Goal: Task Accomplishment & Management: Use online tool/utility

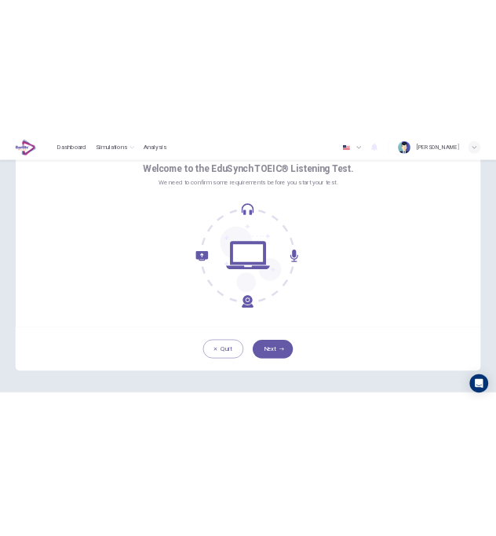
scroll to position [83, 0]
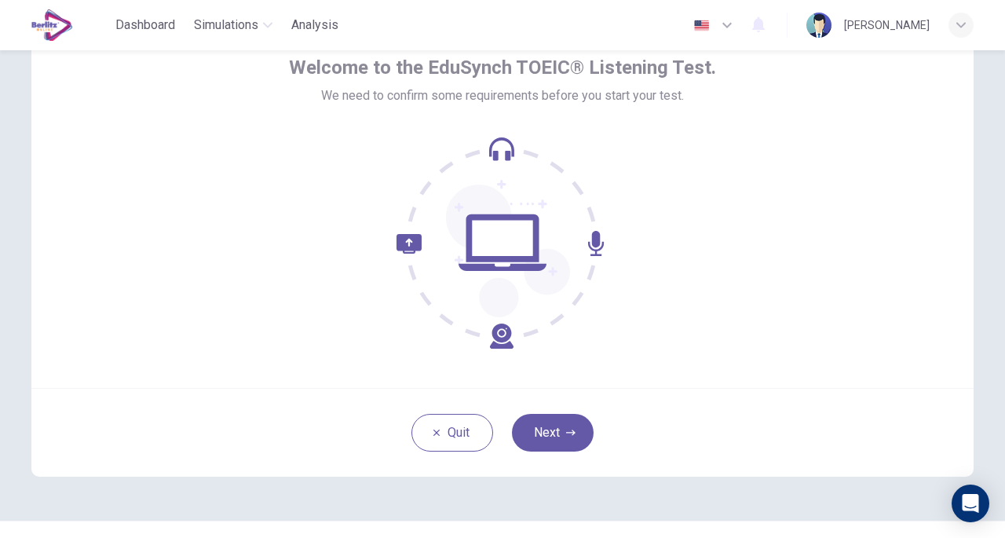
click at [544, 426] on button "Next" at bounding box center [553, 433] width 82 height 38
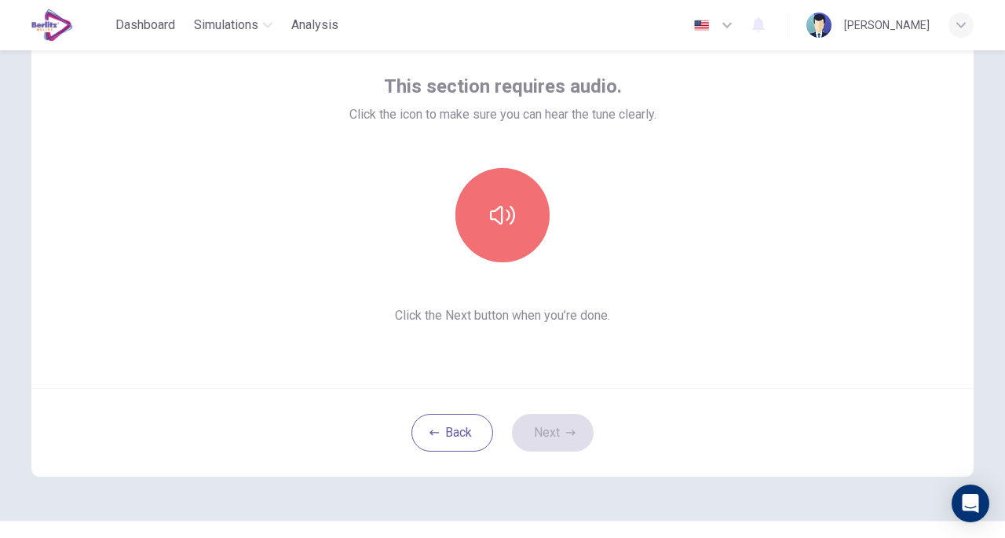
click at [507, 220] on icon "button" at bounding box center [502, 214] width 25 height 25
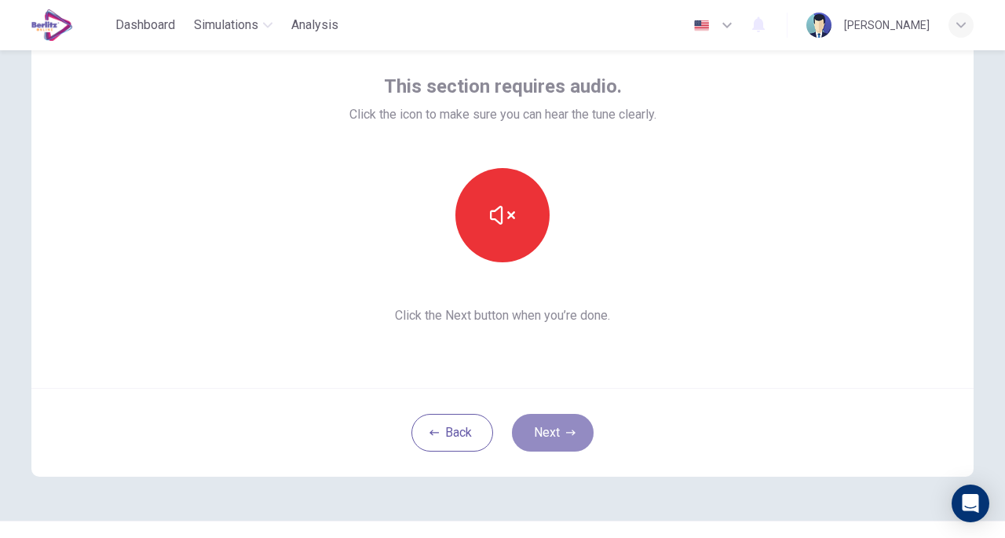
click at [566, 431] on icon "button" at bounding box center [570, 432] width 9 height 9
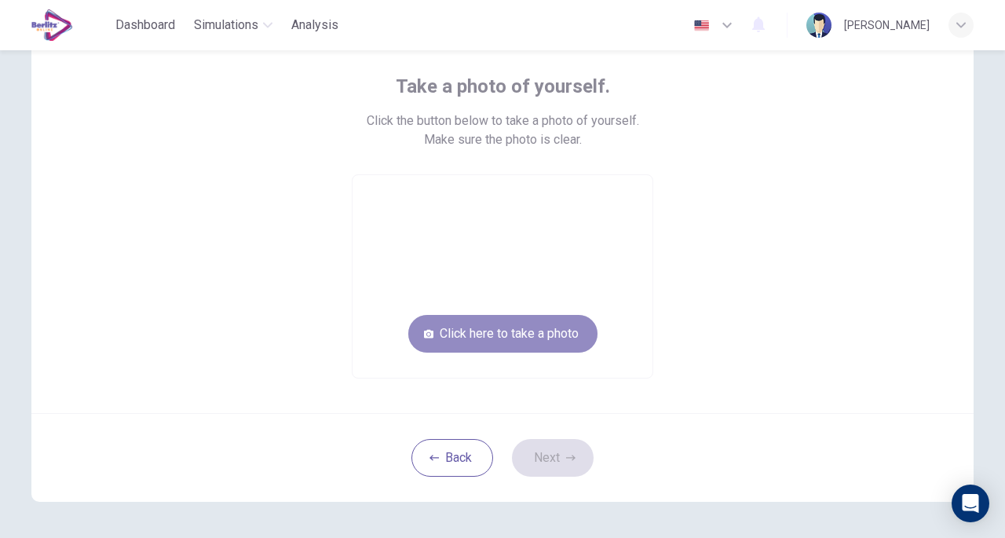
click at [508, 329] on button "Click here to take a photo" at bounding box center [502, 334] width 189 height 38
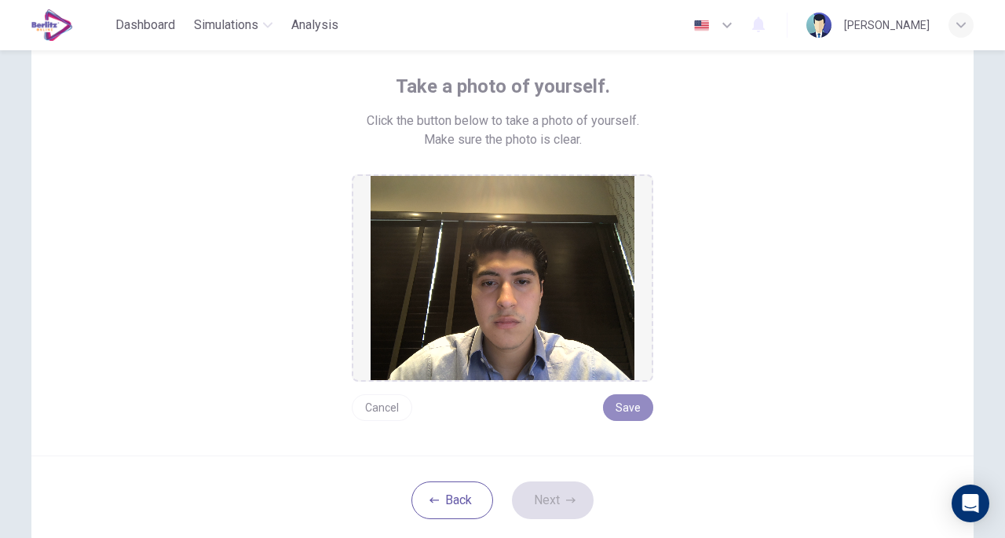
click at [629, 403] on button "Save" at bounding box center [628, 407] width 50 height 27
click at [552, 506] on button "Next" at bounding box center [553, 500] width 82 height 38
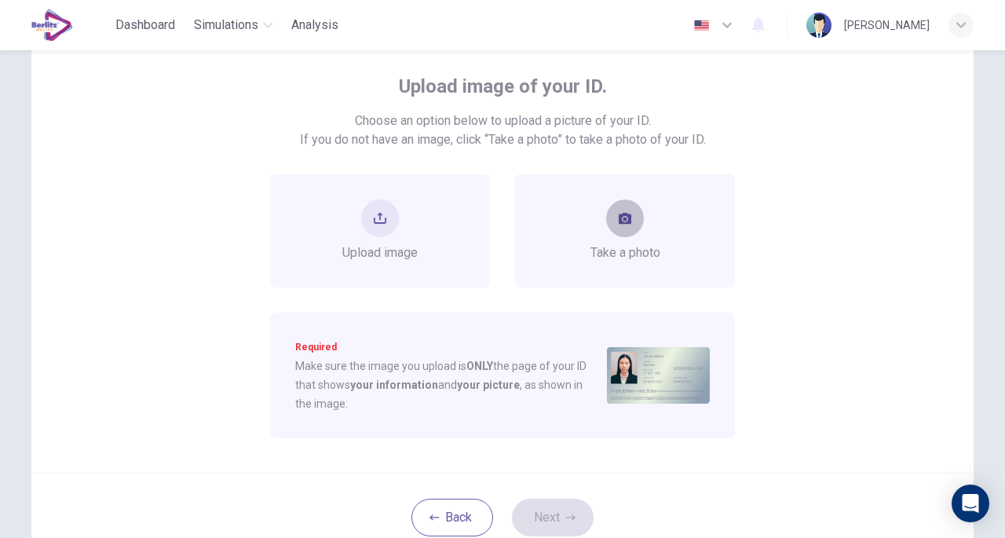
click at [617, 234] on button "take photo" at bounding box center [625, 218] width 38 height 38
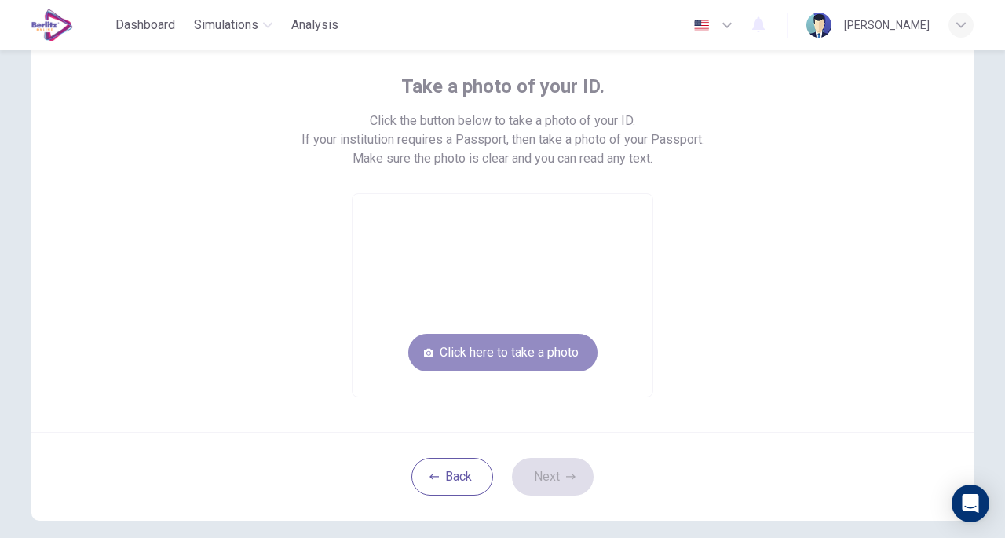
click at [537, 341] on button "Click here to take a photo" at bounding box center [502, 353] width 189 height 38
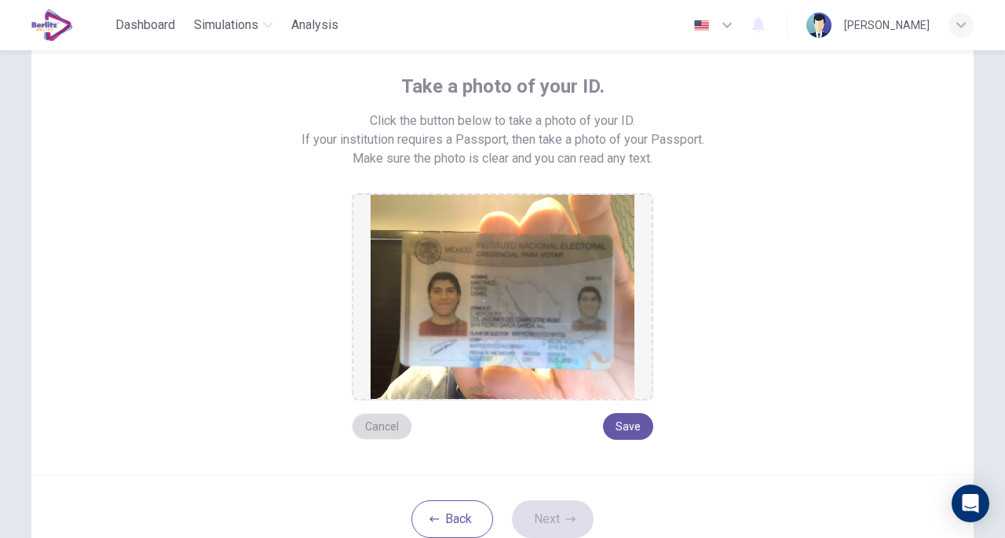
click at [384, 419] on button "Cancel" at bounding box center [382, 426] width 60 height 27
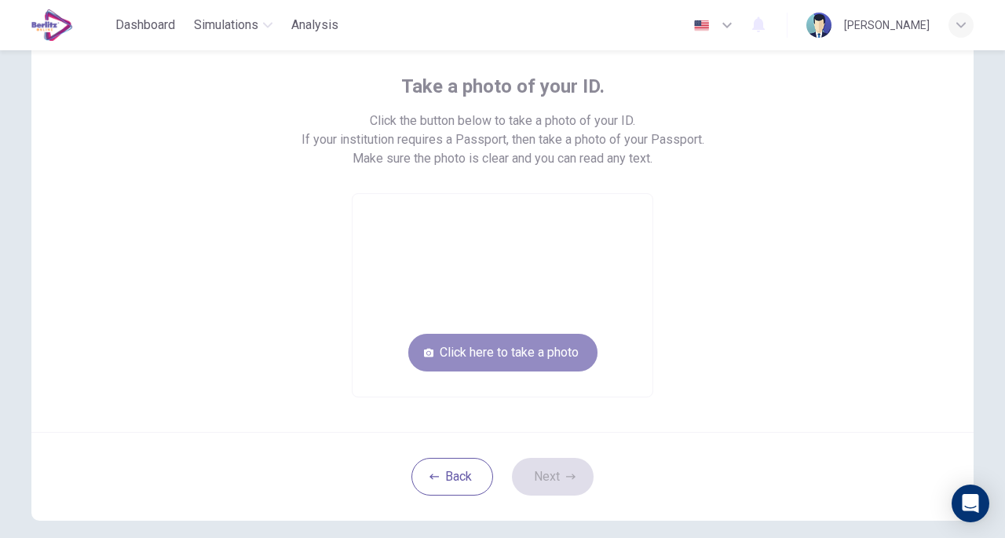
click at [490, 360] on button "Click here to take a photo" at bounding box center [502, 353] width 189 height 38
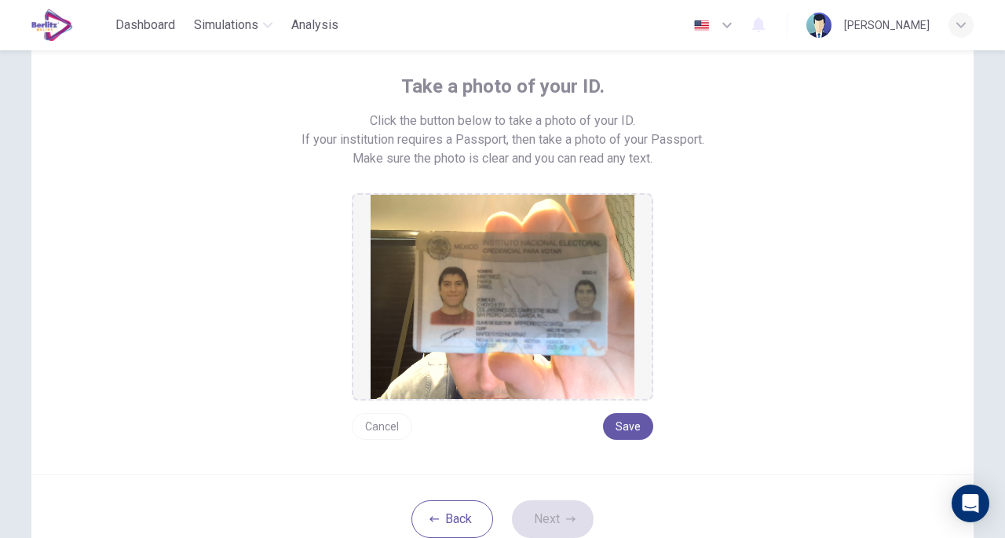
click at [378, 426] on button "Cancel" at bounding box center [382, 426] width 60 height 27
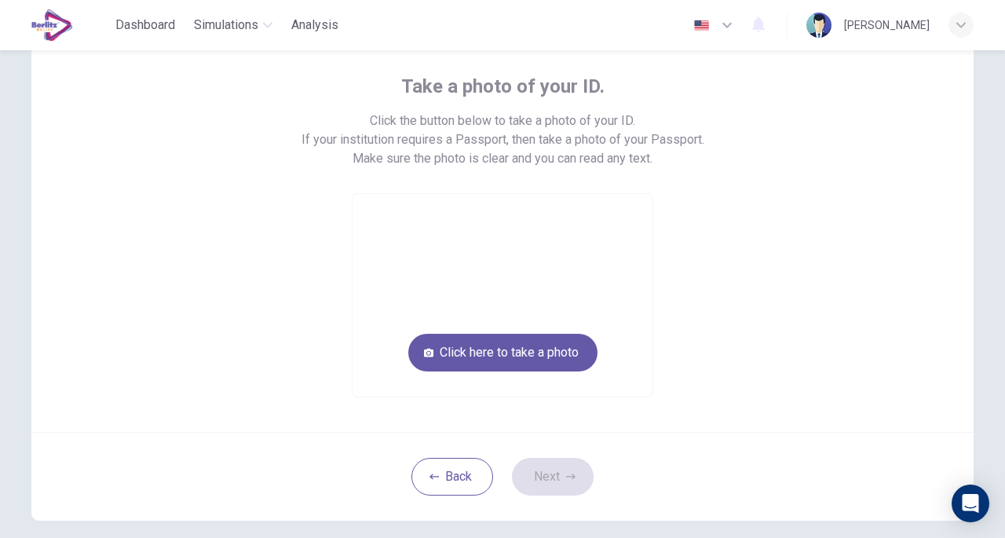
click at [532, 350] on button "Click here to take a photo" at bounding box center [502, 353] width 189 height 38
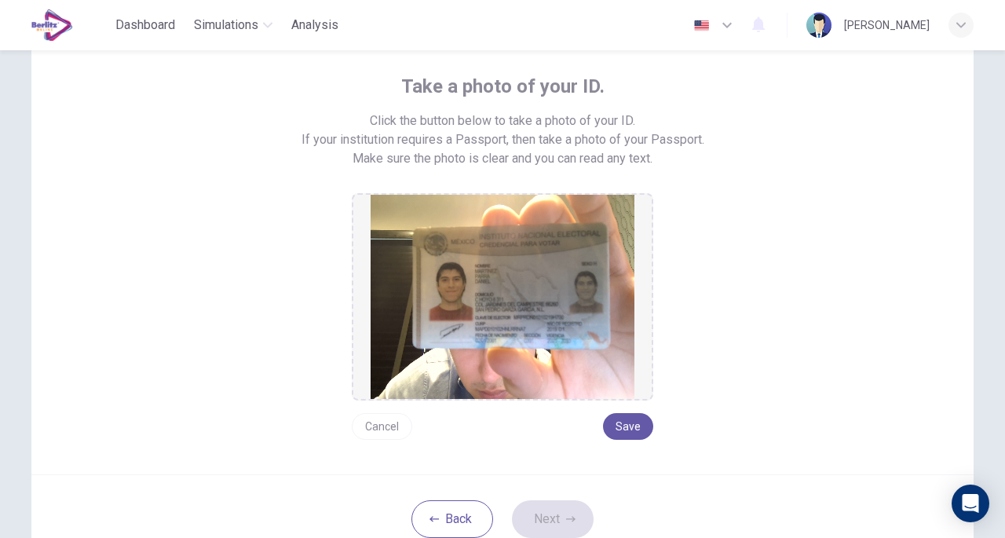
click at [375, 421] on button "Cancel" at bounding box center [382, 426] width 60 height 27
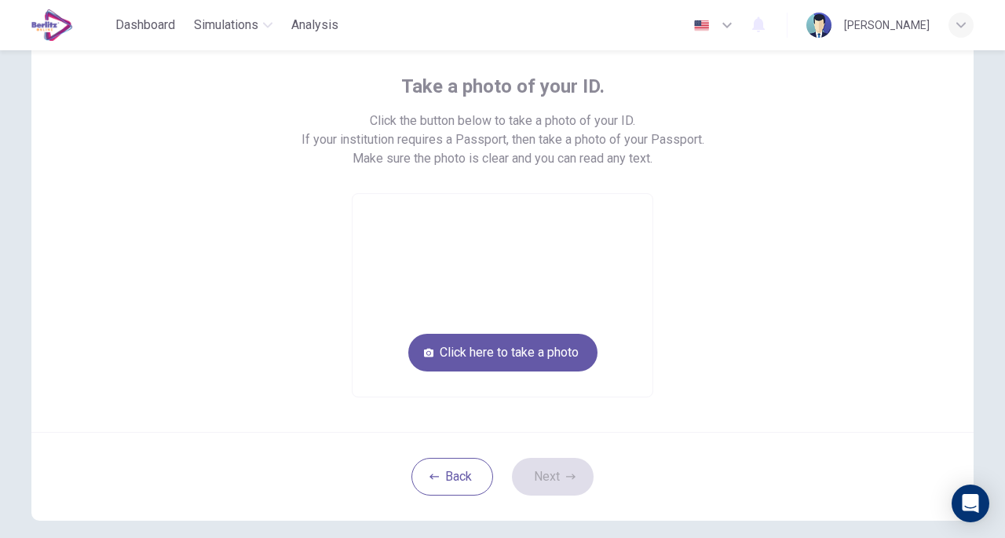
click at [428, 363] on button "Click here to take a photo" at bounding box center [502, 353] width 189 height 38
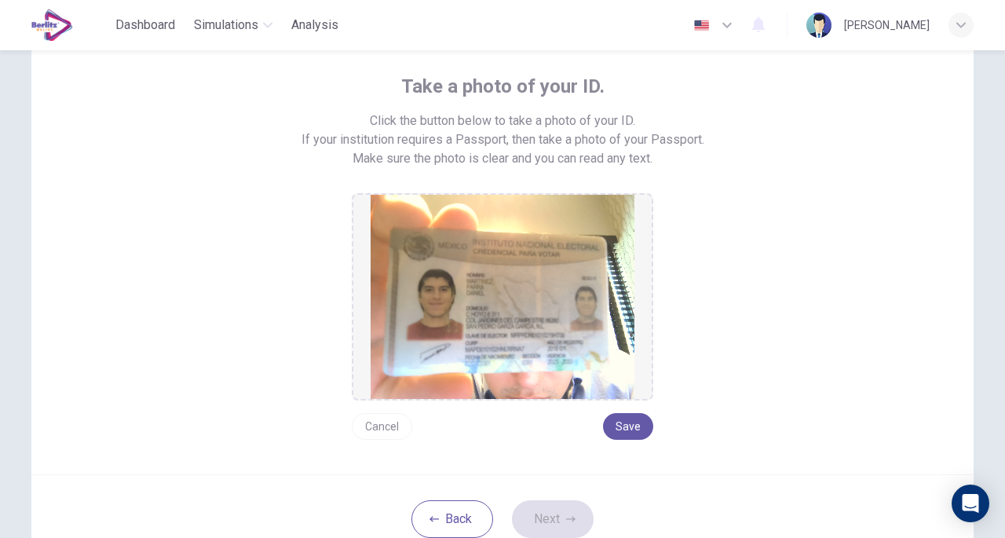
click at [378, 431] on button "Cancel" at bounding box center [382, 426] width 60 height 27
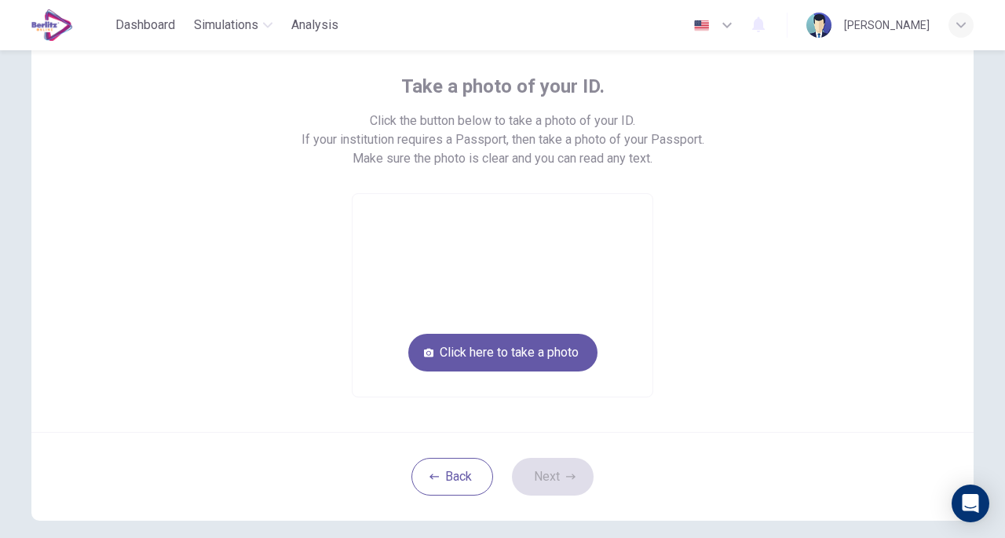
click at [439, 353] on button "Click here to take a photo" at bounding box center [502, 353] width 189 height 38
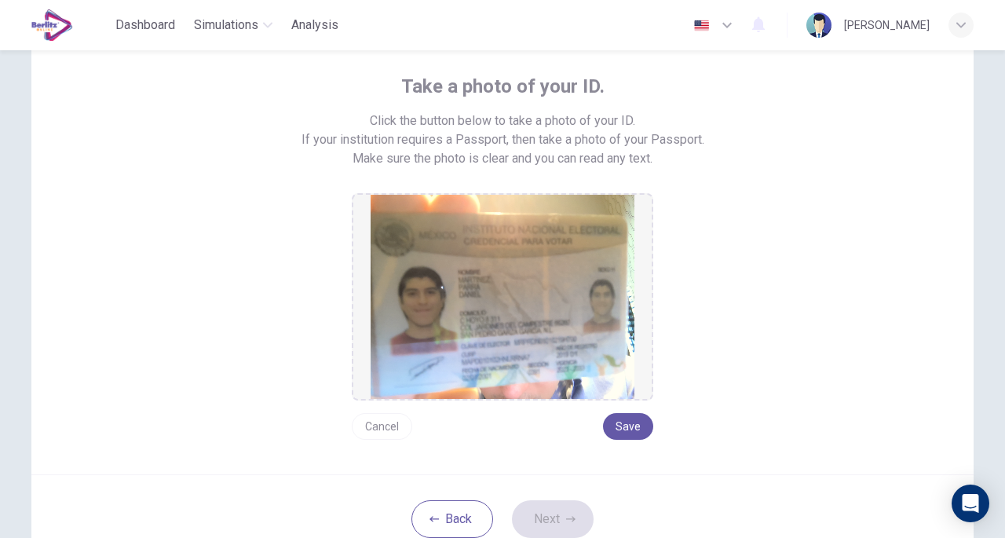
click at [377, 433] on button "Cancel" at bounding box center [382, 426] width 60 height 27
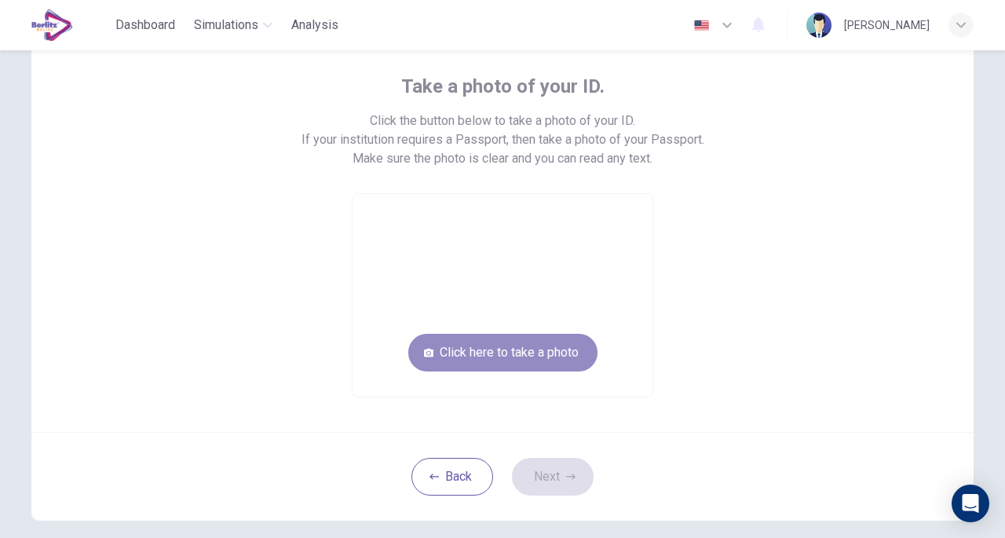
click at [503, 352] on button "Click here to take a photo" at bounding box center [502, 353] width 189 height 38
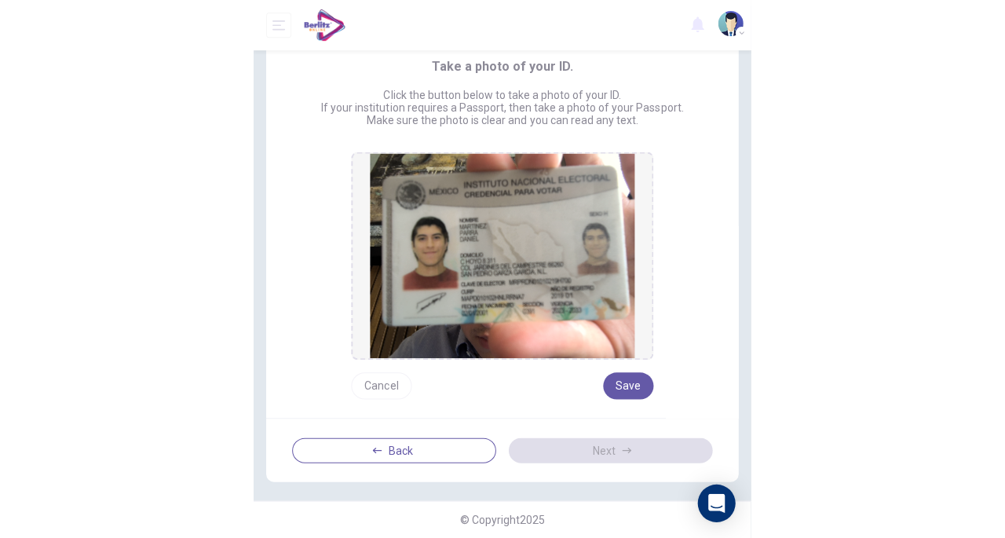
scroll to position [42, 0]
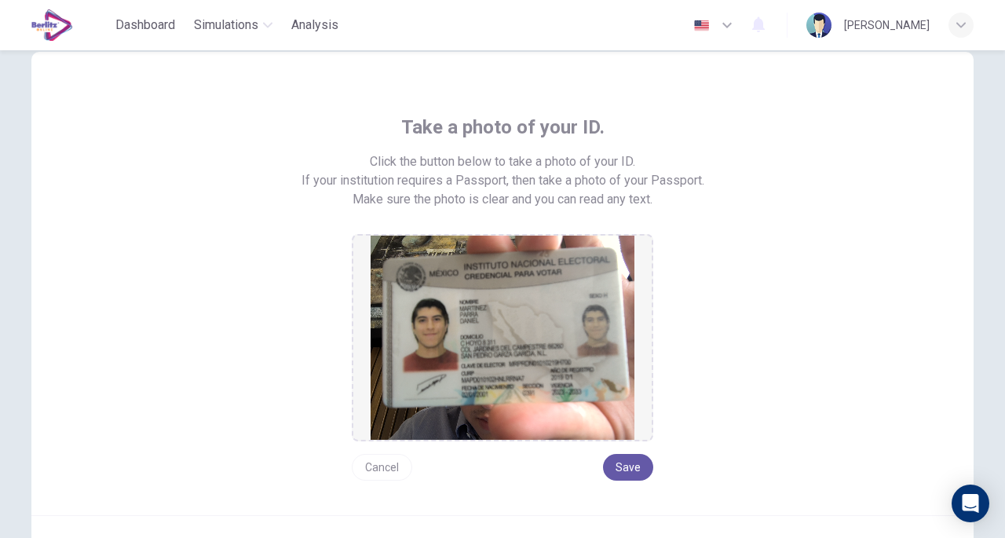
click at [373, 466] on button "Cancel" at bounding box center [382, 467] width 60 height 27
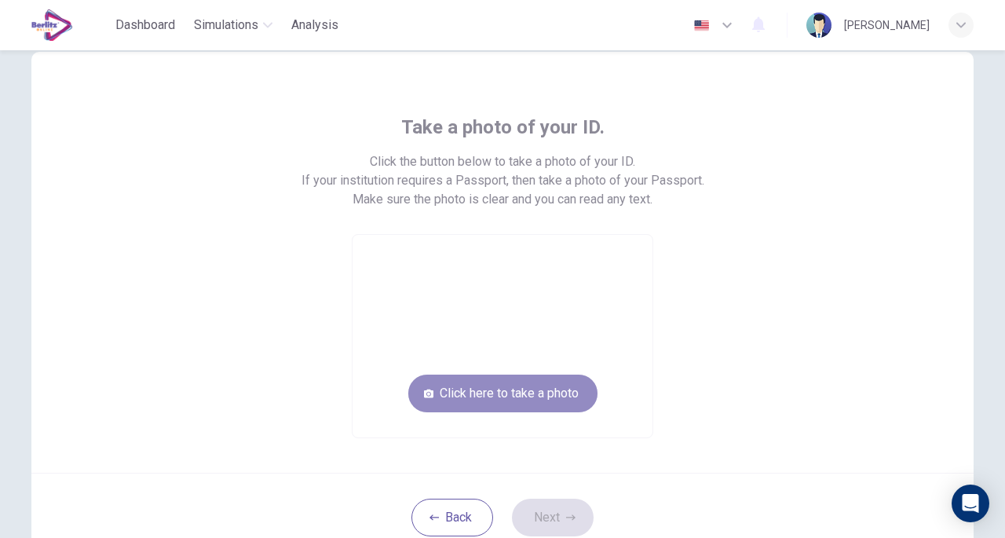
click at [454, 395] on button "Click here to take a photo" at bounding box center [502, 393] width 189 height 38
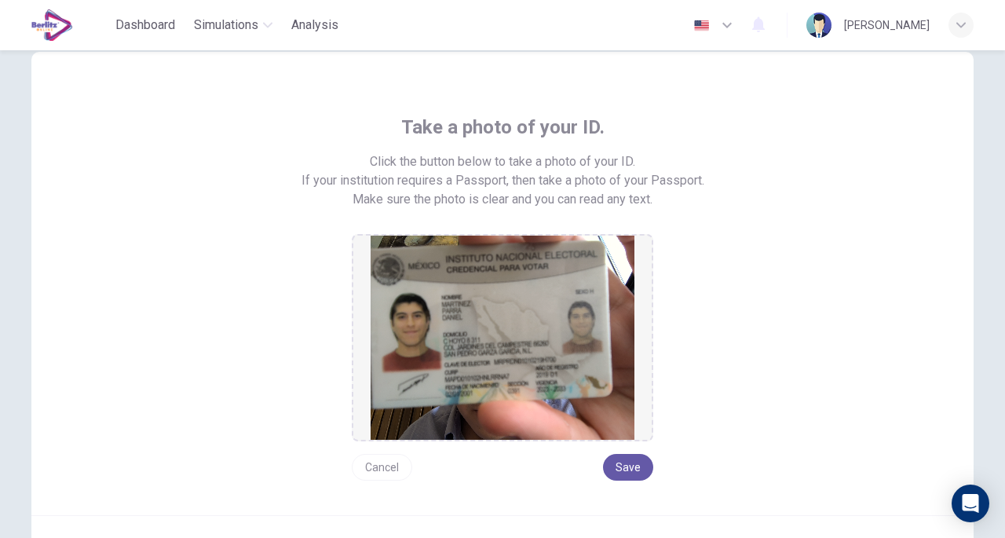
click at [626, 467] on button "Save" at bounding box center [628, 467] width 50 height 27
click at [629, 462] on button "Save" at bounding box center [628, 467] width 50 height 27
click at [622, 469] on button "Save" at bounding box center [628, 467] width 50 height 27
click at [379, 473] on button "Cancel" at bounding box center [382, 467] width 60 height 27
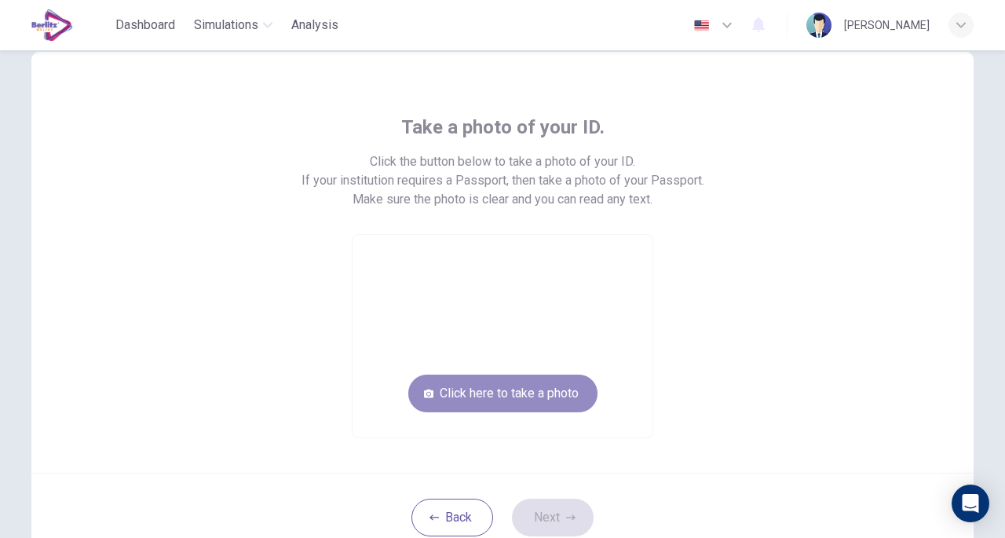
click at [469, 387] on button "Click here to take a photo" at bounding box center [502, 393] width 189 height 38
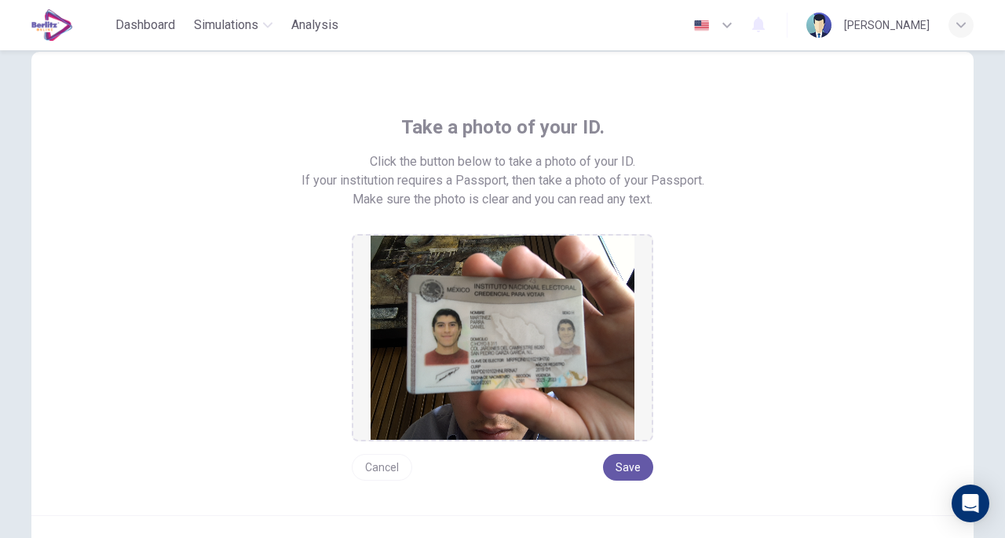
click at [626, 460] on button "Save" at bounding box center [628, 467] width 50 height 27
click at [380, 469] on button "Cancel" at bounding box center [382, 467] width 60 height 27
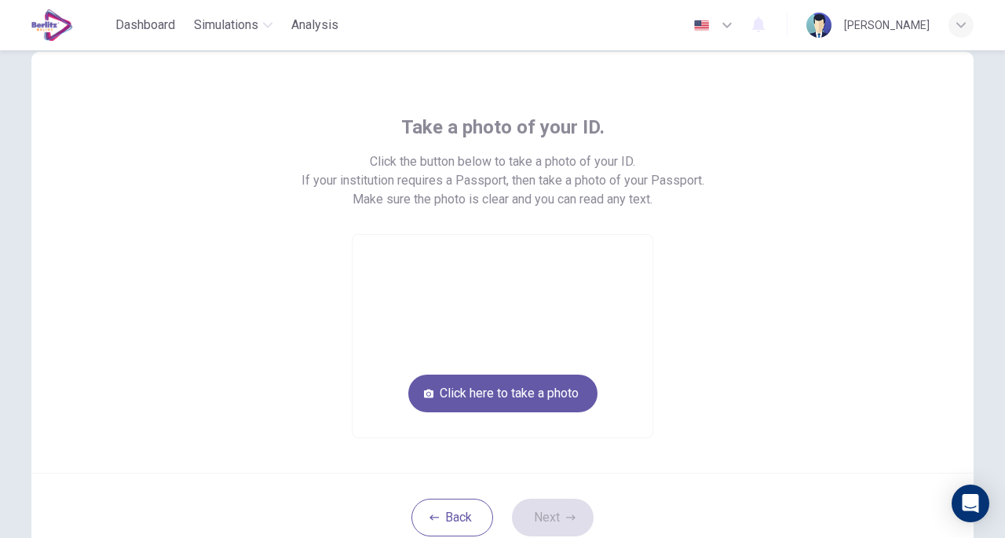
click at [469, 390] on button "Click here to take a photo" at bounding box center [502, 393] width 189 height 38
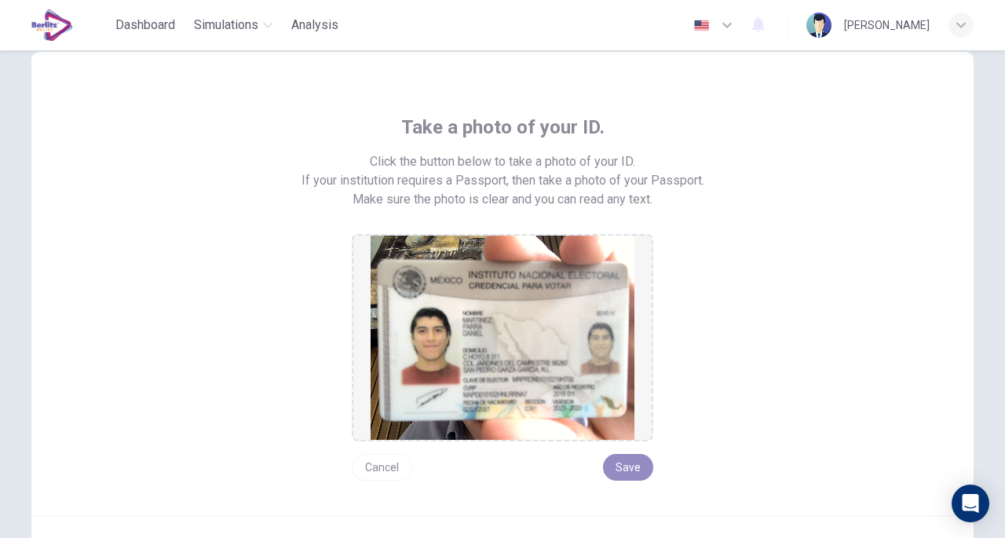
click at [637, 462] on button "Save" at bounding box center [628, 467] width 50 height 27
click at [386, 461] on button "Cancel" at bounding box center [382, 467] width 60 height 27
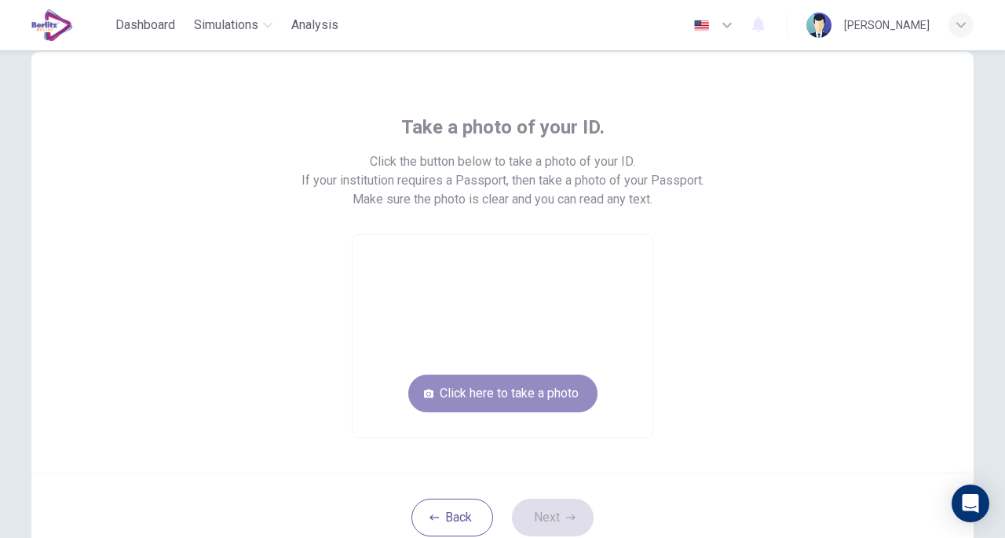
click at [524, 387] on button "Click here to take a photo" at bounding box center [502, 393] width 189 height 38
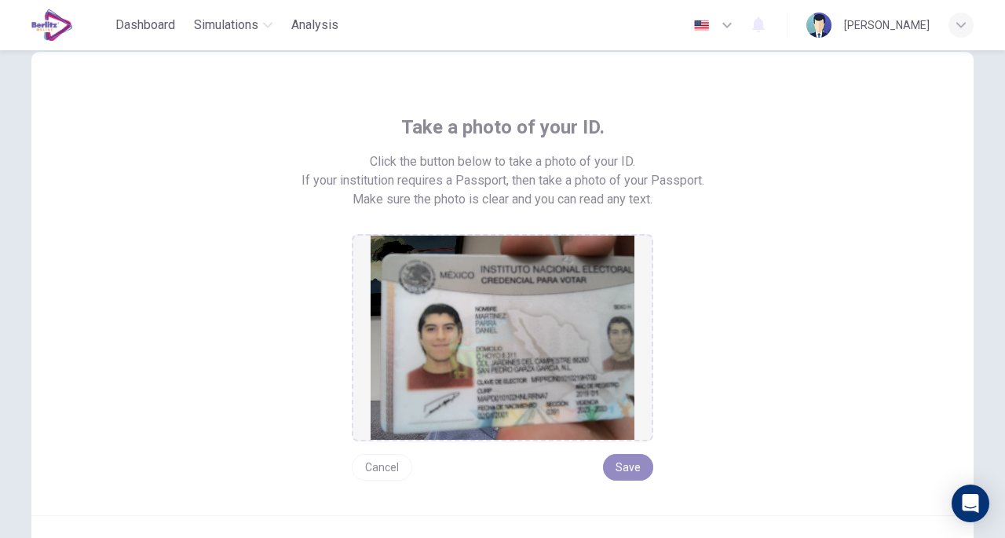
click at [631, 465] on button "Save" at bounding box center [628, 467] width 50 height 27
click at [622, 464] on button "Save" at bounding box center [628, 467] width 50 height 27
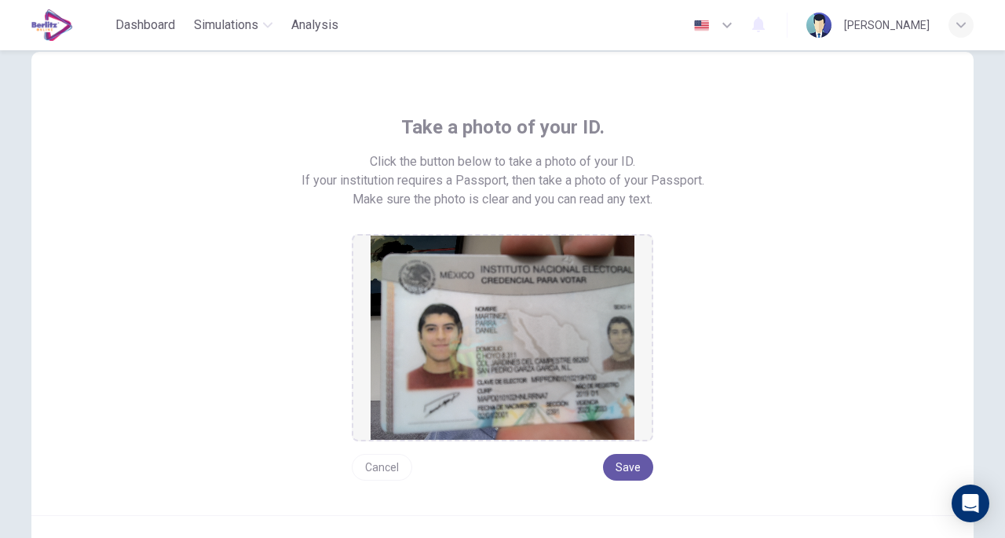
click at [622, 464] on button "Save" at bounding box center [628, 467] width 50 height 27
click at [376, 465] on button "Cancel" at bounding box center [382, 467] width 60 height 27
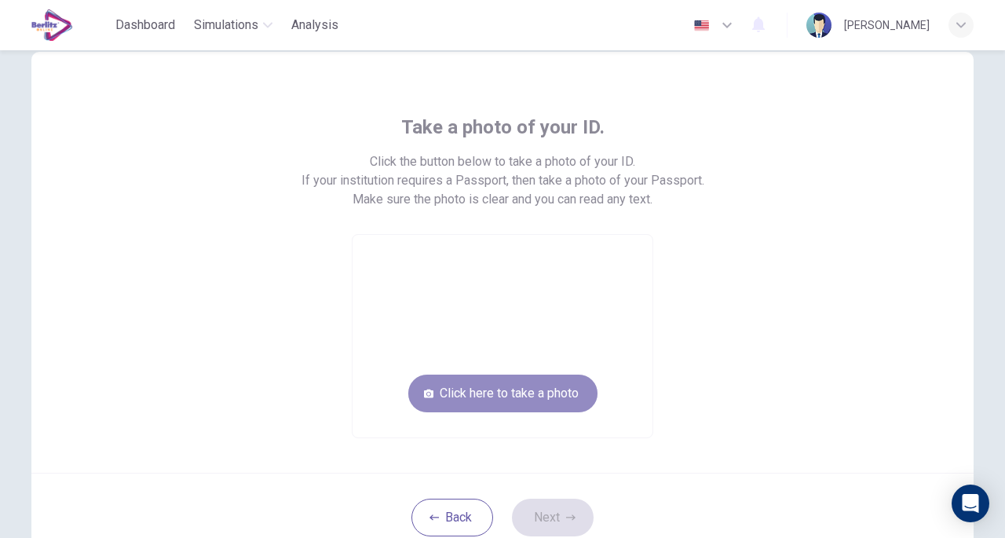
click at [493, 392] on button "Click here to take a photo" at bounding box center [502, 393] width 189 height 38
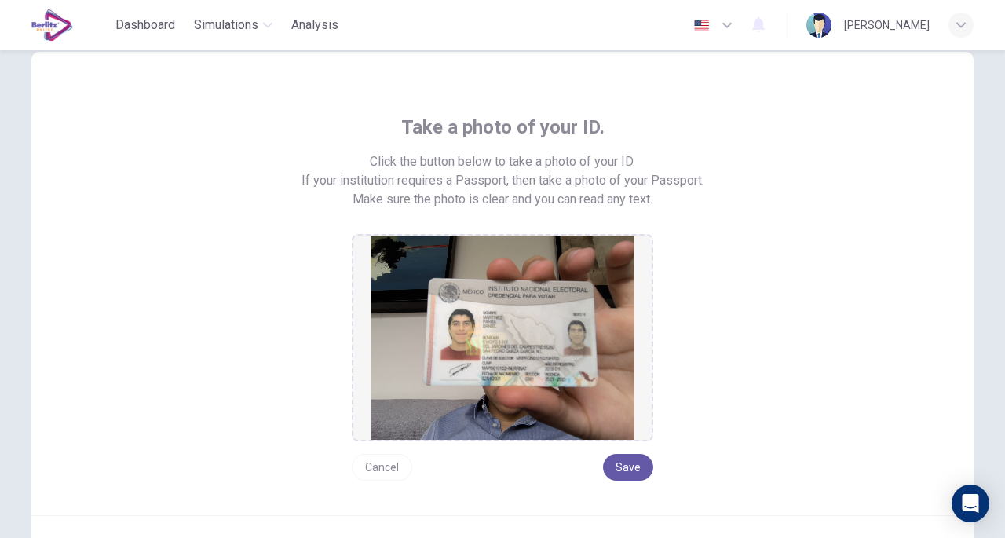
click at [625, 467] on button "Save" at bounding box center [628, 467] width 50 height 27
click at [373, 469] on button "Cancel" at bounding box center [382, 467] width 60 height 27
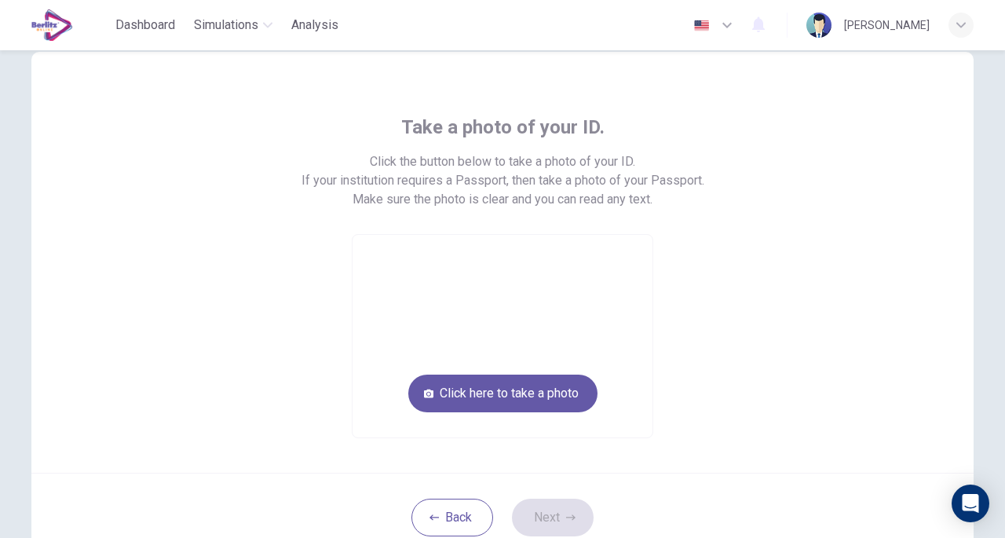
click at [502, 389] on button "Click here to take a photo" at bounding box center [502, 393] width 189 height 38
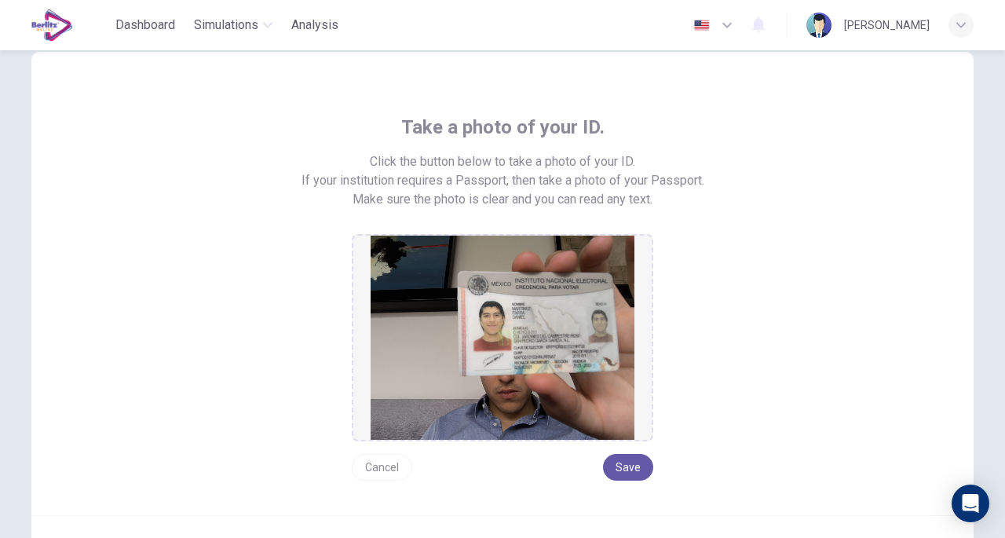
click at [615, 456] on button "Save" at bounding box center [628, 467] width 50 height 27
click at [642, 470] on button "Save" at bounding box center [628, 467] width 50 height 27
click at [625, 469] on button "Save" at bounding box center [628, 467] width 50 height 27
click at [396, 475] on button "Cancel" at bounding box center [382, 467] width 60 height 27
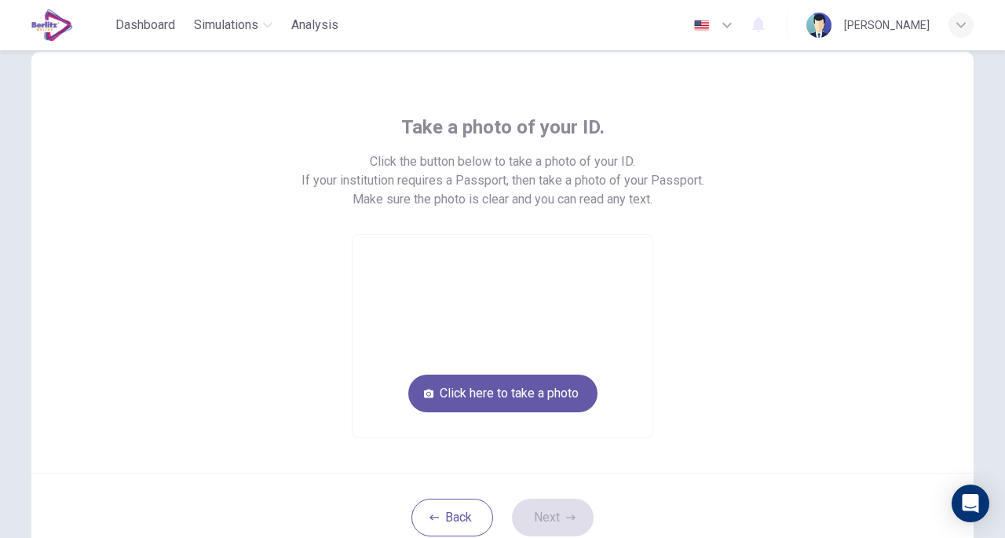
click at [421, 406] on button "Click here to take a photo" at bounding box center [502, 393] width 189 height 38
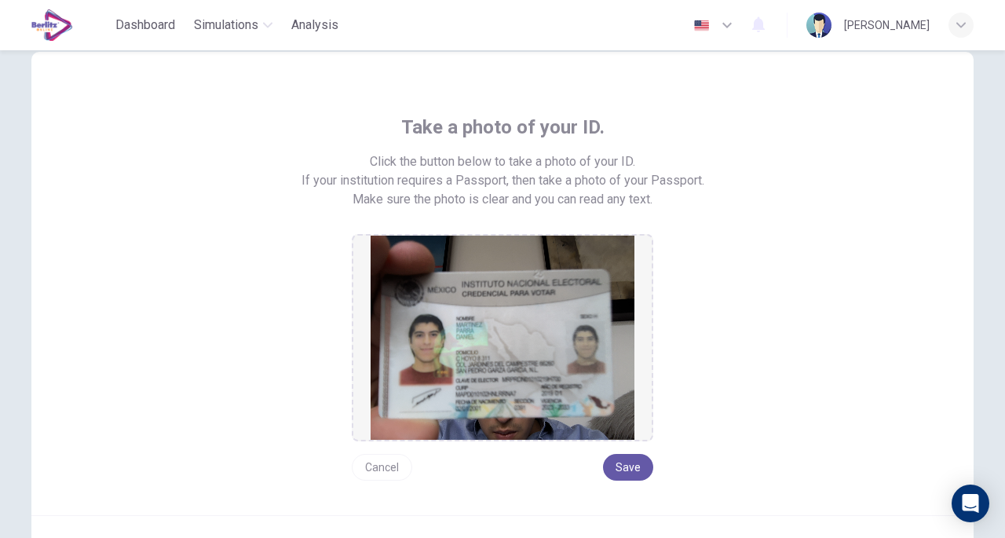
click at [612, 472] on button "Save" at bounding box center [628, 467] width 50 height 27
click at [366, 461] on button "Cancel" at bounding box center [382, 467] width 60 height 27
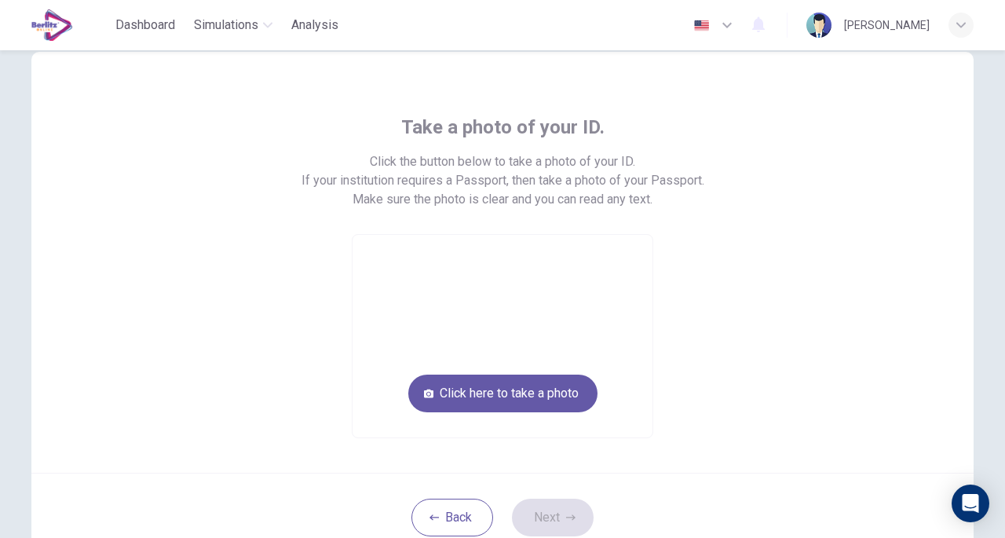
scroll to position [159, 0]
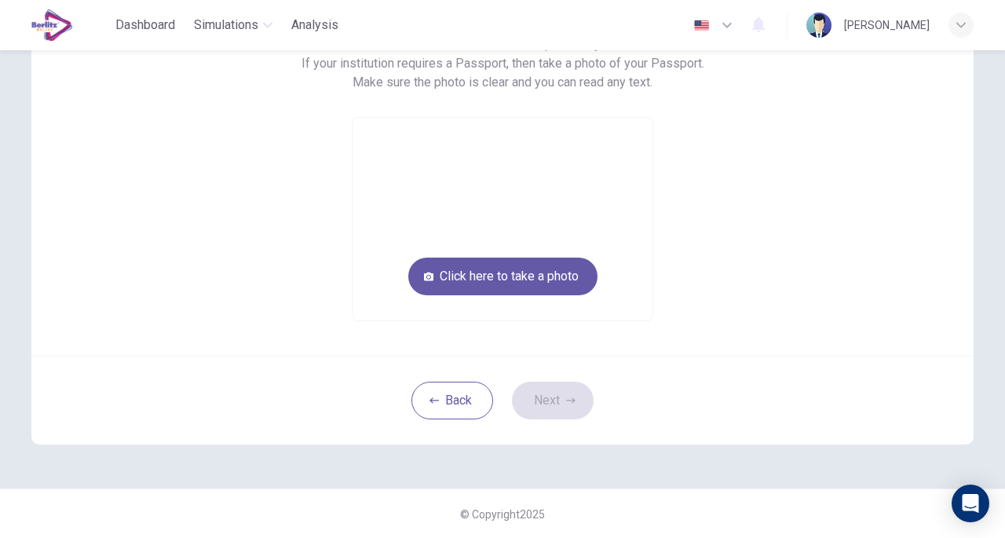
click at [458, 399] on button "Back" at bounding box center [452, 400] width 82 height 38
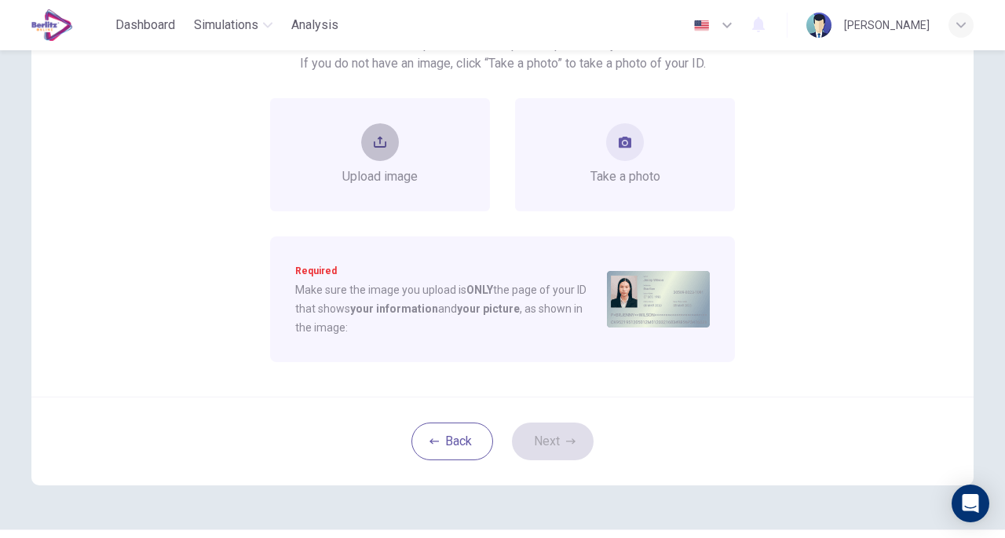
click at [386, 154] on button "upload" at bounding box center [380, 142] width 38 height 38
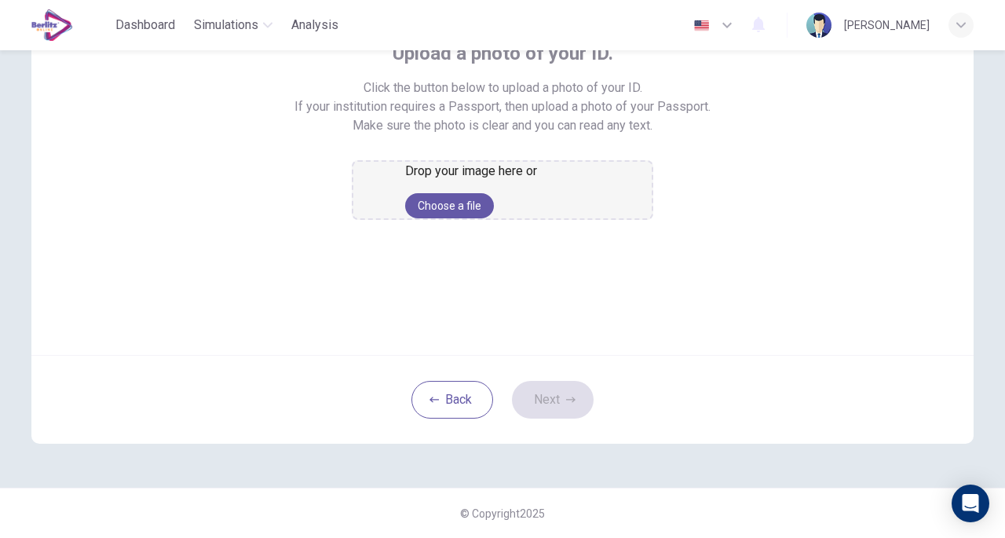
click at [480, 218] on button "Choose a file" at bounding box center [449, 205] width 89 height 25
click at [385, 324] on div "Upload a photo of your ID. Click the button below to upload a photo of your ID.…" at bounding box center [502, 166] width 942 height 377
click at [491, 218] on div "Drop your image here or Choose a file" at bounding box center [502, 190] width 195 height 57
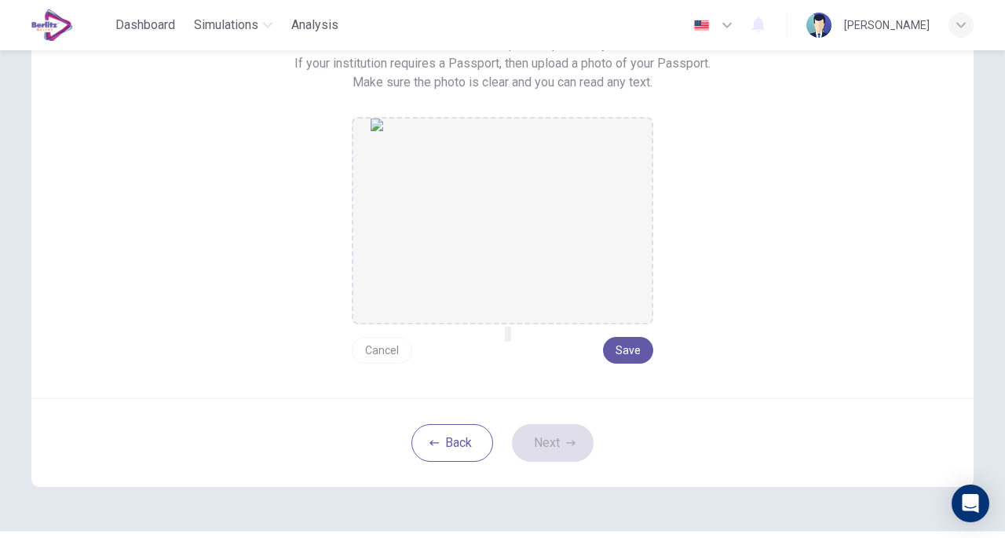
click at [633, 350] on button "Save" at bounding box center [628, 350] width 50 height 27
click at [632, 354] on button "Save" at bounding box center [628, 350] width 50 height 27
click at [552, 437] on button "Next" at bounding box center [553, 443] width 82 height 38
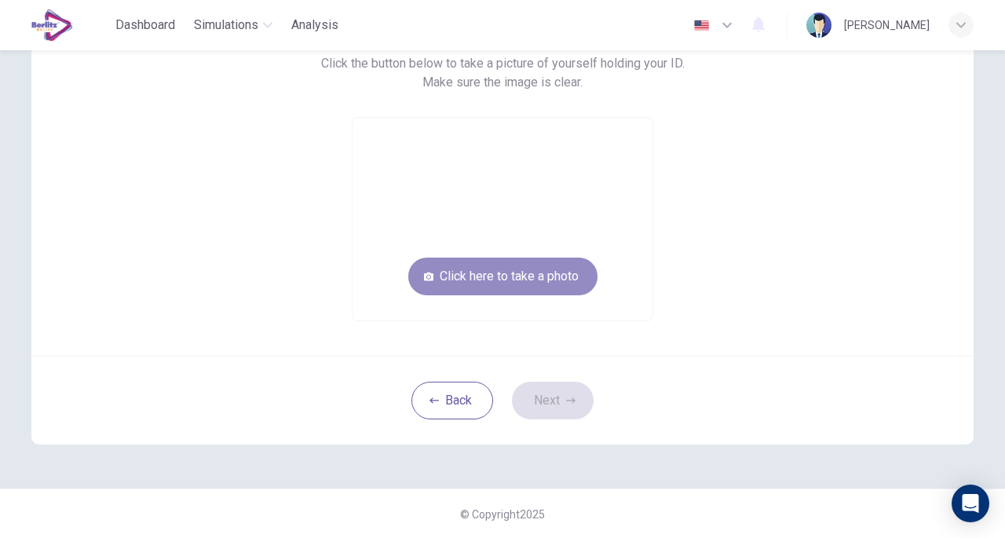
click at [510, 271] on button "Click here to take a photo" at bounding box center [502, 276] width 189 height 38
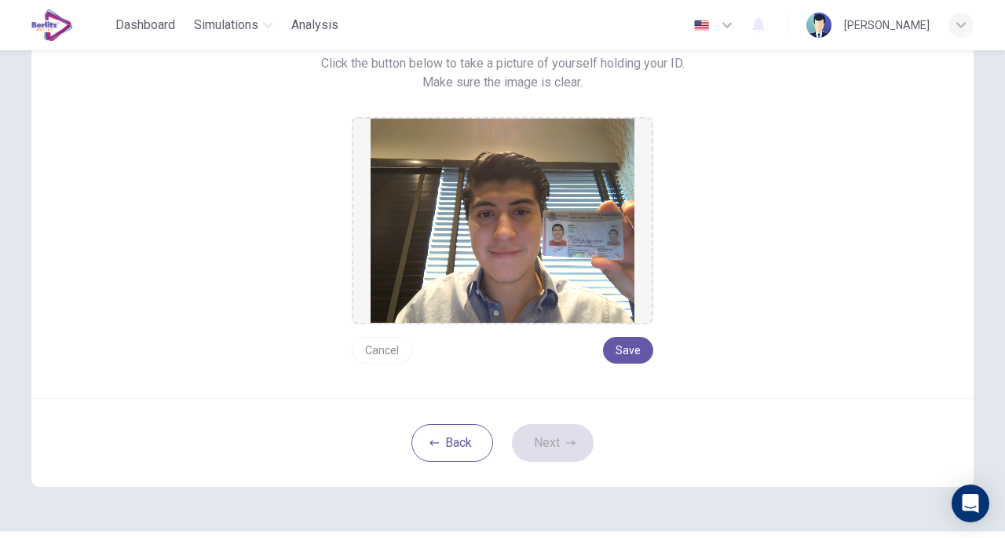
click at [626, 348] on button "Save" at bounding box center [628, 350] width 50 height 27
click at [548, 450] on button "Next" at bounding box center [553, 443] width 82 height 38
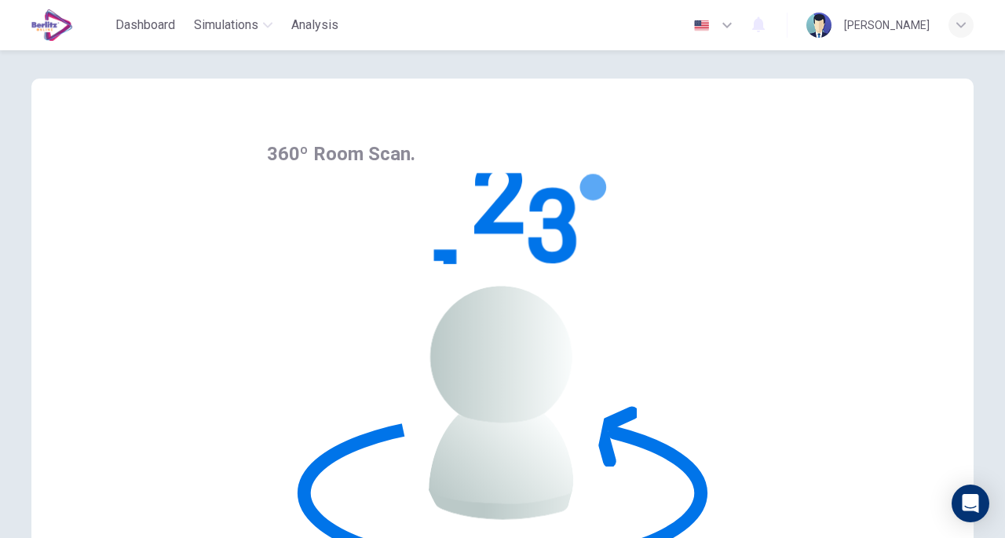
scroll to position [15, 0]
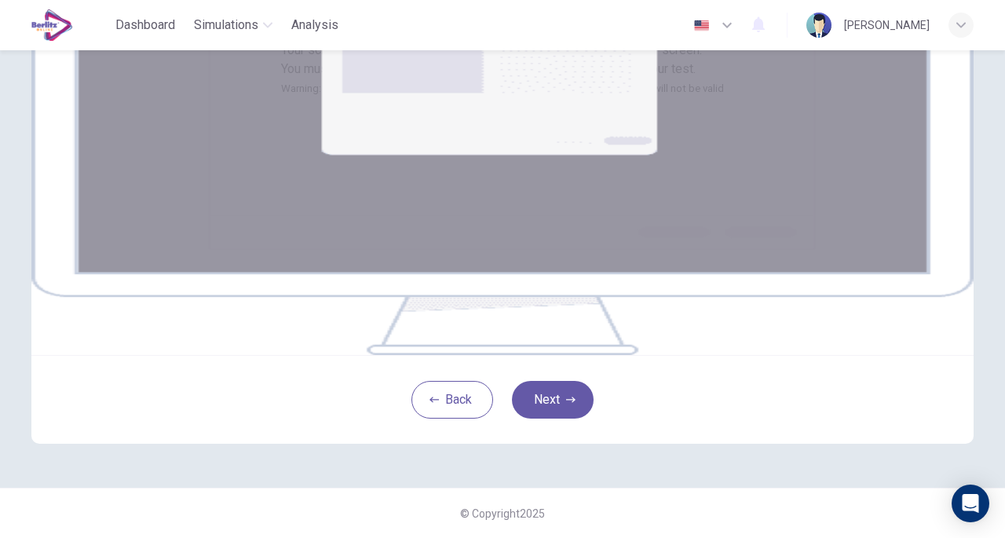
scroll to position [277, 0]
click at [567, 402] on icon "button" at bounding box center [570, 399] width 9 height 9
click at [6, 433] on div "Your screen will also be recorded. Click the Next button to select your screen.…" at bounding box center [502, 210] width 992 height 553
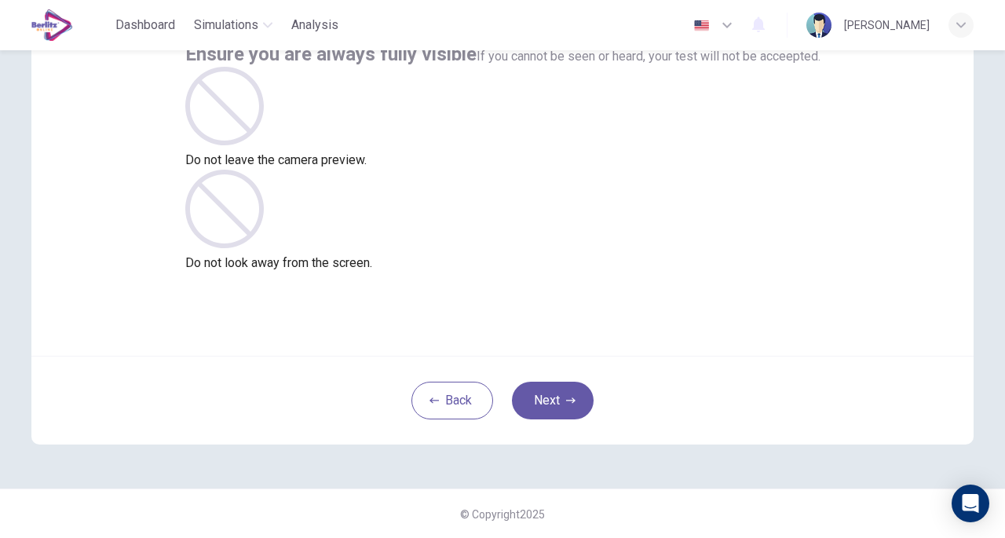
click at [550, 399] on button "Next" at bounding box center [553, 400] width 82 height 38
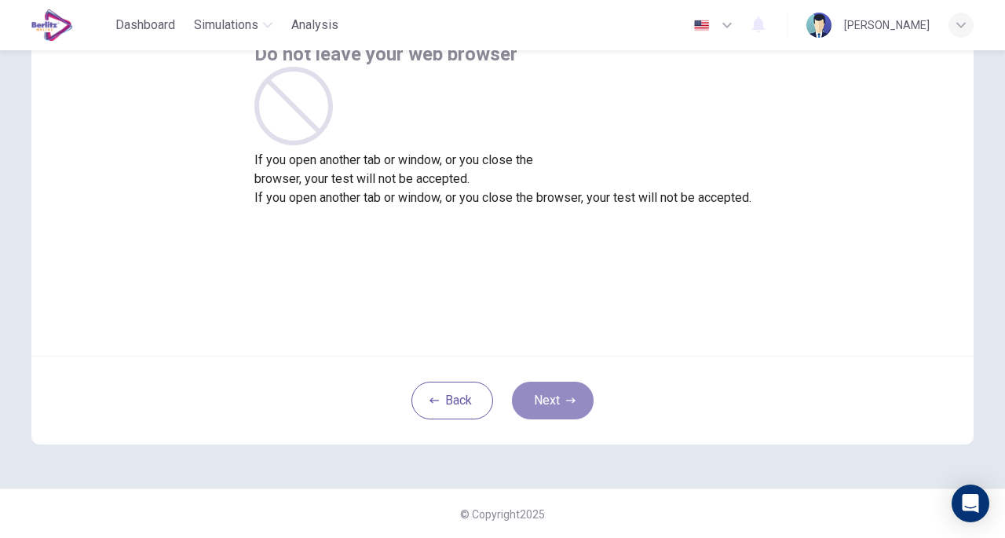
click at [545, 399] on button "Next" at bounding box center [553, 400] width 82 height 38
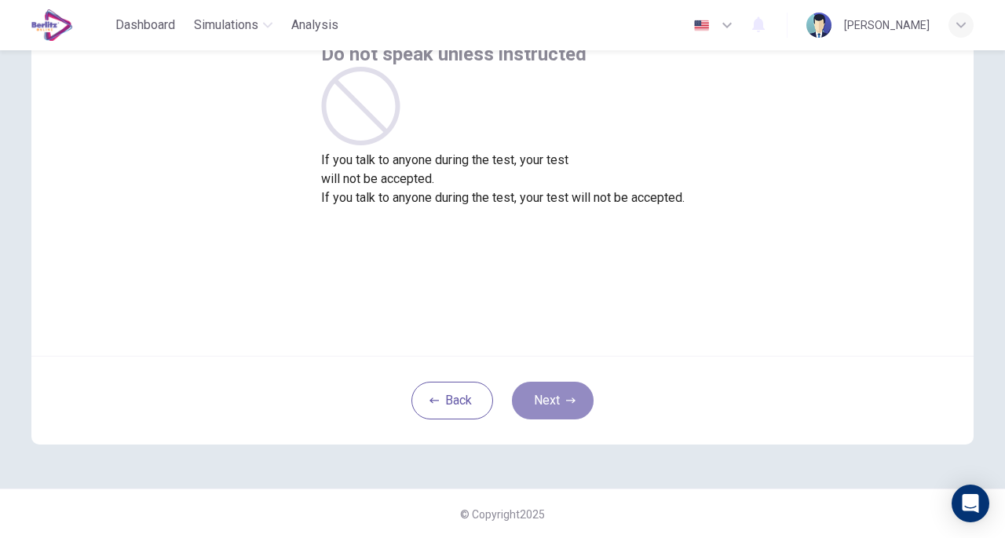
click at [549, 392] on button "Next" at bounding box center [553, 400] width 82 height 38
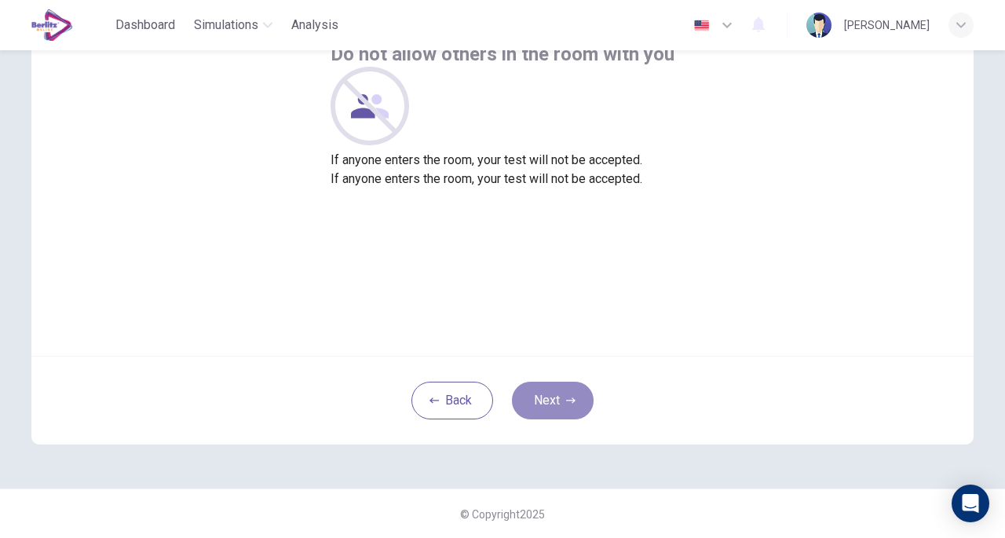
click at [540, 398] on button "Next" at bounding box center [553, 400] width 82 height 38
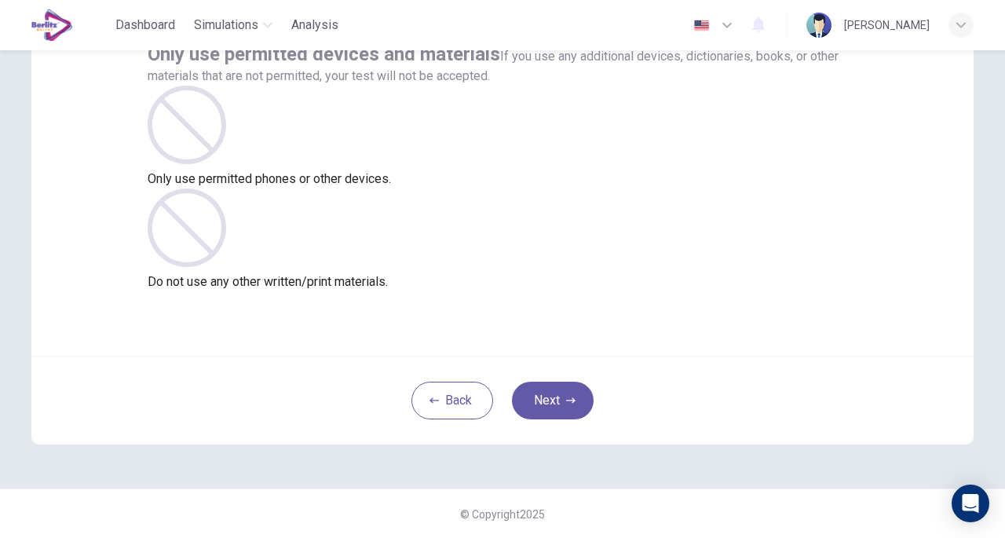
drag, startPoint x: 543, startPoint y: 392, endPoint x: 642, endPoint y: 315, distance: 125.3
click at [642, 315] on div "Only use permitted devices and materials If you use any additional devices, dic…" at bounding box center [502, 167] width 942 height 377
click at [548, 398] on button "Next" at bounding box center [553, 400] width 82 height 38
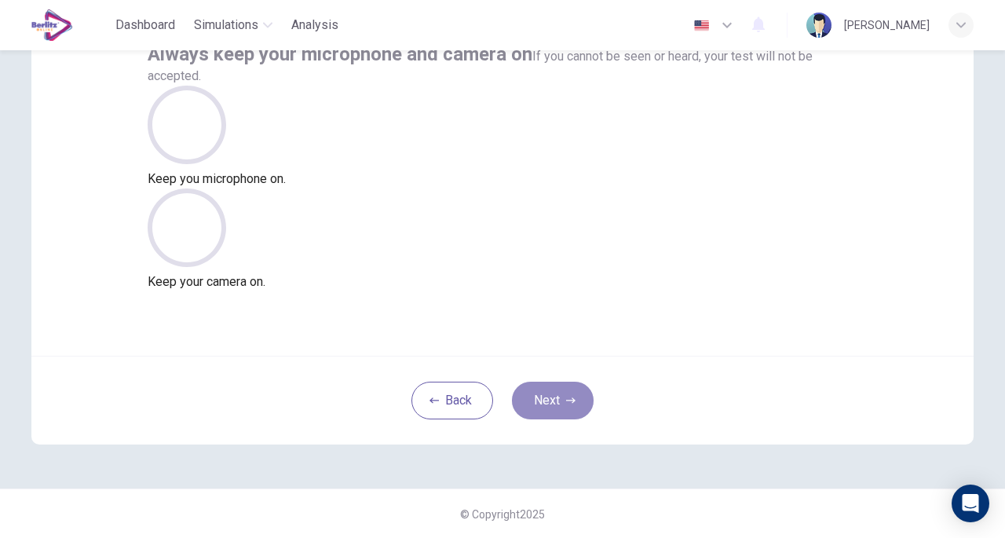
click at [546, 397] on button "Next" at bounding box center [553, 400] width 82 height 38
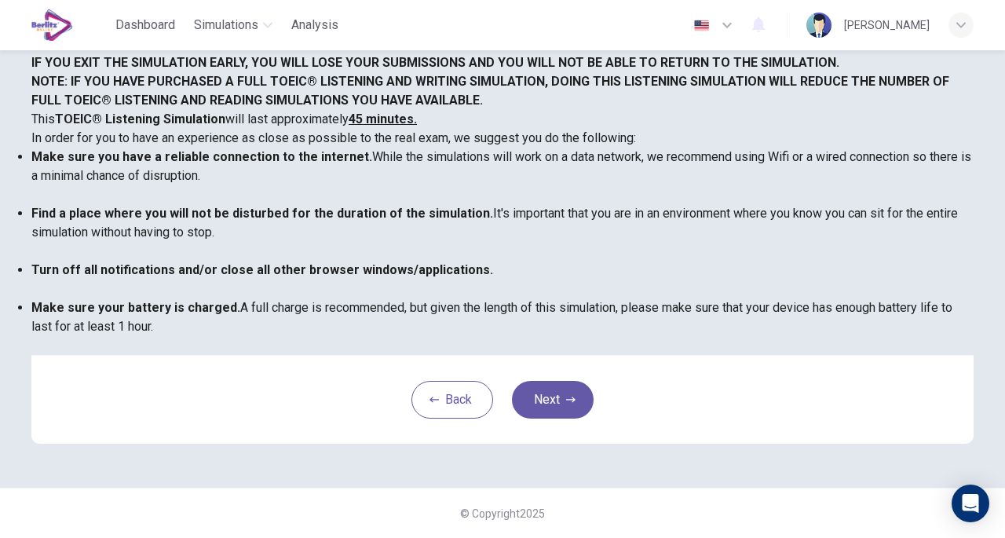
scroll to position [0, 0]
click at [560, 418] on button "Next" at bounding box center [553, 400] width 82 height 38
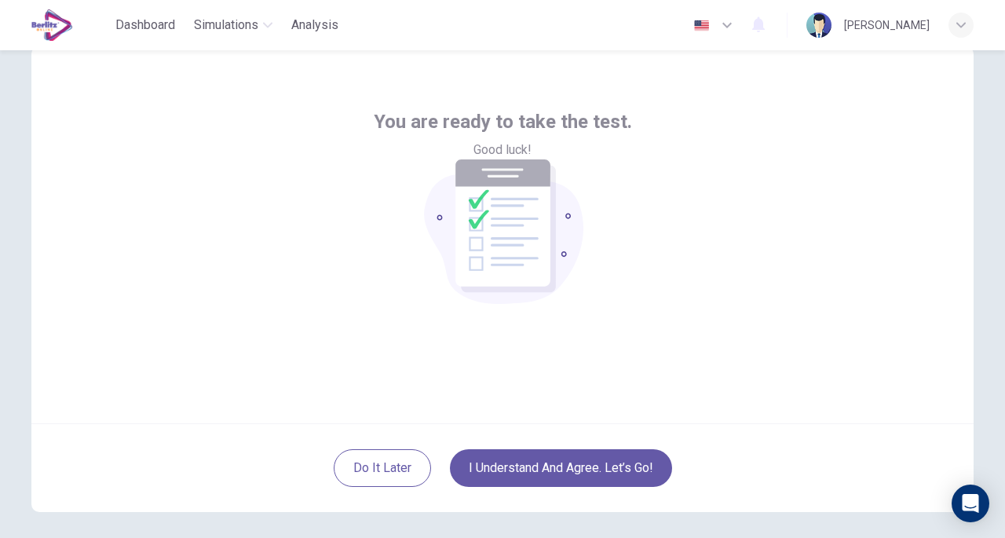
scroll to position [49, 0]
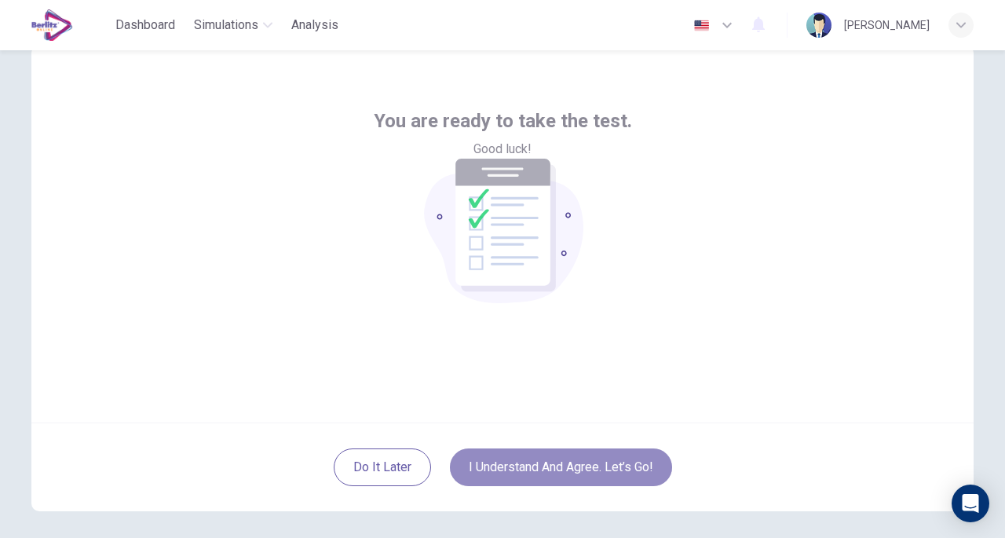
click at [523, 458] on button "I understand and agree. Let’s go!" at bounding box center [561, 467] width 222 height 38
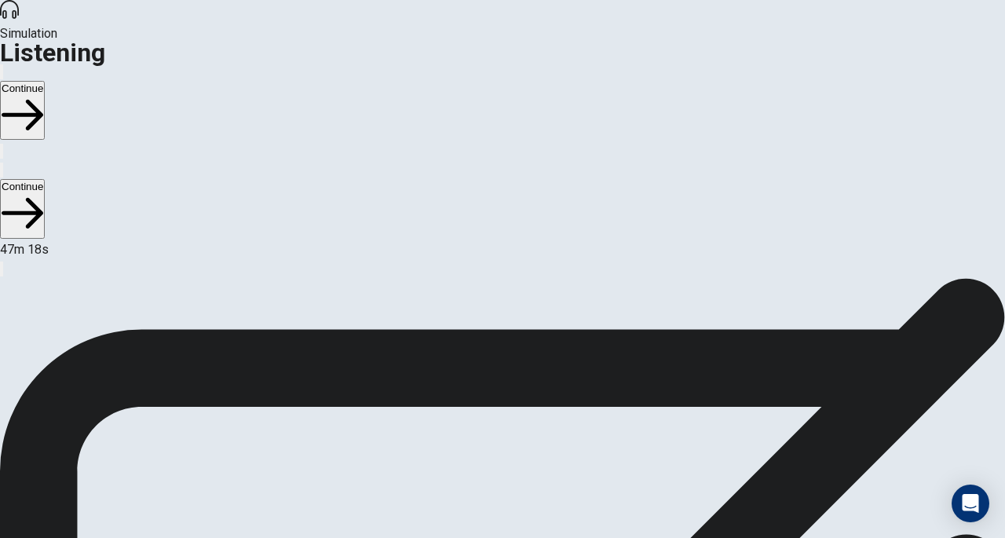
click at [45, 81] on button "Continue" at bounding box center [22, 110] width 45 height 59
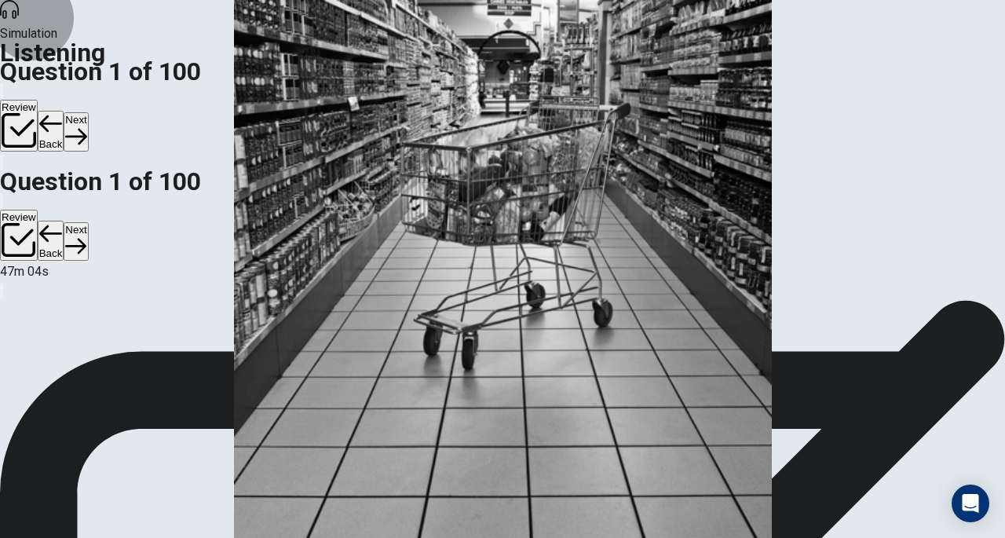
click at [88, 112] on button "Next" at bounding box center [76, 131] width 24 height 38
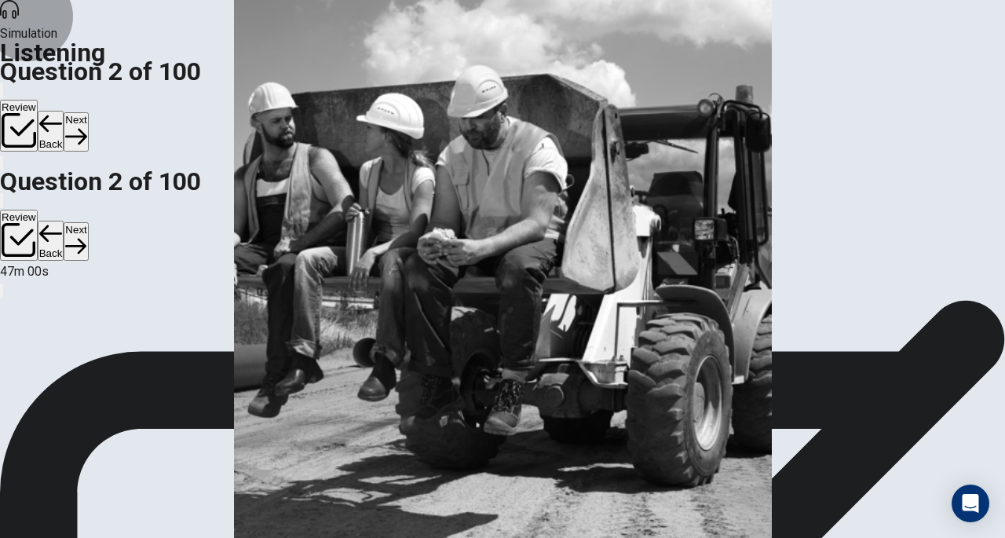
click at [64, 111] on button "Back" at bounding box center [51, 131] width 27 height 41
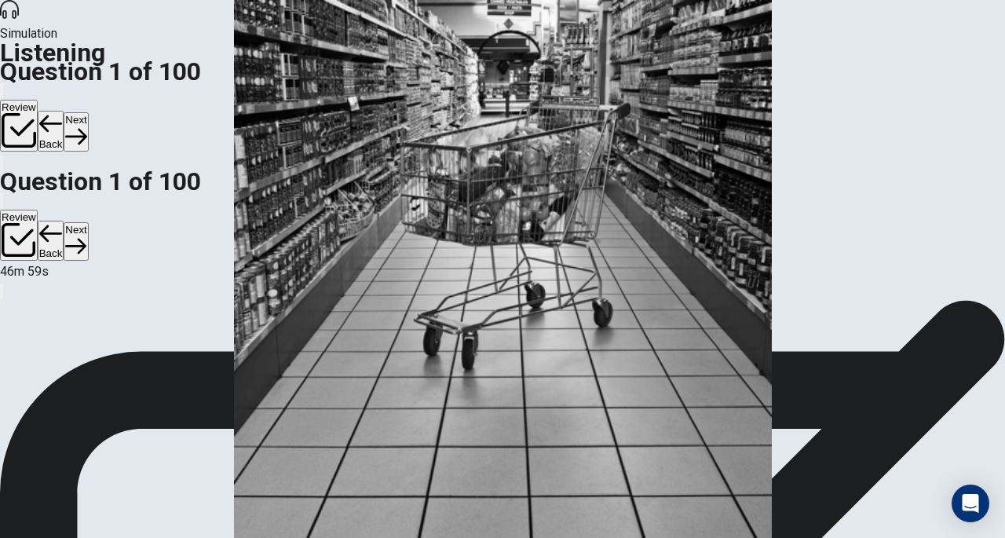
click at [64, 111] on button "Back" at bounding box center [51, 131] width 27 height 41
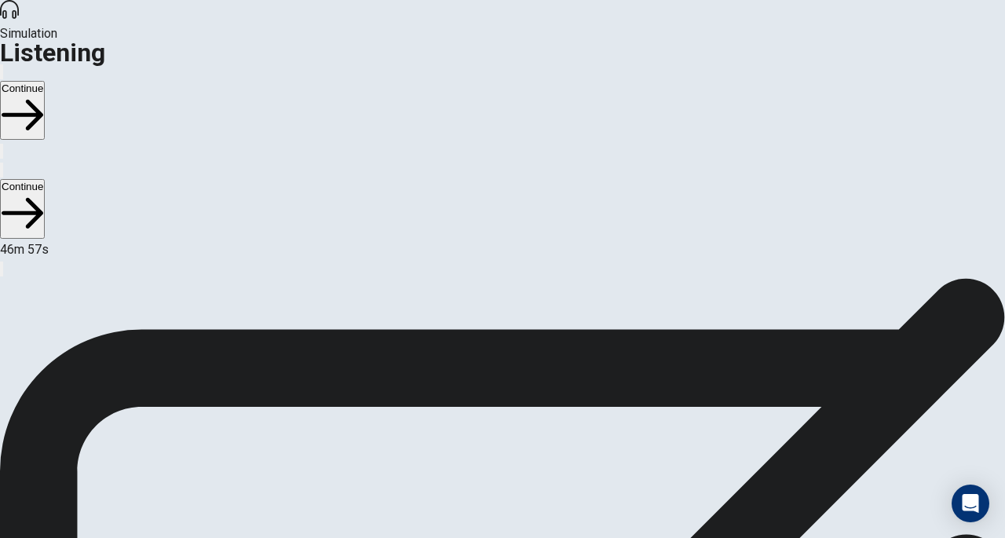
click at [45, 81] on button "Continue" at bounding box center [22, 110] width 45 height 59
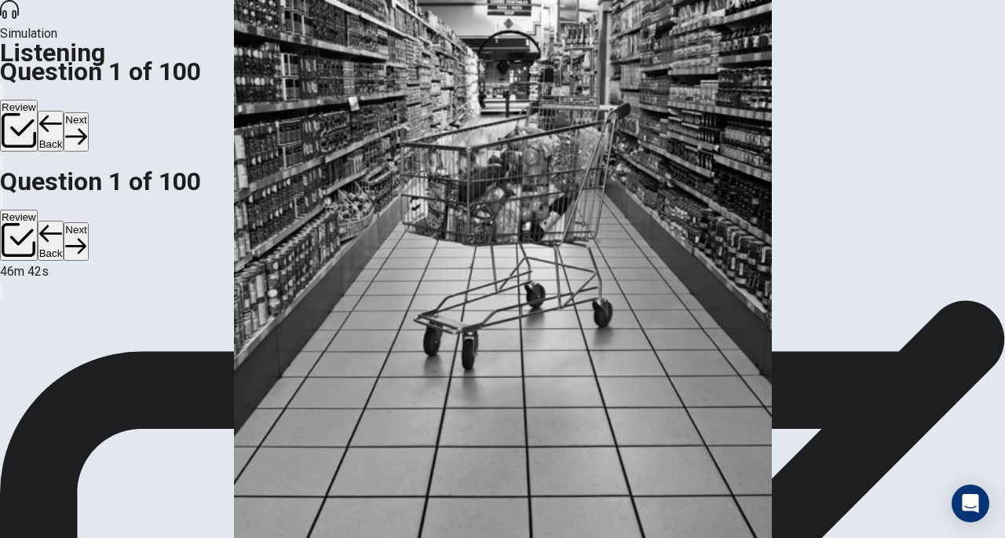
click at [88, 112] on button "Next" at bounding box center [76, 131] width 24 height 38
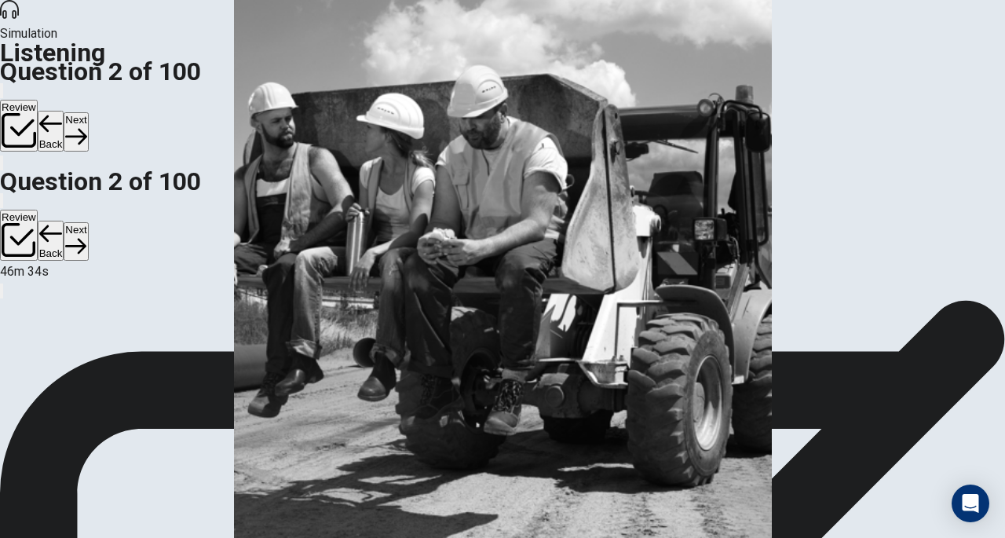
click at [88, 112] on button "Next" at bounding box center [76, 131] width 24 height 38
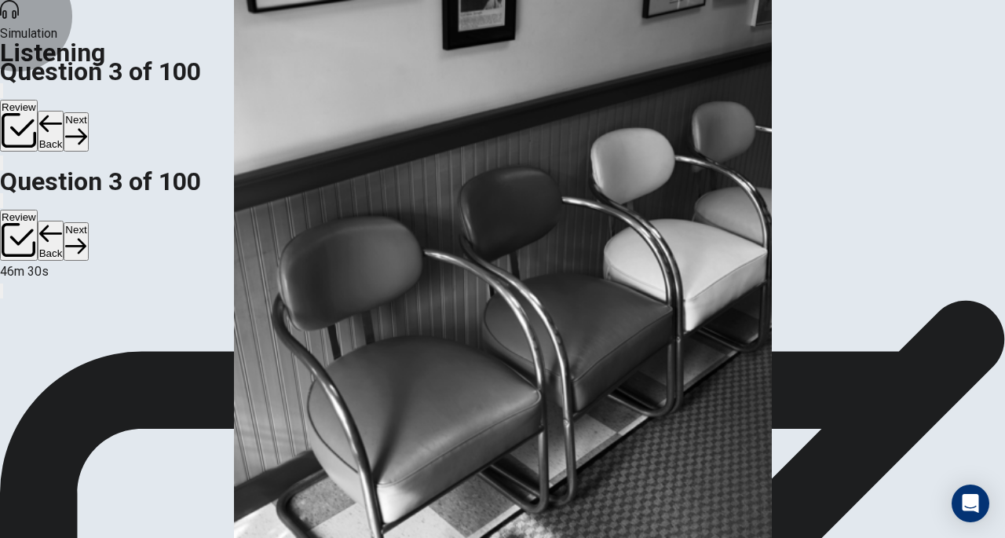
click at [88, 112] on button "Next" at bounding box center [76, 131] width 24 height 38
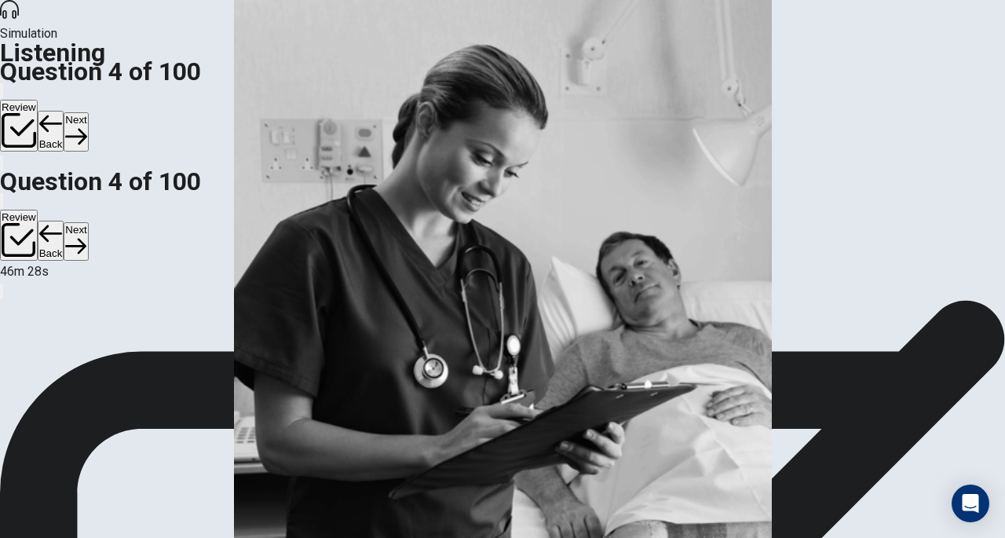
click at [64, 111] on button "Back" at bounding box center [51, 131] width 27 height 41
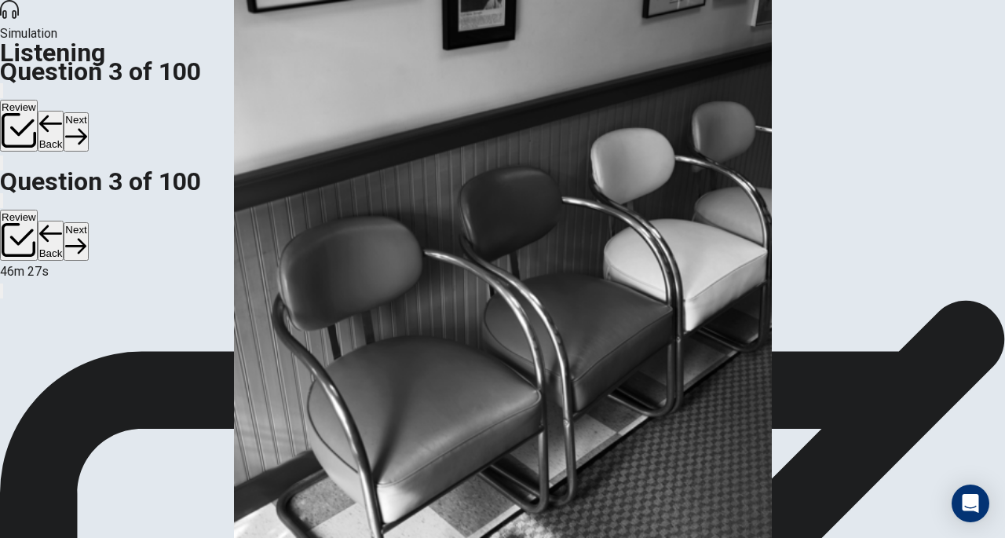
click at [64, 111] on button "Back" at bounding box center [51, 131] width 27 height 41
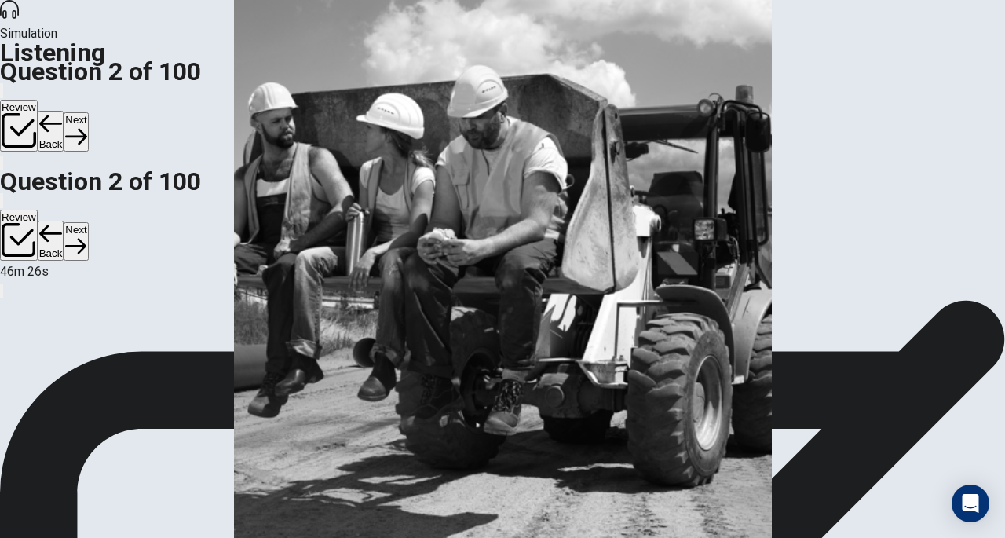
click at [64, 111] on button "Back" at bounding box center [51, 131] width 27 height 41
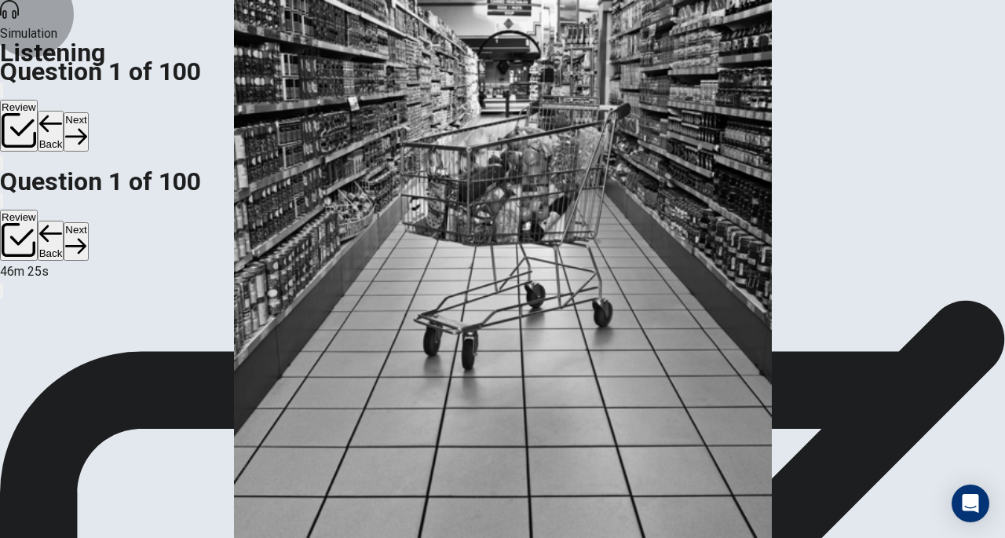
click at [64, 111] on button "Back" at bounding box center [51, 131] width 27 height 41
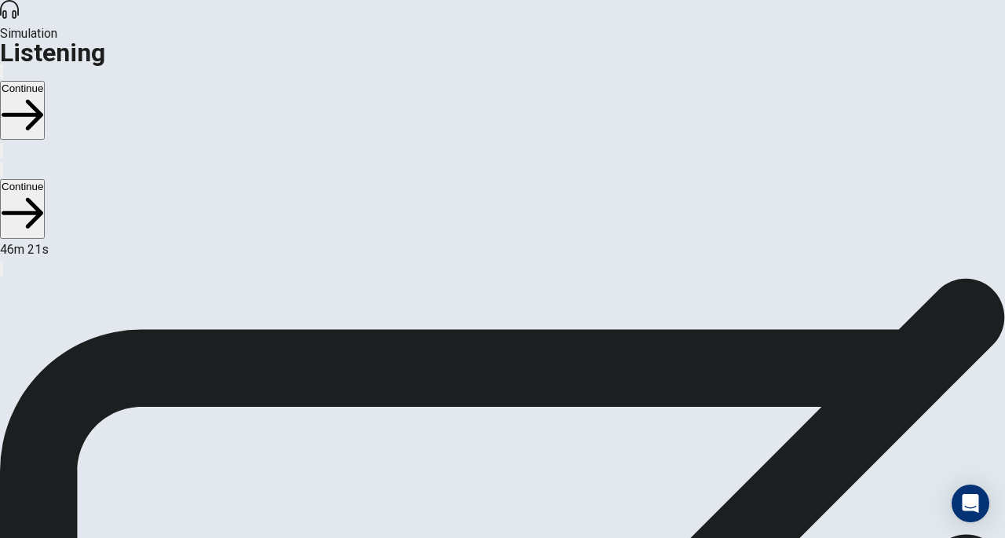
drag, startPoint x: 279, startPoint y: 239, endPoint x: 340, endPoint y: 314, distance: 96.6
click at [45, 81] on button "Continue" at bounding box center [22, 110] width 45 height 59
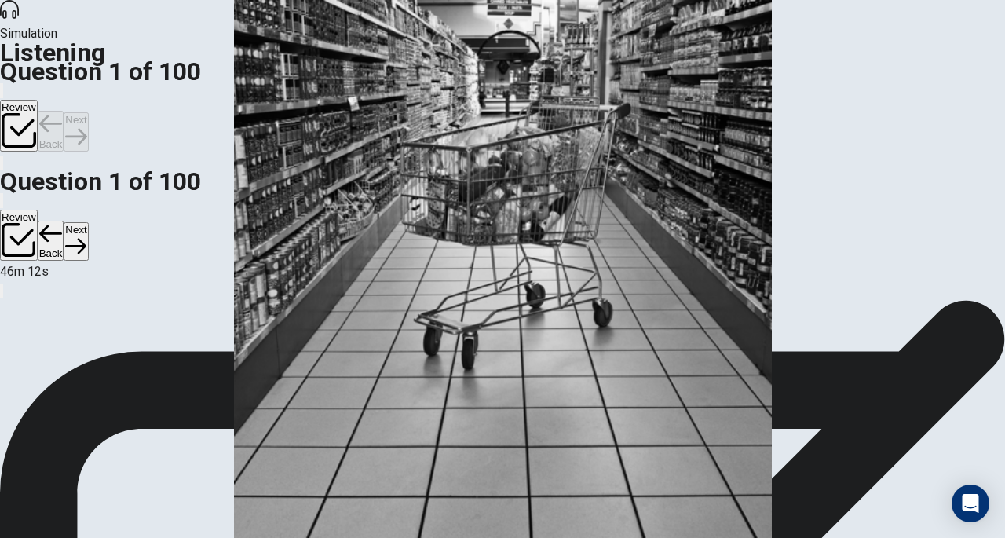
click at [846, 81] on div "Review Back Next" at bounding box center [502, 117] width 1005 height 72
click at [88, 112] on button "Next" at bounding box center [76, 131] width 24 height 38
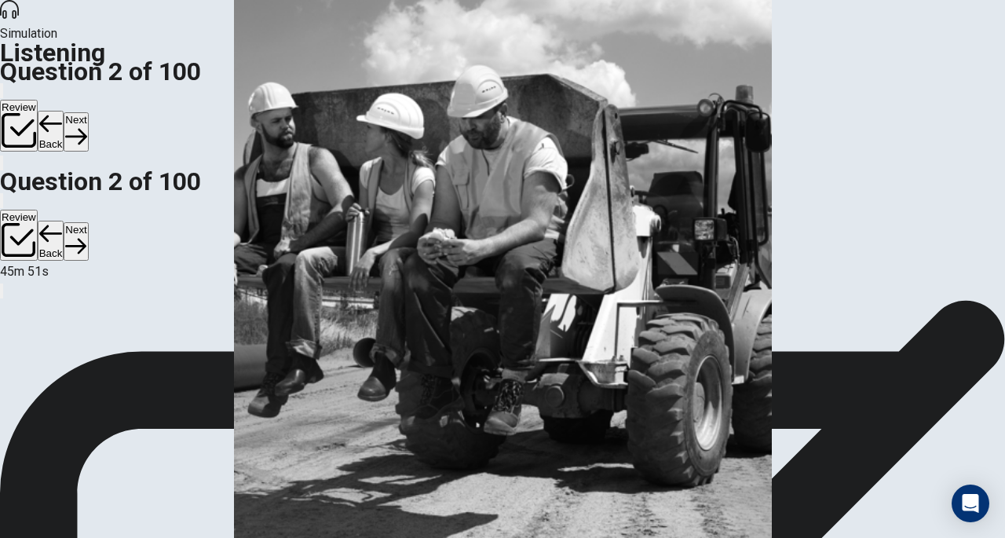
click at [88, 112] on button "Next" at bounding box center [76, 131] width 24 height 38
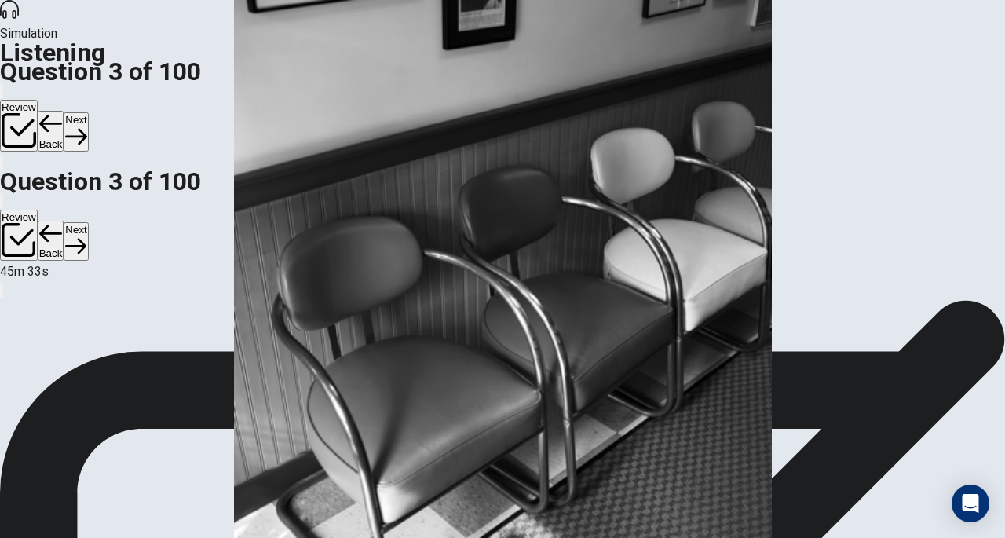
click at [88, 112] on button "Next" at bounding box center [76, 131] width 24 height 38
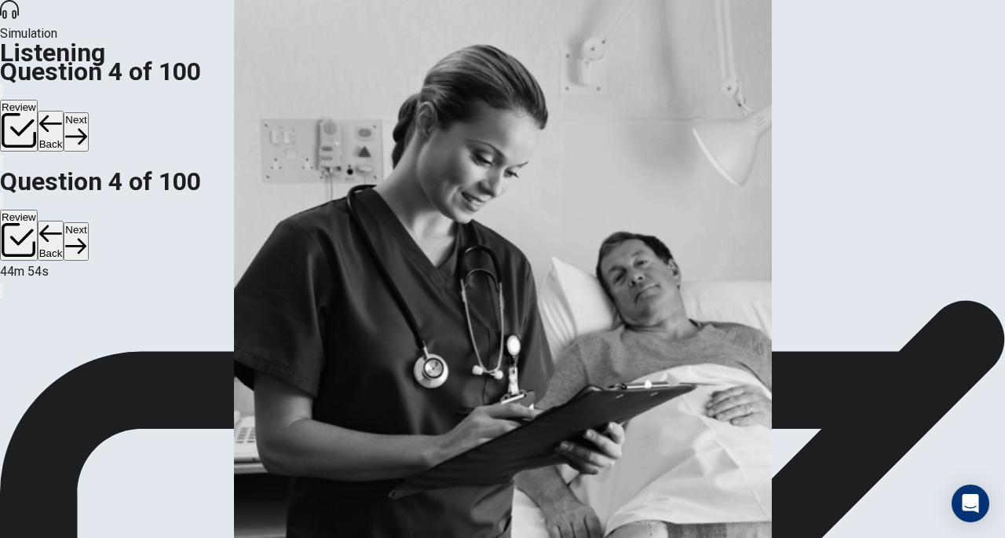
click at [88, 112] on button "Next" at bounding box center [76, 131] width 24 height 38
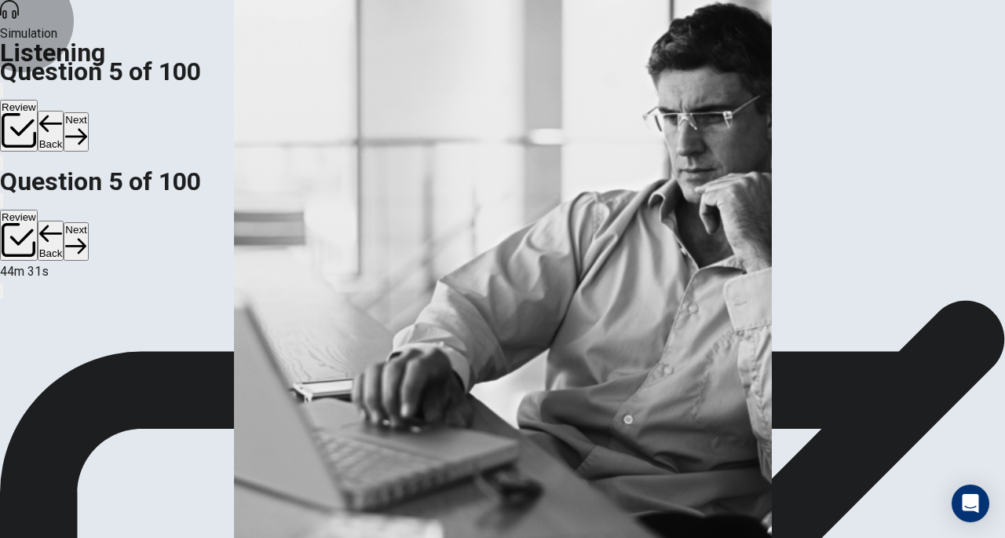
click at [88, 112] on button "Next" at bounding box center [76, 131] width 24 height 38
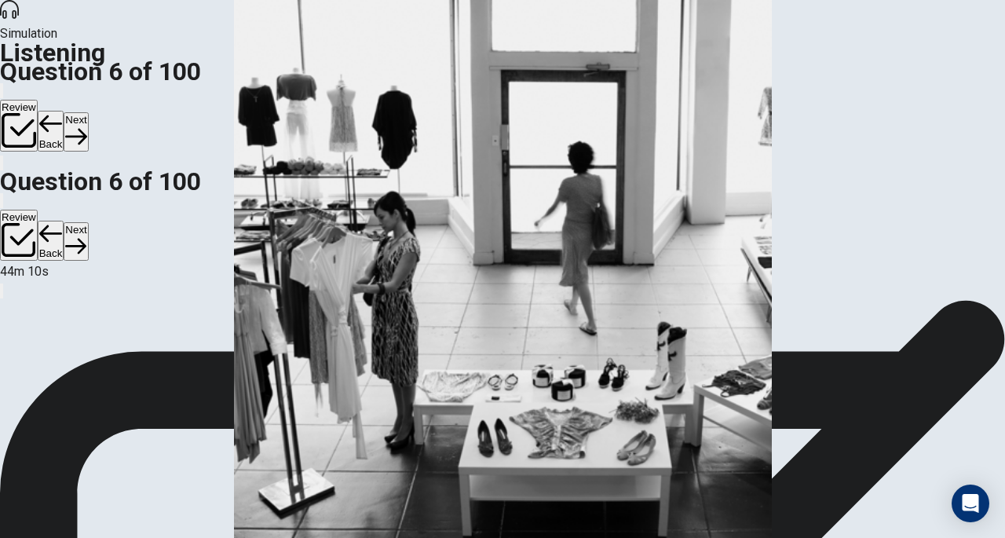
click at [88, 112] on button "Next" at bounding box center [76, 131] width 24 height 38
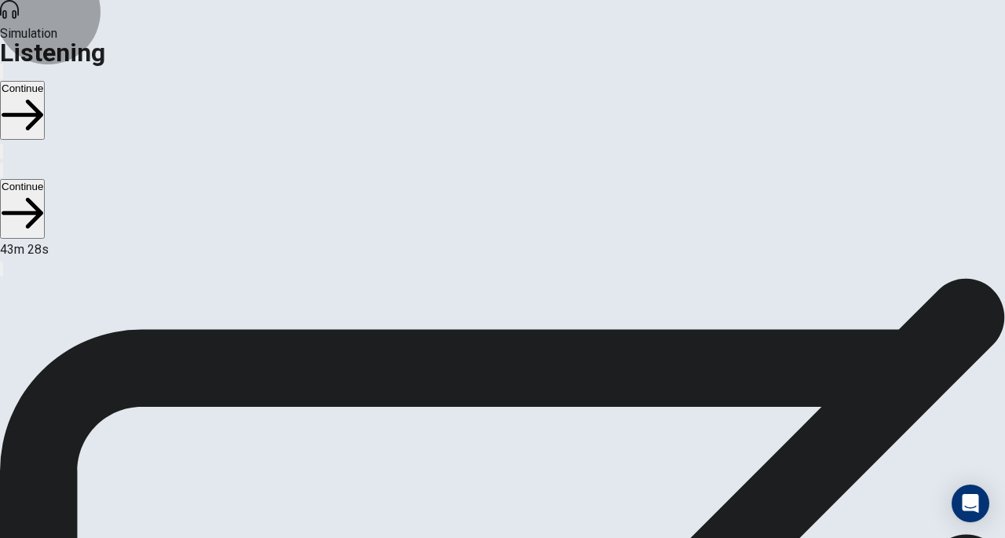
click at [45, 81] on button "Continue" at bounding box center [22, 110] width 45 height 59
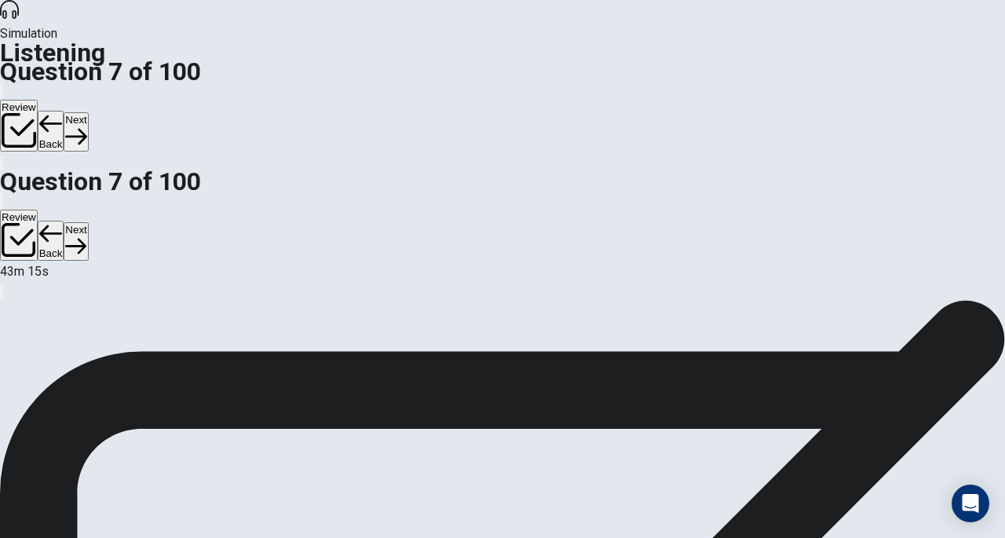
click at [88, 112] on button "Next" at bounding box center [76, 131] width 24 height 38
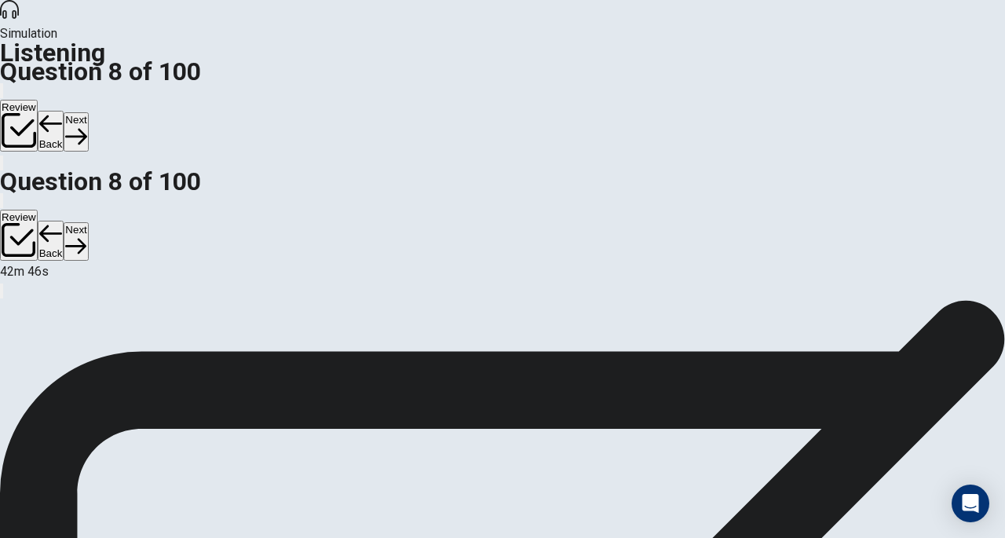
click at [88, 112] on button "Next" at bounding box center [76, 131] width 24 height 38
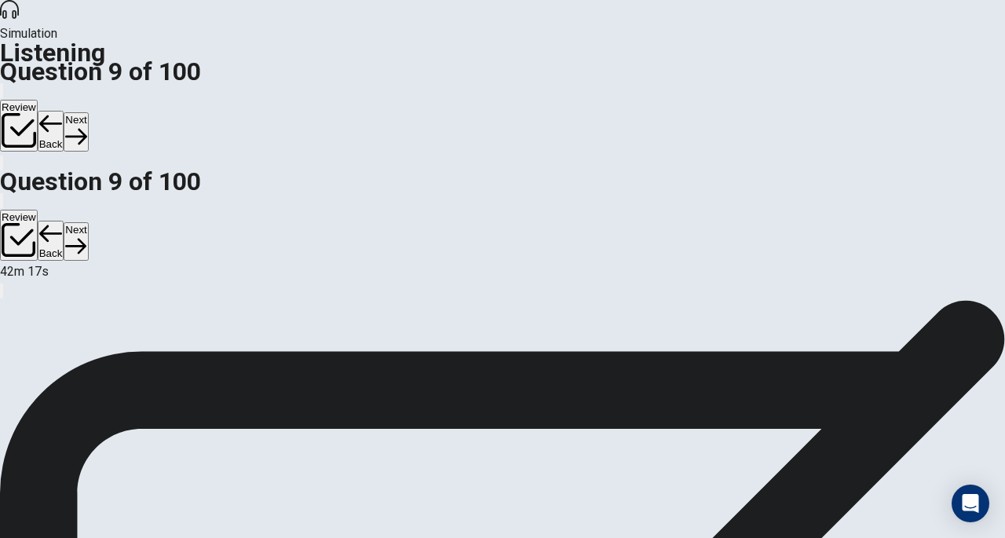
click at [88, 112] on button "Next" at bounding box center [76, 131] width 24 height 38
click at [503, 300] on div "10. Mark your answer. A B C © Copyright 2025" at bounding box center [502, 300] width 1005 height 0
click at [88, 112] on button "Next" at bounding box center [76, 131] width 24 height 38
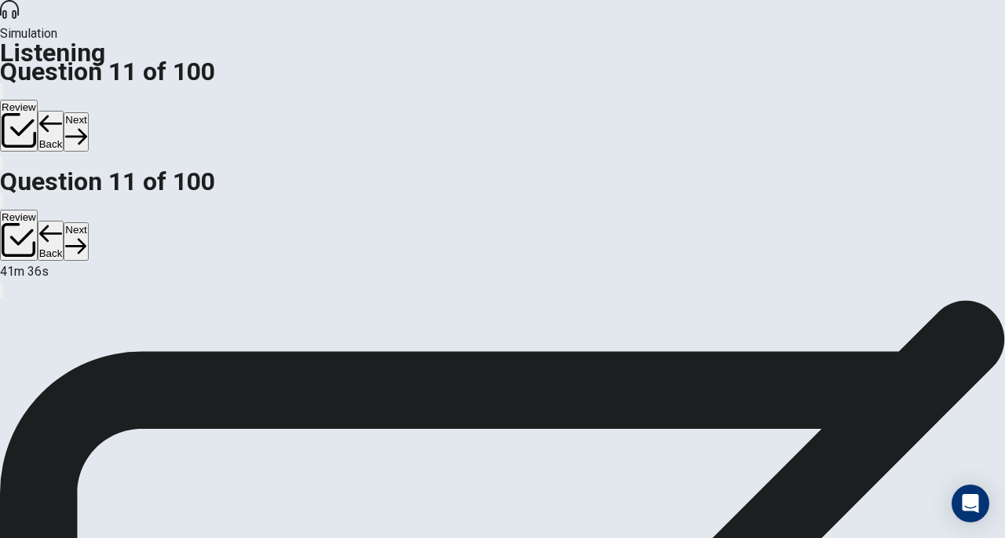
click at [88, 112] on button "Next" at bounding box center [76, 131] width 24 height 38
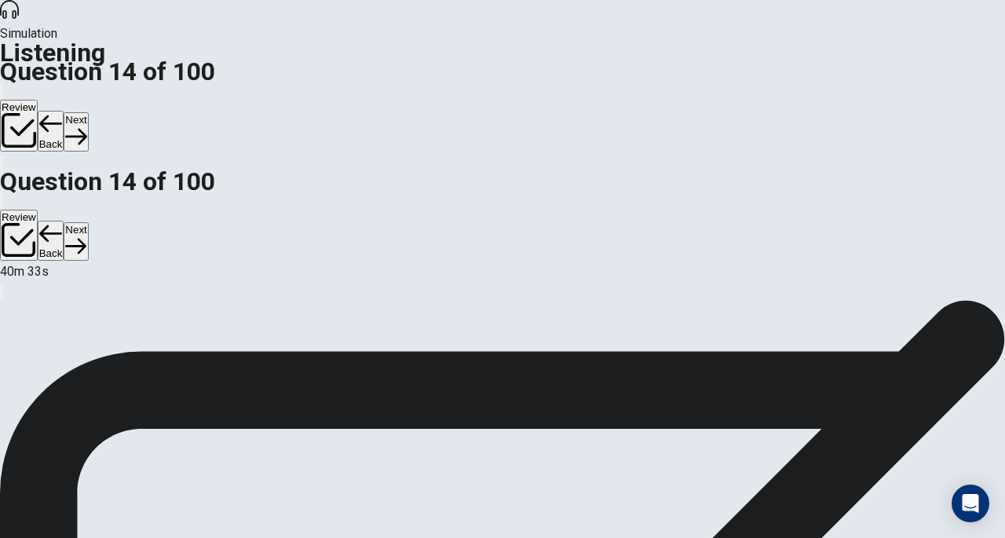
click at [73, 300] on div "14. Mark your answer. A B C © Copyright 2025" at bounding box center [502, 300] width 1005 height 0
click at [88, 112] on button "Next" at bounding box center [76, 131] width 24 height 38
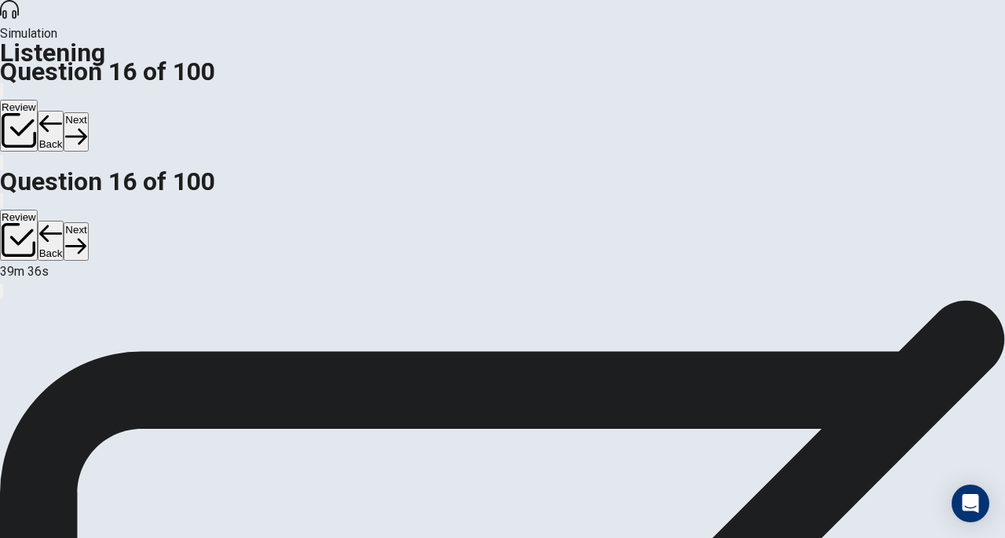
click at [88, 112] on button "Next" at bounding box center [76, 131] width 24 height 38
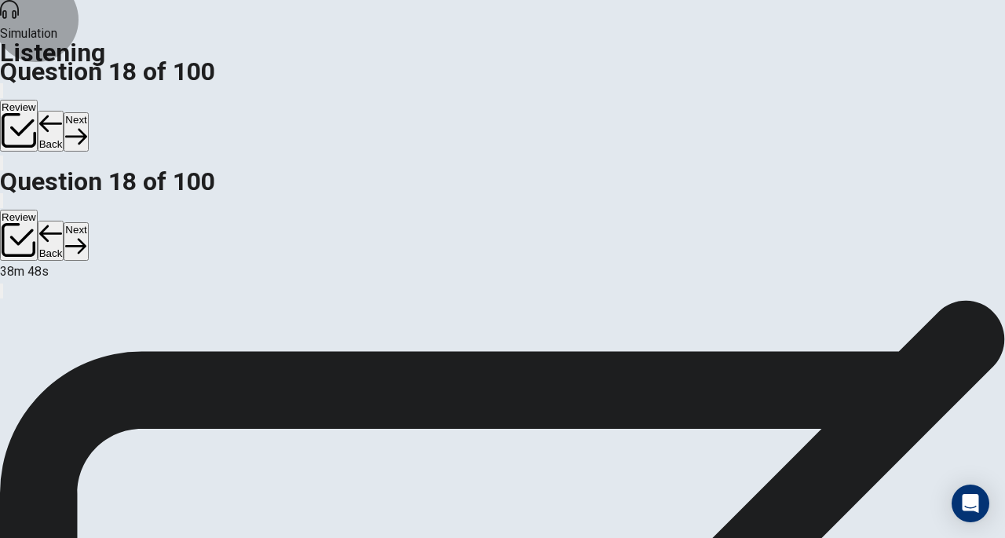
click at [88, 112] on button "Next" at bounding box center [76, 131] width 24 height 38
click at [400, 300] on div "19. Mark your answer. A B C © Copyright 2025" at bounding box center [502, 300] width 1005 height 0
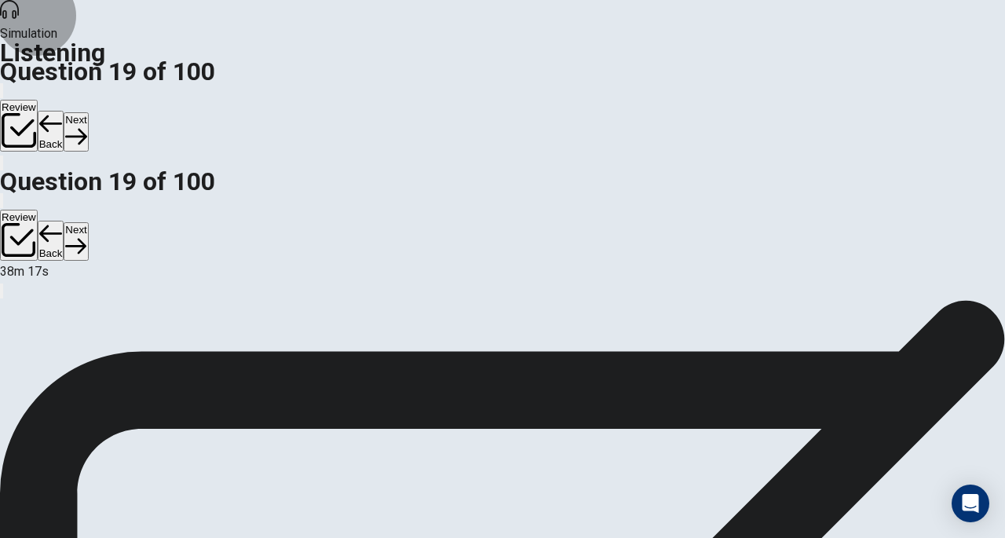
click at [88, 112] on button "Next" at bounding box center [76, 131] width 24 height 38
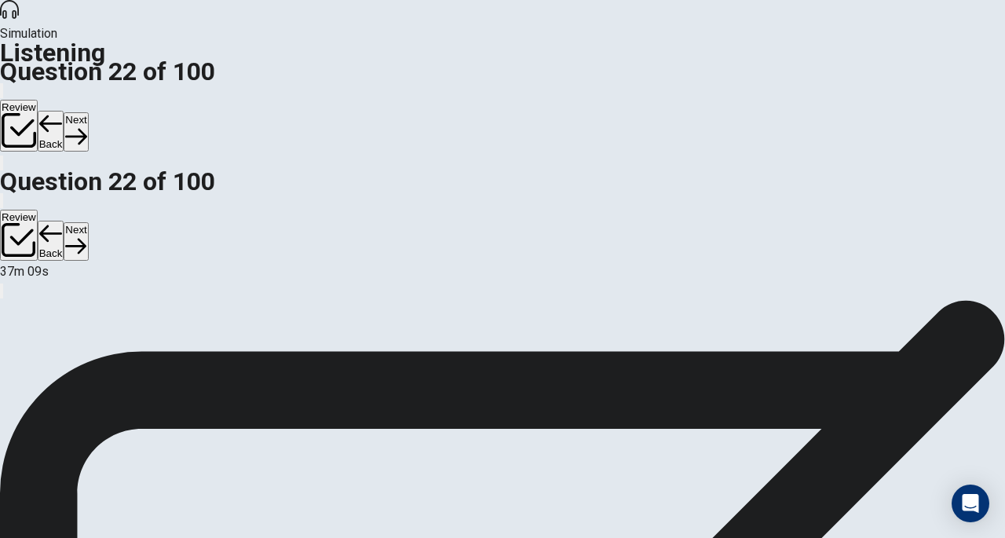
click at [88, 112] on button "Next" at bounding box center [76, 131] width 24 height 38
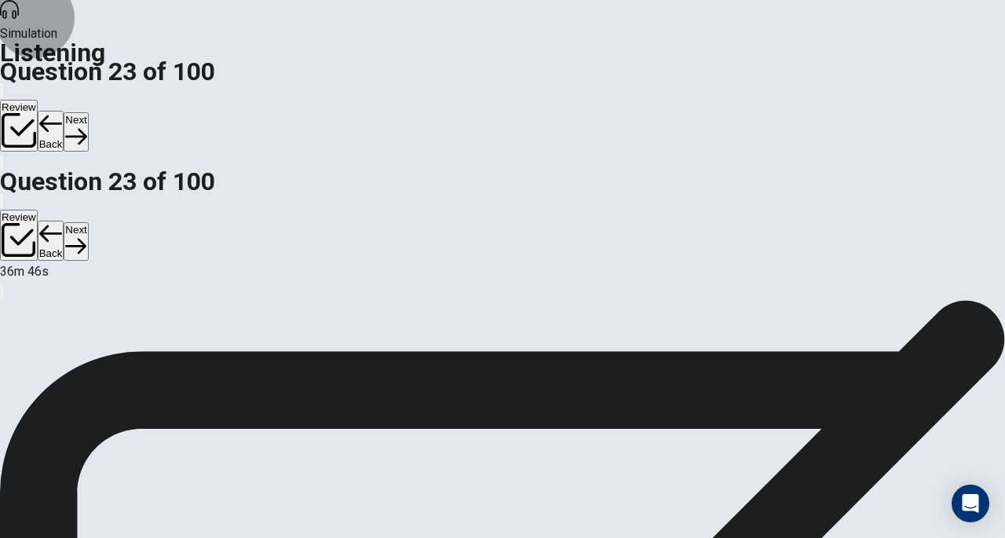
click at [88, 112] on button "Next" at bounding box center [76, 131] width 24 height 38
click at [64, 111] on button "Back" at bounding box center [51, 131] width 27 height 41
click at [88, 112] on button "Next" at bounding box center [76, 131] width 24 height 38
click at [454, 300] on div "24. Mark your answer. A B C © Copyright 2025" at bounding box center [502, 300] width 1005 height 0
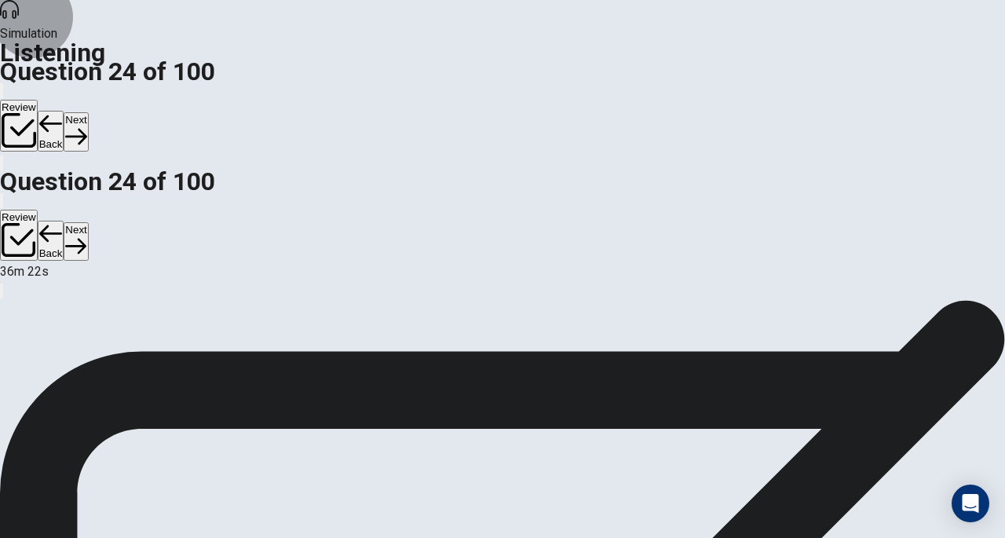
click at [88, 112] on button "Next" at bounding box center [76, 131] width 24 height 38
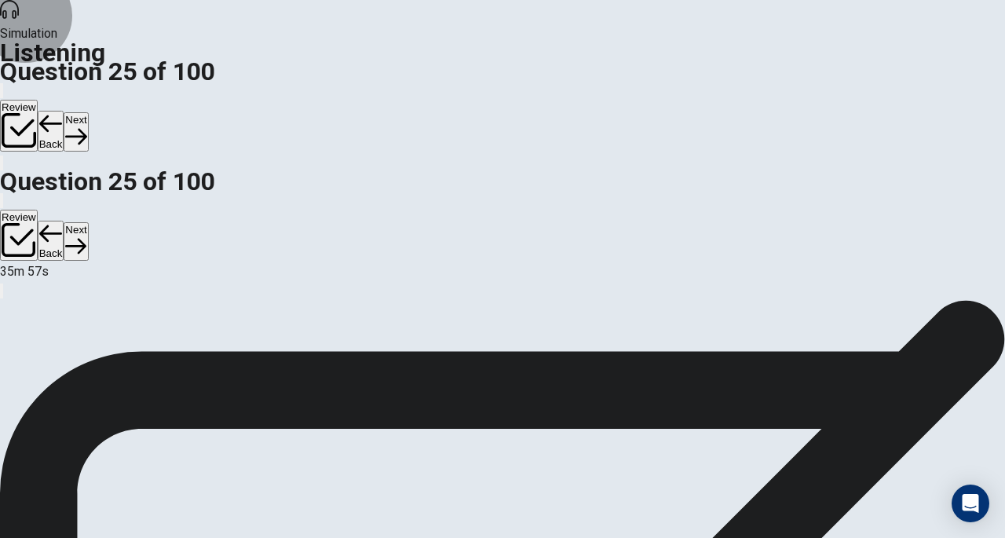
click at [88, 112] on button "Next" at bounding box center [76, 131] width 24 height 38
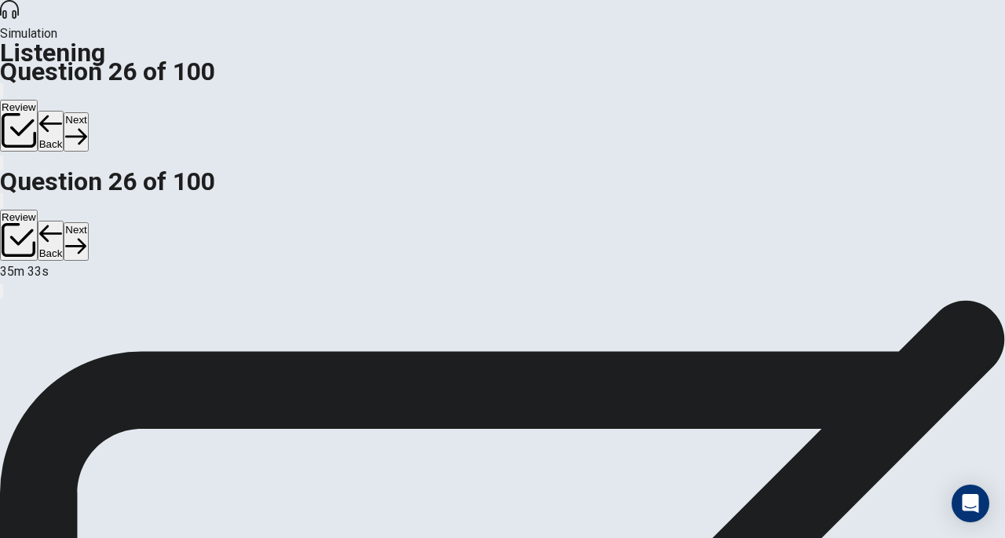
click at [88, 112] on button "Next" at bounding box center [76, 131] width 24 height 38
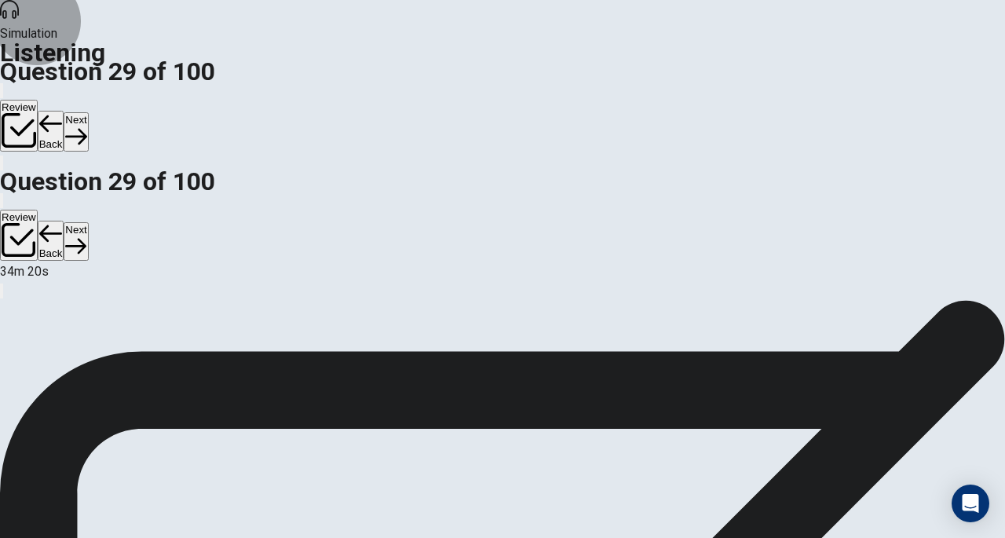
click at [88, 112] on button "Next" at bounding box center [76, 131] width 24 height 38
click at [295, 300] on div "31. Mark your answer. A B C © Copyright 2025" at bounding box center [502, 300] width 1005 height 0
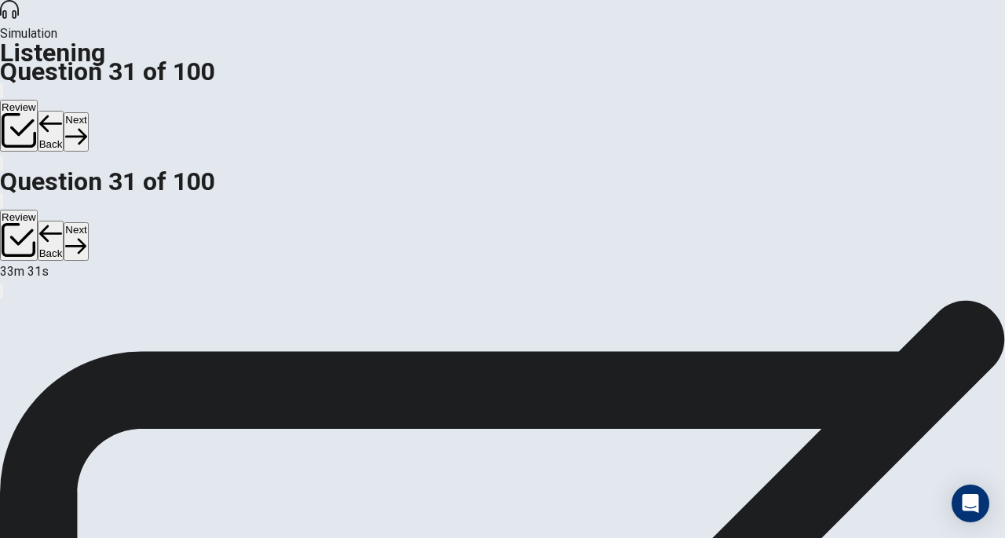
click at [88, 112] on button "Next" at bounding box center [76, 131] width 24 height 38
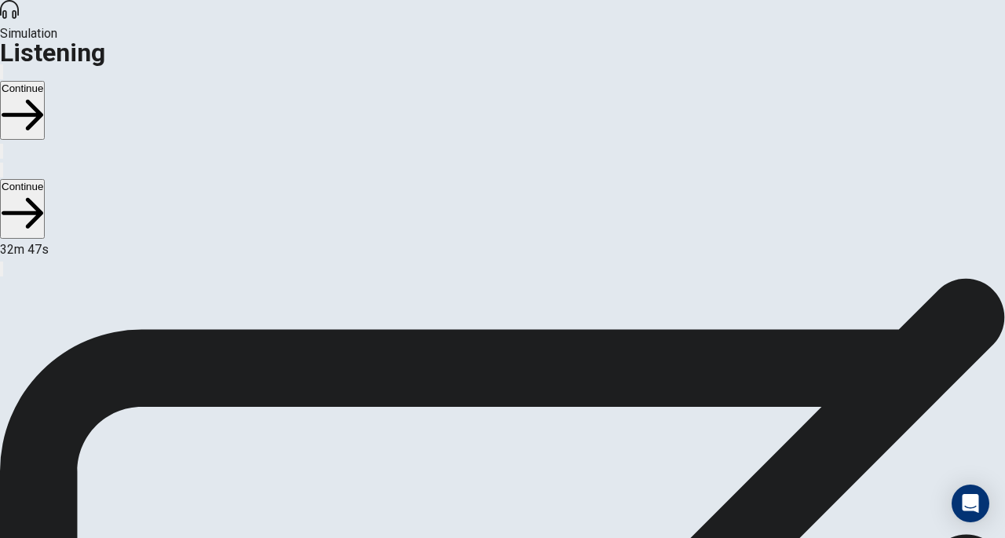
click at [45, 81] on button "Continue" at bounding box center [22, 110] width 45 height 59
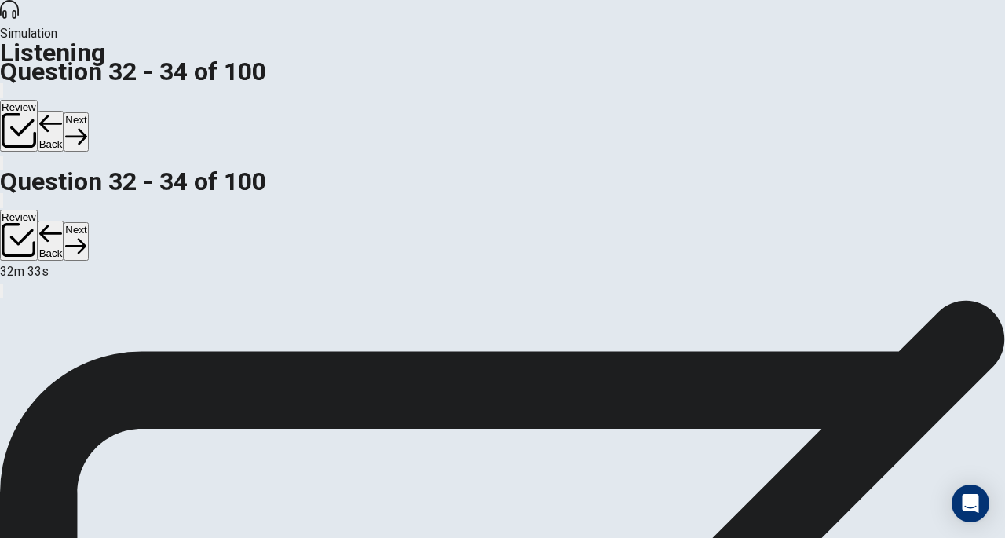
scroll to position [157, 0]
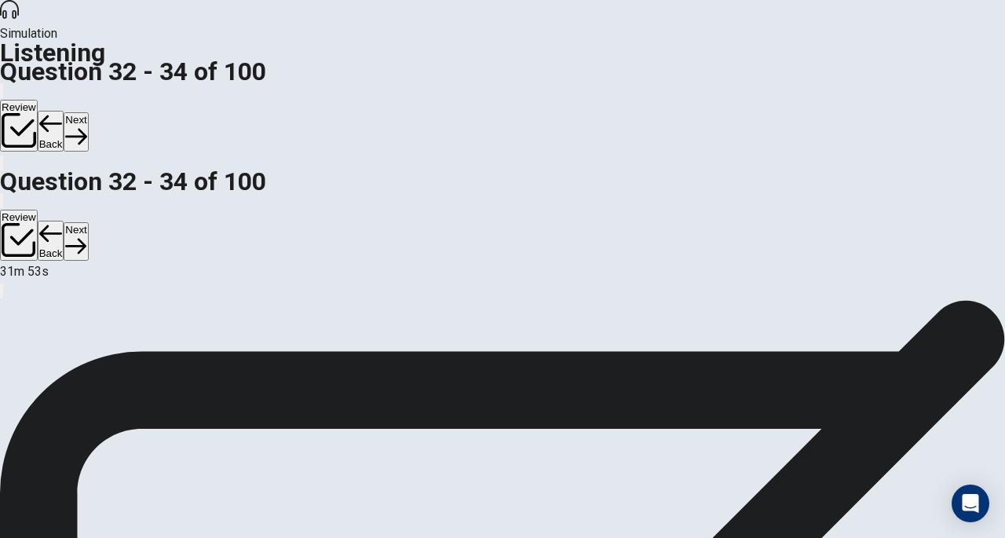
click at [88, 112] on button "Next" at bounding box center [76, 131] width 24 height 38
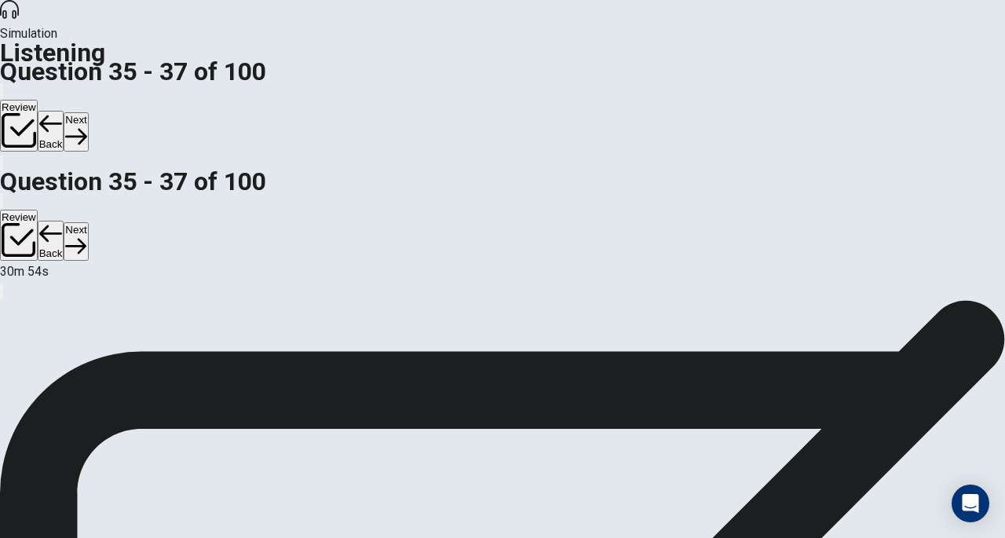
click at [88, 112] on button "Next" at bounding box center [76, 131] width 24 height 38
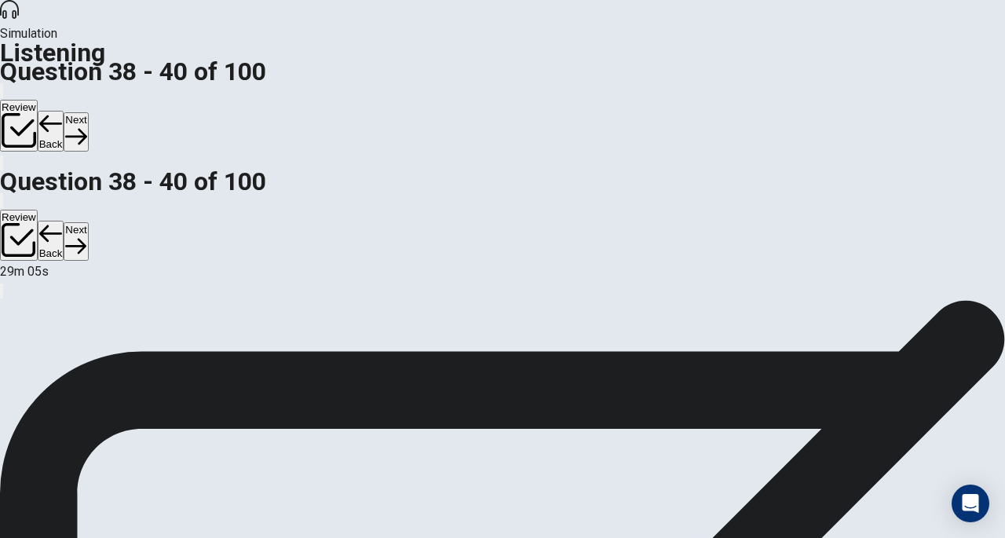
click at [88, 112] on button "Next" at bounding box center [76, 131] width 24 height 38
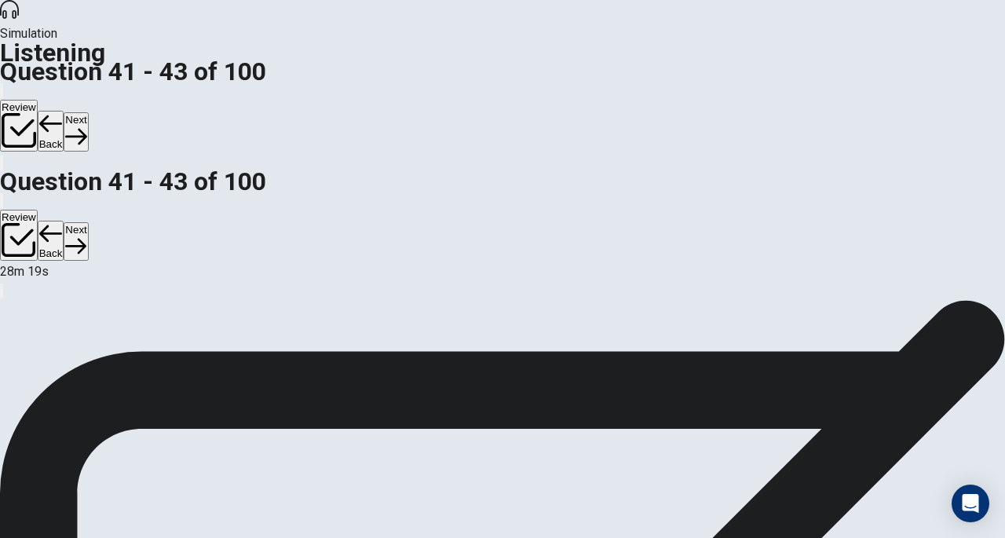
scroll to position [111, 0]
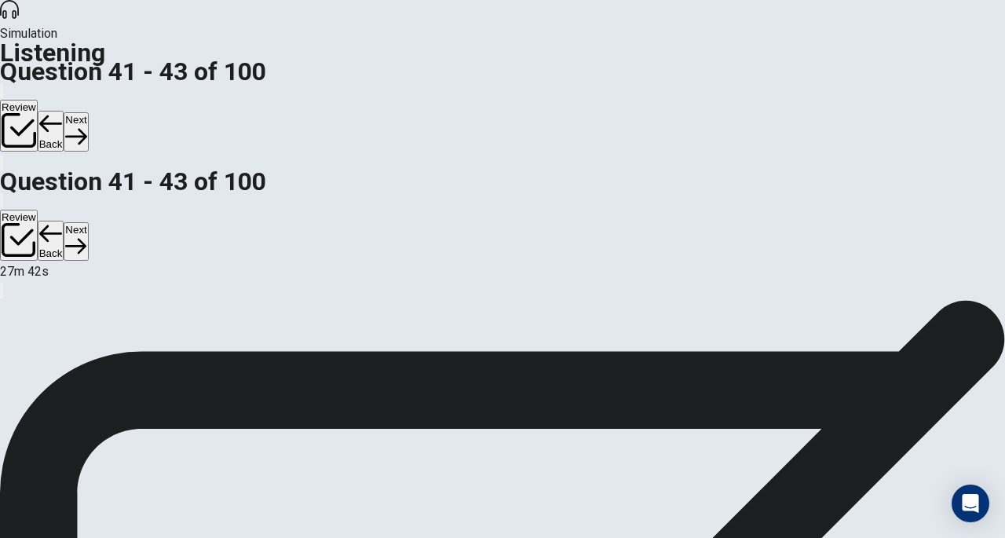
scroll to position [157, 0]
click at [88, 112] on button "Next" at bounding box center [76, 131] width 24 height 38
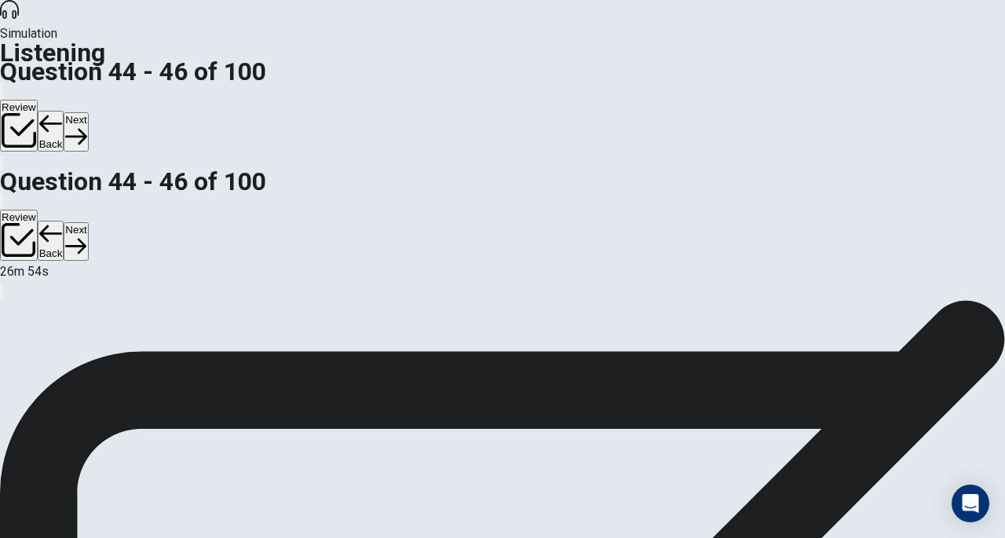
click at [88, 112] on button "Next" at bounding box center [76, 131] width 24 height 38
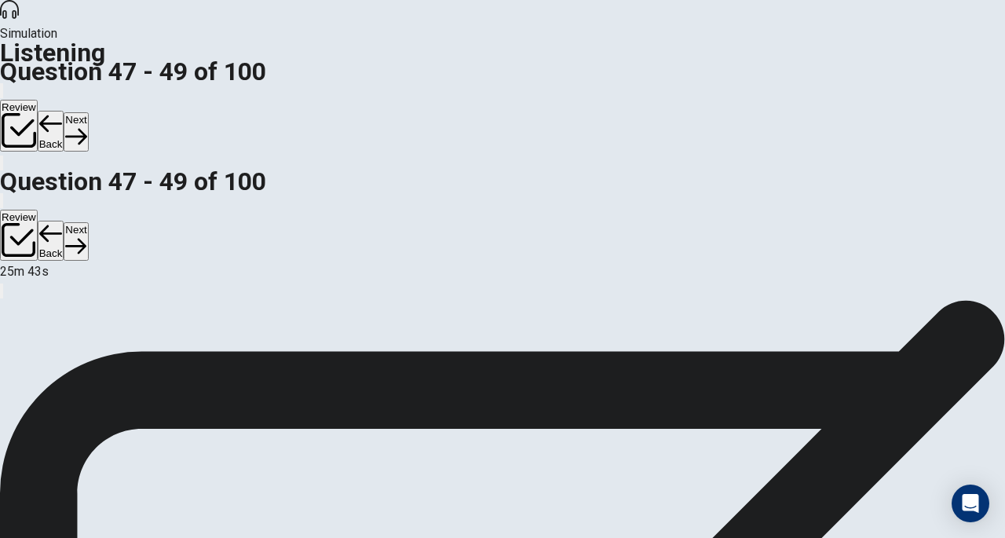
scroll to position [0, 0]
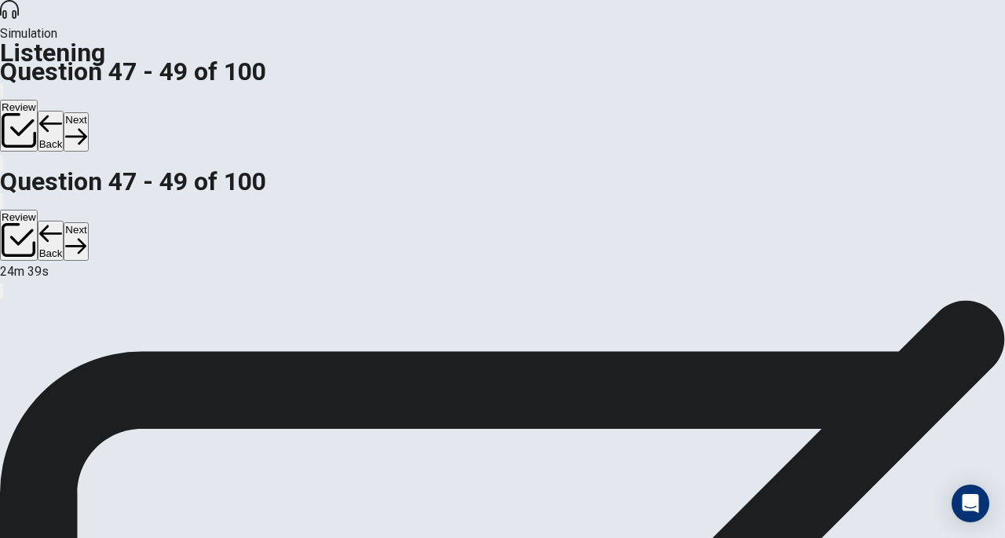
scroll to position [0, 0]
click at [88, 112] on button "Next" at bounding box center [76, 131] width 24 height 38
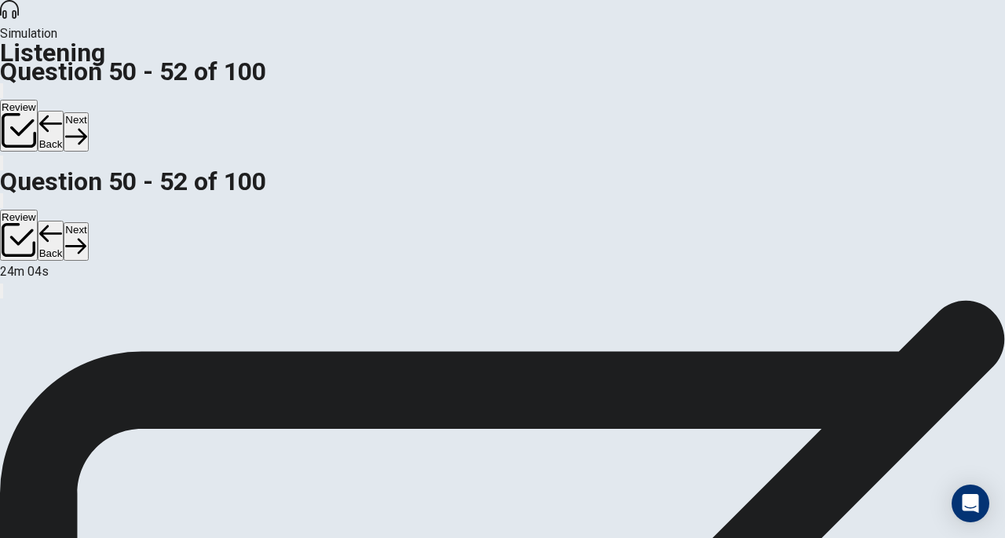
scroll to position [96, 0]
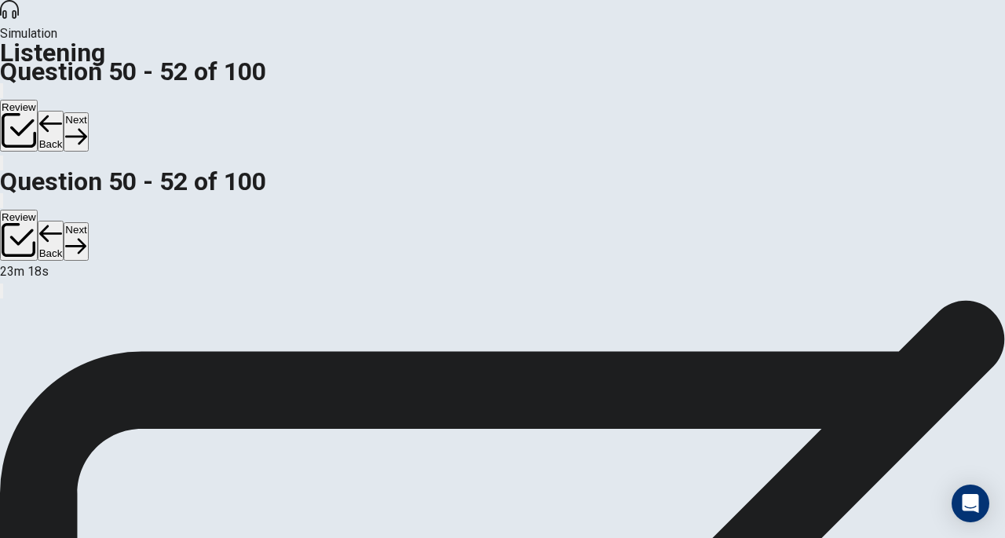
click at [88, 112] on button "Next" at bounding box center [76, 131] width 24 height 38
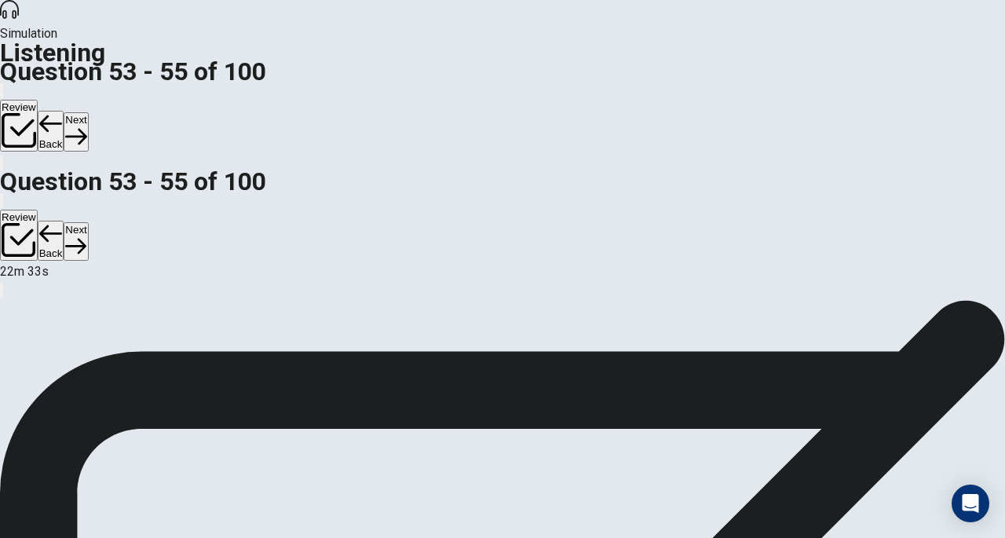
scroll to position [210, 0]
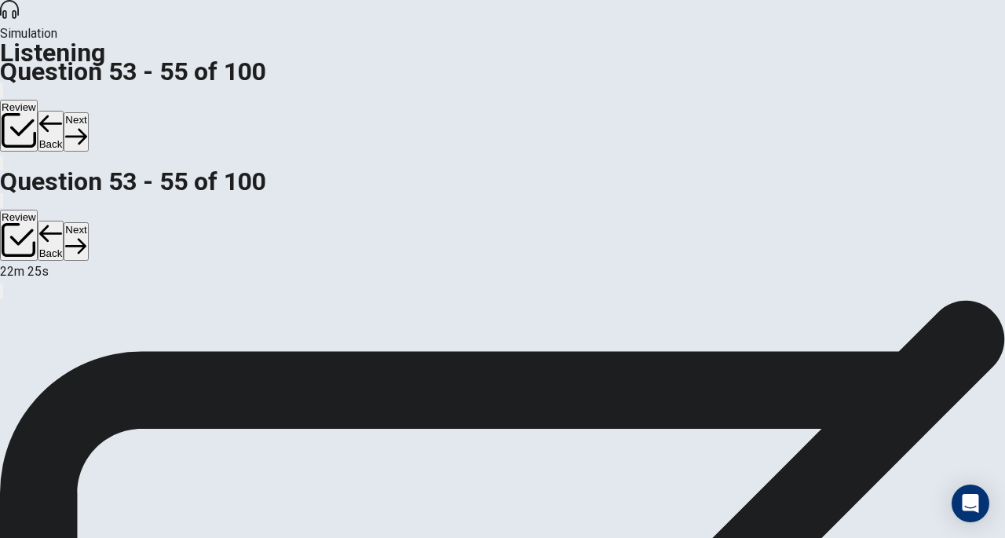
click at [88, 112] on button "Next" at bounding box center [76, 131] width 24 height 38
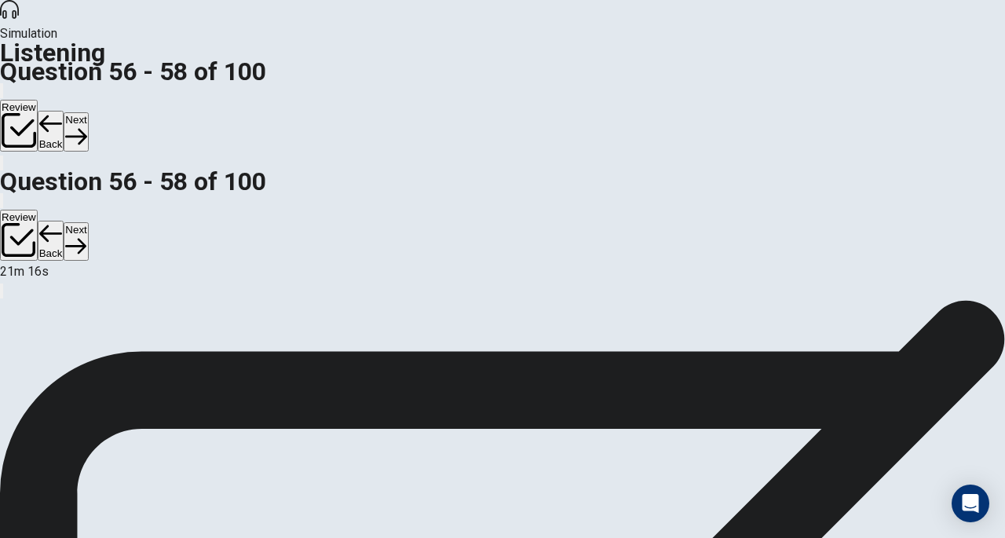
scroll to position [210, 0]
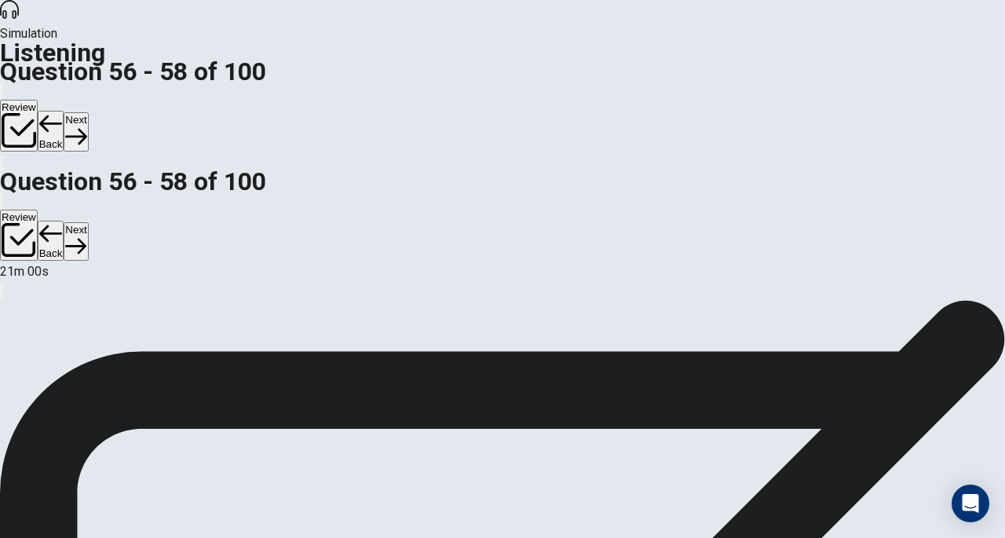
click at [88, 112] on button "Next" at bounding box center [76, 131] width 24 height 38
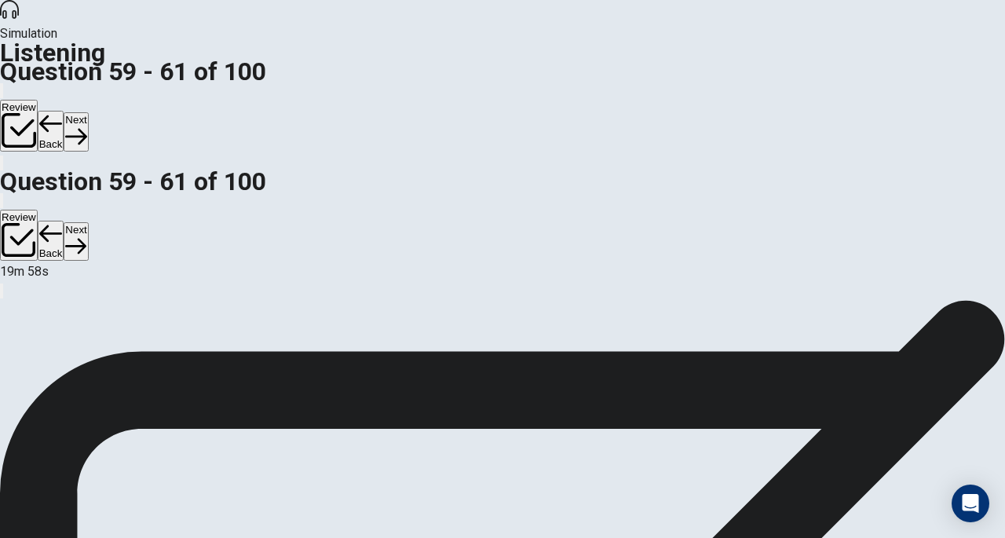
scroll to position [210, 0]
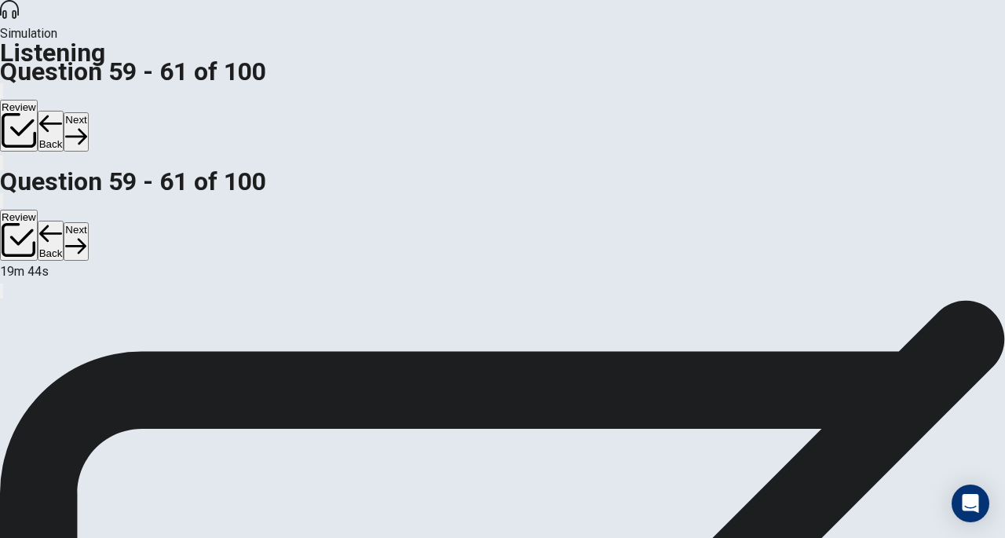
click at [88, 112] on button "Next" at bounding box center [76, 131] width 24 height 38
click at [64, 111] on button "Back" at bounding box center [51, 131] width 27 height 41
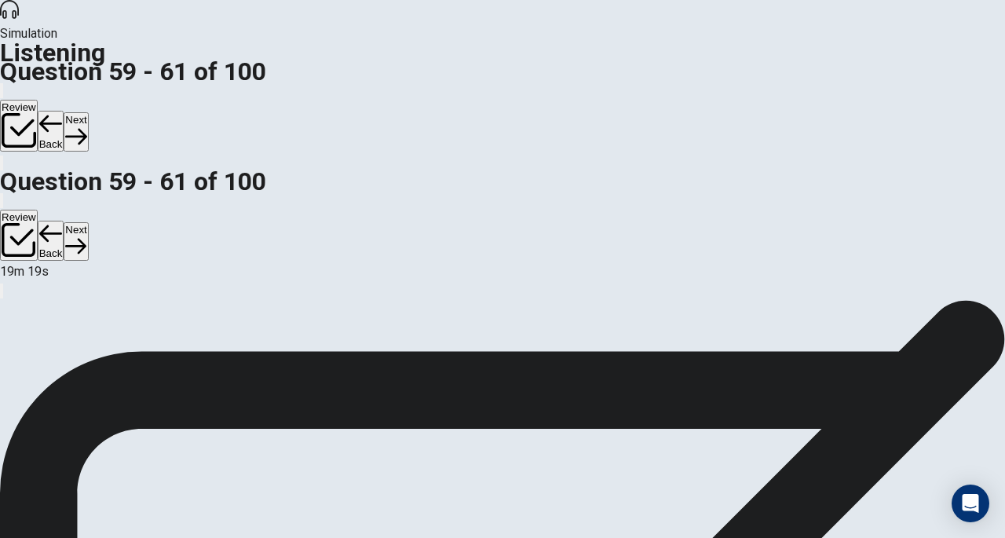
click at [88, 112] on button "Next" at bounding box center [76, 131] width 24 height 38
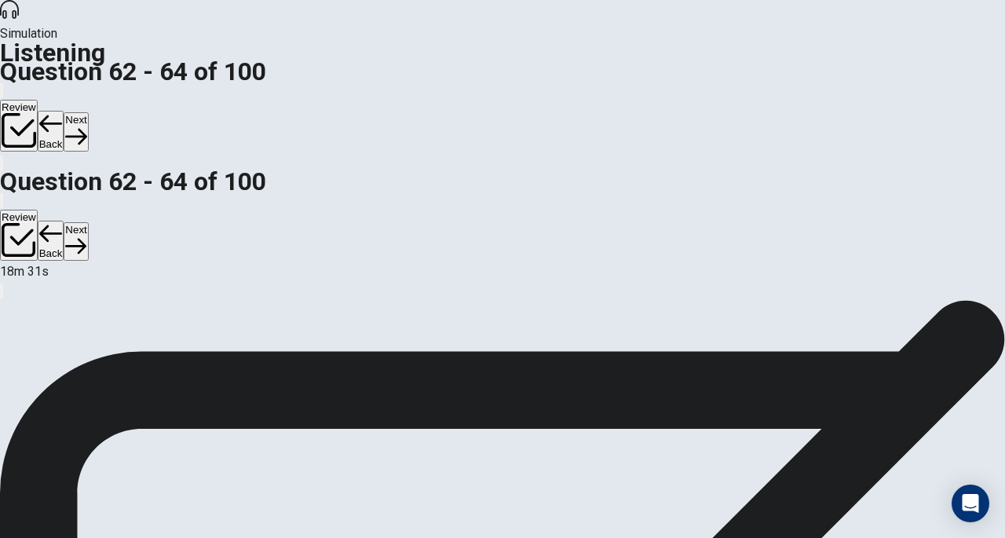
scroll to position [202, 0]
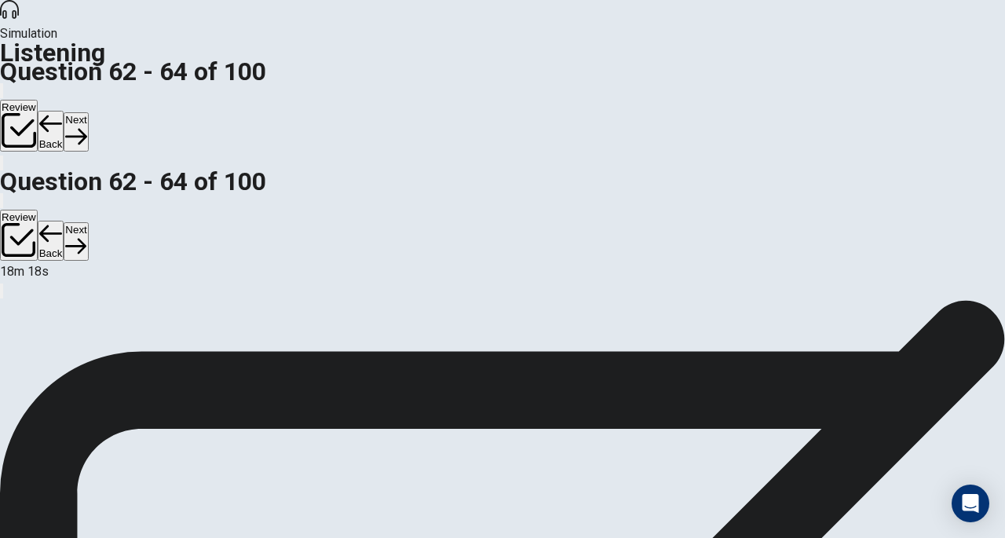
scroll to position [210, 0]
click at [88, 112] on button "Next" at bounding box center [76, 131] width 24 height 38
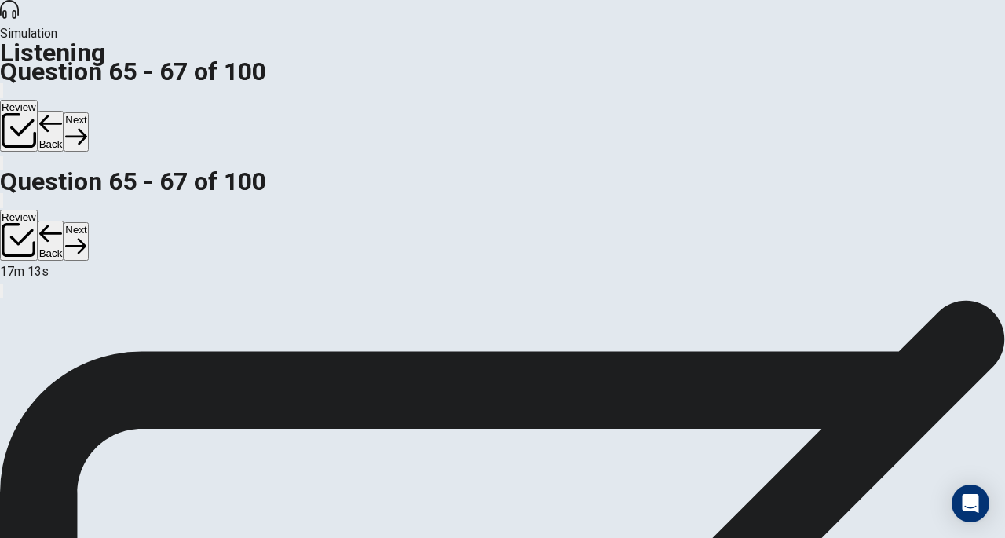
scroll to position [210, 0]
click at [88, 112] on button "Next" at bounding box center [76, 131] width 24 height 38
click at [64, 111] on button "Back" at bounding box center [51, 131] width 27 height 41
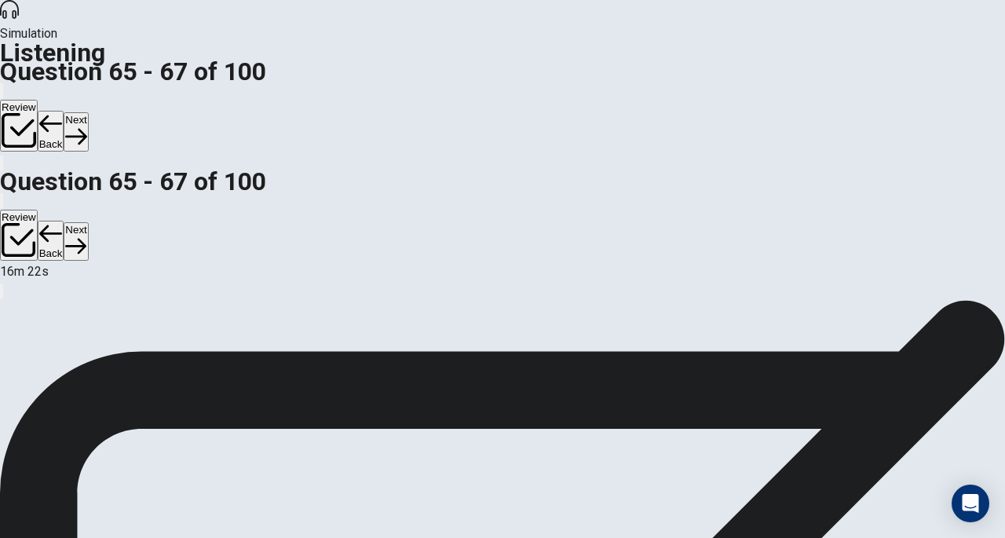
scroll to position [157, 0]
click at [88, 112] on button "Next" at bounding box center [76, 131] width 24 height 38
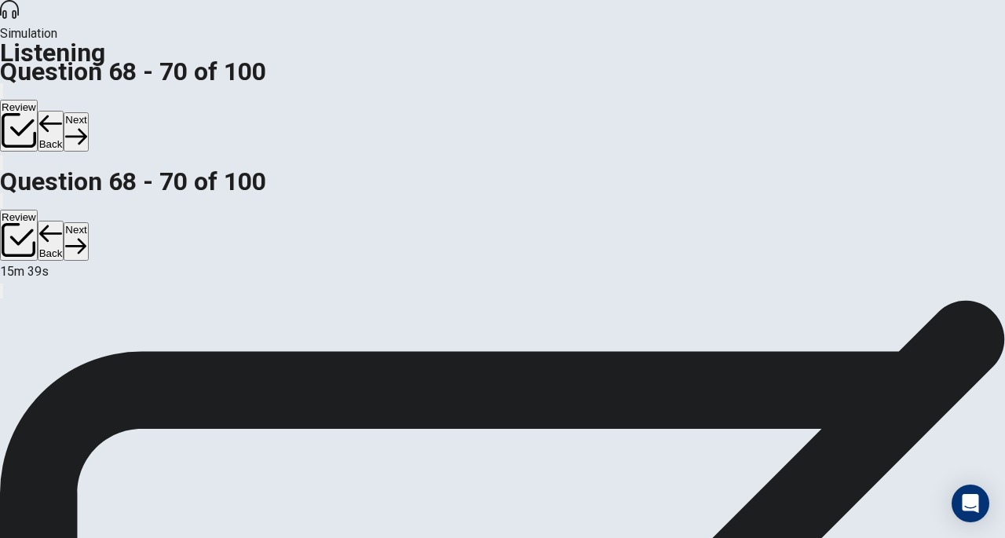
scroll to position [0, 0]
click at [88, 112] on button "Next" at bounding box center [76, 131] width 24 height 38
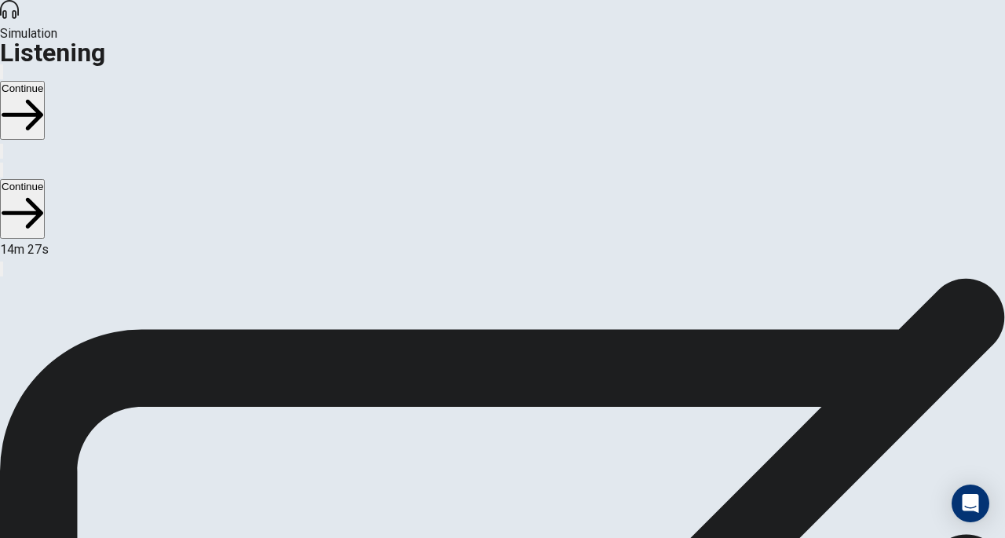
click at [45, 81] on button "Continue" at bounding box center [22, 110] width 45 height 59
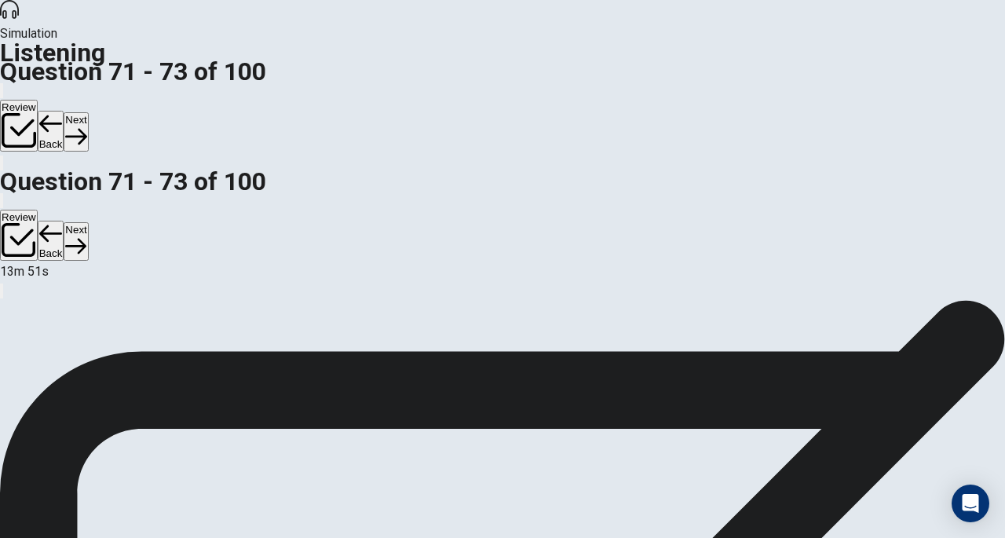
scroll to position [176, 0]
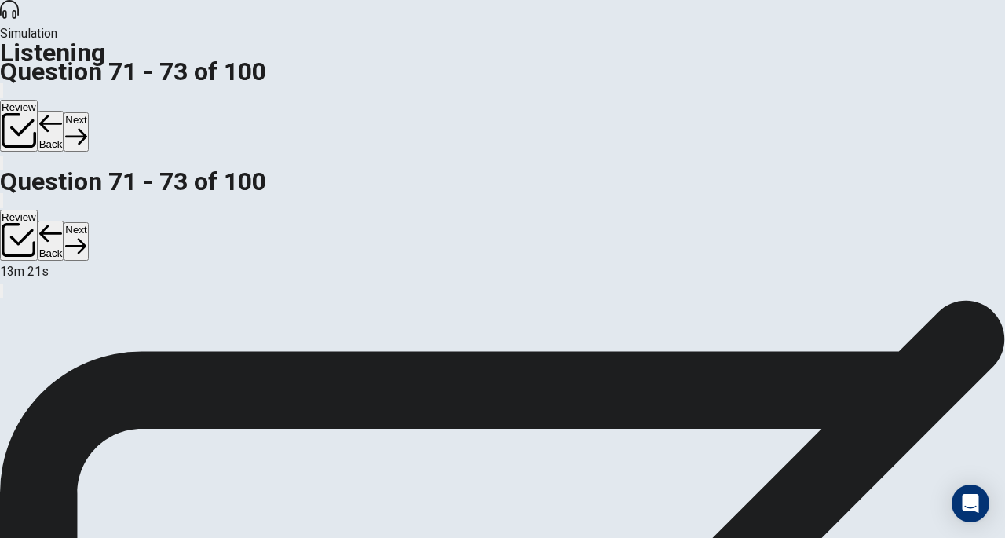
click at [88, 112] on button "Next" at bounding box center [76, 131] width 24 height 38
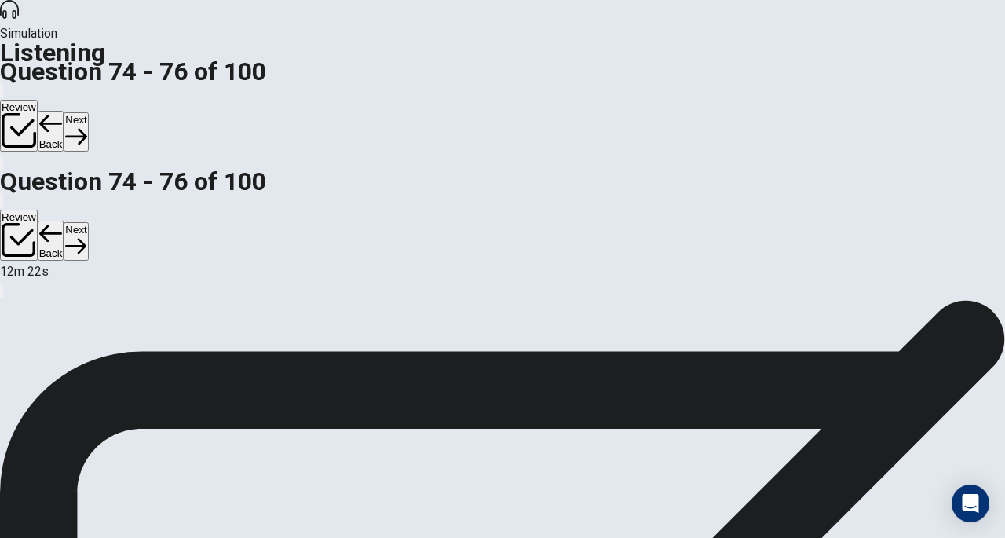
scroll to position [46, 0]
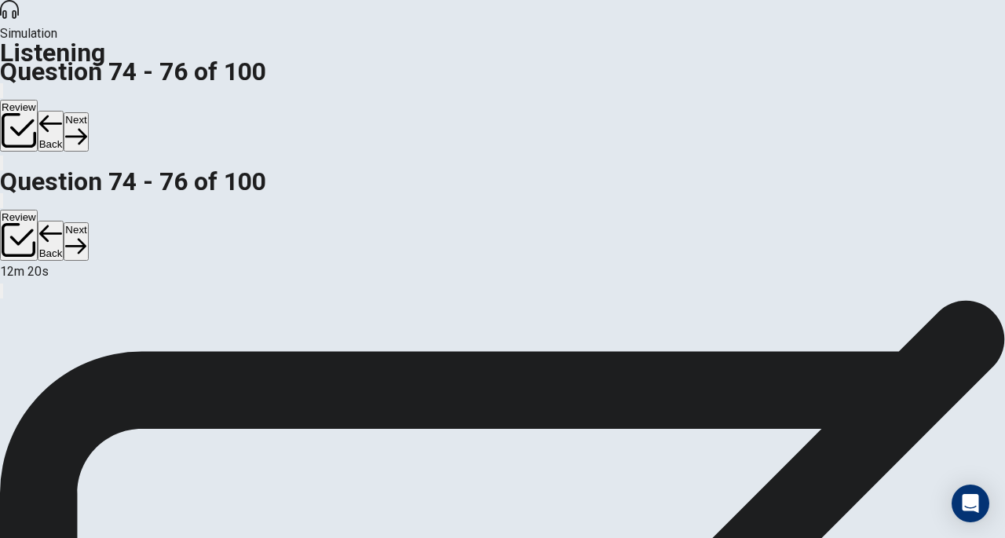
scroll to position [210, 0]
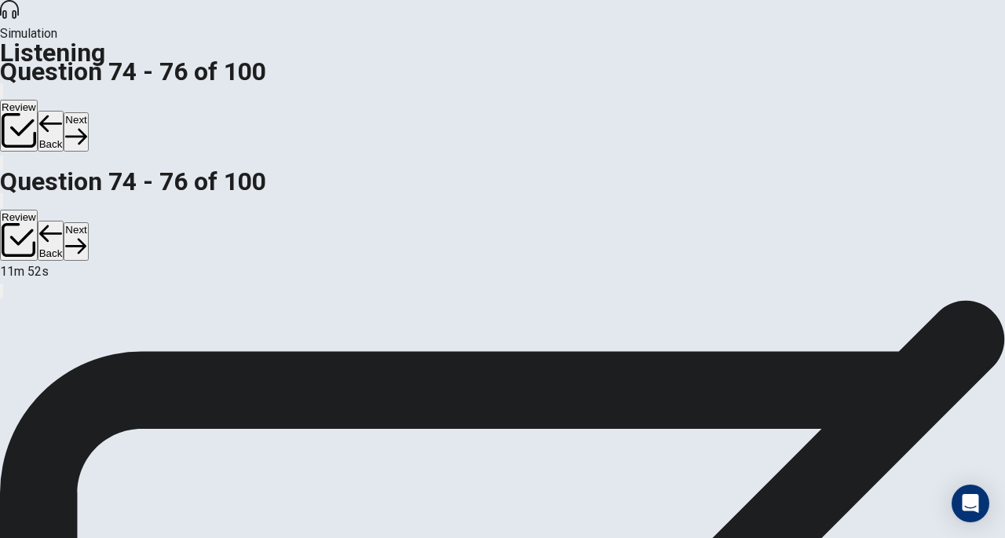
scroll to position [0, 0]
click at [86, 126] on icon "button" at bounding box center [75, 136] width 21 height 21
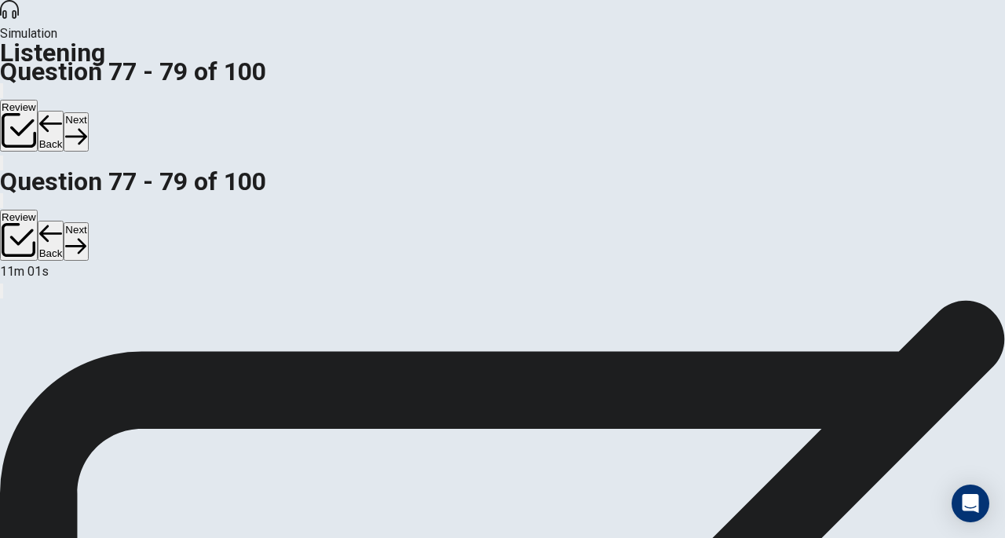
scroll to position [181, 0]
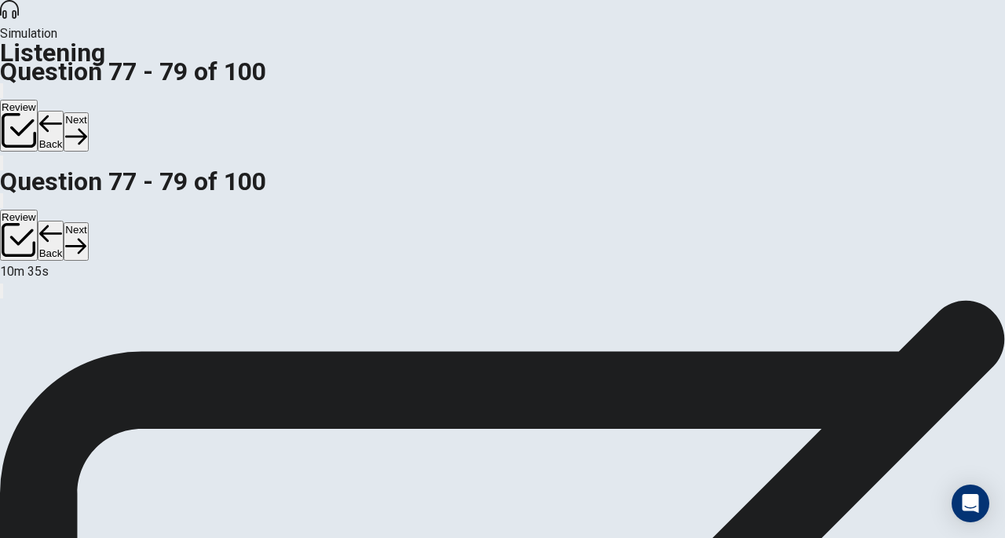
scroll to position [176, 0]
click at [86, 126] on icon "button" at bounding box center [75, 136] width 21 height 21
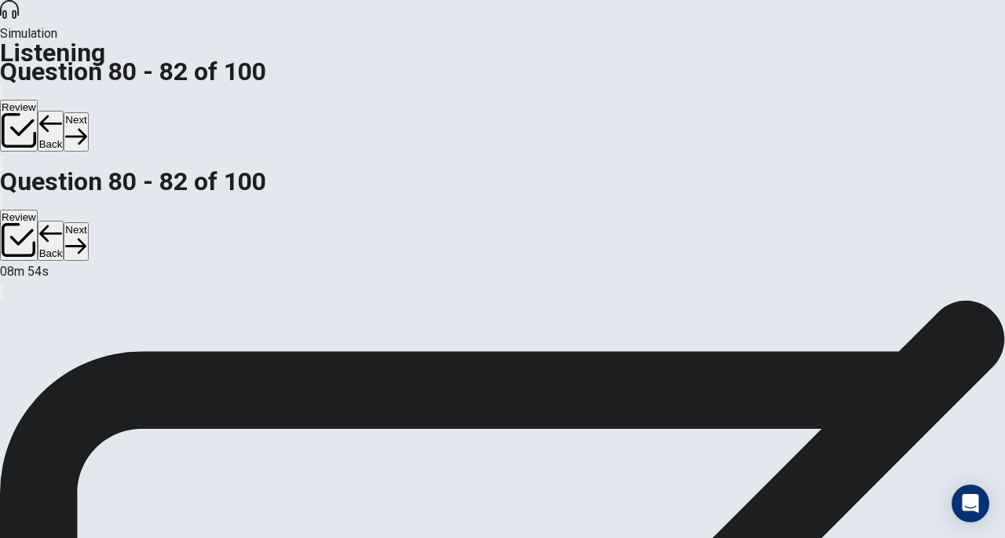
click at [88, 112] on button "Next" at bounding box center [76, 131] width 24 height 38
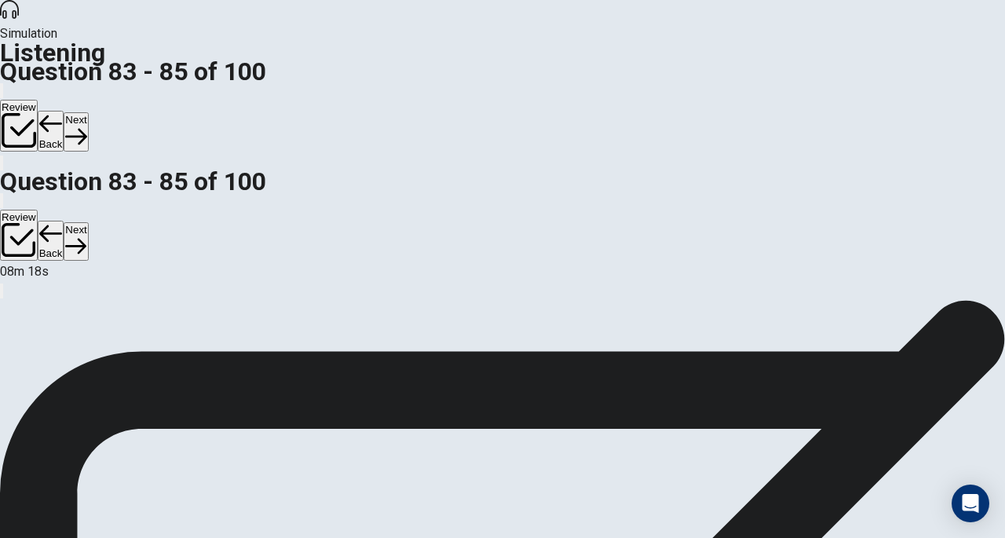
scroll to position [72, 0]
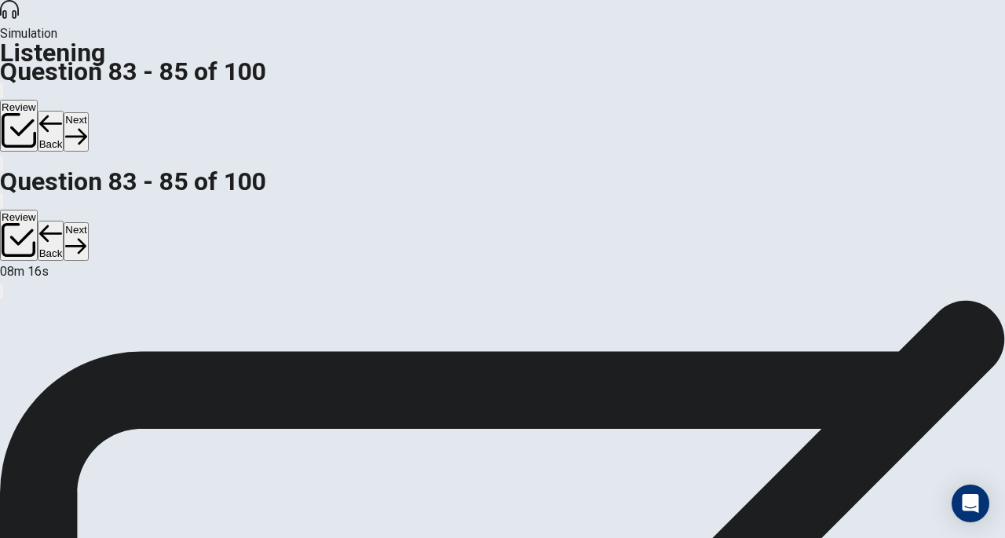
scroll to position [210, 0]
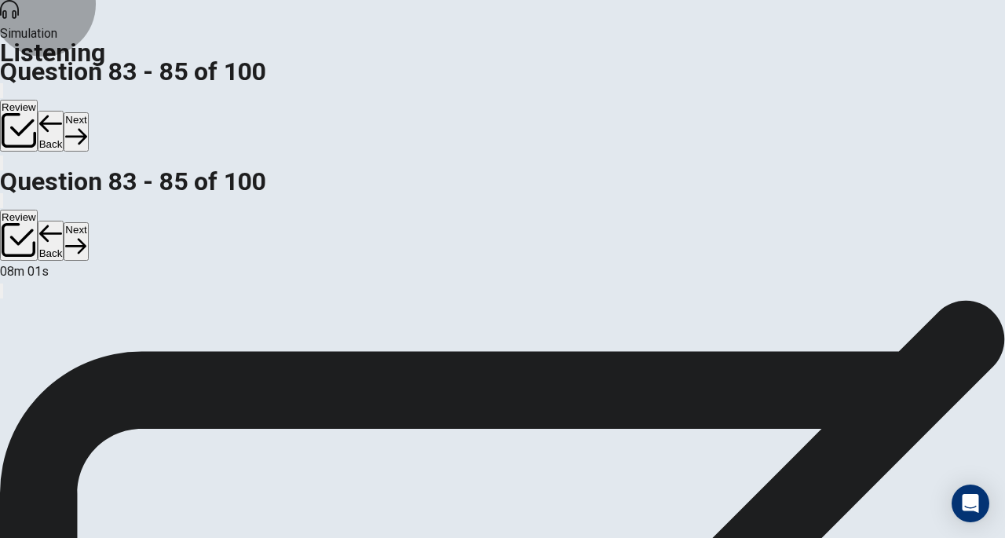
click at [88, 112] on button "Next" at bounding box center [76, 131] width 24 height 38
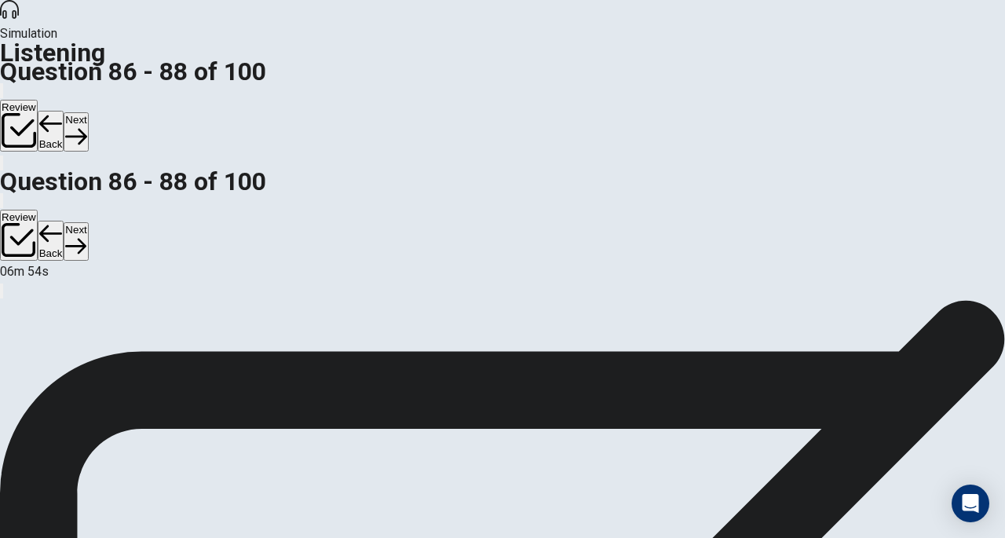
scroll to position [210, 0]
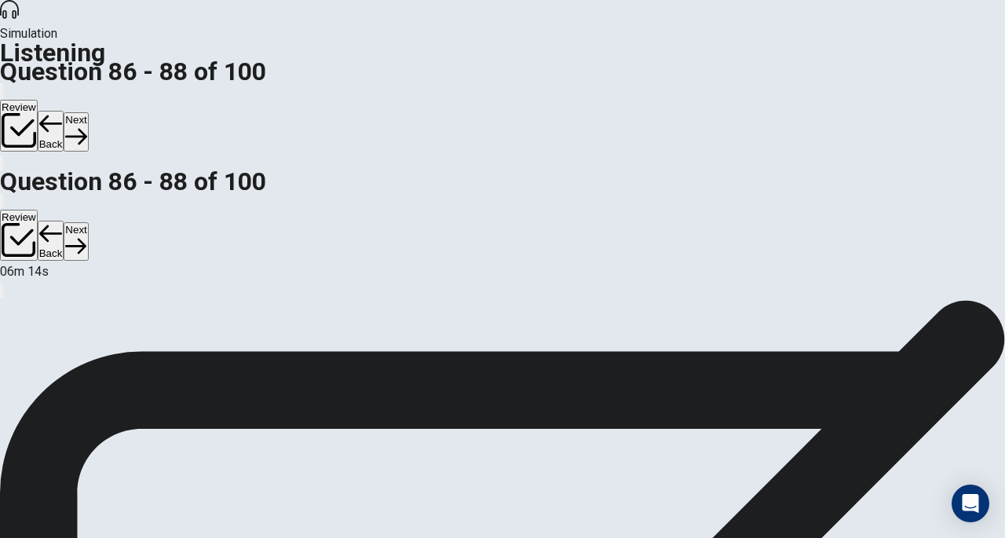
scroll to position [0, 0]
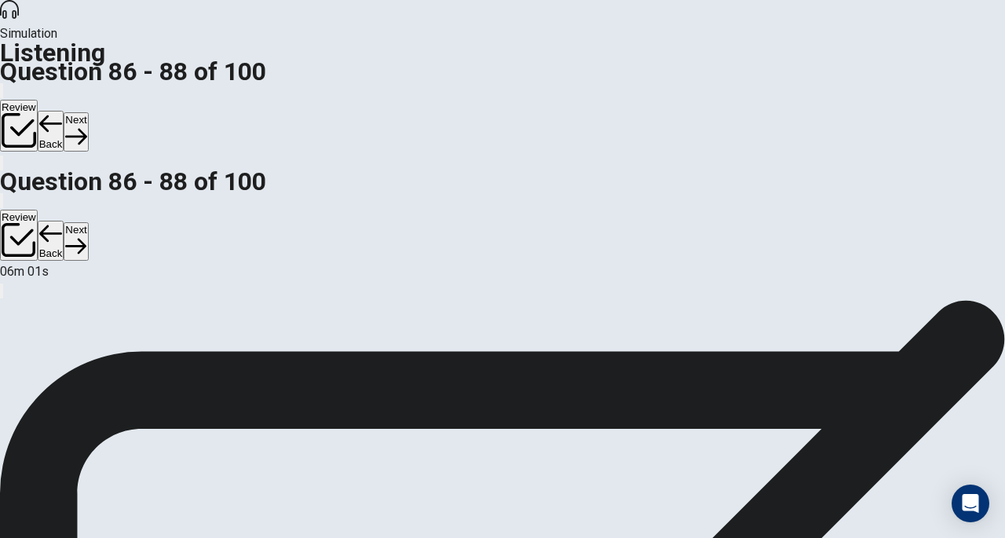
scroll to position [210, 0]
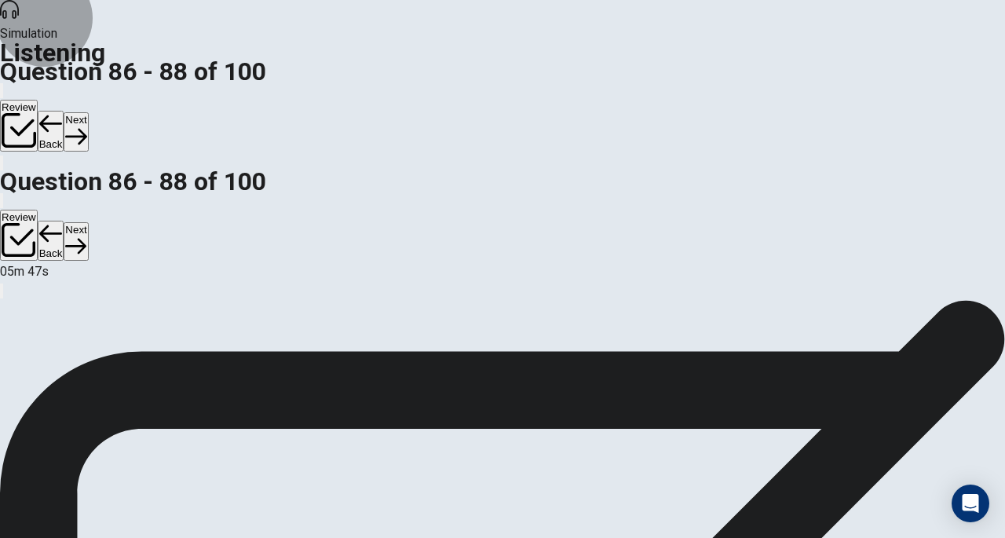
click at [88, 112] on button "Next" at bounding box center [76, 131] width 24 height 38
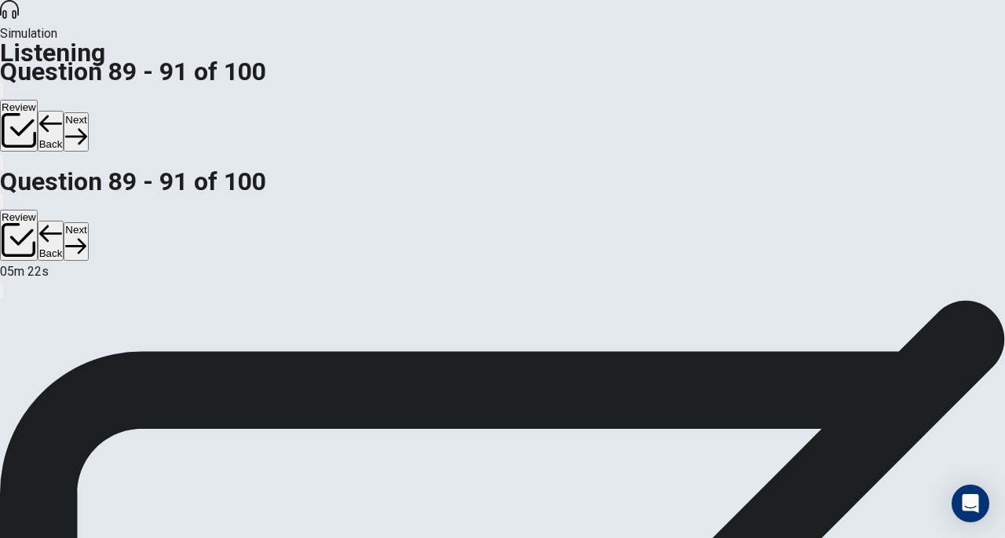
click at [88, 112] on button "Next" at bounding box center [76, 131] width 24 height 38
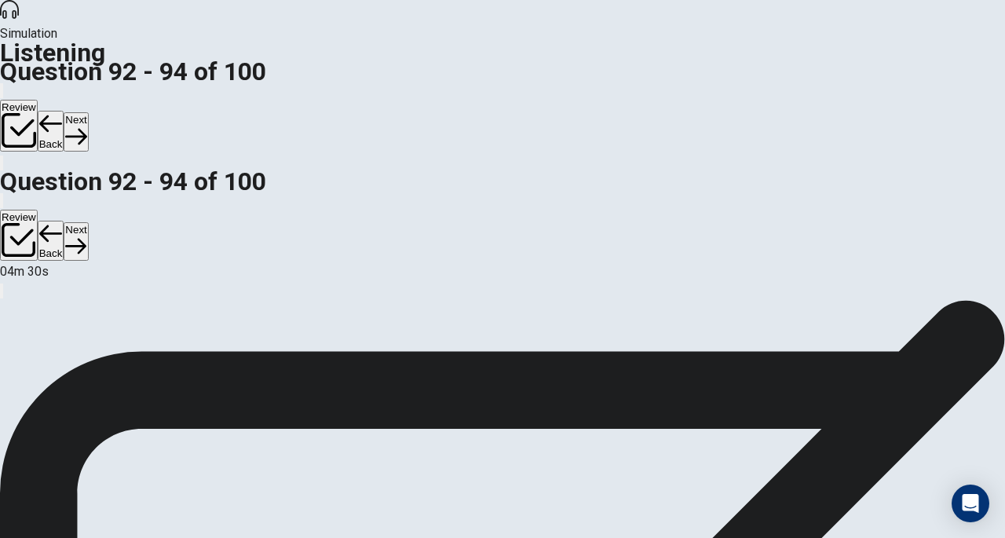
scroll to position [0, 0]
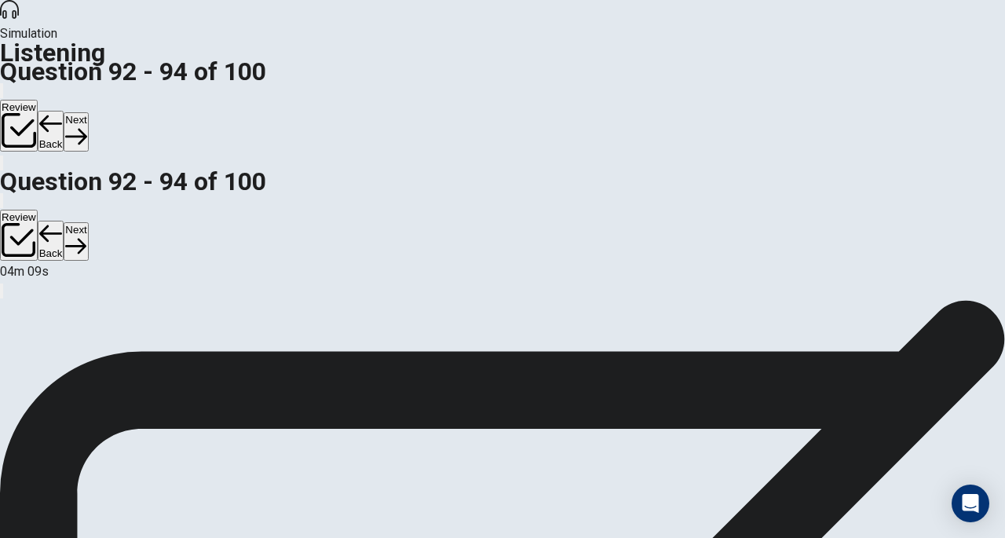
scroll to position [77, 0]
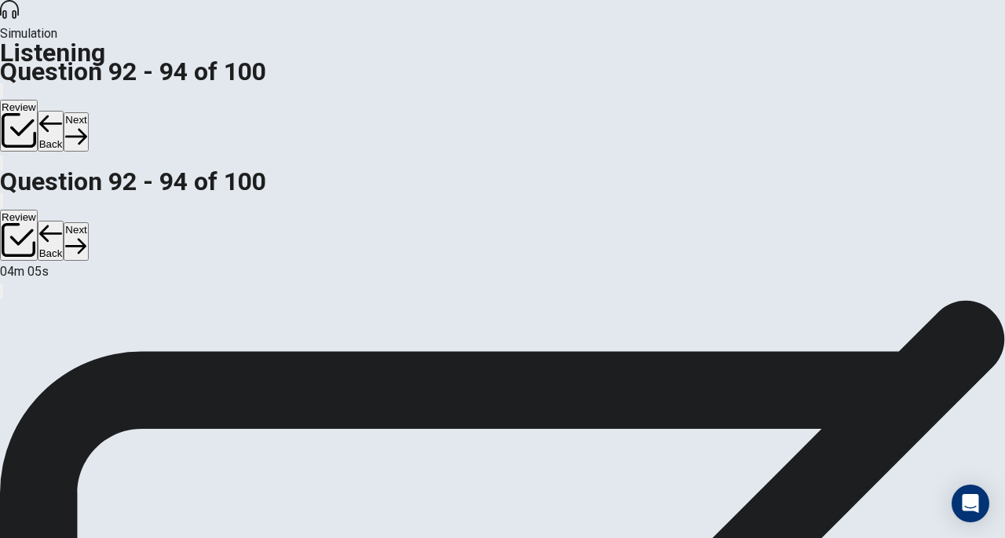
scroll to position [210, 0]
click at [88, 112] on button "Next" at bounding box center [76, 131] width 24 height 38
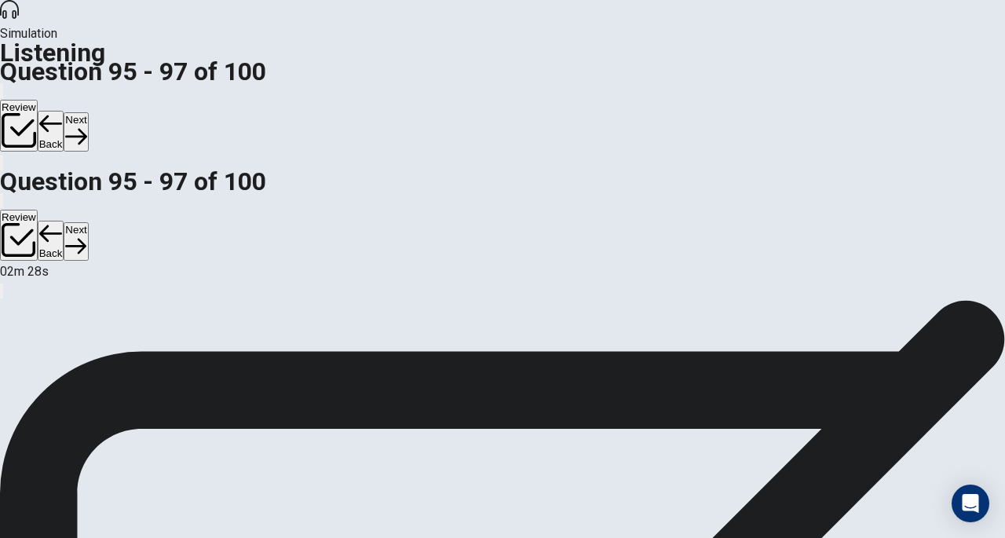
scroll to position [140, 0]
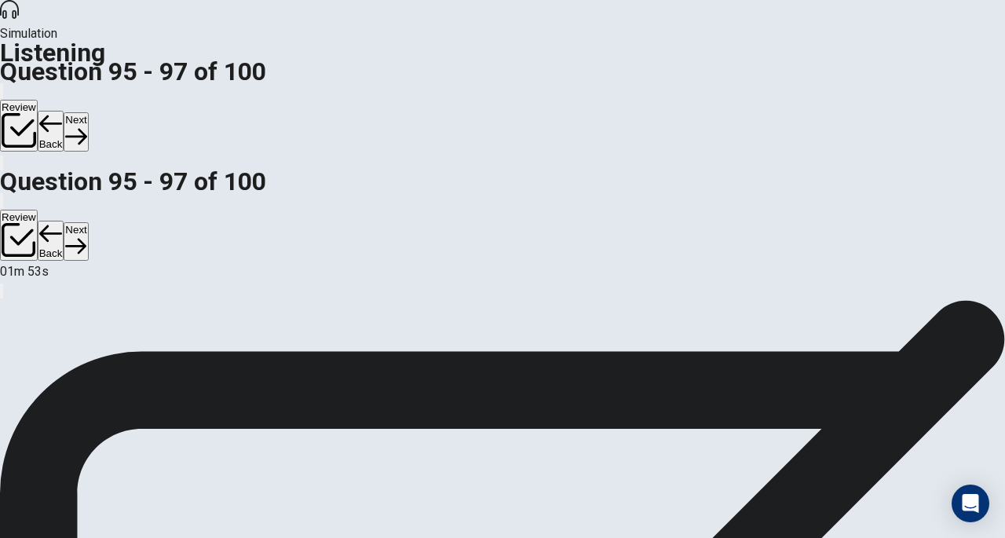
scroll to position [210, 0]
click at [88, 112] on button "Next" at bounding box center [76, 131] width 24 height 38
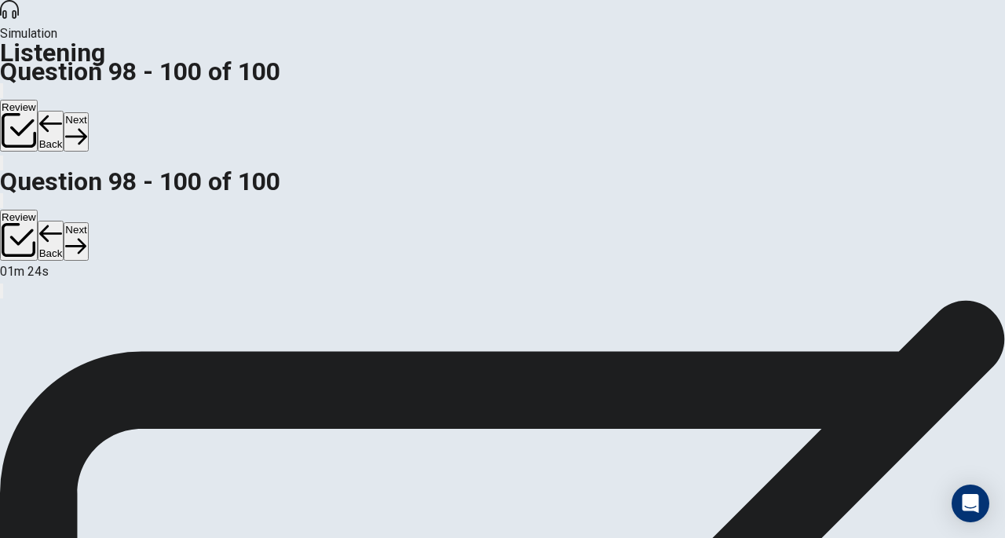
scroll to position [70, 0]
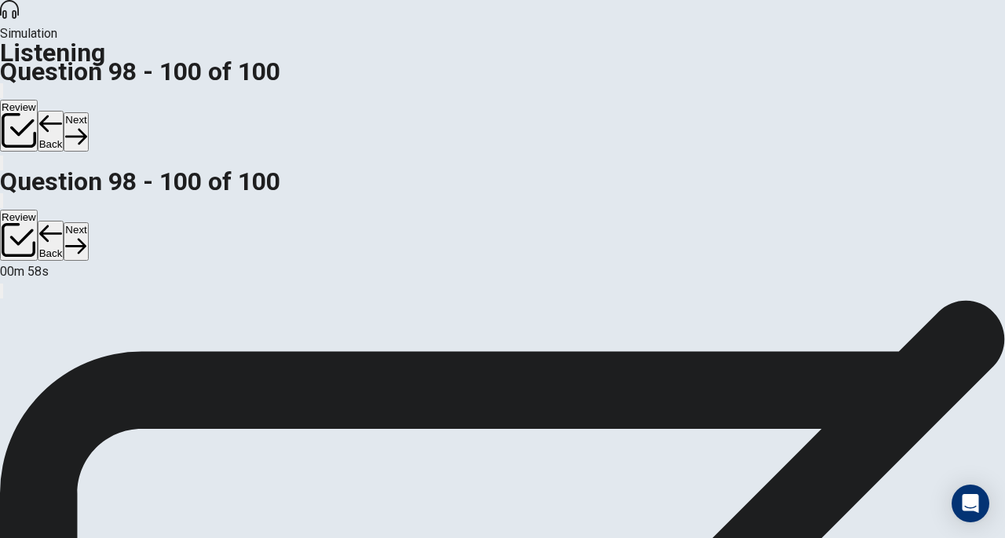
scroll to position [53, 0]
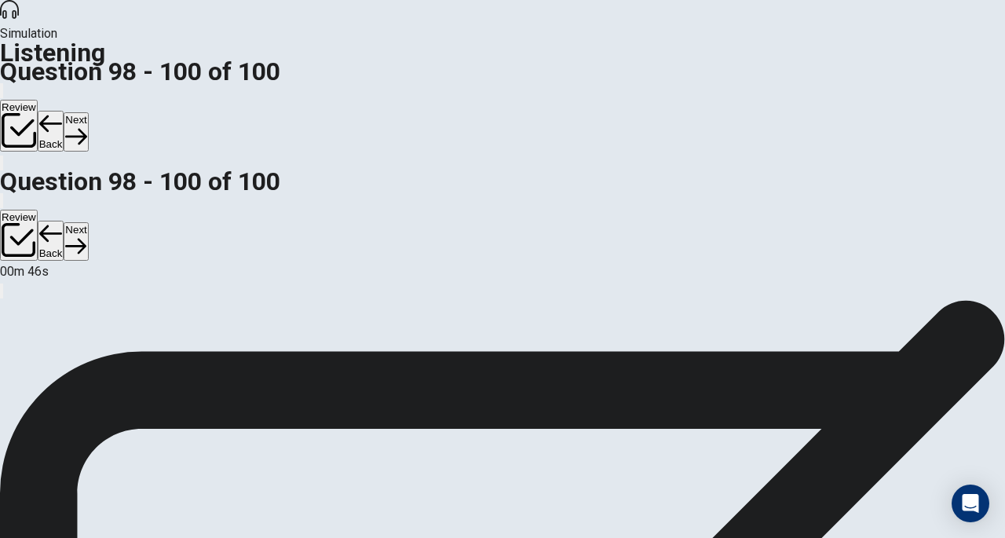
scroll to position [157, 0]
click at [88, 112] on button "Next" at bounding box center [76, 131] width 24 height 38
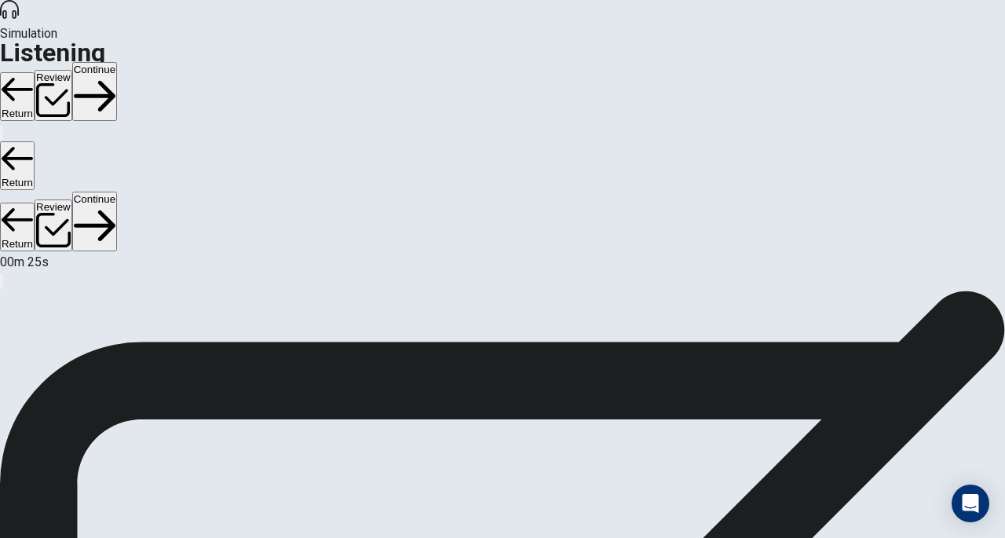
scroll to position [166, 0]
drag, startPoint x: 438, startPoint y: 230, endPoint x: 593, endPoint y: 256, distance: 157.5
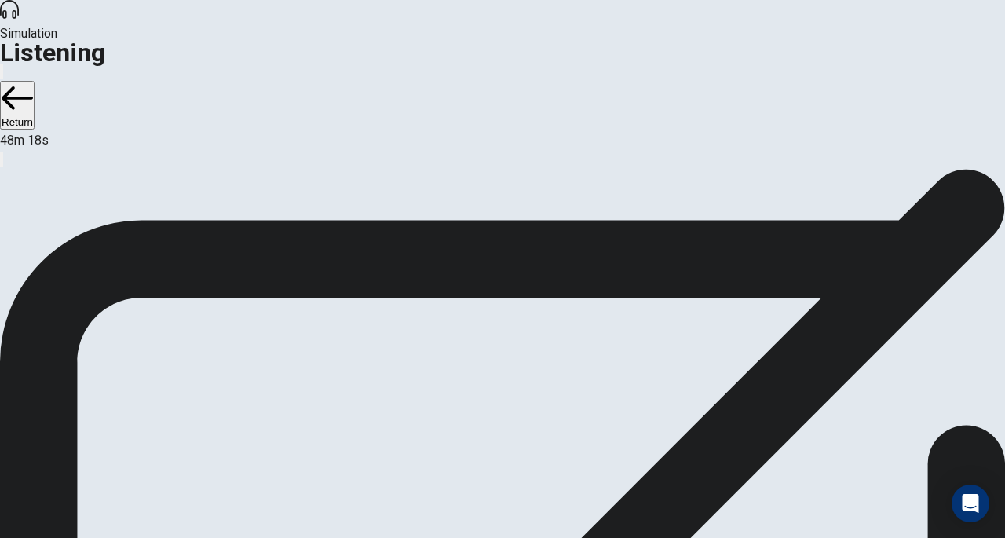
scroll to position [72, 0]
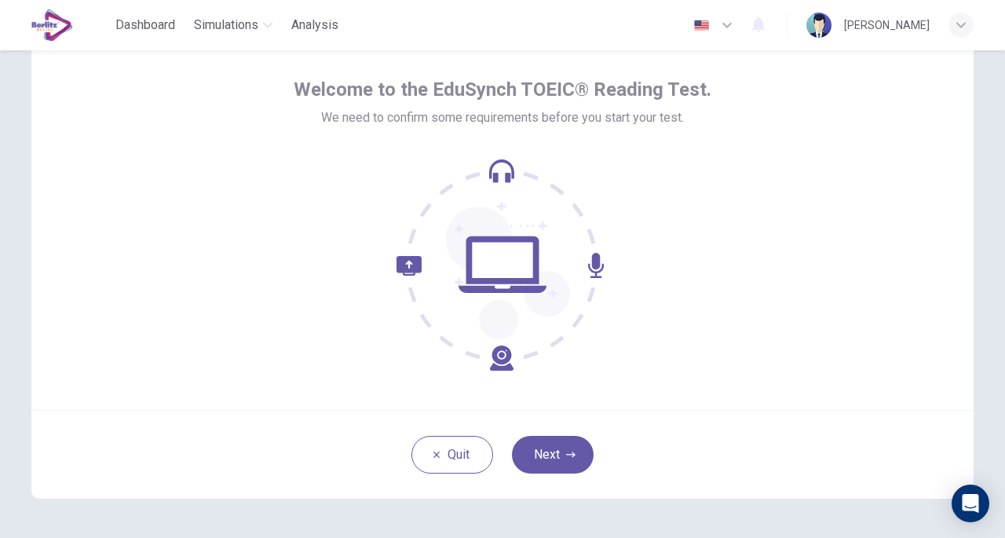
scroll to position [115, 0]
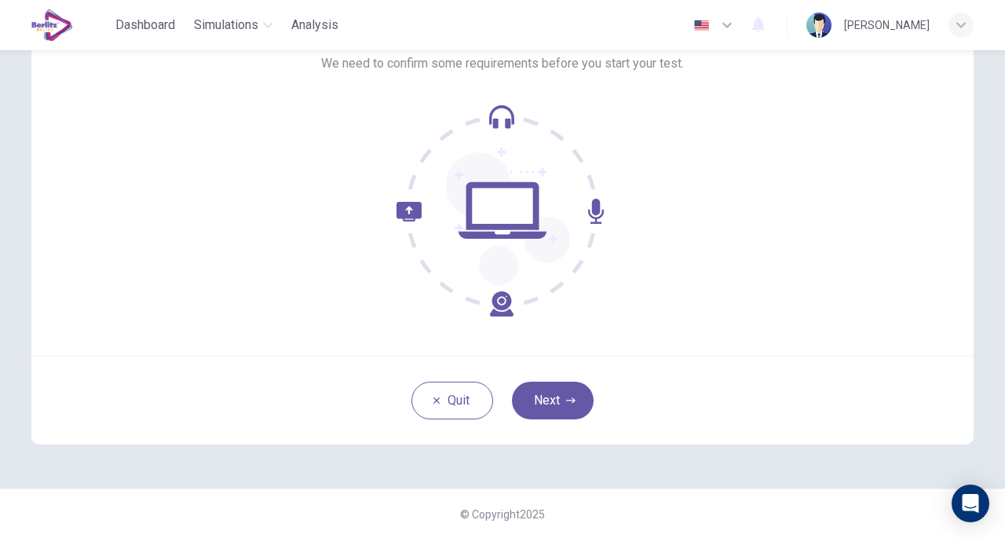
click at [764, 310] on div "Welcome to the EduSynch TOEIC® Reading Test. We need to confirm some requiremen…" at bounding box center [502, 167] width 942 height 377
click at [572, 393] on button "Next" at bounding box center [553, 400] width 82 height 38
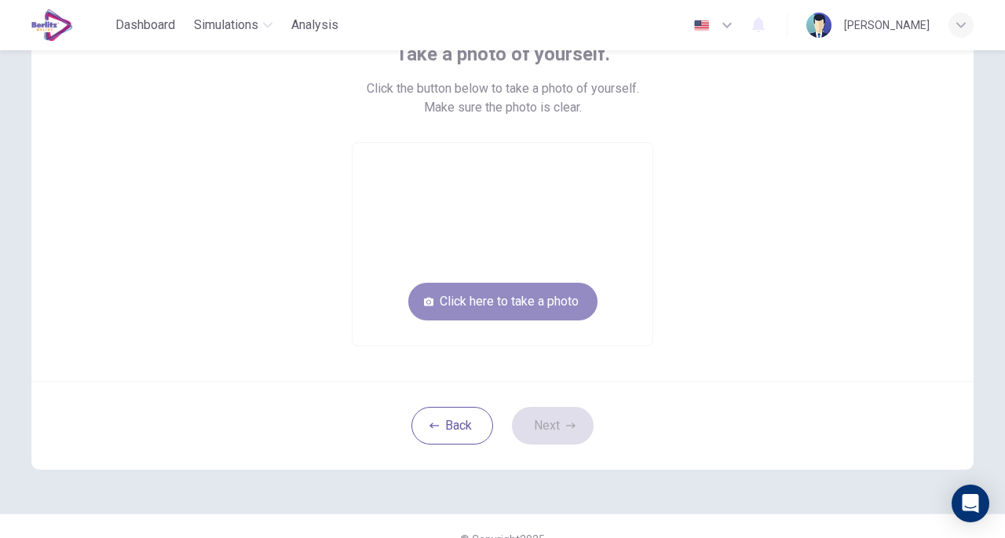
click at [534, 301] on button "Click here to take a photo" at bounding box center [502, 302] width 189 height 38
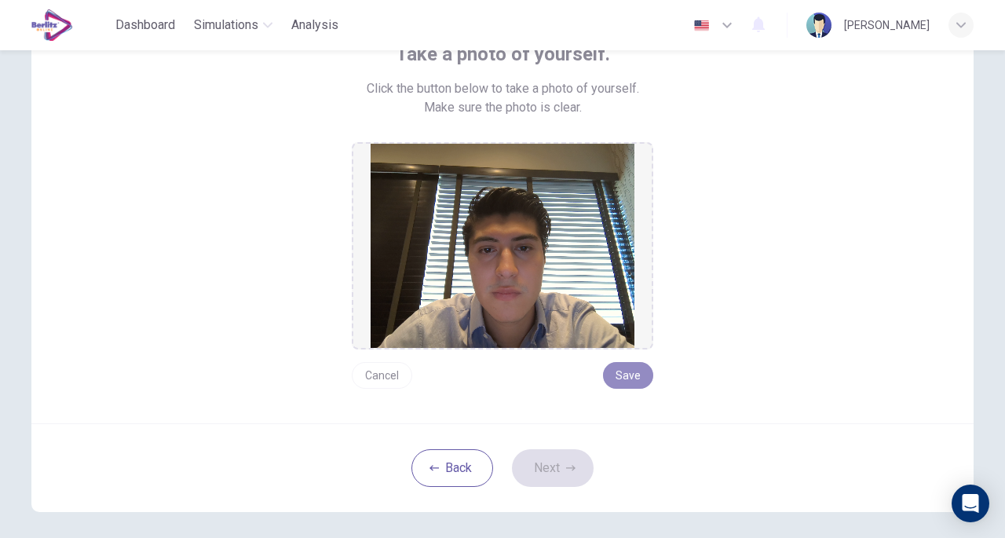
click at [612, 368] on button "Save" at bounding box center [628, 375] width 50 height 27
click at [560, 461] on button "Next" at bounding box center [553, 468] width 82 height 38
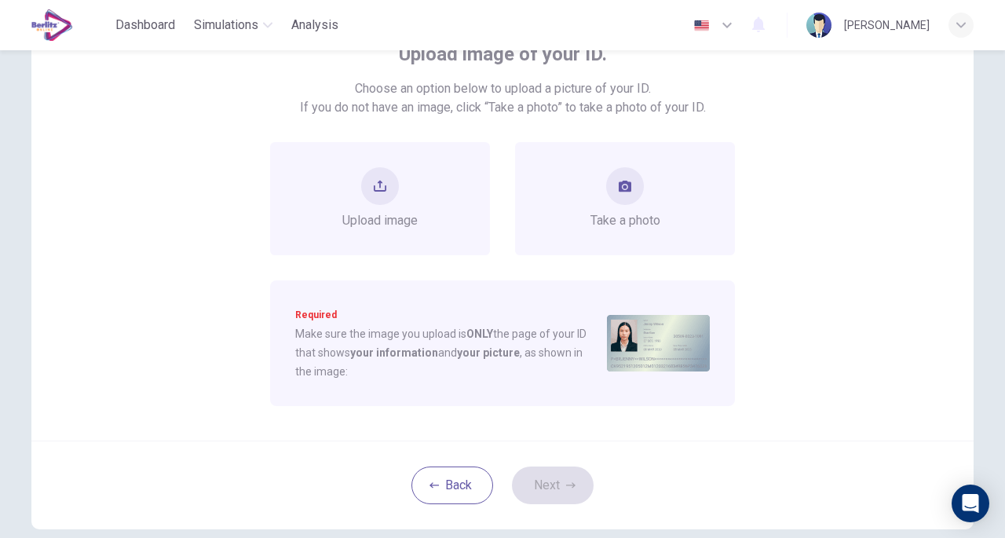
click at [380, 188] on icon "upload" at bounding box center [380, 186] width 13 height 13
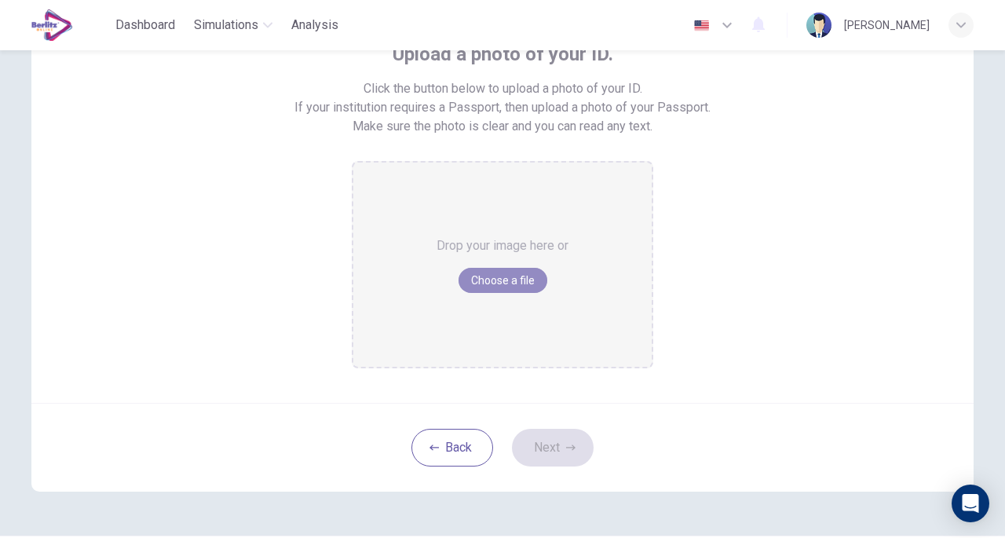
click at [461, 275] on button "Choose a file" at bounding box center [502, 280] width 89 height 25
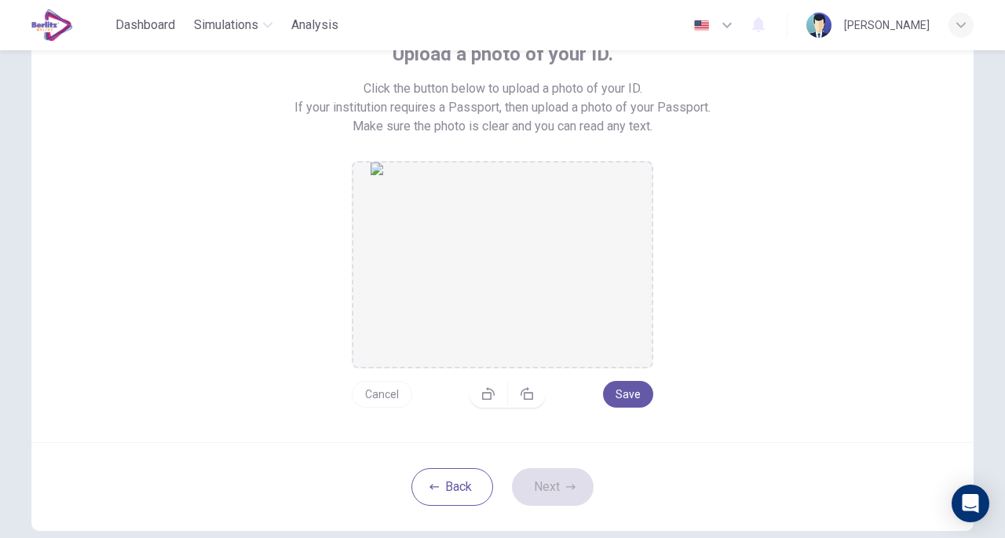
click at [636, 388] on button "Save" at bounding box center [628, 394] width 50 height 27
click at [568, 492] on button "Next" at bounding box center [553, 487] width 82 height 38
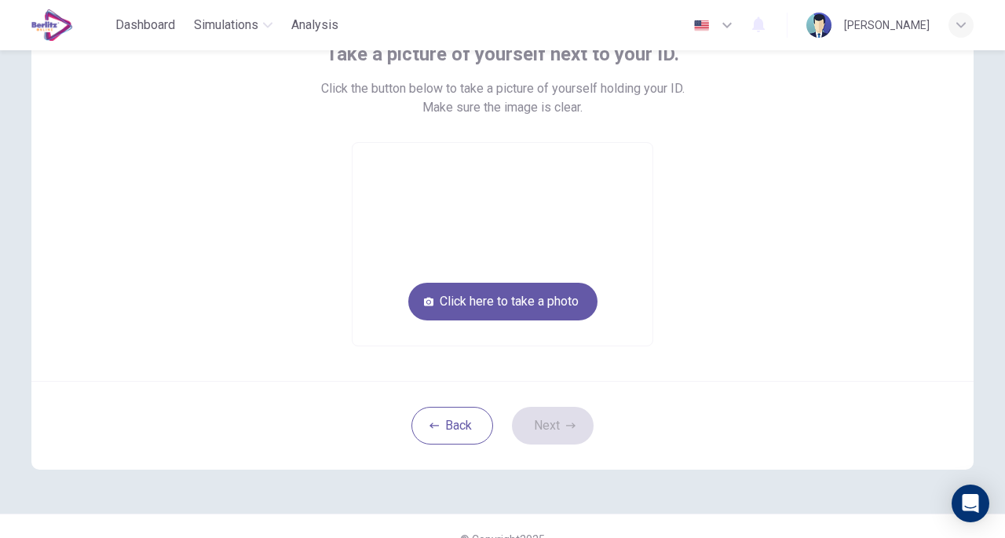
click at [535, 304] on button "Click here to take a photo" at bounding box center [502, 302] width 189 height 38
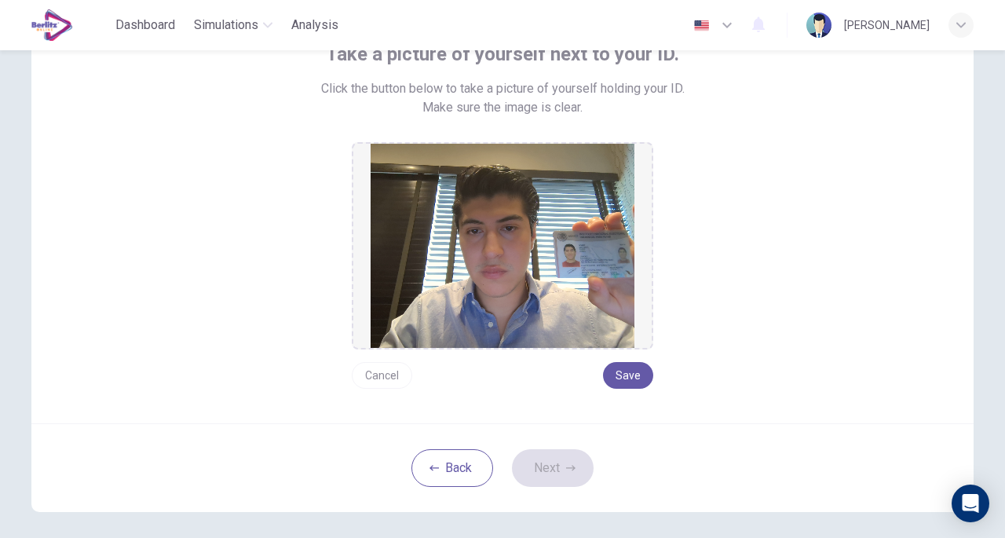
click at [623, 374] on button "Save" at bounding box center [628, 375] width 50 height 27
click at [559, 458] on button "Next" at bounding box center [553, 468] width 82 height 38
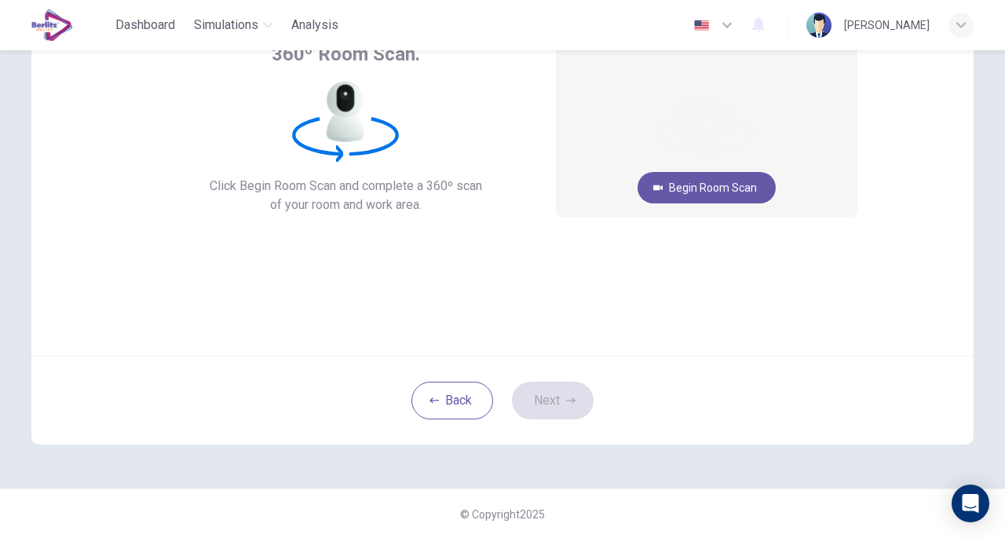
click at [680, 183] on button "Begin Room Scan" at bounding box center [706, 187] width 138 height 31
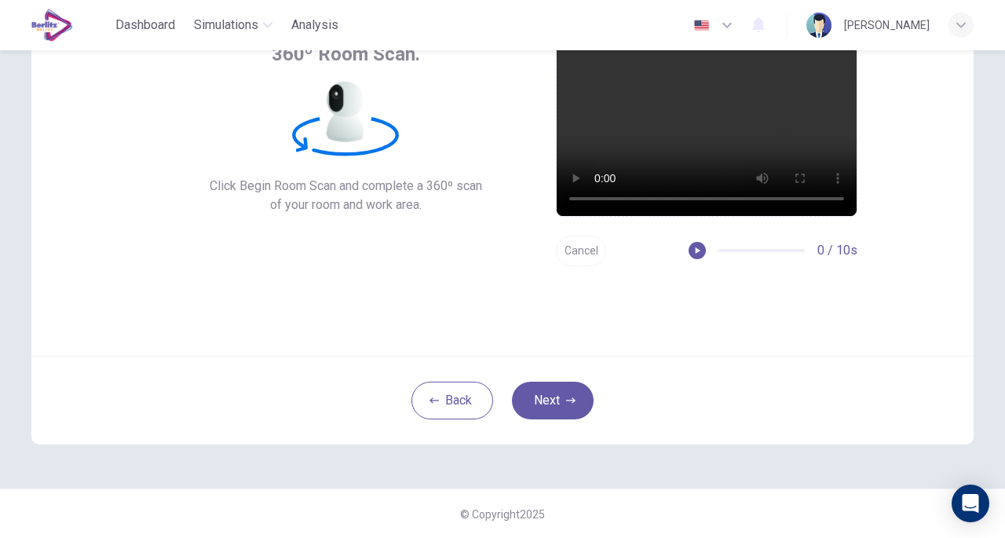
click at [556, 399] on button "Next" at bounding box center [553, 400] width 82 height 38
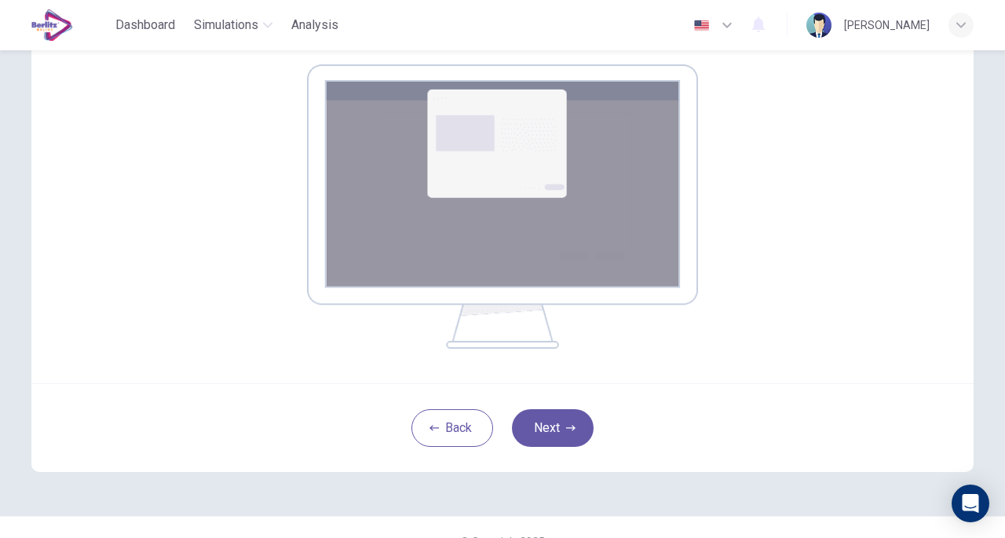
scroll to position [277, 0]
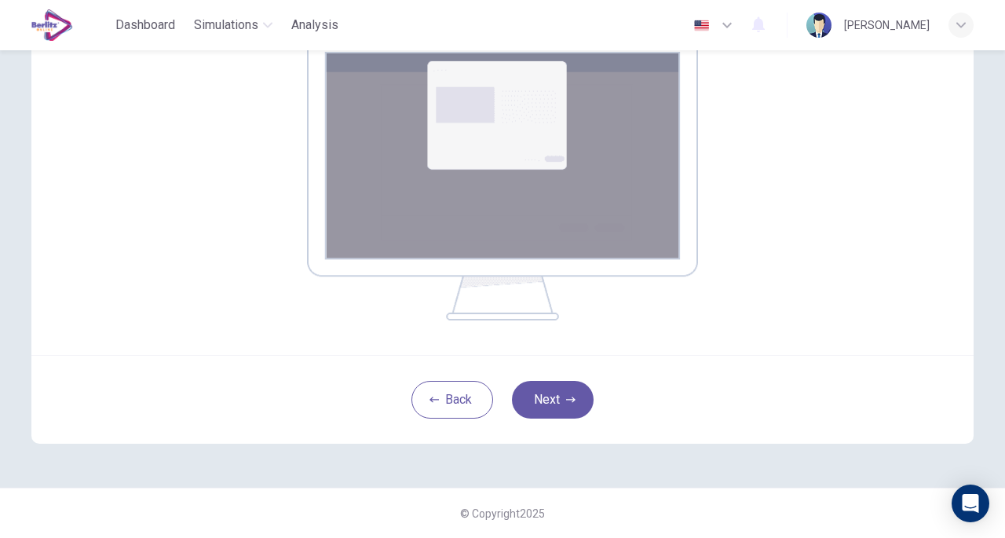
click at [559, 390] on button "Next" at bounding box center [553, 400] width 82 height 38
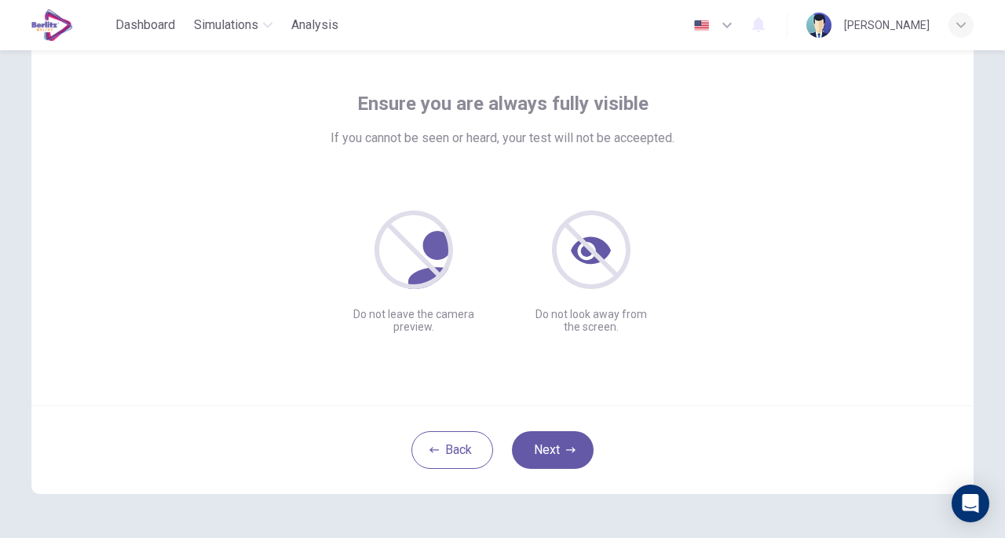
scroll to position [67, 0]
click at [557, 447] on button "Next" at bounding box center [553, 449] width 82 height 38
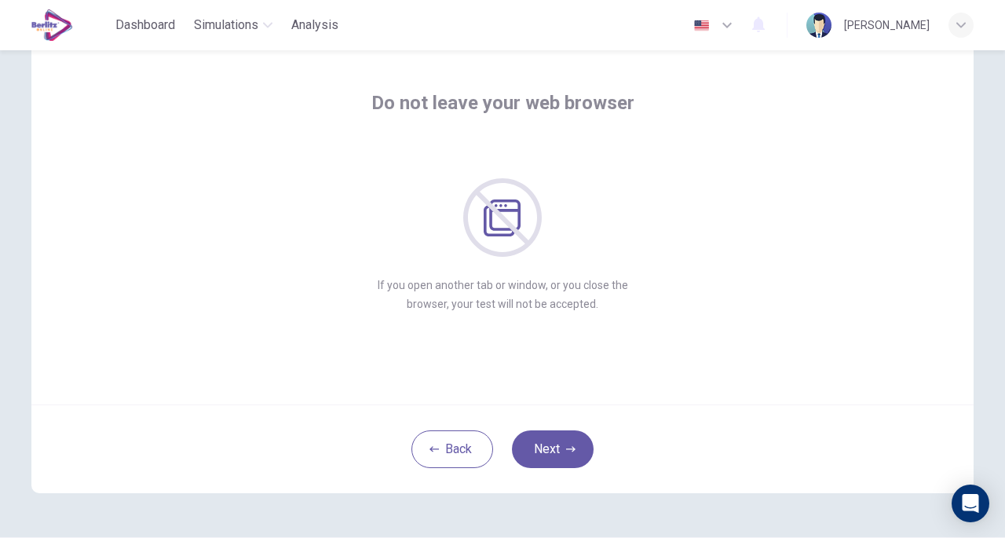
click at [553, 443] on button "Next" at bounding box center [553, 449] width 82 height 38
click at [541, 448] on button "Next" at bounding box center [553, 449] width 82 height 38
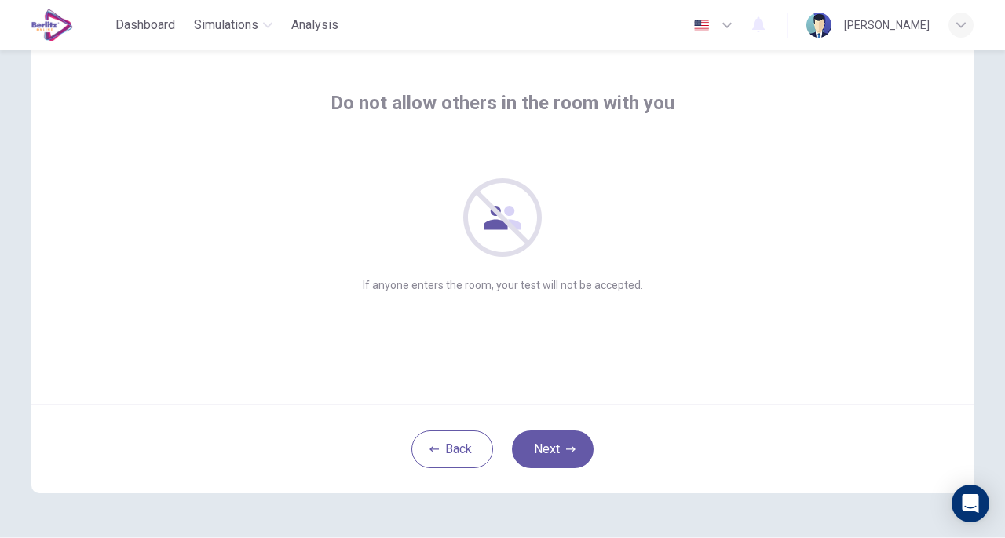
click at [549, 443] on button "Next" at bounding box center [553, 449] width 82 height 38
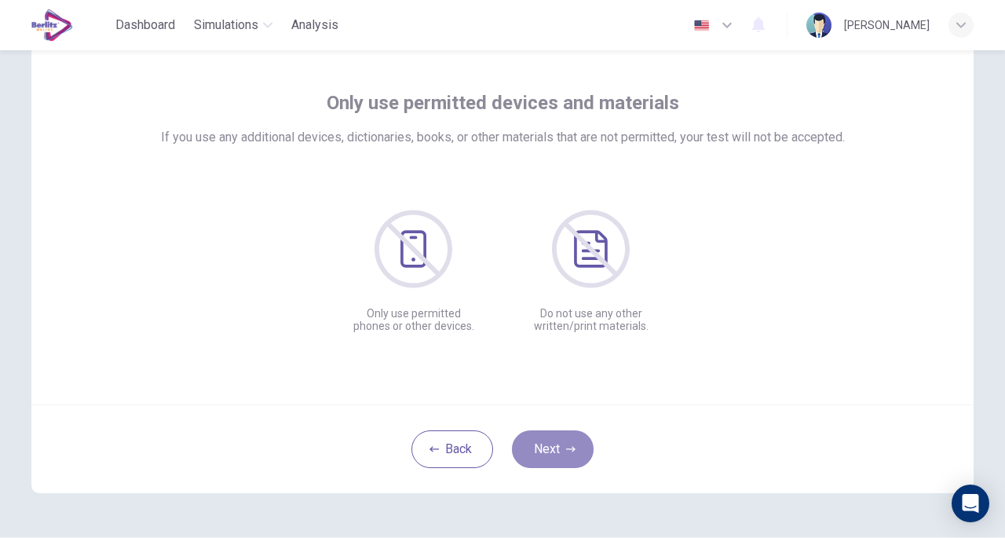
click at [549, 441] on button "Next" at bounding box center [553, 449] width 82 height 38
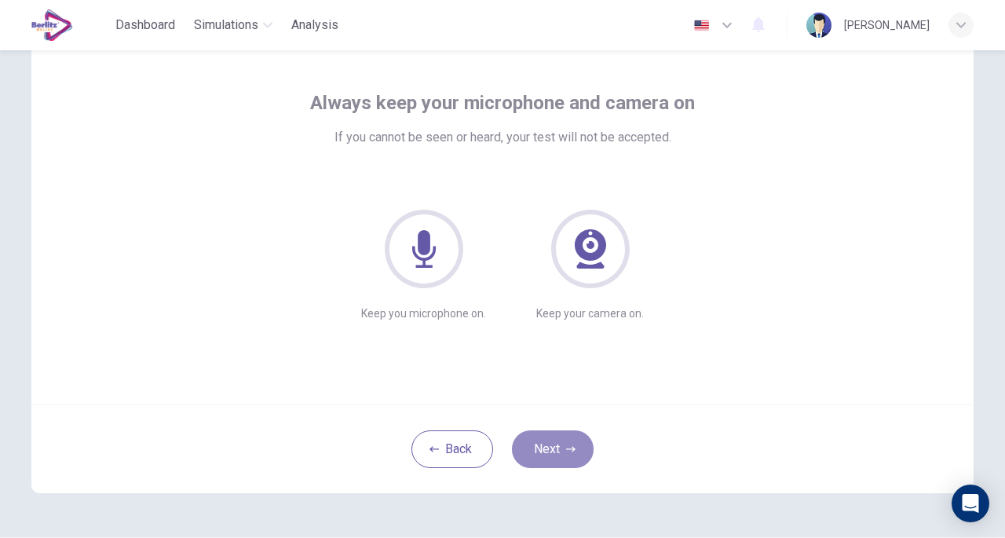
click at [546, 447] on button "Next" at bounding box center [553, 449] width 82 height 38
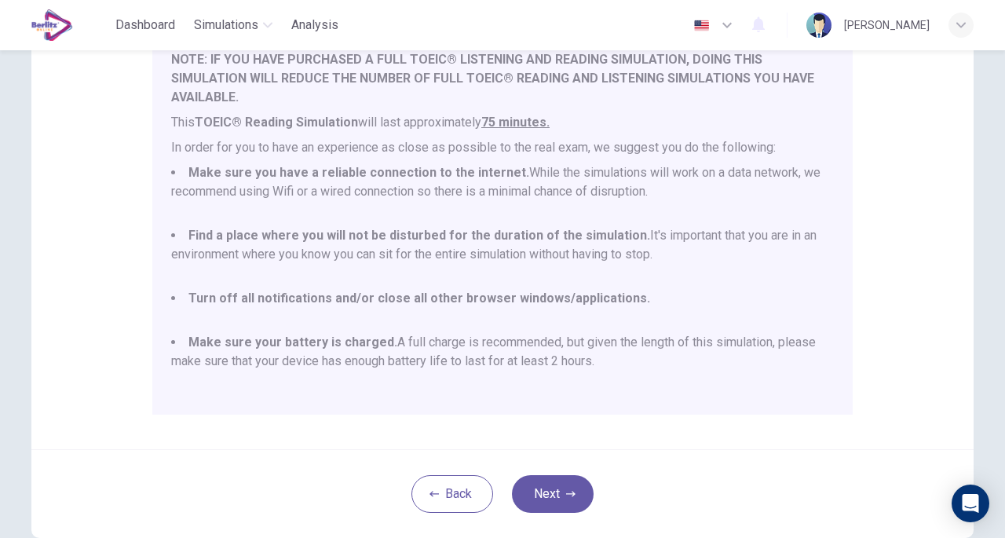
scroll to position [242, 0]
click at [542, 487] on button "Next" at bounding box center [553, 493] width 82 height 38
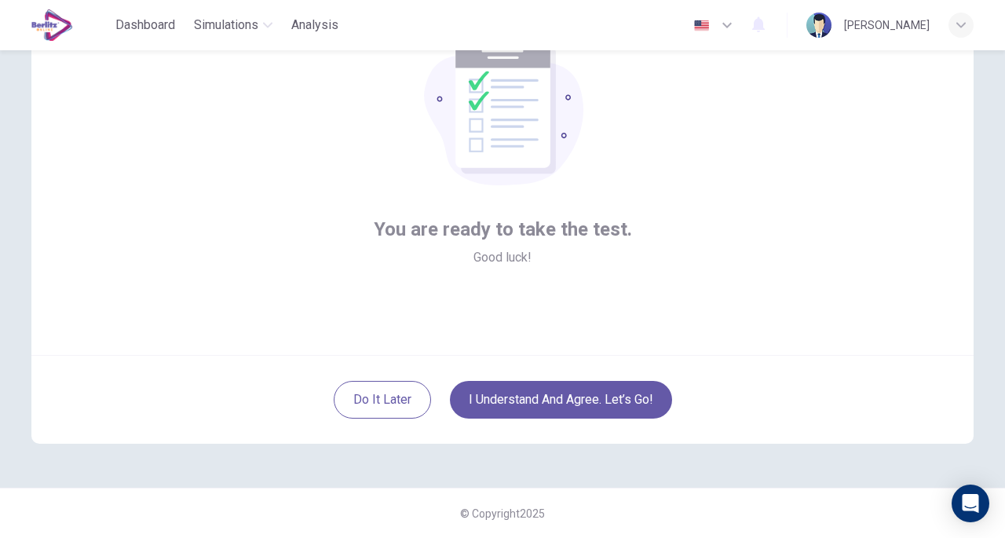
scroll to position [115, 0]
click at [566, 399] on button "I understand and agree. Let’s go!" at bounding box center [561, 400] width 222 height 38
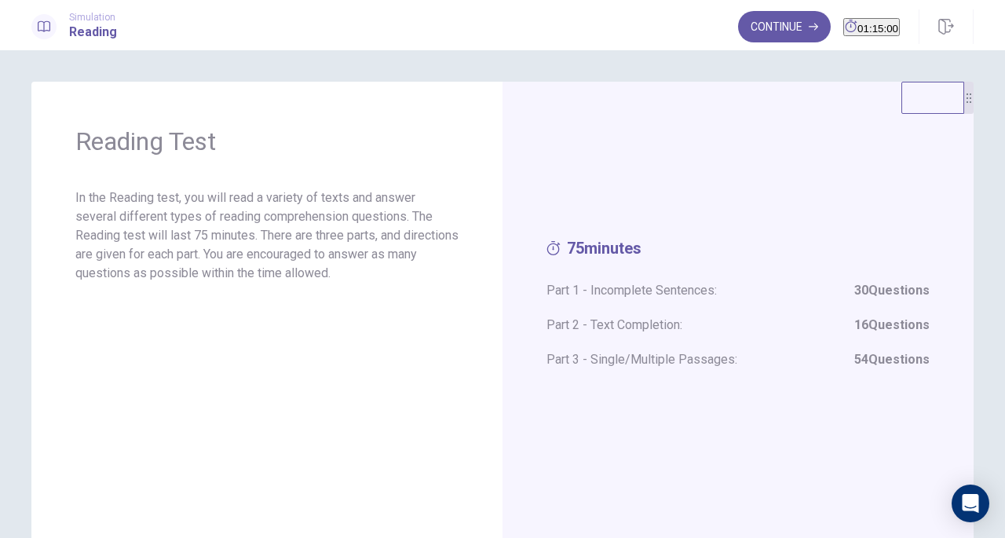
click at [747, 33] on button "Continue" at bounding box center [784, 26] width 93 height 31
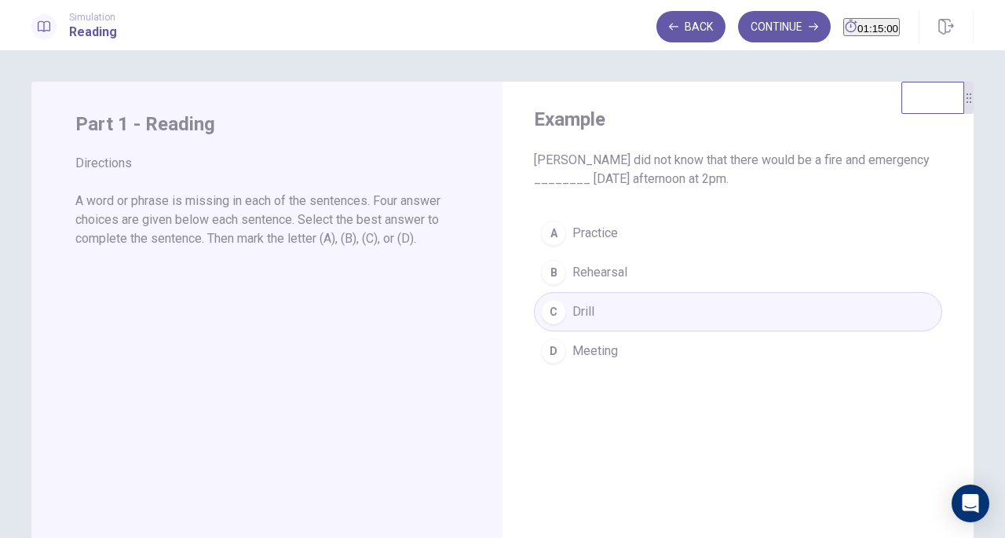
click at [738, 30] on button "Continue" at bounding box center [784, 26] width 93 height 31
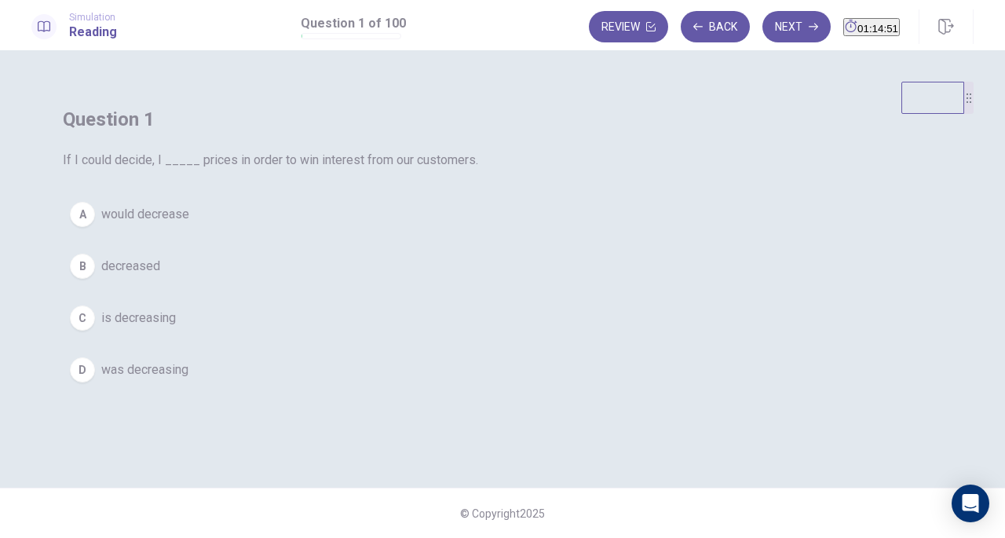
click at [95, 227] on div "A" at bounding box center [82, 214] width 25 height 25
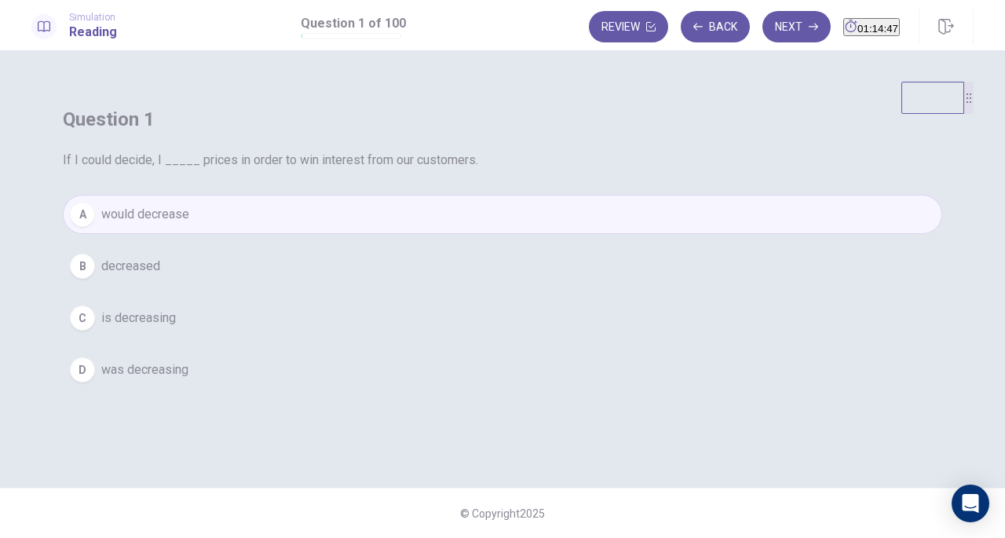
click at [782, 33] on button "Next" at bounding box center [796, 26] width 68 height 31
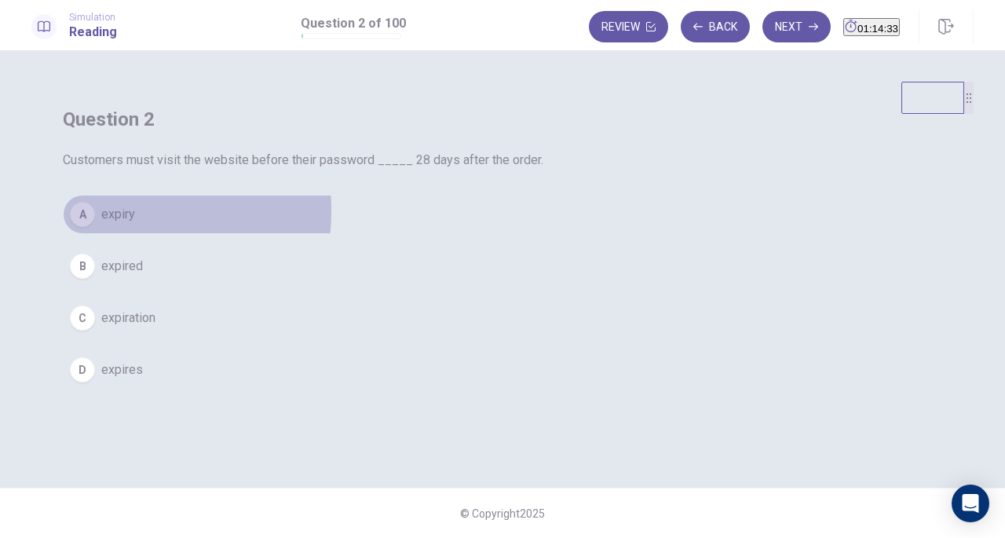
click at [95, 227] on div "A" at bounding box center [82, 214] width 25 height 25
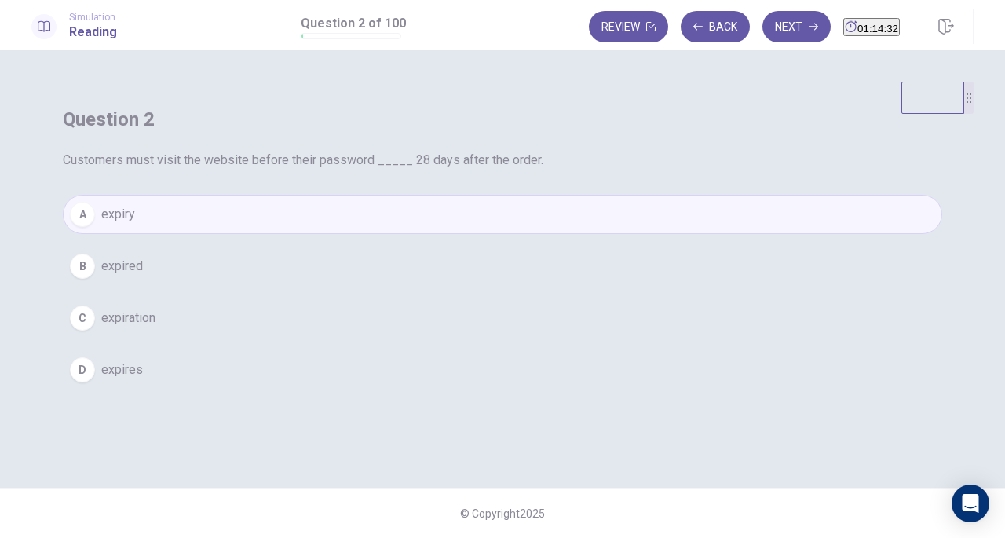
click at [95, 279] on div "B" at bounding box center [82, 265] width 25 height 25
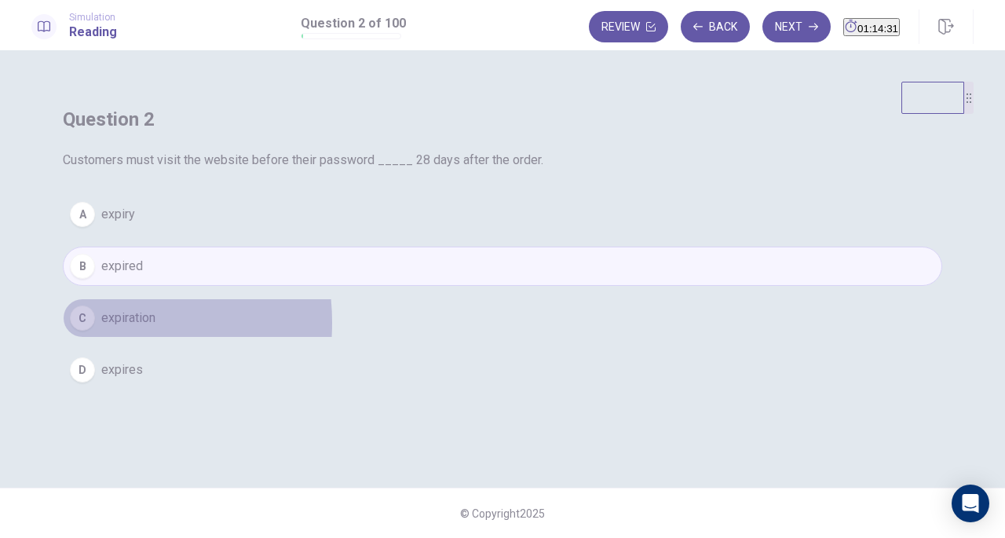
click at [95, 330] on div "C" at bounding box center [82, 317] width 25 height 25
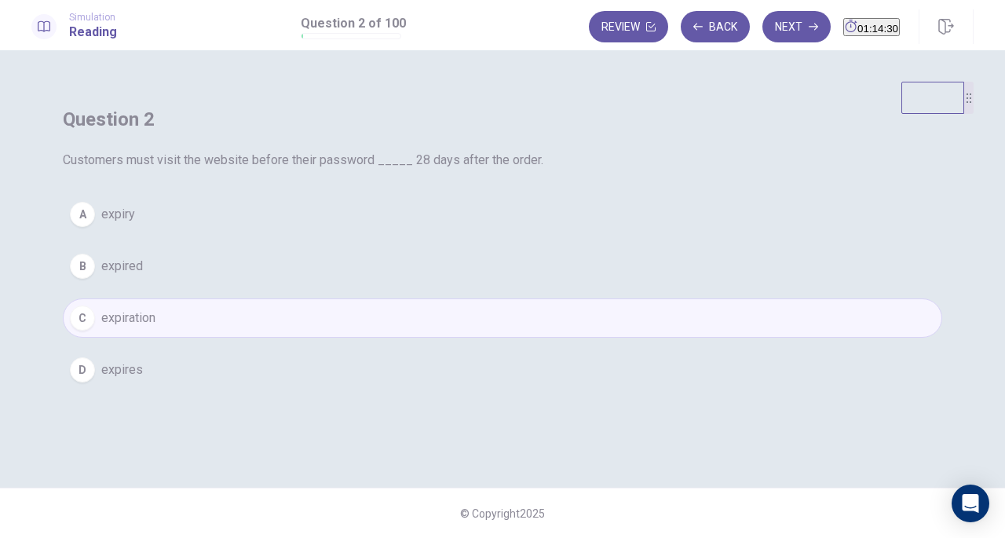
click at [95, 382] on div "D" at bounding box center [82, 369] width 25 height 25
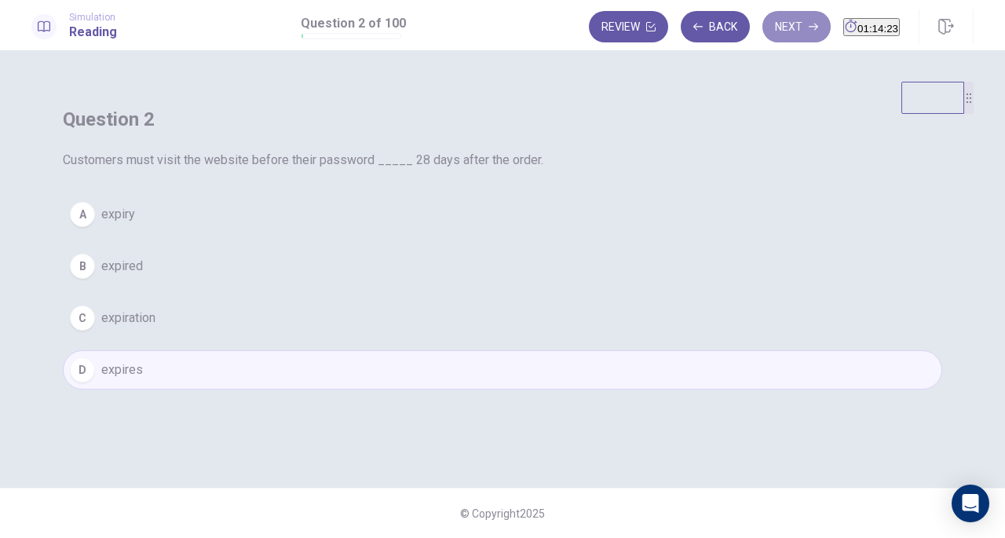
click at [775, 35] on button "Next" at bounding box center [796, 26] width 68 height 31
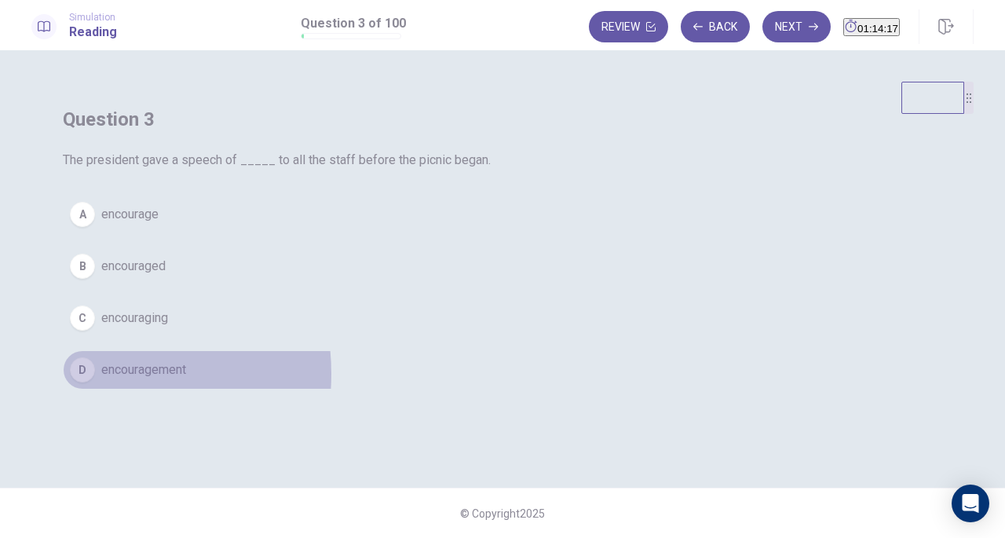
click at [95, 382] on div "D" at bounding box center [82, 369] width 25 height 25
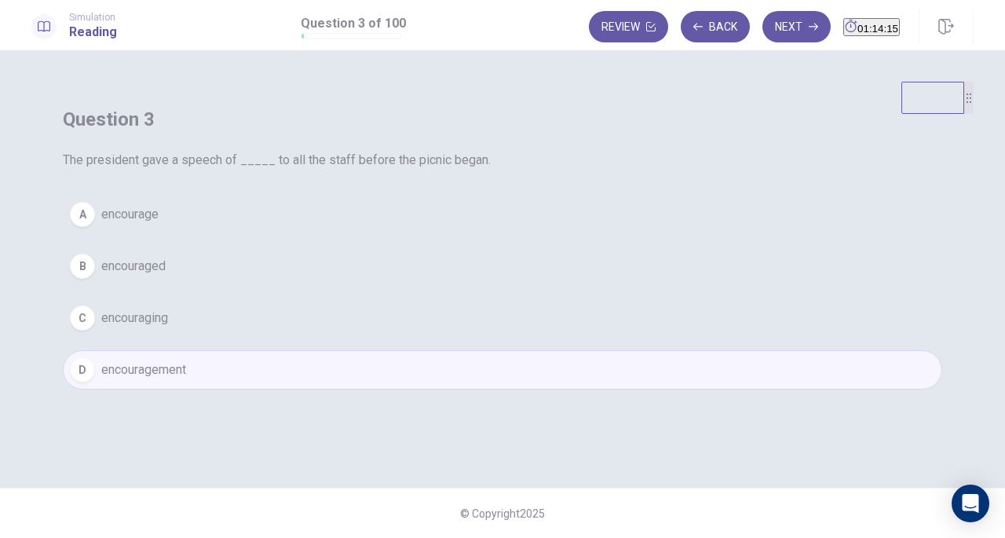
click at [768, 30] on button "Next" at bounding box center [796, 26] width 68 height 31
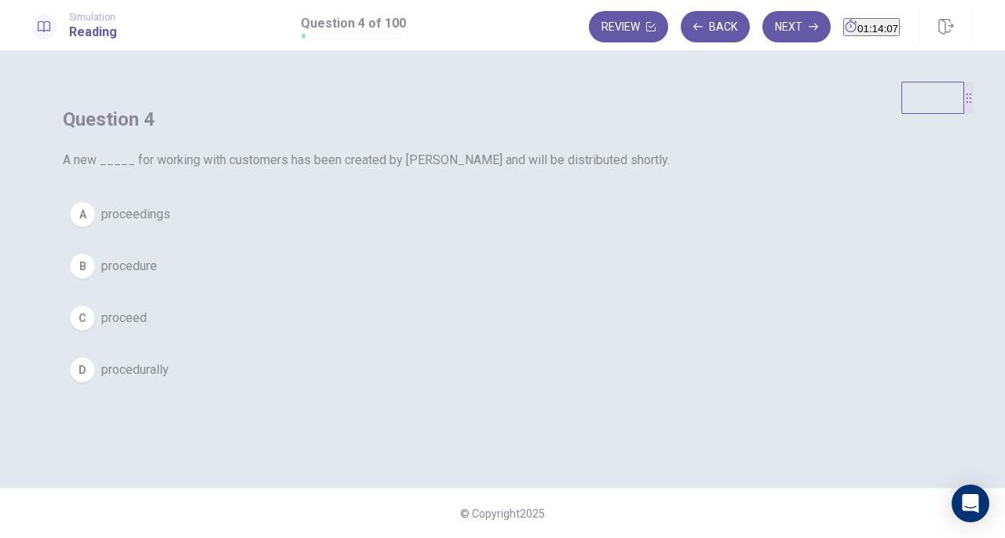
click at [95, 279] on div "B" at bounding box center [82, 265] width 25 height 25
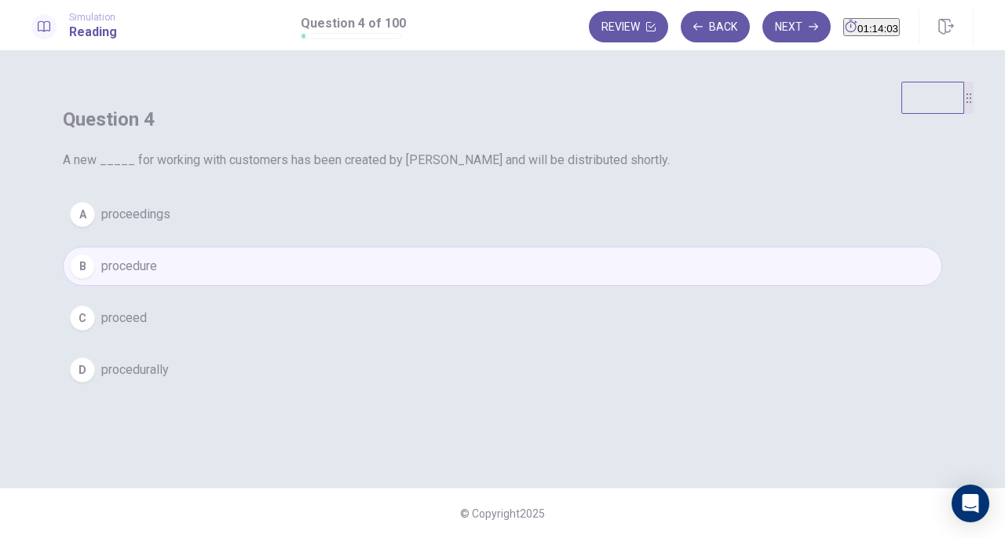
click at [808, 24] on icon "button" at bounding box center [812, 26] width 9 height 9
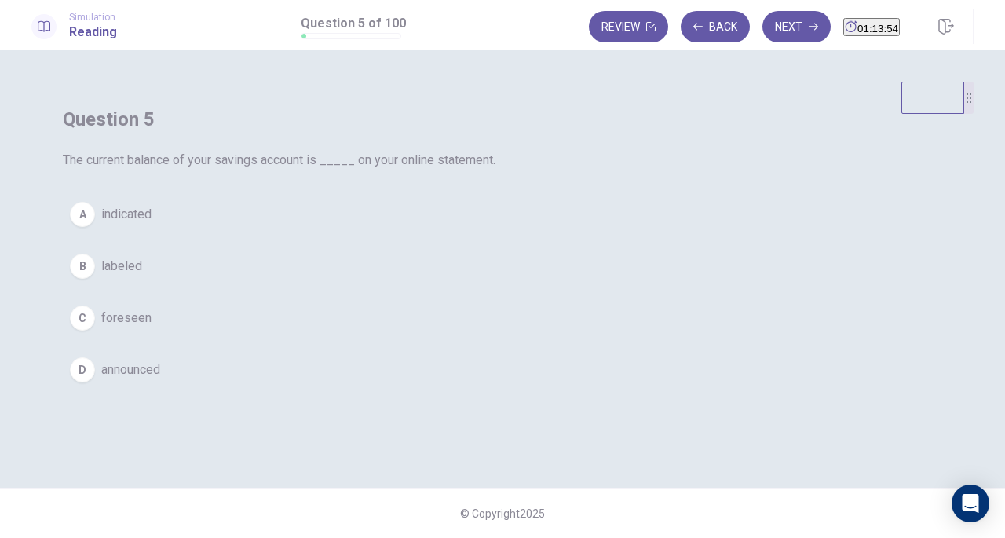
click at [95, 279] on div "B" at bounding box center [82, 265] width 25 height 25
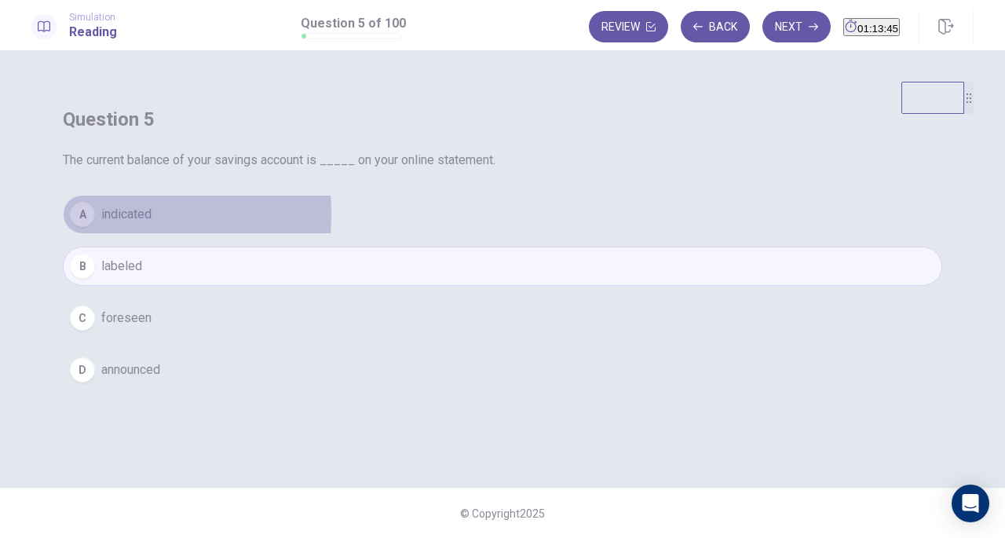
click at [95, 227] on div "A" at bounding box center [82, 214] width 25 height 25
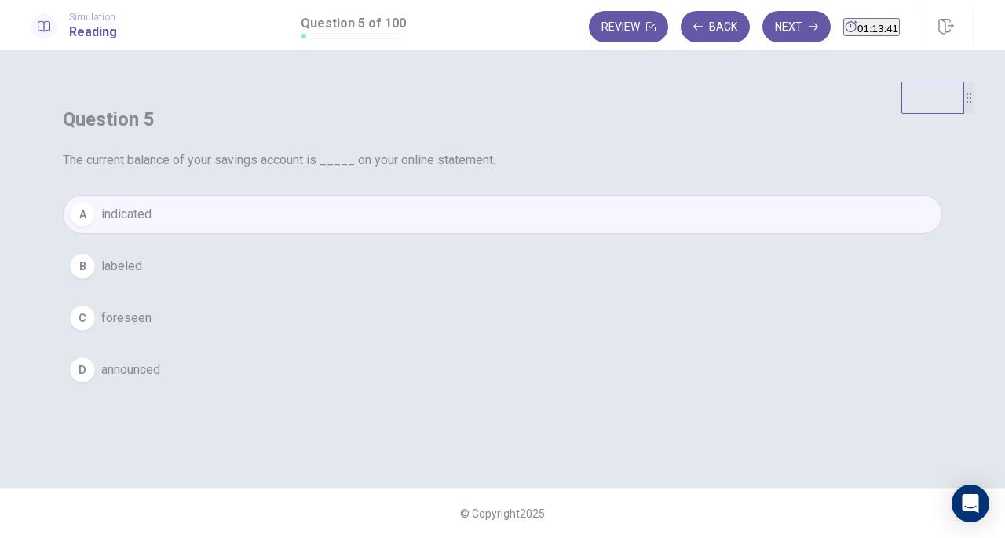
click at [397, 286] on button "B labeled" at bounding box center [502, 265] width 879 height 39
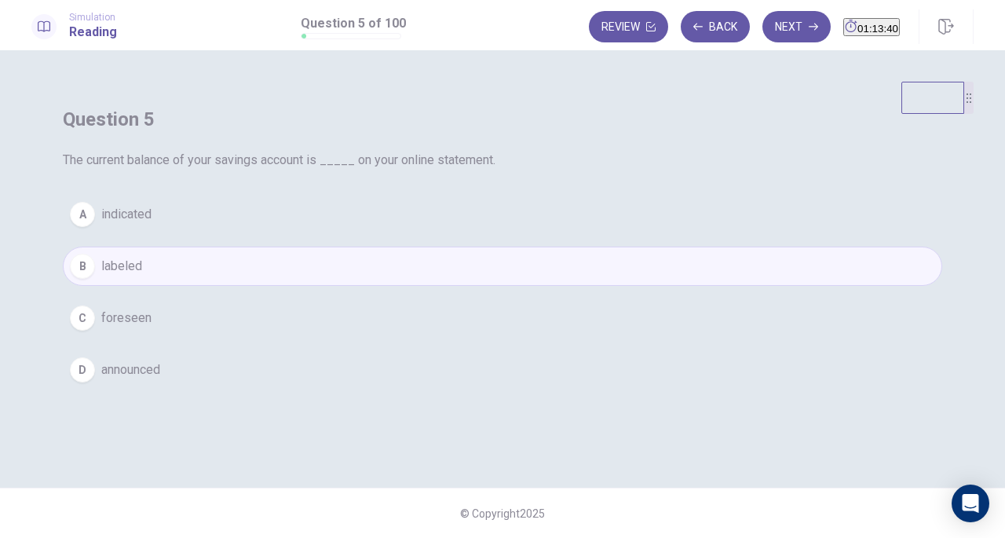
click at [766, 27] on button "Next" at bounding box center [796, 26] width 68 height 31
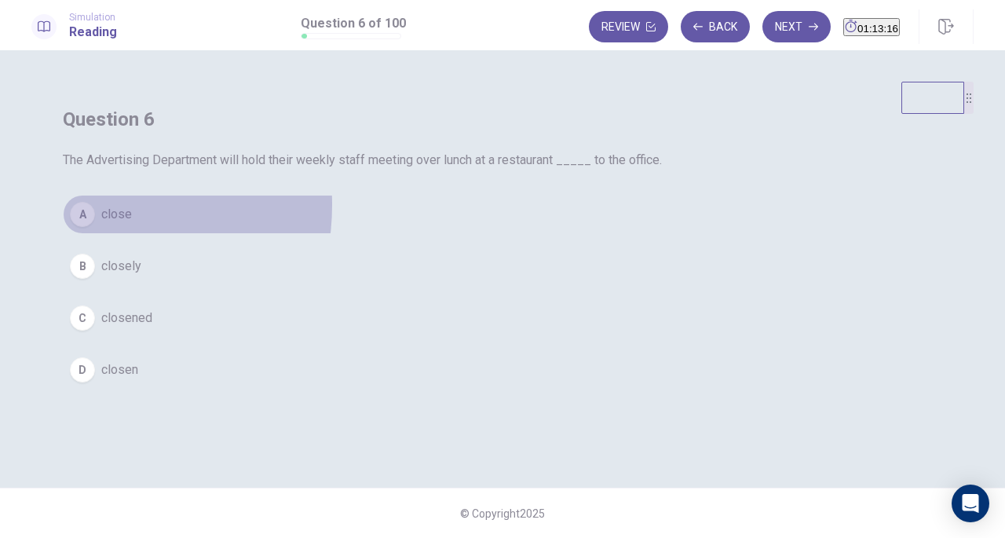
click at [95, 227] on div "A" at bounding box center [82, 214] width 25 height 25
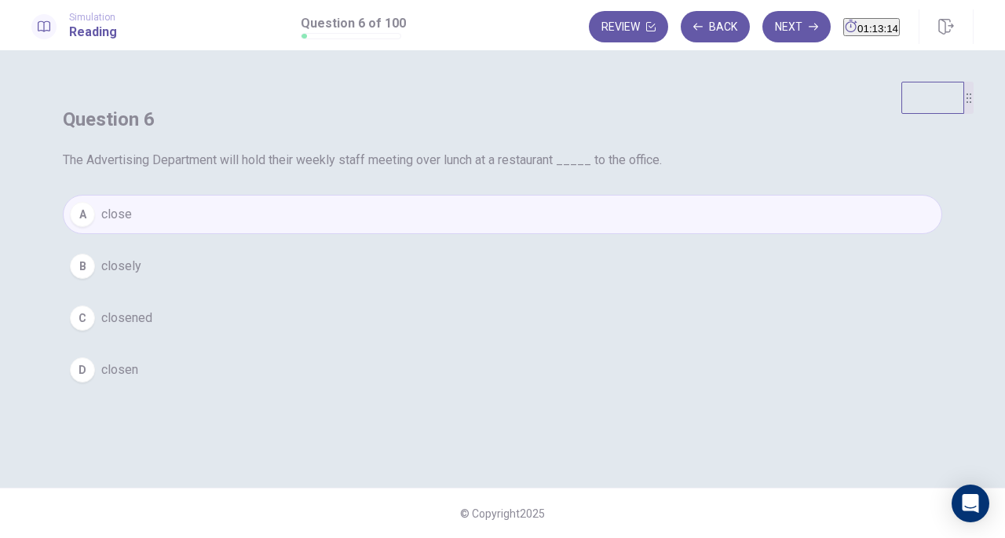
click at [768, 27] on button "Next" at bounding box center [796, 26] width 68 height 31
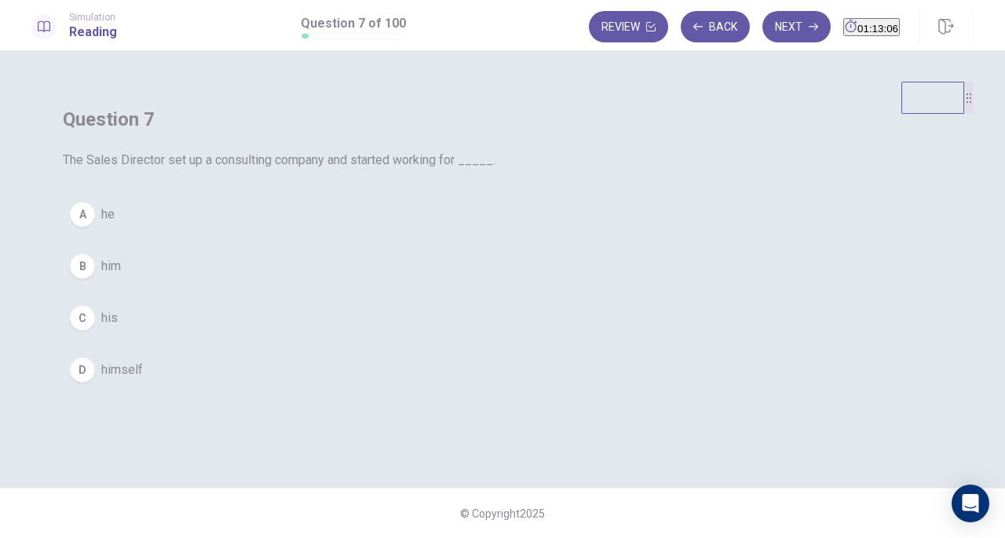
click at [95, 382] on div "D" at bounding box center [82, 369] width 25 height 25
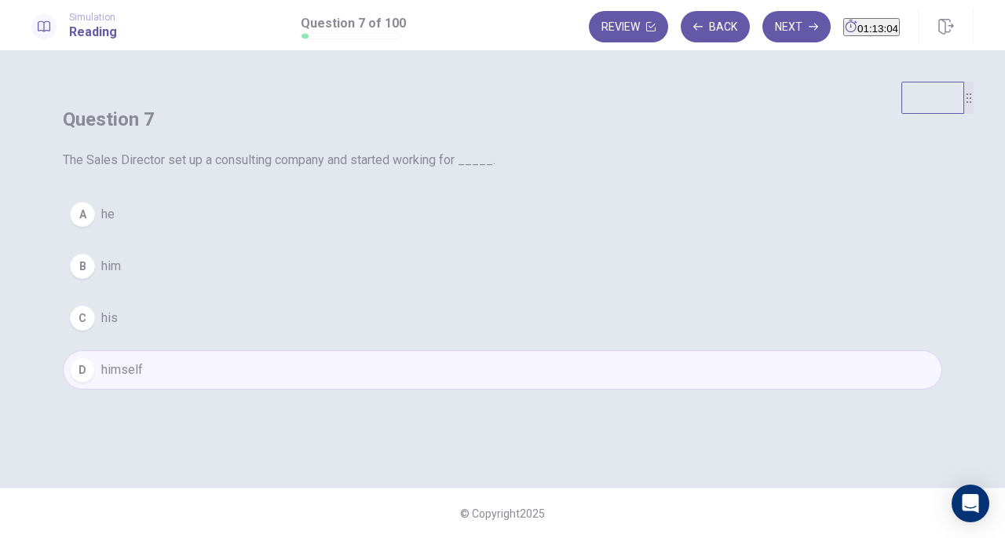
click at [772, 23] on button "Next" at bounding box center [796, 26] width 68 height 31
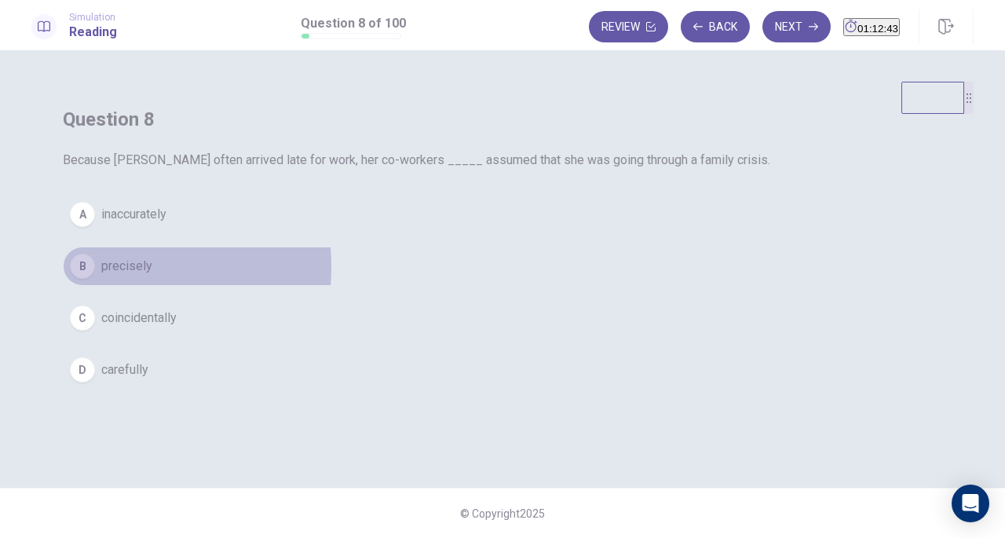
click at [95, 279] on div "B" at bounding box center [82, 265] width 25 height 25
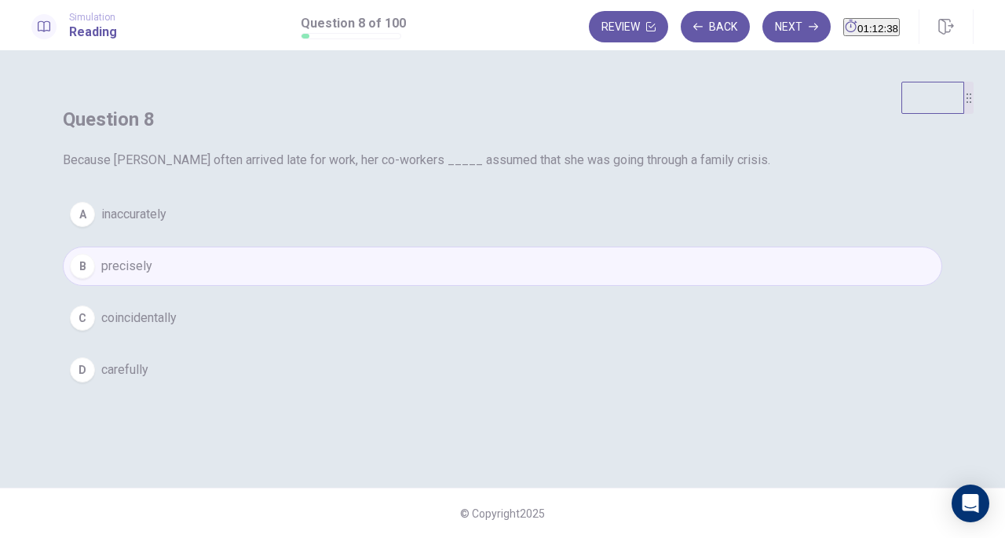
click at [95, 330] on div "C" at bounding box center [82, 317] width 25 height 25
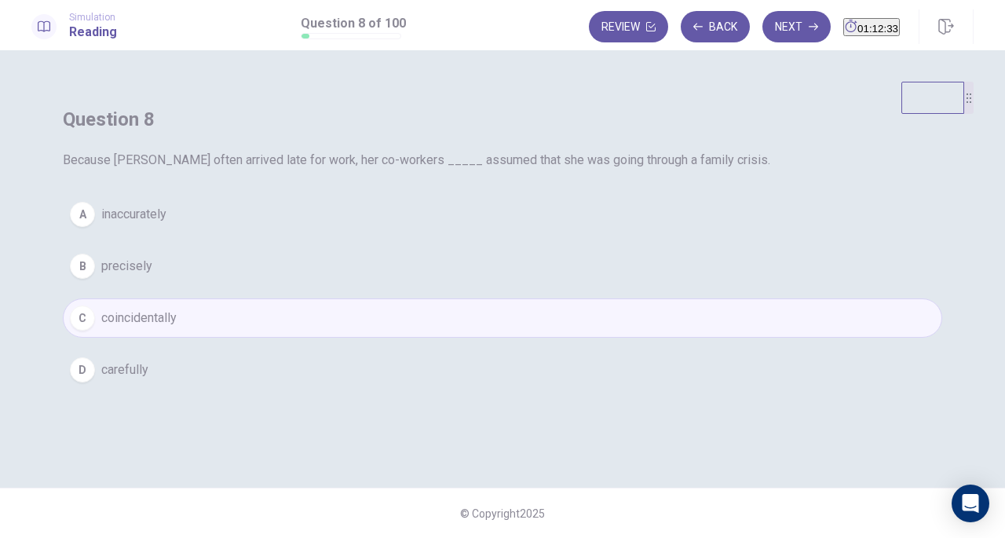
click at [777, 26] on button "Next" at bounding box center [796, 26] width 68 height 31
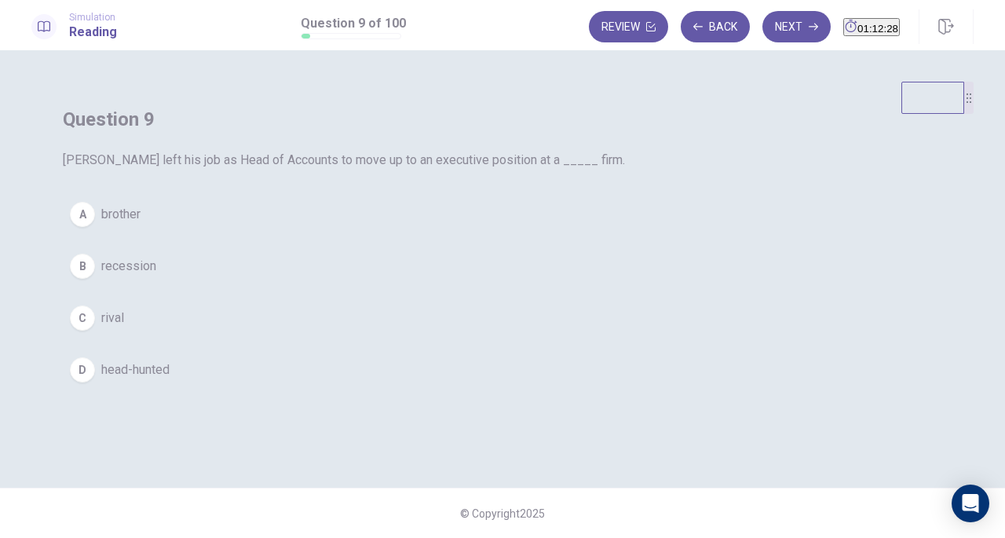
drag, startPoint x: 367, startPoint y: 199, endPoint x: 439, endPoint y: 204, distance: 72.4
click at [439, 170] on span "[PERSON_NAME] left his job as Head of Accounts to move up to an executive posit…" at bounding box center [502, 160] width 879 height 19
click at [406, 170] on span "[PERSON_NAME] left his job as Head of Accounts to move up to an executive posit…" at bounding box center [502, 160] width 879 height 19
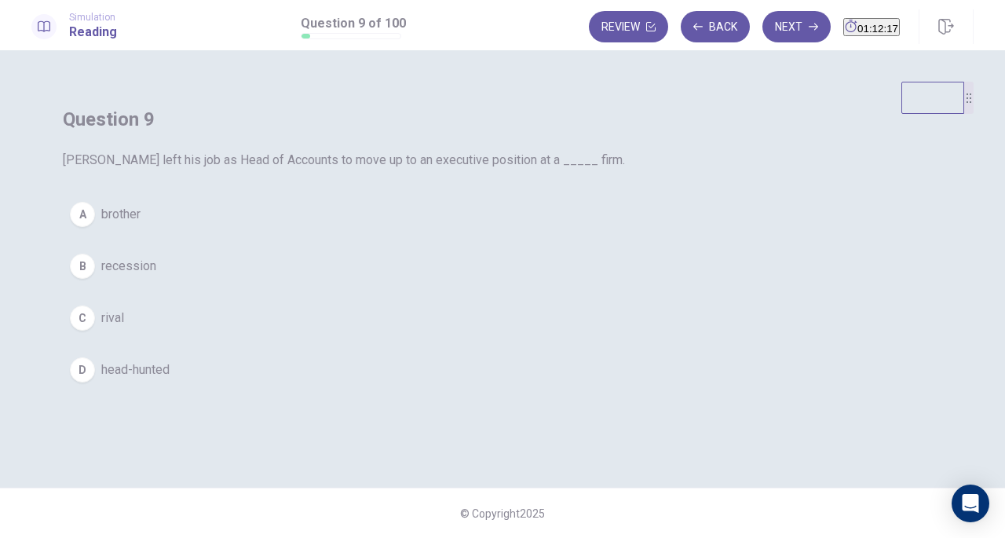
click at [95, 330] on div "C" at bounding box center [82, 317] width 25 height 25
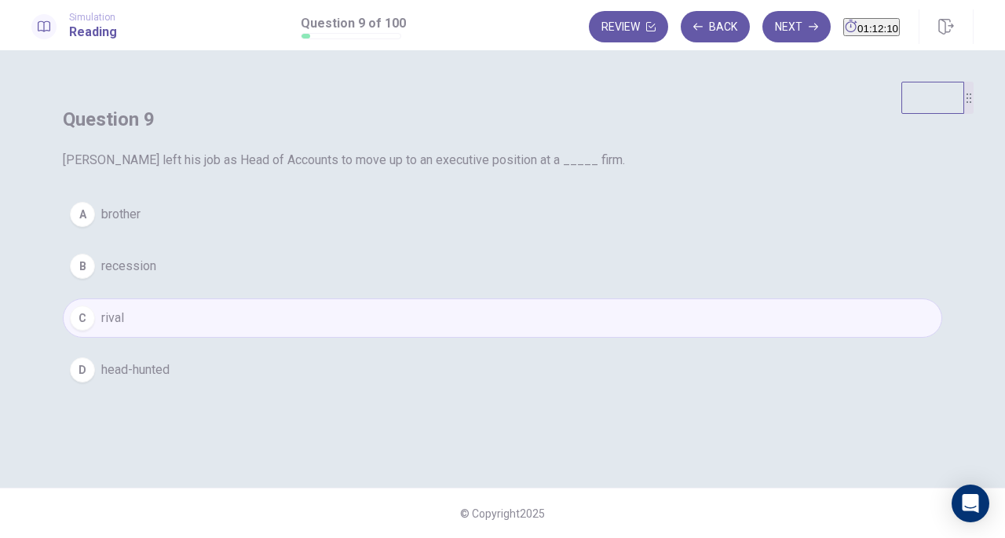
click at [779, 36] on button "Next" at bounding box center [796, 26] width 68 height 31
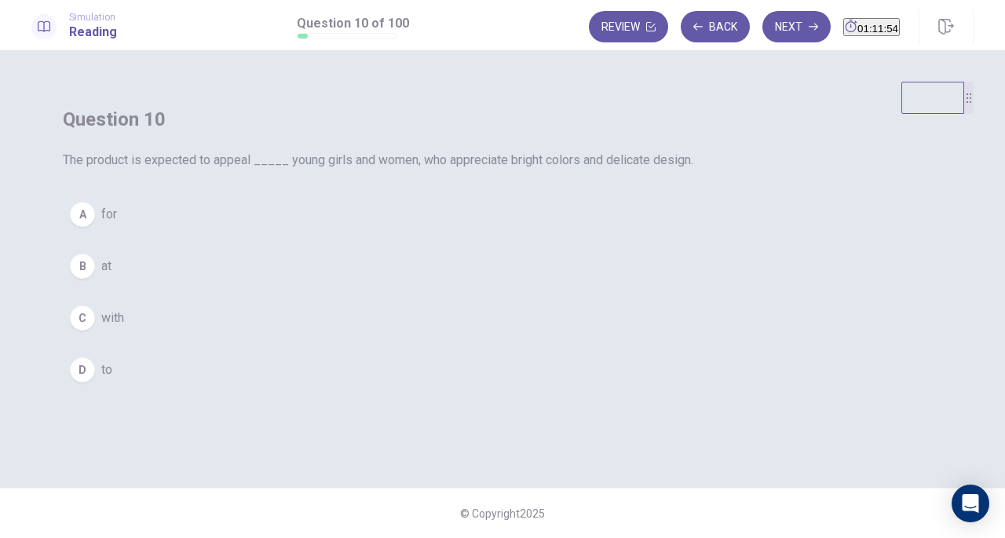
click at [95, 382] on div "D" at bounding box center [82, 369] width 25 height 25
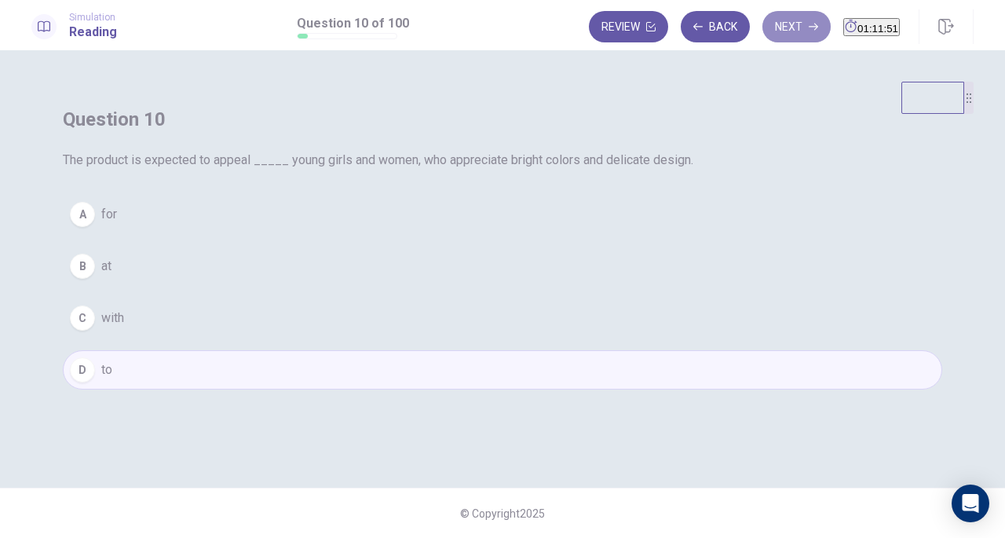
click at [768, 29] on button "Next" at bounding box center [796, 26] width 68 height 31
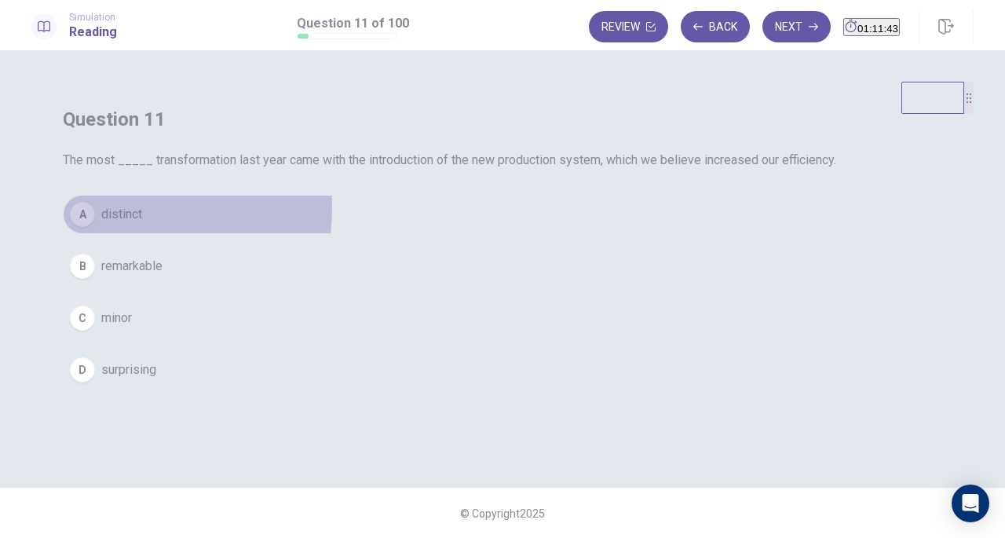
click at [95, 227] on div "A" at bounding box center [82, 214] width 25 height 25
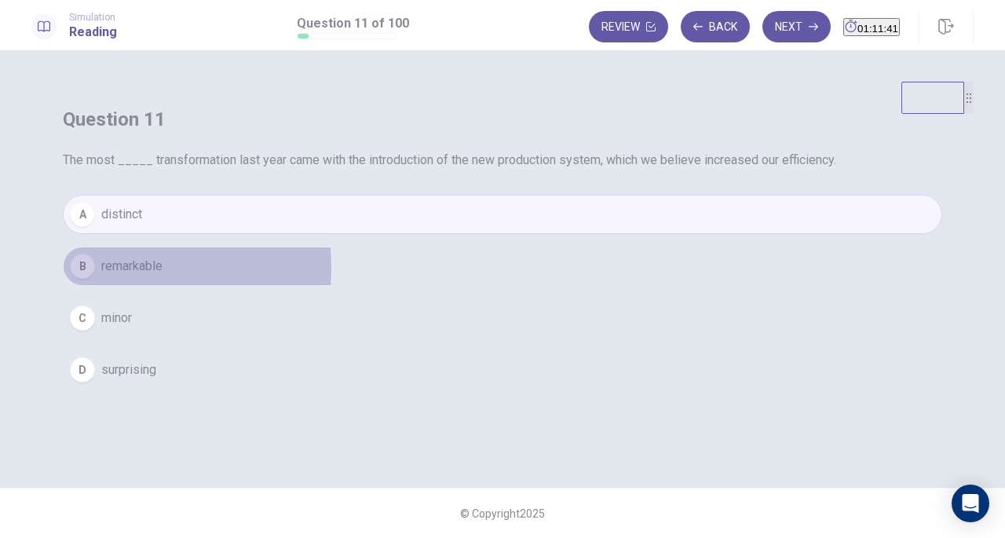
click at [95, 279] on div "B" at bounding box center [82, 265] width 25 height 25
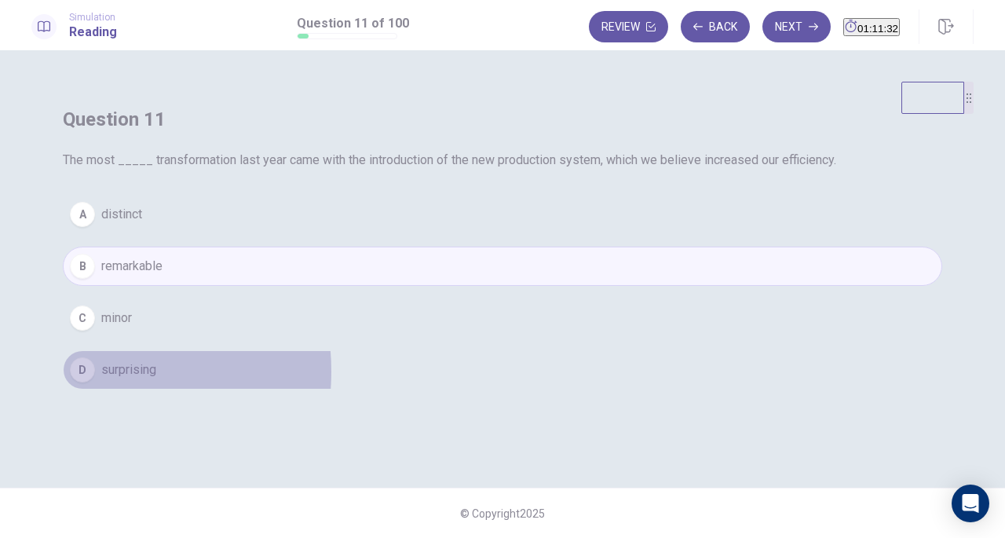
click at [95, 382] on div "D" at bounding box center [82, 369] width 25 height 25
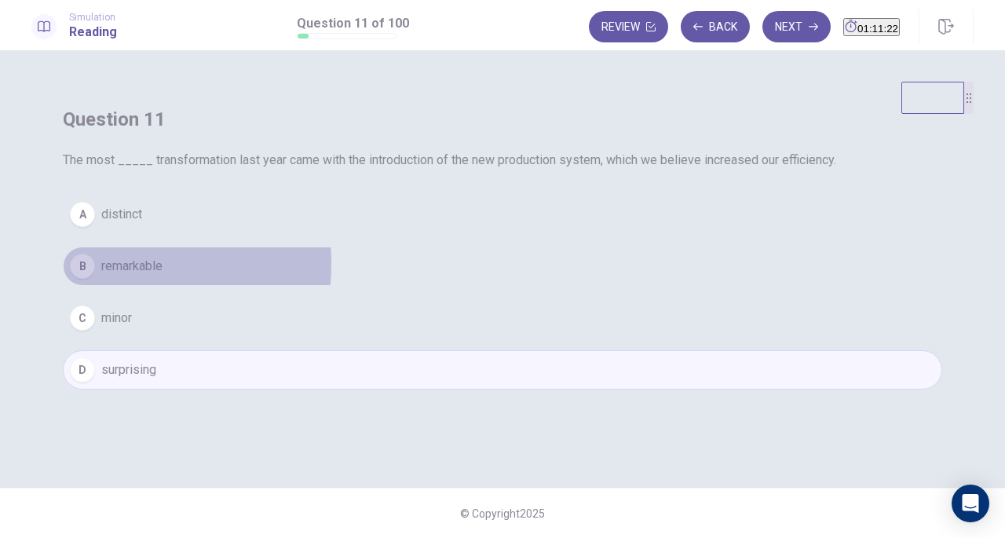
click at [95, 279] on div "B" at bounding box center [82, 265] width 25 height 25
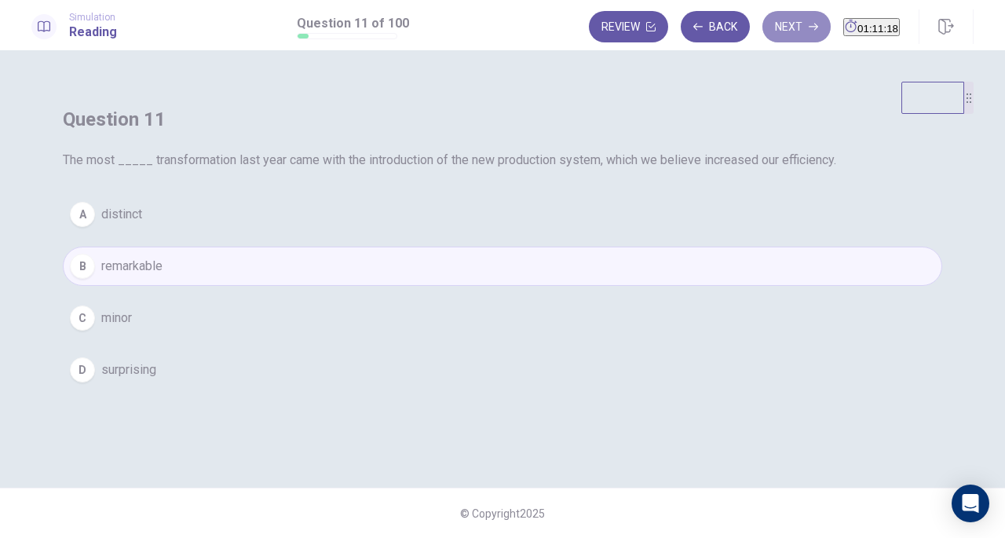
click at [768, 31] on button "Next" at bounding box center [796, 26] width 68 height 31
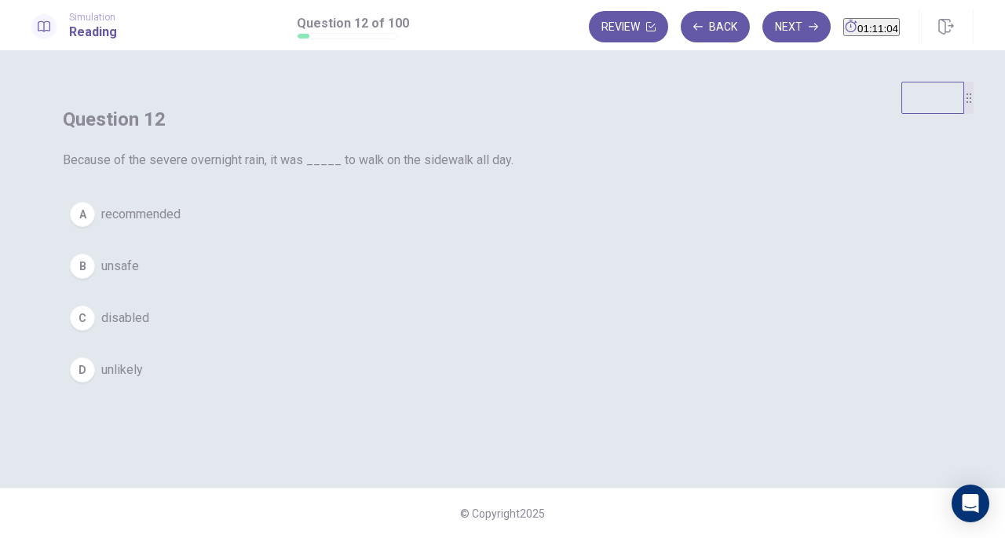
click at [95, 279] on div "B" at bounding box center [82, 265] width 25 height 25
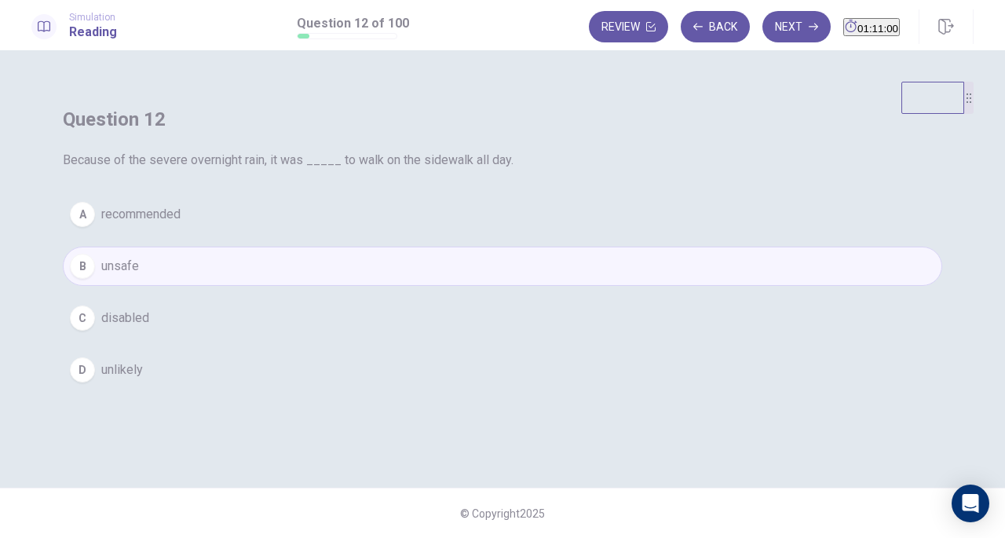
click at [768, 21] on button "Next" at bounding box center [796, 26] width 68 height 31
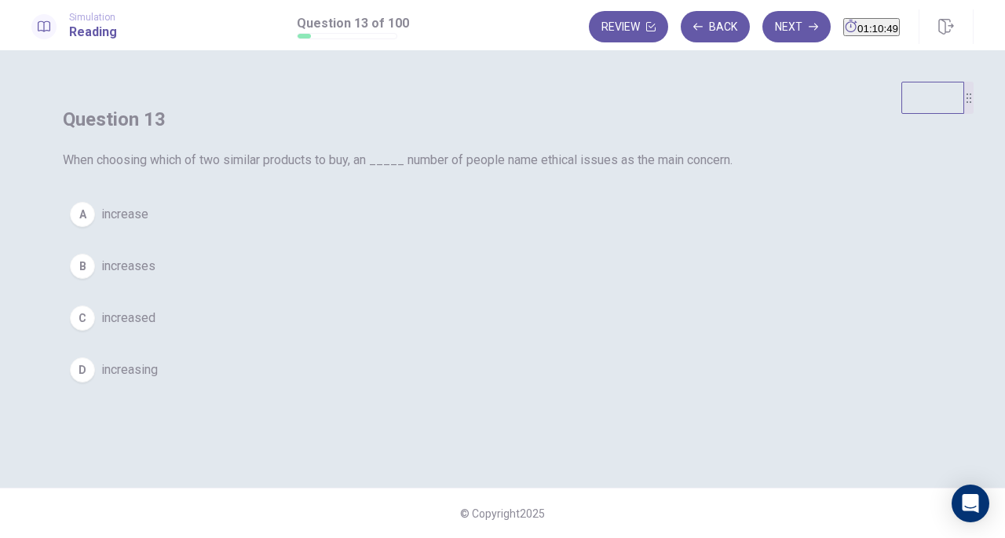
drag, startPoint x: 458, startPoint y: 197, endPoint x: 563, endPoint y: 198, distance: 105.2
click at [563, 170] on span "When choosing which of two similar products to buy, an _____ number of people n…" at bounding box center [502, 160] width 879 height 19
click at [95, 382] on div "D" at bounding box center [82, 369] width 25 height 25
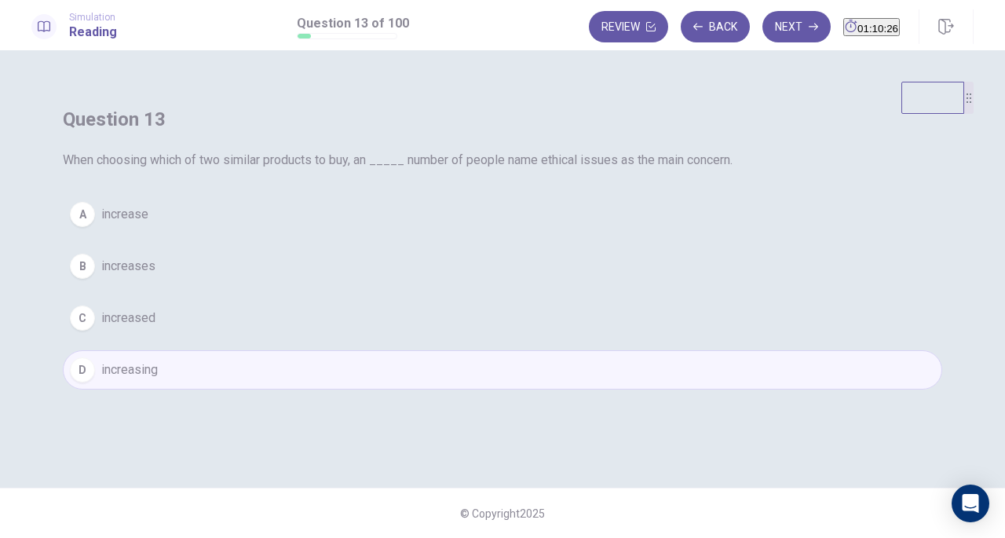
click at [762, 32] on button "Next" at bounding box center [796, 26] width 68 height 31
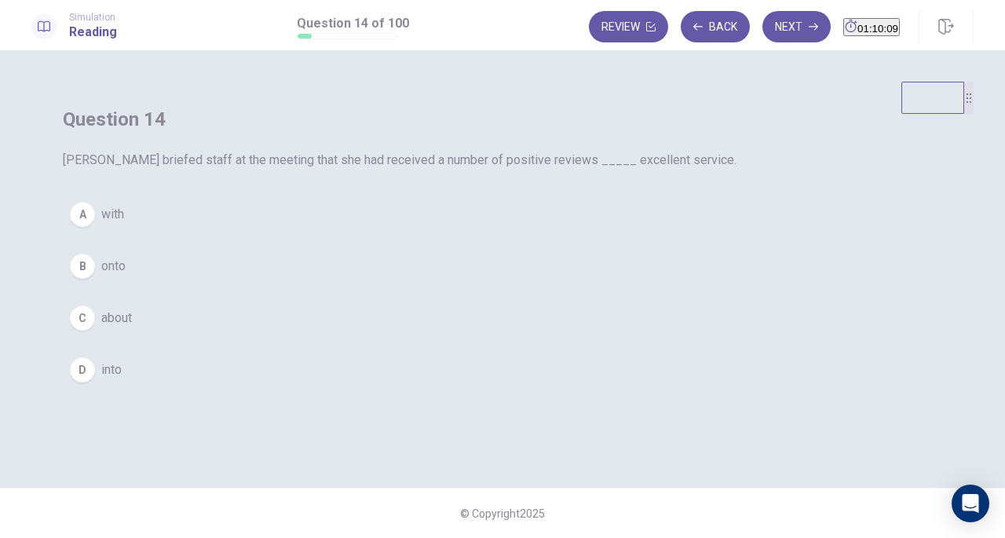
click at [95, 227] on div "A" at bounding box center [82, 214] width 25 height 25
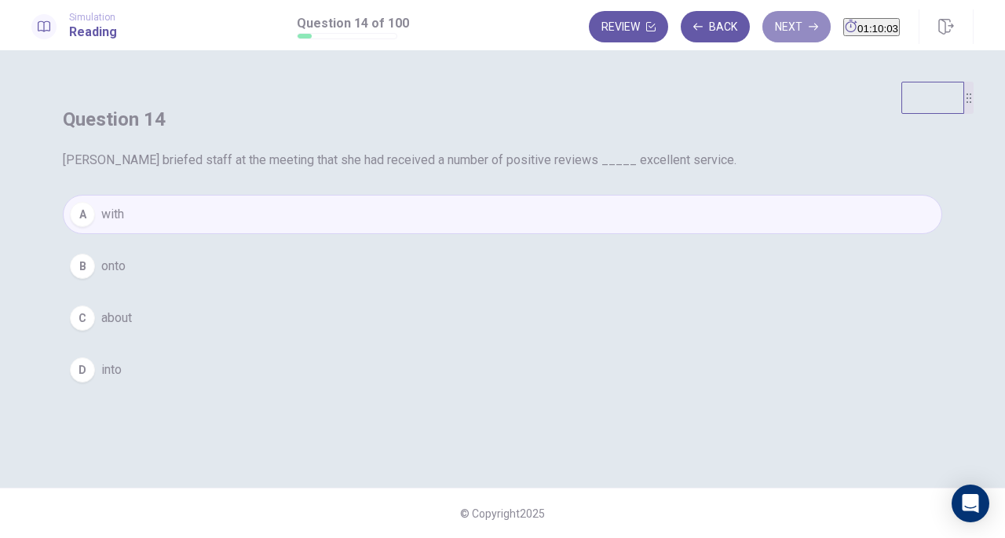
click at [767, 23] on button "Next" at bounding box center [796, 26] width 68 height 31
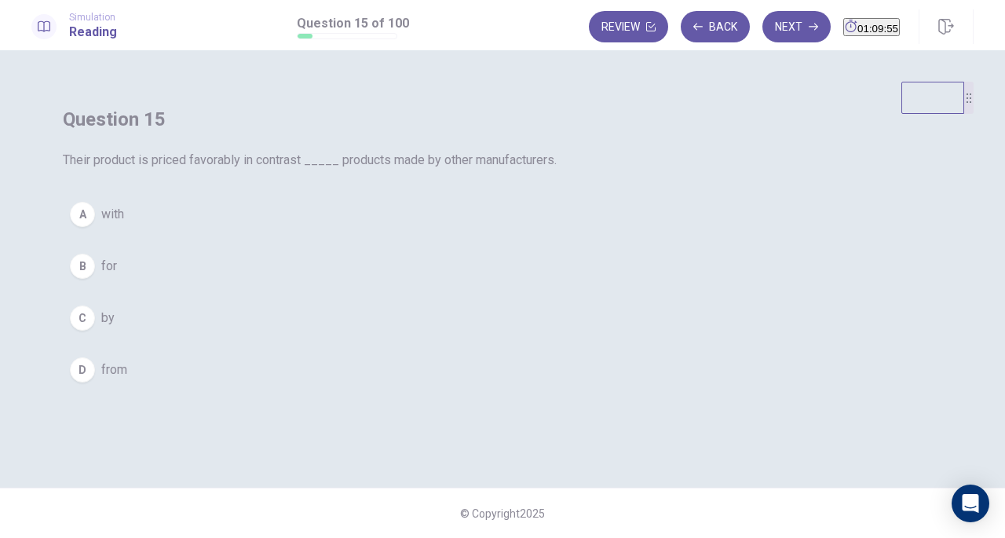
click at [95, 382] on div "D" at bounding box center [82, 369] width 25 height 25
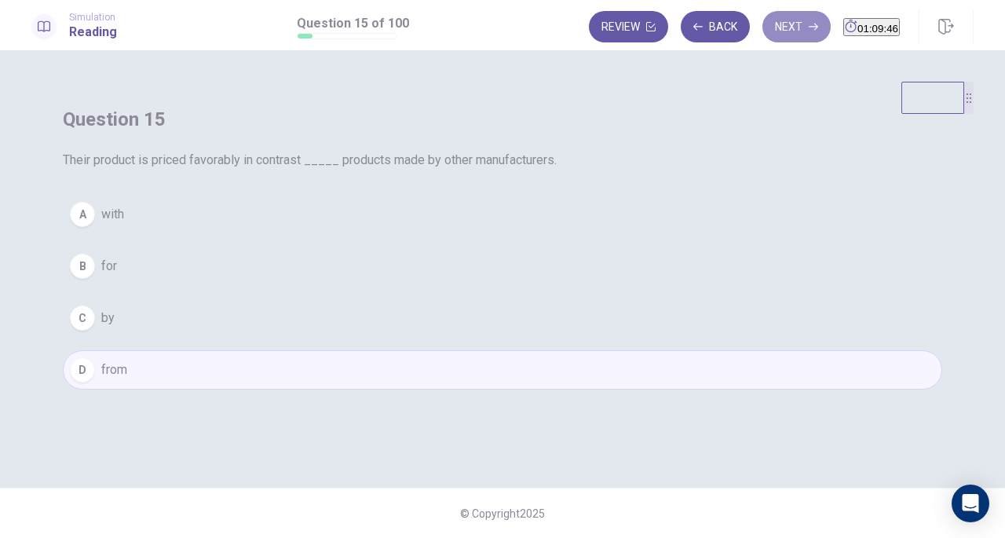
click at [763, 35] on button "Next" at bounding box center [796, 26] width 68 height 31
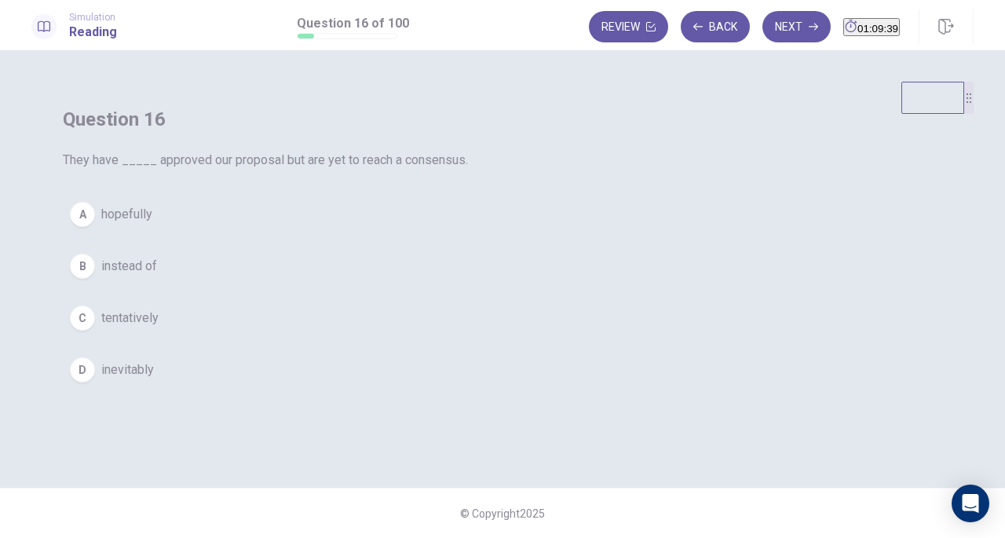
click at [698, 29] on button "Back" at bounding box center [714, 26] width 69 height 31
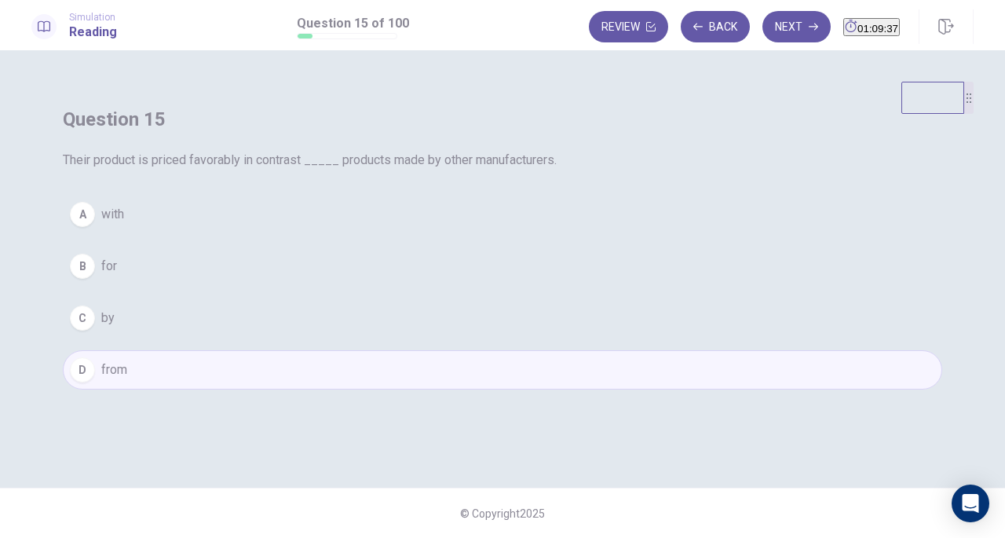
click at [95, 227] on div "A" at bounding box center [82, 214] width 25 height 25
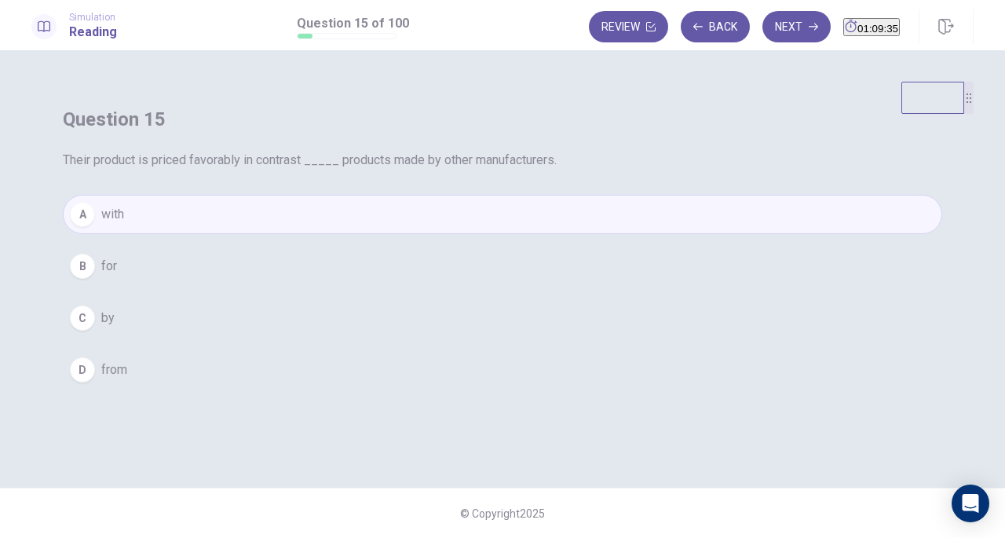
click at [769, 33] on button "Next" at bounding box center [796, 26] width 68 height 31
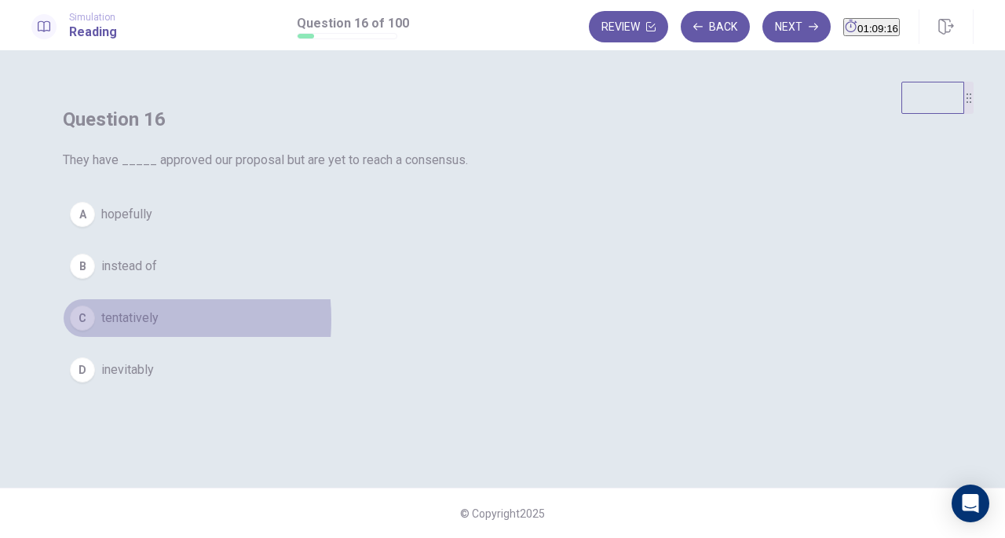
click at [95, 330] on div "C" at bounding box center [82, 317] width 25 height 25
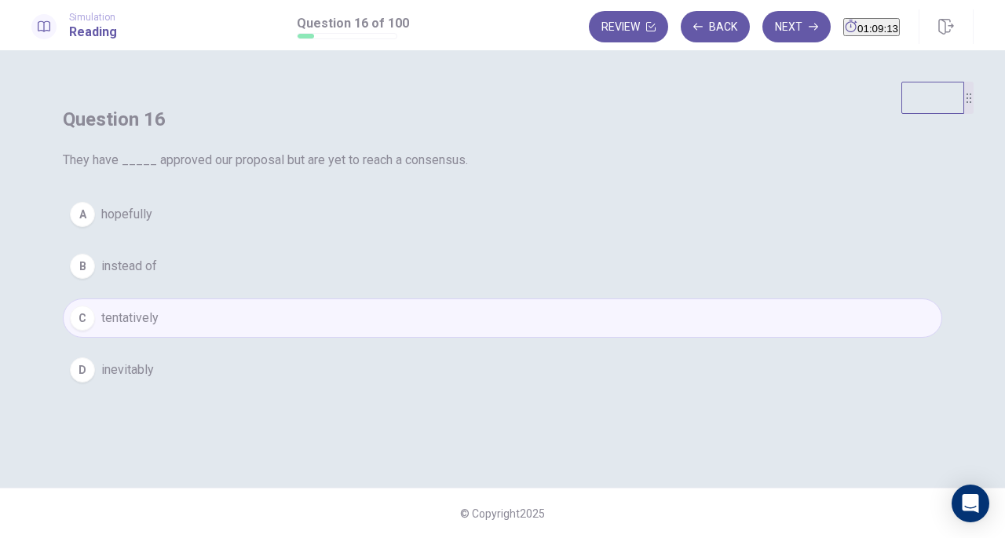
click at [695, 297] on div "Question 16 They have _____ approved our proposal but are yet to reach a consen…" at bounding box center [502, 248] width 942 height 333
click at [764, 31] on button "Next" at bounding box center [796, 26] width 68 height 31
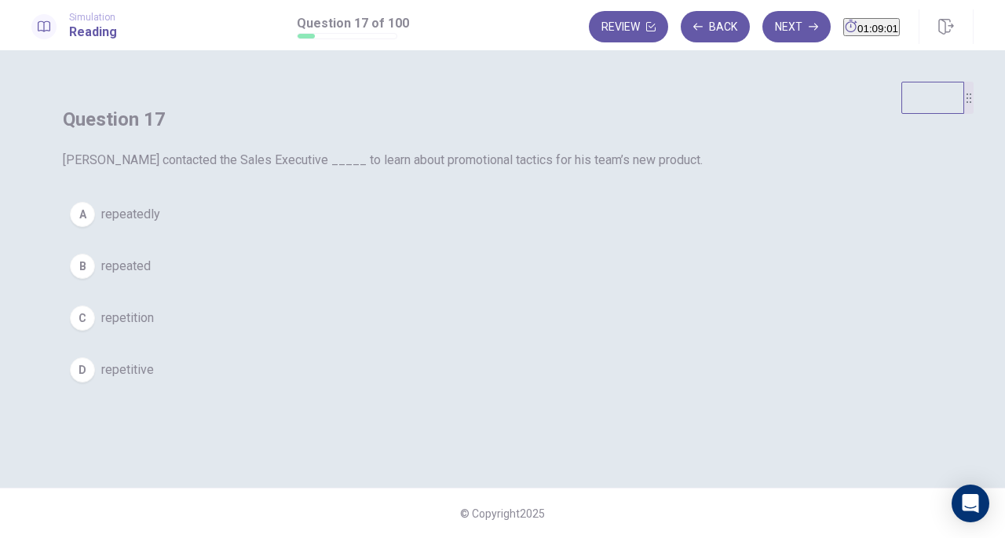
drag, startPoint x: 369, startPoint y: 200, endPoint x: 479, endPoint y: 199, distance: 109.9
click at [479, 170] on span "[PERSON_NAME] contacted the Sales Executive _____ to learn about promotional ta…" at bounding box center [502, 160] width 879 height 19
click at [95, 227] on div "A" at bounding box center [82, 214] width 25 height 25
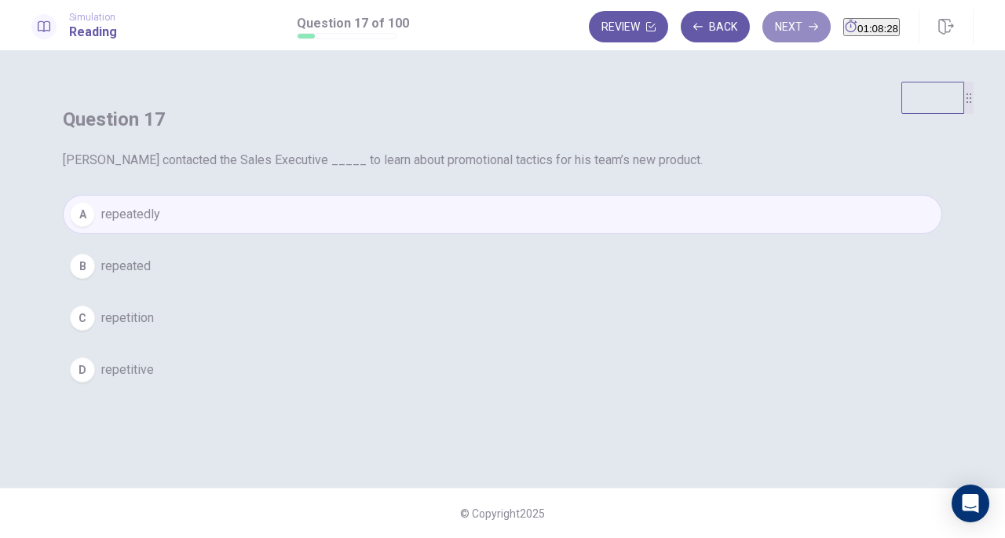
click at [772, 15] on button "Next" at bounding box center [796, 26] width 68 height 31
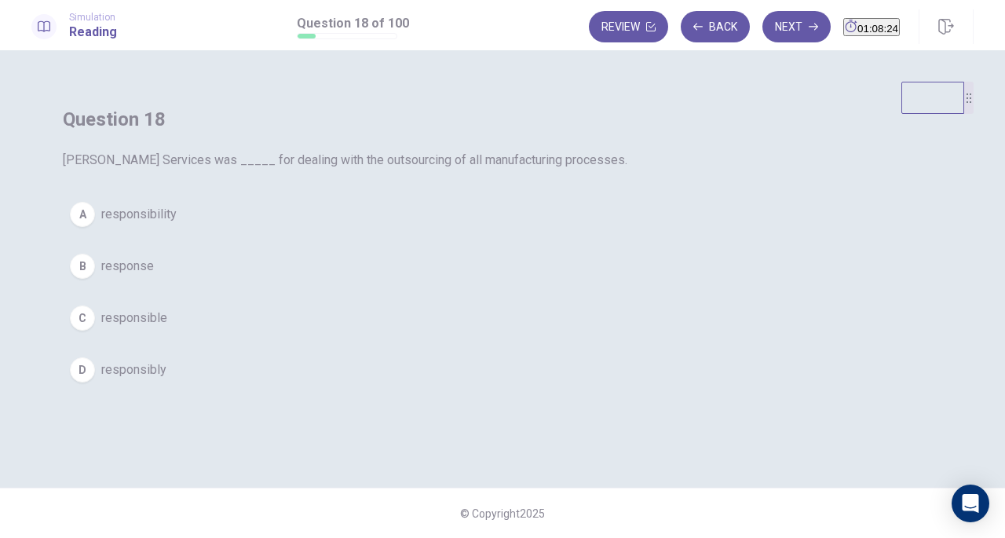
click at [95, 330] on div "C" at bounding box center [82, 317] width 25 height 25
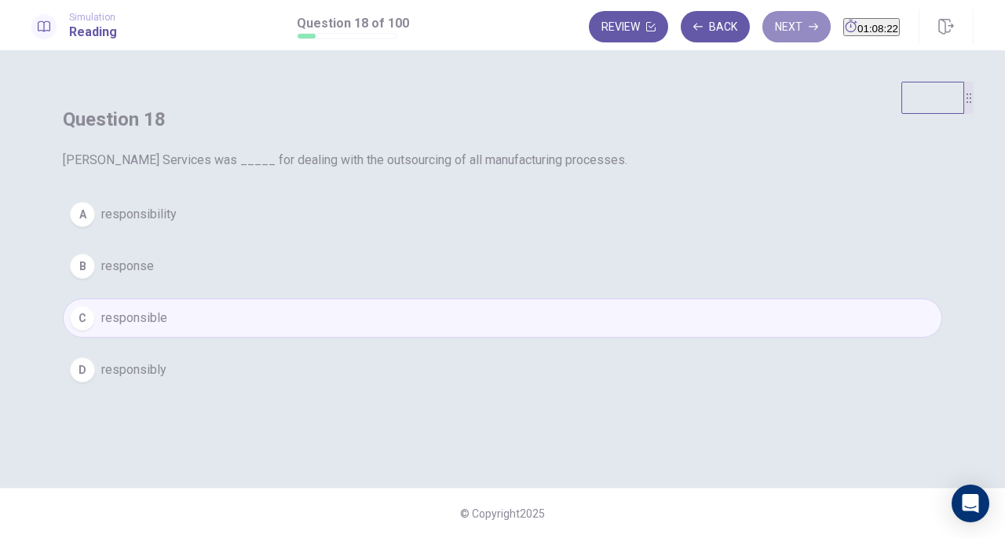
click at [768, 29] on button "Next" at bounding box center [796, 26] width 68 height 31
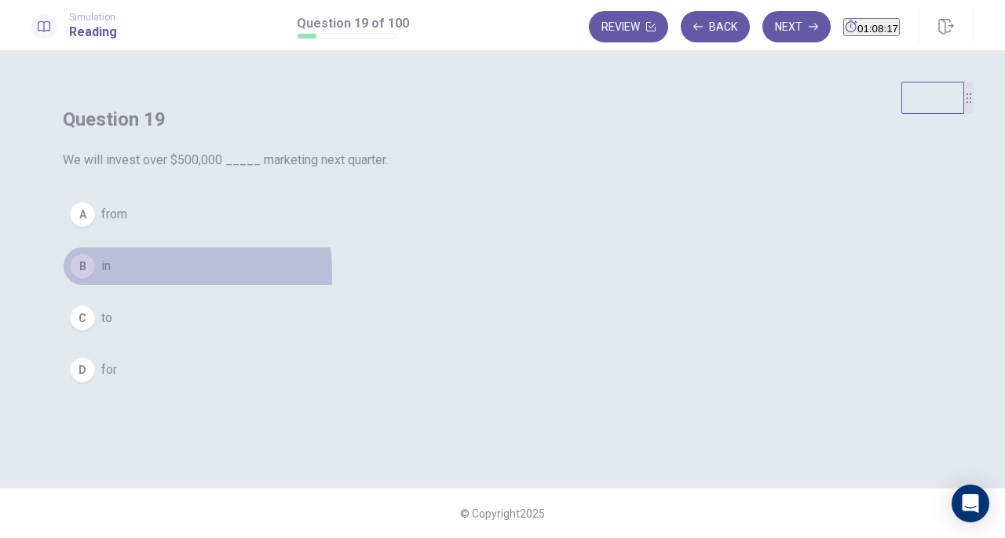
click at [95, 279] on div "B" at bounding box center [82, 265] width 25 height 25
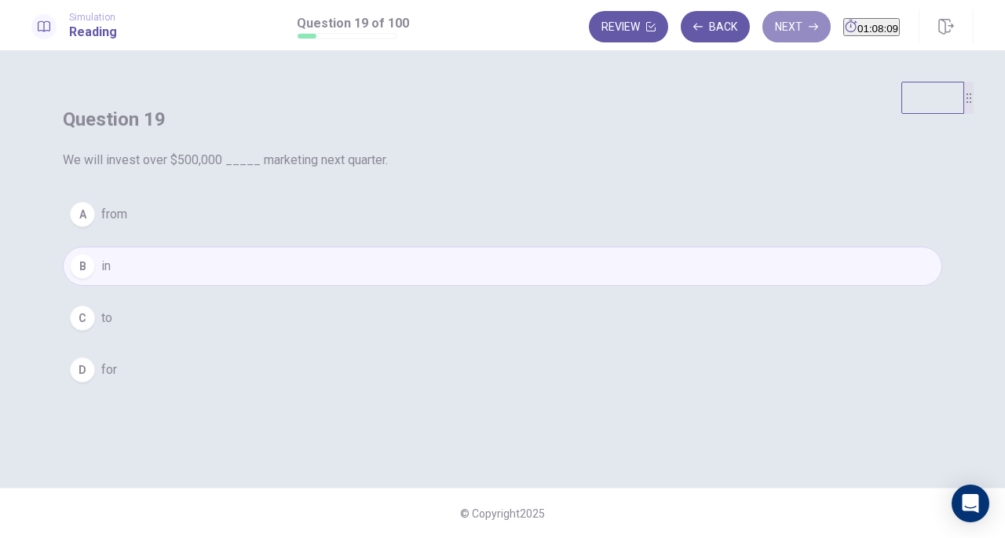
click at [768, 32] on button "Next" at bounding box center [796, 26] width 68 height 31
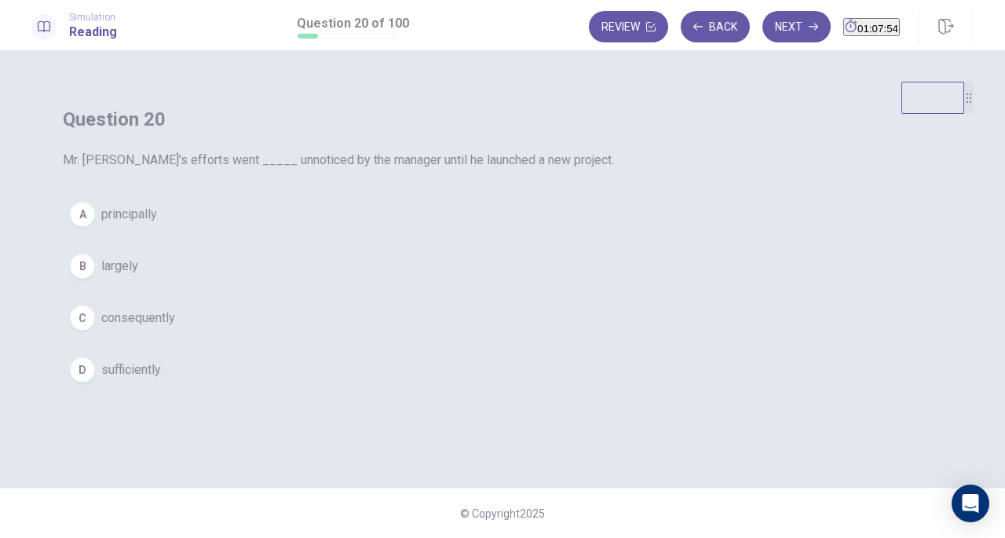
click at [95, 279] on div "B" at bounding box center [82, 265] width 25 height 25
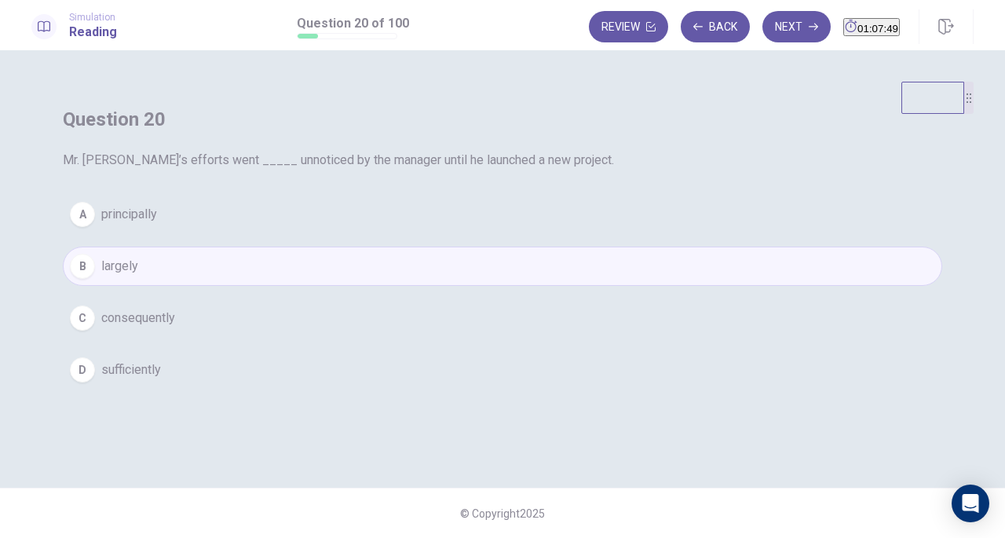
click at [771, 27] on button "Next" at bounding box center [796, 26] width 68 height 31
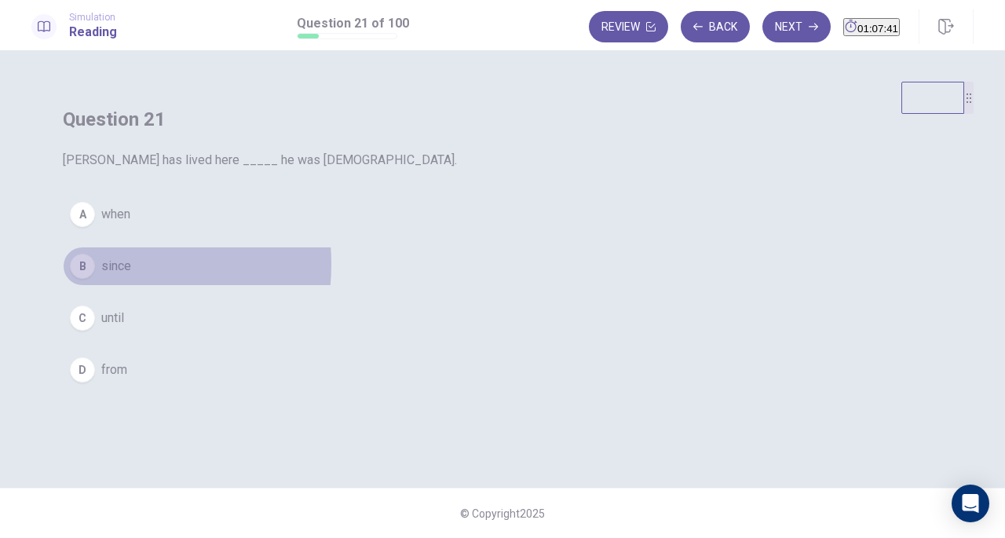
click at [95, 279] on div "B" at bounding box center [82, 265] width 25 height 25
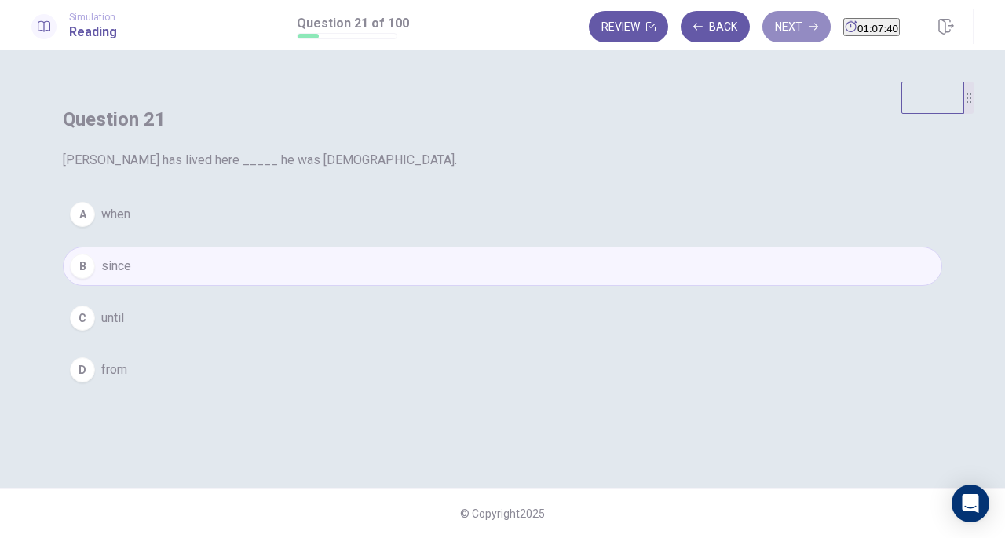
click at [769, 27] on button "Next" at bounding box center [796, 26] width 68 height 31
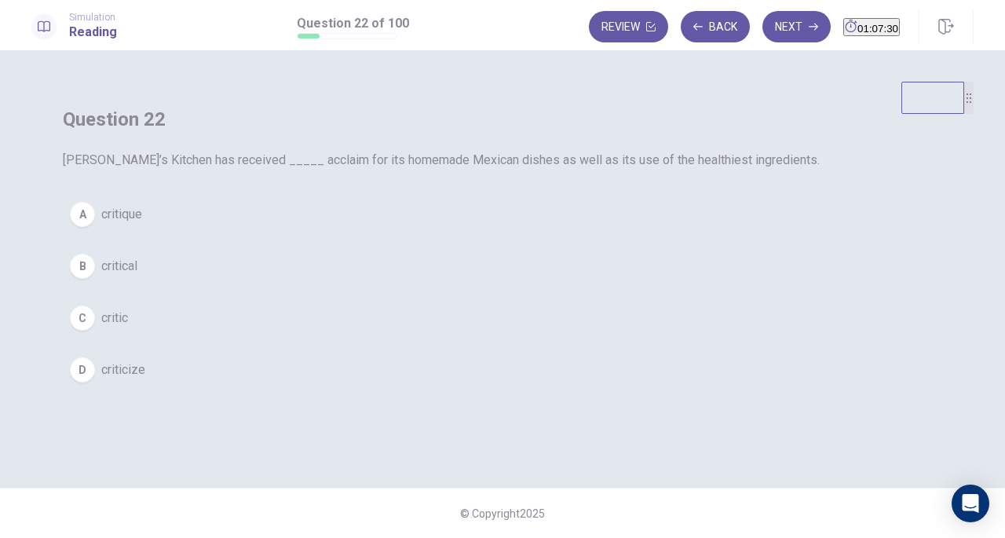
click at [95, 279] on div "B" at bounding box center [82, 265] width 25 height 25
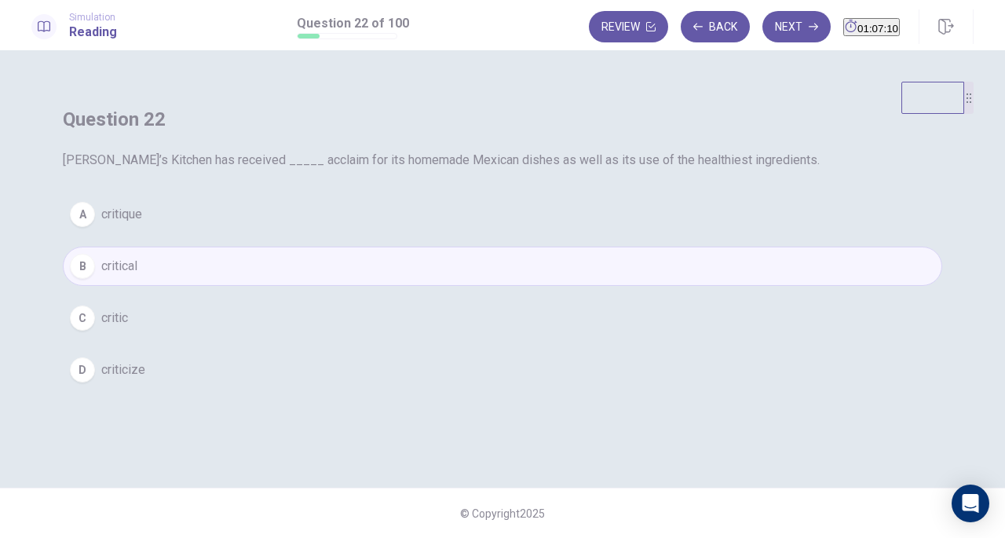
click at [764, 30] on button "Next" at bounding box center [796, 26] width 68 height 31
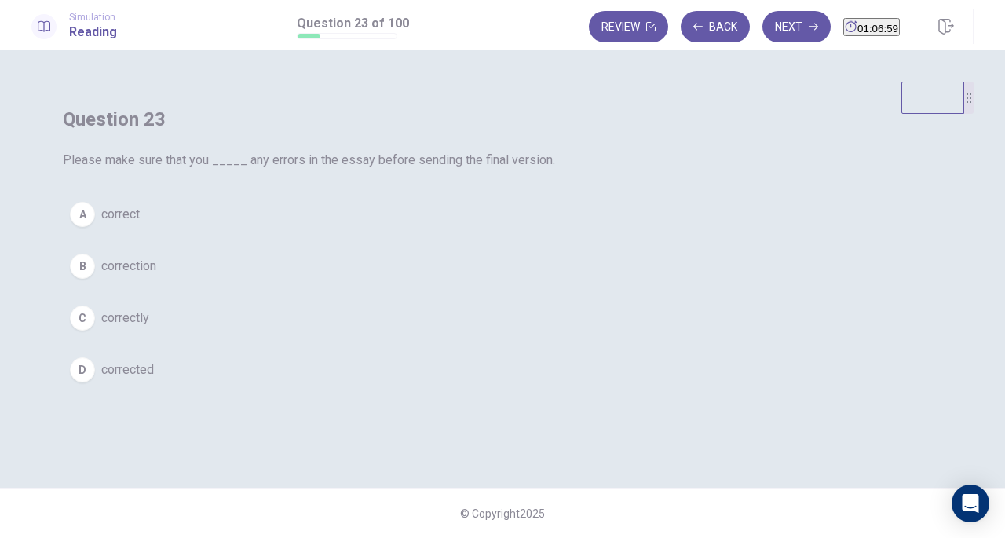
click at [95, 227] on div "A" at bounding box center [82, 214] width 25 height 25
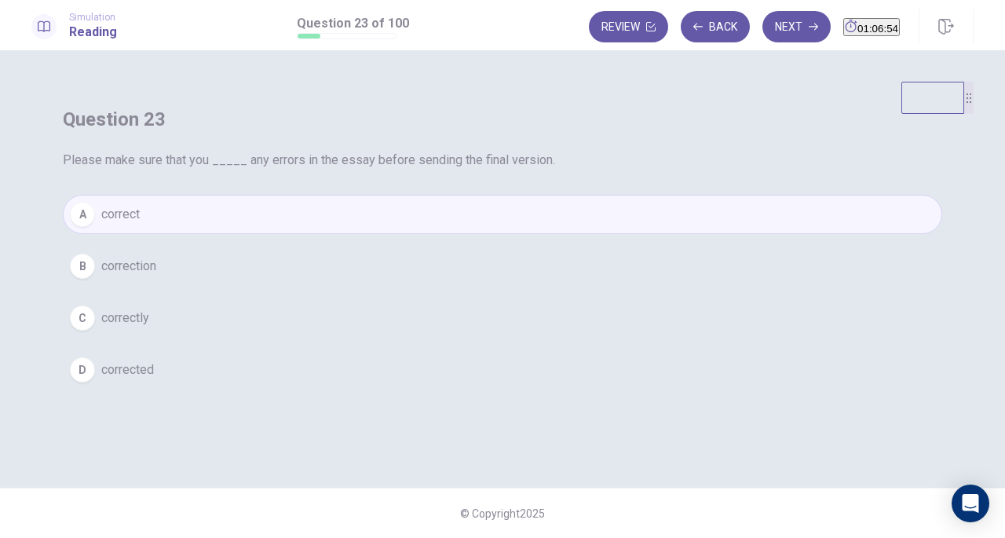
click at [768, 16] on button "Next" at bounding box center [796, 26] width 68 height 31
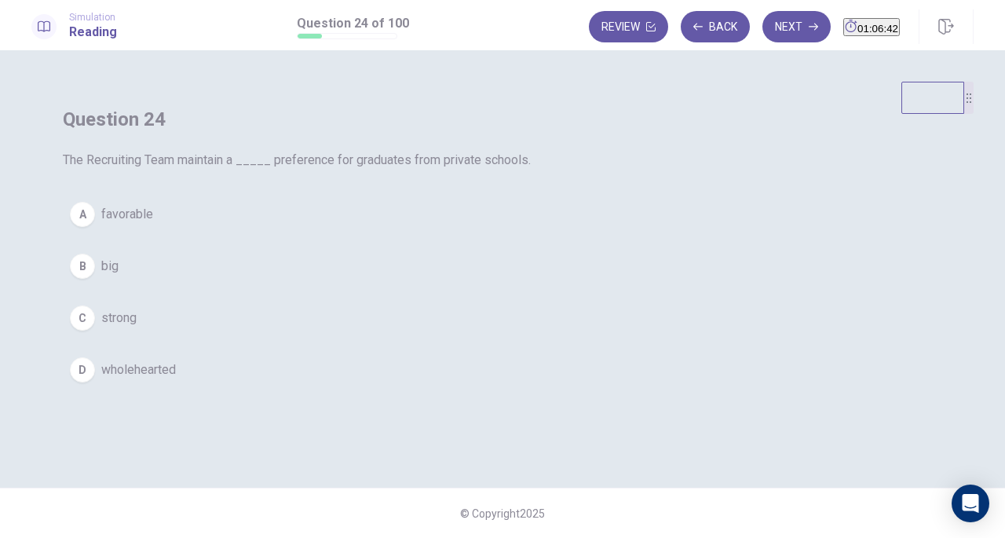
click at [95, 227] on div "A" at bounding box center [82, 214] width 25 height 25
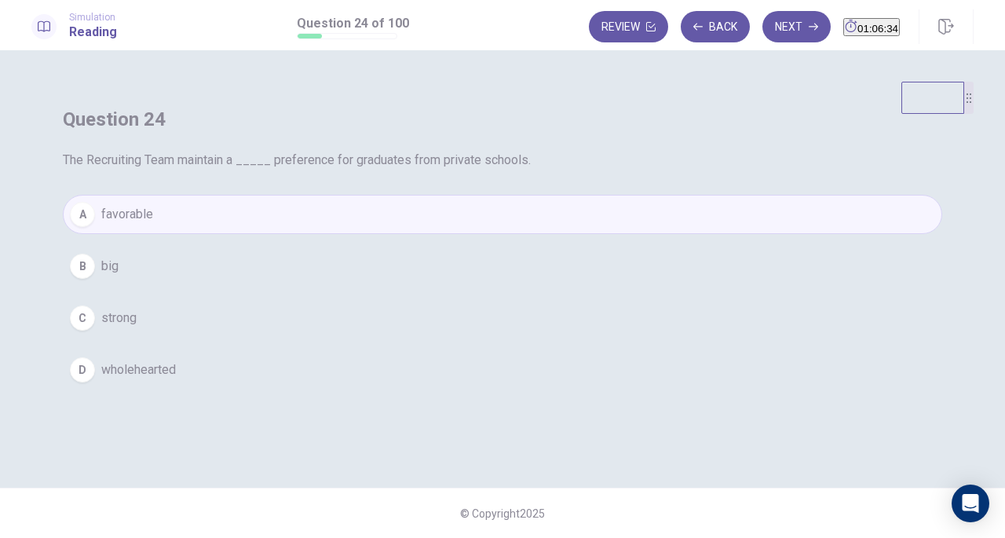
click at [772, 31] on button "Next" at bounding box center [796, 26] width 68 height 31
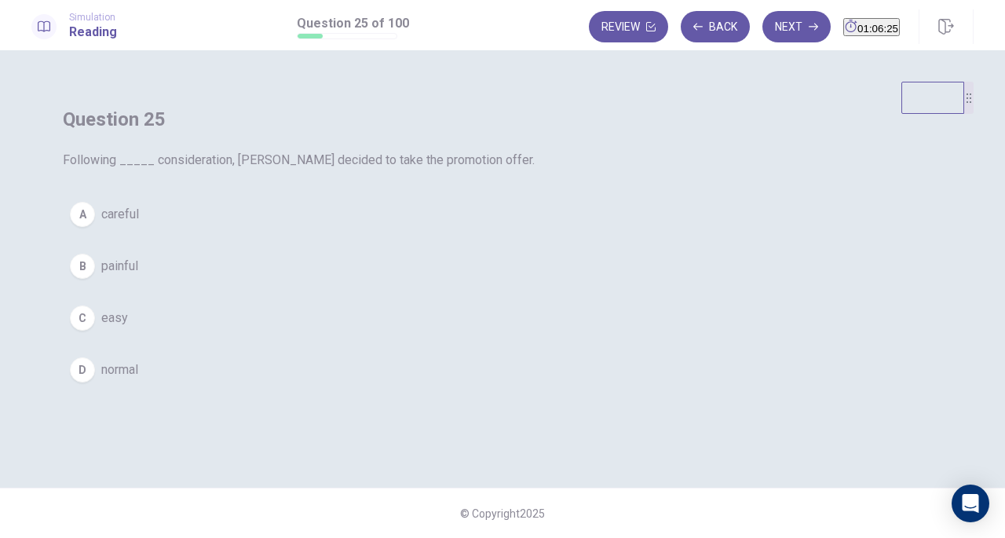
click at [95, 227] on div "A" at bounding box center [82, 214] width 25 height 25
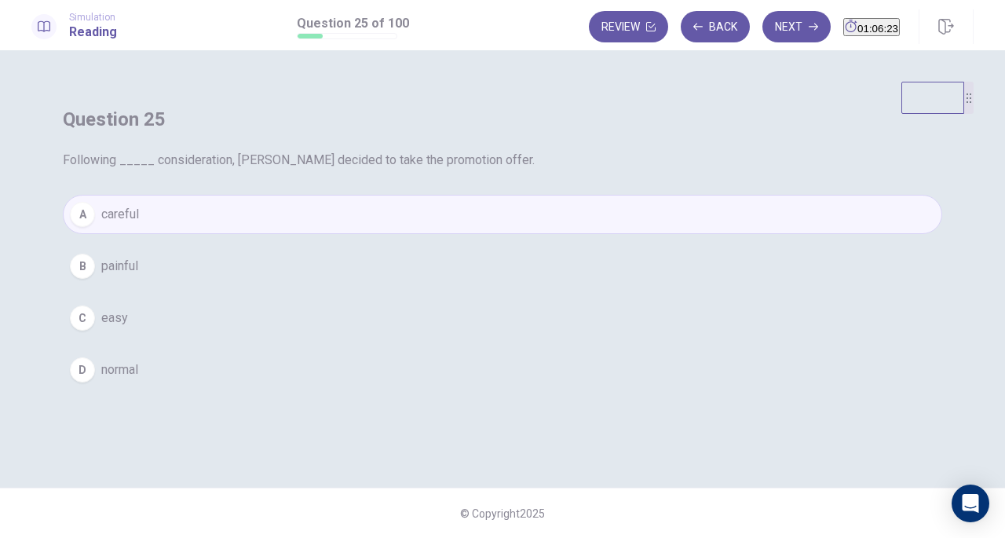
click at [777, 34] on button "Next" at bounding box center [796, 26] width 68 height 31
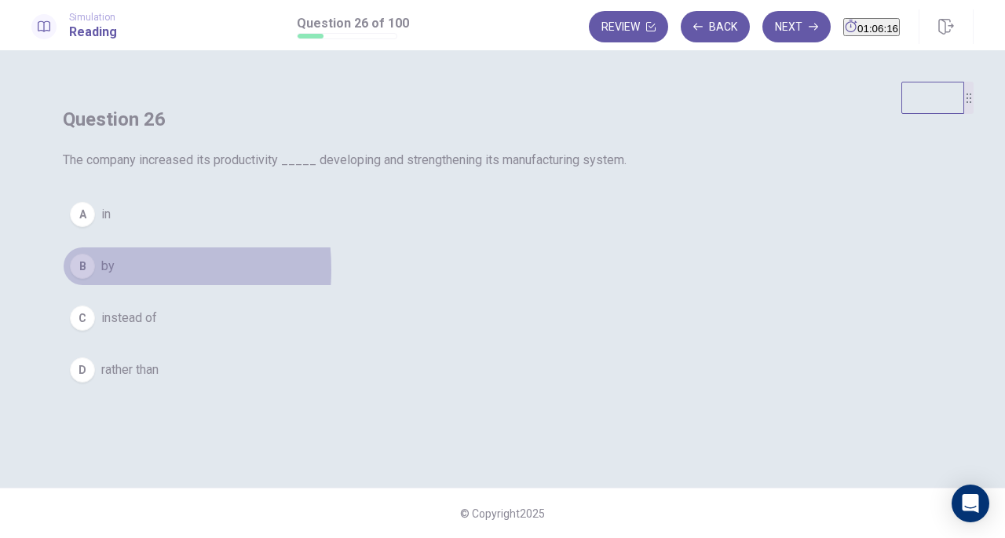
click at [95, 279] on div "B" at bounding box center [82, 265] width 25 height 25
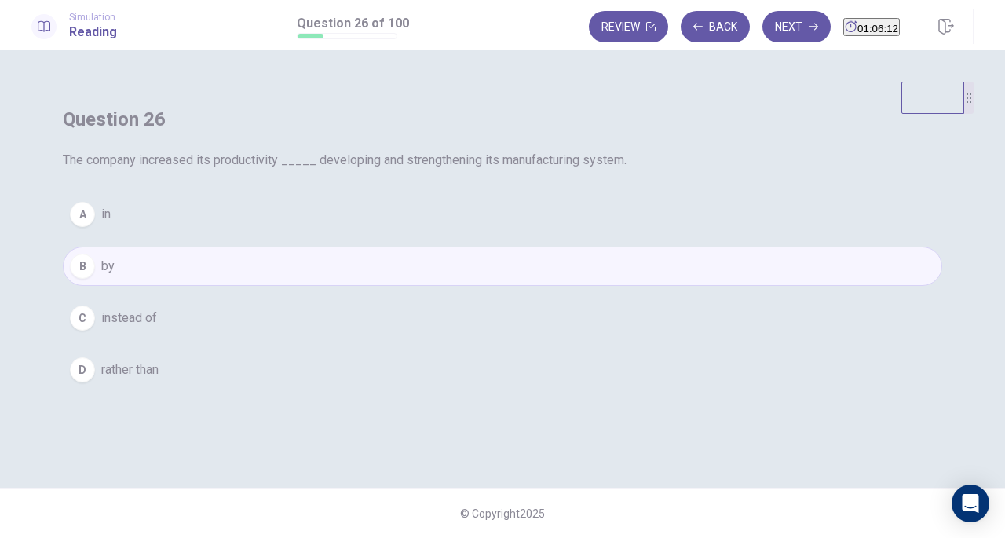
click at [762, 28] on button "Next" at bounding box center [796, 26] width 68 height 31
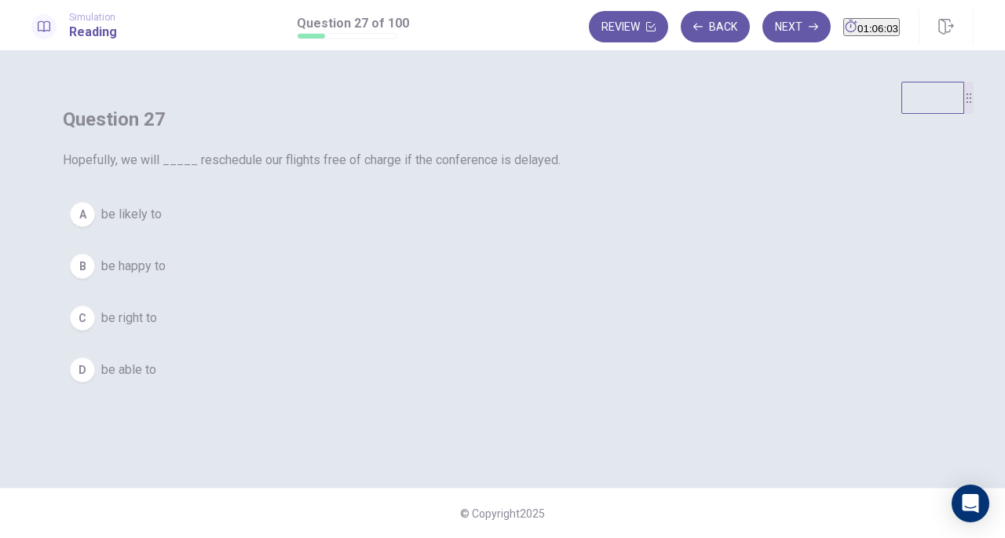
click at [95, 227] on div "A" at bounding box center [82, 214] width 25 height 25
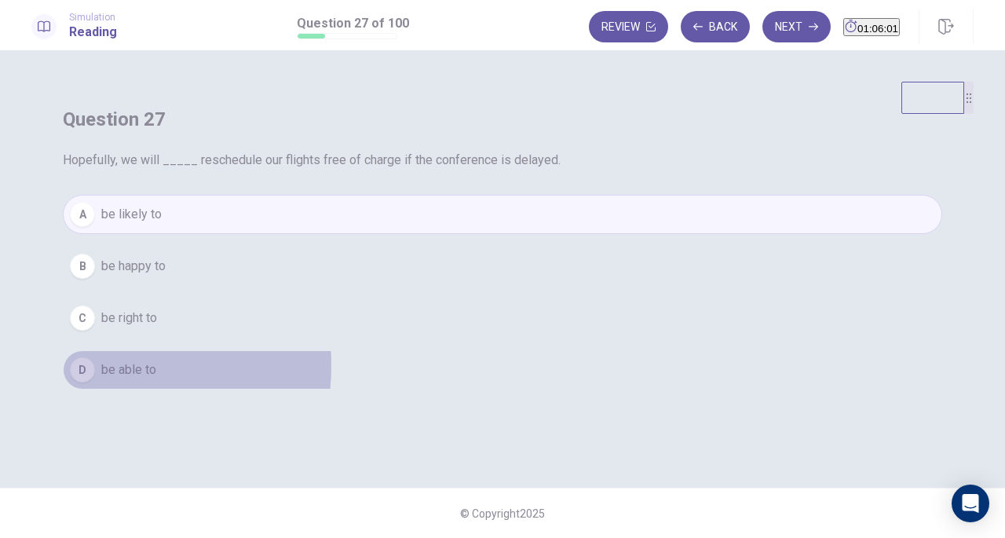
click at [95, 382] on div "D" at bounding box center [82, 369] width 25 height 25
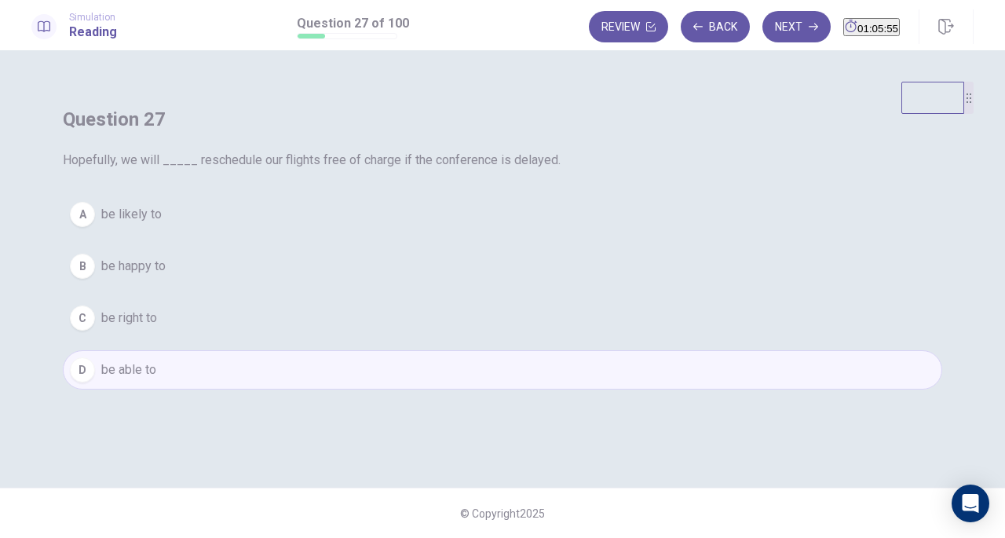
click at [769, 36] on button "Next" at bounding box center [796, 26] width 68 height 31
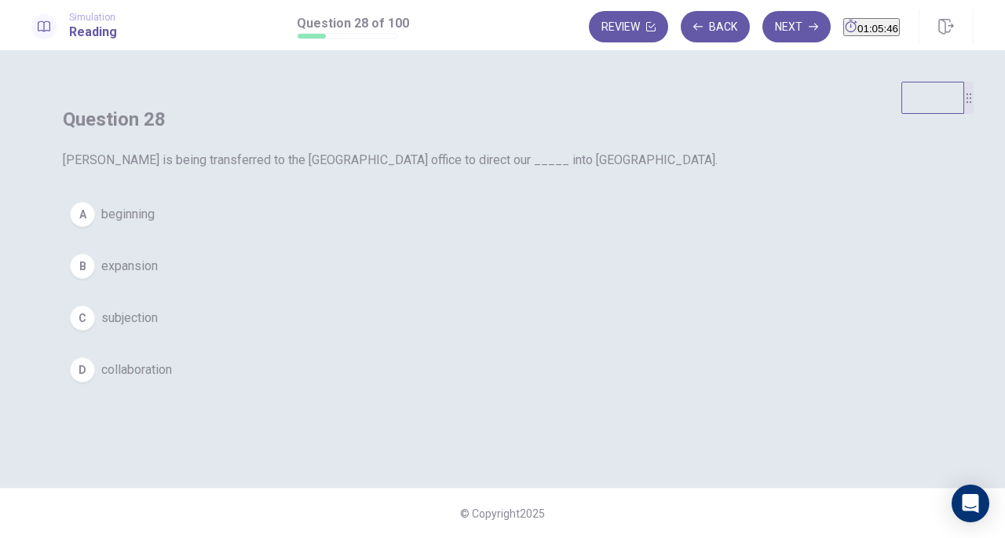
click at [95, 279] on div "B" at bounding box center [82, 265] width 25 height 25
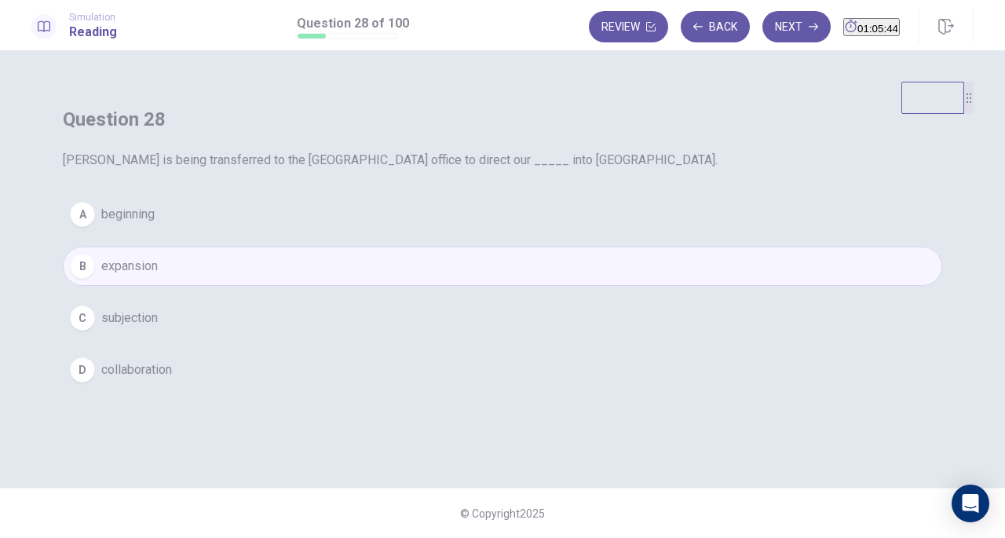
click at [769, 33] on button "Next" at bounding box center [796, 26] width 68 height 31
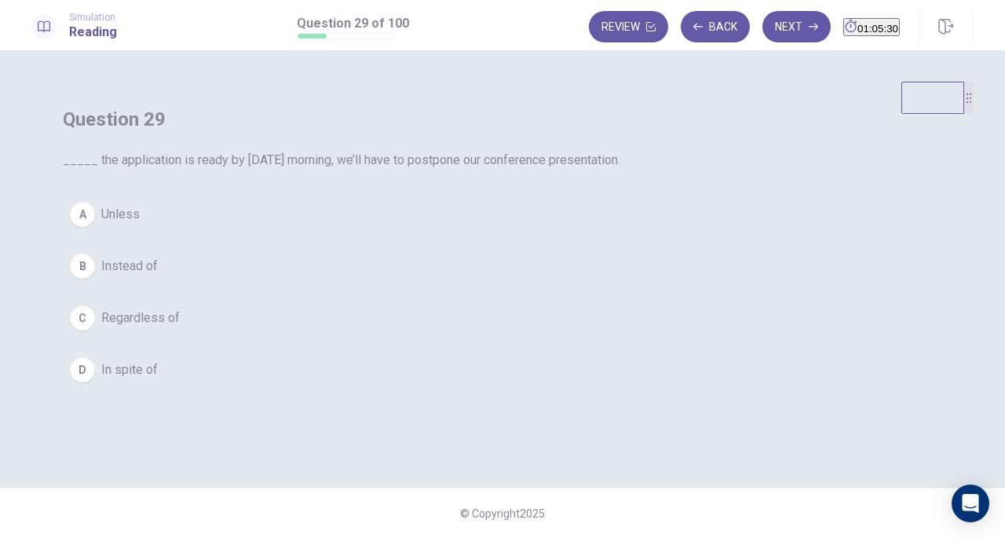
click at [95, 227] on div "A" at bounding box center [82, 214] width 25 height 25
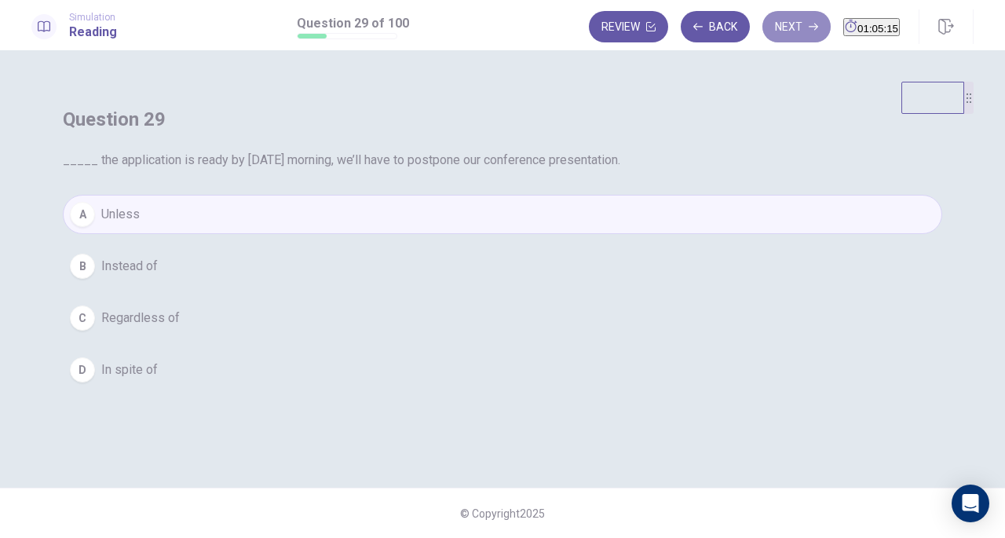
click at [774, 38] on button "Next" at bounding box center [796, 26] width 68 height 31
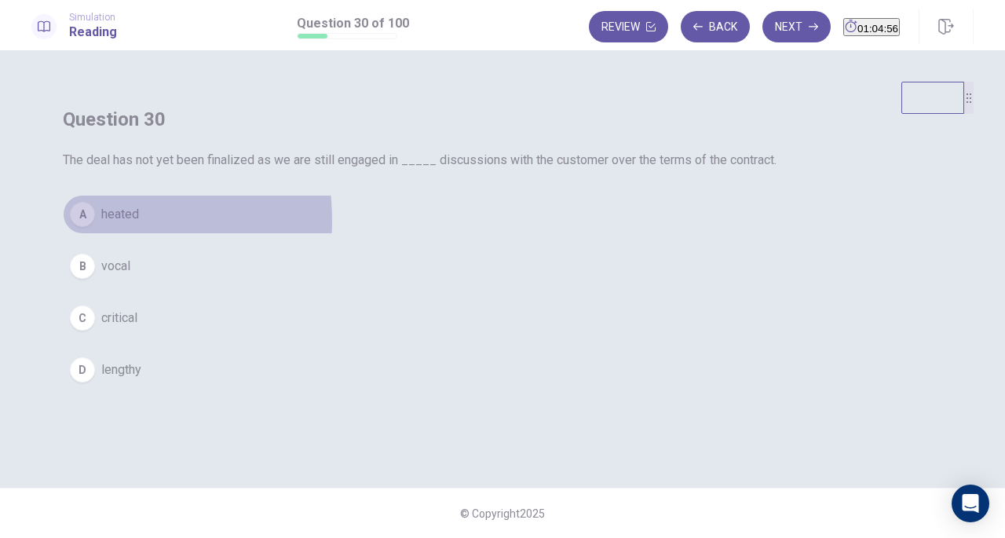
click at [95, 227] on div "A" at bounding box center [82, 214] width 25 height 25
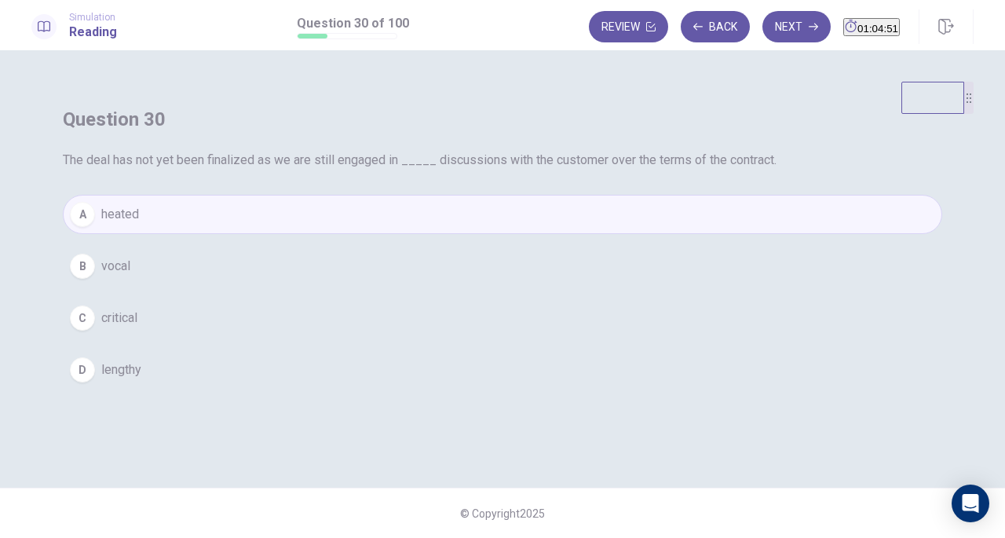
click at [95, 330] on div "C" at bounding box center [82, 317] width 25 height 25
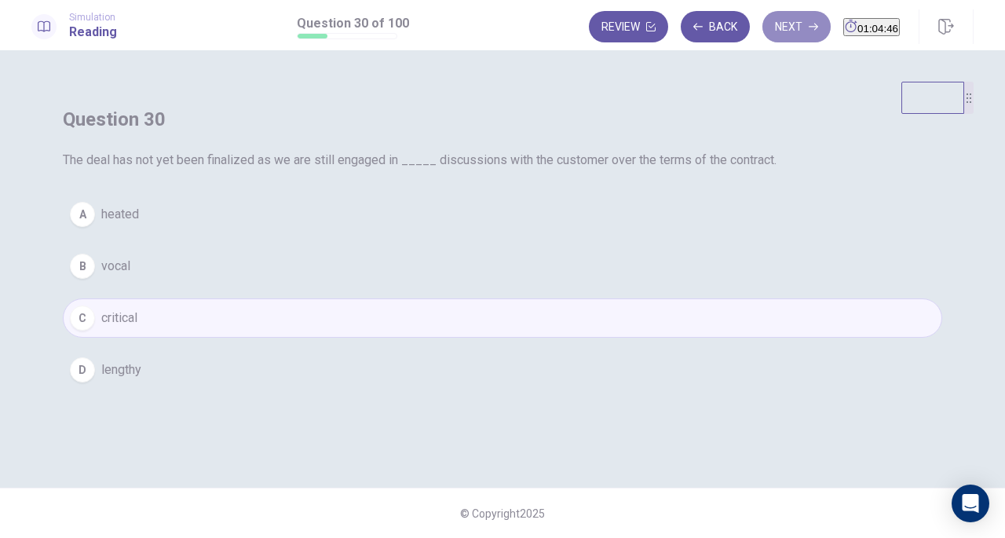
click at [777, 26] on button "Next" at bounding box center [796, 26] width 68 height 31
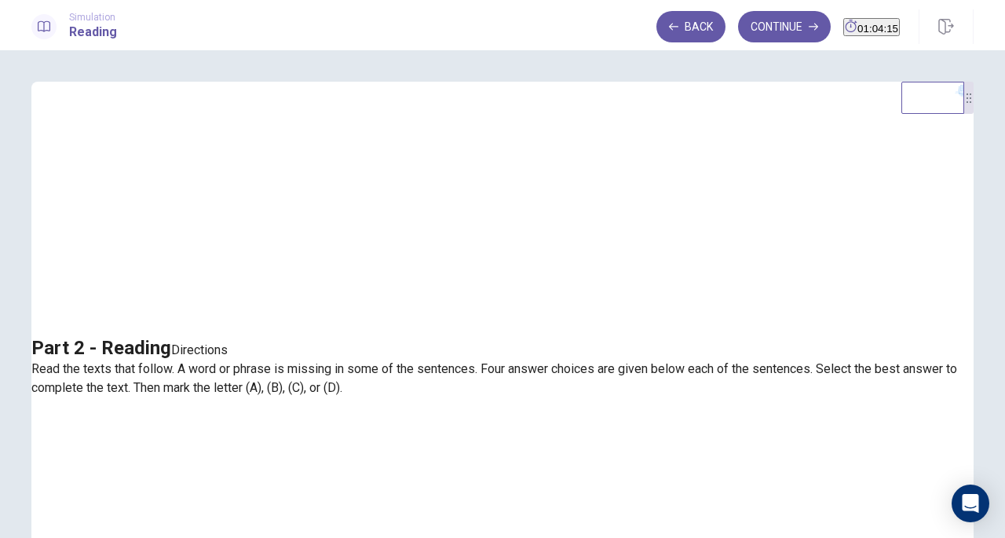
click at [766, 26] on button "Continue" at bounding box center [784, 26] width 93 height 31
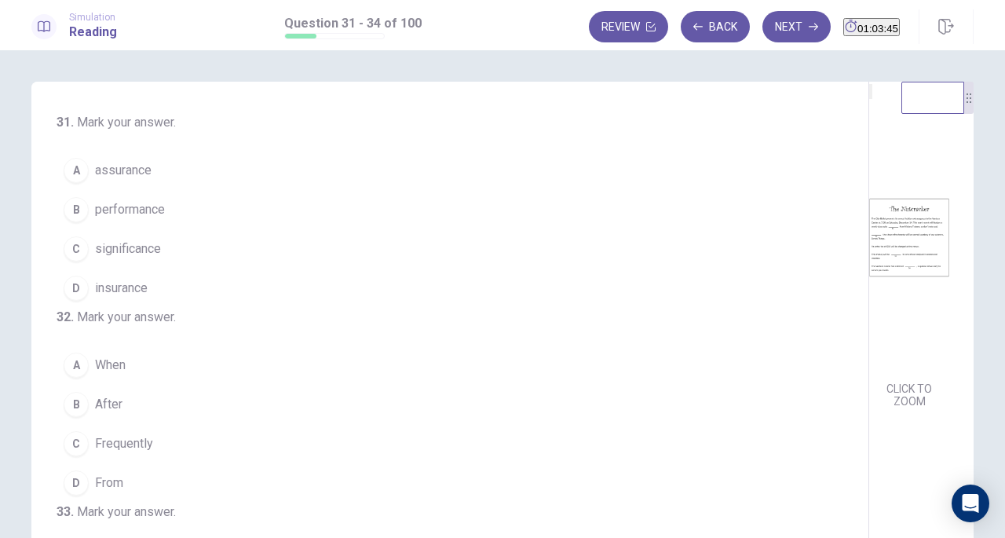
click at [75, 210] on div "B" at bounding box center [76, 209] width 25 height 25
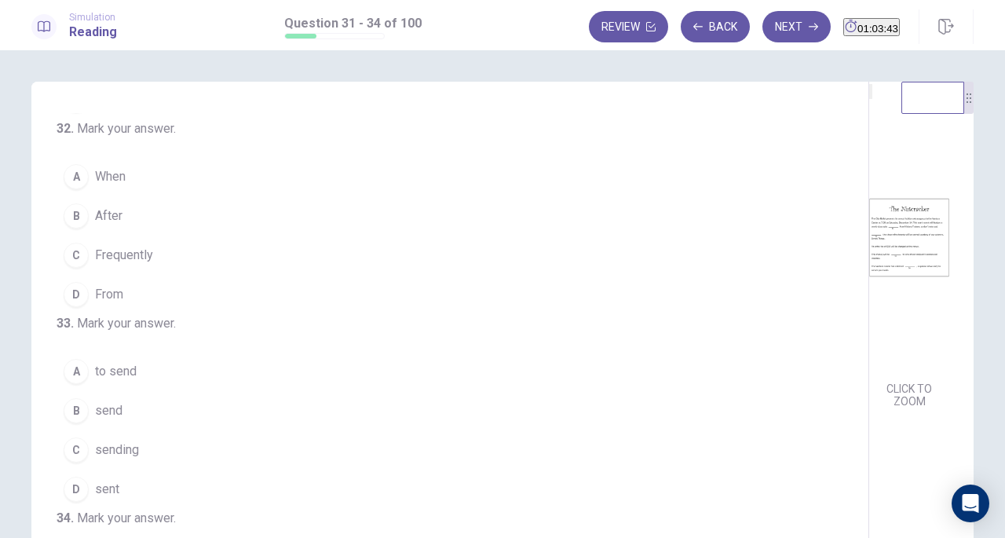
scroll to position [195, 0]
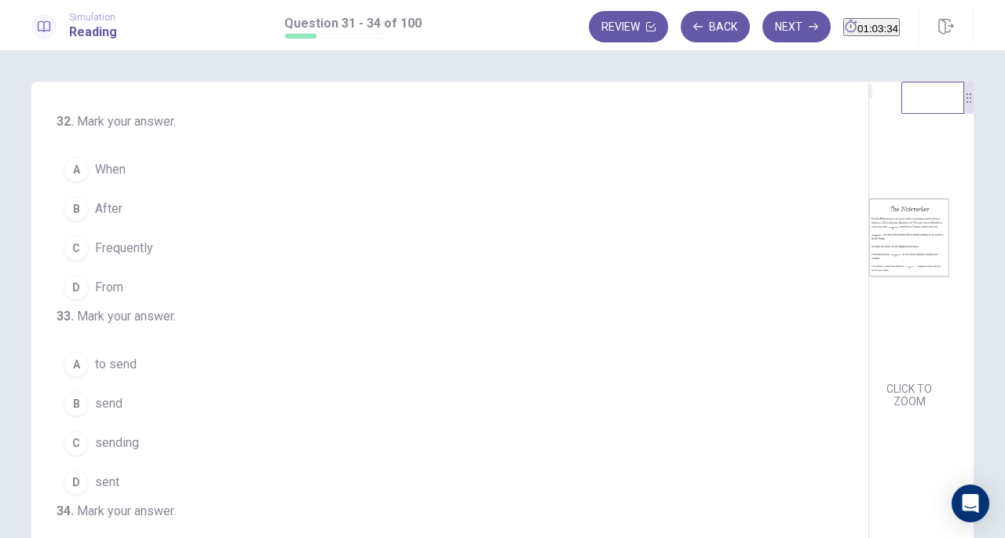
click at [77, 221] on div "B" at bounding box center [76, 208] width 25 height 25
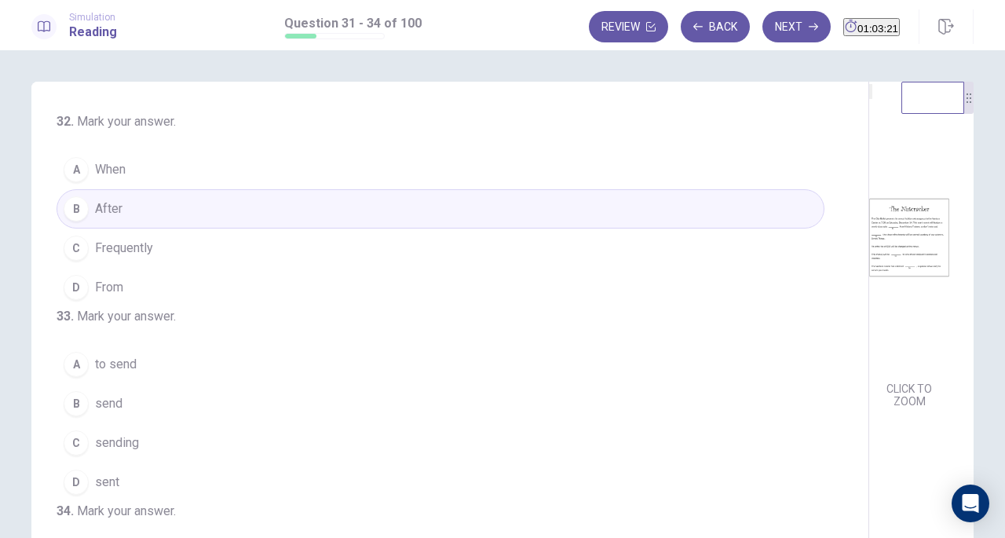
click at [65, 261] on div "C" at bounding box center [76, 247] width 25 height 25
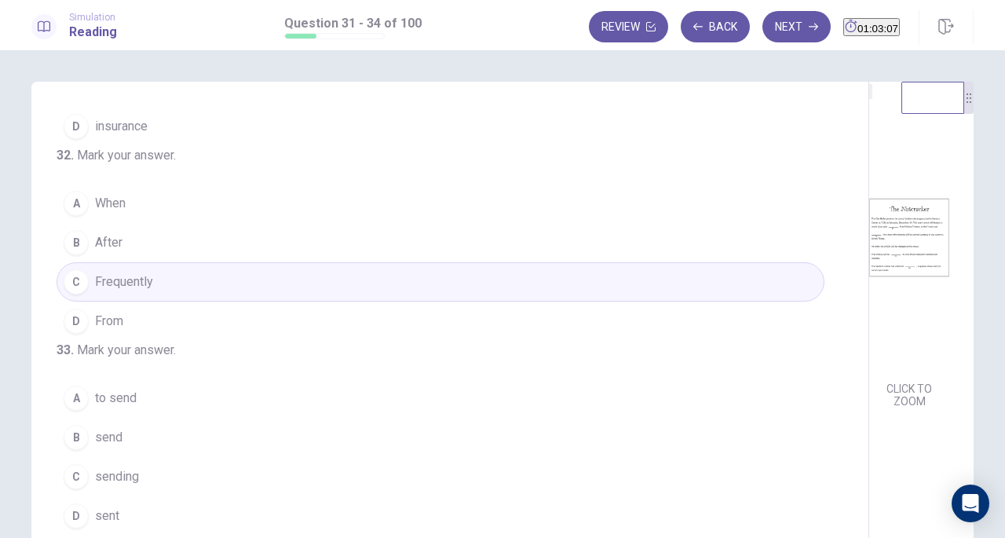
scroll to position [150, 0]
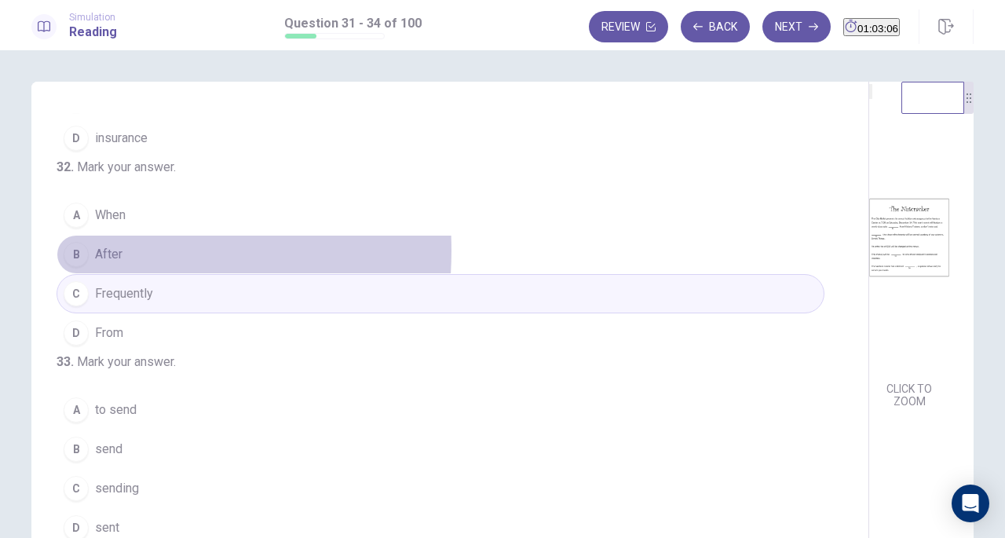
click at [67, 267] on div "B" at bounding box center [76, 254] width 25 height 25
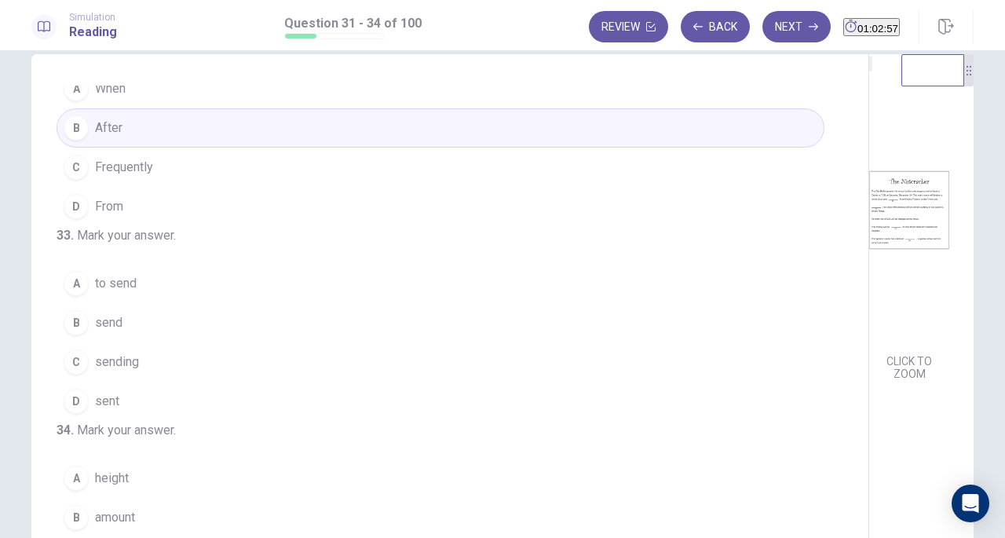
scroll to position [319, 0]
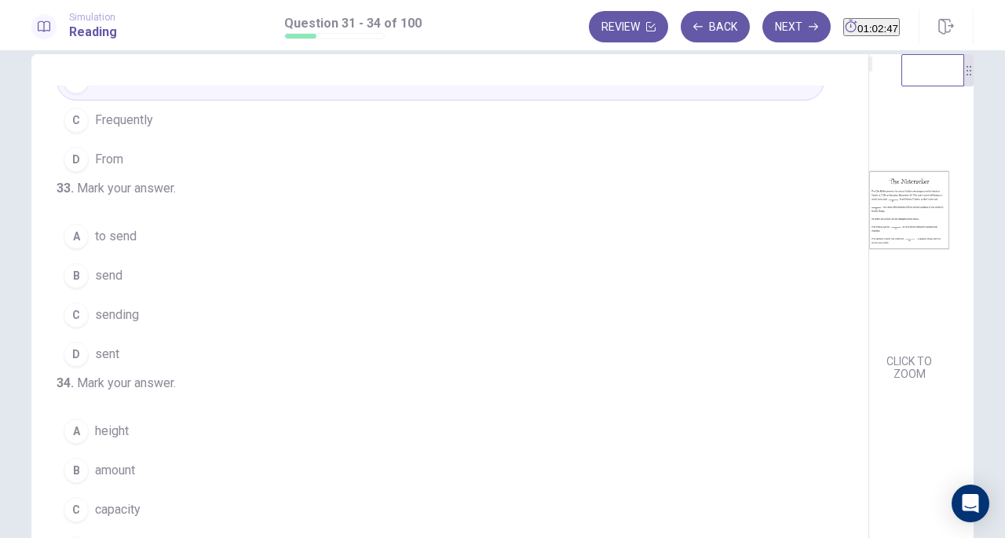
click at [71, 288] on div "B" at bounding box center [76, 275] width 25 height 25
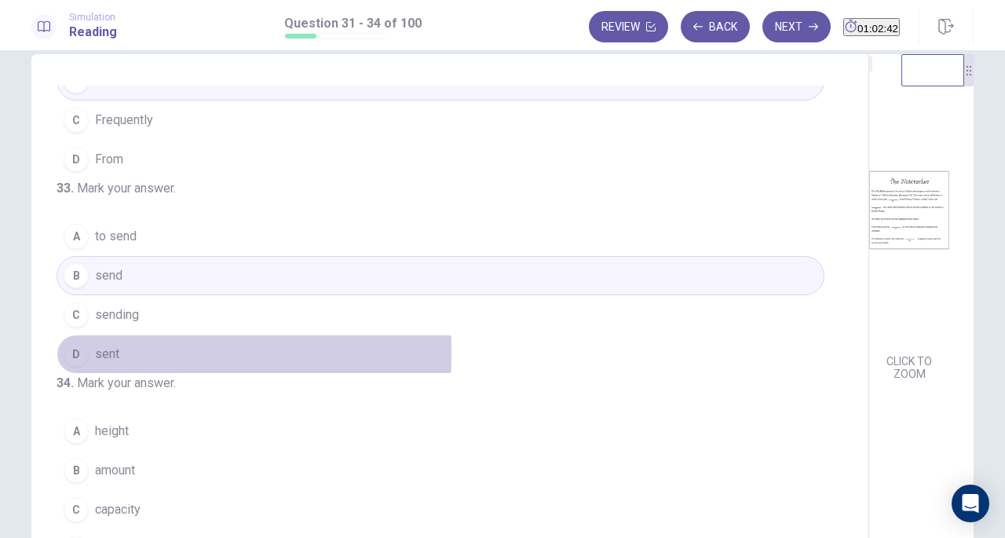
click at [81, 366] on div "D" at bounding box center [76, 353] width 25 height 25
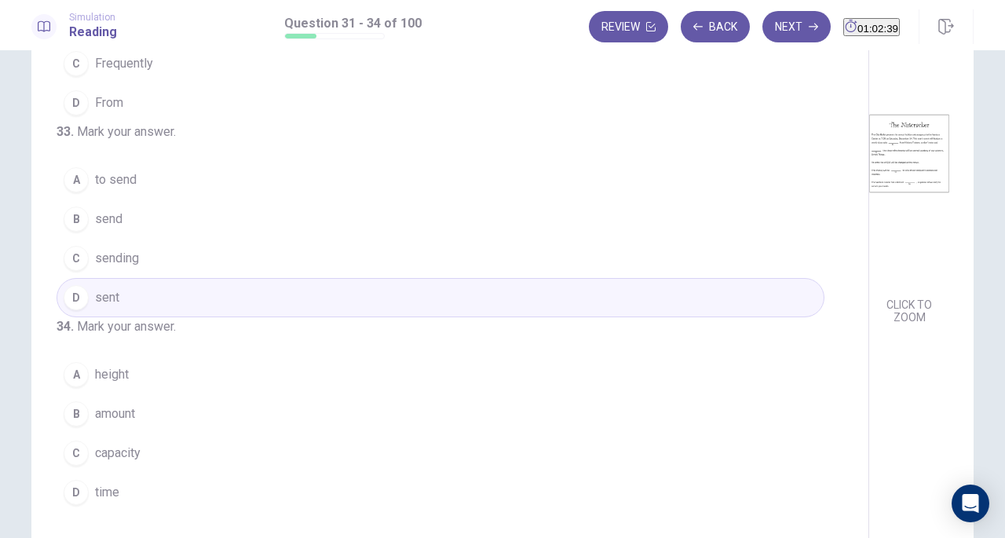
scroll to position [165, 0]
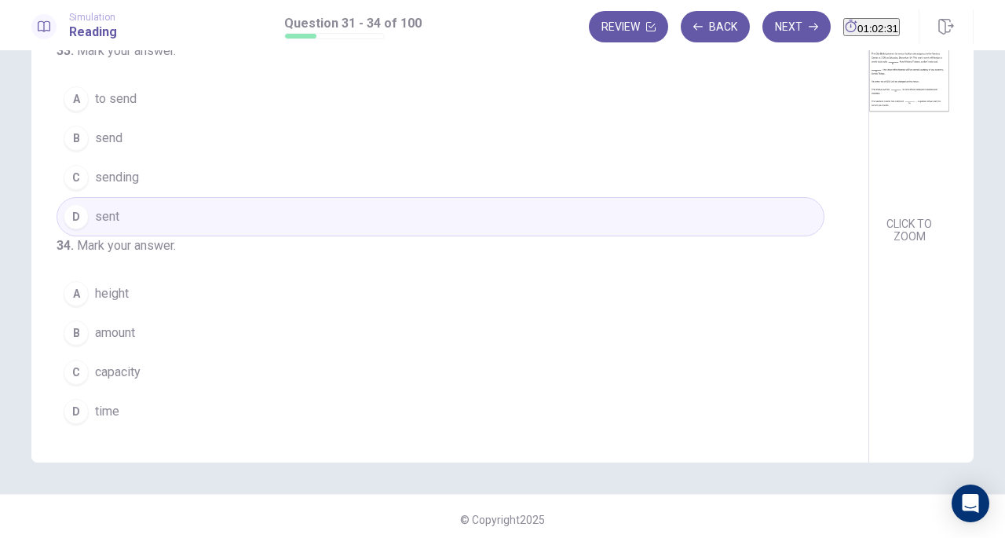
click at [72, 374] on div "C" at bounding box center [76, 371] width 25 height 25
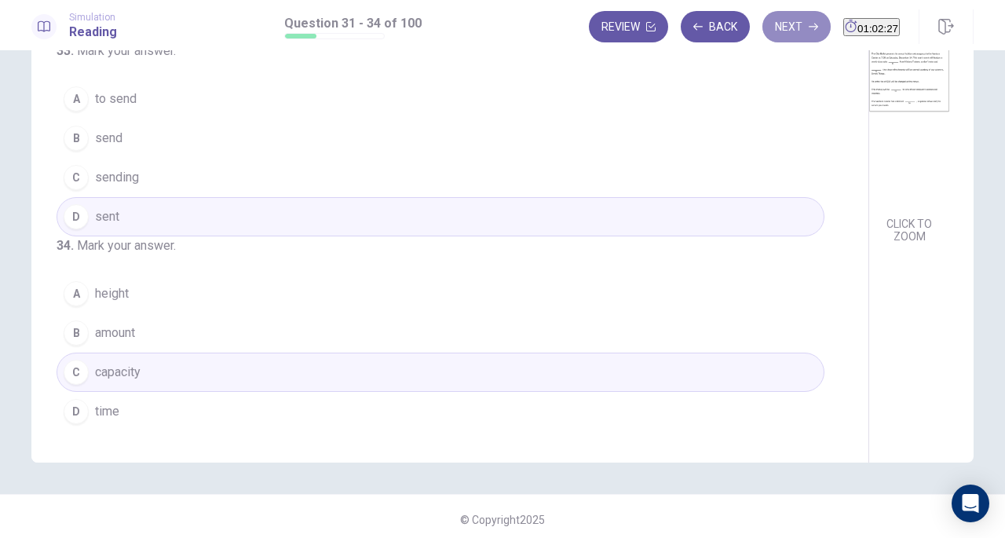
click at [767, 33] on button "Next" at bounding box center [796, 26] width 68 height 31
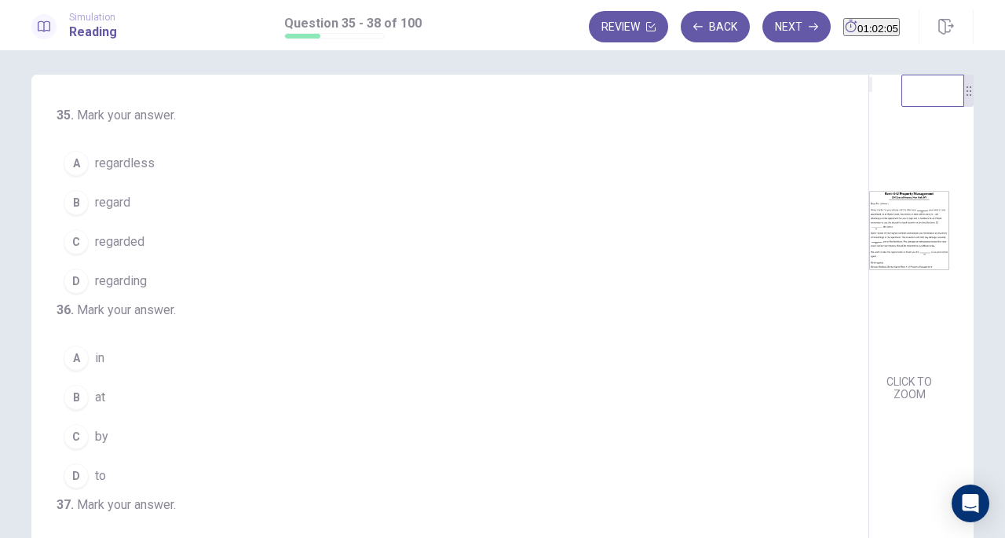
scroll to position [6, 0]
click at [67, 286] on div "D" at bounding box center [76, 281] width 25 height 25
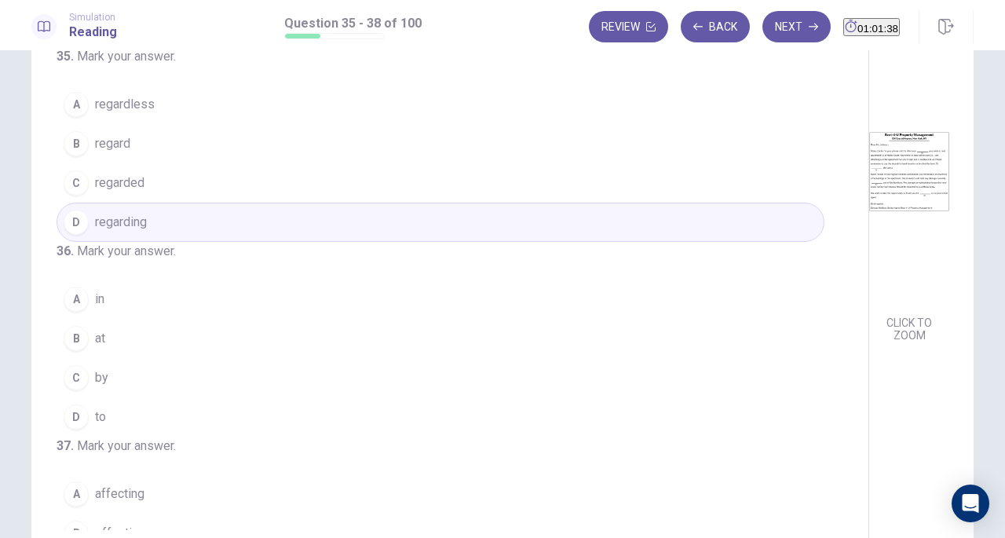
scroll to position [45, 0]
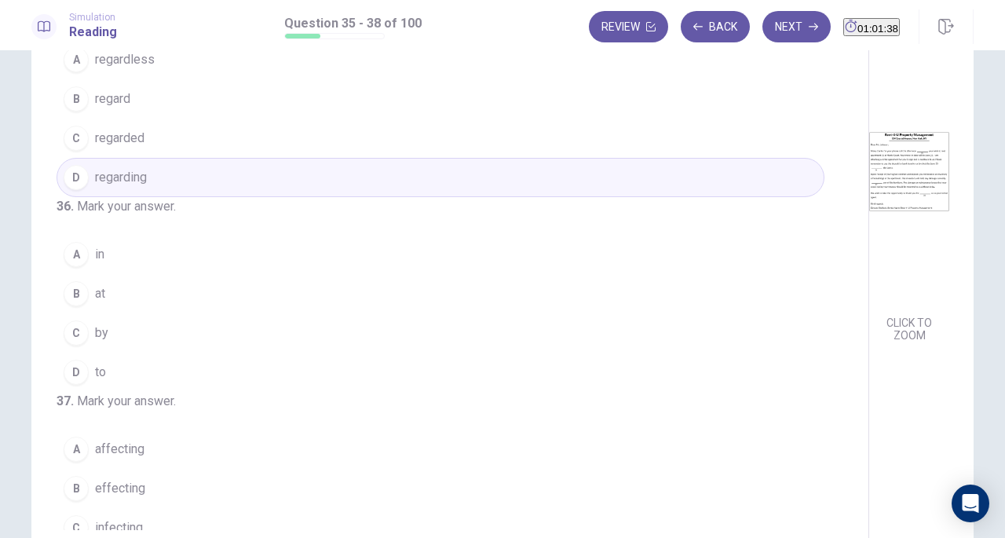
click at [75, 306] on div "B" at bounding box center [76, 293] width 25 height 25
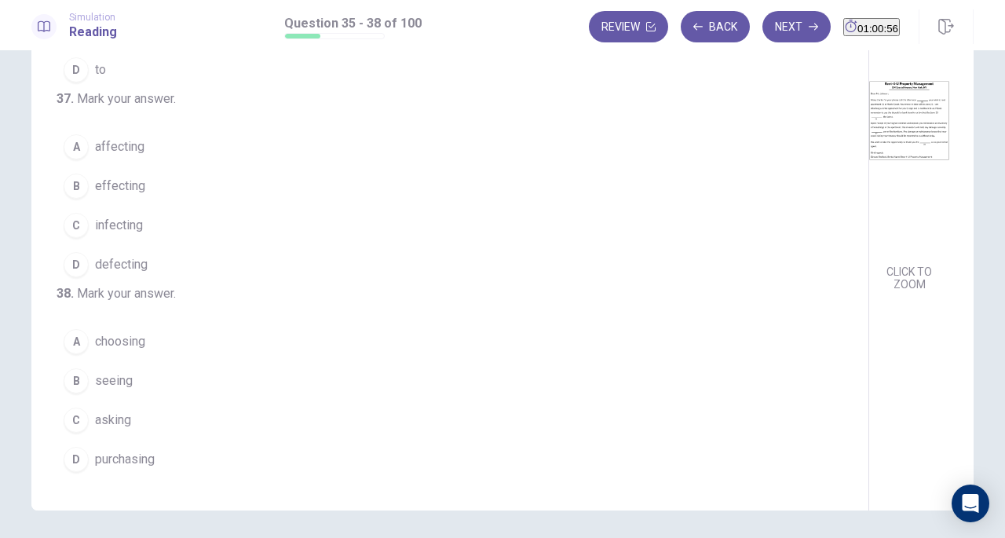
scroll to position [295, 0]
click at [76, 160] on div "A" at bounding box center [76, 147] width 25 height 25
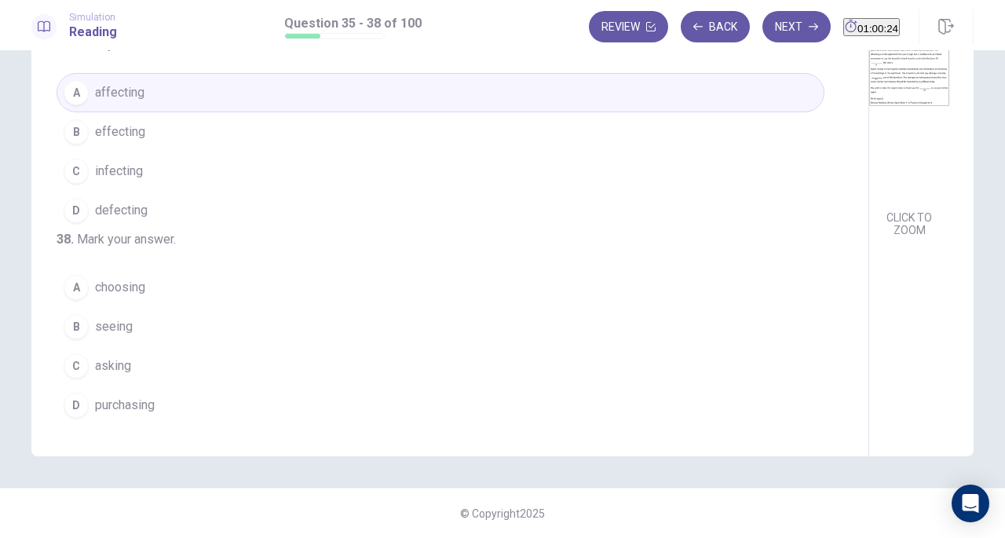
scroll to position [381, 0]
click at [69, 286] on div "A" at bounding box center [76, 287] width 25 height 25
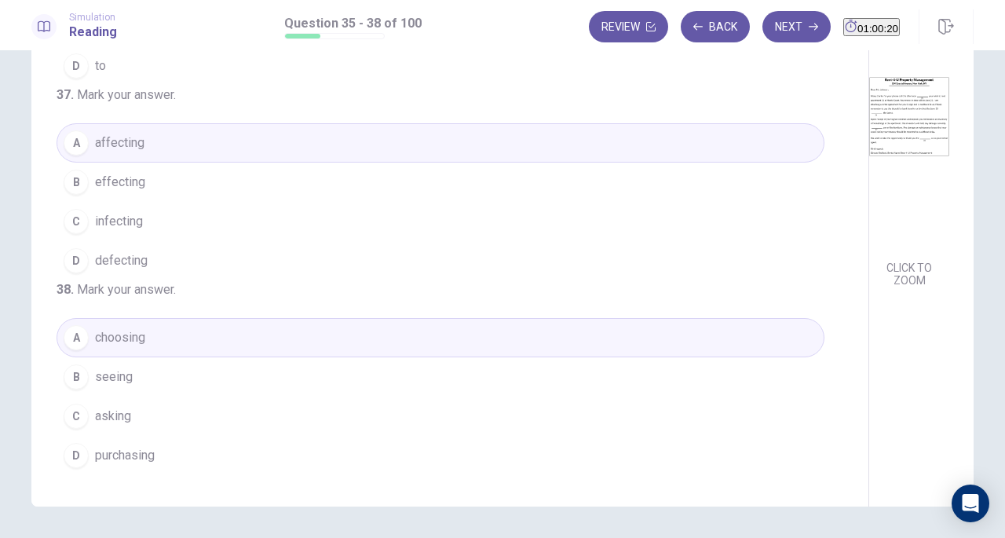
scroll to position [0, 0]
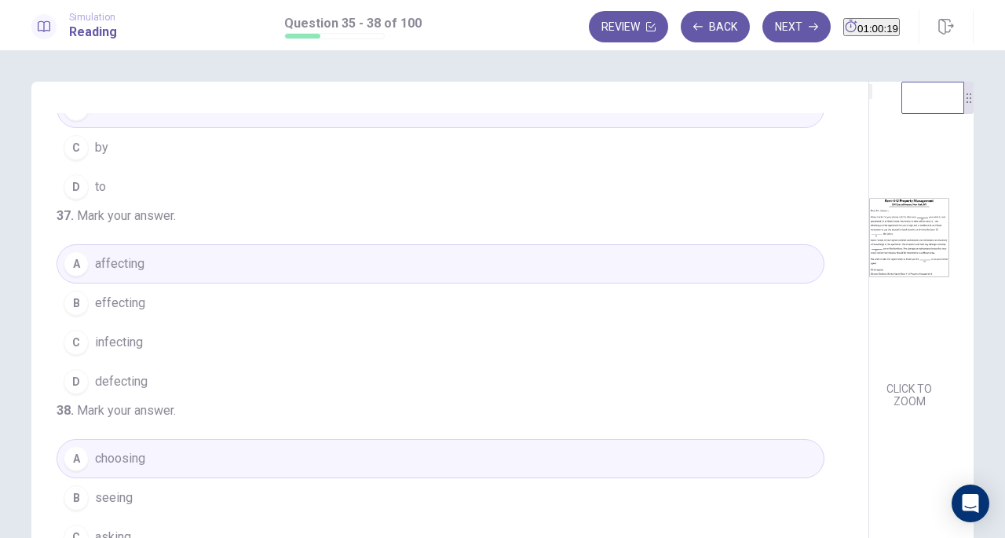
click at [766, 35] on button "Next" at bounding box center [796, 26] width 68 height 31
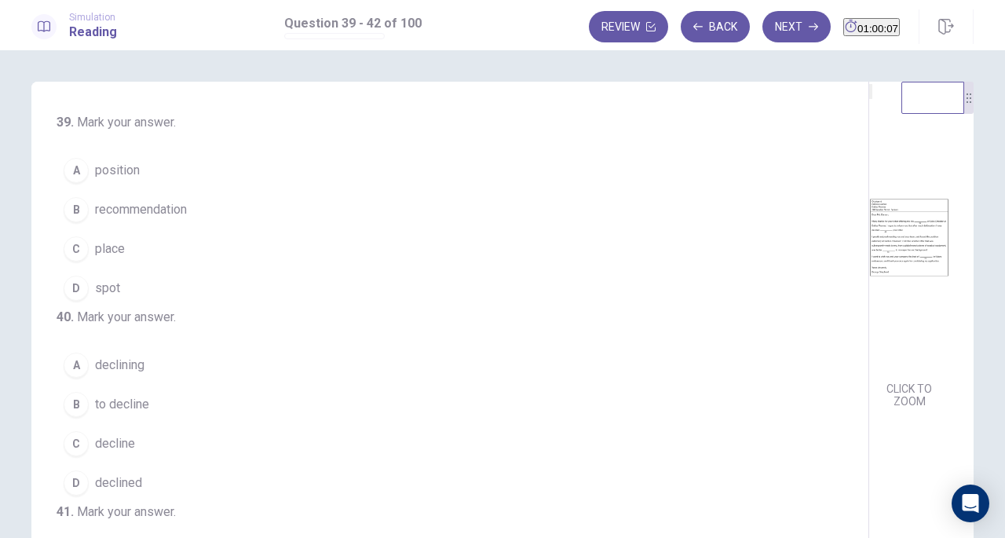
click at [64, 174] on div "A" at bounding box center [76, 170] width 25 height 25
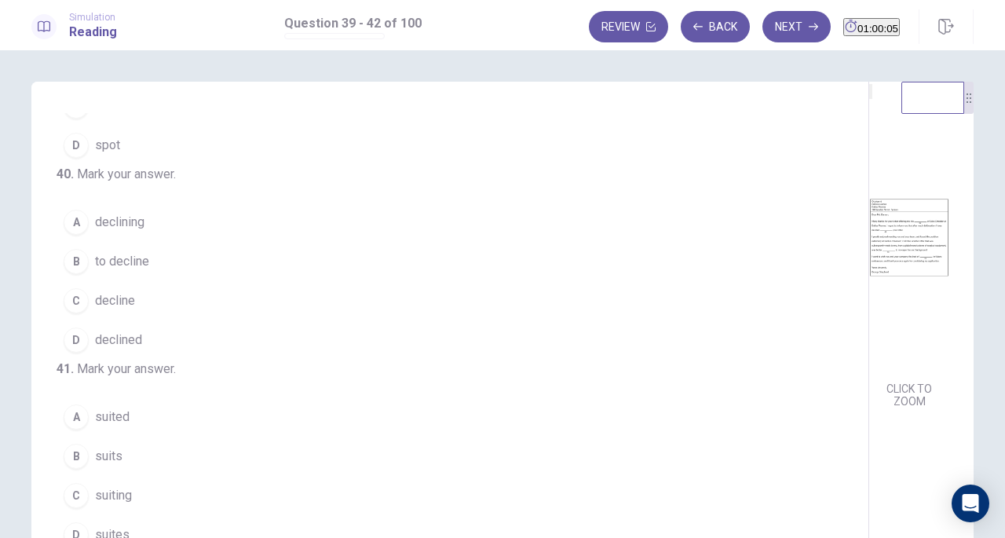
scroll to position [148, 0]
click at [78, 269] on div "B" at bounding box center [76, 256] width 25 height 25
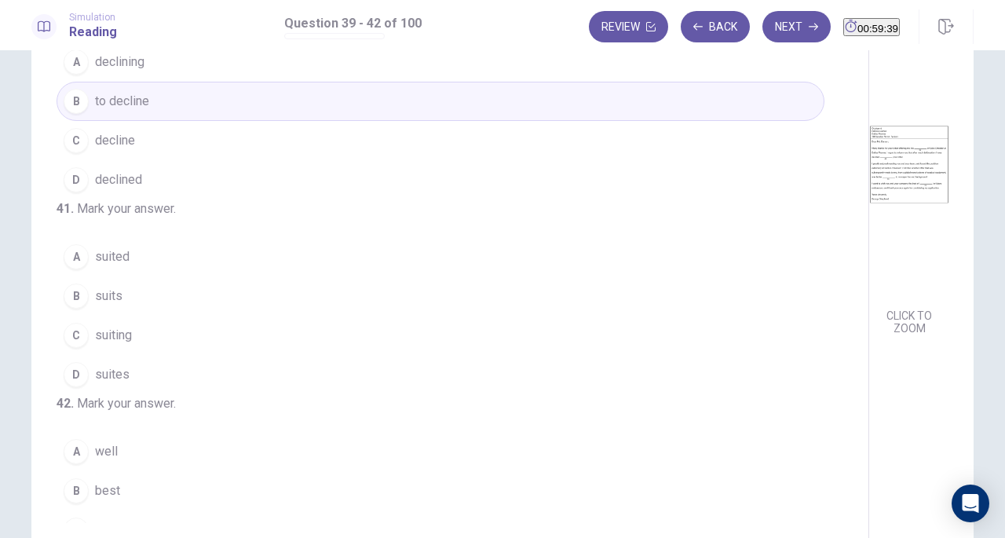
scroll to position [313, 0]
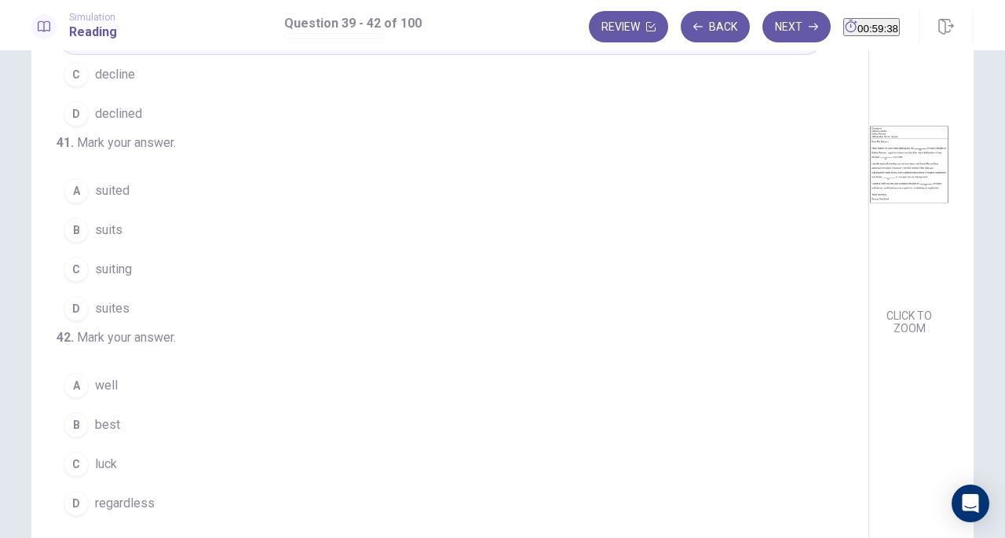
click at [79, 203] on div "A" at bounding box center [76, 190] width 25 height 25
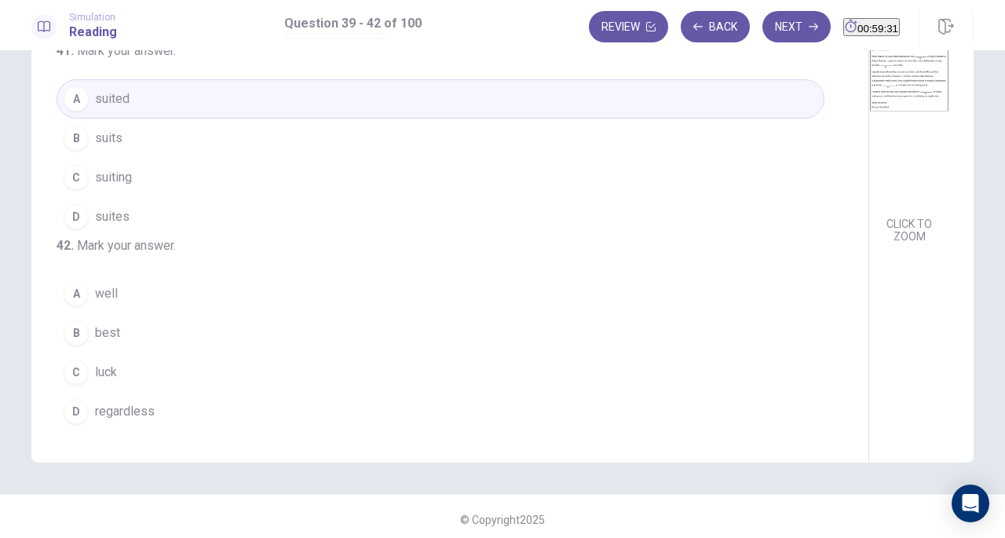
scroll to position [168, 0]
click at [66, 374] on div "C" at bounding box center [76, 368] width 25 height 25
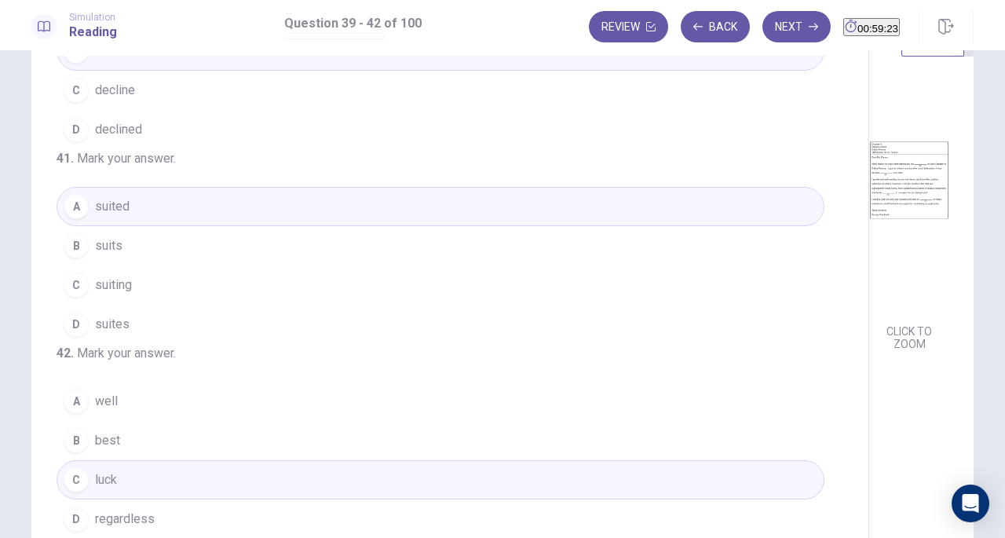
scroll to position [58, 0]
click at [768, 24] on button "Next" at bounding box center [796, 26] width 68 height 31
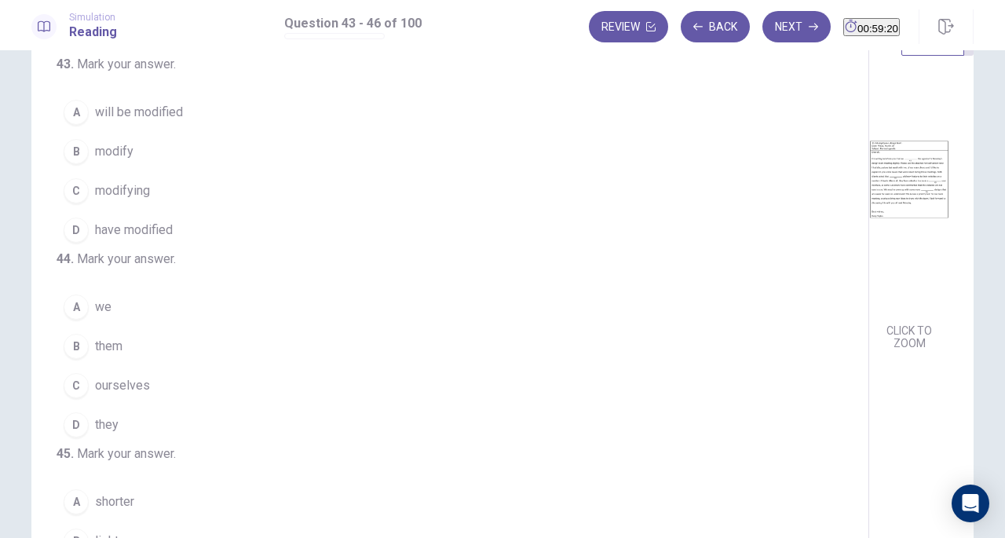
scroll to position [0, 0]
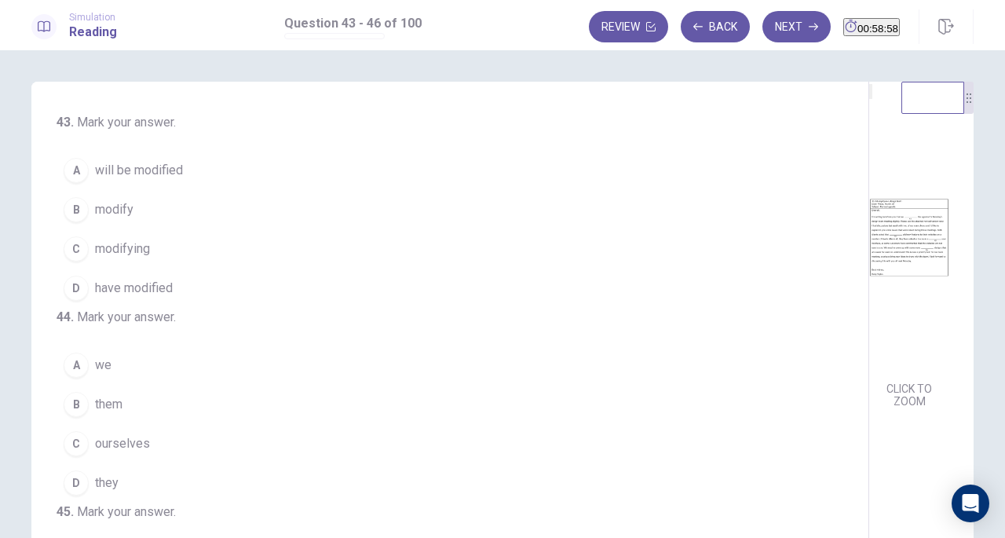
click at [64, 291] on div "D" at bounding box center [76, 287] width 25 height 25
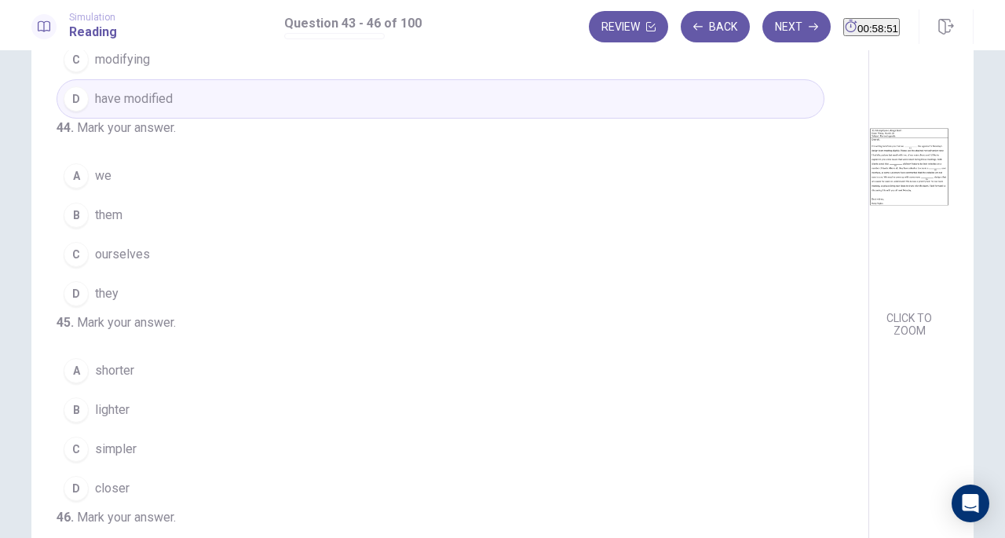
scroll to position [119, 0]
click at [72, 305] on div "D" at bounding box center [76, 292] width 25 height 25
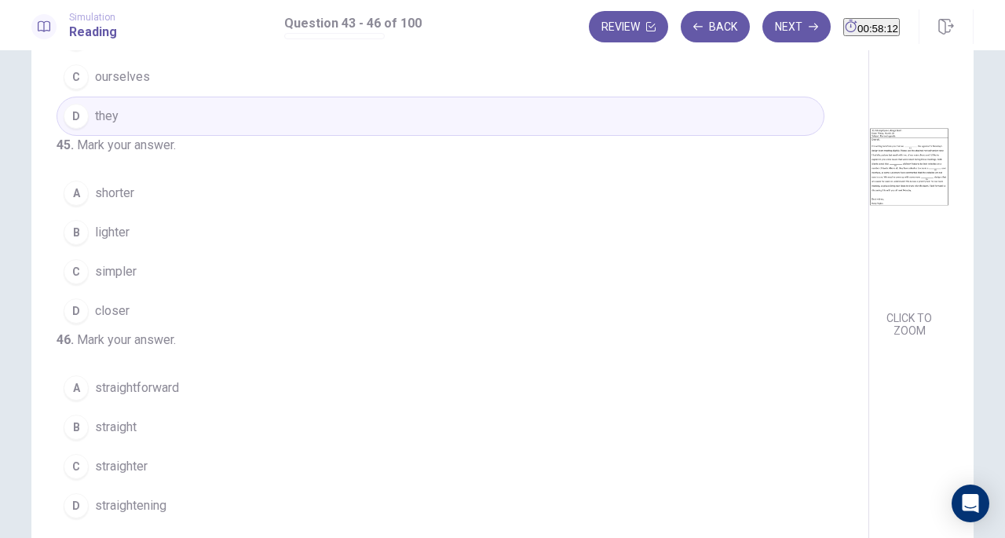
scroll to position [381, 0]
click at [74, 259] on div "C" at bounding box center [76, 271] width 25 height 25
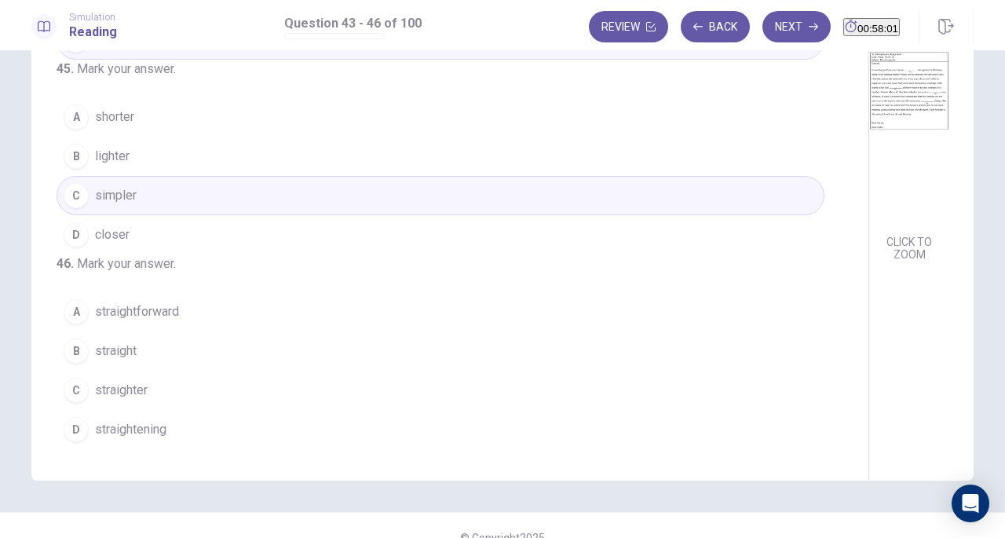
scroll to position [146, 0]
click at [73, 316] on div "A" at bounding box center [76, 312] width 25 height 25
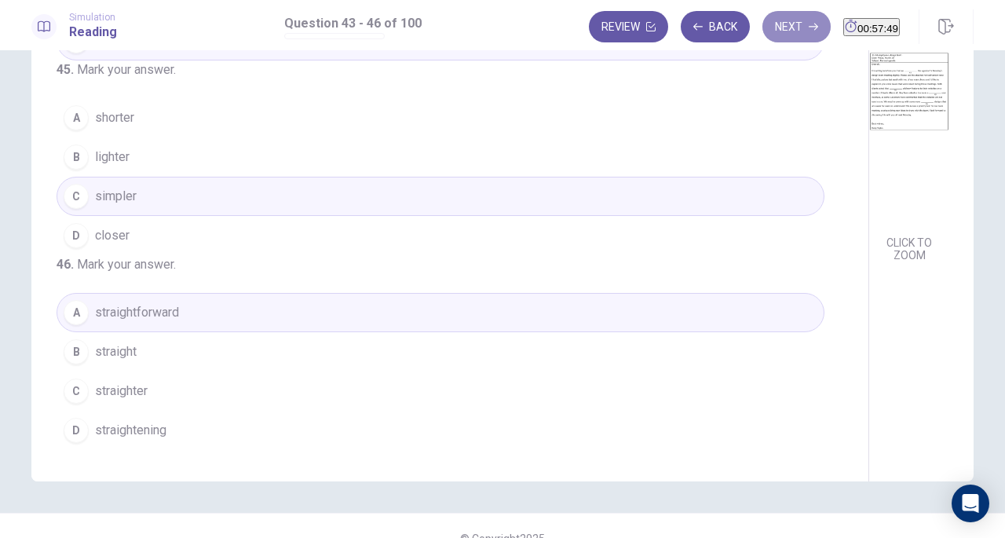
click at [773, 37] on button "Next" at bounding box center [796, 26] width 68 height 31
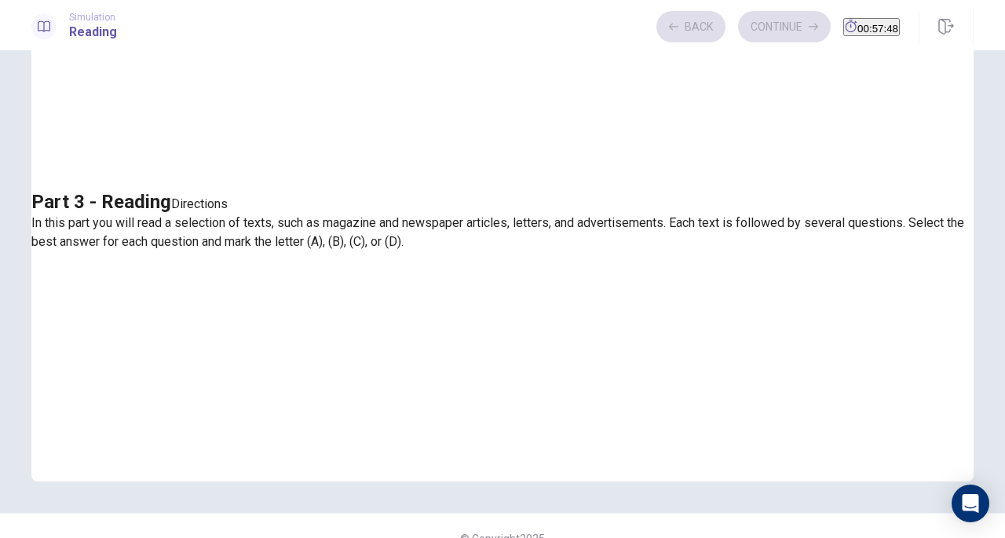
scroll to position [0, 0]
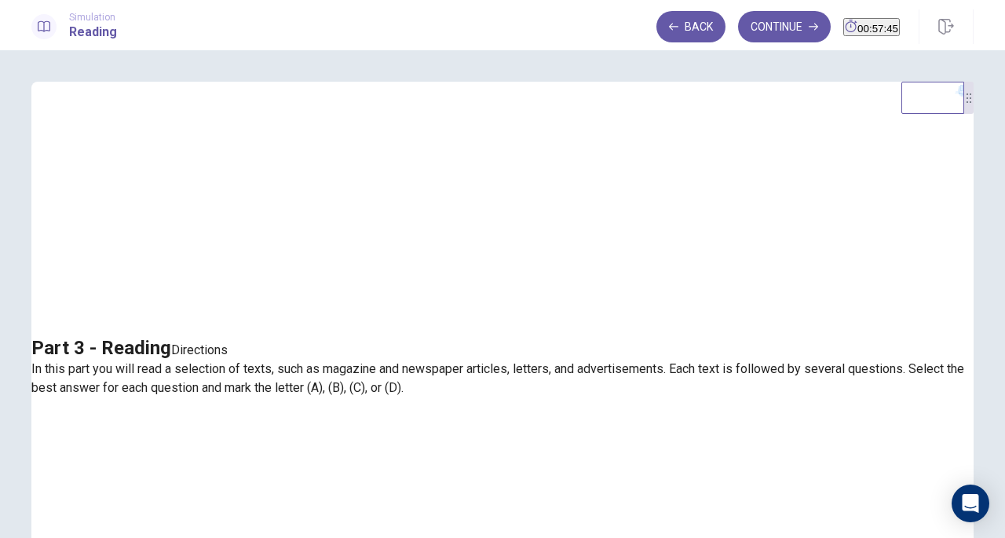
click at [656, 31] on button "Back" at bounding box center [690, 26] width 69 height 31
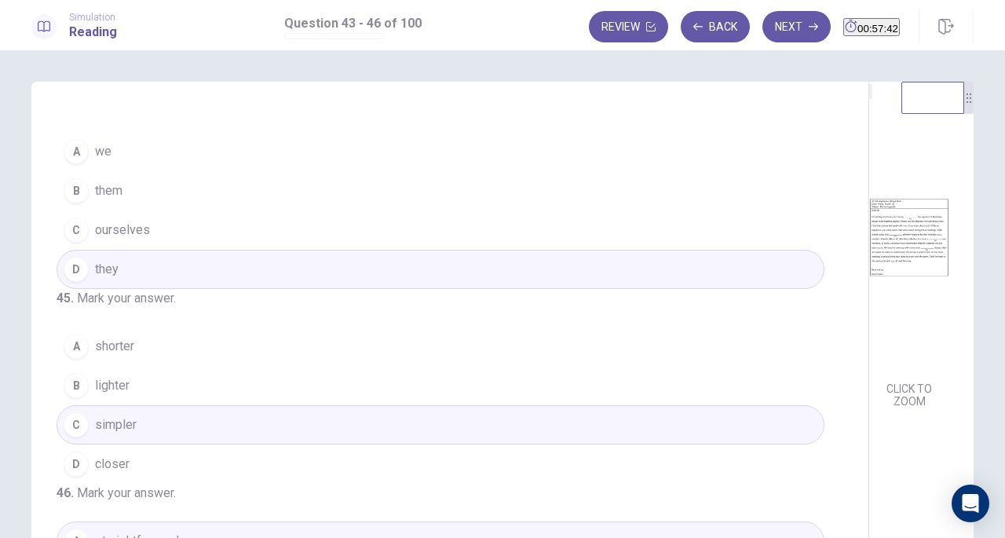
scroll to position [220, 0]
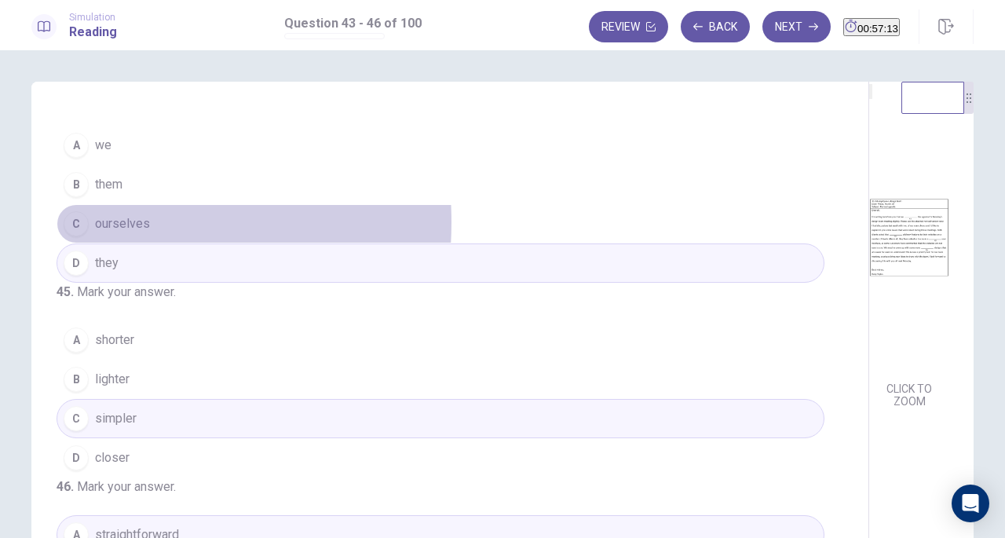
click at [71, 236] on div "C" at bounding box center [76, 223] width 25 height 25
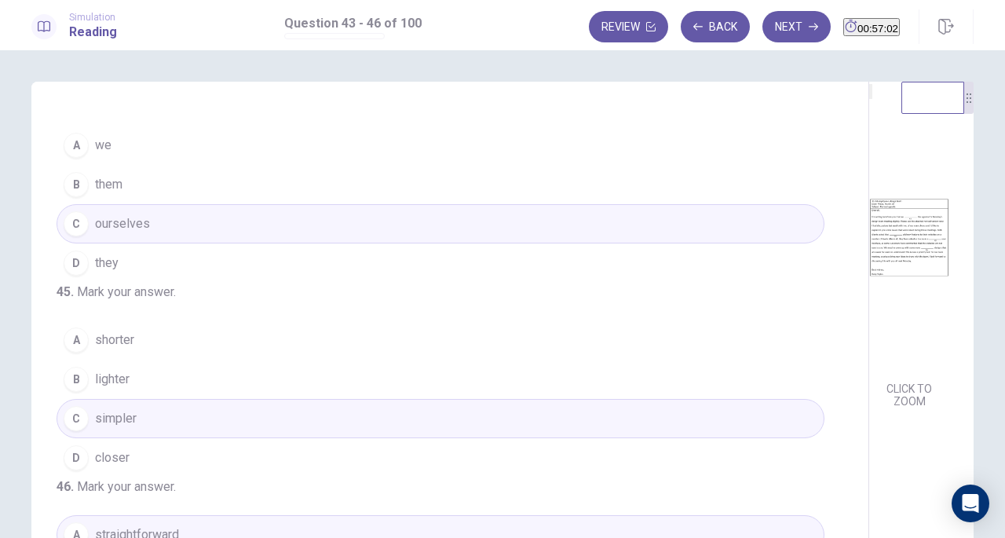
click at [75, 275] on div "D" at bounding box center [76, 262] width 25 height 25
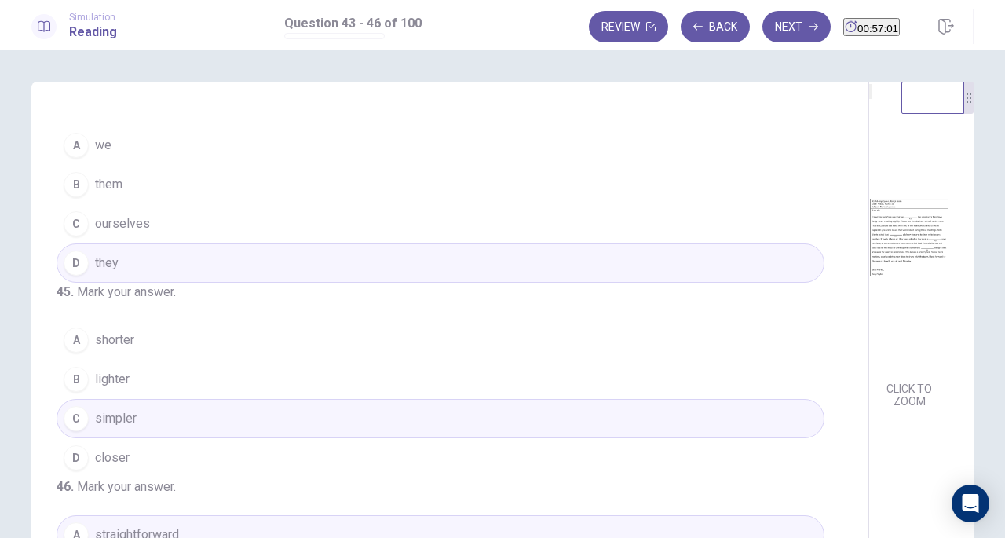
scroll to position [171, 0]
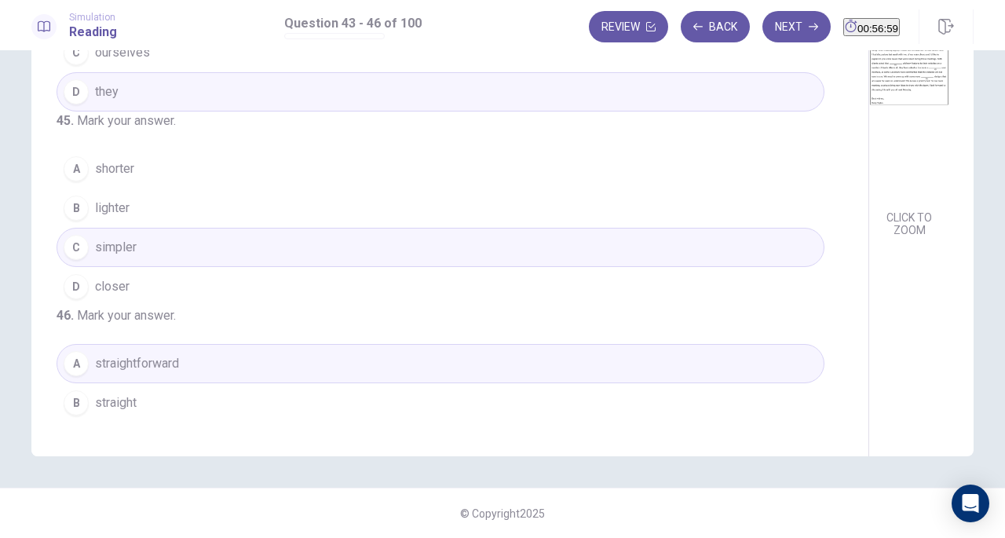
click at [766, 30] on button "Next" at bounding box center [796, 26] width 68 height 31
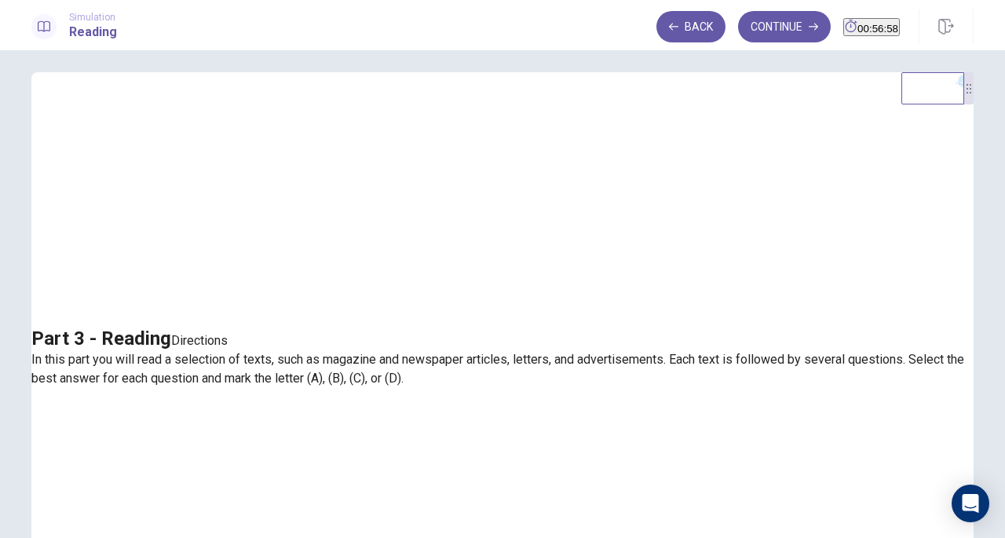
scroll to position [0, 0]
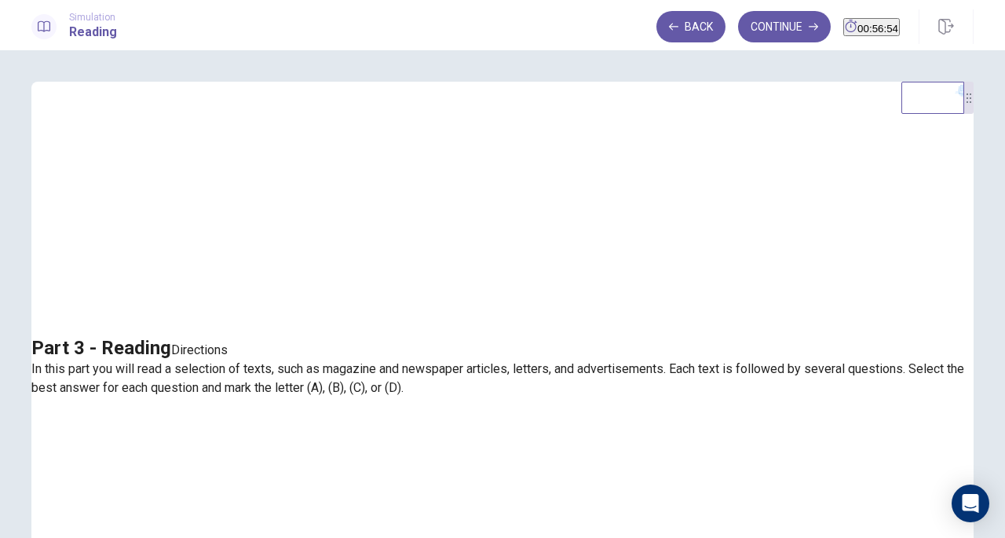
drag, startPoint x: 236, startPoint y: 199, endPoint x: 308, endPoint y: 217, distance: 73.9
click at [308, 359] on p "In this part you will read a selection of texts, such as magazine and newspaper…" at bounding box center [502, 378] width 942 height 38
click at [765, 27] on button "Continue" at bounding box center [784, 26] width 93 height 31
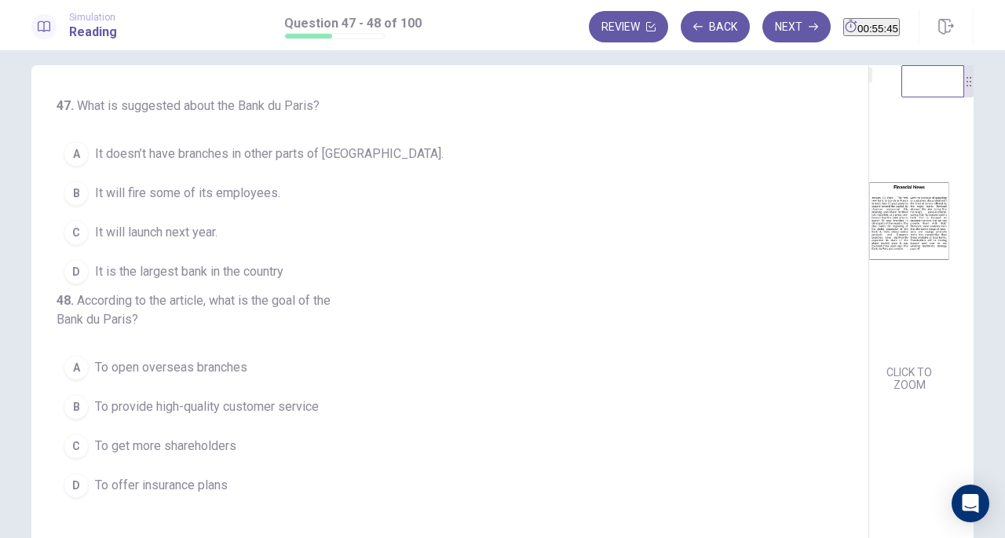
scroll to position [17, 0]
click at [73, 268] on div "D" at bounding box center [76, 270] width 25 height 25
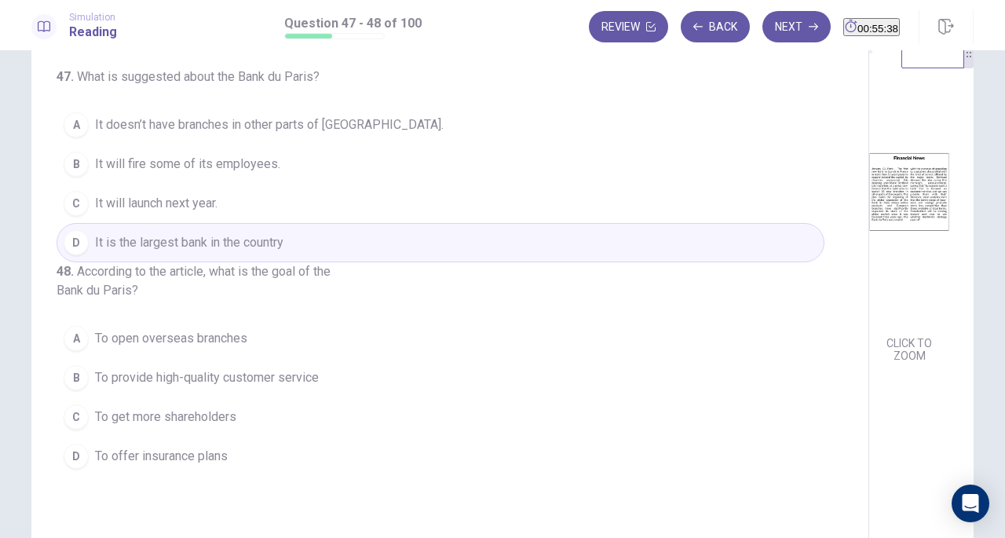
scroll to position [39, 0]
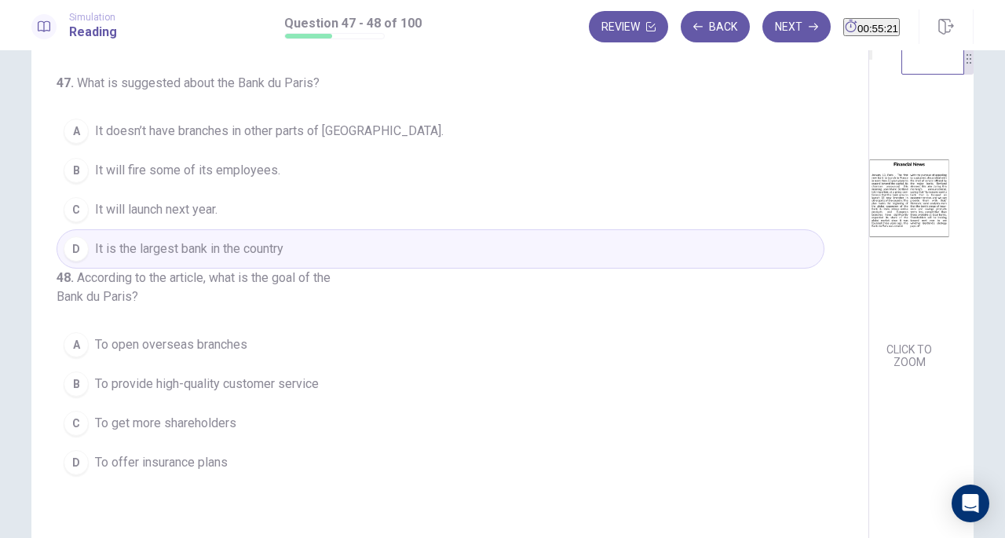
click at [77, 136] on div "A" at bounding box center [76, 131] width 25 height 25
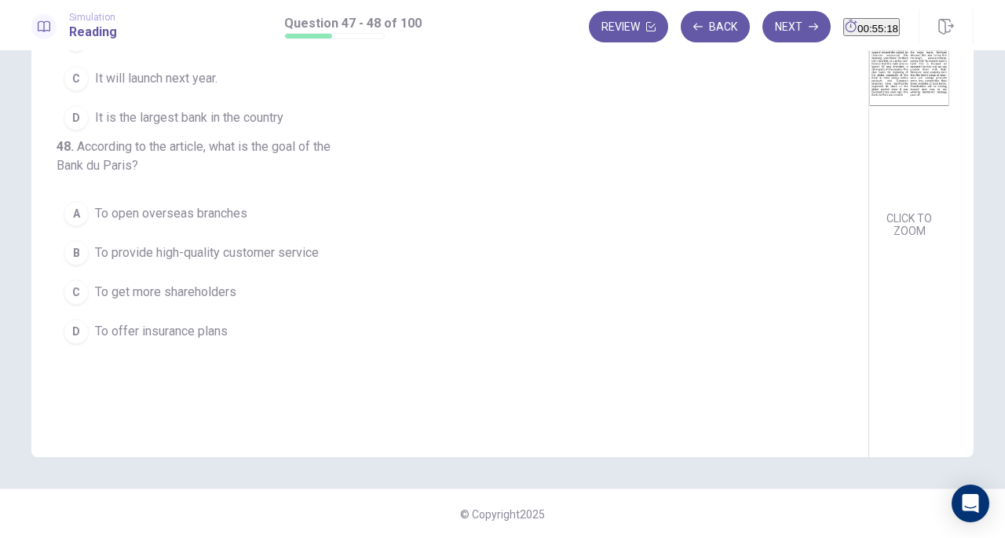
scroll to position [171, 0]
click at [69, 264] on div "B" at bounding box center [76, 251] width 25 height 25
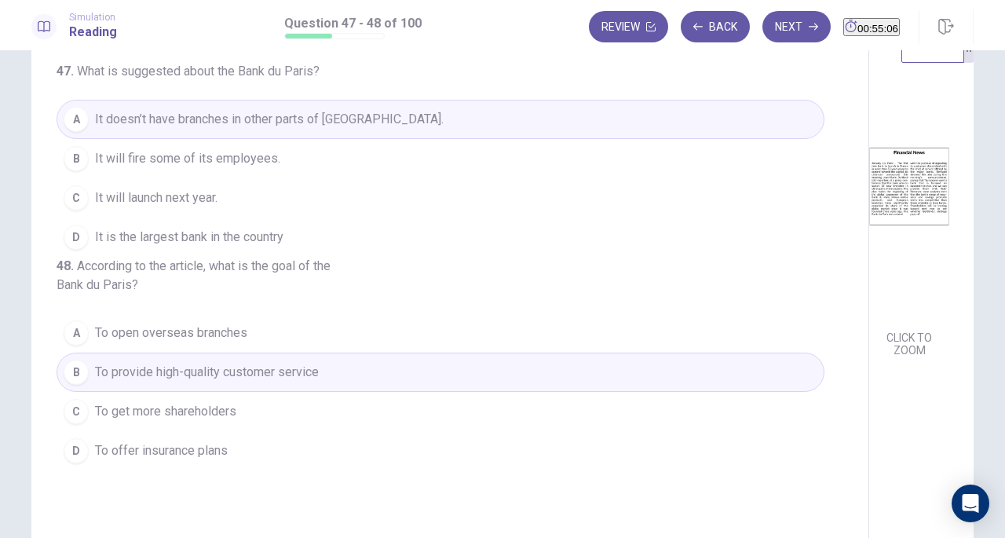
scroll to position [50, 0]
click at [74, 346] on div "A" at bounding box center [76, 333] width 25 height 25
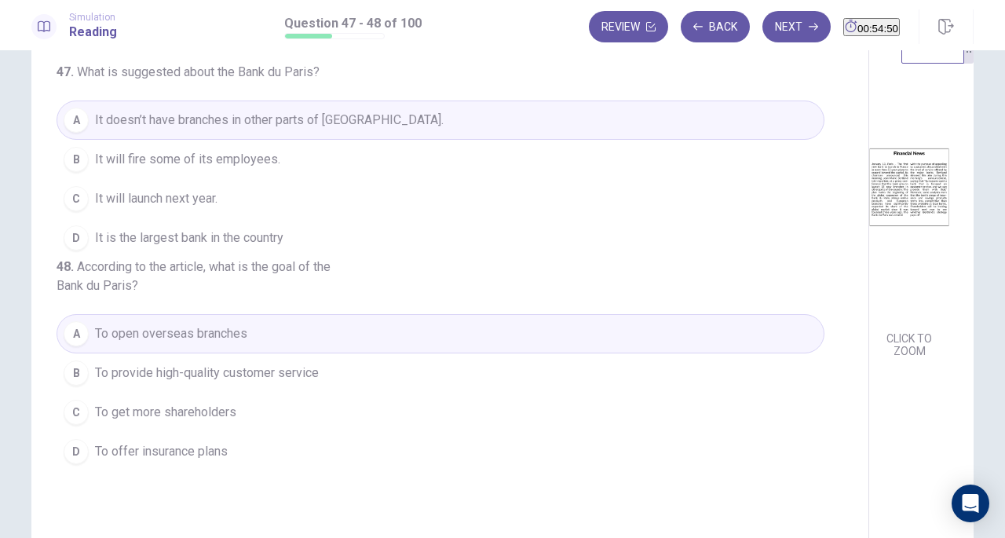
click at [808, 31] on icon "button" at bounding box center [812, 26] width 9 height 9
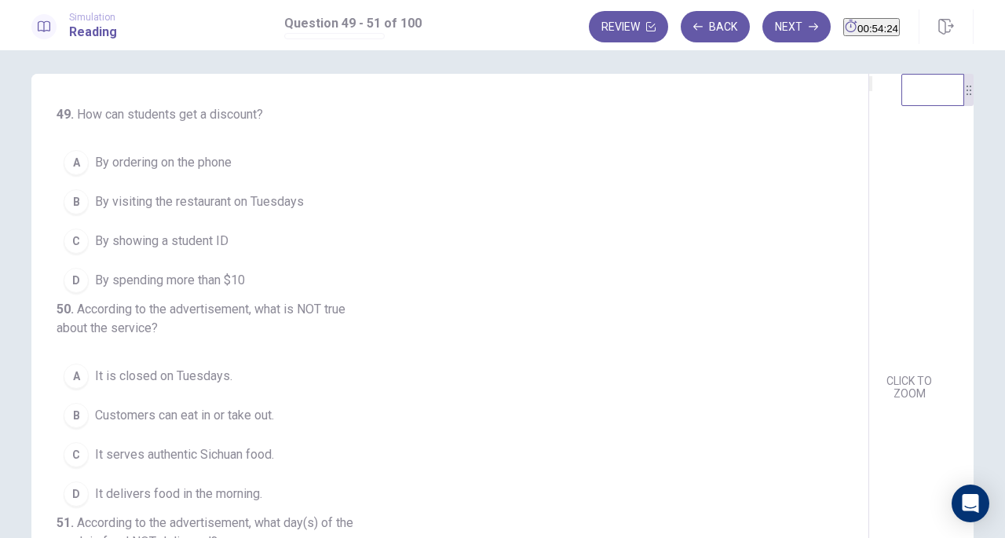
scroll to position [0, 0]
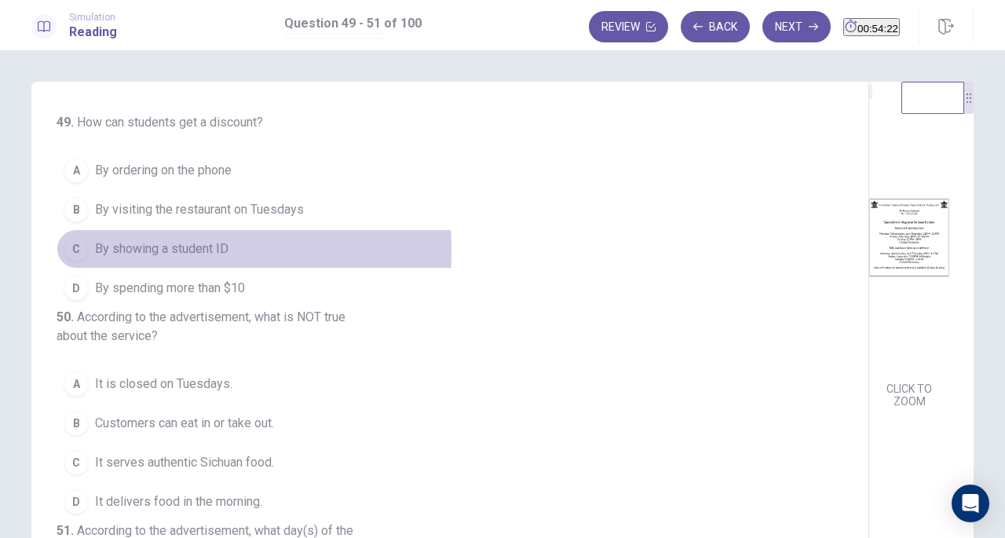
click at [65, 249] on div "C" at bounding box center [76, 248] width 25 height 25
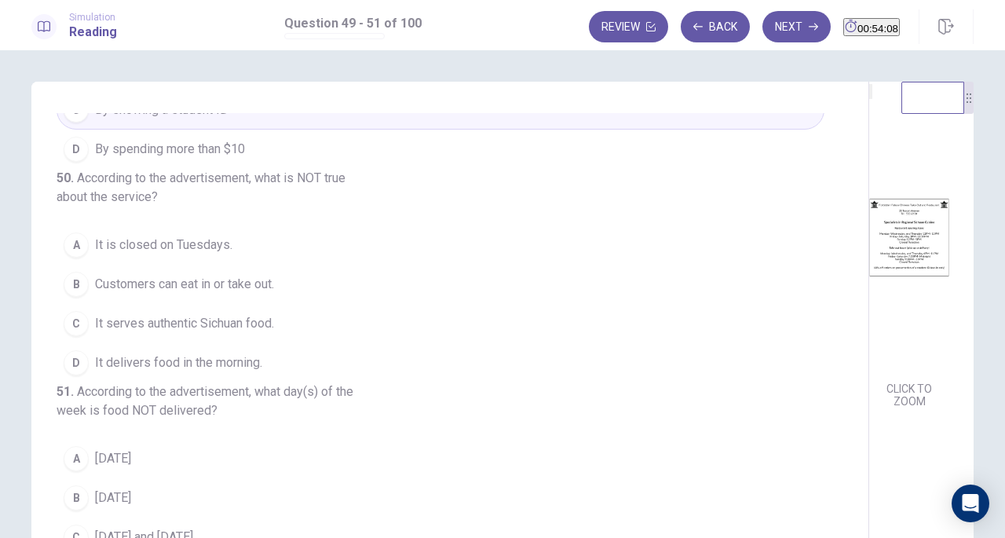
scroll to position [195, 0]
click at [78, 272] on div "B" at bounding box center [76, 284] width 25 height 25
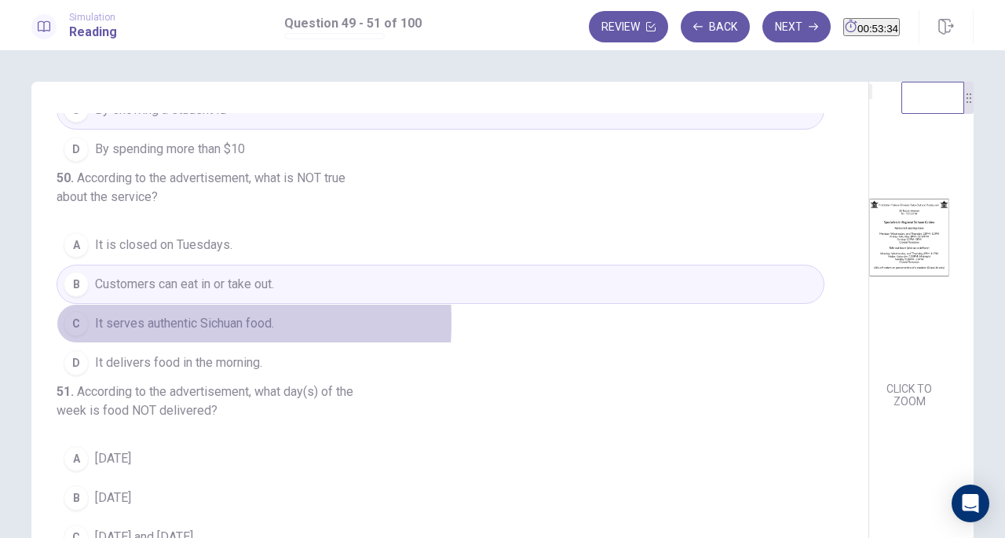
click at [80, 311] on div "C" at bounding box center [76, 323] width 25 height 25
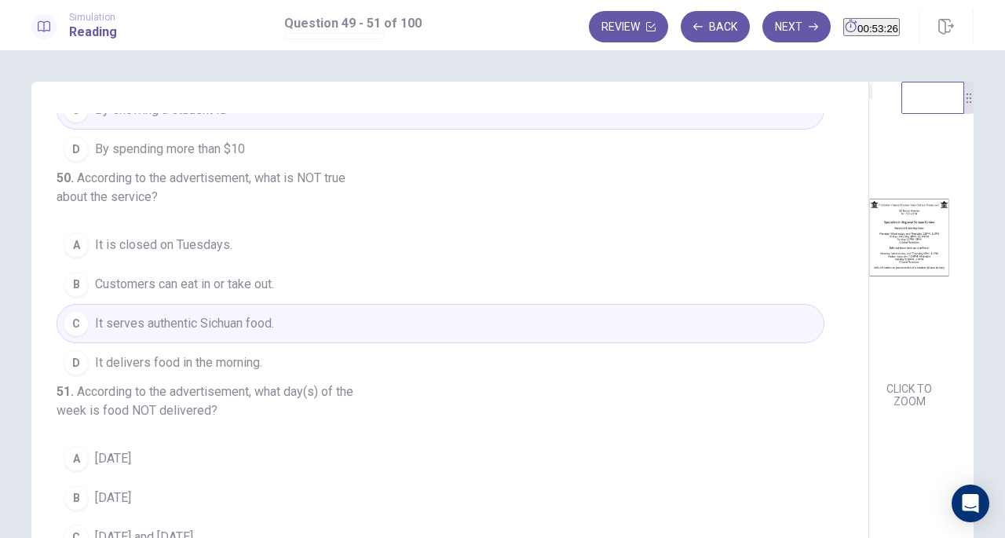
click at [71, 350] on div "D" at bounding box center [76, 362] width 25 height 25
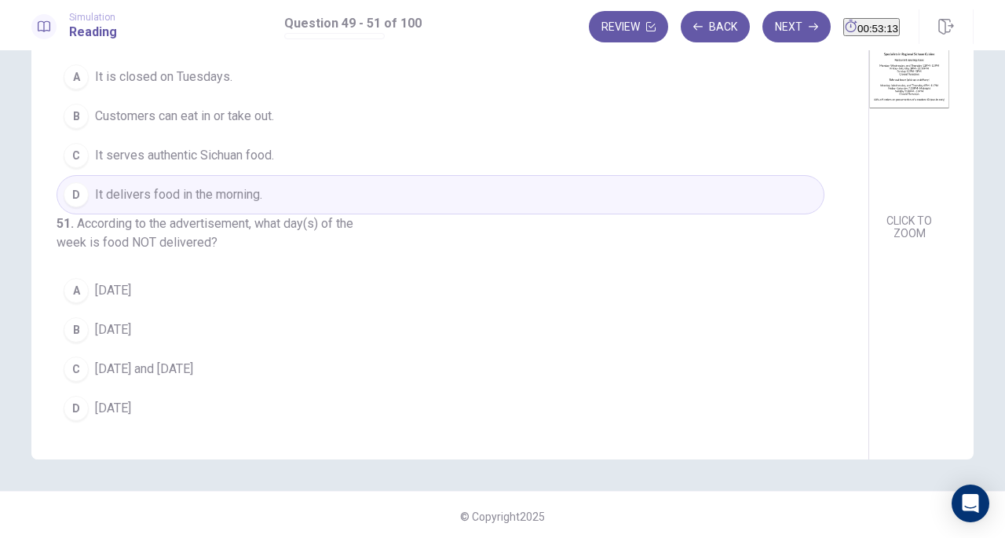
scroll to position [171, 0]
click at [78, 294] on div "A" at bounding box center [76, 287] width 25 height 25
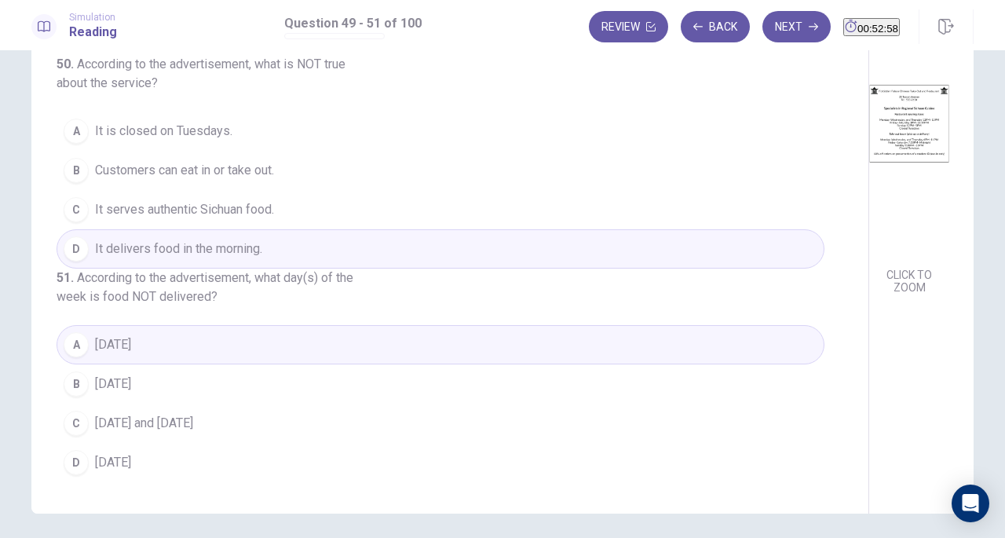
scroll to position [123, 0]
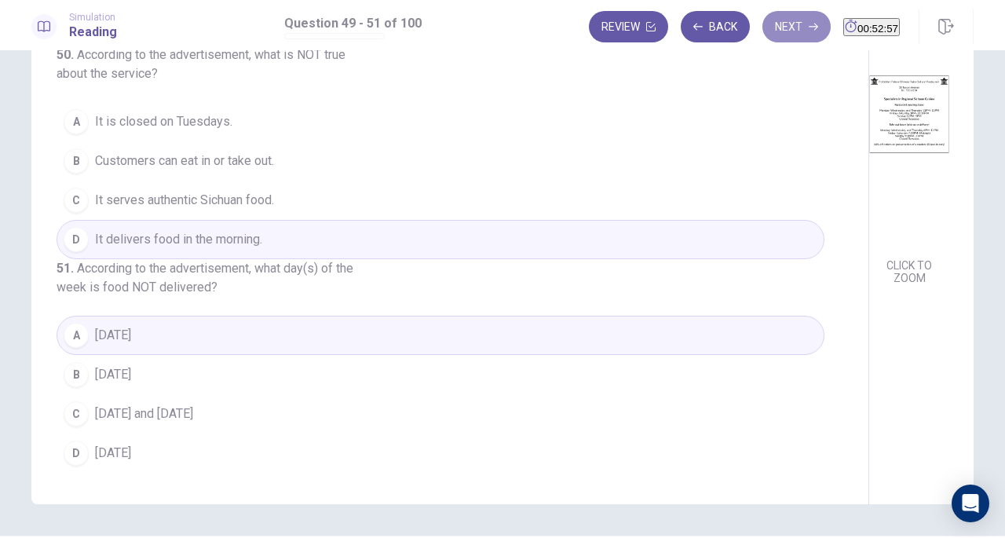
click at [762, 33] on button "Next" at bounding box center [796, 26] width 68 height 31
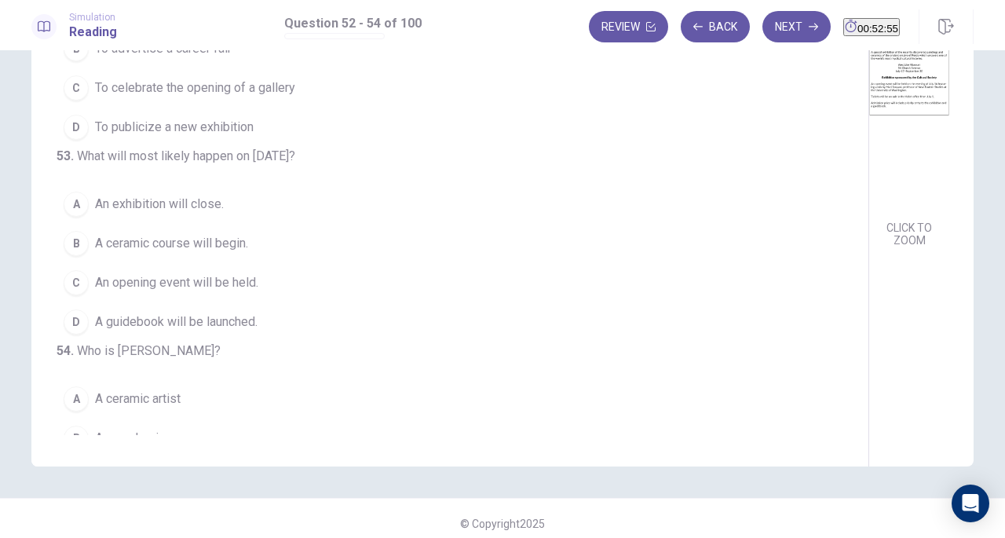
scroll to position [0, 0]
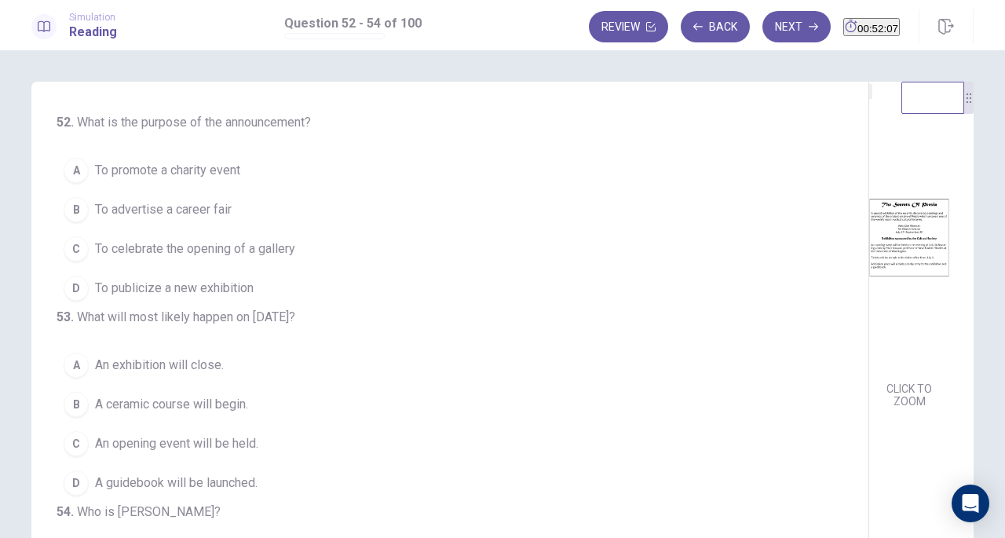
click at [75, 286] on div "D" at bounding box center [76, 287] width 25 height 25
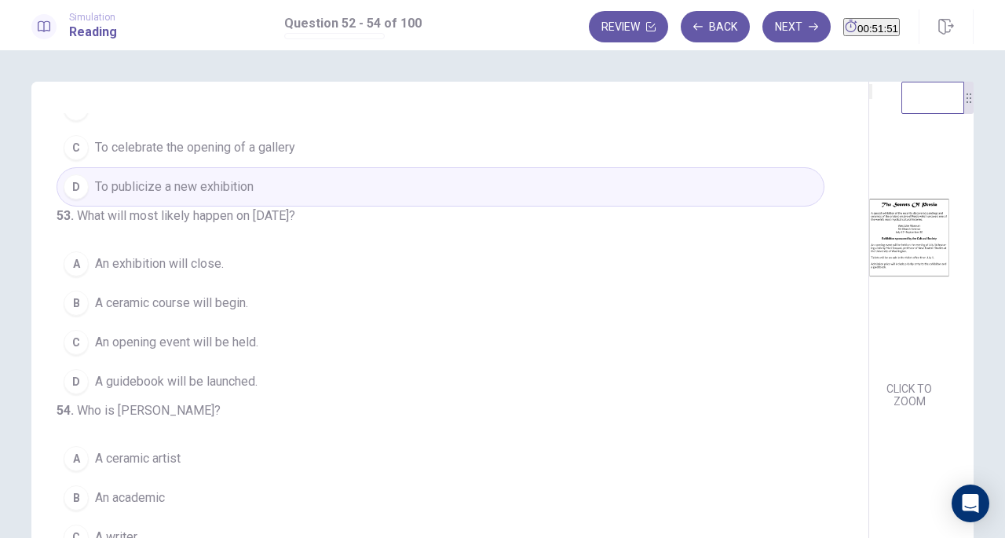
scroll to position [157, 0]
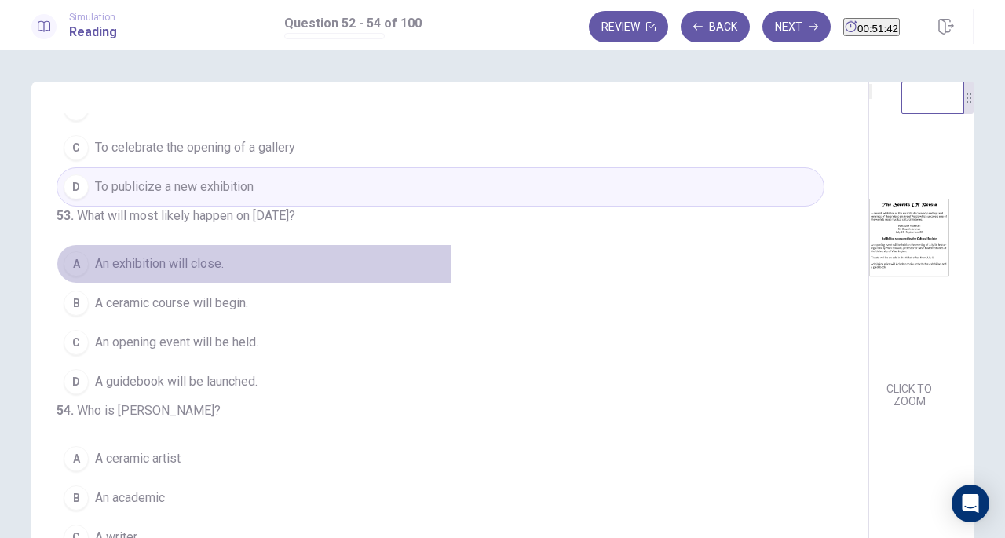
click at [67, 251] on div "A" at bounding box center [76, 263] width 25 height 25
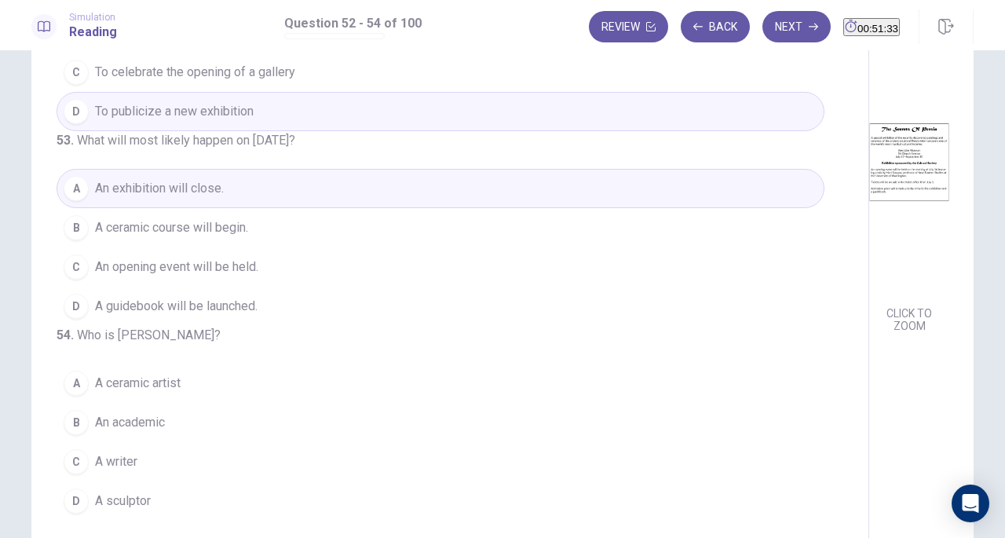
scroll to position [144, 0]
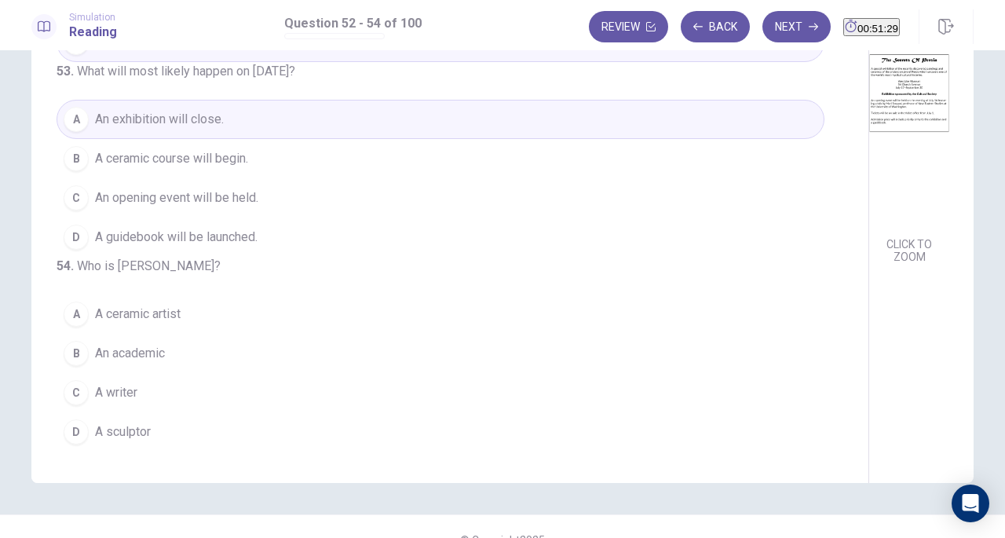
click at [71, 350] on div "B" at bounding box center [76, 353] width 25 height 25
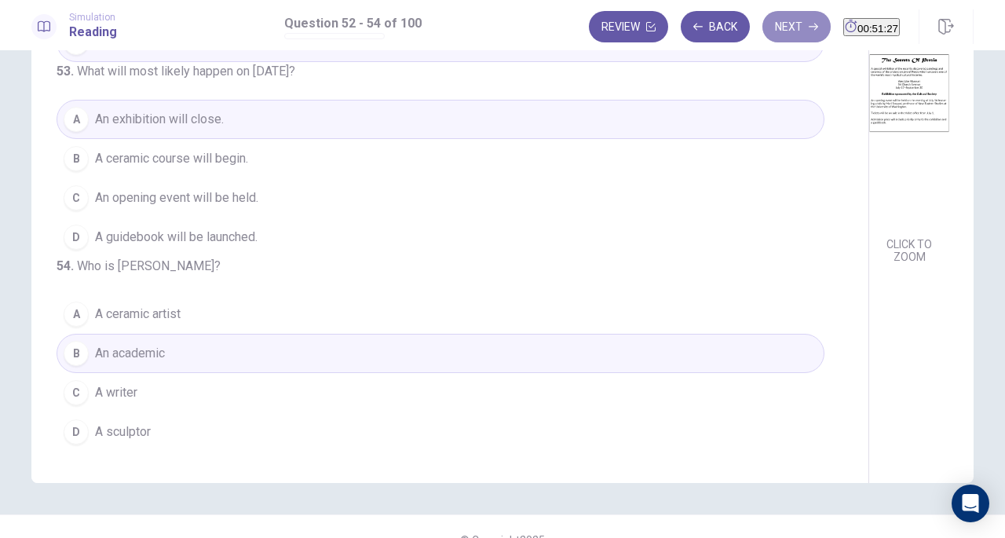
click at [762, 26] on button "Next" at bounding box center [796, 26] width 68 height 31
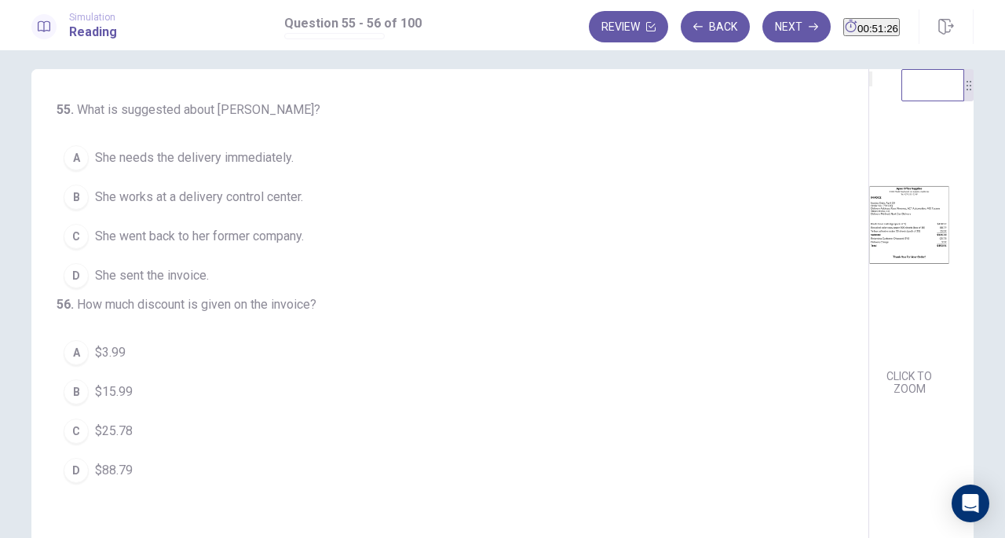
scroll to position [0, 0]
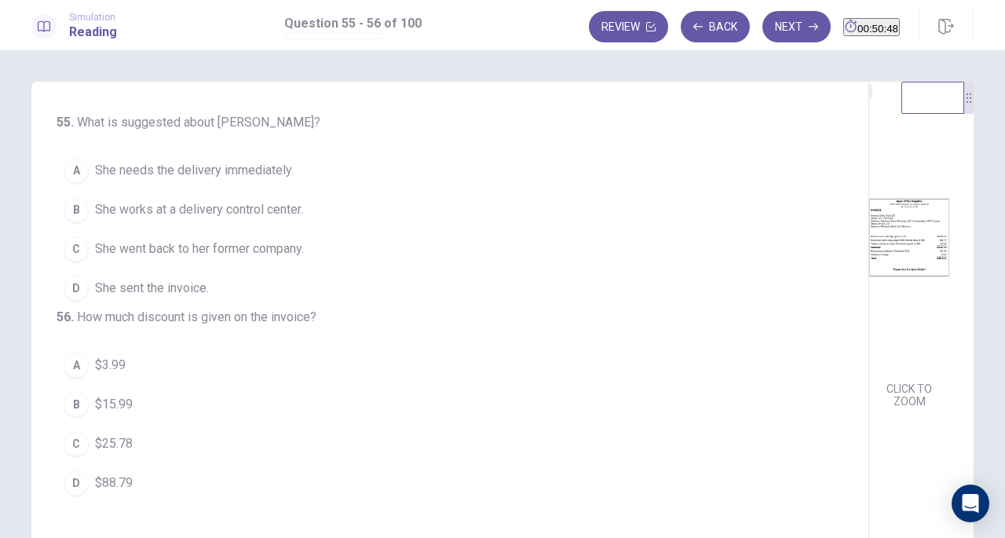
click at [71, 173] on div "A" at bounding box center [76, 170] width 25 height 25
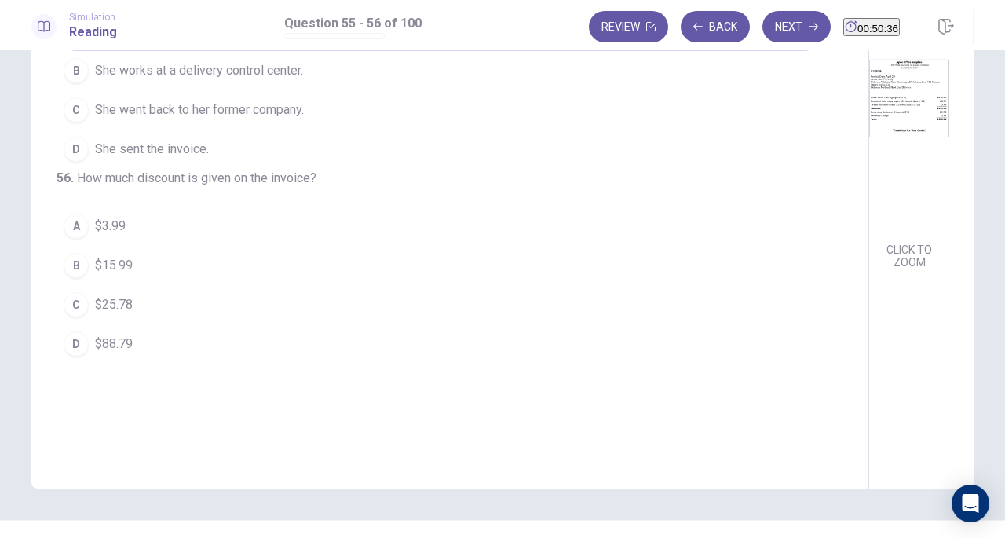
scroll to position [140, 0]
click at [70, 316] on div "C" at bounding box center [76, 303] width 25 height 25
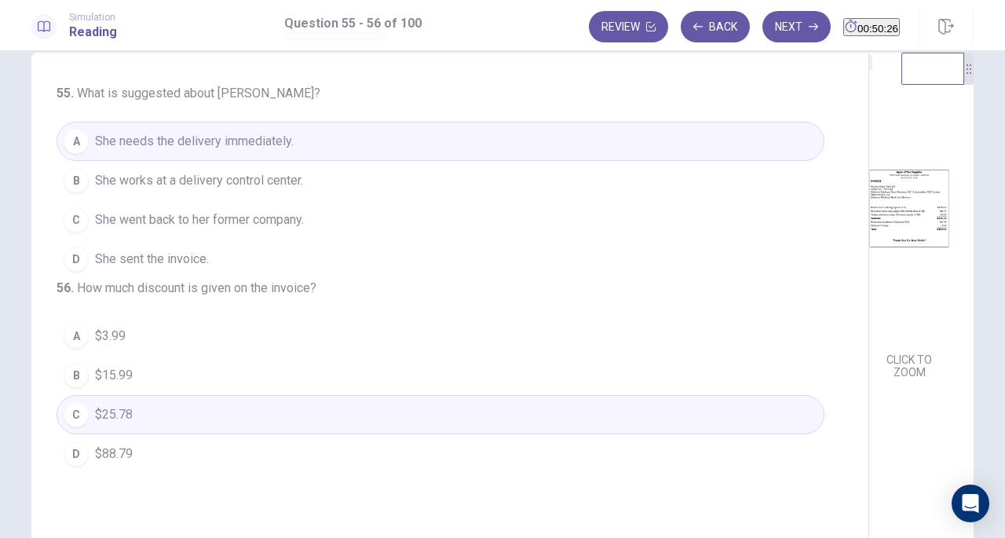
scroll to position [14, 0]
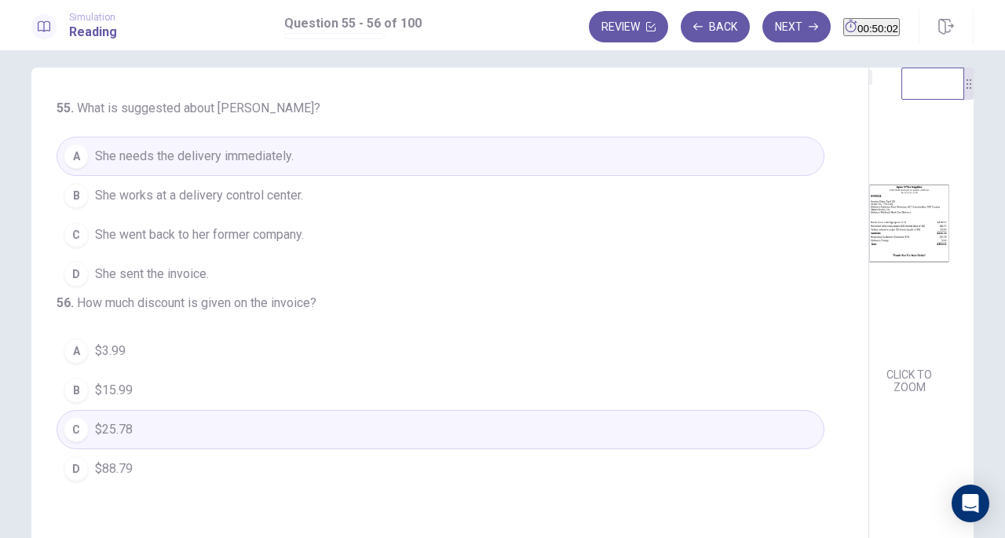
click at [762, 20] on button "Next" at bounding box center [796, 26] width 68 height 31
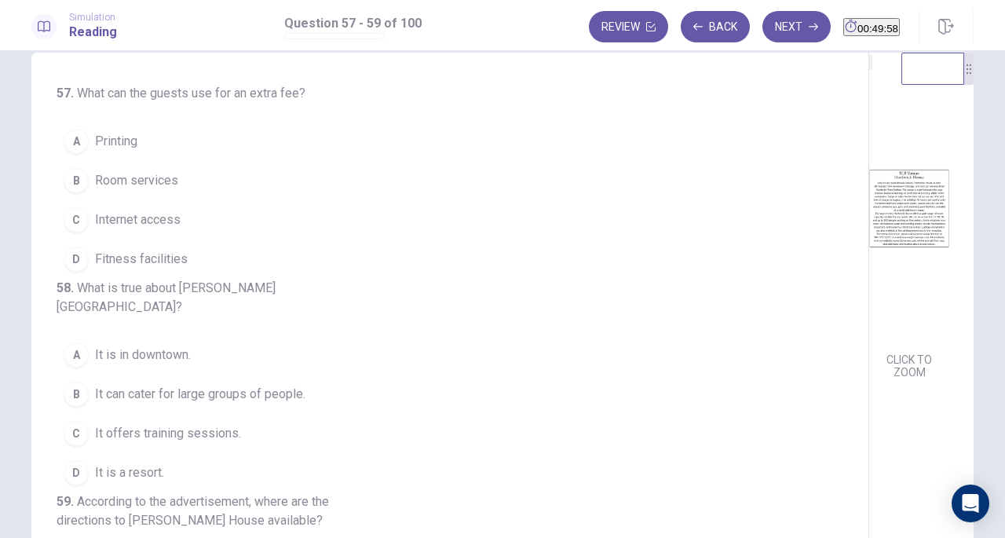
scroll to position [0, 0]
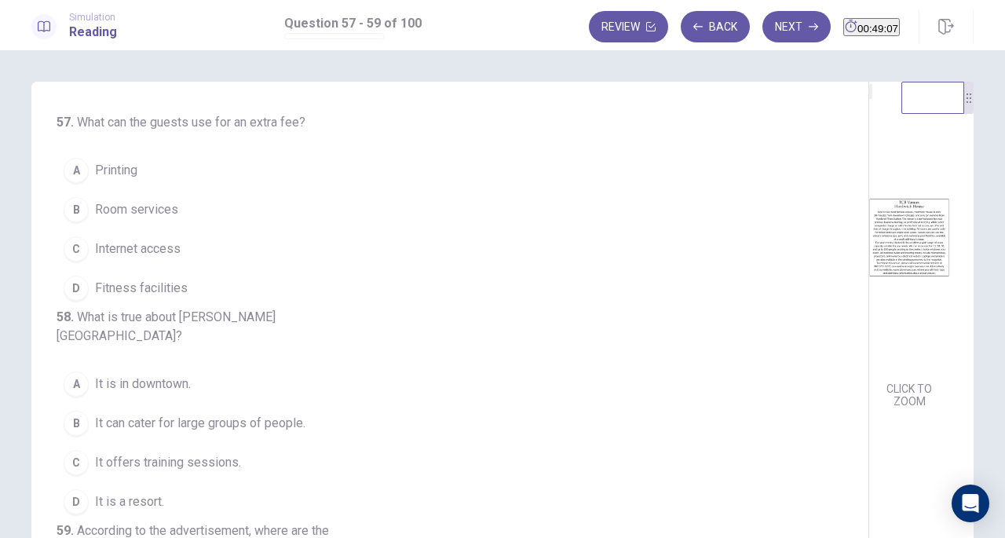
click at [73, 261] on button "C Internet access" at bounding box center [441, 248] width 768 height 39
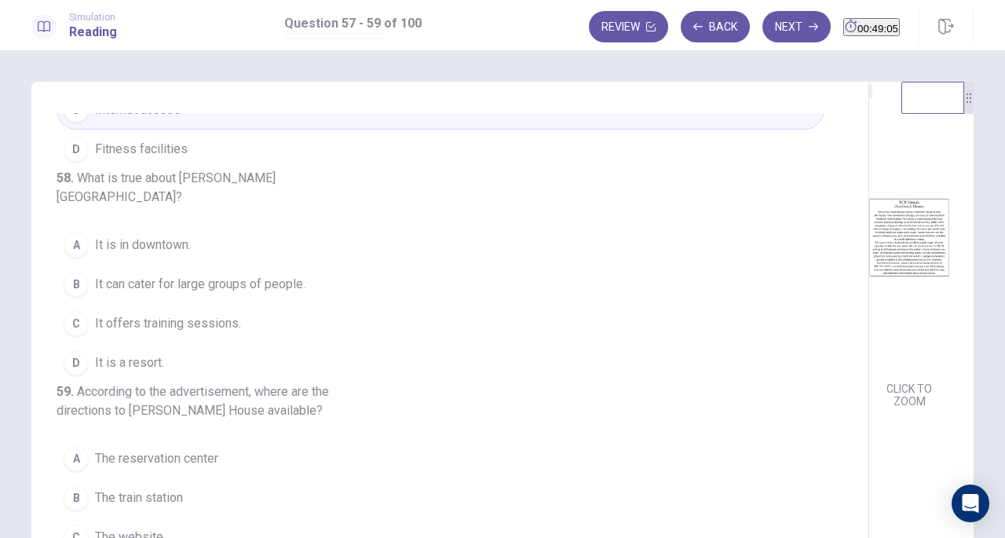
scroll to position [176, 0]
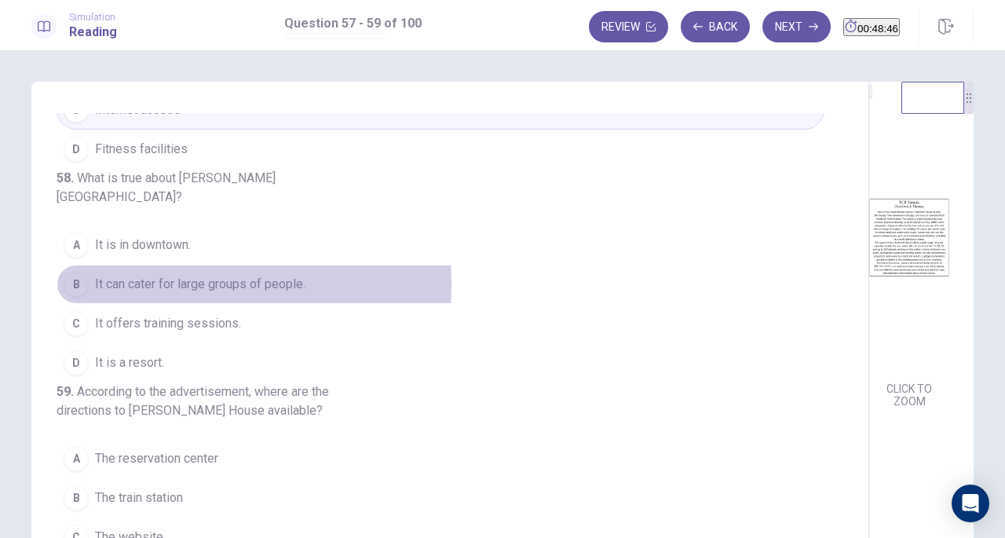
click at [64, 272] on div "B" at bounding box center [76, 284] width 25 height 25
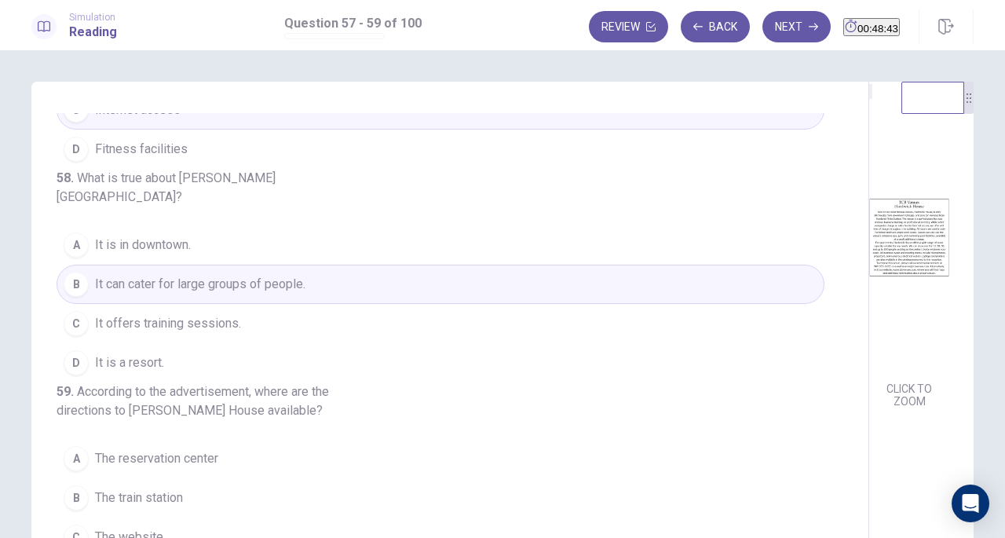
click at [869, 367] on div "CLICK TO ZOOM" at bounding box center [909, 256] width 80 height 312
click at [75, 350] on div "D" at bounding box center [76, 362] width 25 height 25
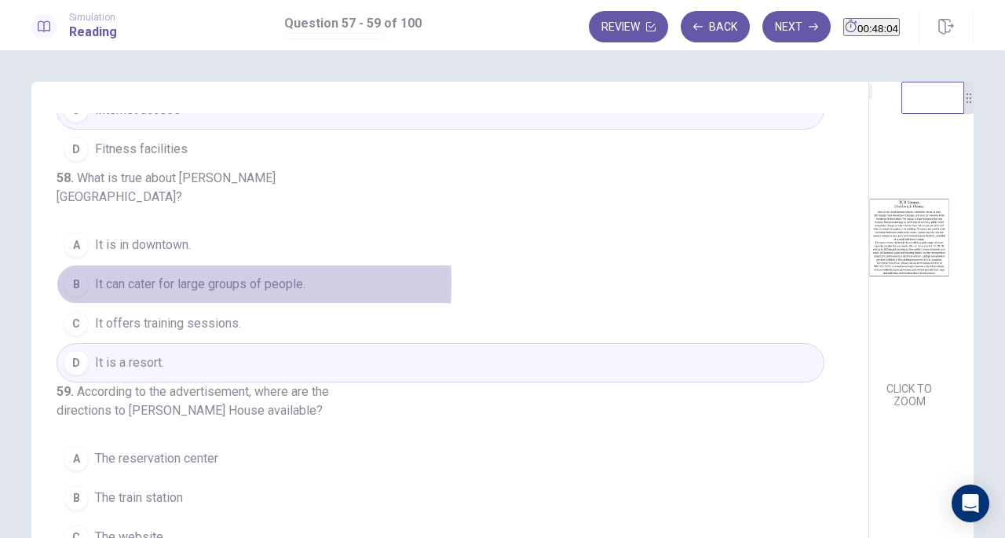
click at [80, 272] on div "B" at bounding box center [76, 284] width 25 height 25
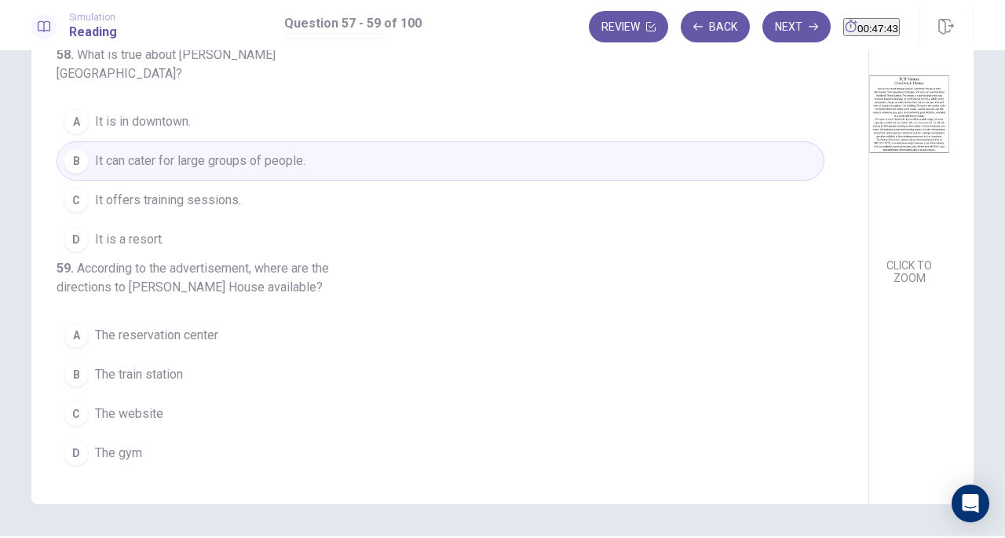
scroll to position [124, 0]
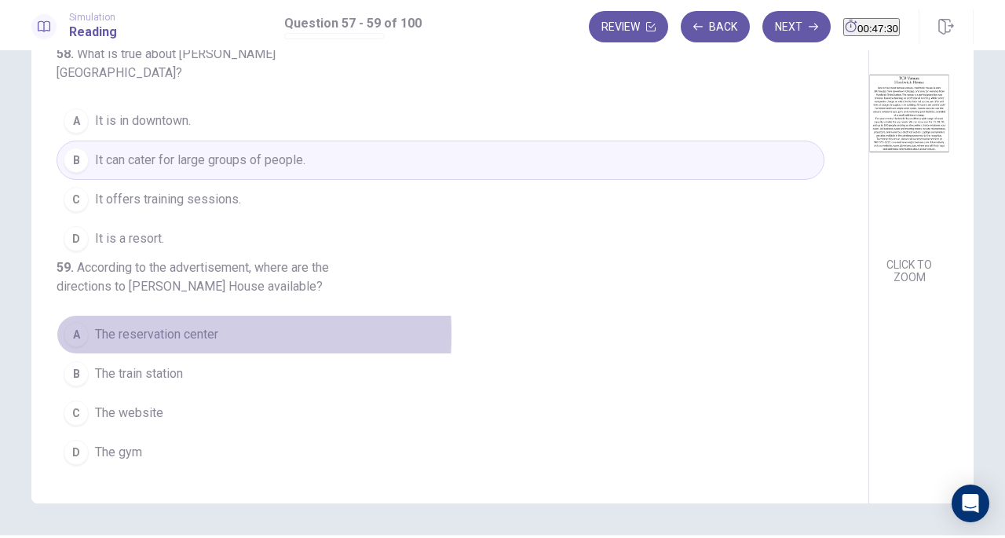
click at [77, 337] on div "A" at bounding box center [76, 334] width 25 height 25
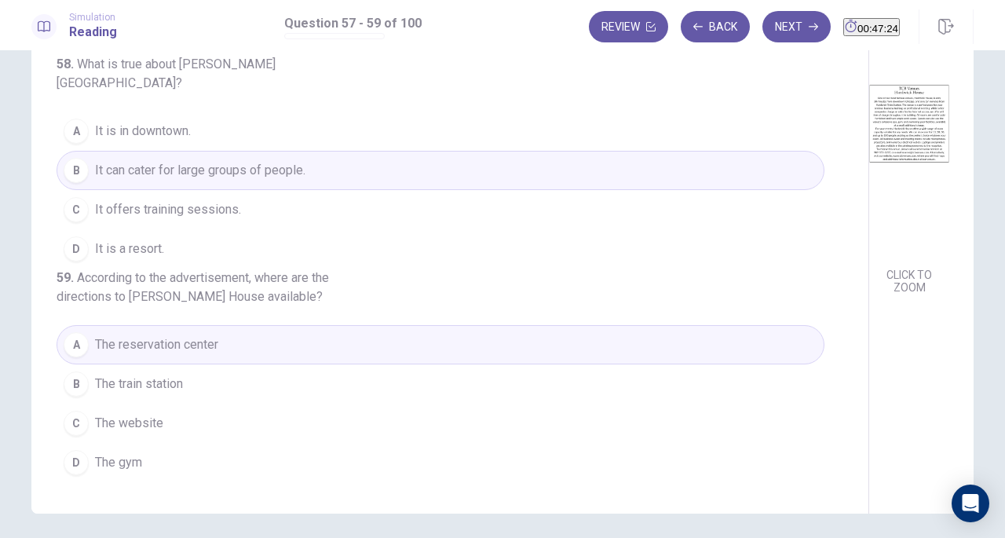
scroll to position [115, 0]
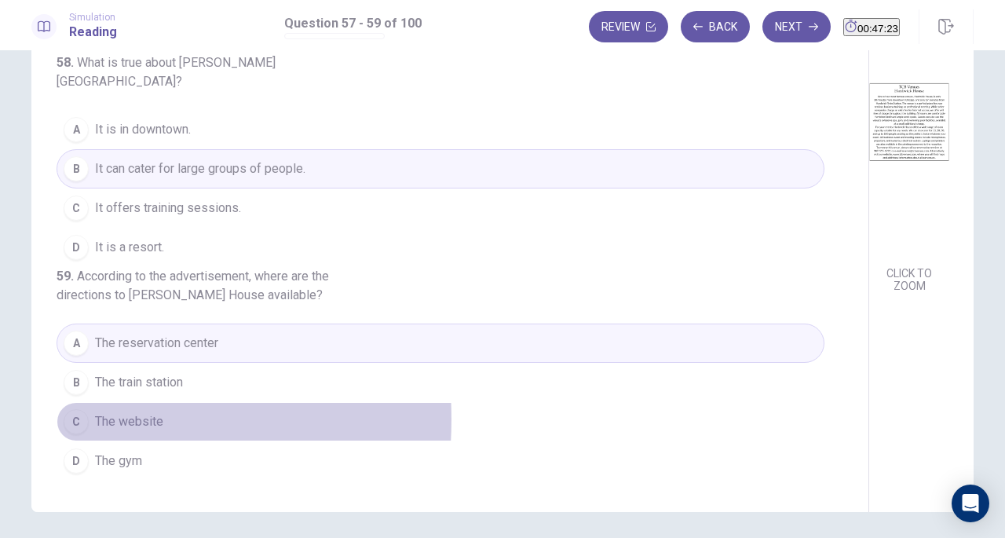
click at [72, 420] on div "C" at bounding box center [76, 421] width 25 height 25
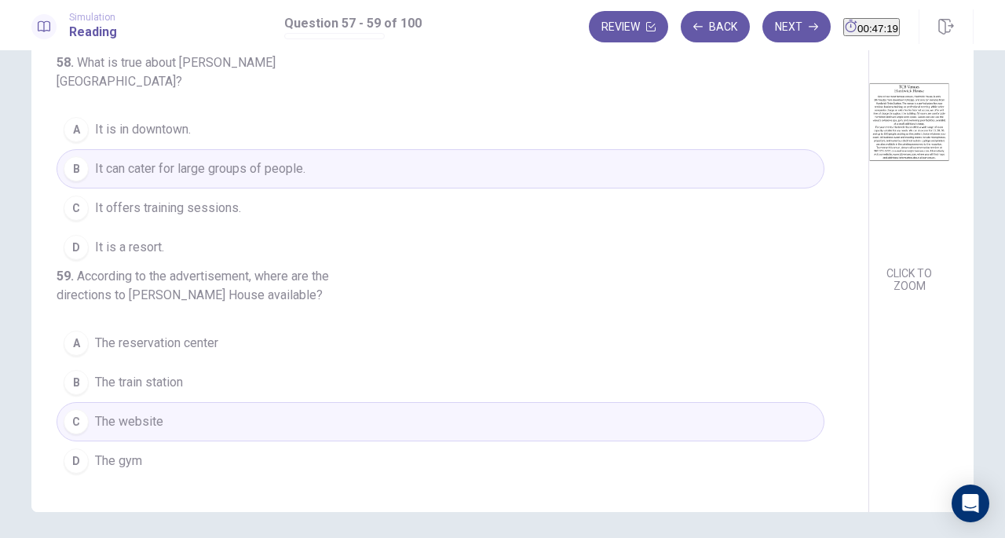
click at [763, 6] on div "Simulation Reading Question 57 - 59 of 100 Review Back Next 00:47:19" at bounding box center [502, 25] width 1005 height 50
click at [762, 26] on button "Next" at bounding box center [796, 26] width 68 height 31
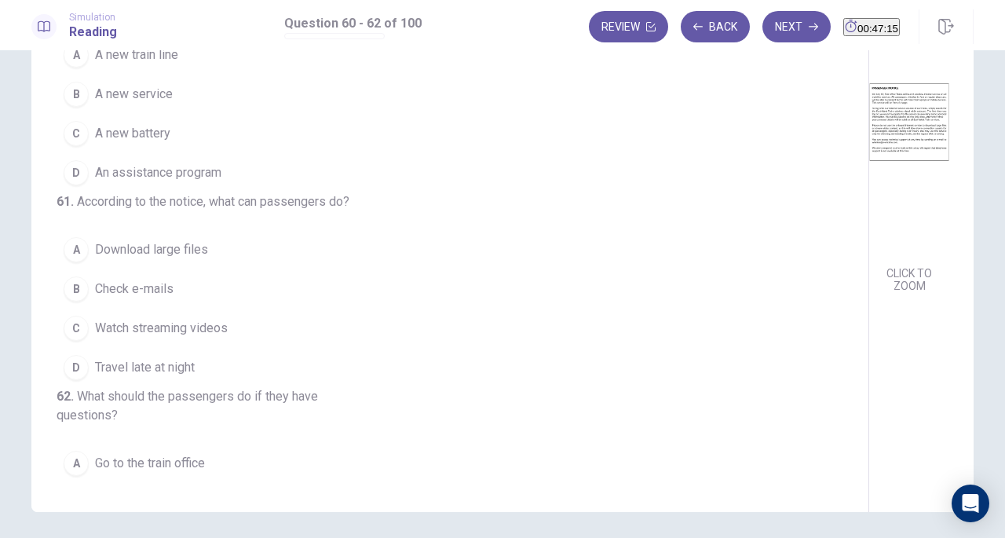
scroll to position [0, 0]
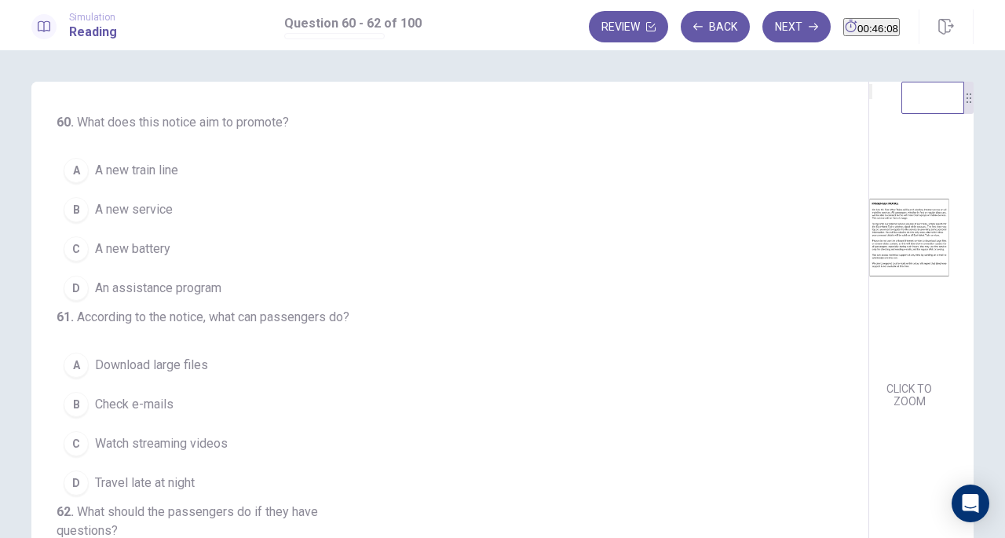
click at [84, 209] on div "B" at bounding box center [76, 209] width 25 height 25
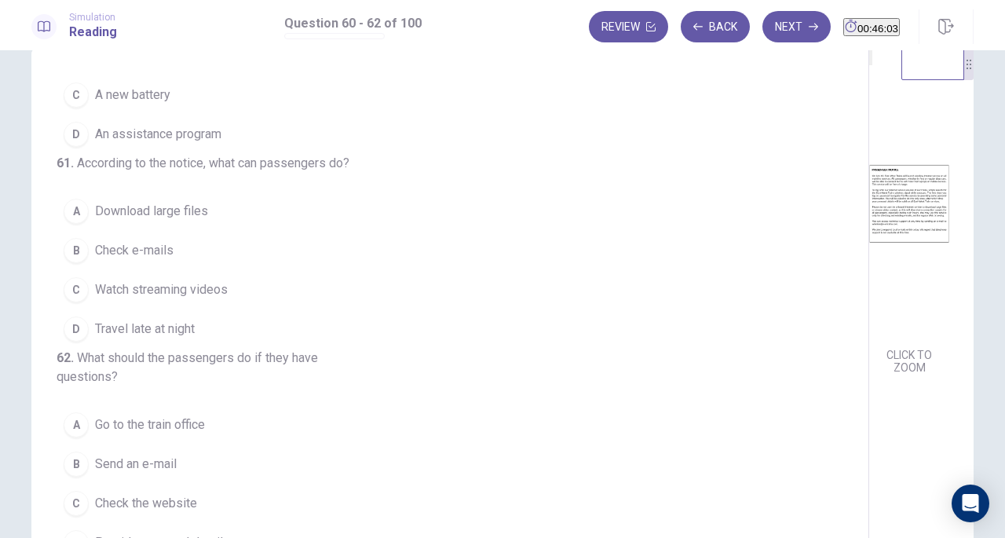
scroll to position [35, 0]
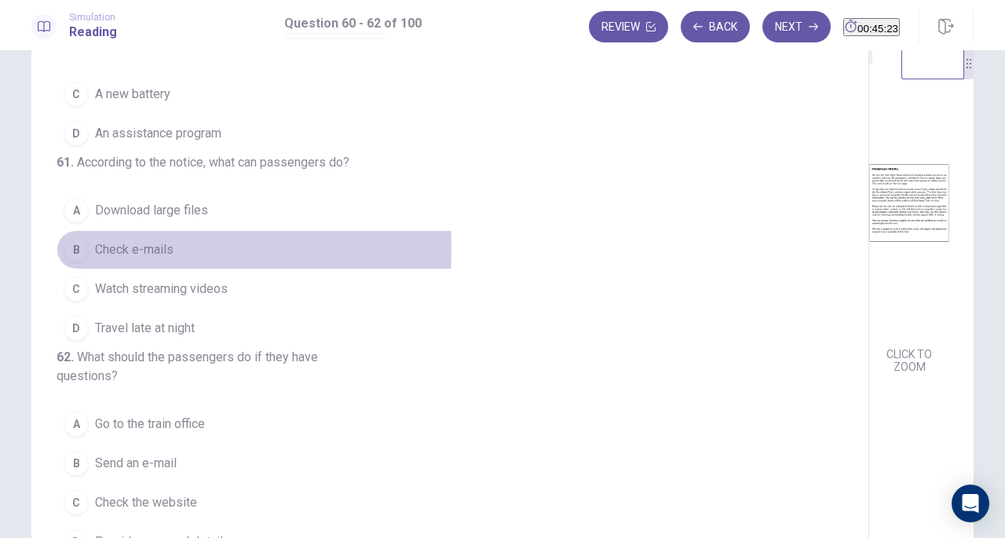
click at [74, 237] on div "B" at bounding box center [76, 249] width 25 height 25
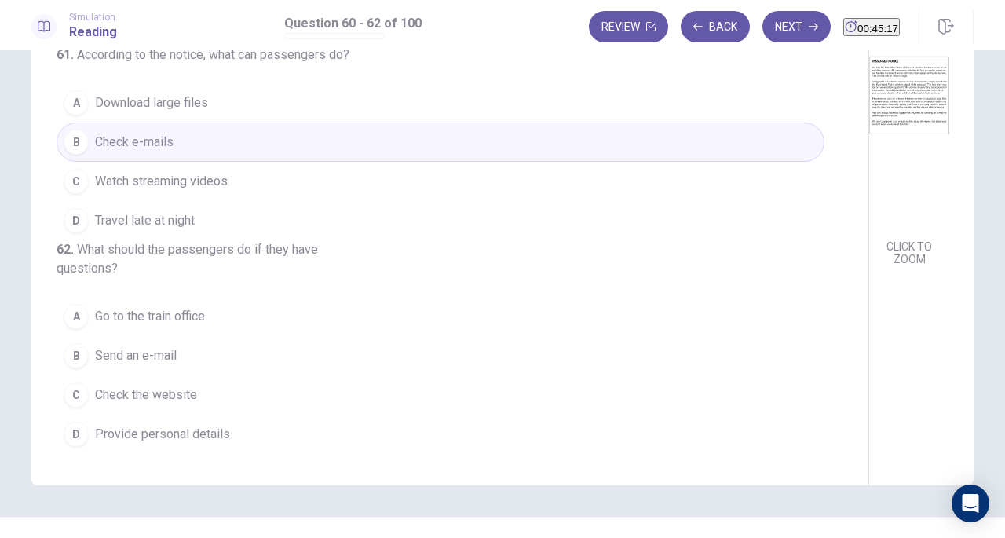
scroll to position [143, 0]
click at [82, 399] on div "C" at bounding box center [76, 393] width 25 height 25
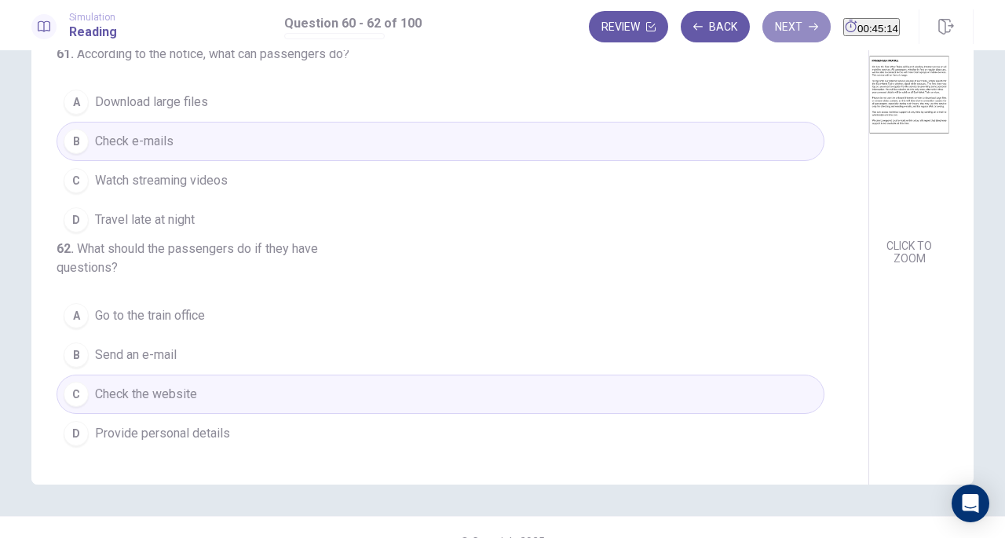
click at [762, 31] on button "Next" at bounding box center [796, 26] width 68 height 31
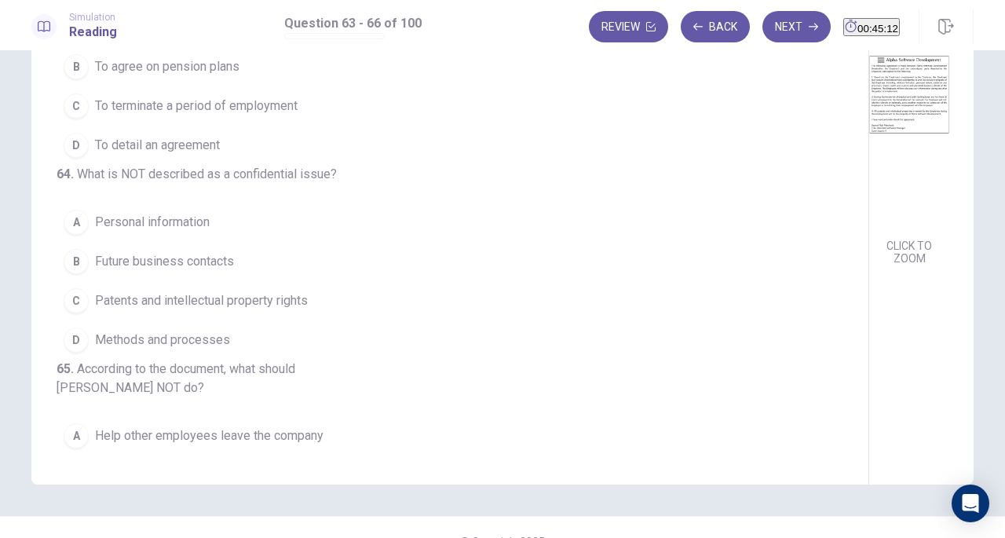
scroll to position [0, 0]
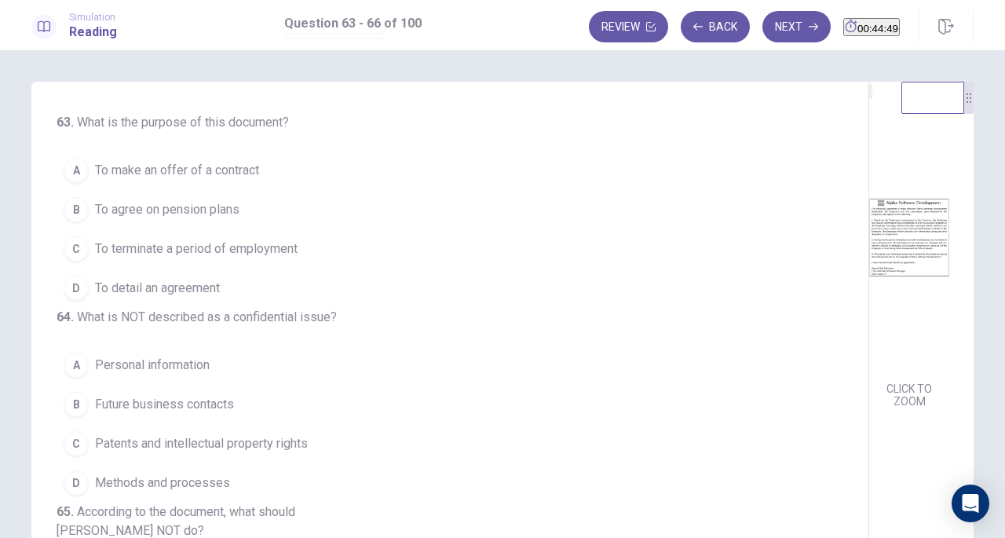
click at [70, 173] on div "A" at bounding box center [76, 170] width 25 height 25
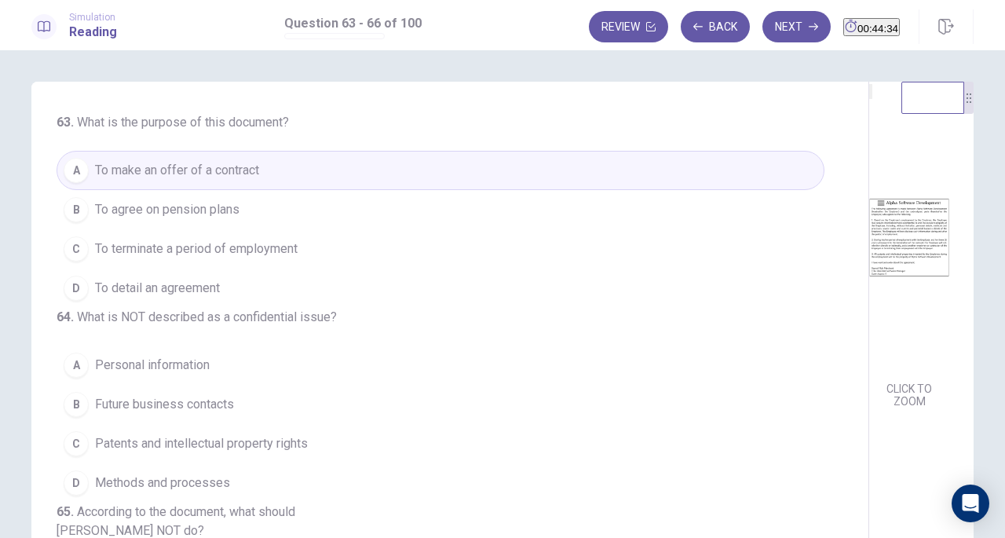
click at [87, 291] on button "D To detail an agreement" at bounding box center [441, 287] width 768 height 39
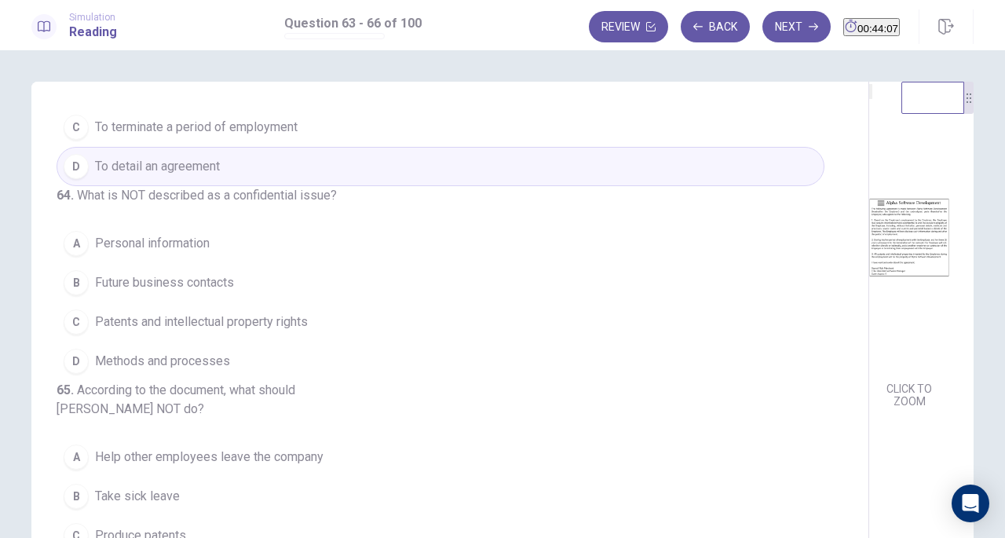
scroll to position [133, 0]
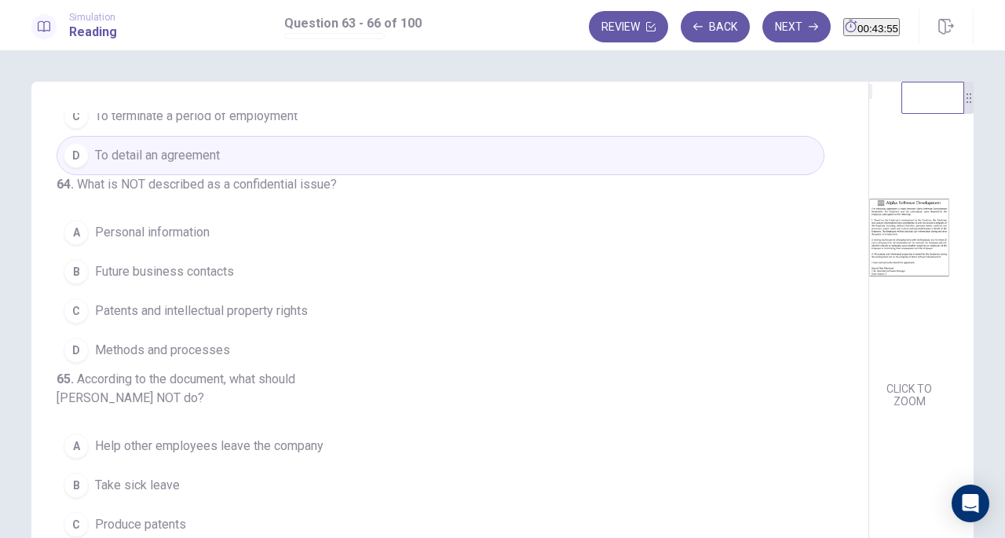
click at [77, 323] on div "C" at bounding box center [76, 310] width 25 height 25
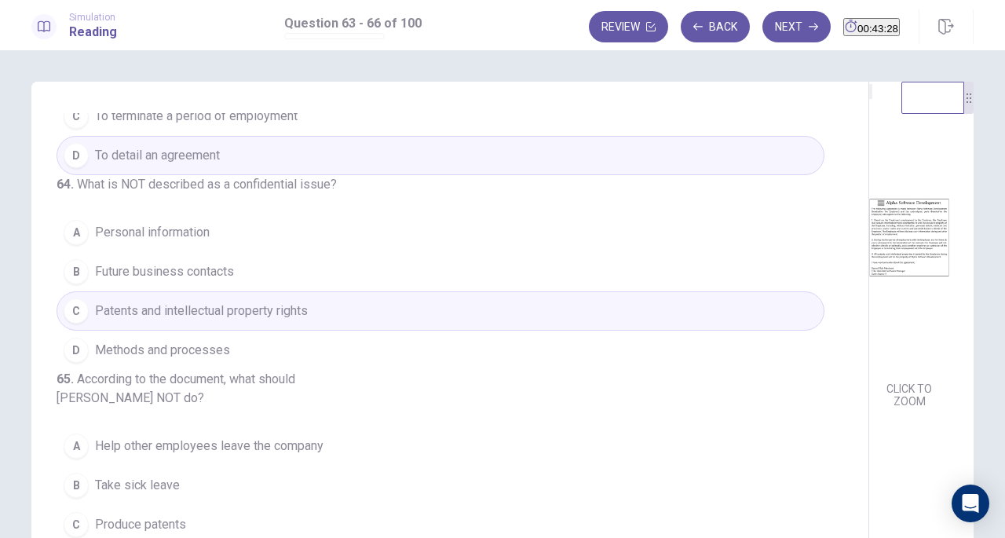
click at [97, 359] on span "Methods and processes" at bounding box center [162, 350] width 135 height 19
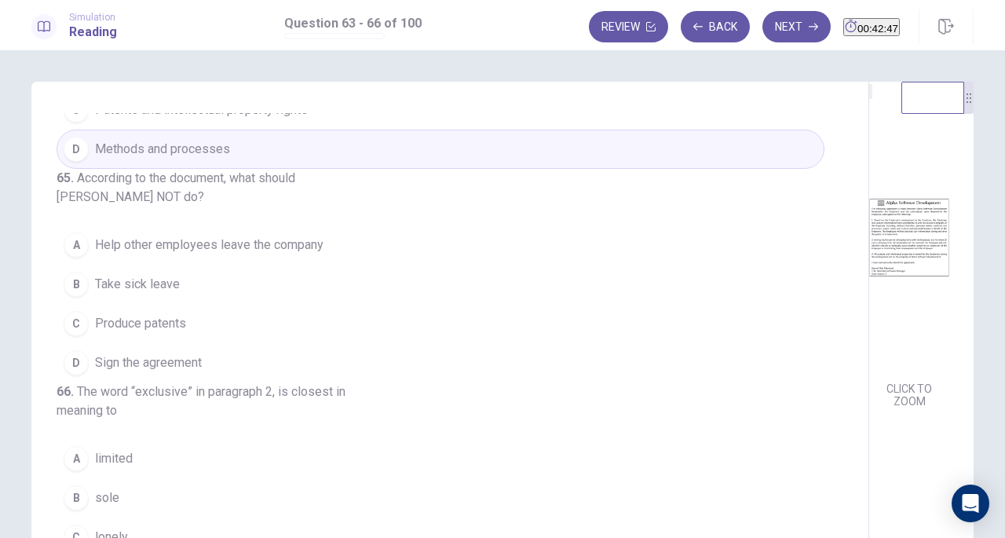
scroll to position [419, 0]
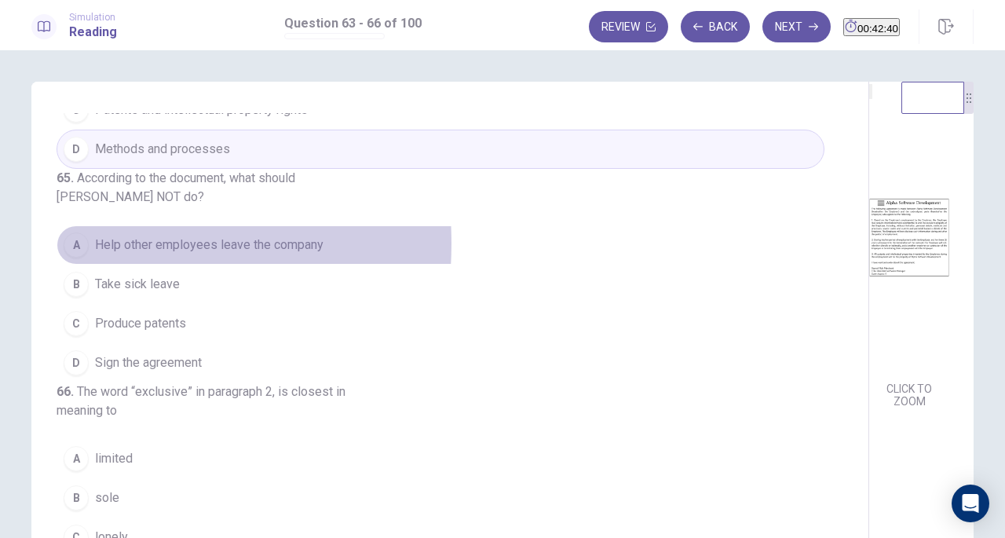
click at [72, 232] on div "A" at bounding box center [76, 244] width 25 height 25
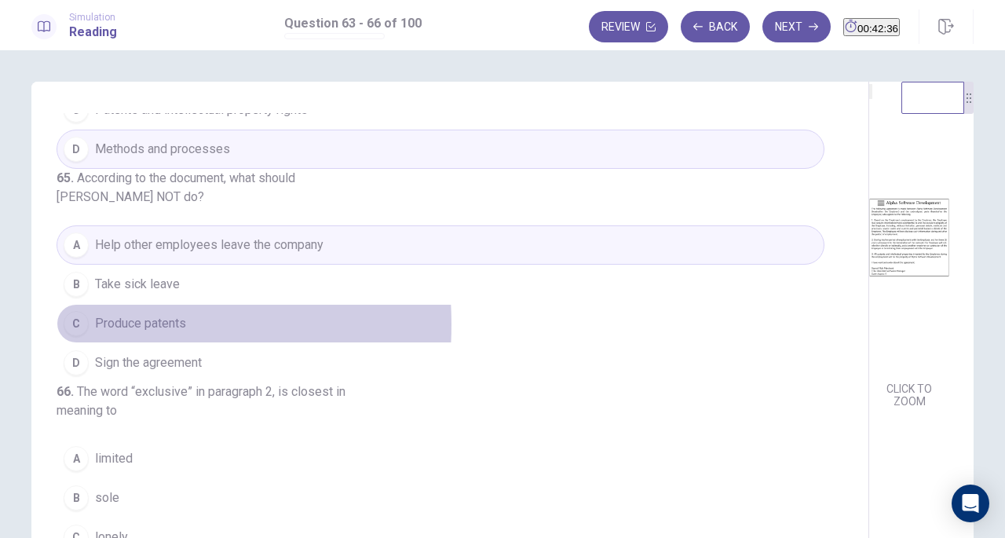
click at [71, 311] on div "C" at bounding box center [76, 323] width 25 height 25
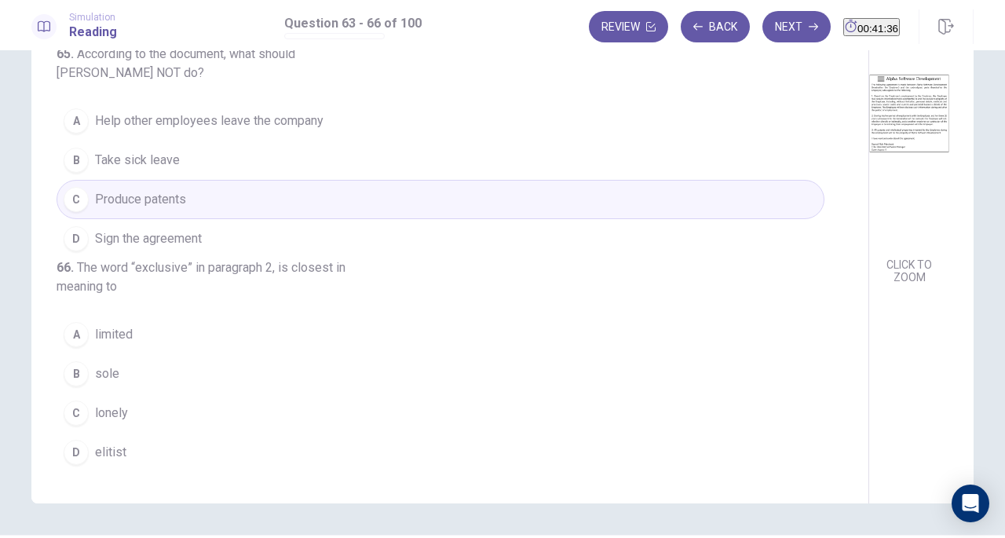
scroll to position [127, 0]
click at [75, 373] on div "B" at bounding box center [76, 370] width 25 height 25
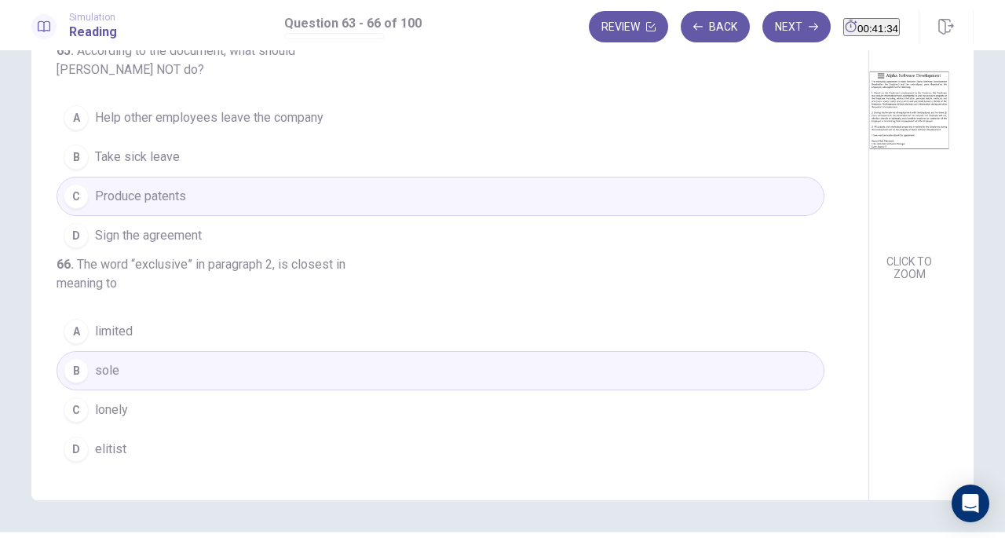
scroll to position [0, 0]
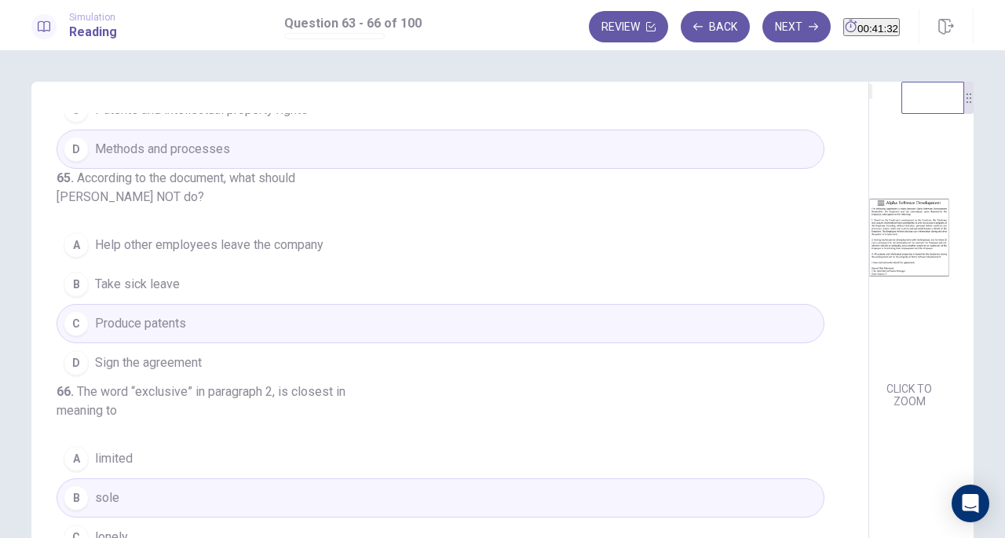
click at [808, 28] on icon "button" at bounding box center [812, 26] width 9 height 9
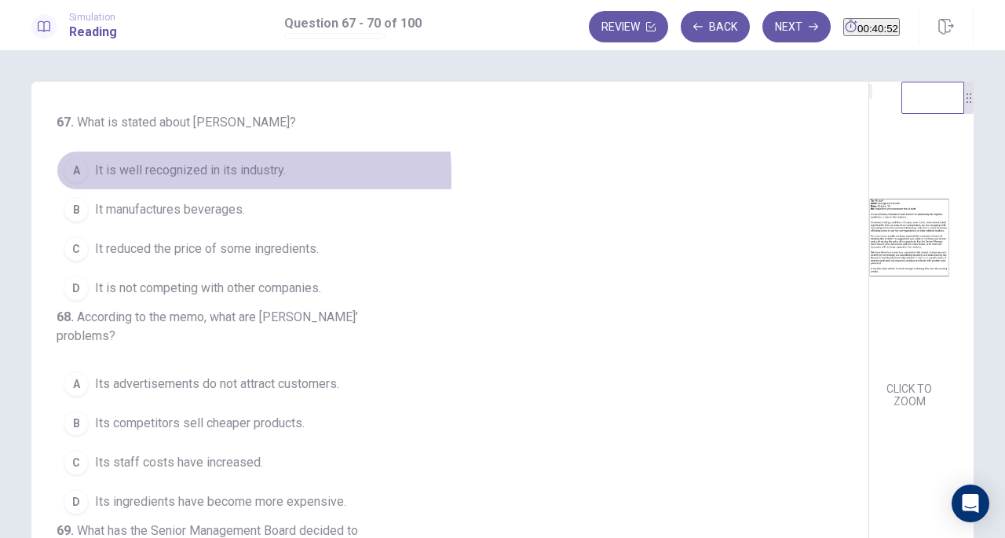
click at [77, 178] on div "A" at bounding box center [76, 170] width 25 height 25
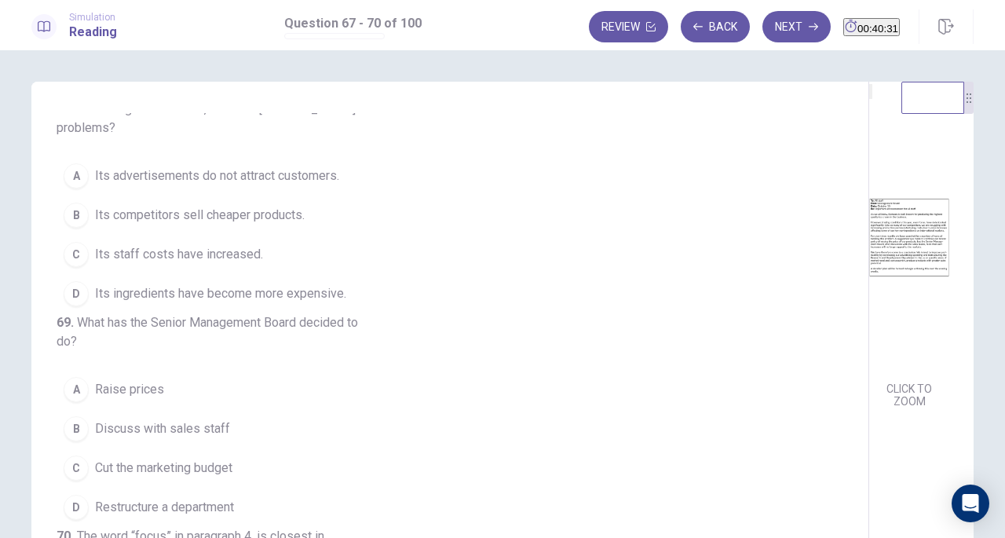
scroll to position [210, 0]
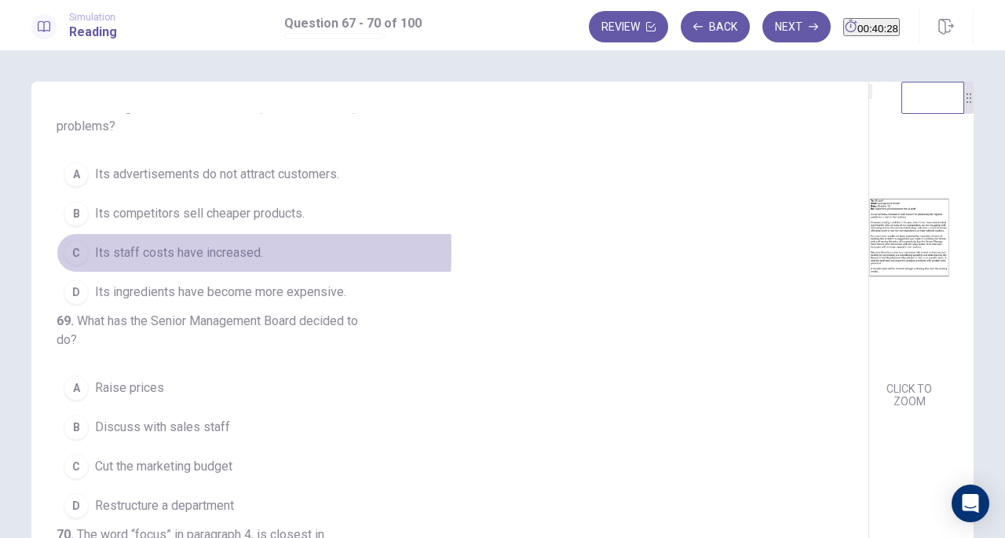
click at [68, 265] on div "C" at bounding box center [76, 252] width 25 height 25
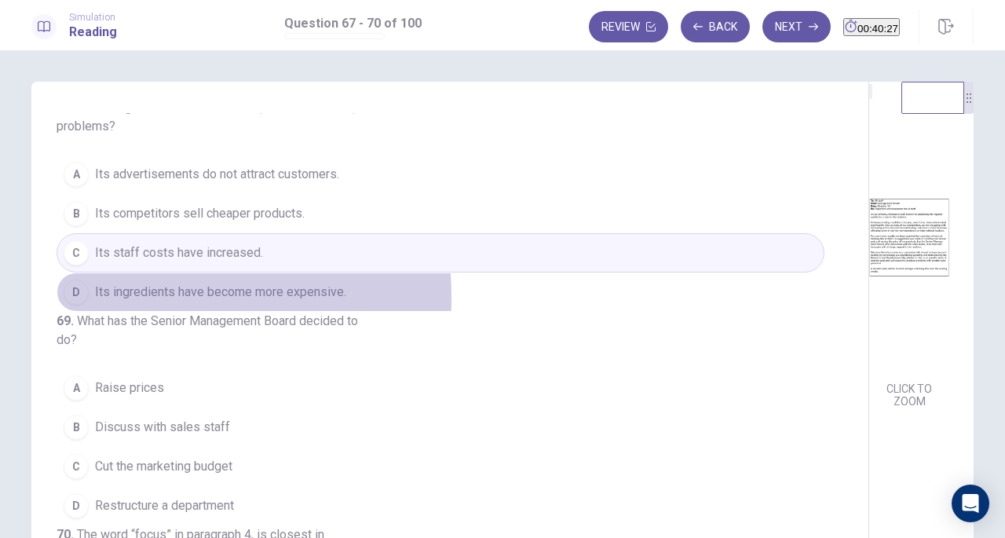
click at [69, 304] on div "D" at bounding box center [76, 291] width 25 height 25
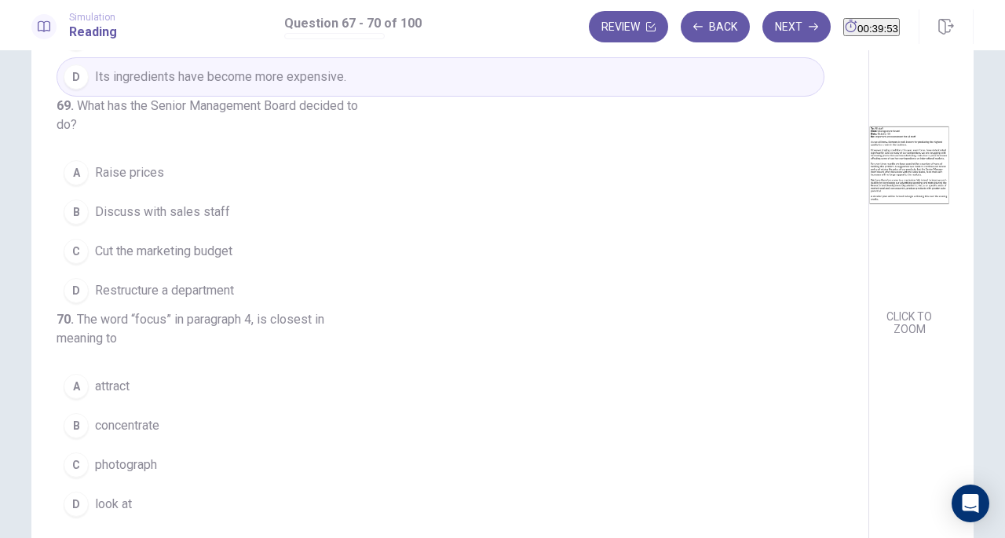
scroll to position [368, 0]
click at [71, 185] on div "A" at bounding box center [76, 172] width 25 height 25
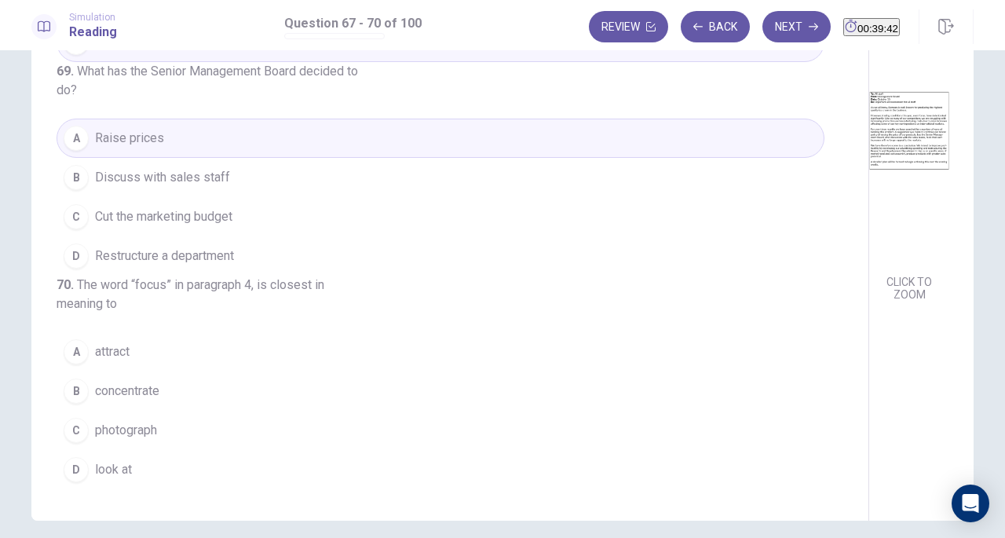
scroll to position [113, 0]
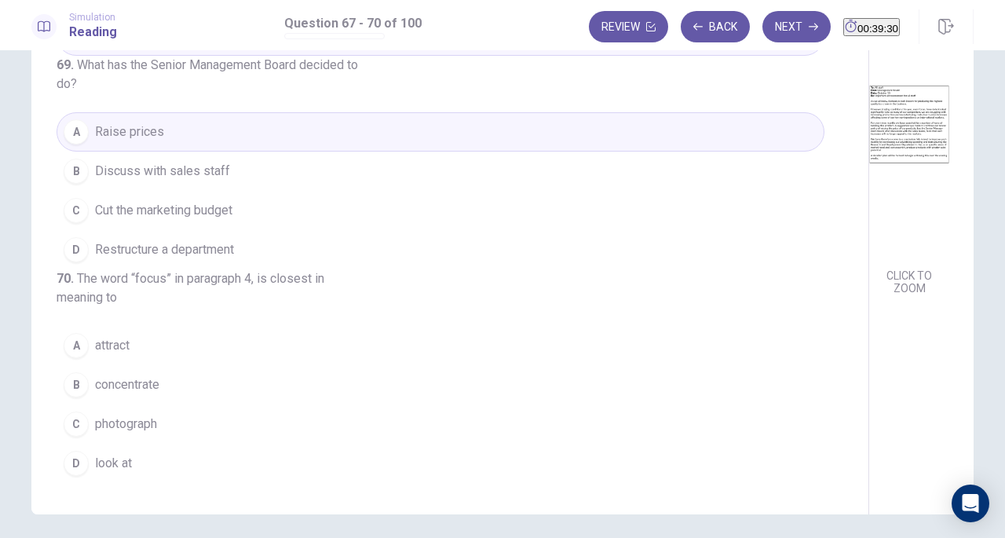
click at [64, 381] on div "B" at bounding box center [76, 384] width 25 height 25
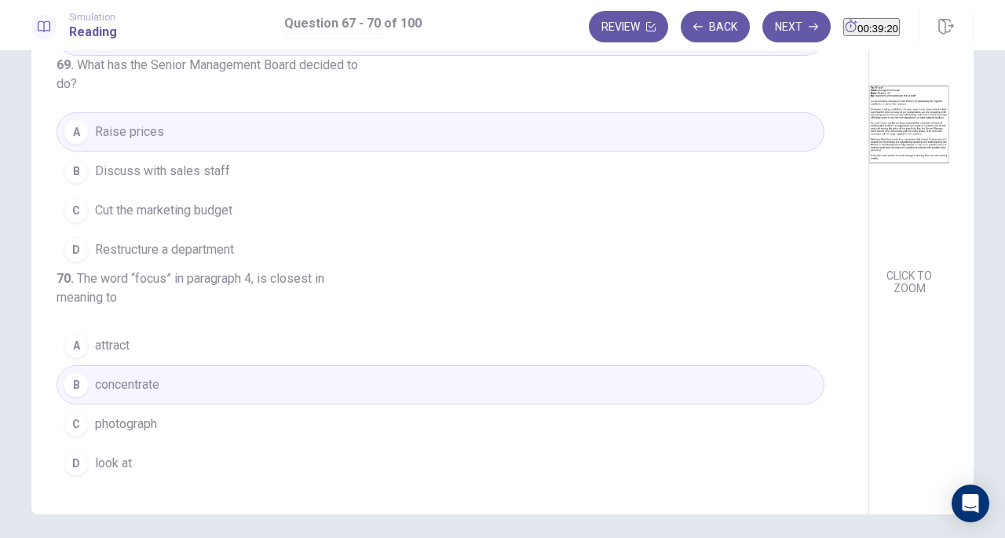
scroll to position [0, 0]
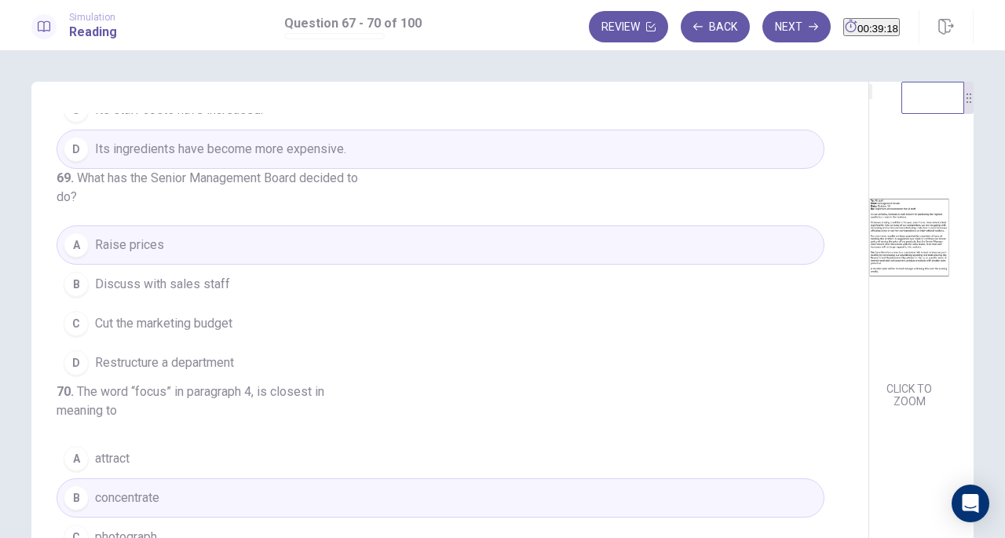
click at [762, 33] on button "Next" at bounding box center [796, 26] width 68 height 31
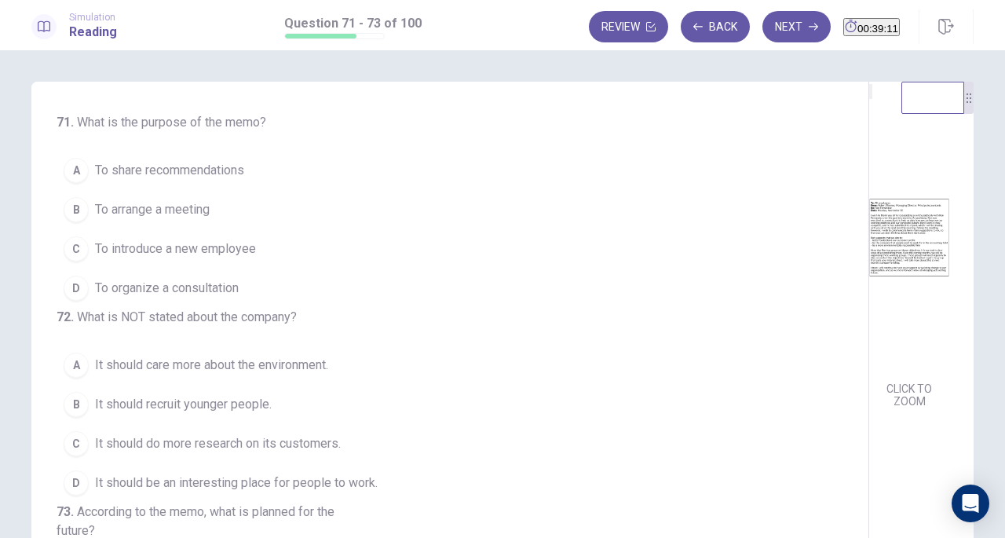
click at [764, 30] on button "Next" at bounding box center [796, 26] width 68 height 31
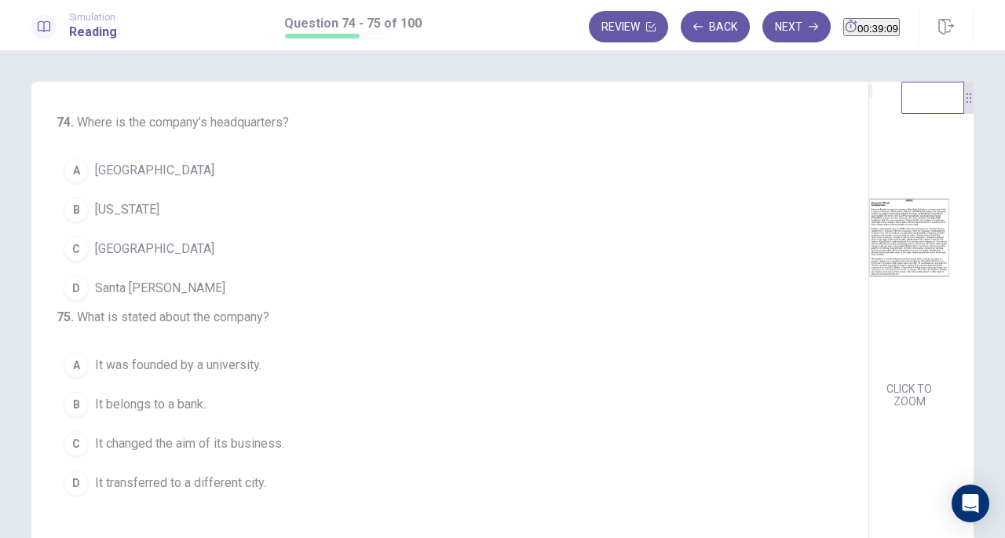
click at [764, 30] on button "Next" at bounding box center [796, 26] width 68 height 31
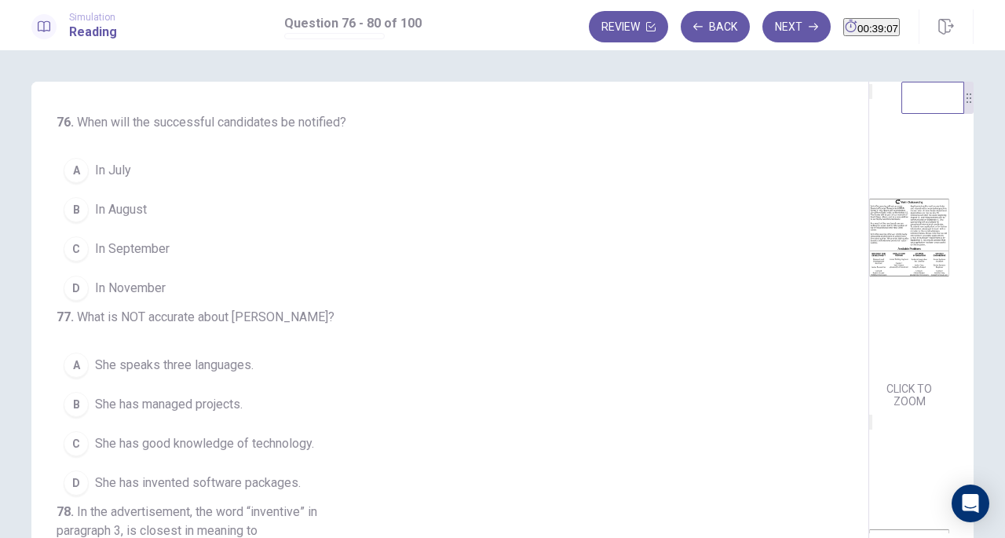
click at [764, 30] on button "Next" at bounding box center [796, 26] width 68 height 31
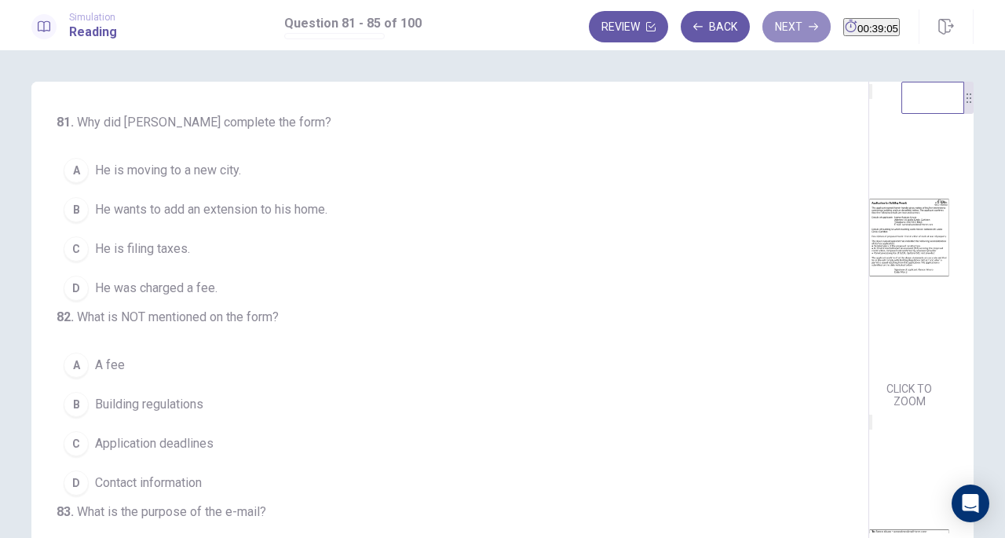
click at [764, 30] on button "Next" at bounding box center [796, 26] width 68 height 31
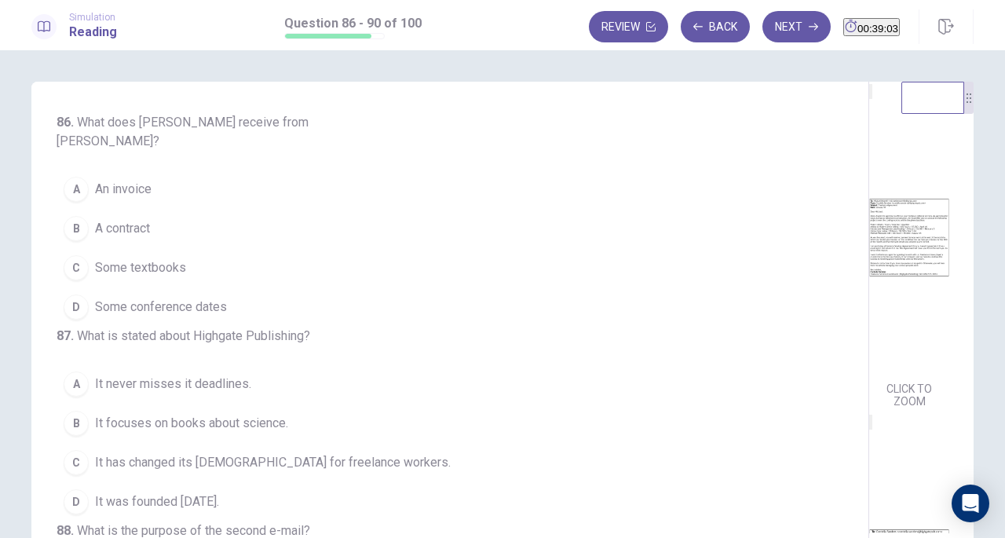
click at [764, 30] on button "Next" at bounding box center [796, 26] width 68 height 31
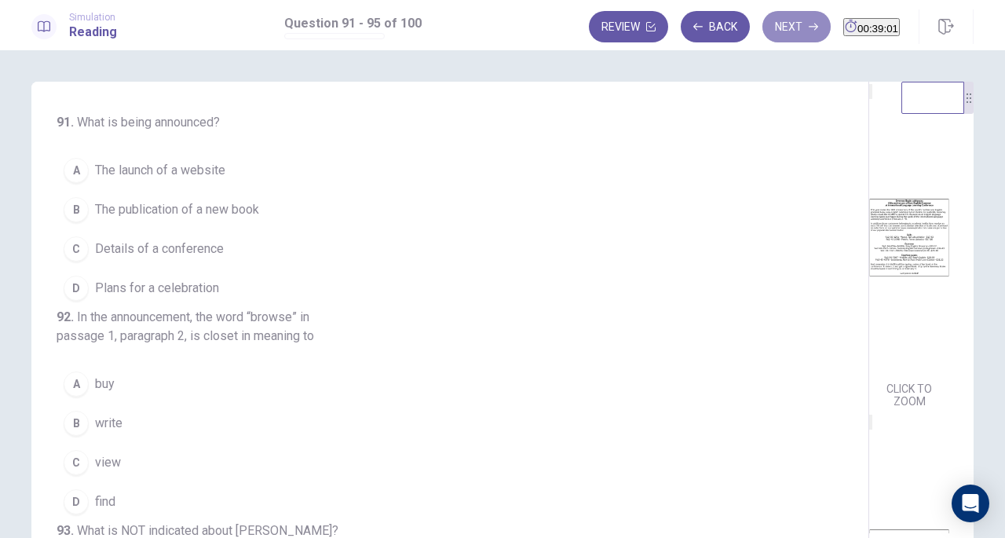
click at [764, 30] on button "Next" at bounding box center [796, 26] width 68 height 31
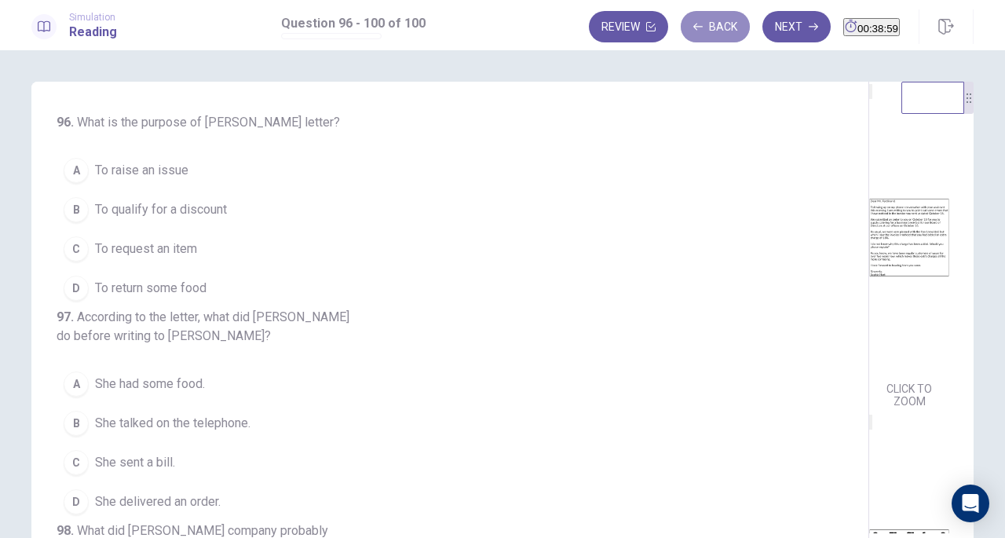
click at [694, 38] on button "Back" at bounding box center [714, 26] width 69 height 31
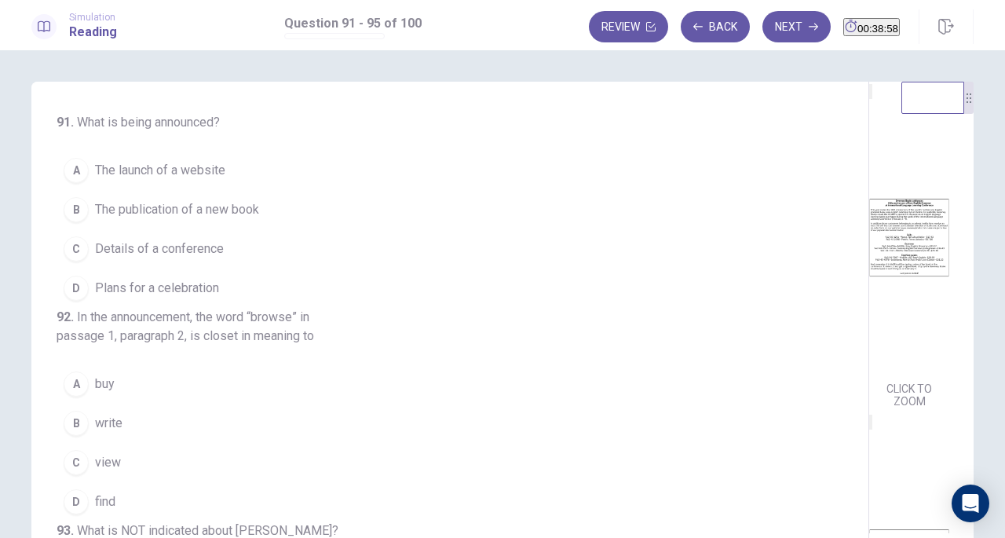
click at [694, 38] on button "Back" at bounding box center [714, 26] width 69 height 31
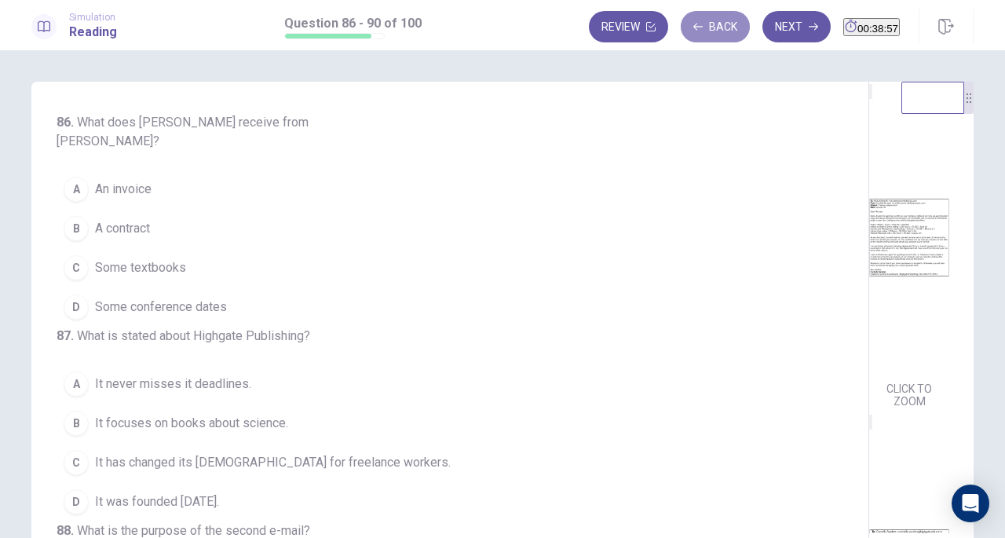
click at [694, 38] on button "Back" at bounding box center [714, 26] width 69 height 31
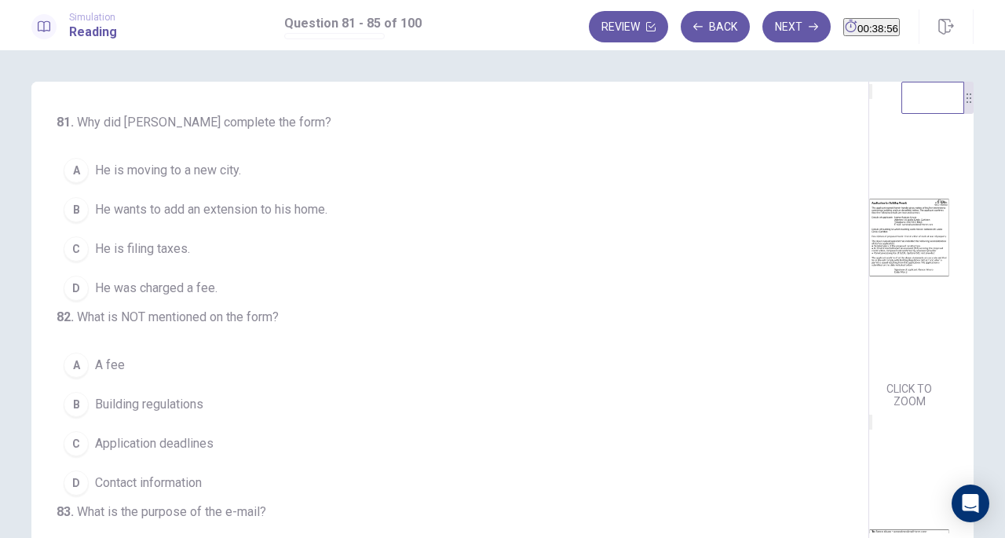
click at [694, 38] on button "Back" at bounding box center [714, 26] width 69 height 31
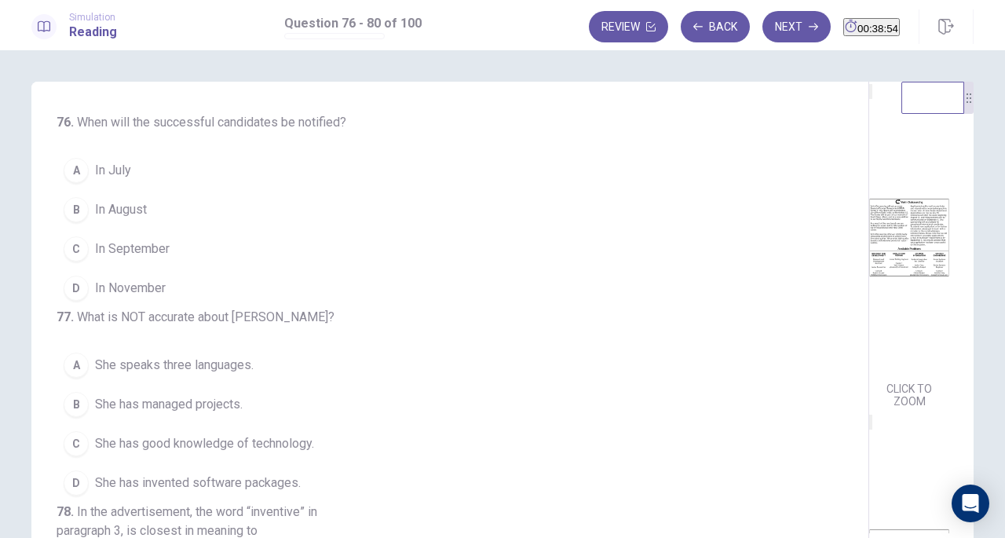
click at [694, 38] on button "Back" at bounding box center [714, 26] width 69 height 31
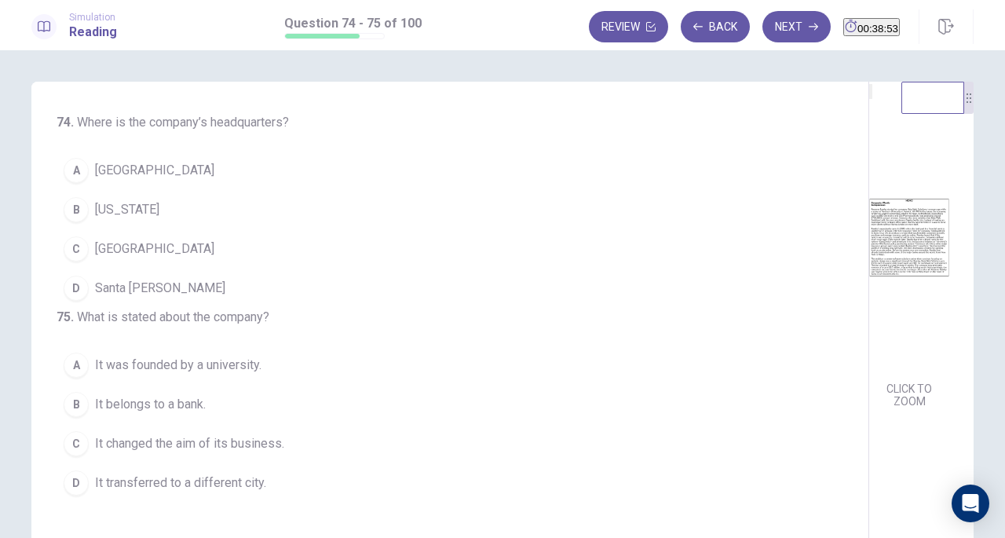
click at [694, 38] on button "Back" at bounding box center [714, 26] width 69 height 31
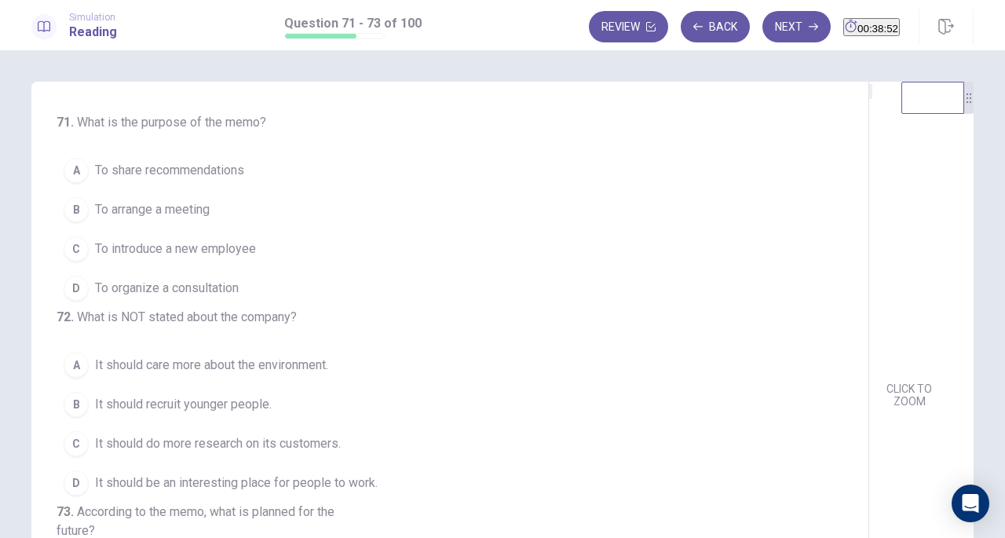
click at [694, 38] on button "Back" at bounding box center [714, 26] width 69 height 31
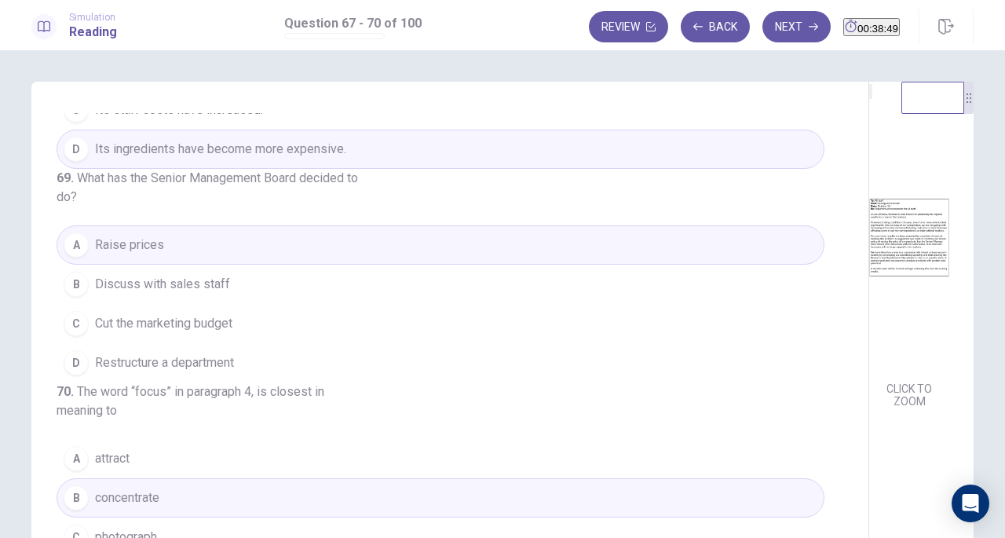
scroll to position [430, 0]
click at [768, 35] on button "Next" at bounding box center [796, 26] width 68 height 31
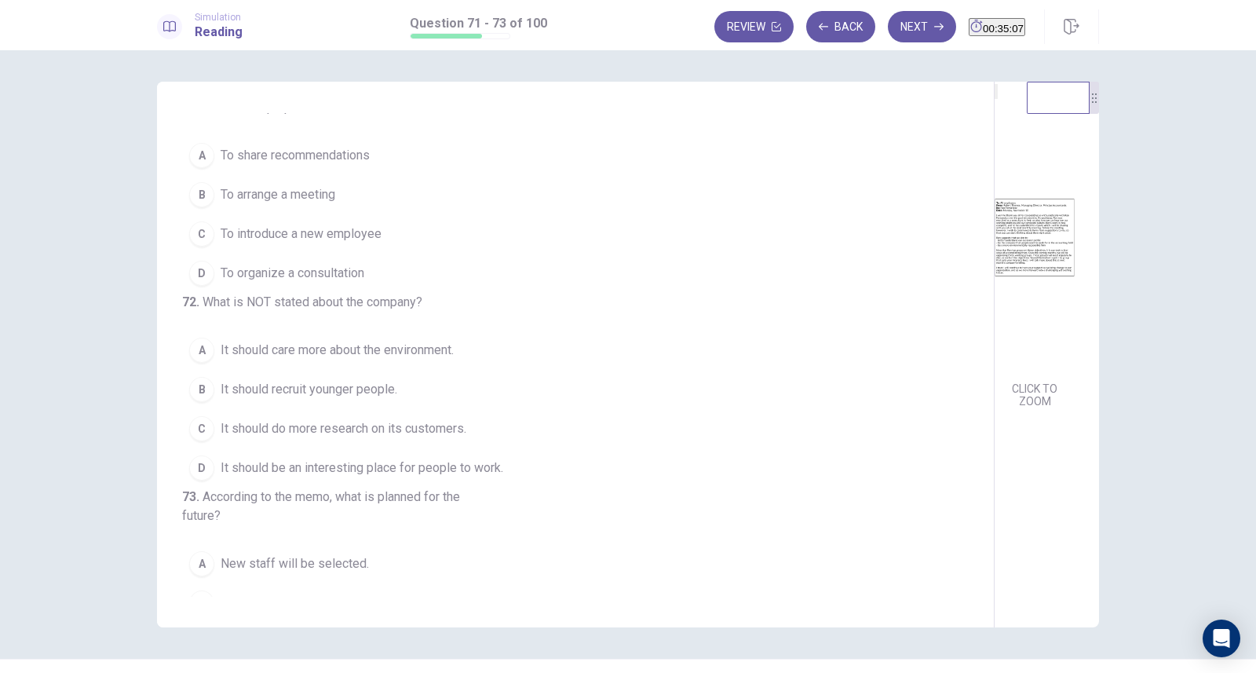
scroll to position [0, 0]
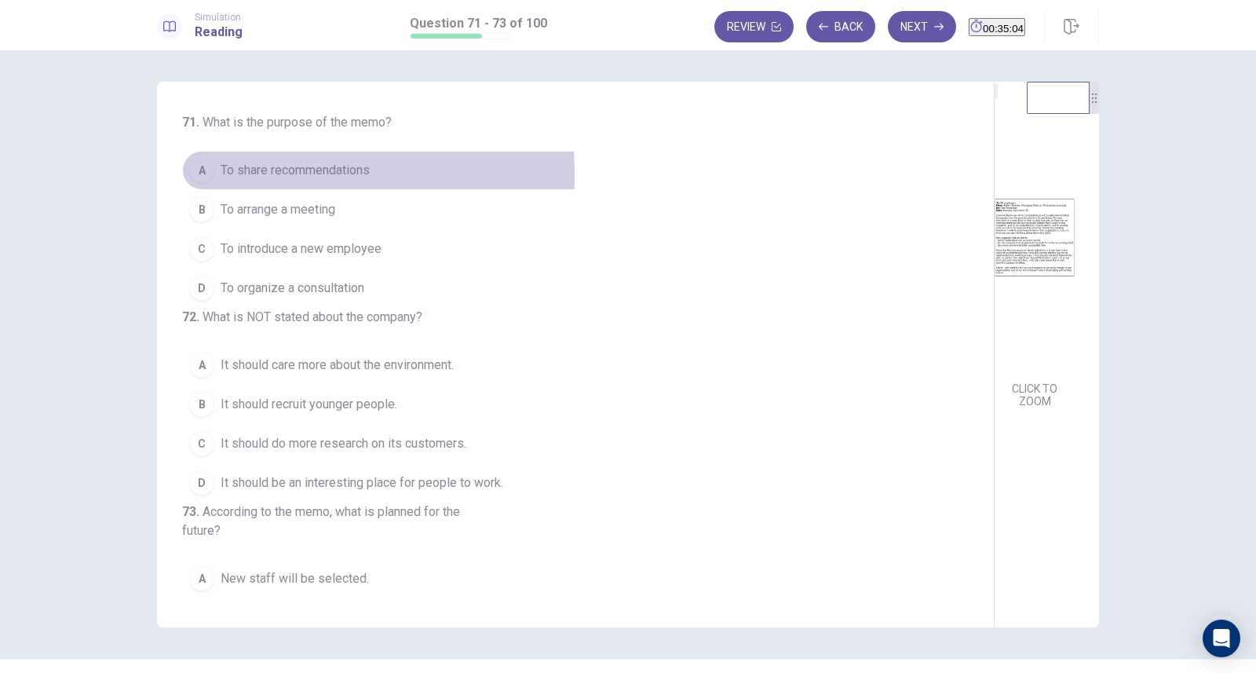
click at [202, 174] on div "A" at bounding box center [201, 170] width 25 height 25
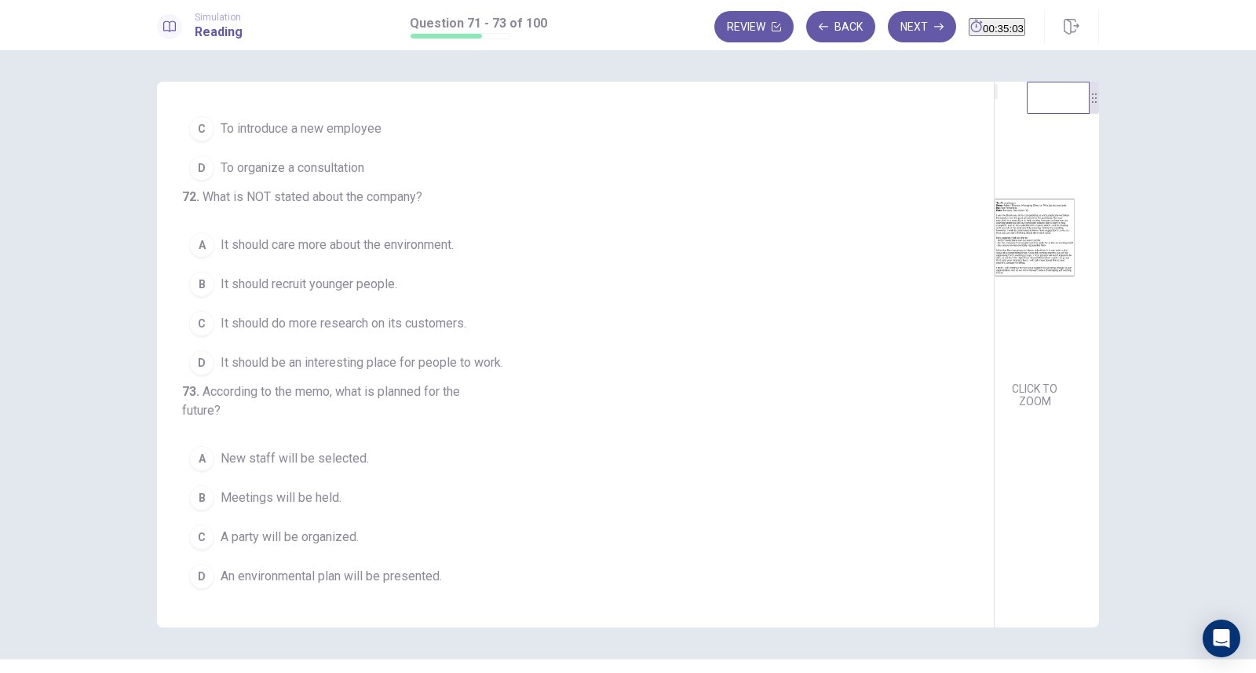
scroll to position [152, 0]
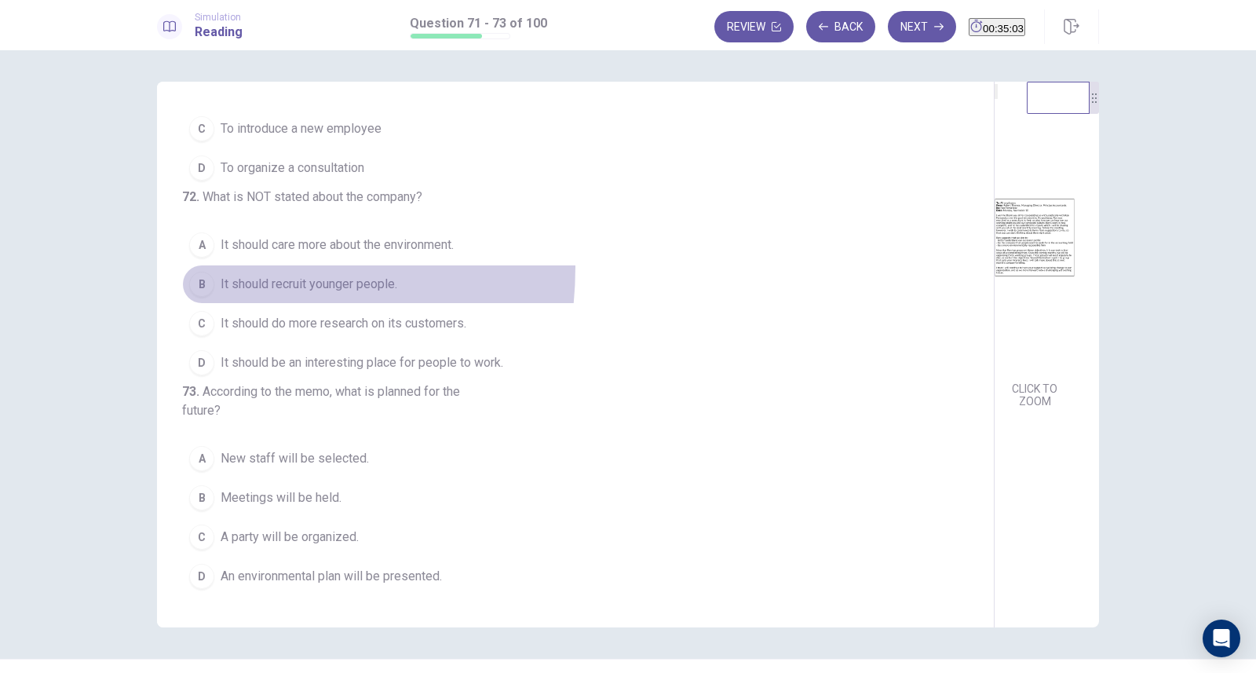
click at [195, 264] on button "B It should recruit younger people." at bounding box center [566, 283] width 768 height 39
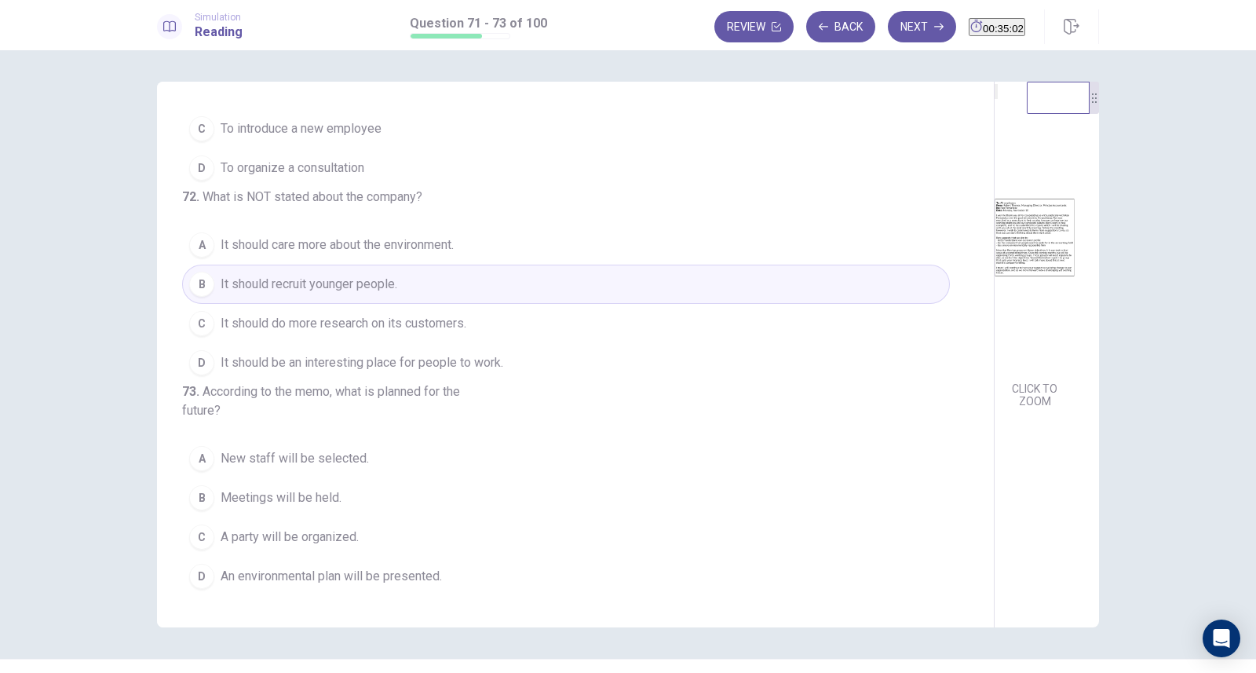
scroll to position [179, 0]
click at [200, 500] on div "B" at bounding box center [201, 497] width 25 height 25
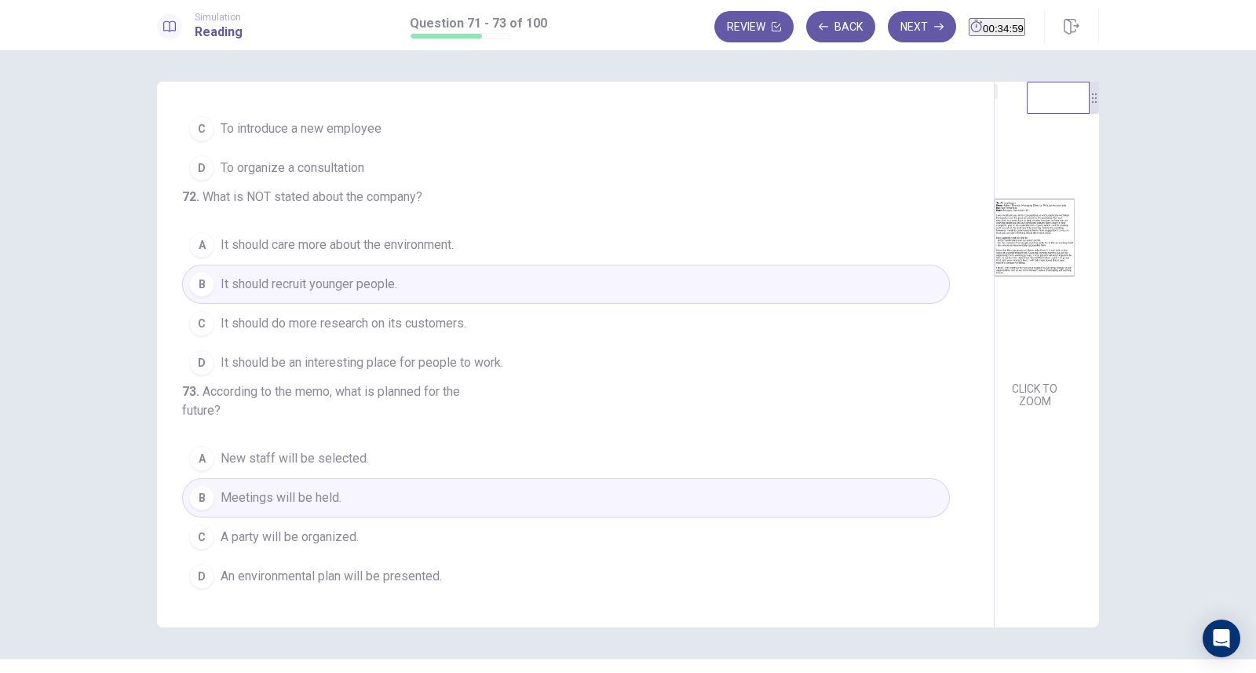
click at [888, 34] on button "Next" at bounding box center [922, 26] width 68 height 31
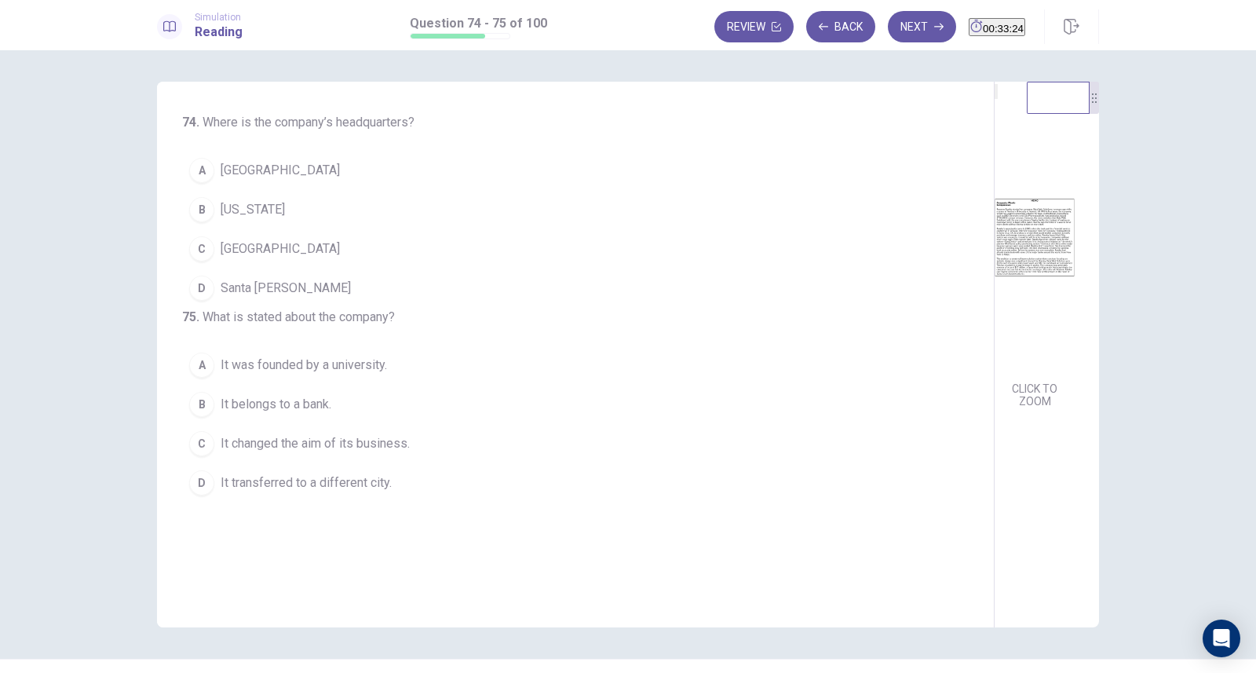
scroll to position [36, 0]
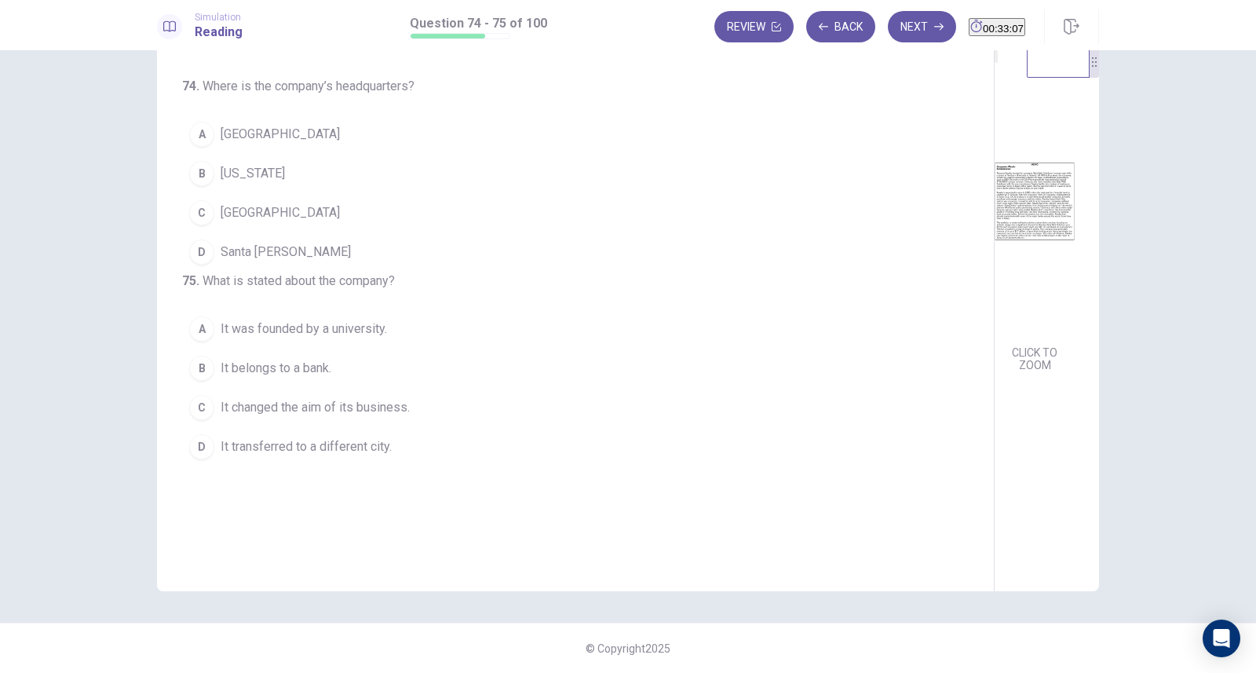
click at [204, 256] on div "D" at bounding box center [201, 251] width 25 height 25
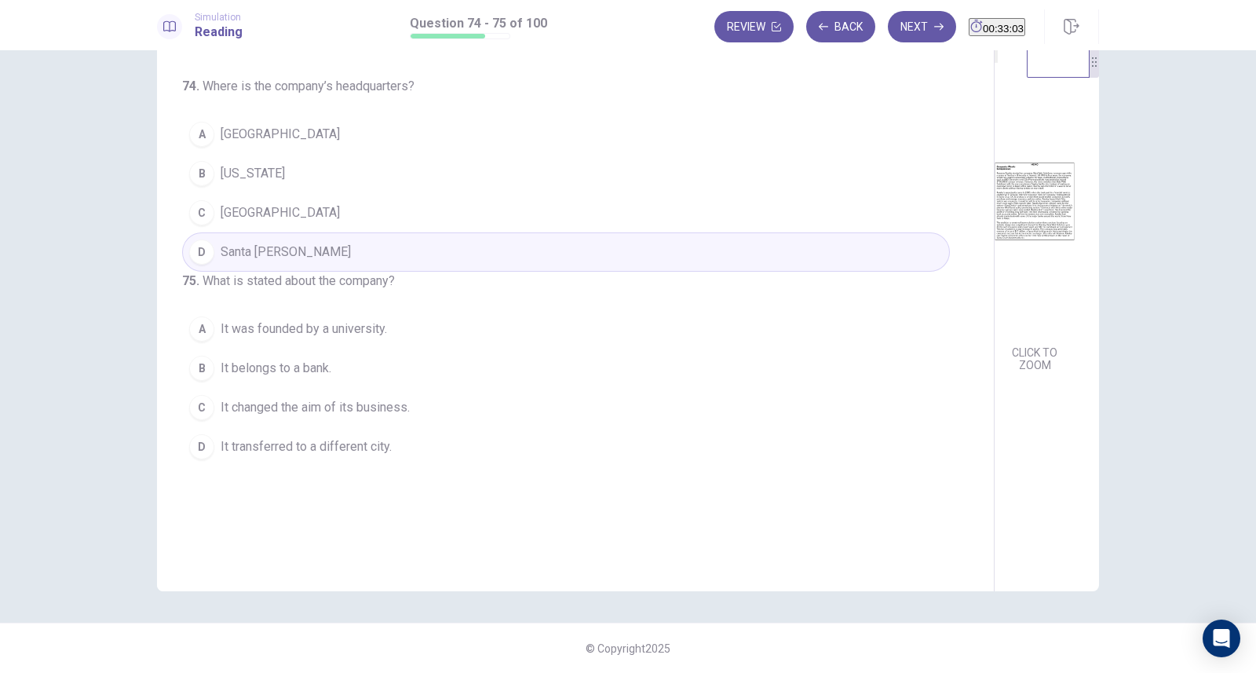
click at [200, 420] on div "C" at bounding box center [201, 407] width 25 height 25
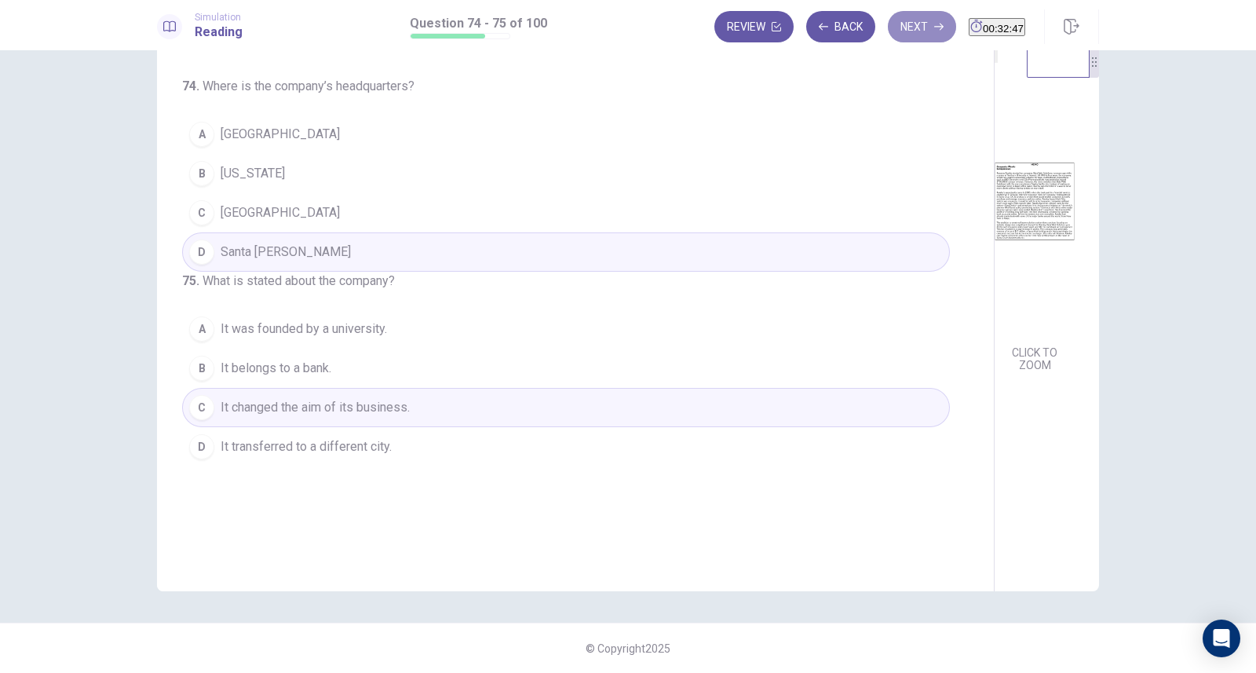
click at [892, 33] on button "Next" at bounding box center [922, 26] width 68 height 31
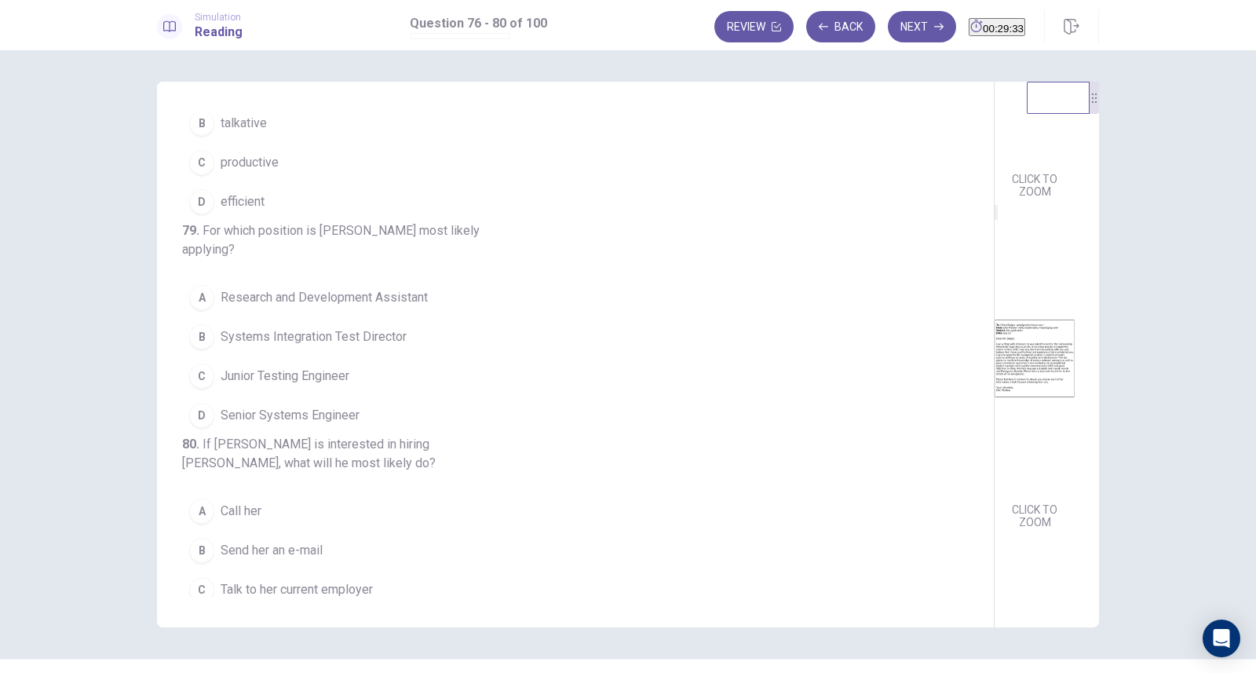
scroll to position [496, 0]
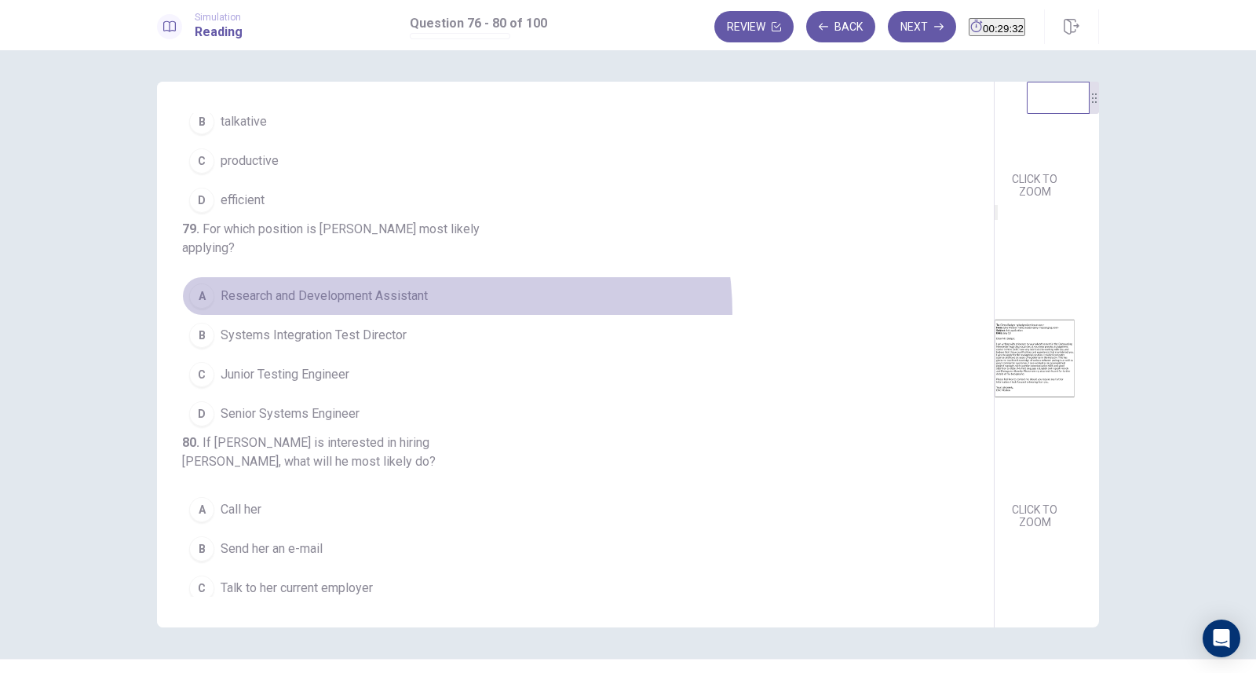
click at [451, 315] on button "A Research and Development Assistant" at bounding box center [566, 295] width 768 height 39
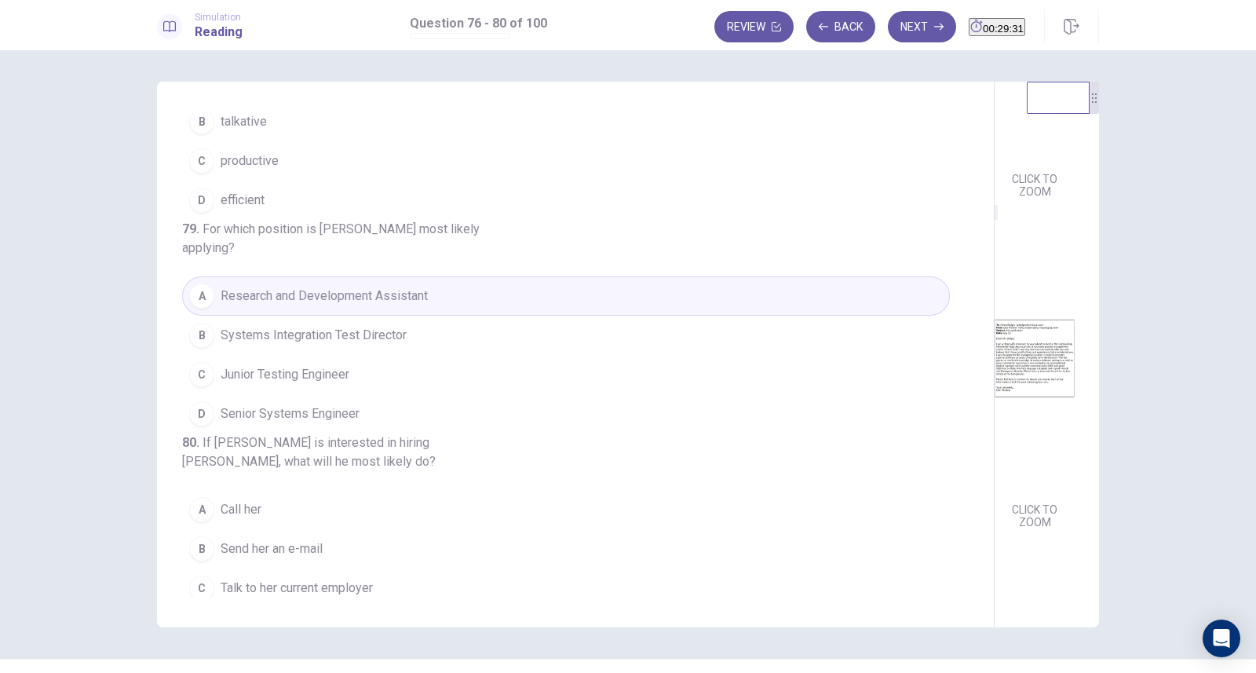
click at [445, 433] on button "D Senior Systems Engineer" at bounding box center [566, 413] width 768 height 39
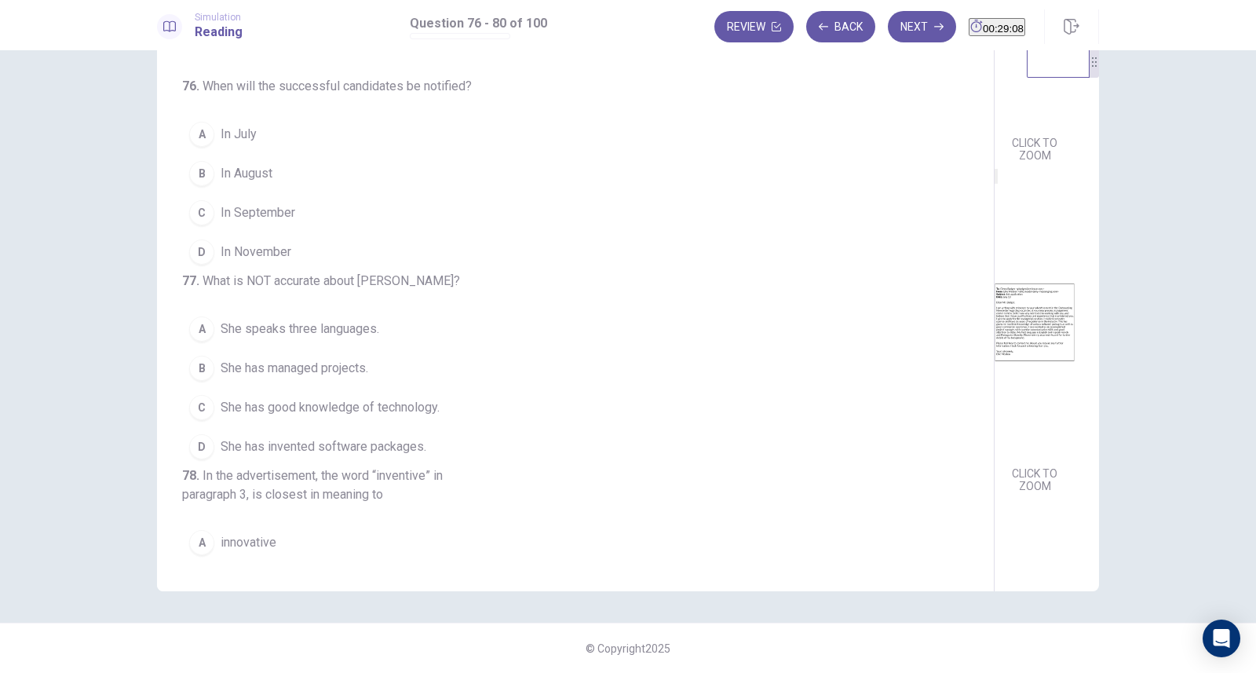
scroll to position [0, 0]
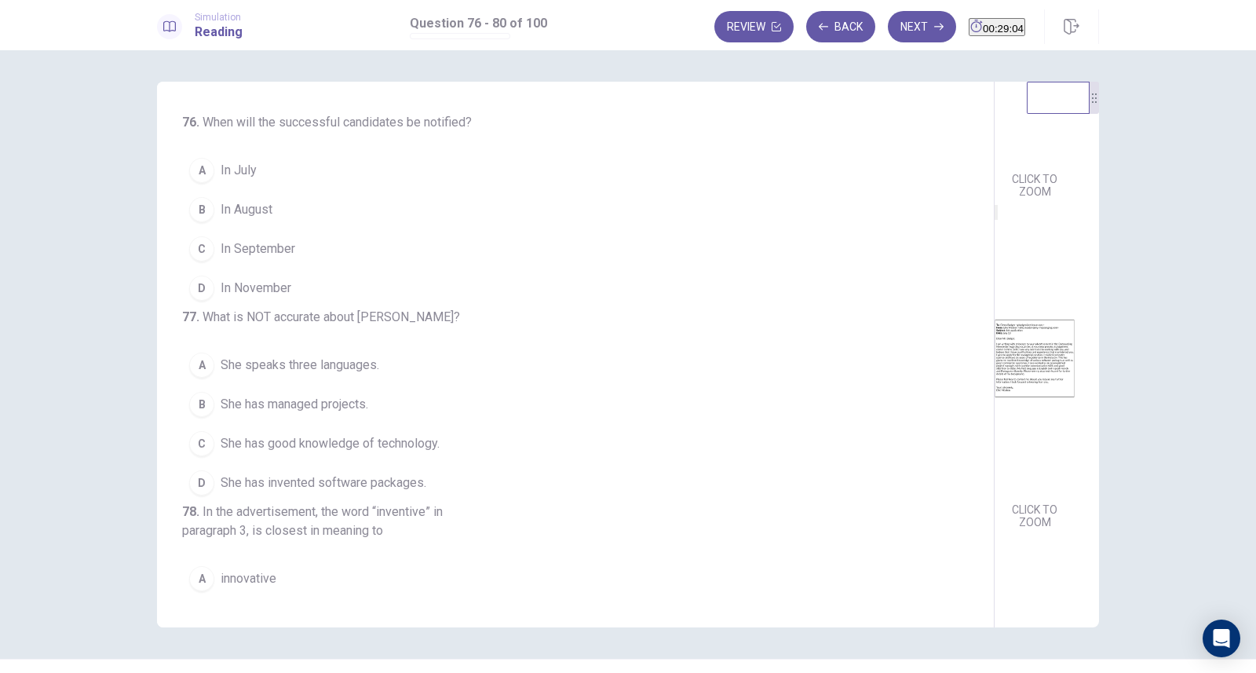
click at [934, 25] on icon "button" at bounding box center [938, 26] width 9 height 9
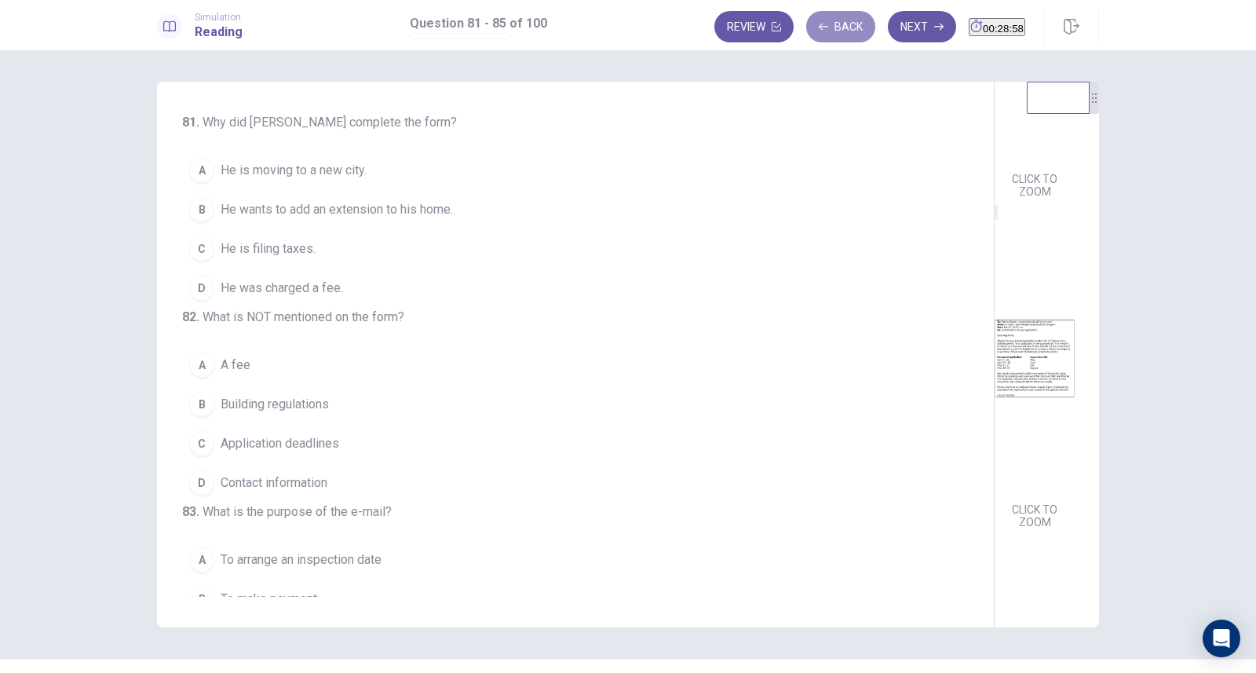
click at [813, 27] on button "Back" at bounding box center [840, 26] width 69 height 31
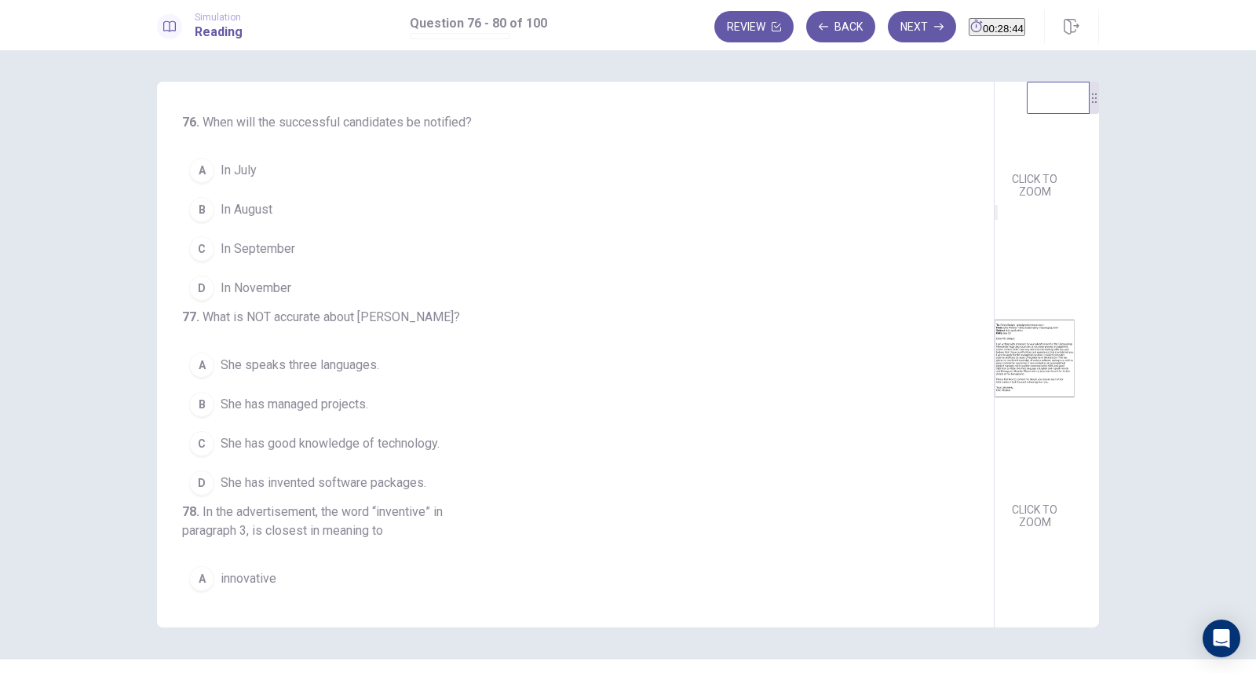
click at [202, 249] on div "C" at bounding box center [201, 248] width 25 height 25
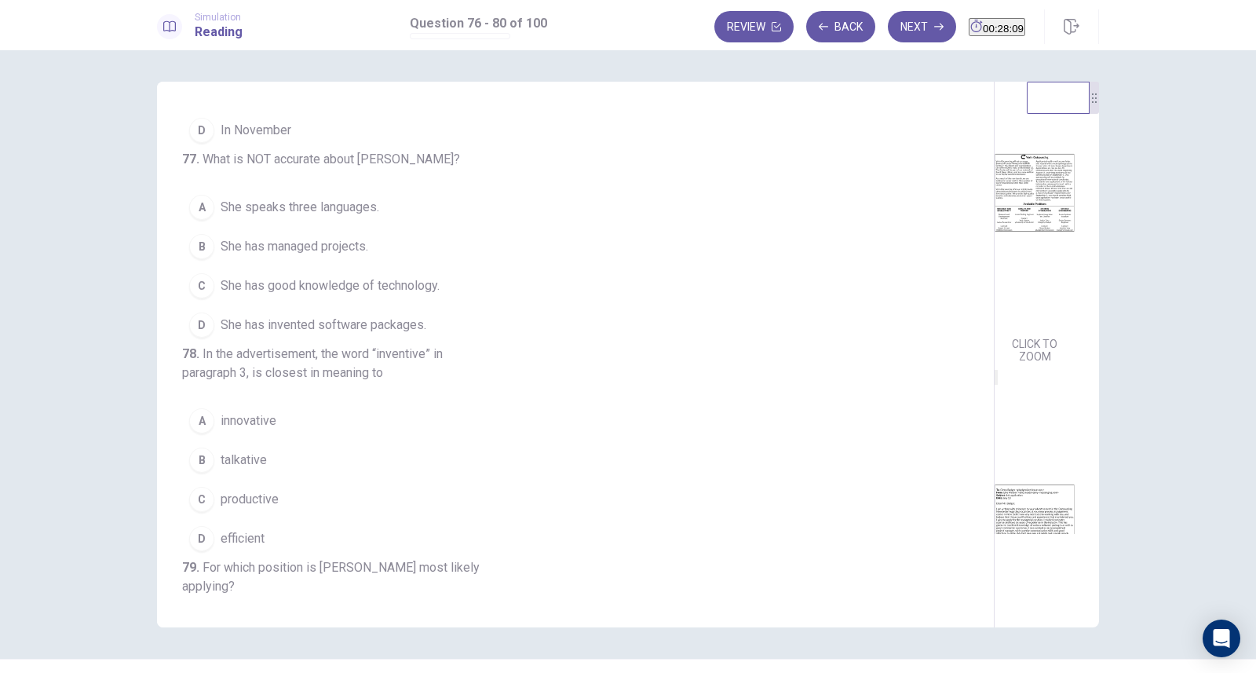
scroll to position [164, 0]
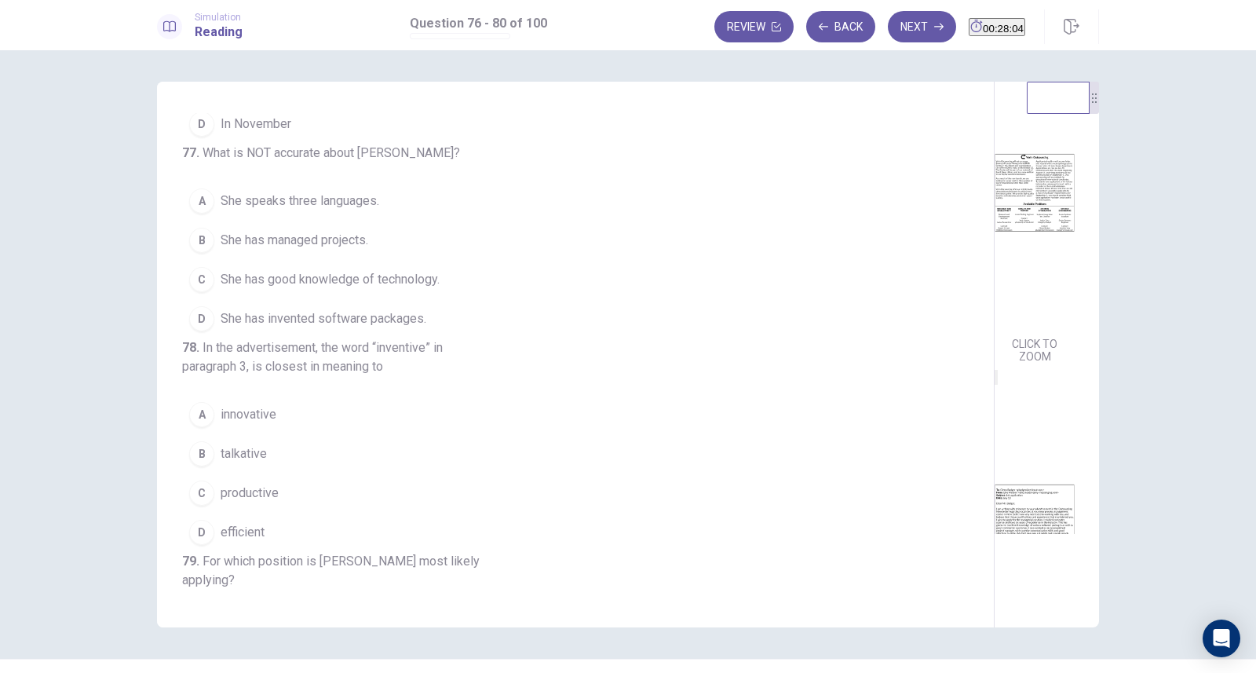
click at [202, 331] on div "D" at bounding box center [201, 318] width 25 height 25
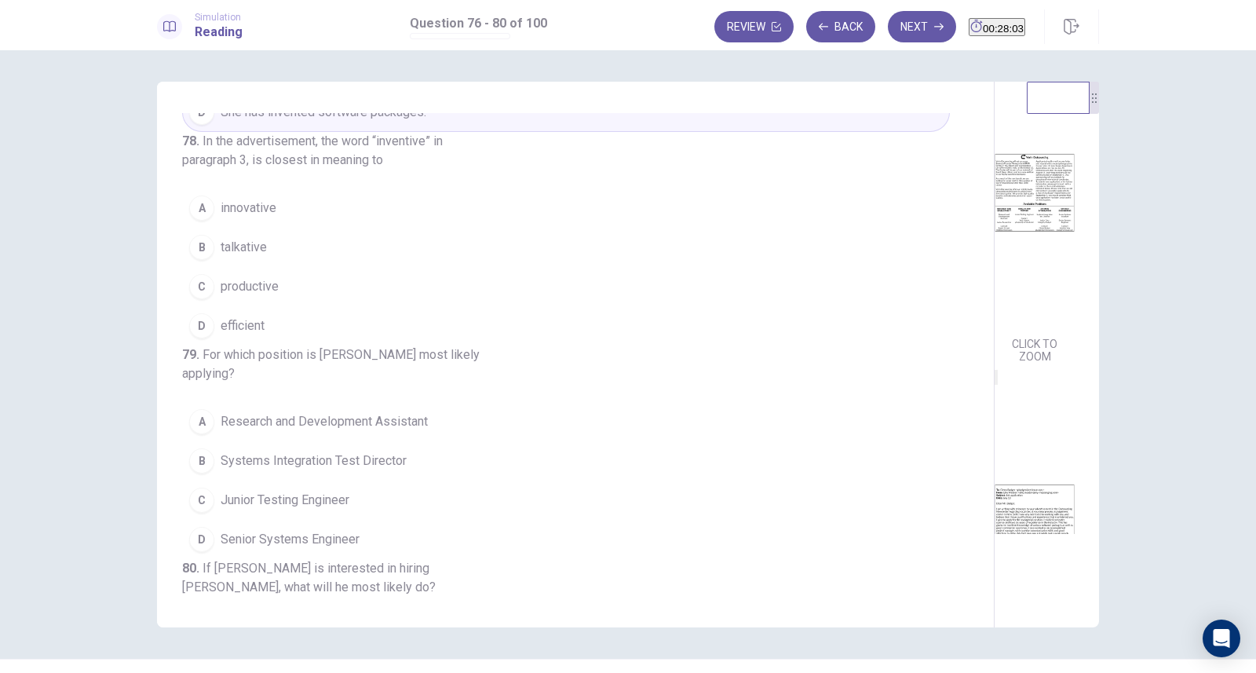
scroll to position [386, 0]
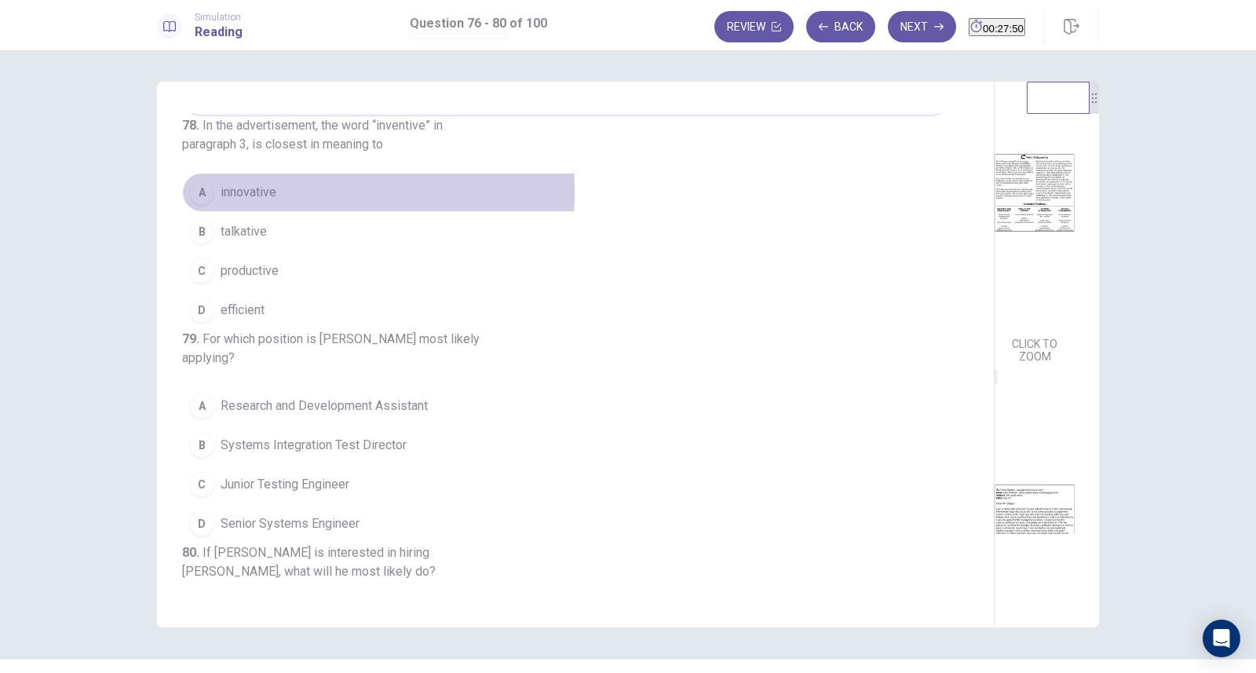
click at [195, 205] on div "A" at bounding box center [201, 192] width 25 height 25
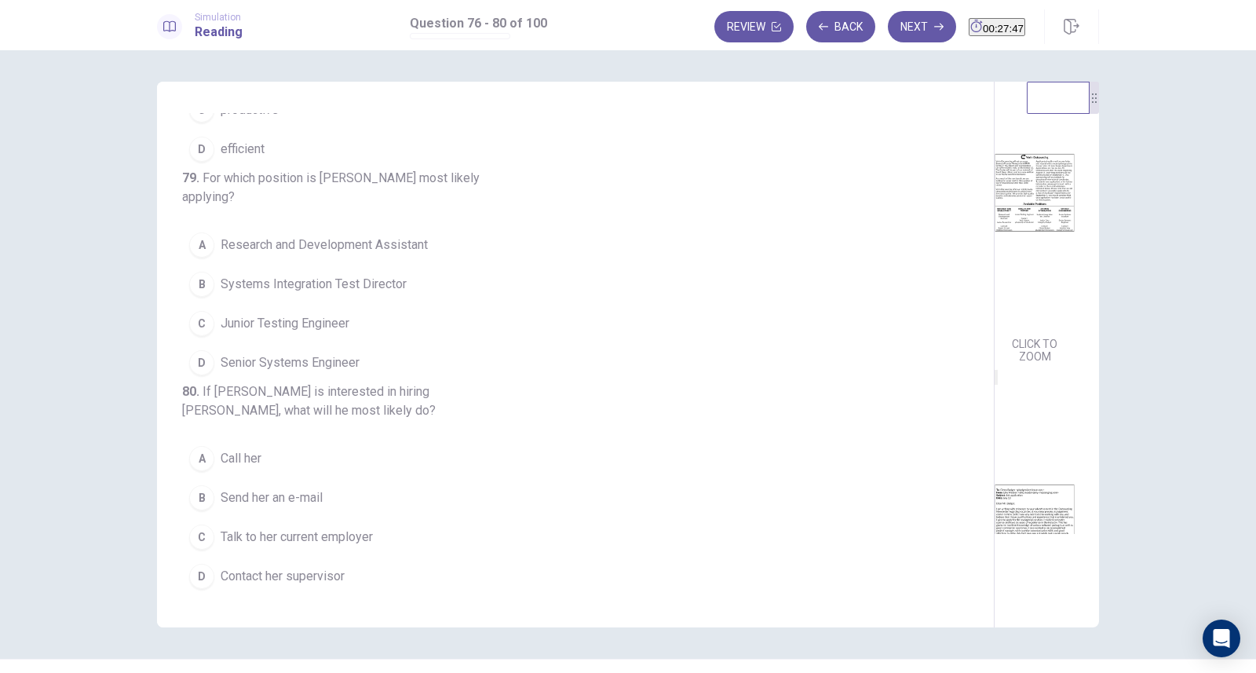
scroll to position [666, 0]
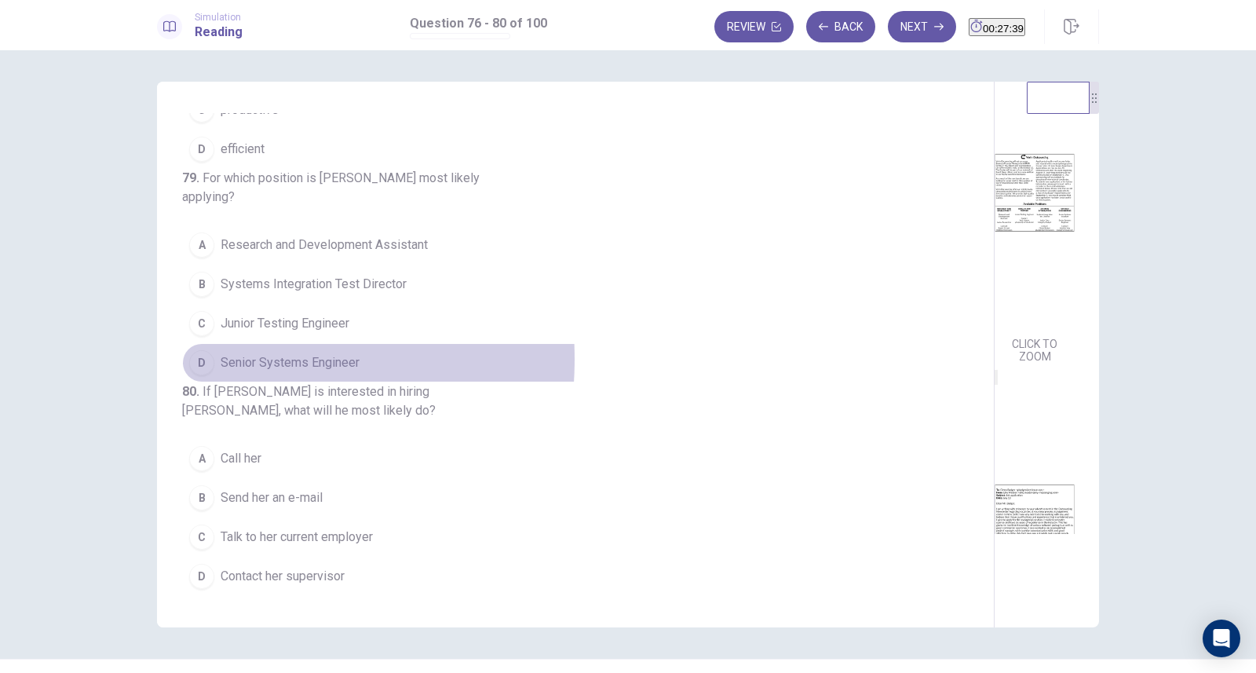
click at [189, 350] on div "D" at bounding box center [201, 362] width 25 height 25
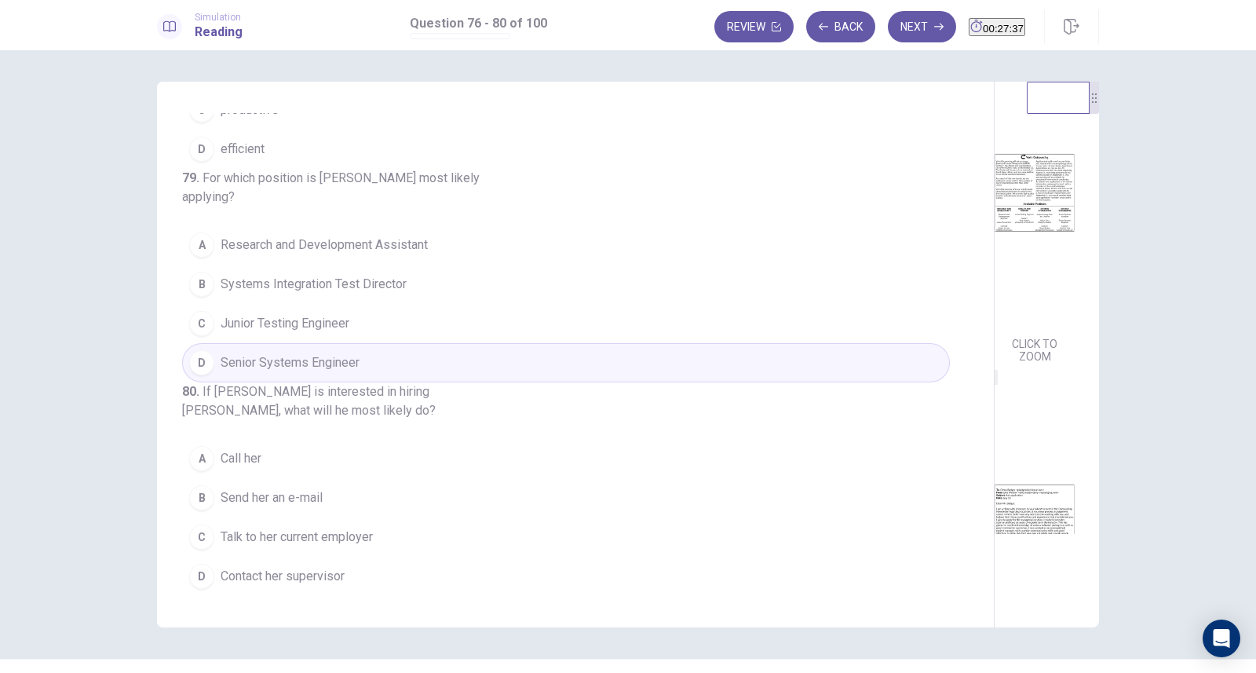
scroll to position [36, 0]
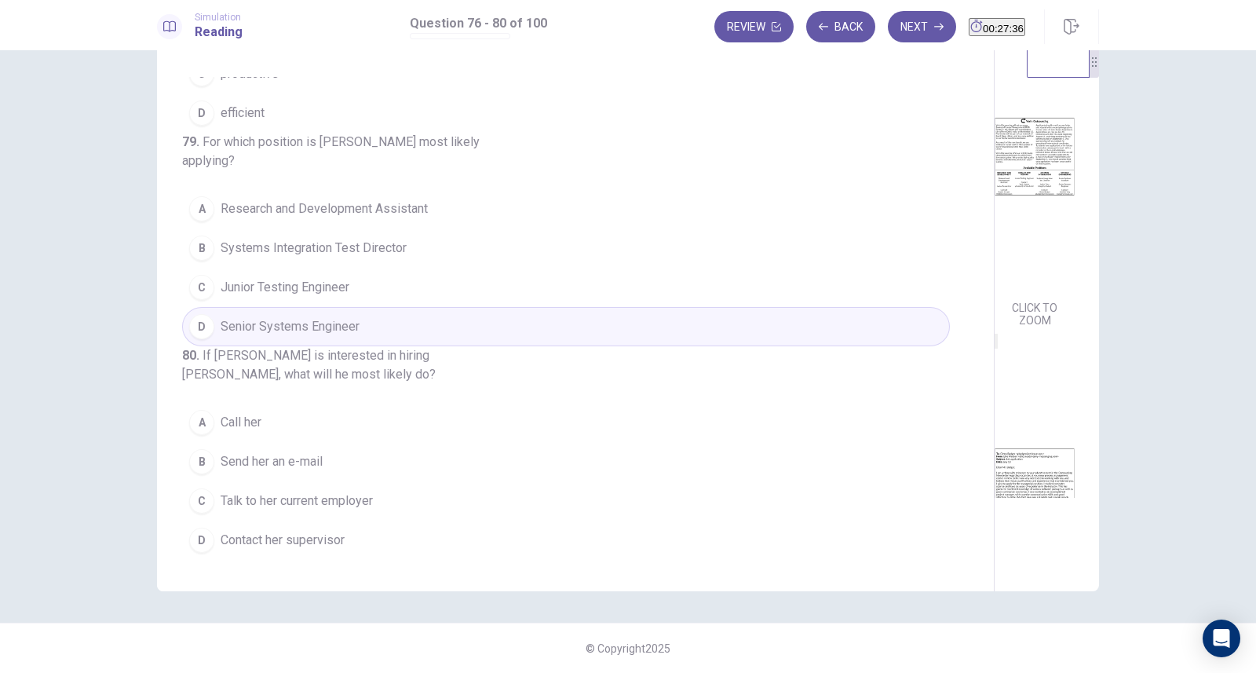
click at [202, 465] on div "B" at bounding box center [201, 461] width 25 height 25
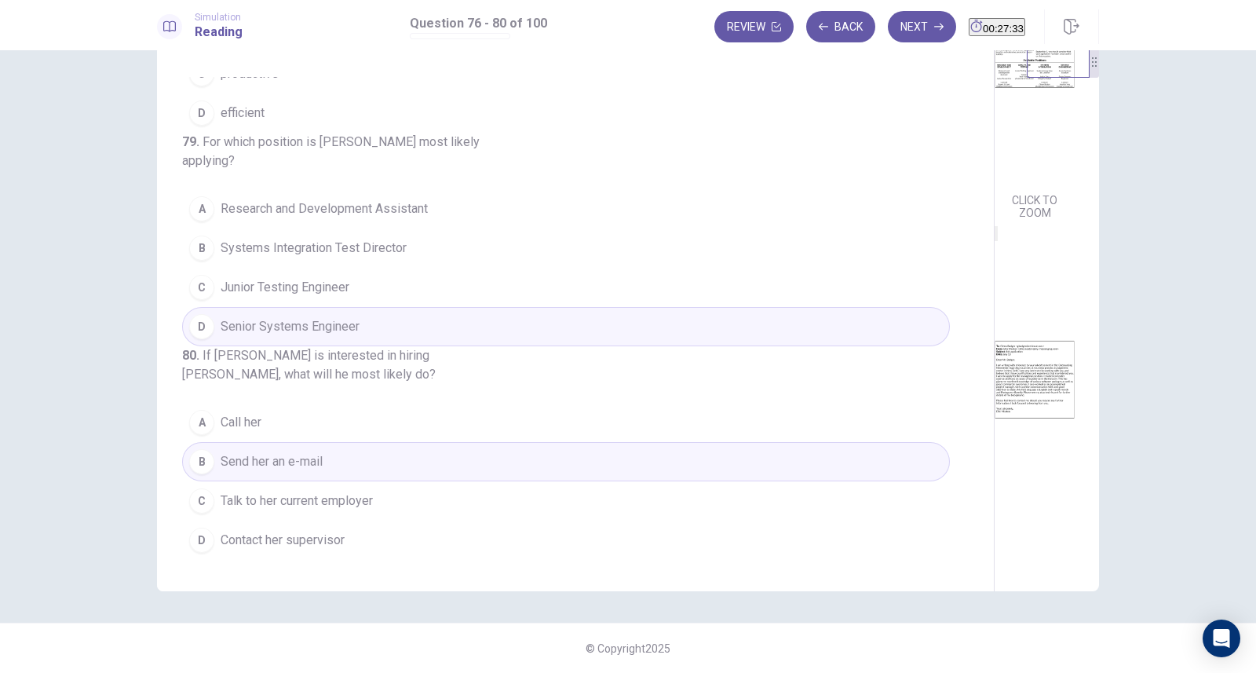
scroll to position [235, 0]
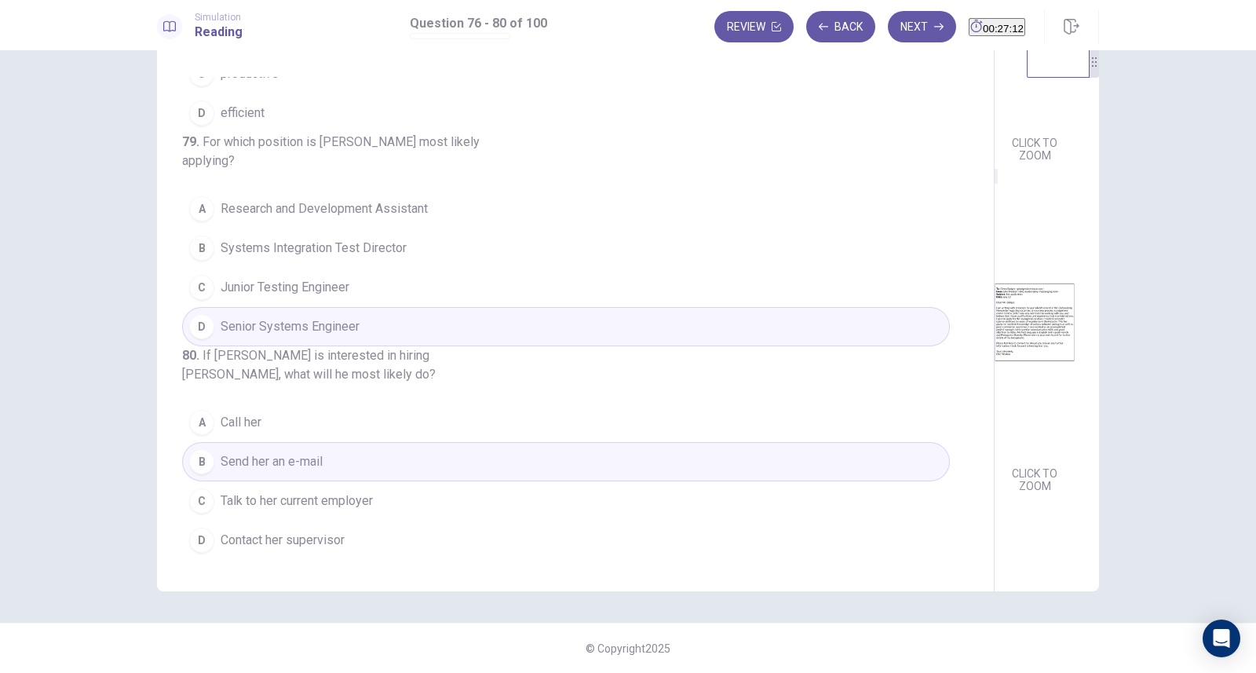
click at [895, 30] on button "Next" at bounding box center [922, 26] width 68 height 31
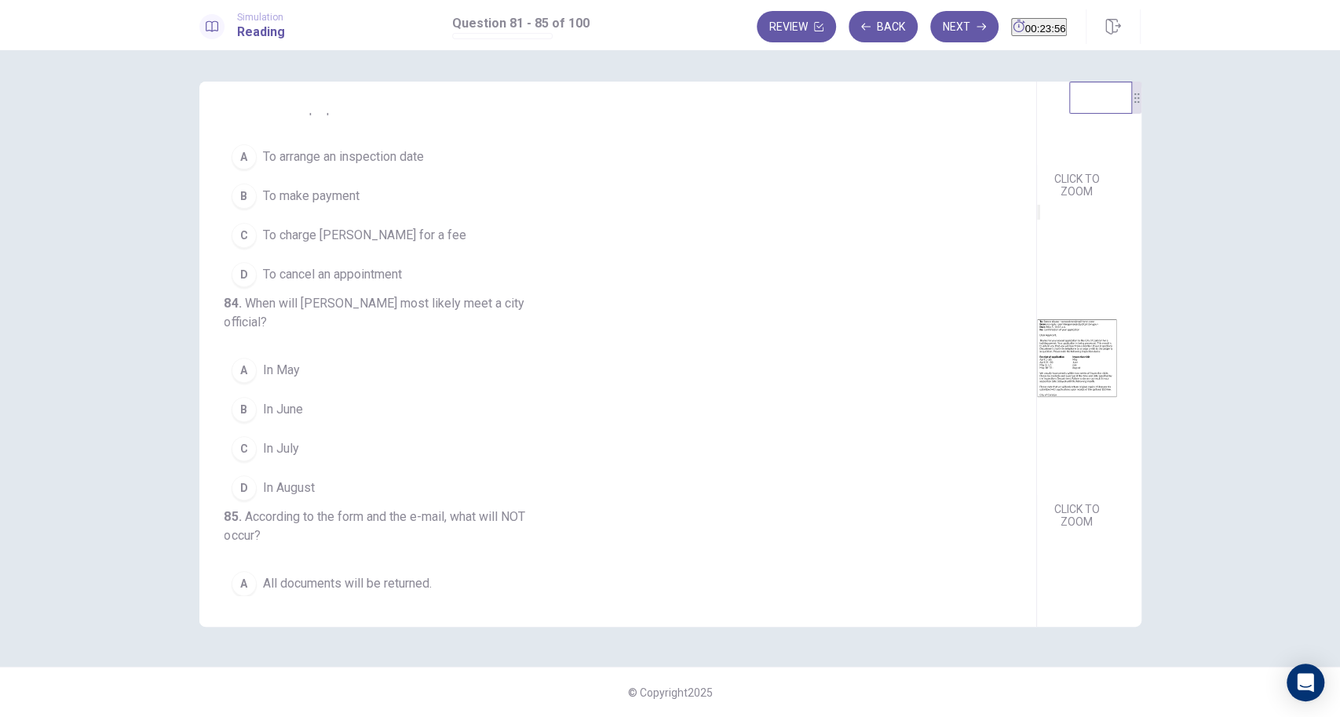
scroll to position [403, 0]
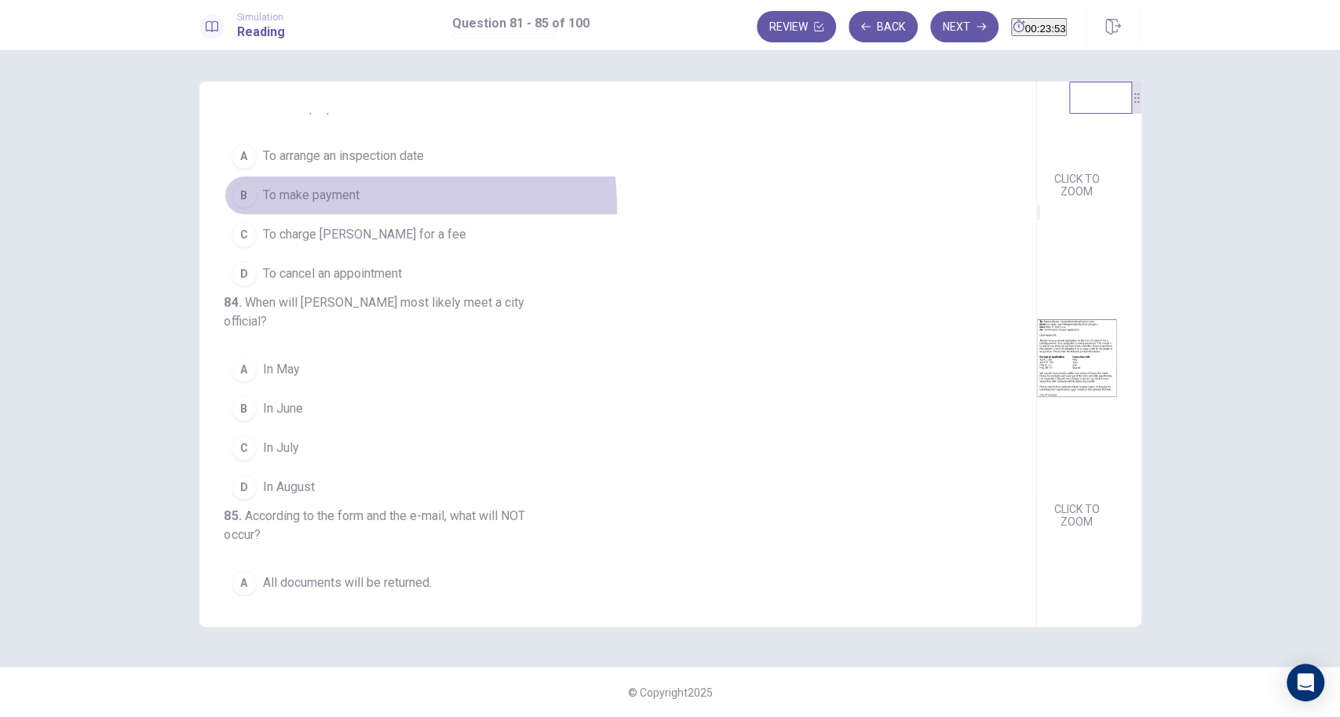
click at [360, 215] on button "B To make payment" at bounding box center [608, 195] width 768 height 39
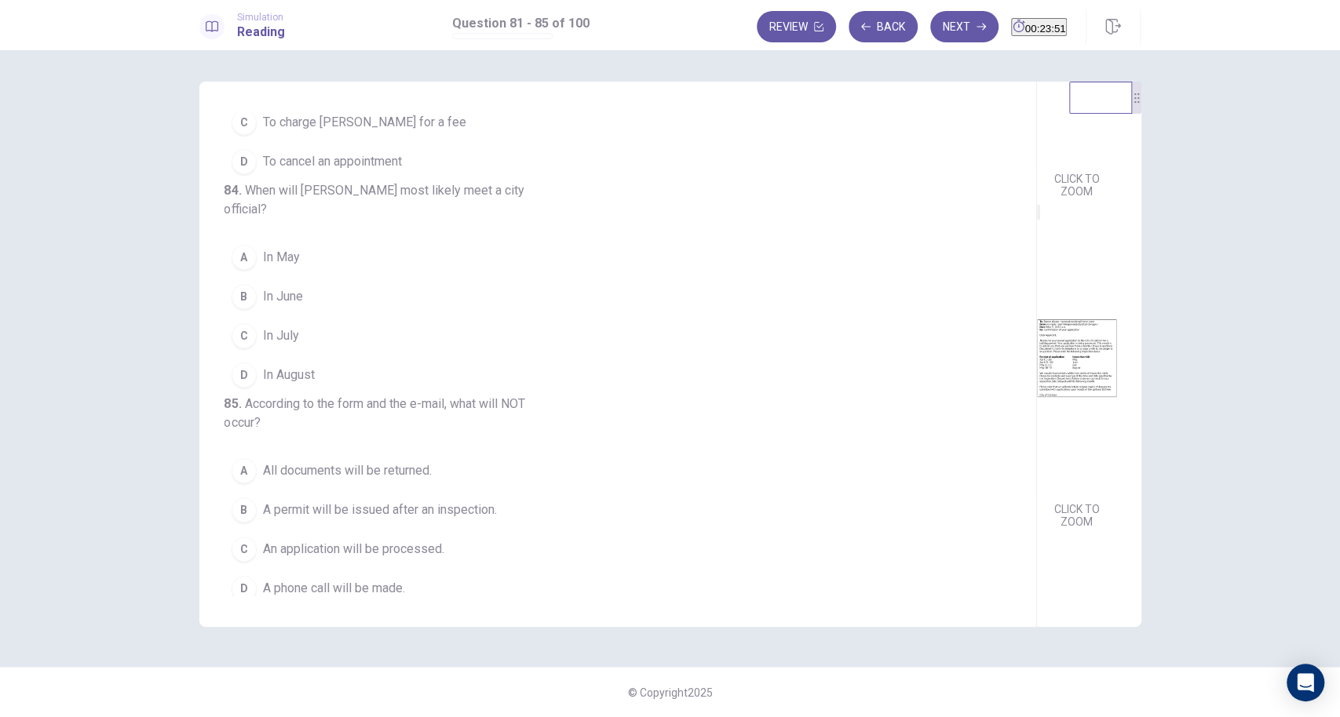
scroll to position [518, 0]
click at [319, 353] on button "C In July" at bounding box center [608, 333] width 768 height 39
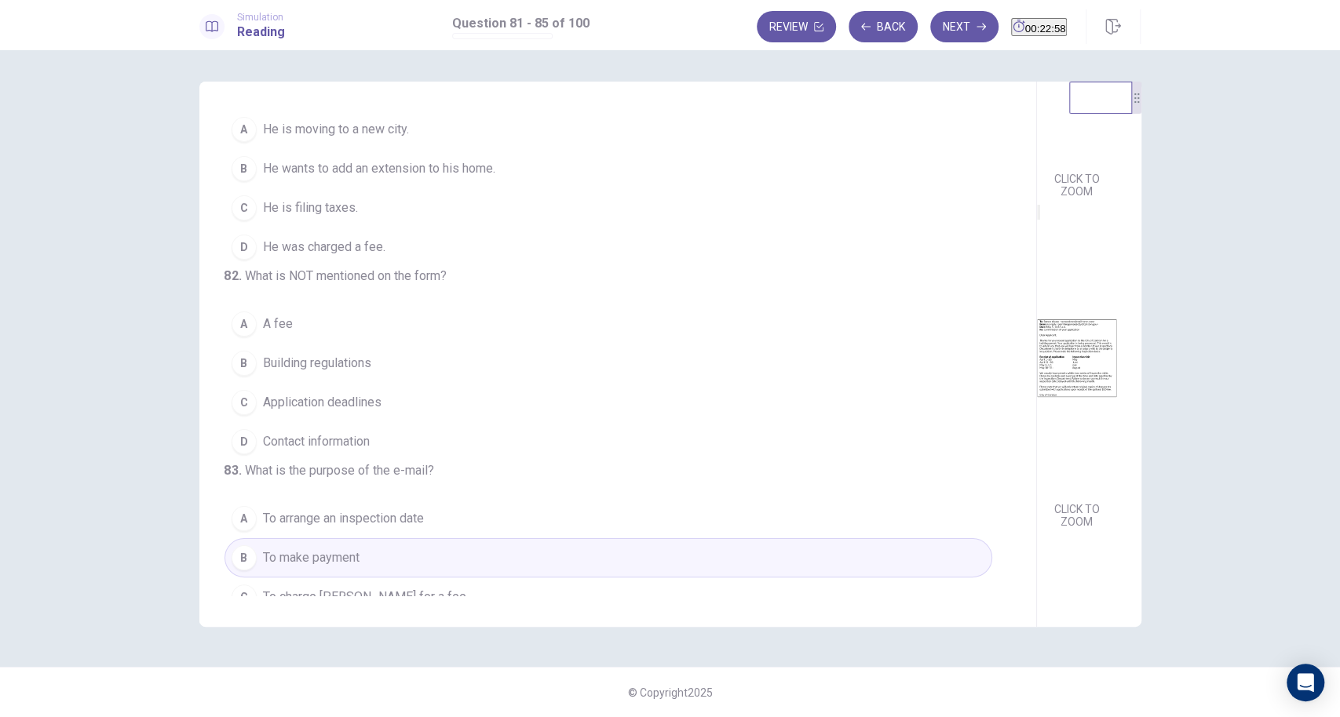
scroll to position [0, 0]
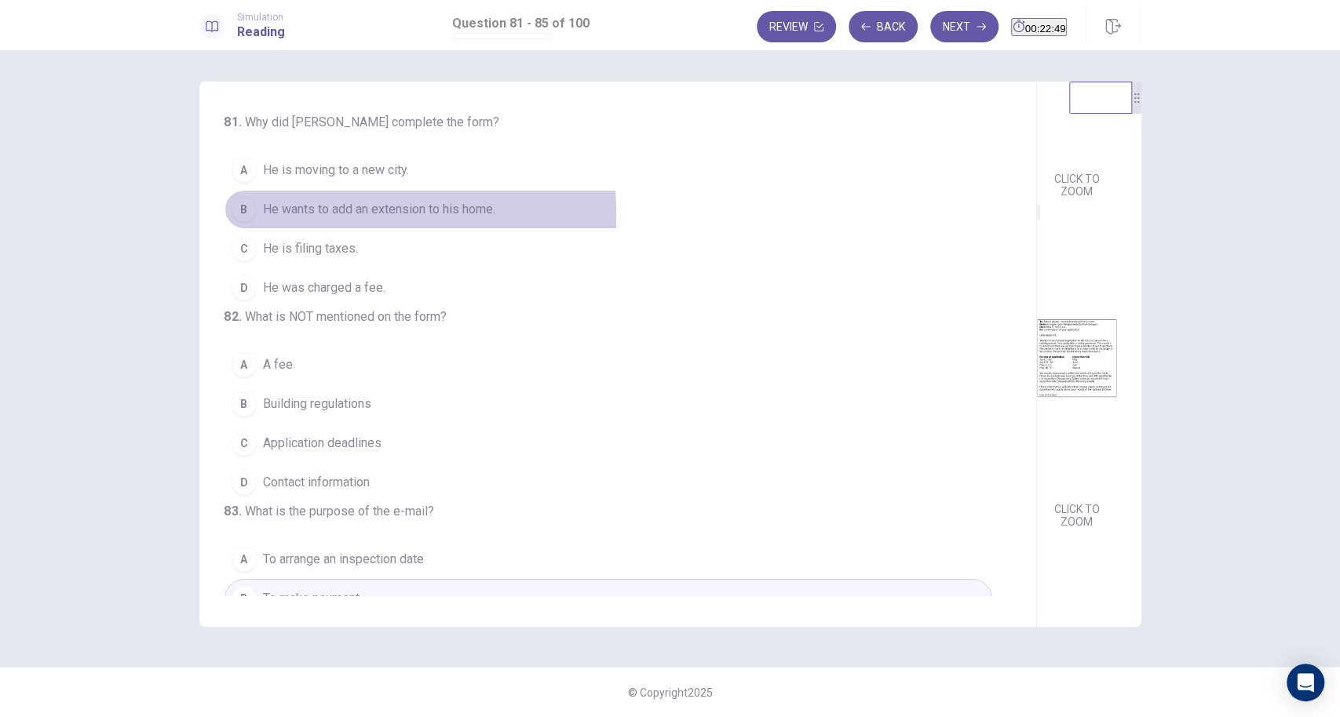
click at [252, 214] on div "B" at bounding box center [244, 209] width 25 height 25
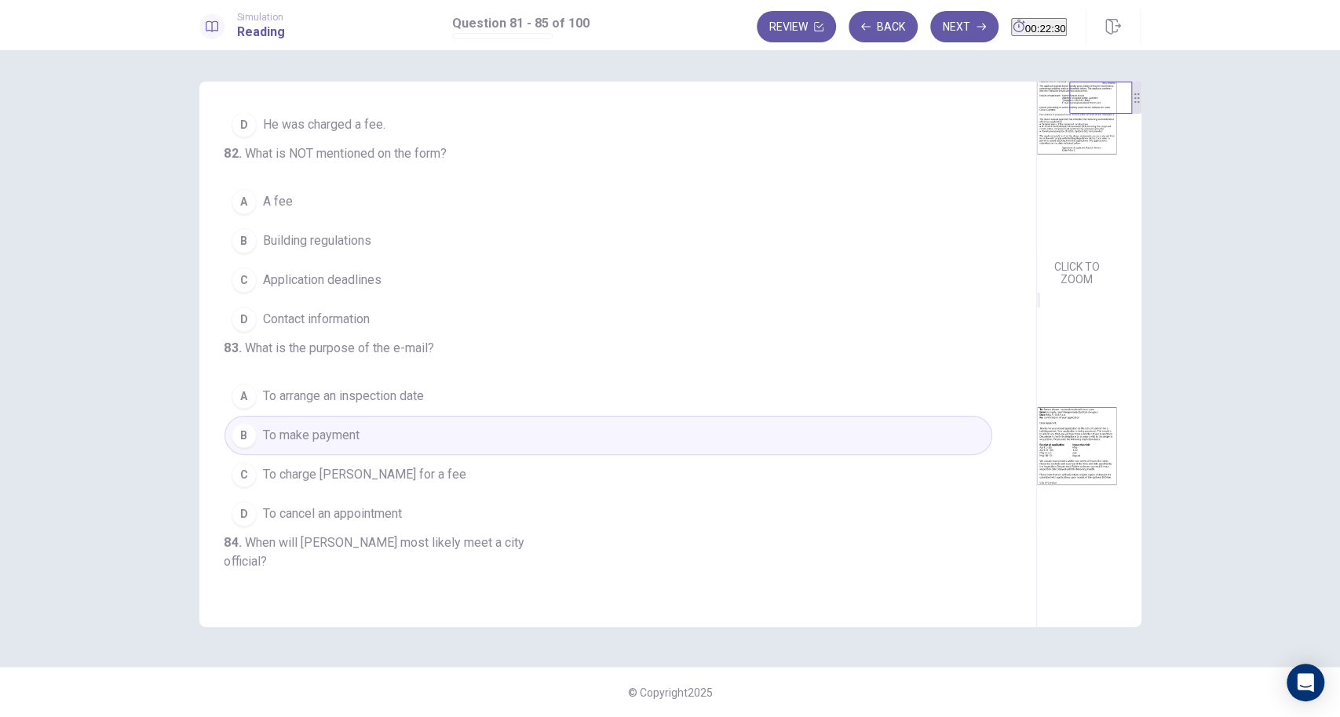
scroll to position [177, 0]
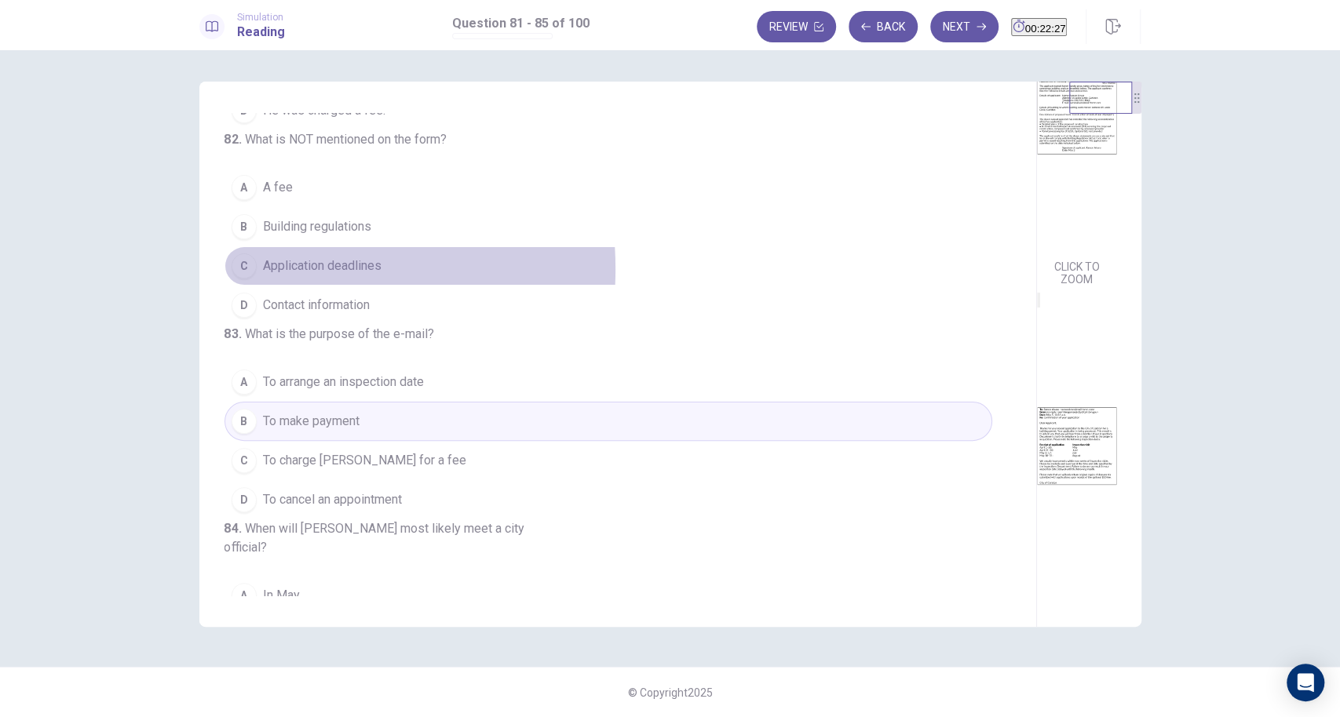
click at [251, 279] on div "C" at bounding box center [244, 265] width 25 height 25
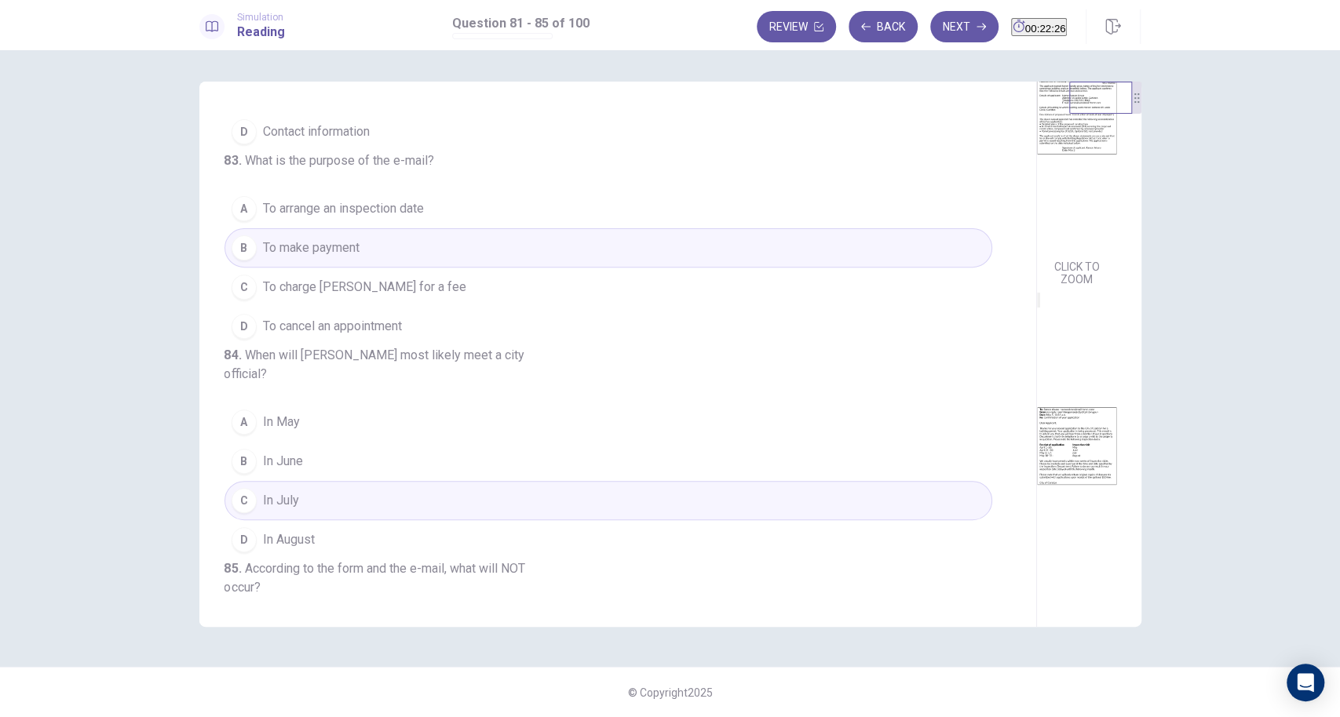
scroll to position [425, 0]
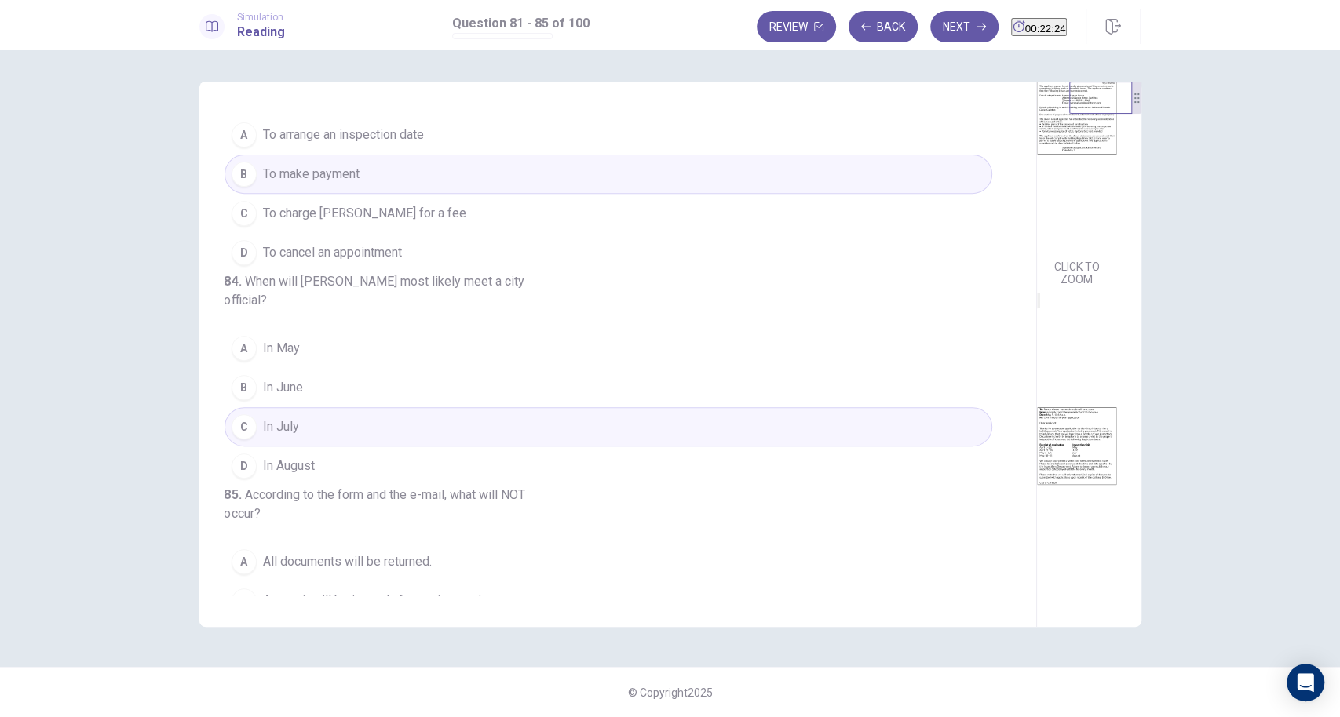
click at [316, 144] on span "To arrange an inspection date" at bounding box center [343, 135] width 161 height 19
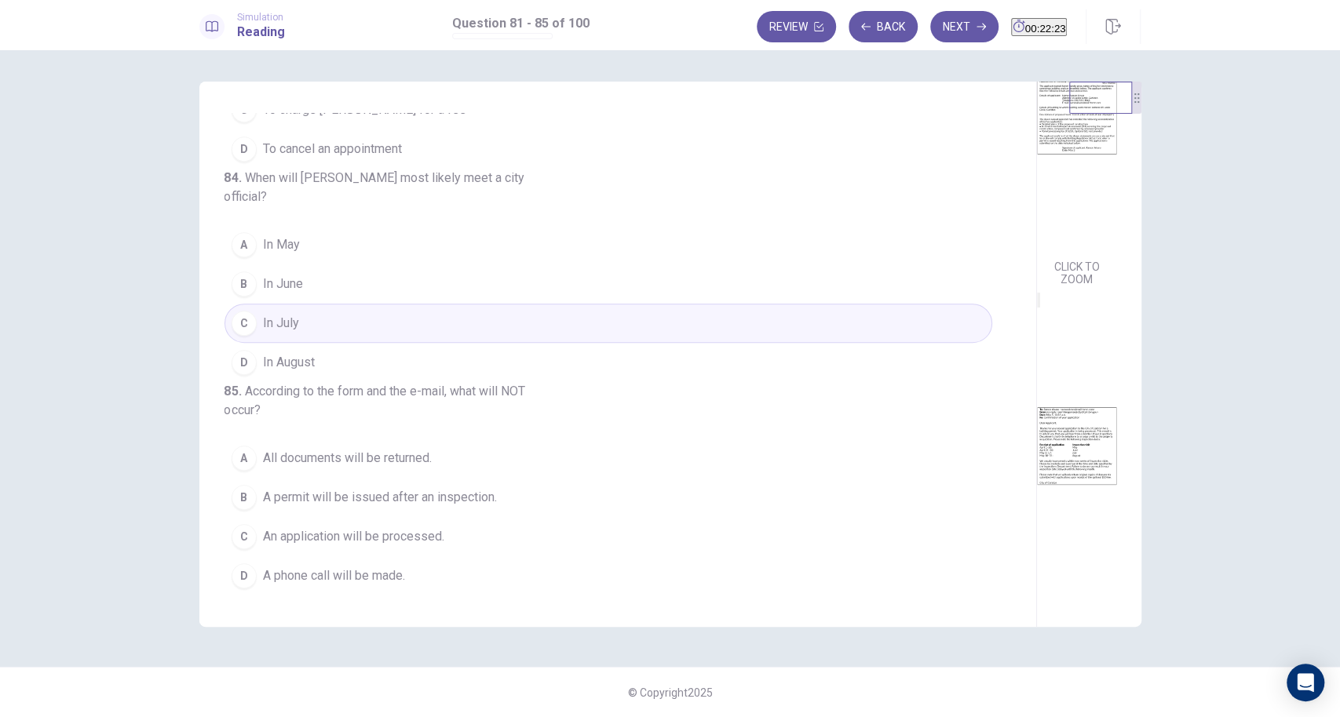
scroll to position [649, 0]
click at [337, 304] on button "C In July" at bounding box center [608, 323] width 768 height 39
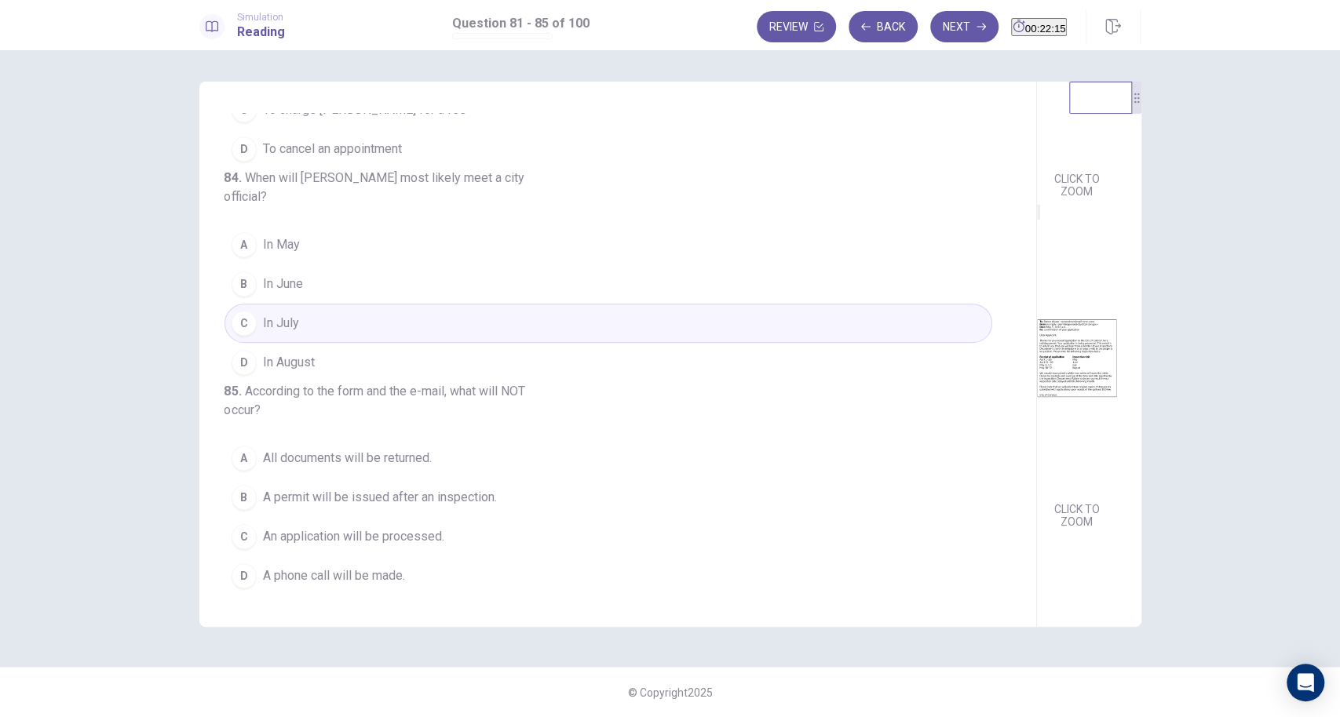
scroll to position [233, 0]
click at [235, 456] on div "A" at bounding box center [244, 458] width 25 height 25
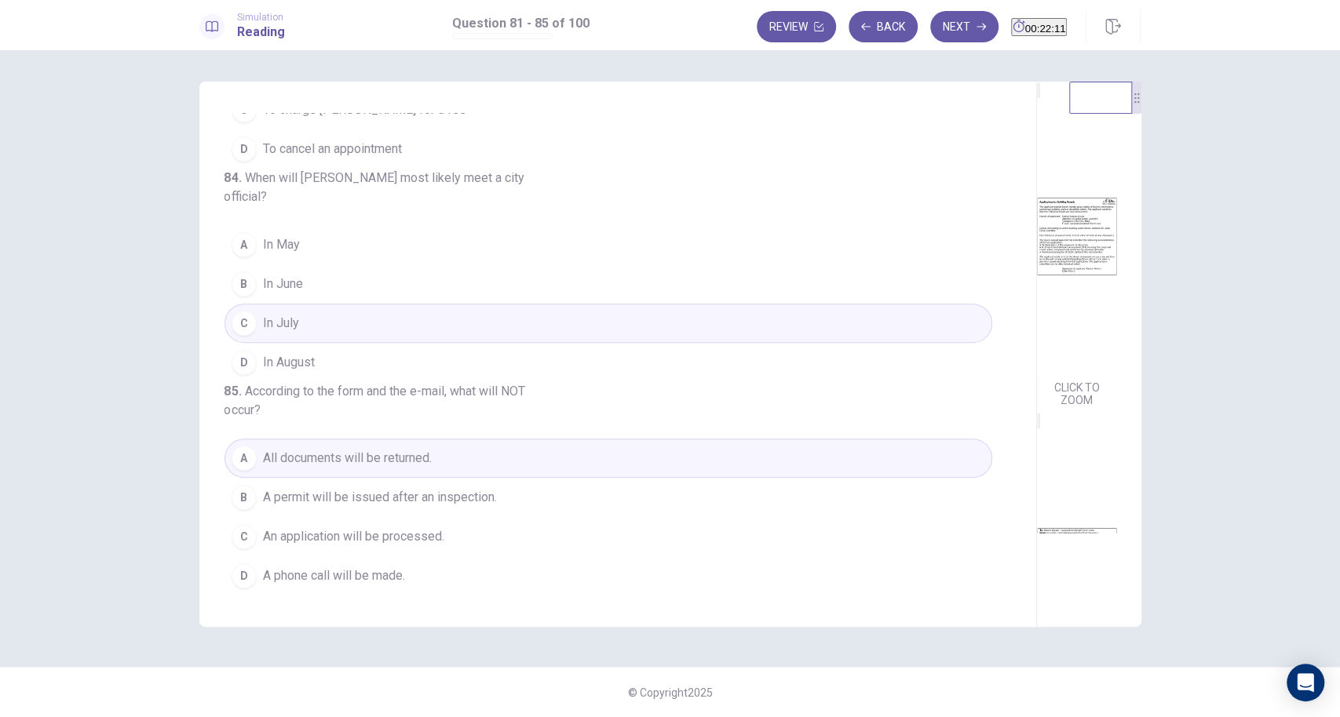
scroll to position [0, 0]
click at [941, 31] on button "Next" at bounding box center [964, 26] width 68 height 31
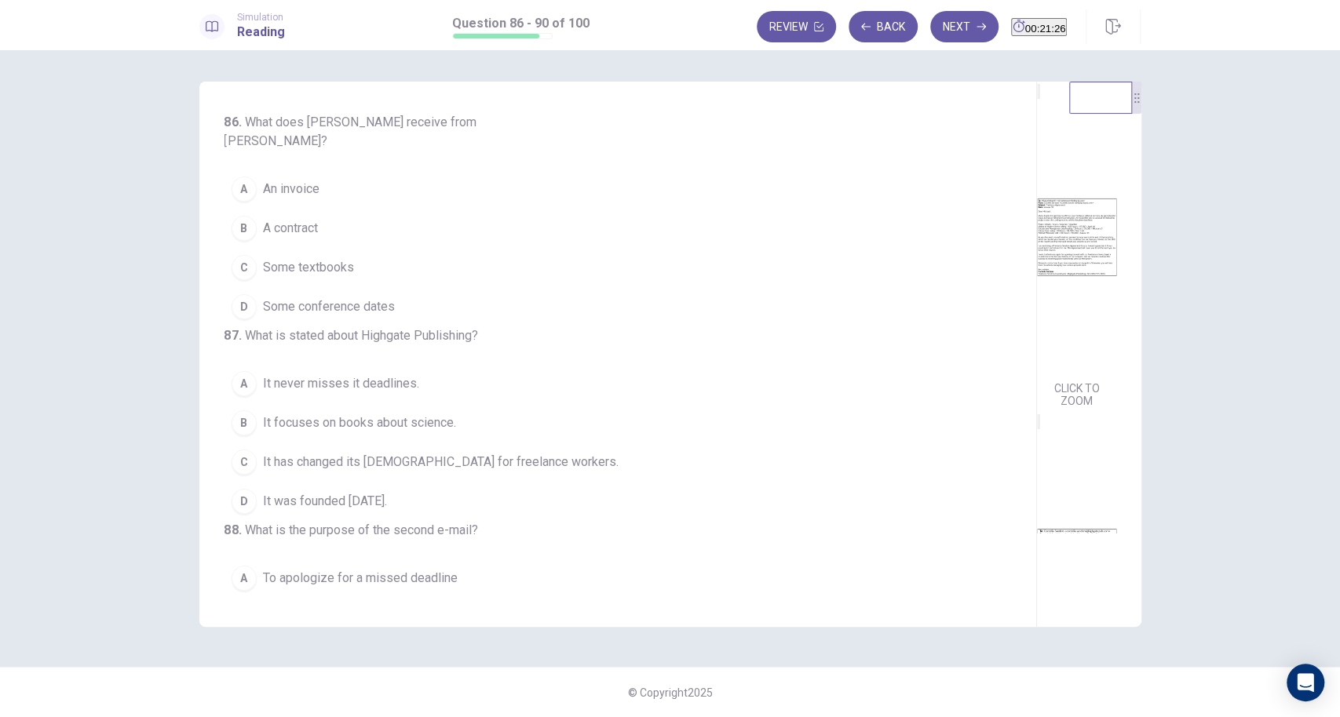
click at [866, 24] on button "Back" at bounding box center [882, 26] width 69 height 31
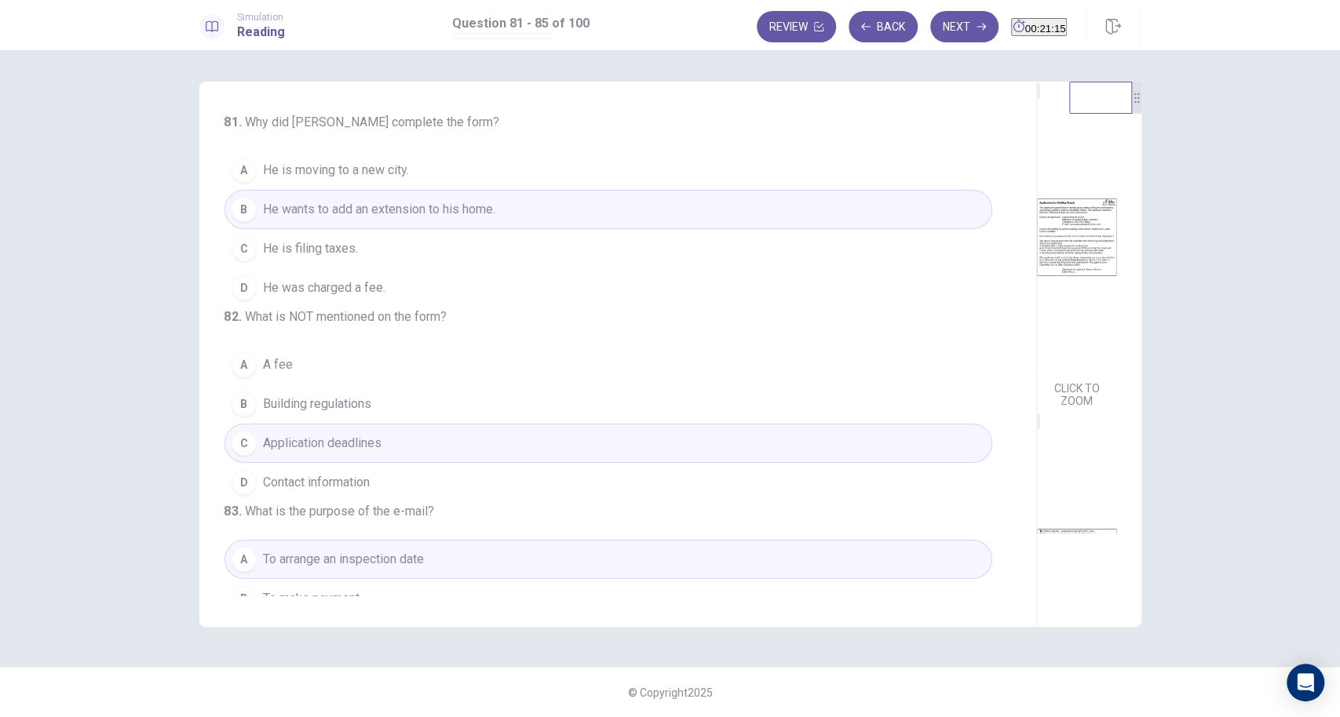
click at [932, 31] on button "Next" at bounding box center [964, 26] width 68 height 31
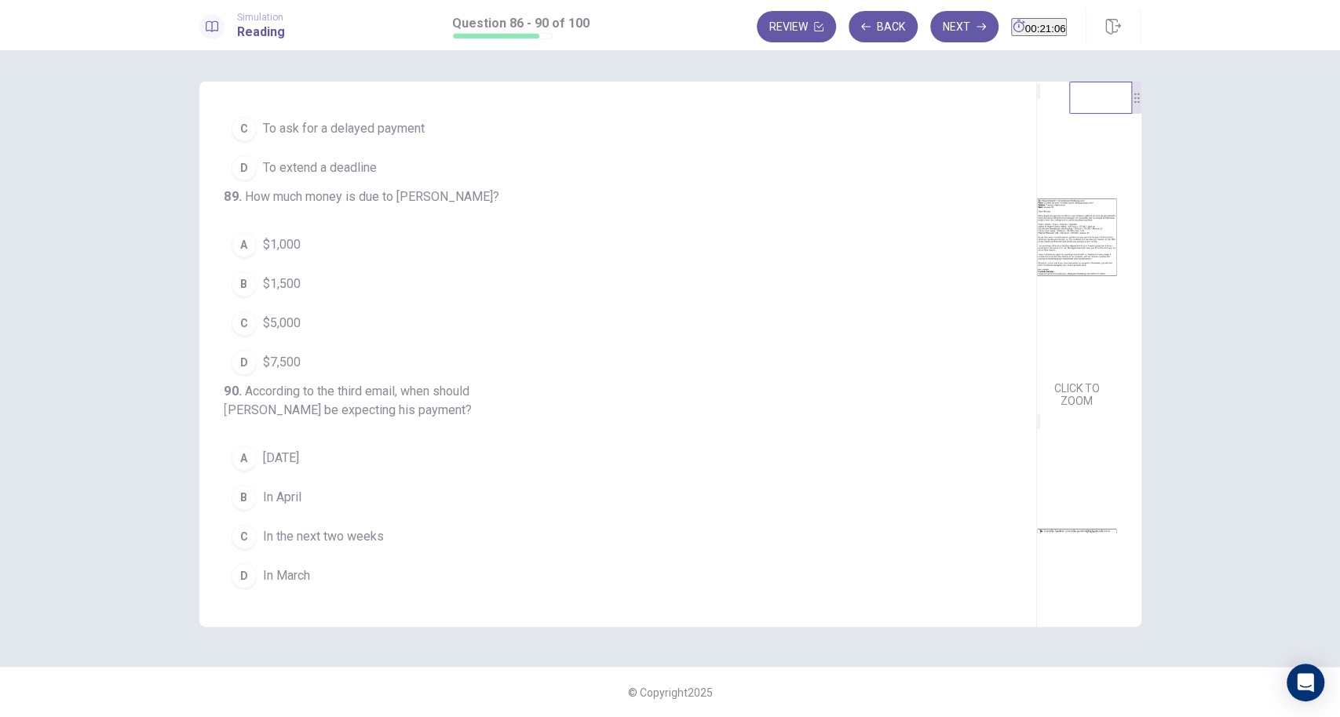
scroll to position [1, 0]
click at [1004, 94] on icon "EXPAND" at bounding box center [1038, 94] width 0 height 0
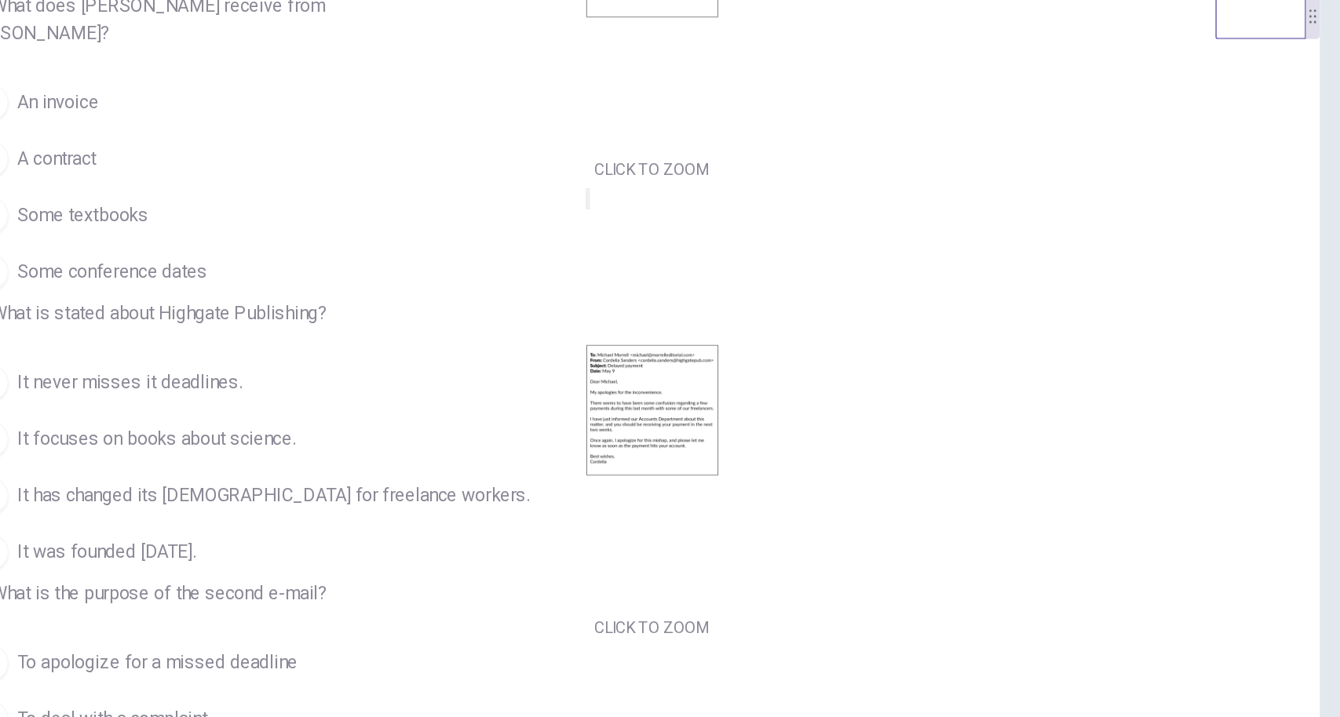
scroll to position [574, 0]
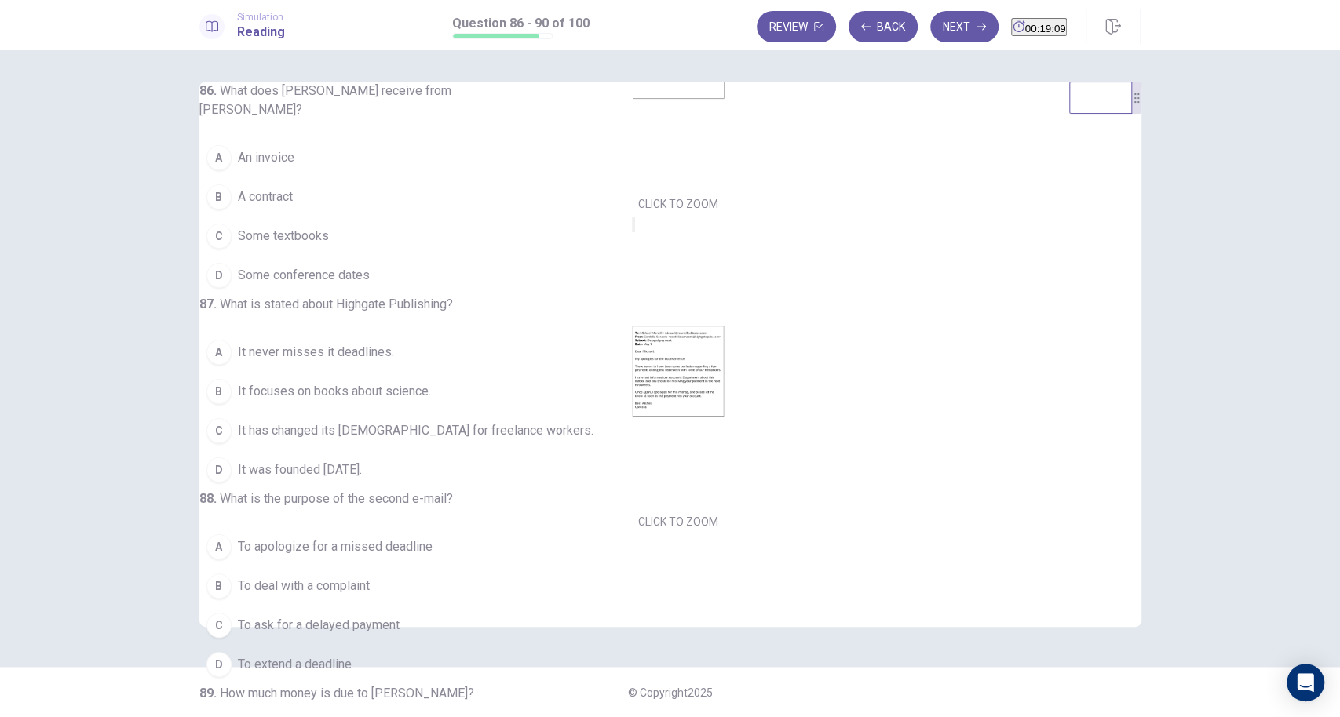
click at [632, 232] on button "MINIMIZE" at bounding box center [633, 224] width 3 height 15
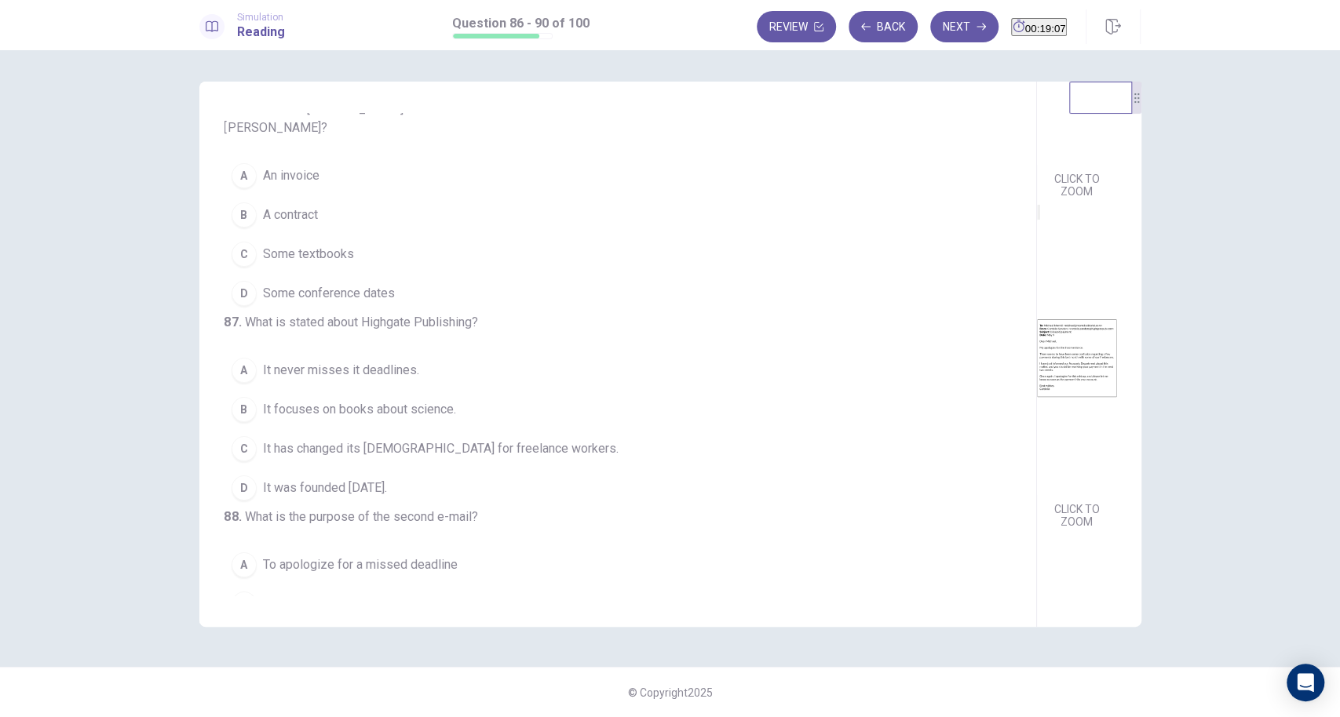
scroll to position [0, 0]
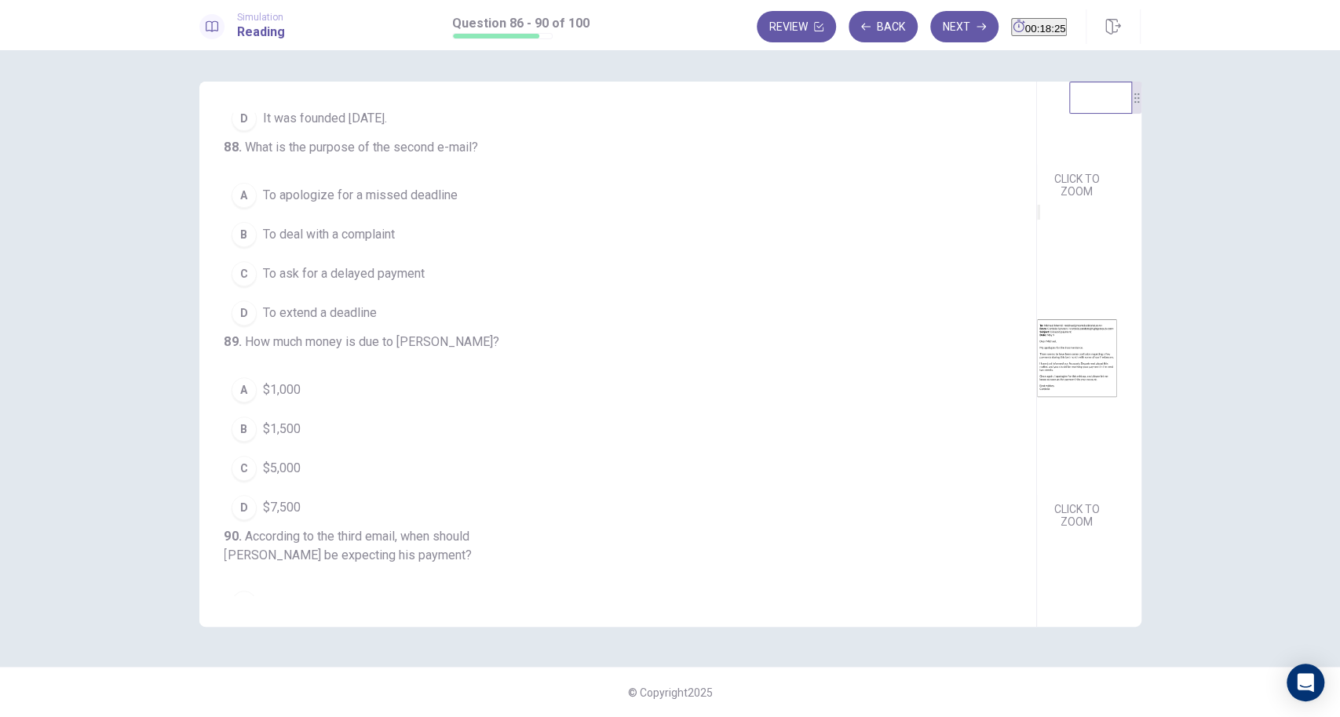
click at [367, 254] on button "B To deal with a complaint" at bounding box center [608, 234] width 768 height 39
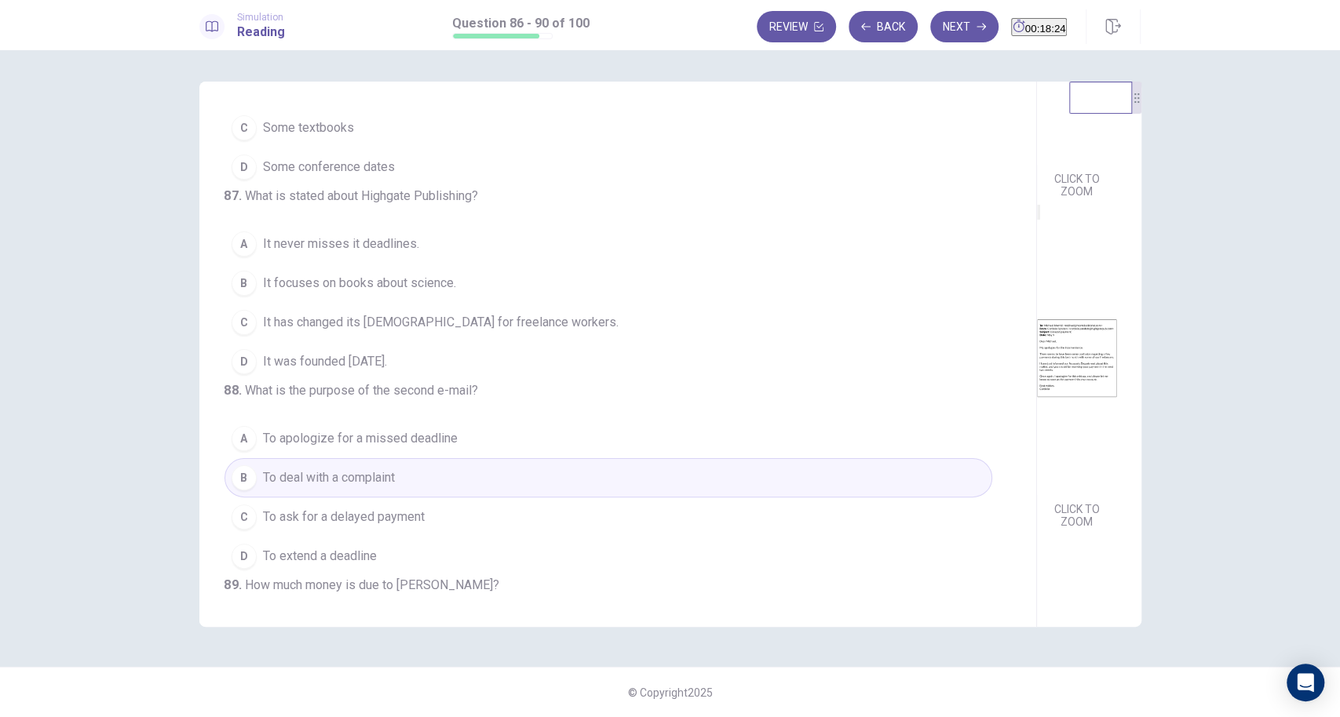
scroll to position [136, 0]
click at [352, 257] on span "It never misses it deadlines." at bounding box center [341, 248] width 156 height 19
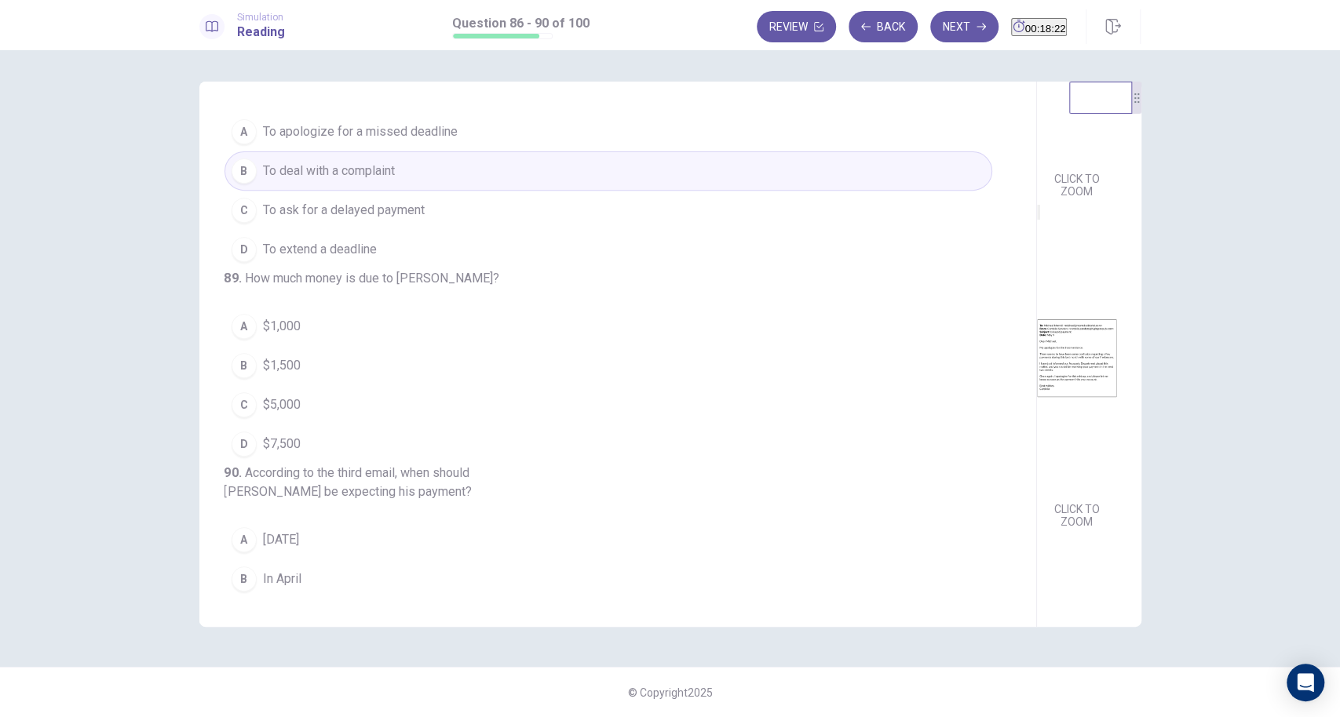
scroll to position [449, 0]
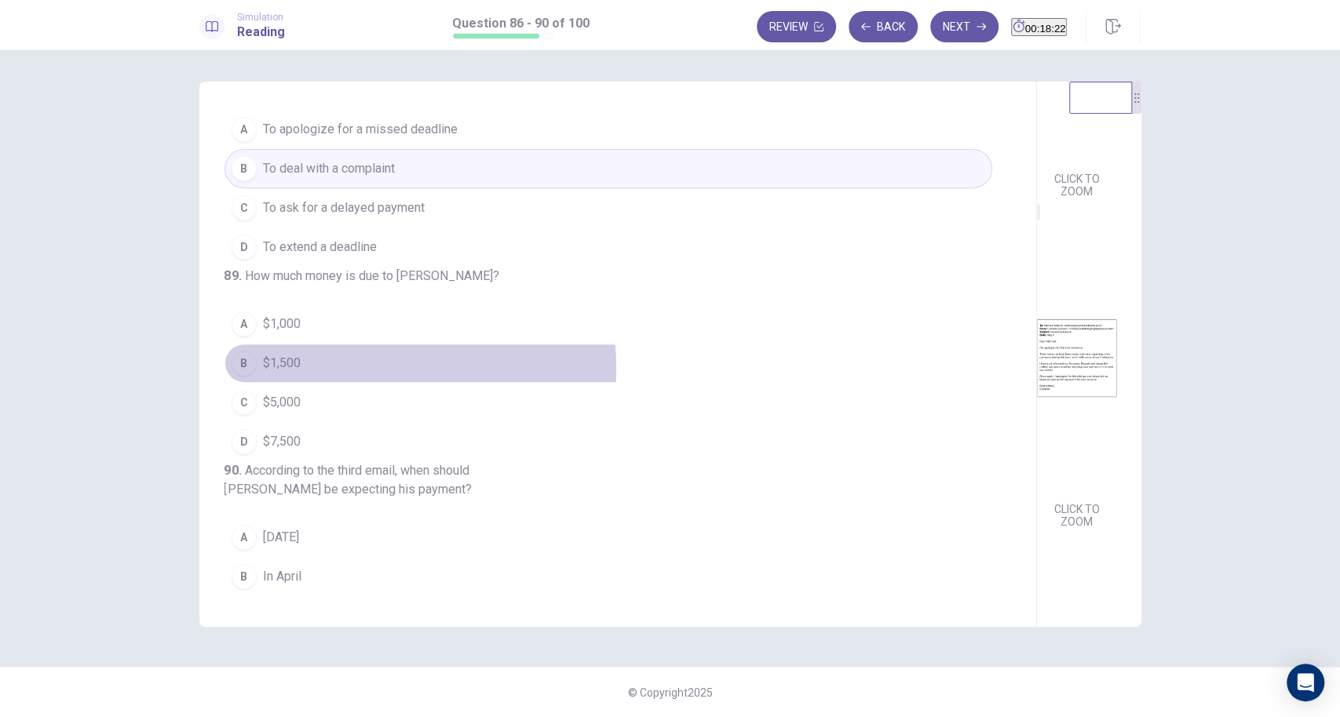
click at [305, 383] on button "B $1,500" at bounding box center [608, 363] width 768 height 39
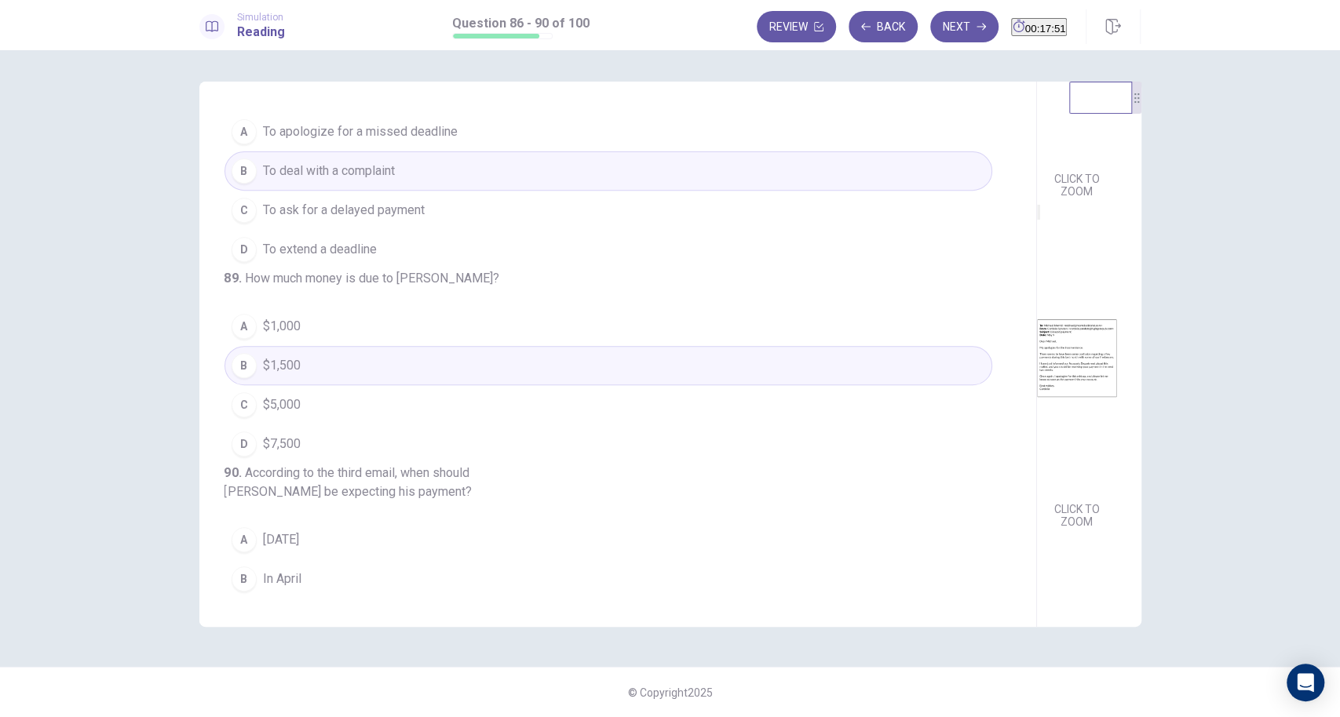
scroll to position [631, 0]
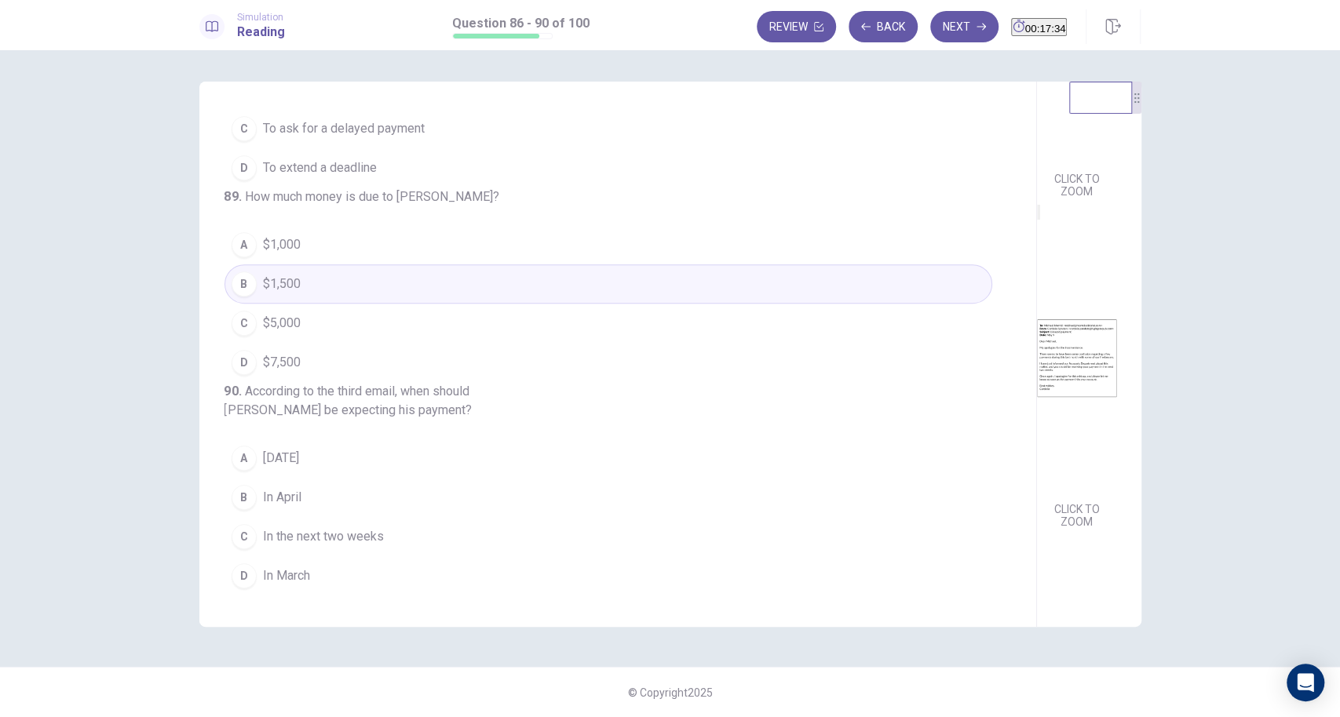
click at [289, 537] on span "In the next two weeks" at bounding box center [323, 536] width 121 height 19
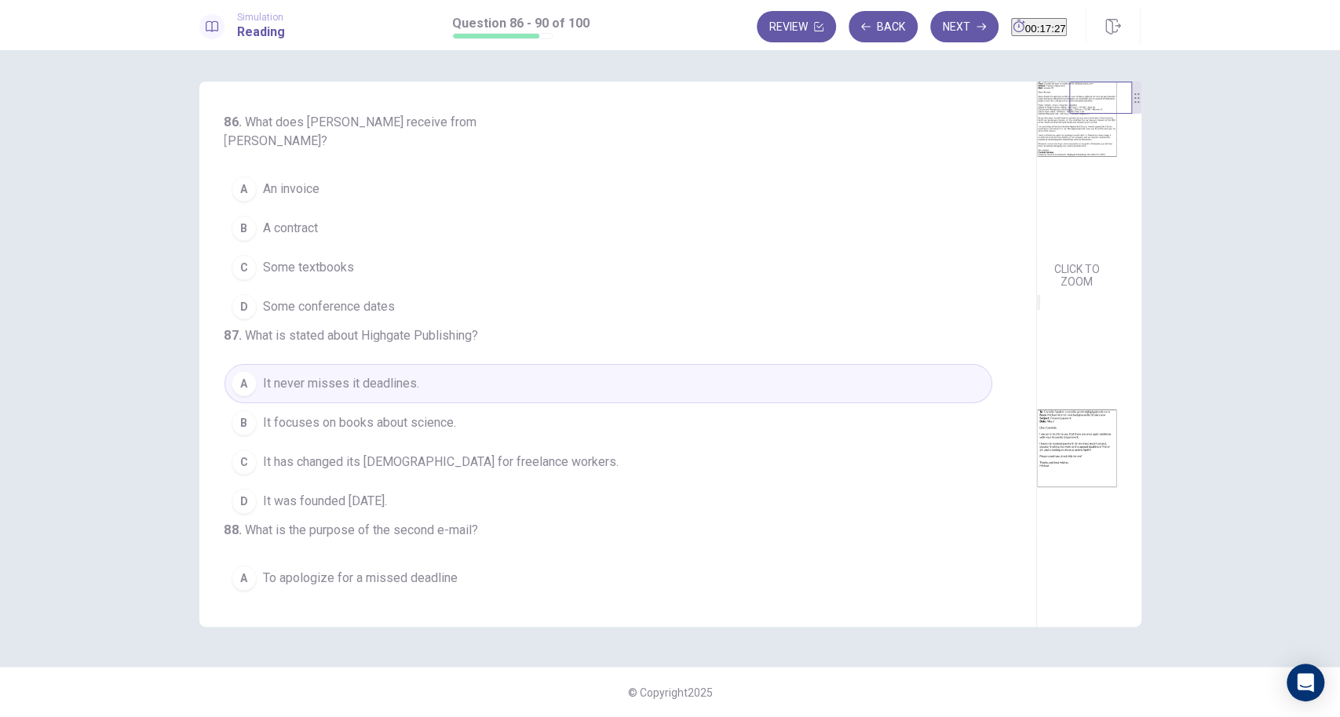
scroll to position [0, 0]
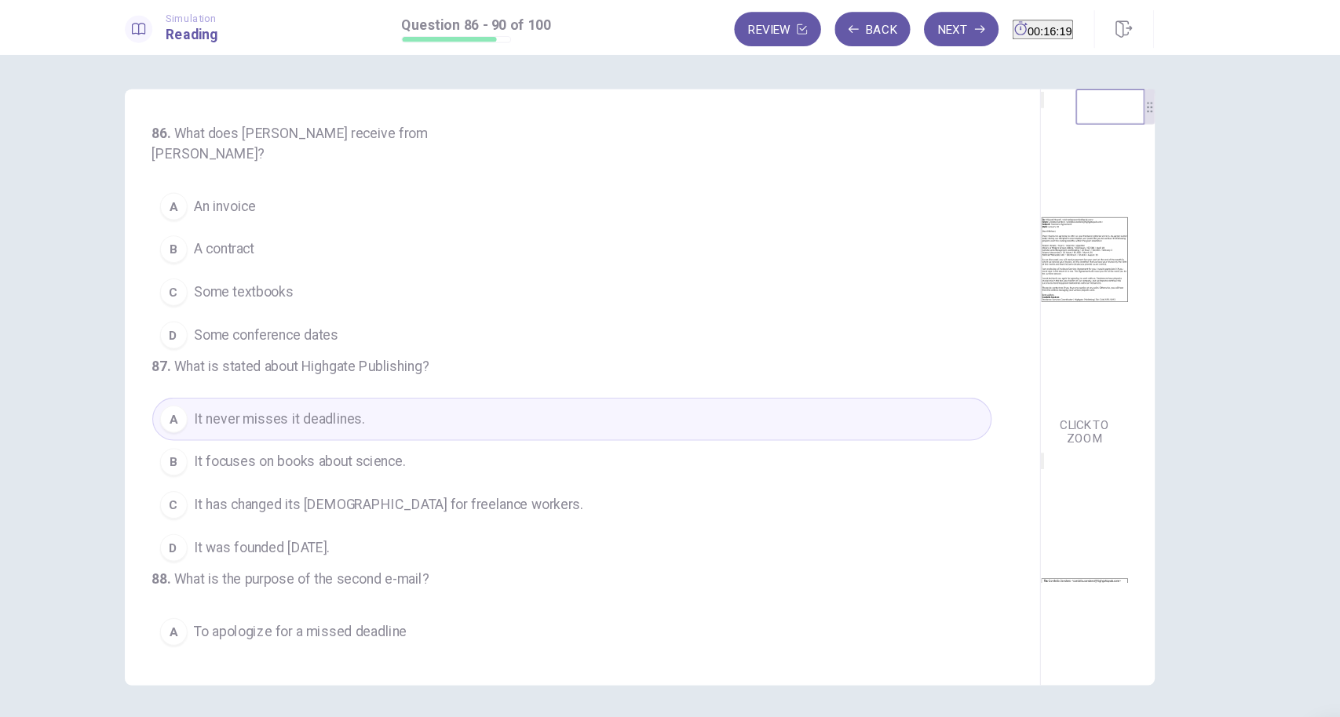
click at [247, 216] on div "B" at bounding box center [244, 228] width 25 height 25
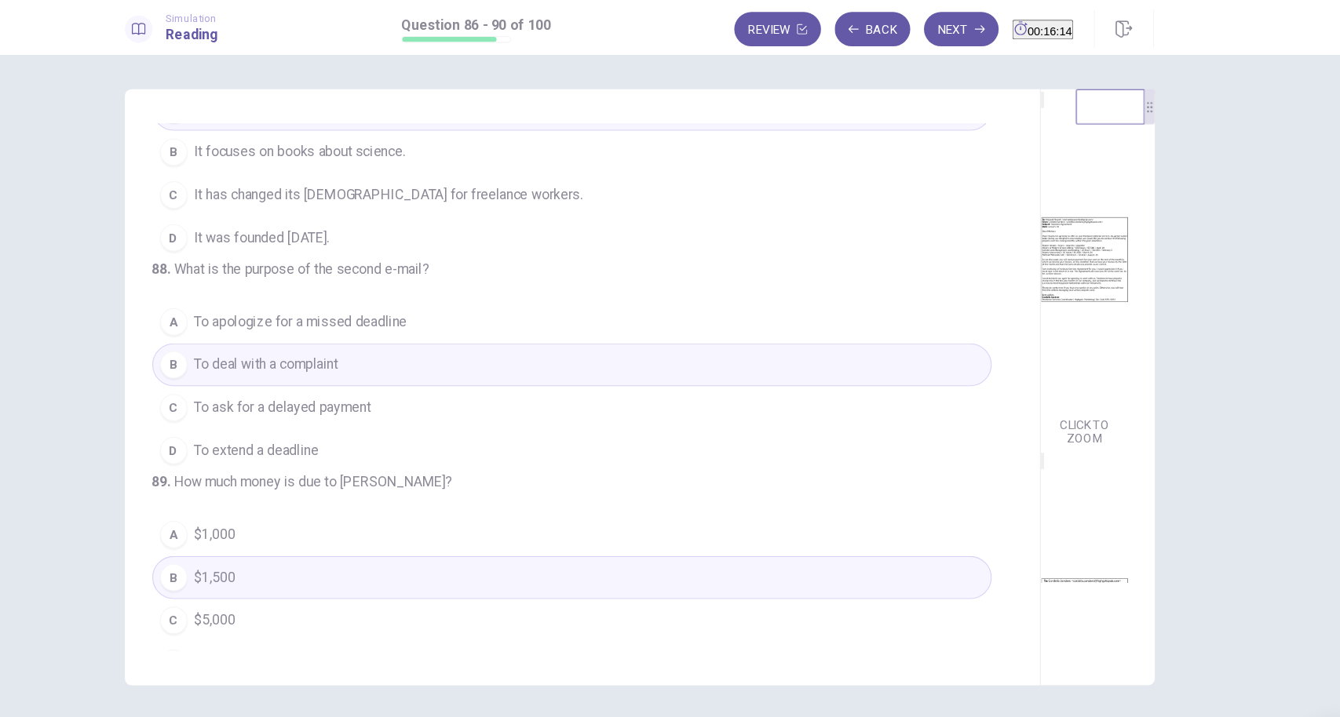
scroll to position [285, 0]
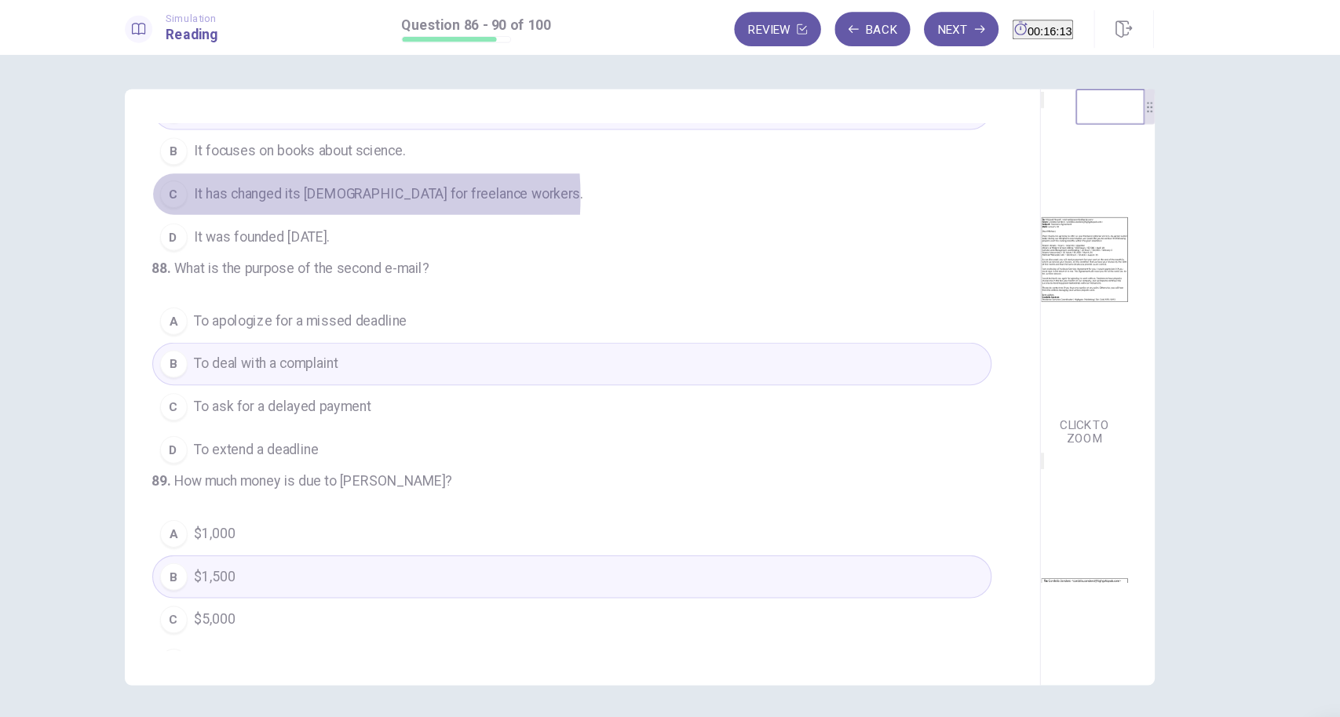
click at [335, 187] on span "It has changed its [DEMOGRAPHIC_DATA] for freelance workers." at bounding box center [441, 177] width 356 height 19
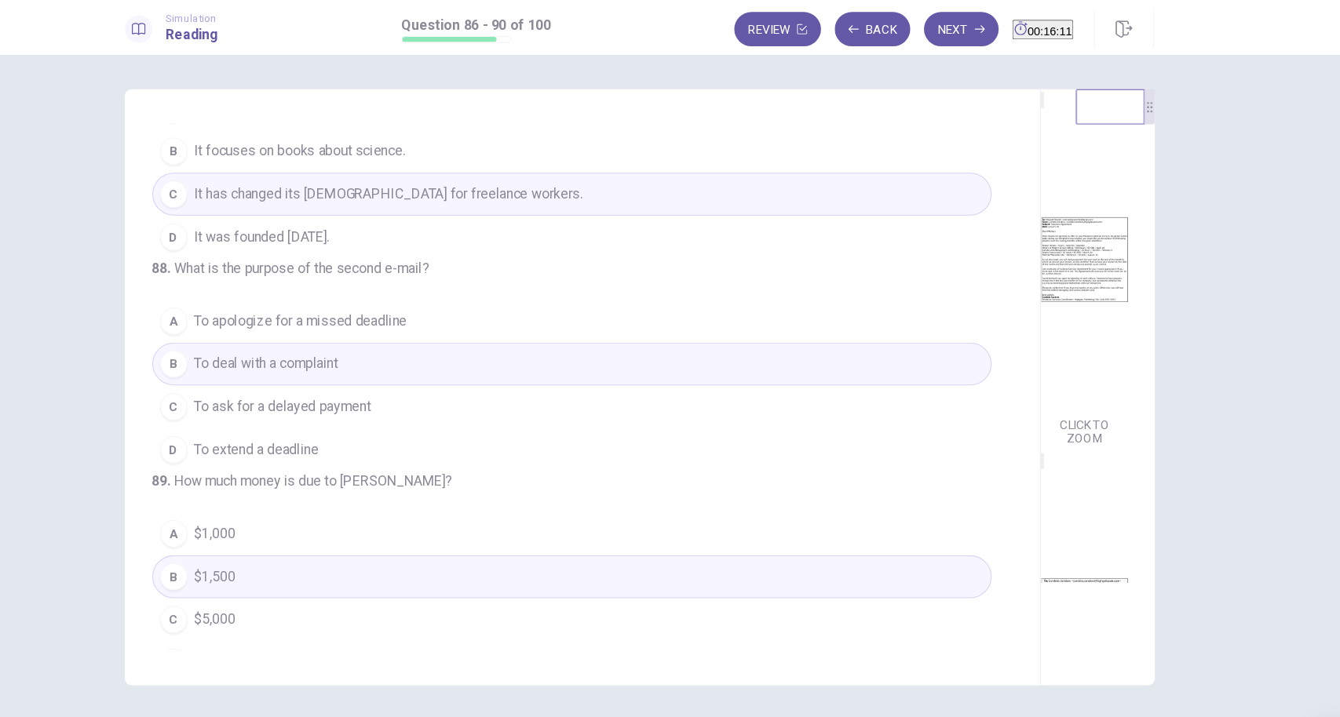
click at [319, 224] on span "It was founded [DATE]." at bounding box center [325, 216] width 124 height 19
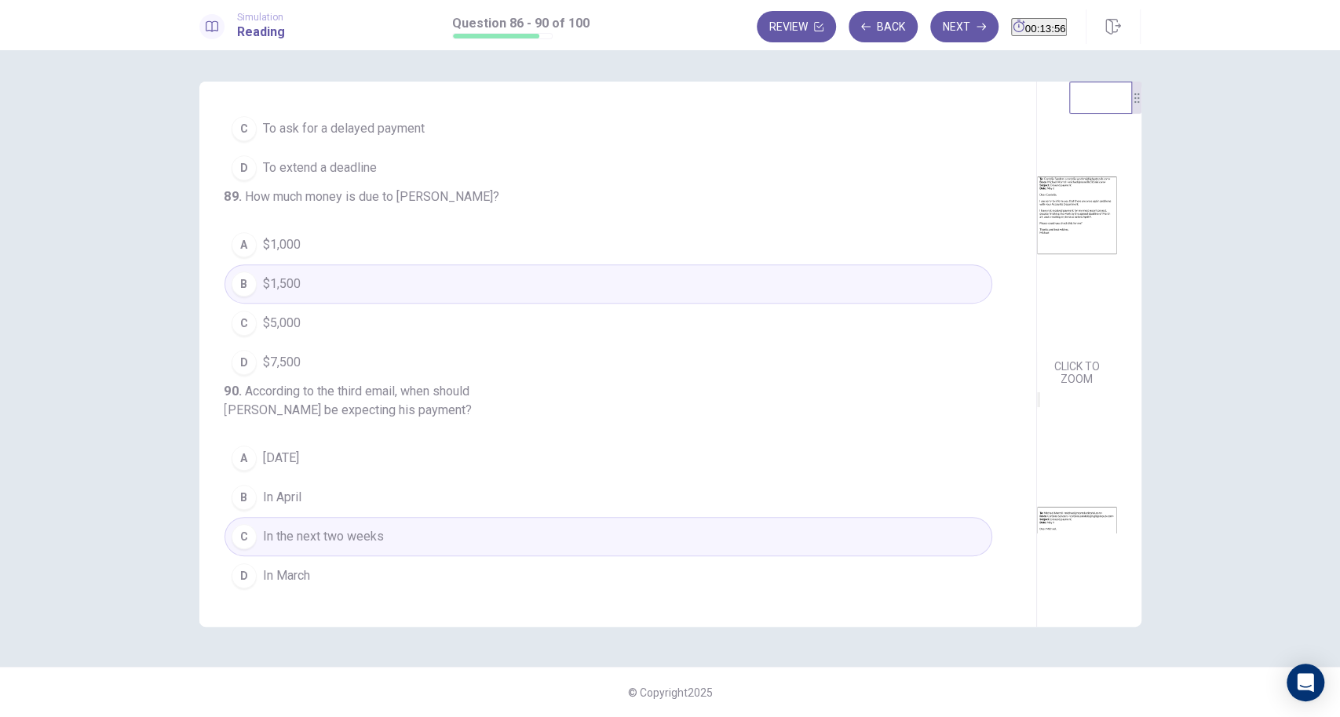
scroll to position [347, 0]
click at [943, 24] on button "Next" at bounding box center [964, 26] width 68 height 31
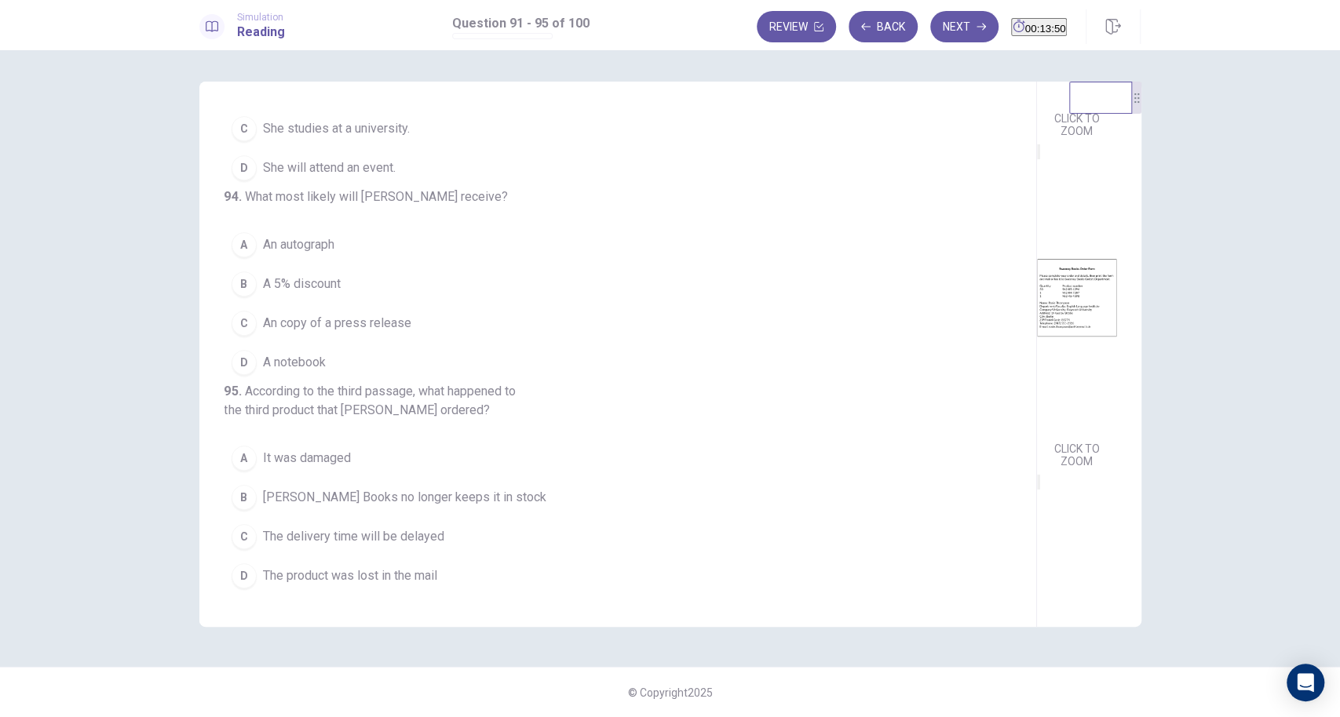
scroll to position [239, 0]
click at [930, 26] on button "Next" at bounding box center [964, 26] width 68 height 31
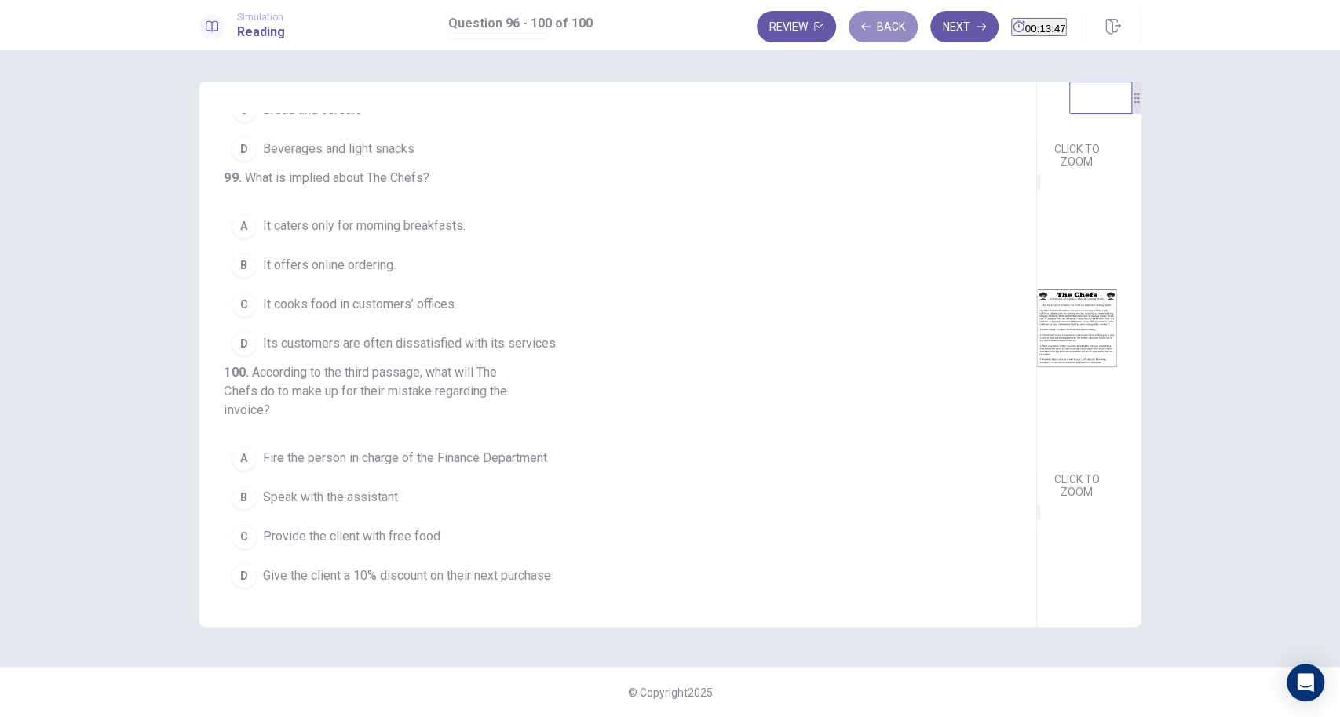
click at [848, 28] on button "Back" at bounding box center [882, 26] width 69 height 31
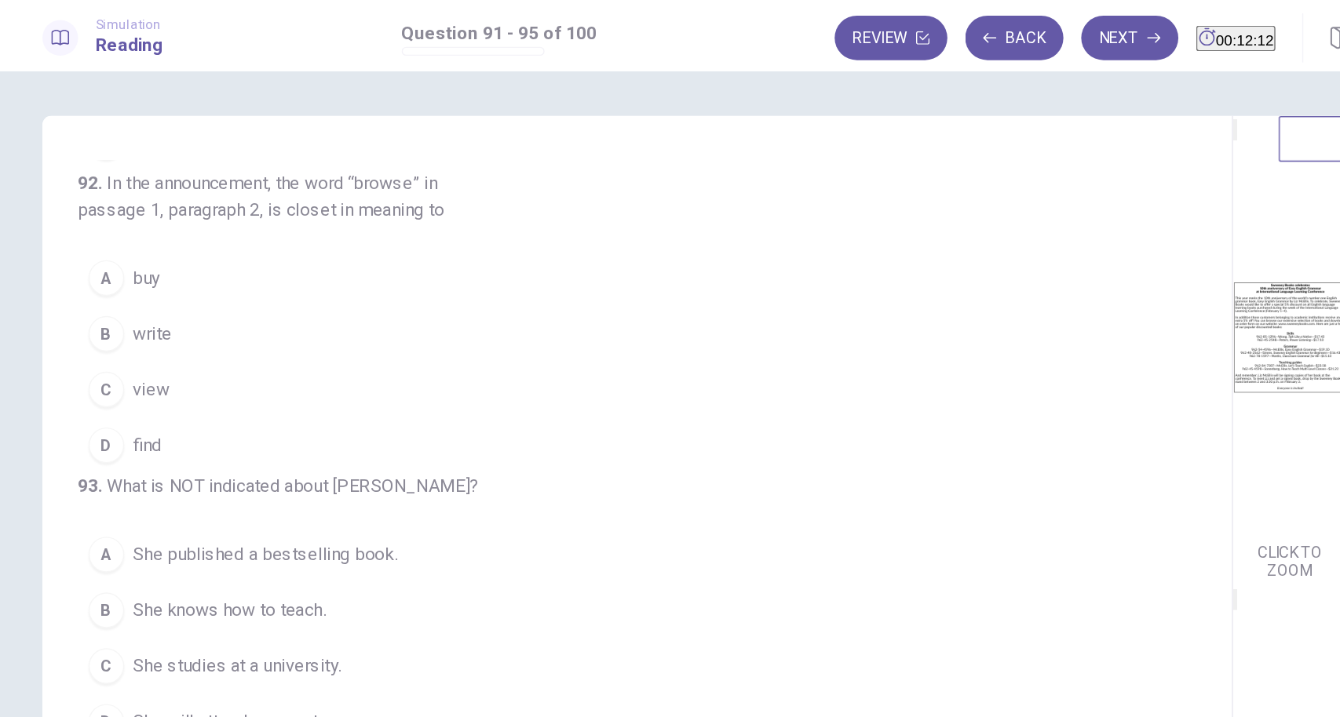
scroll to position [189, 0]
click at [399, 214] on button "A buy" at bounding box center [608, 194] width 768 height 39
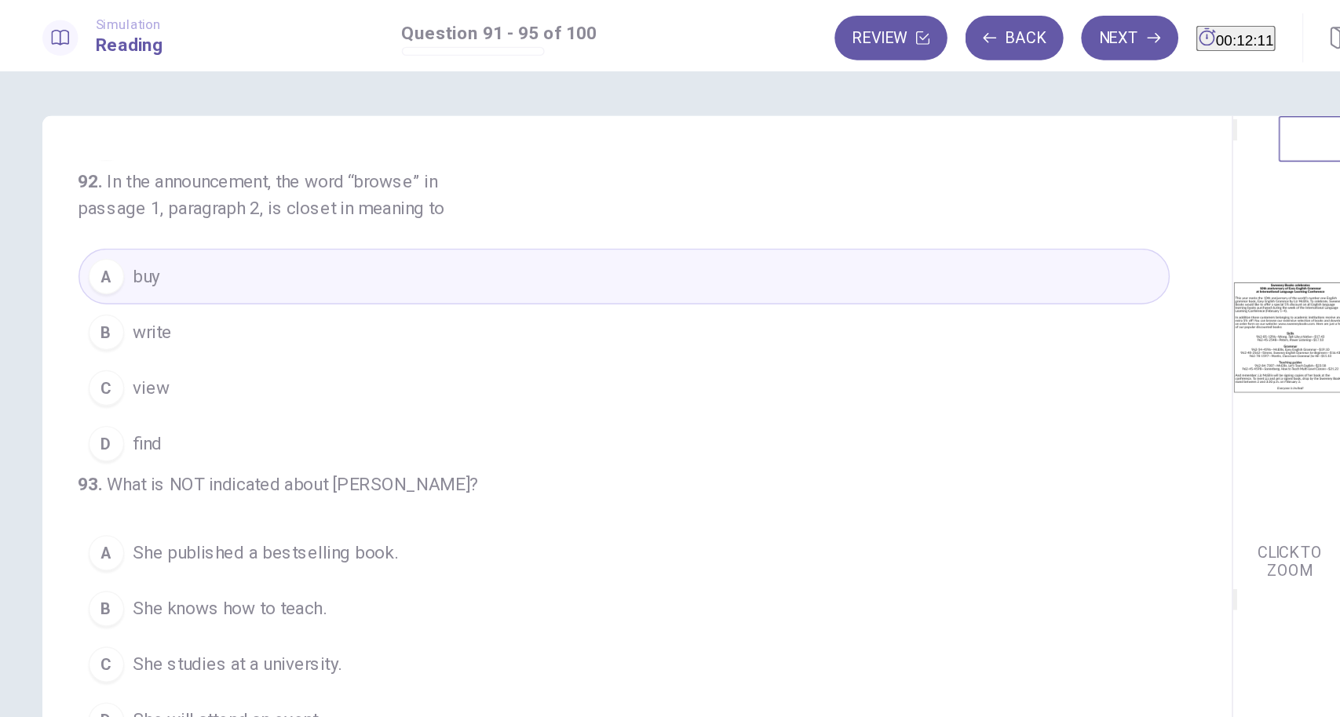
scroll to position [0, 0]
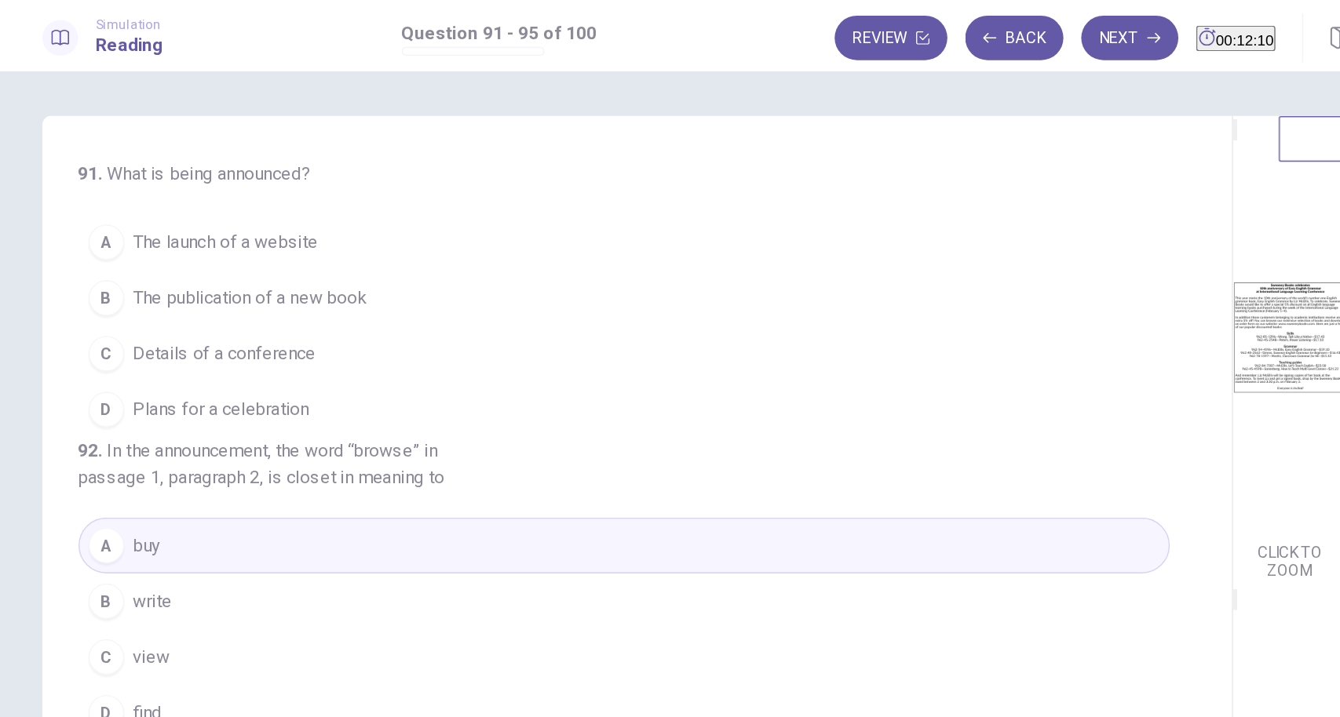
click at [379, 217] on span "The publication of a new book" at bounding box center [345, 209] width 164 height 19
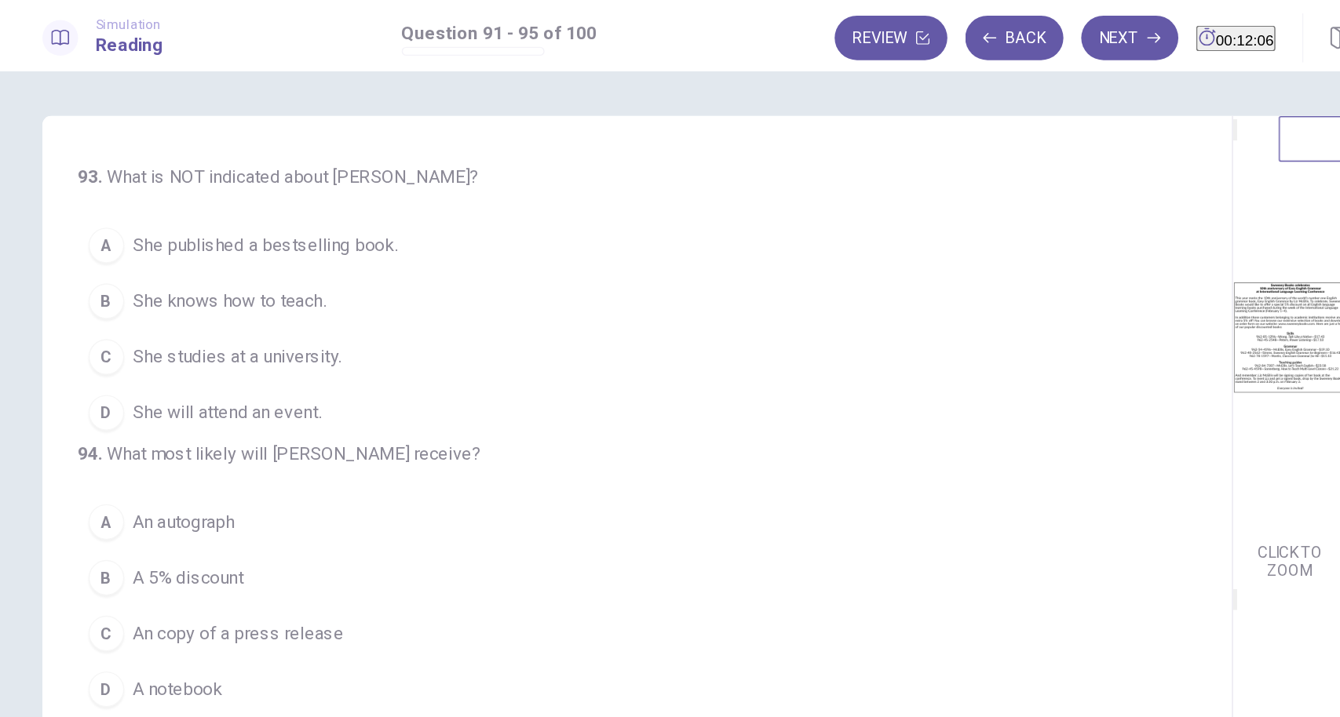
scroll to position [425, 0]
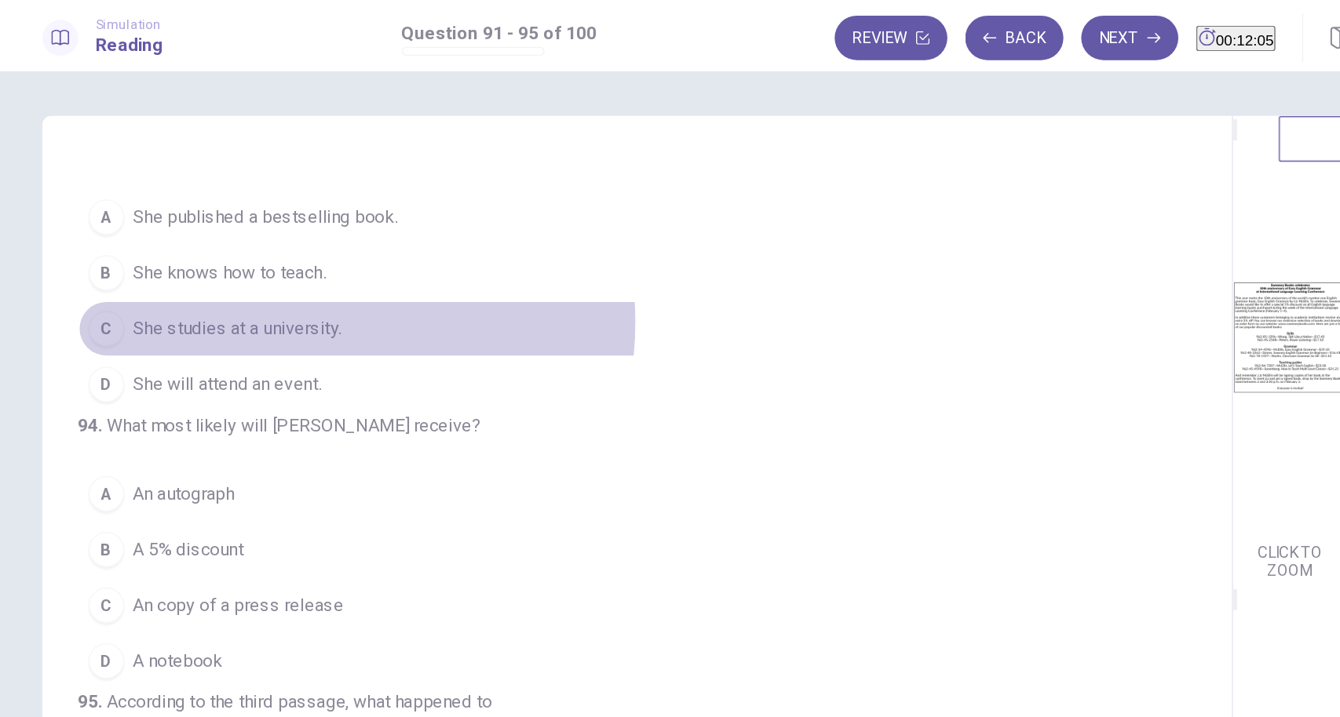
click at [377, 241] on span "She studies at a university." at bounding box center [336, 231] width 147 height 19
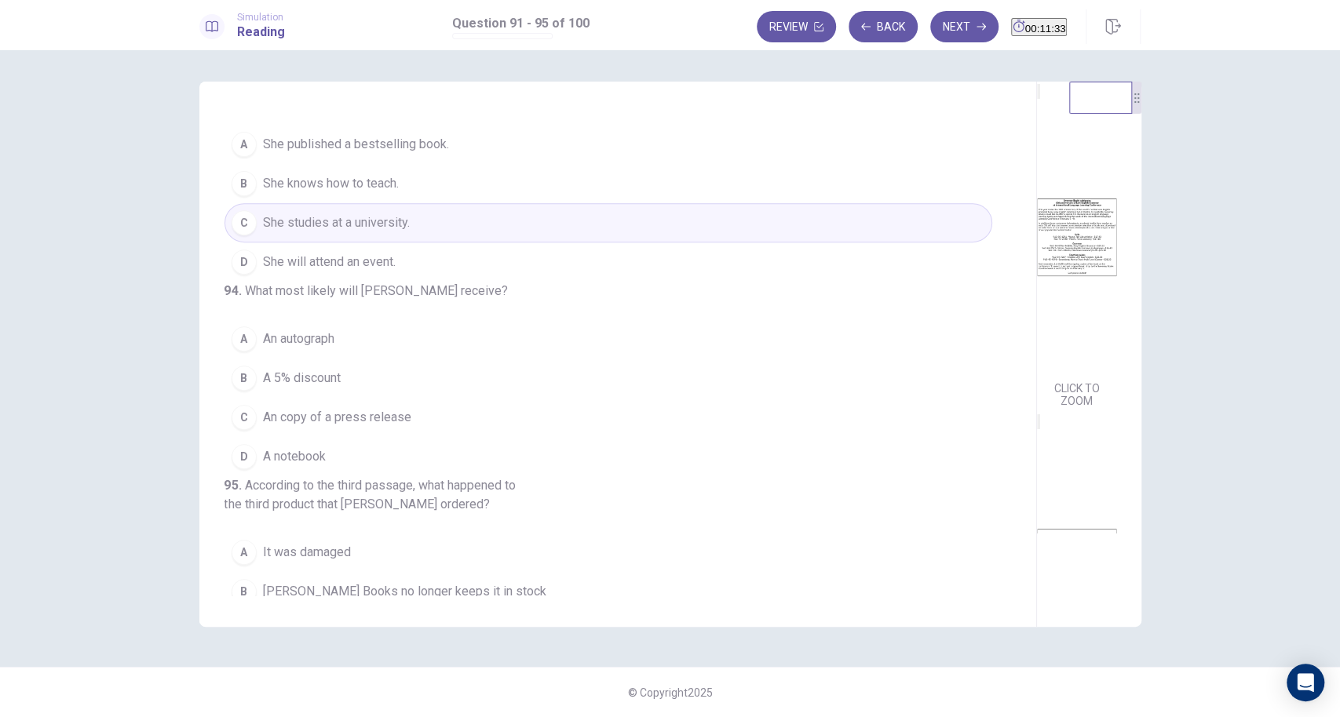
scroll to position [650, 0]
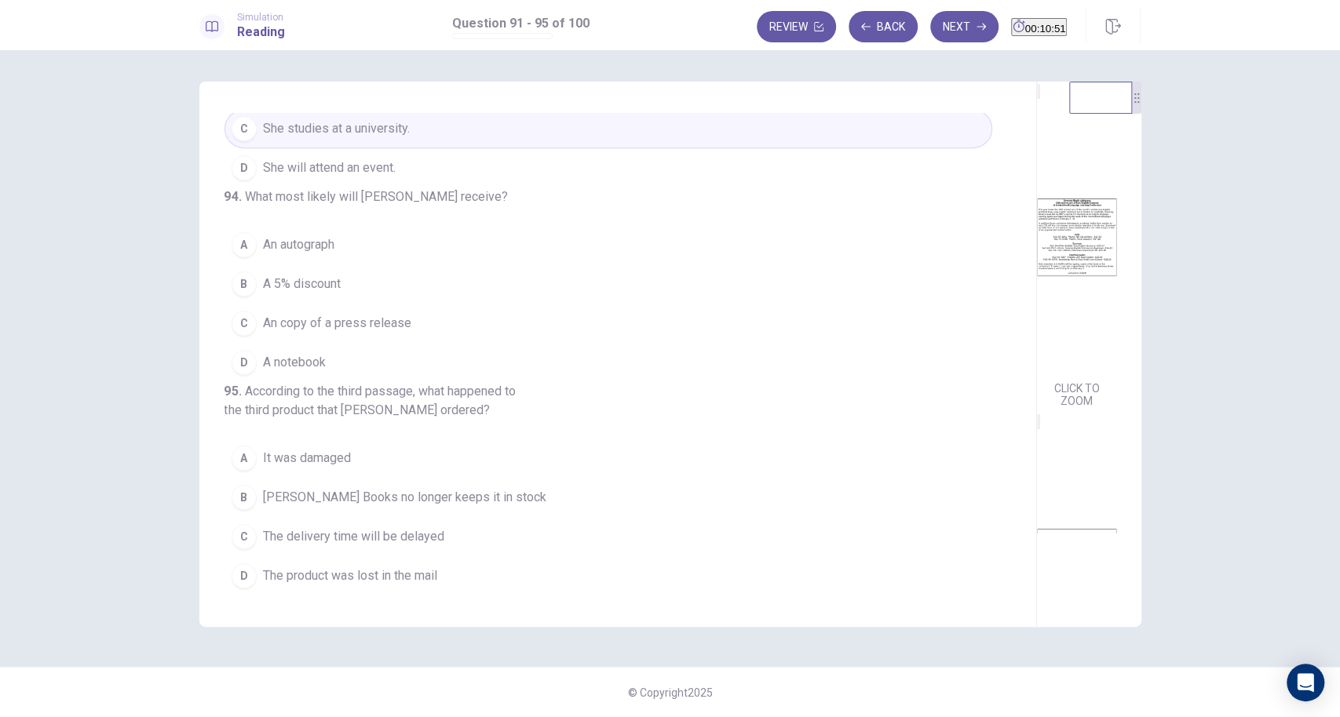
click at [364, 343] on button "D A notebook" at bounding box center [608, 362] width 768 height 39
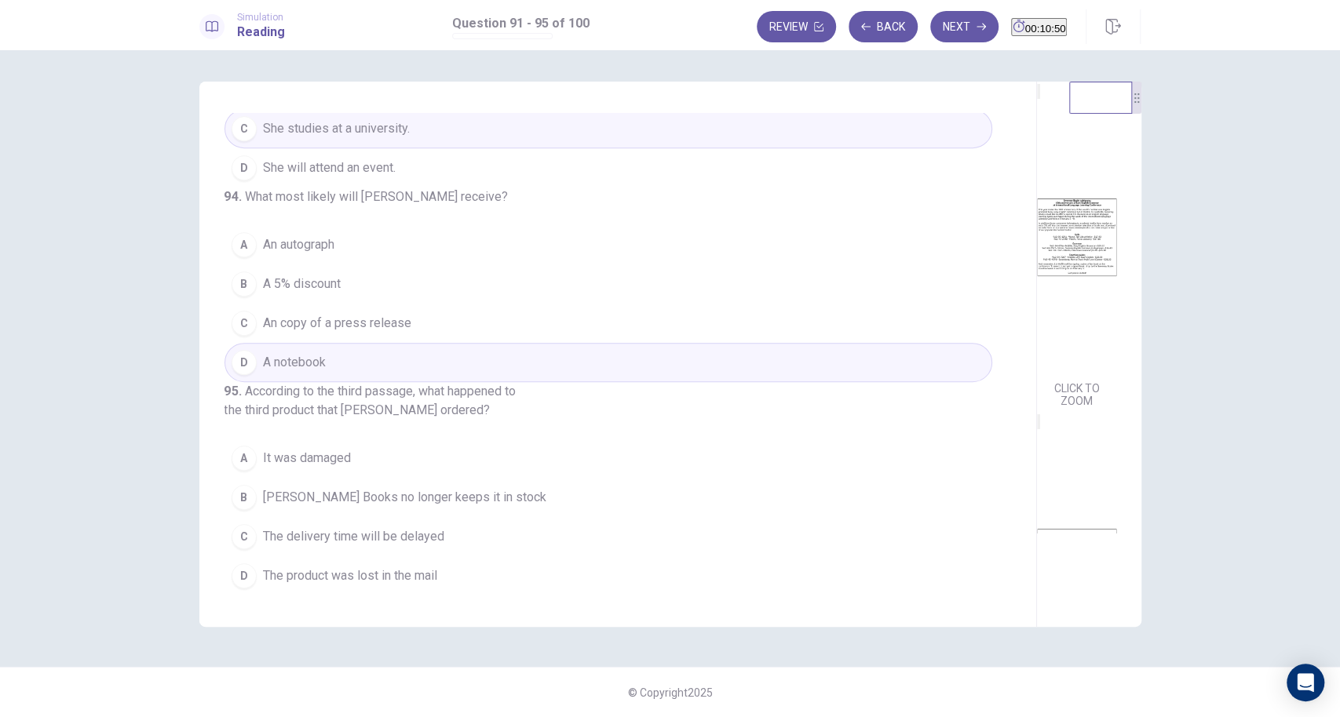
click at [332, 477] on button "A It was damaged" at bounding box center [608, 458] width 768 height 39
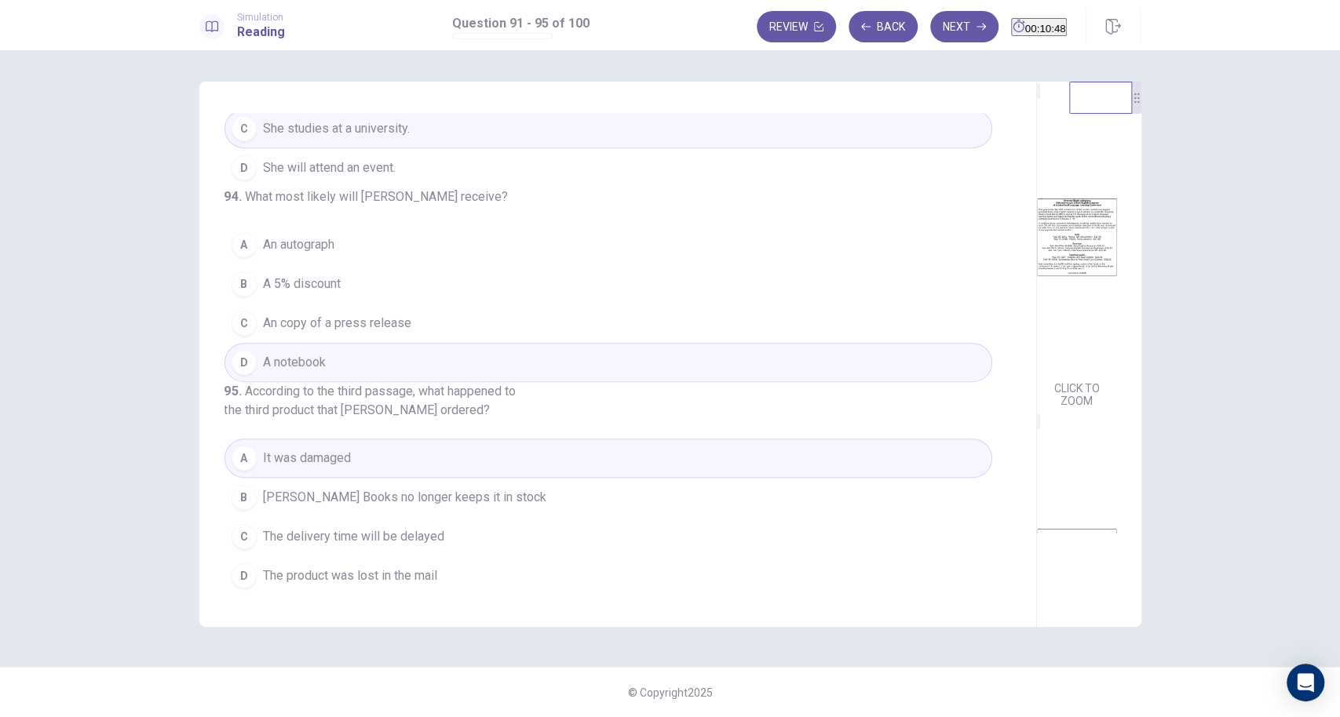
click at [934, 33] on button "Next" at bounding box center [964, 26] width 68 height 31
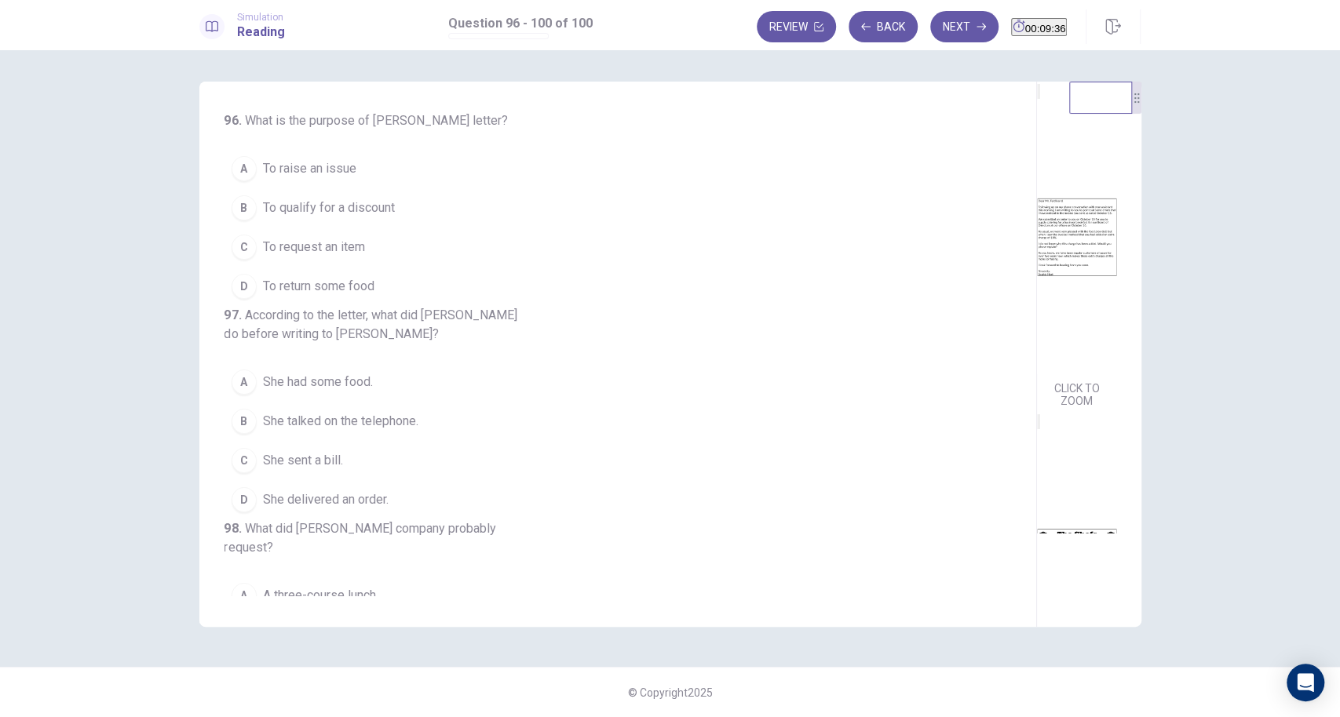
scroll to position [0, 0]
click at [852, 31] on button "Back" at bounding box center [882, 26] width 69 height 31
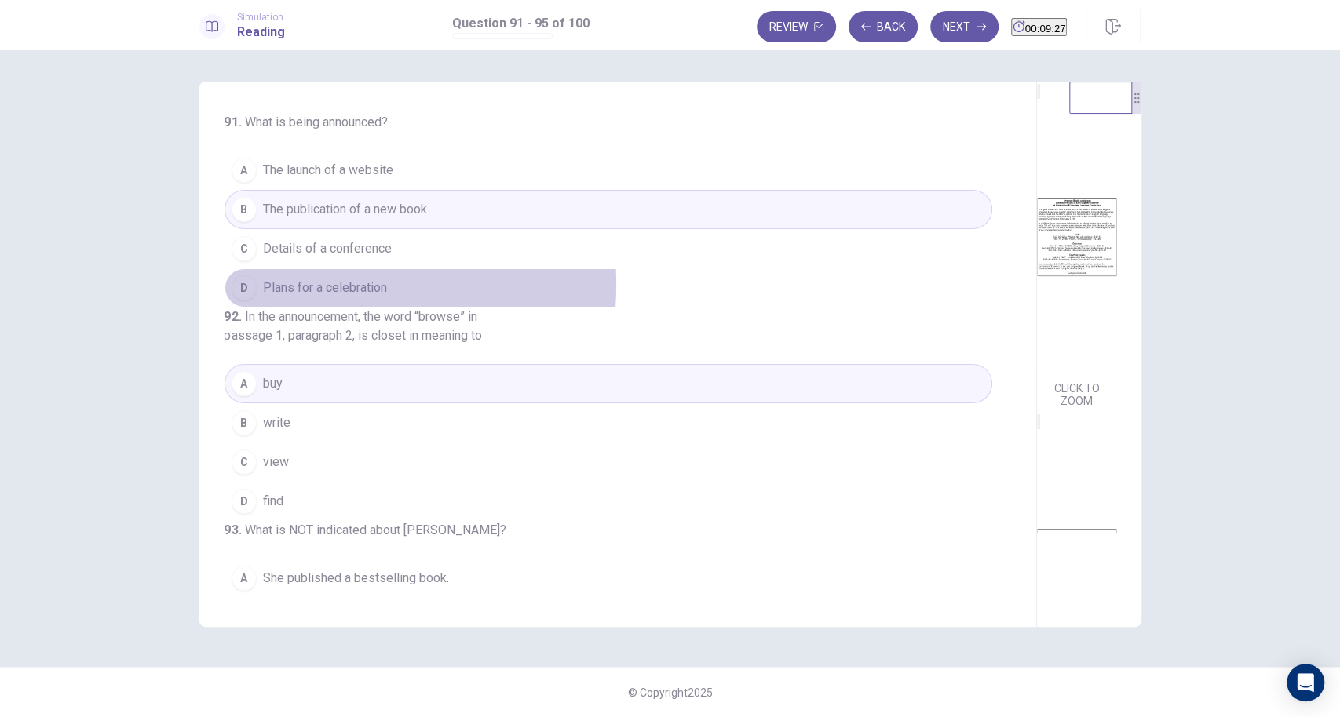
click at [288, 284] on span "Plans for a celebration" at bounding box center [325, 288] width 124 height 19
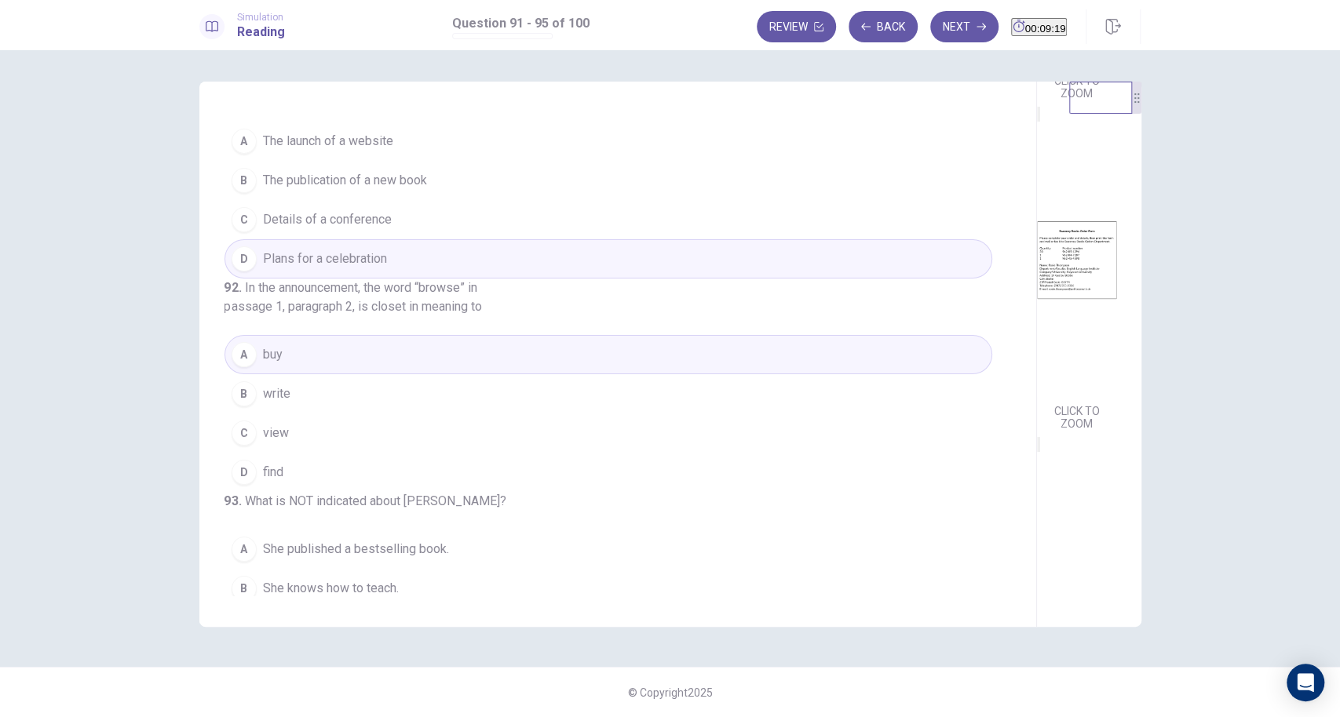
scroll to position [346, 0]
drag, startPoint x: 304, startPoint y: 315, endPoint x: 433, endPoint y: 336, distance: 131.1
click at [433, 314] on span "In the announcement, the word “browse” in passage 1, paragraph 2, is closet in …" at bounding box center [352, 297] width 257 height 34
click at [278, 443] on span "view" at bounding box center [276, 433] width 26 height 19
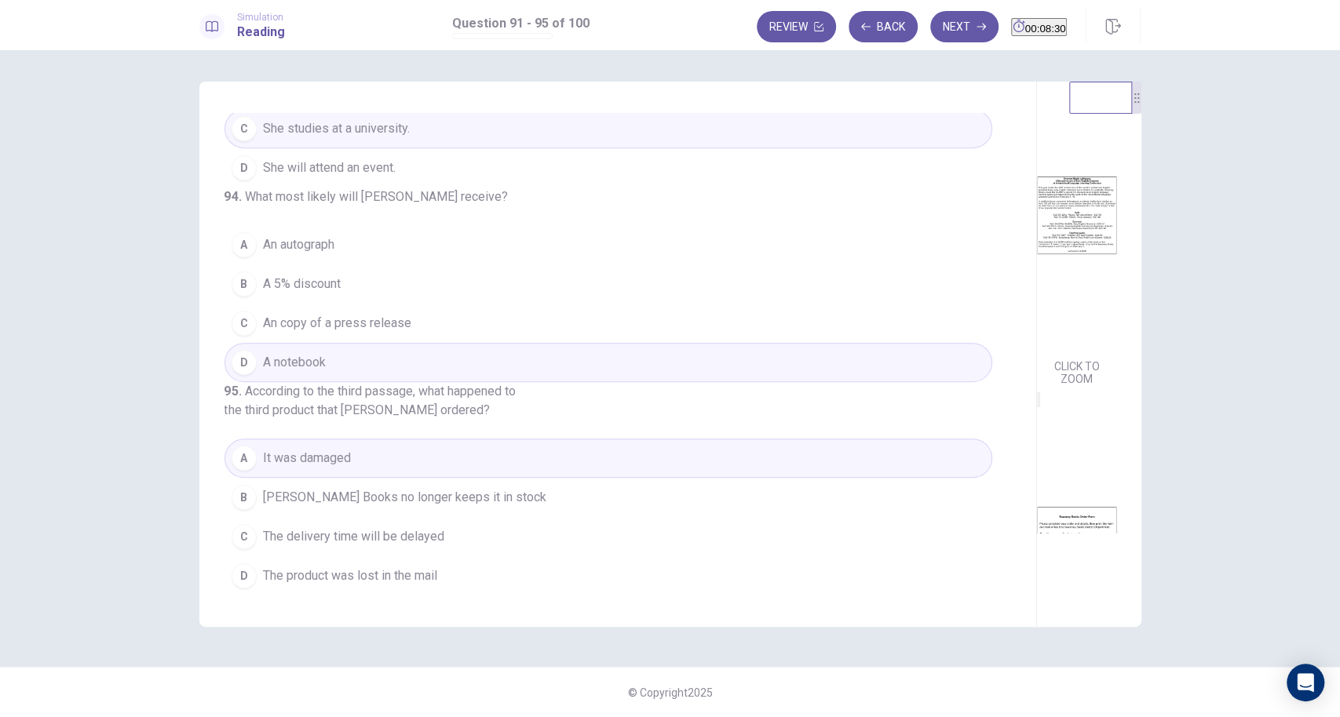
scroll to position [625, 0]
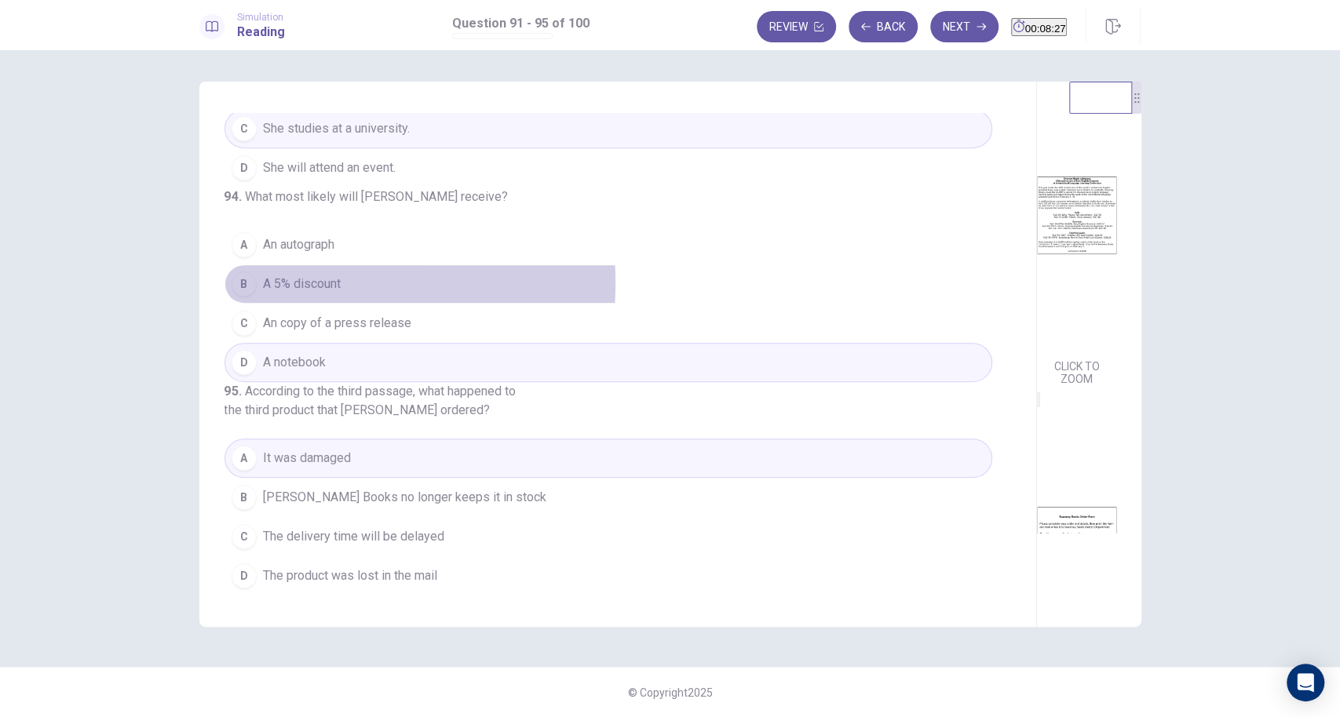
click at [264, 279] on span "A 5% discount" at bounding box center [302, 284] width 78 height 19
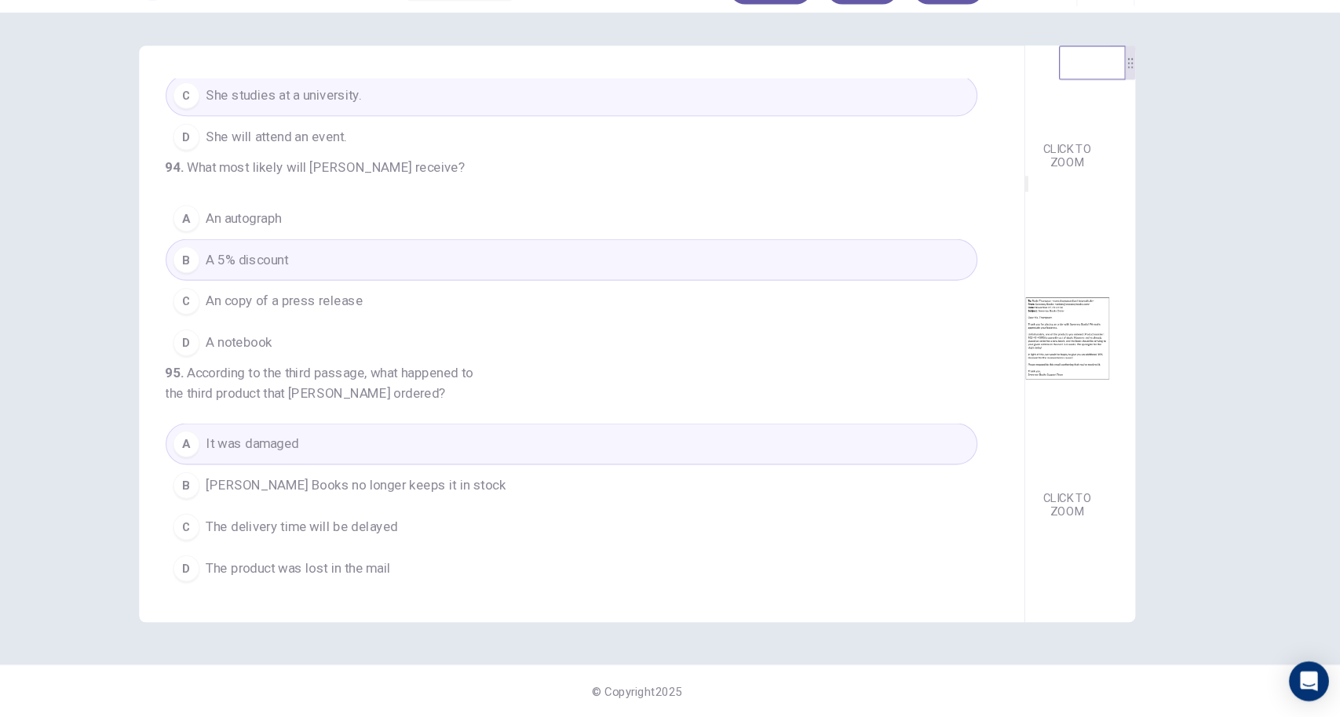
scroll to position [650, 0]
click at [294, 537] on span "The delivery time will be delayed" at bounding box center [353, 536] width 181 height 19
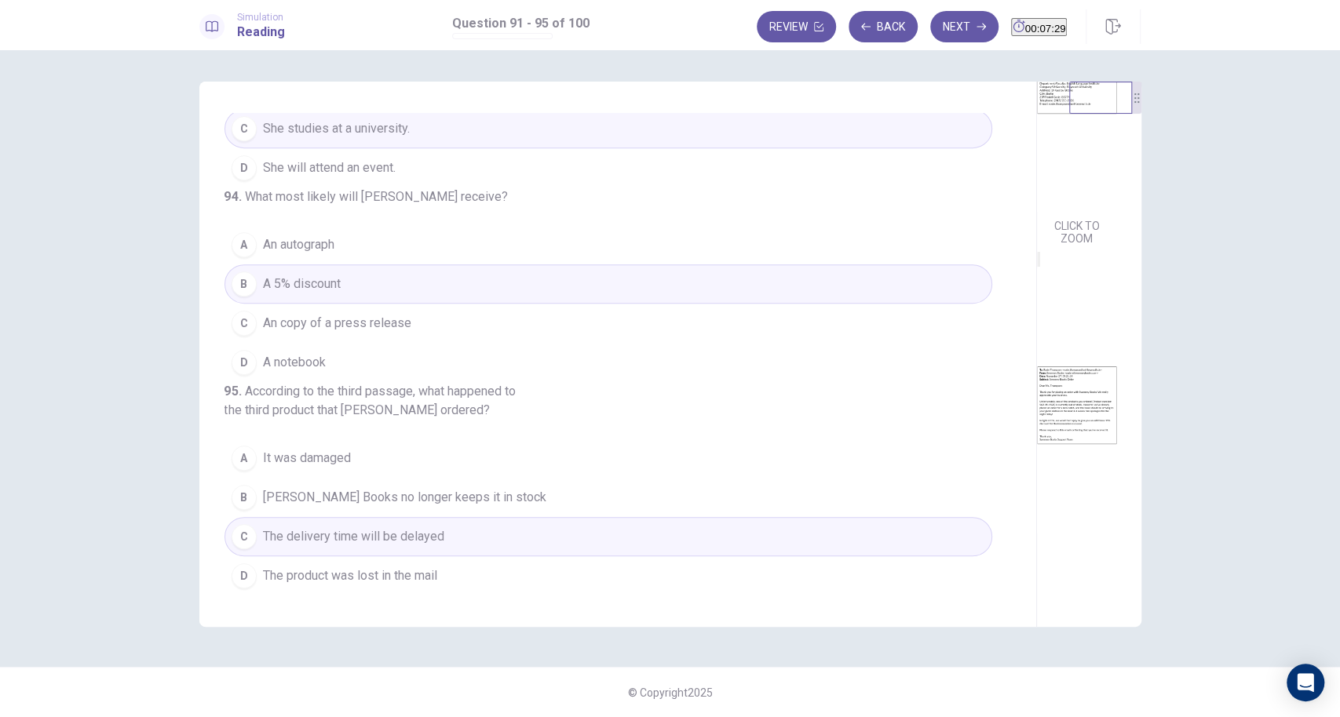
scroll to position [490, 0]
click at [944, 35] on button "Next" at bounding box center [964, 26] width 68 height 31
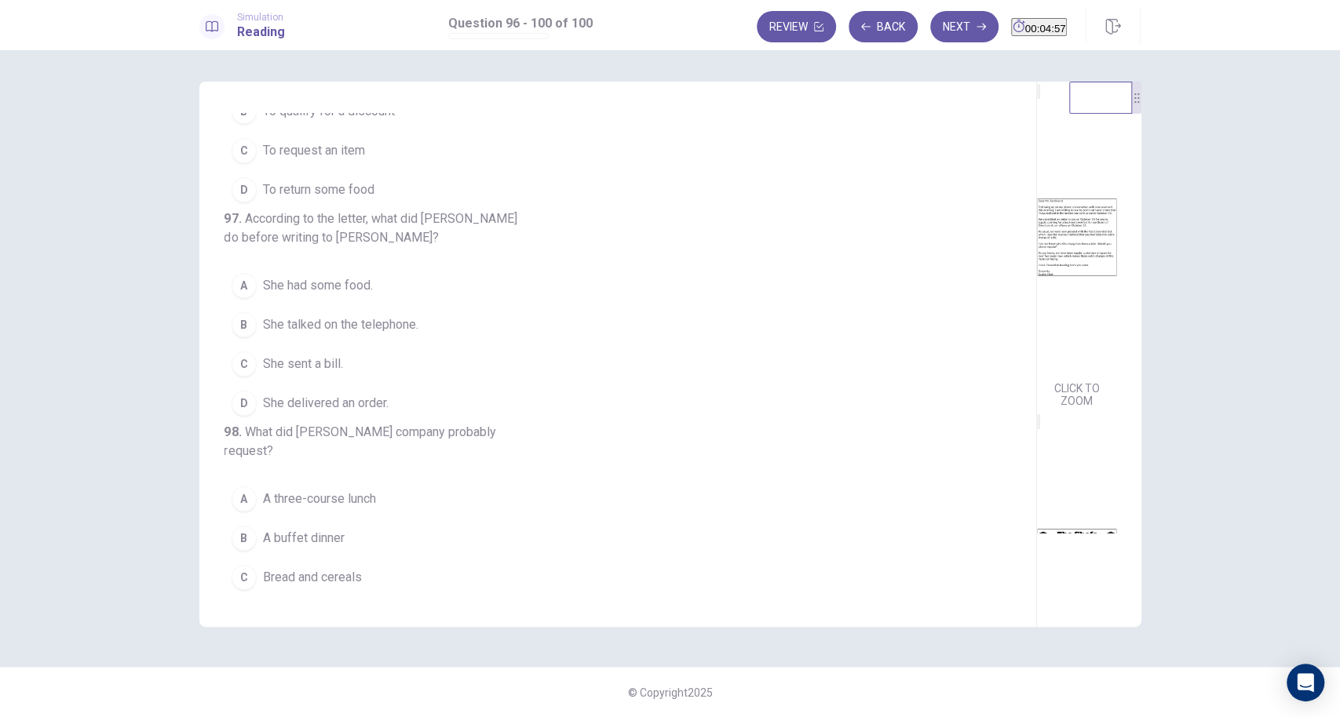
scroll to position [0, 0]
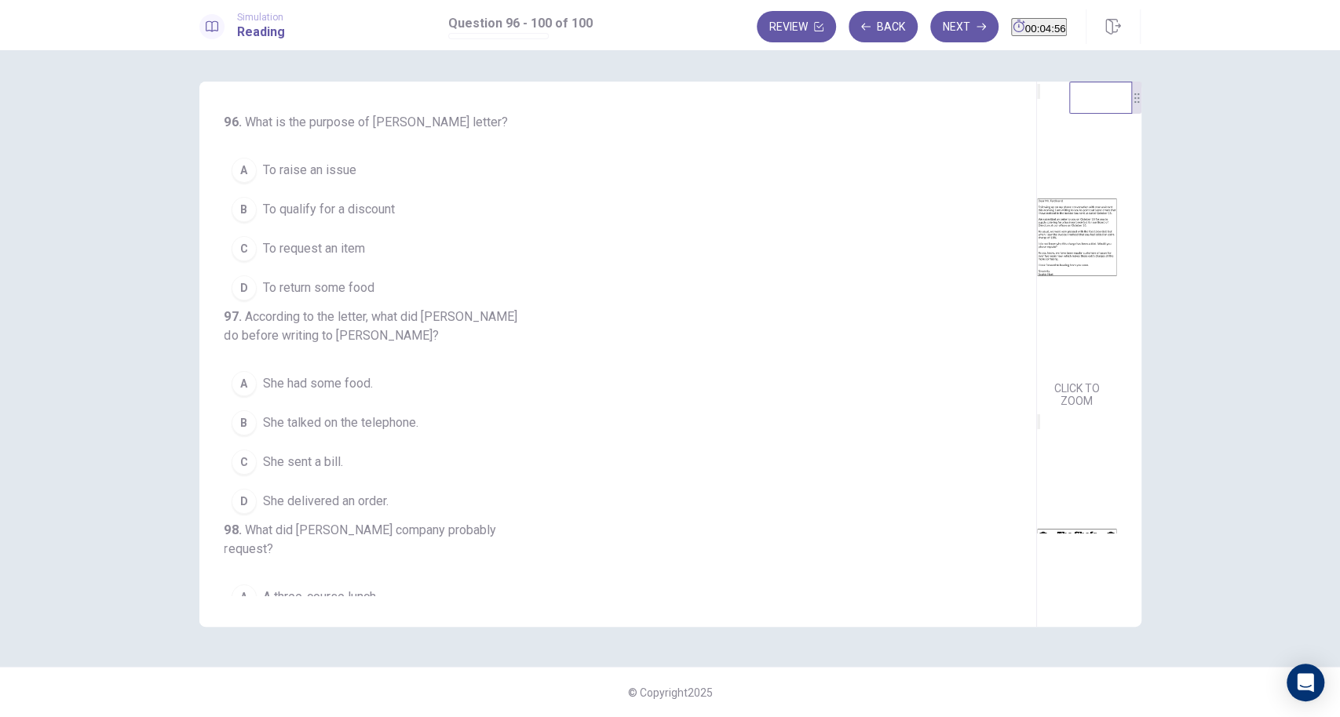
click at [301, 204] on span "To qualify for a discount" at bounding box center [329, 209] width 132 height 19
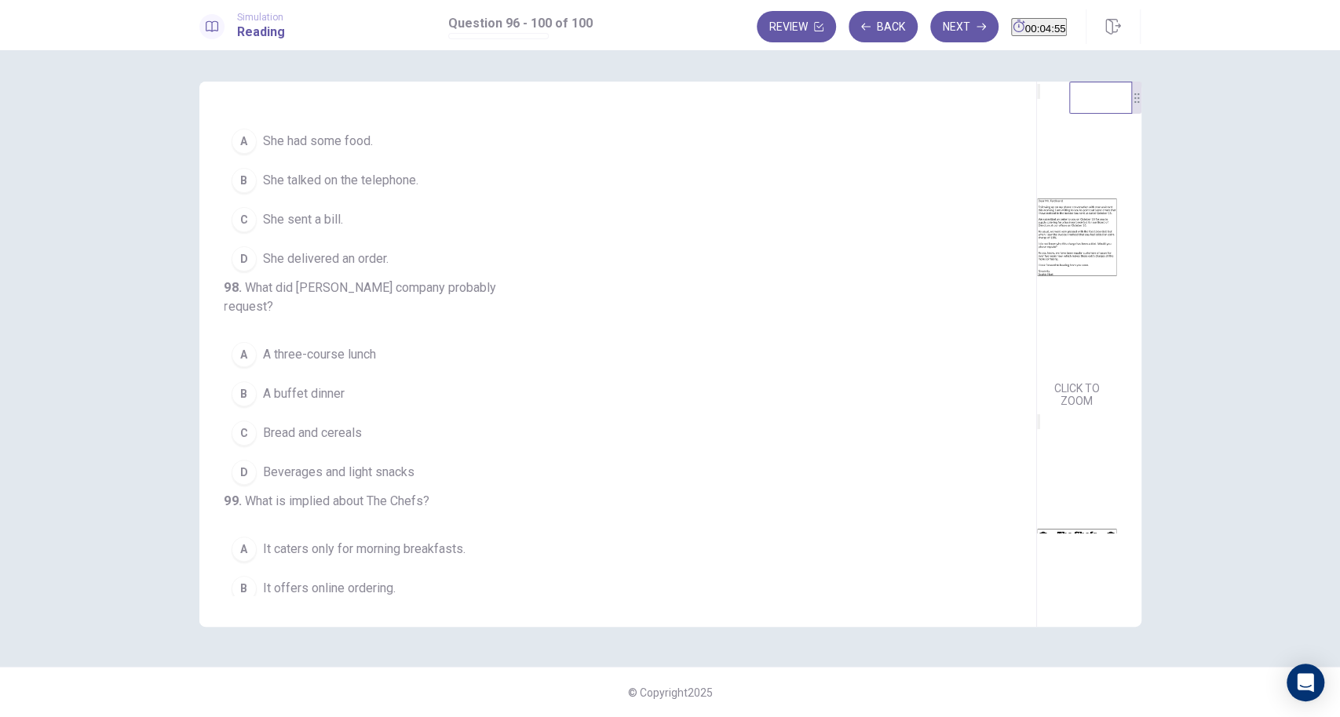
scroll to position [244, 0]
click at [295, 267] on span "She delivered an order." at bounding box center [326, 257] width 126 height 19
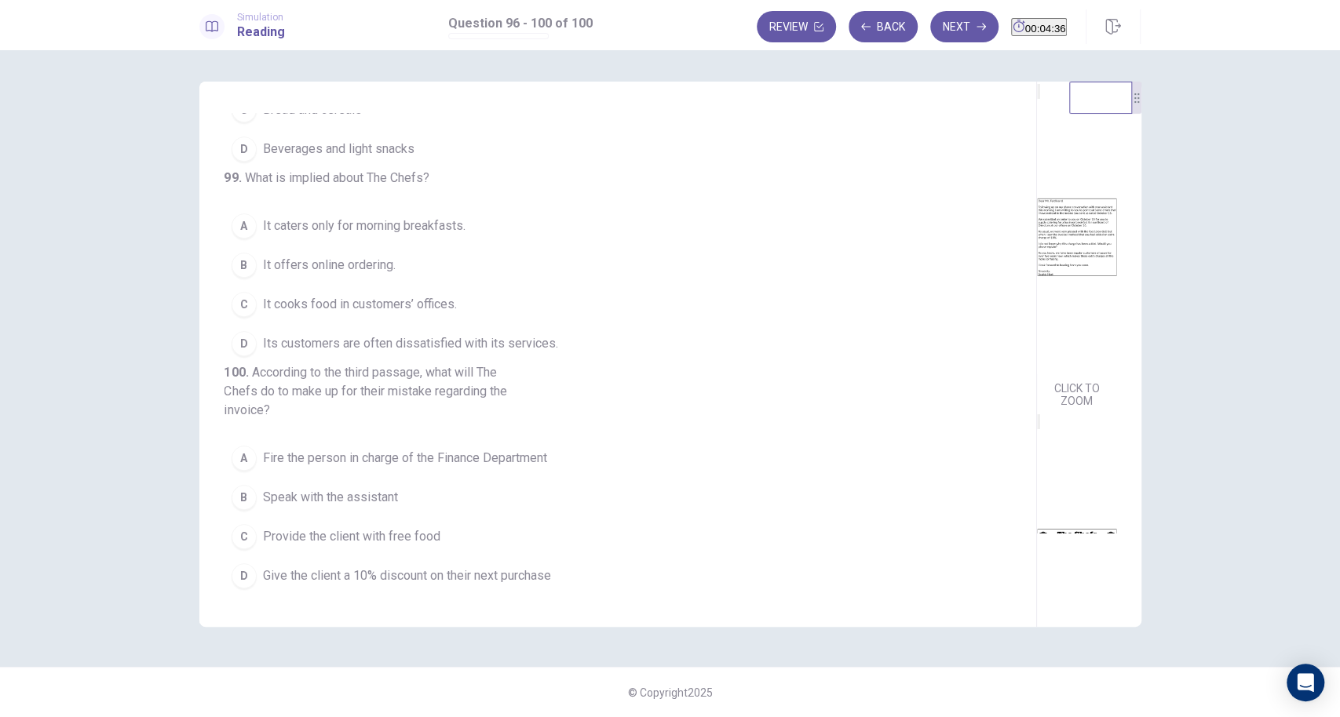
scroll to position [669, 0]
click at [579, 537] on button "C Provide the client with free food" at bounding box center [608, 536] width 768 height 39
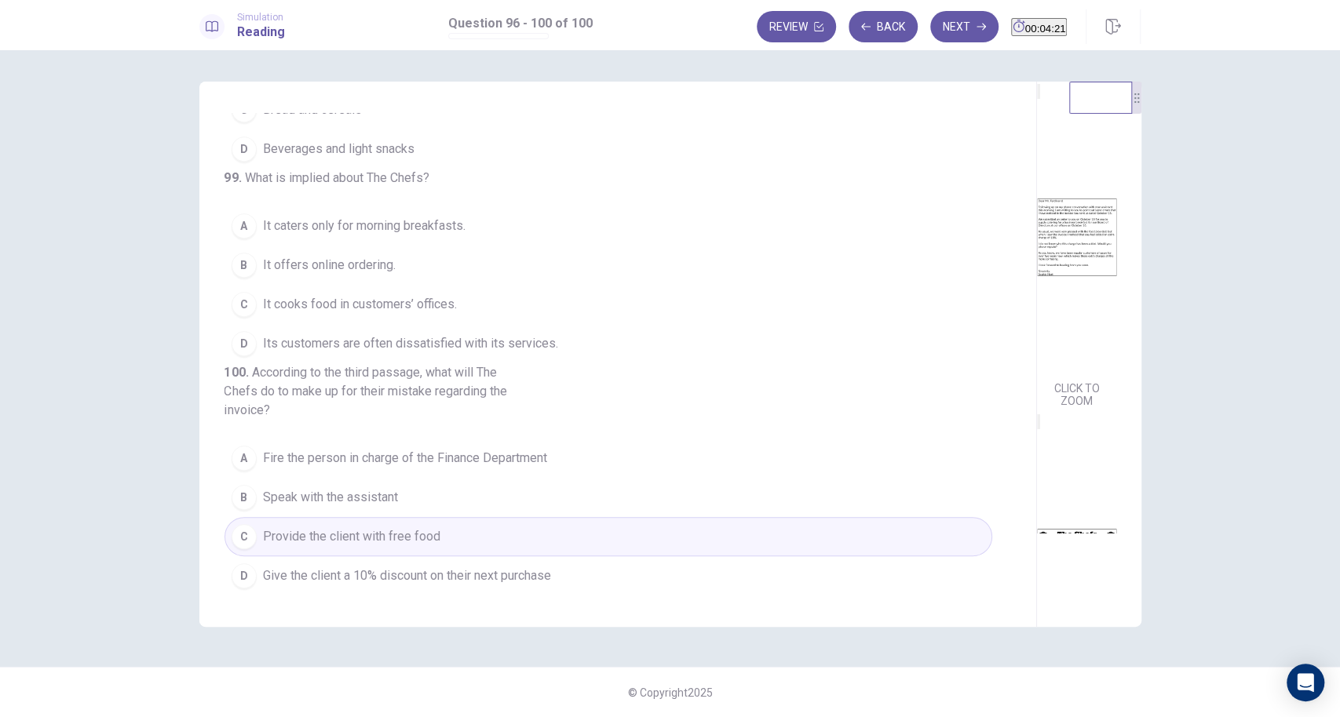
click at [399, 217] on span "It caters only for morning breakfasts." at bounding box center [364, 226] width 202 height 19
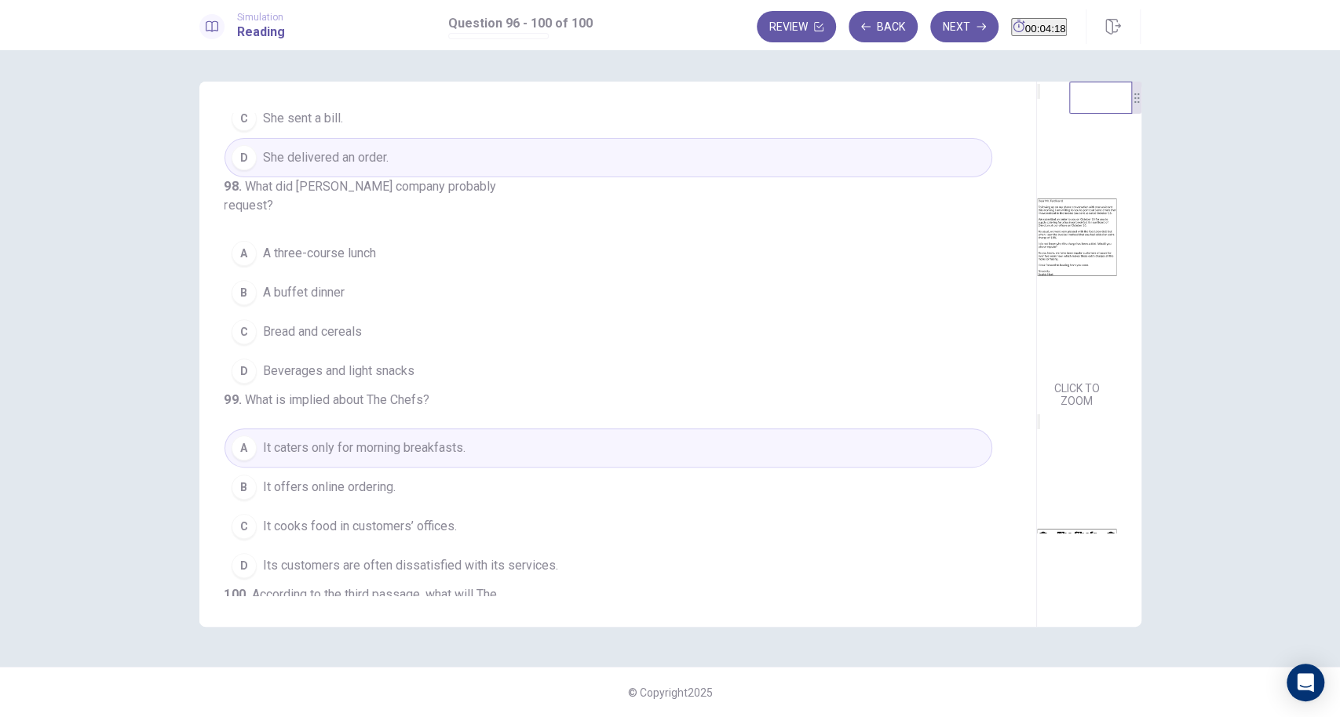
scroll to position [404, 0]
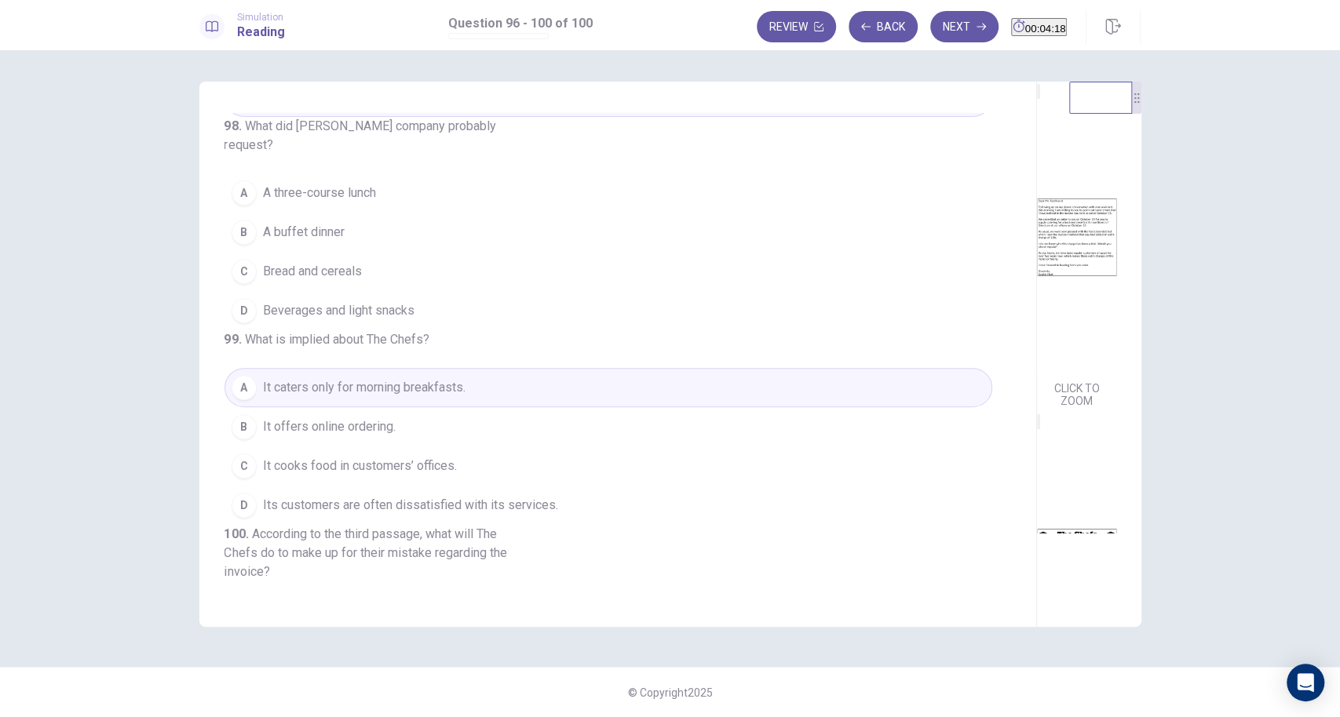
click at [376, 291] on button "C Bread and cereals" at bounding box center [608, 271] width 768 height 39
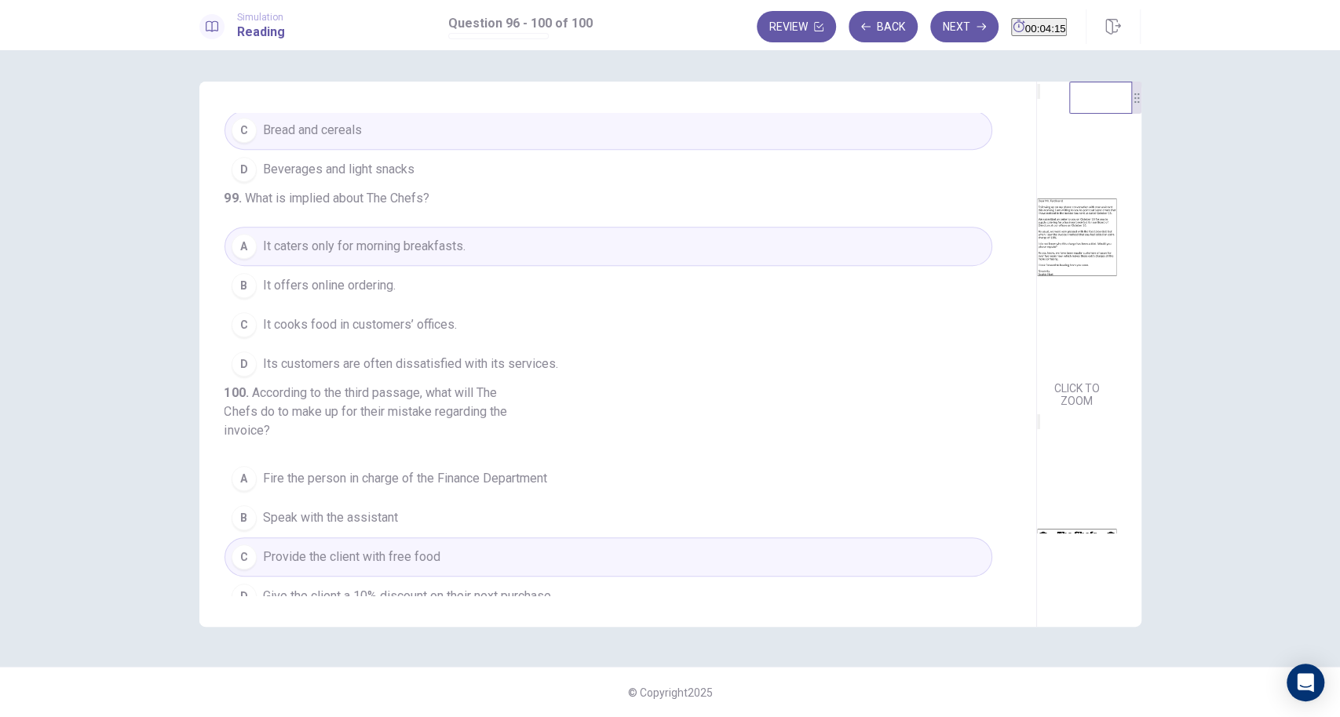
scroll to position [669, 0]
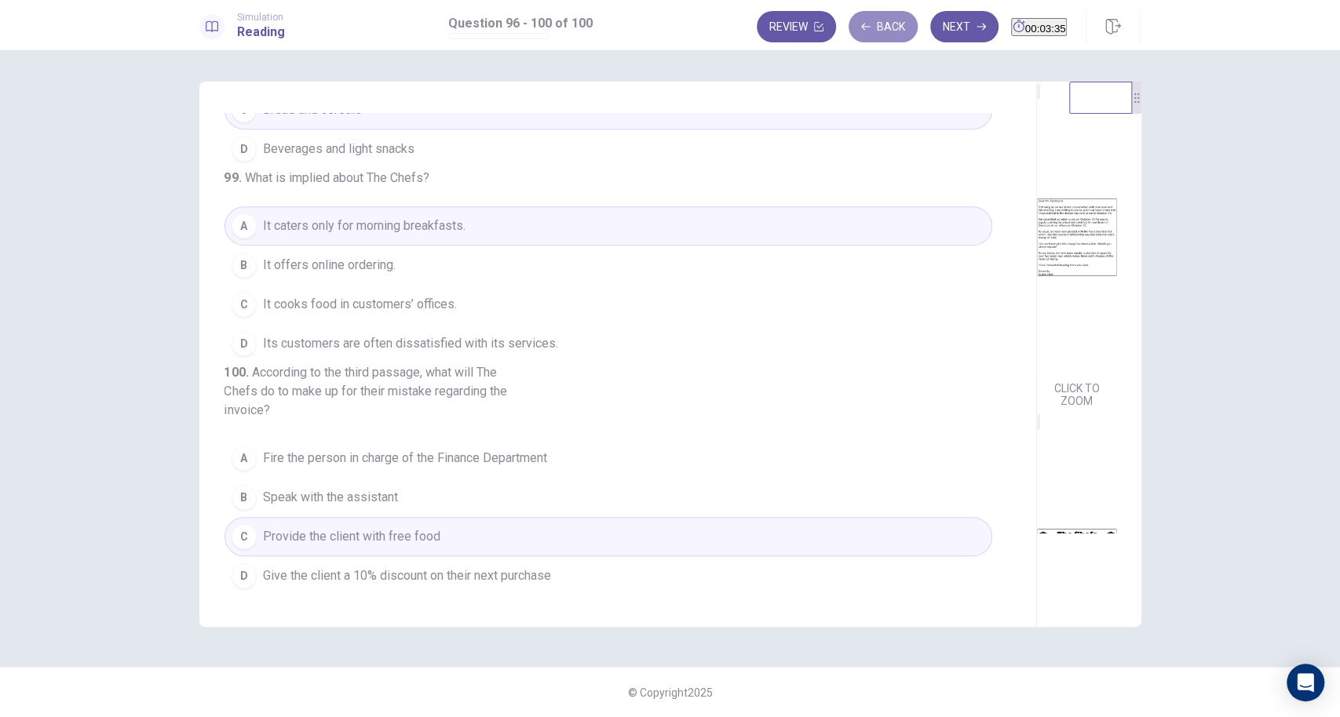
click at [863, 25] on button "Back" at bounding box center [882, 26] width 69 height 31
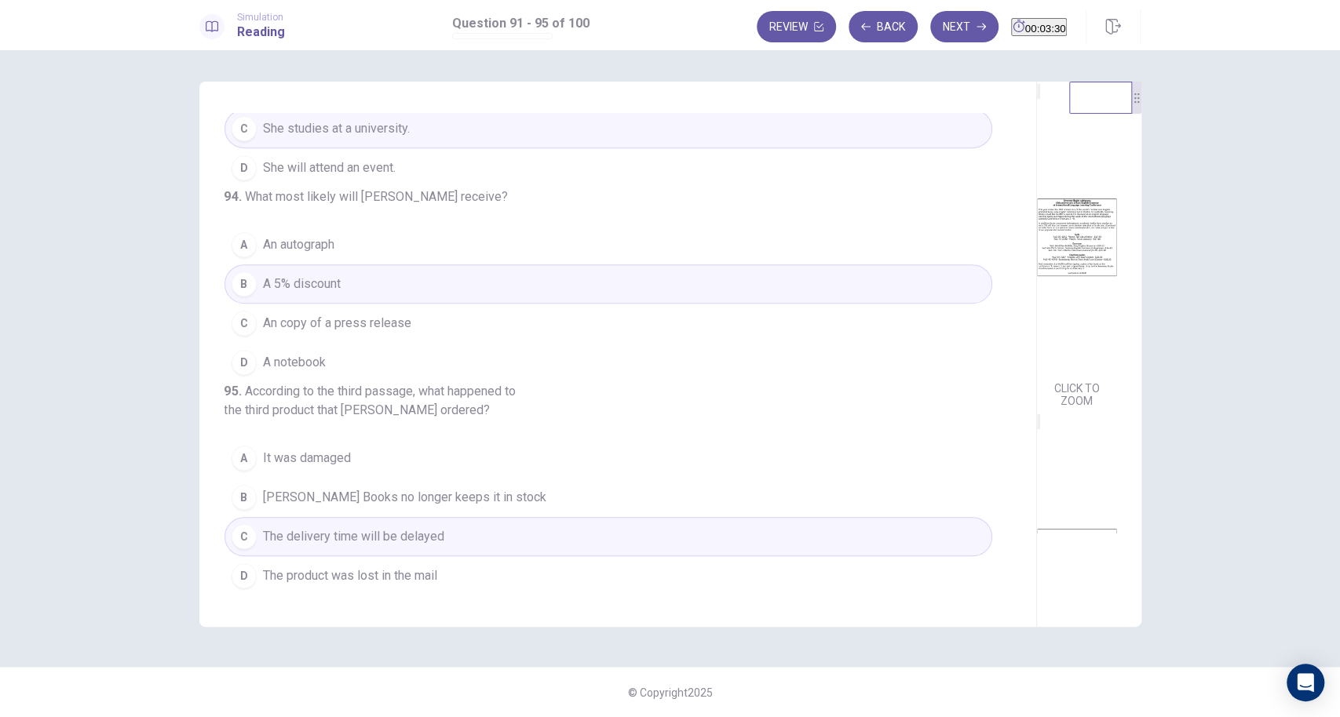
click at [1004, 345] on div "CLICK TO ZOOM CLICK TO ZOOM CLICK TO ZOOM" at bounding box center [1089, 307] width 104 height 451
click at [946, 31] on button "Next" at bounding box center [964, 26] width 68 height 31
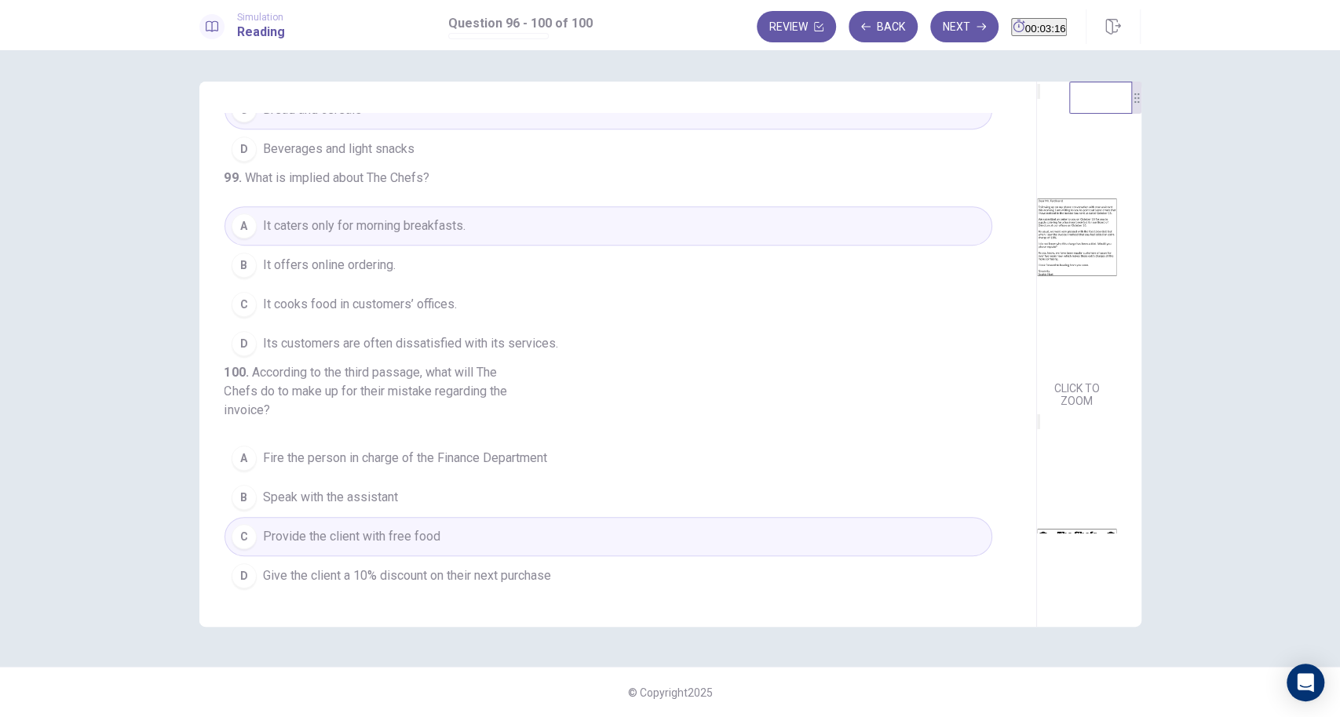
click at [120, 315] on div "96 . What is the purpose of [PERSON_NAME] letter? A To raise an issue B To qual…" at bounding box center [670, 383] width 1340 height 667
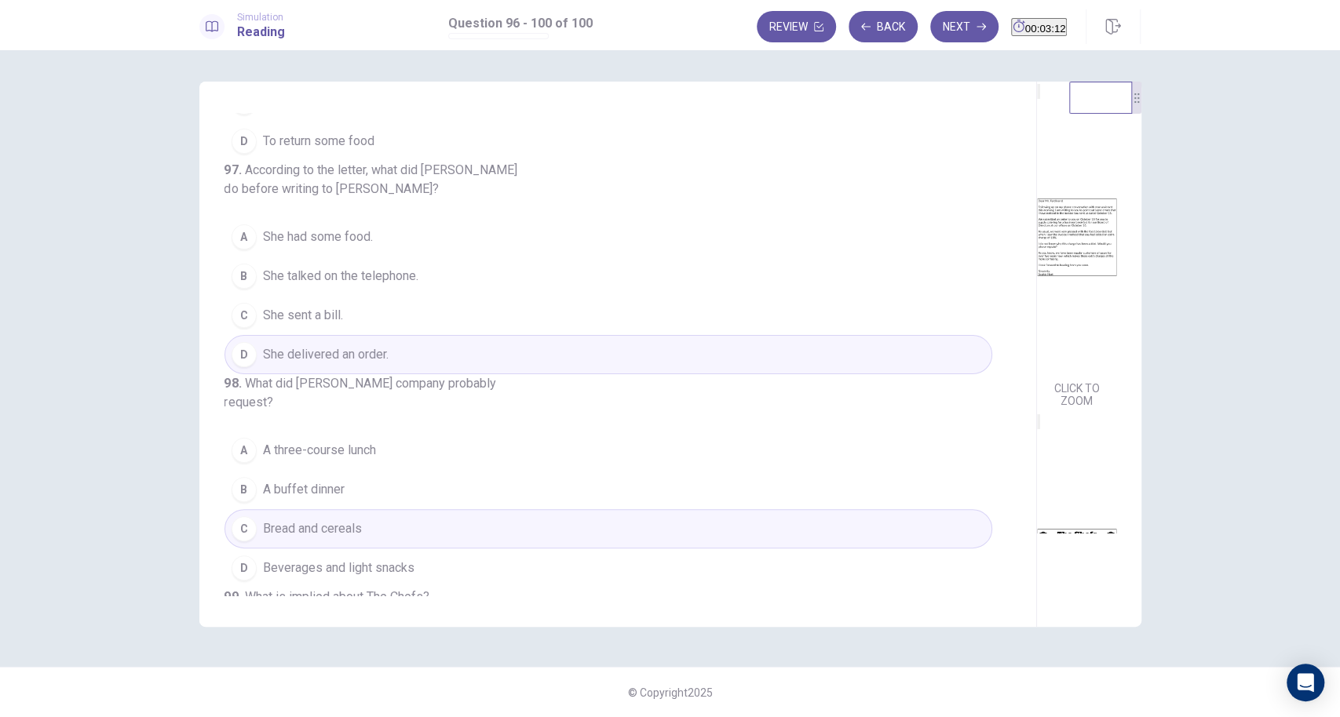
scroll to position [0, 0]
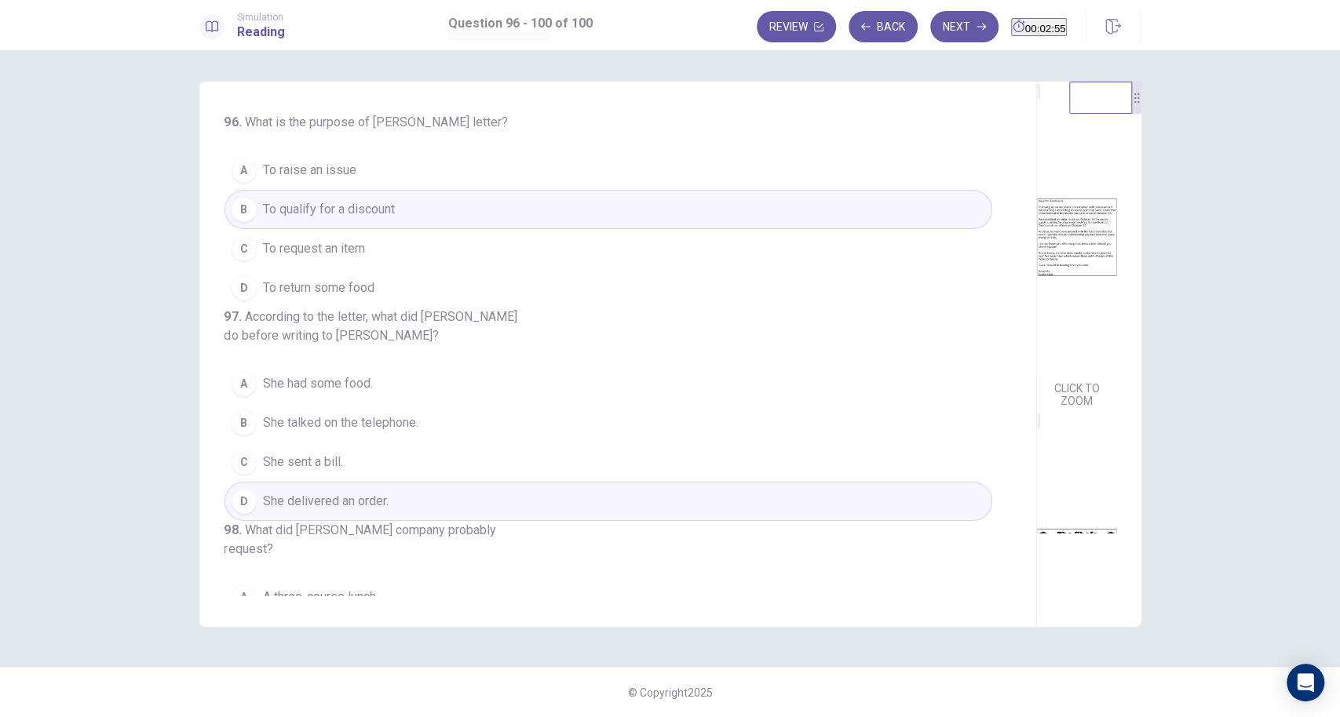
click at [356, 170] on span "To raise an issue" at bounding box center [309, 170] width 93 height 19
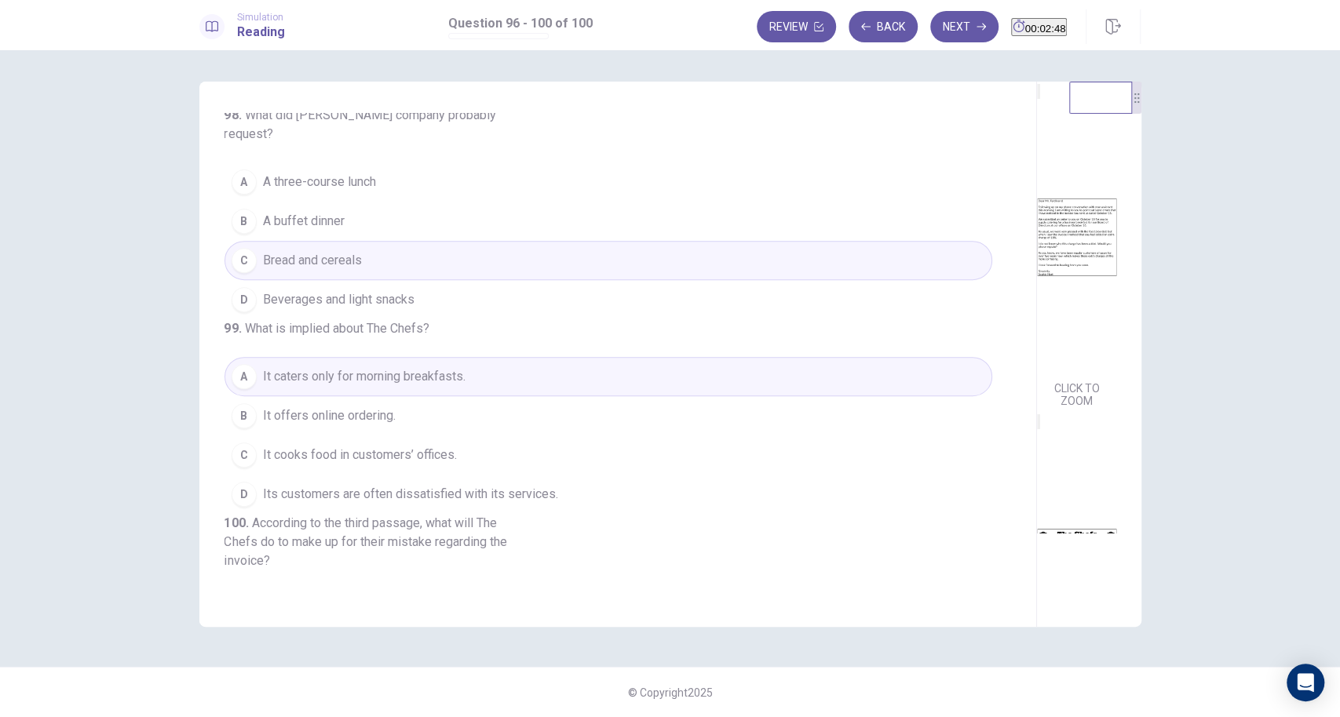
scroll to position [451, 0]
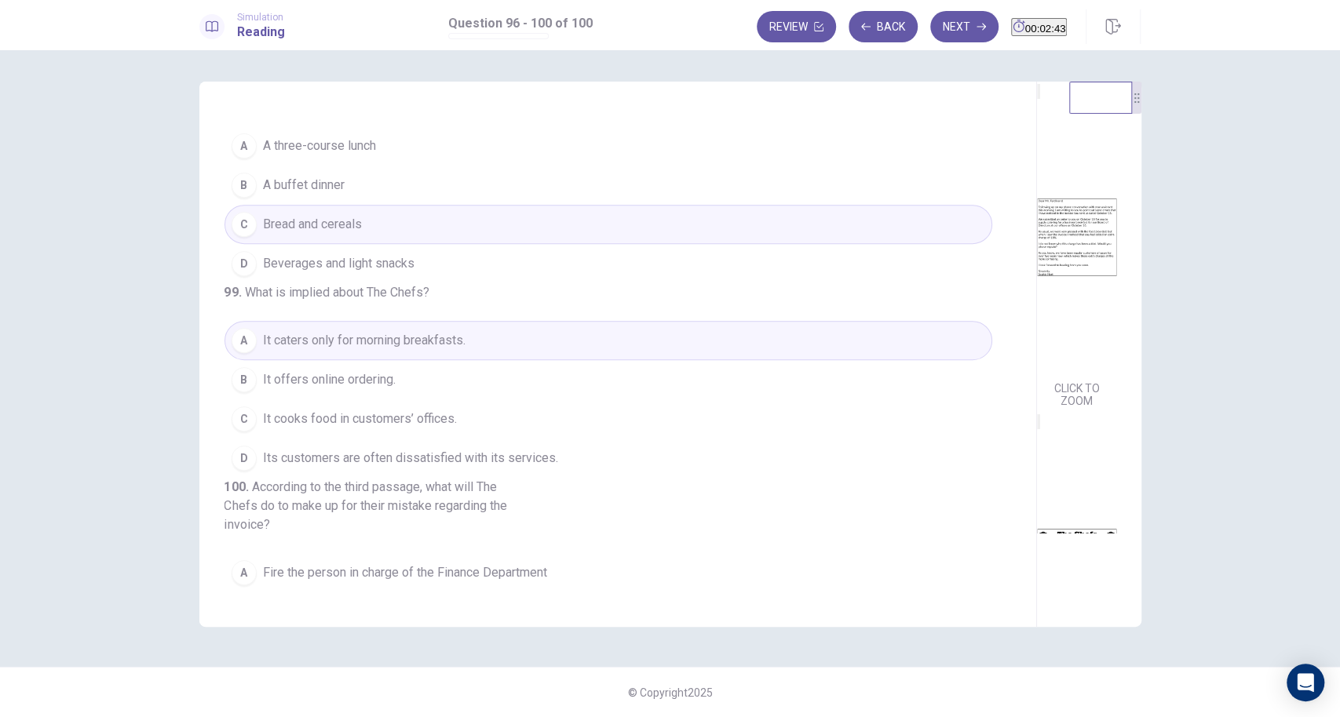
click at [333, 273] on span "Beverages and light snacks" at bounding box center [338, 263] width 151 height 19
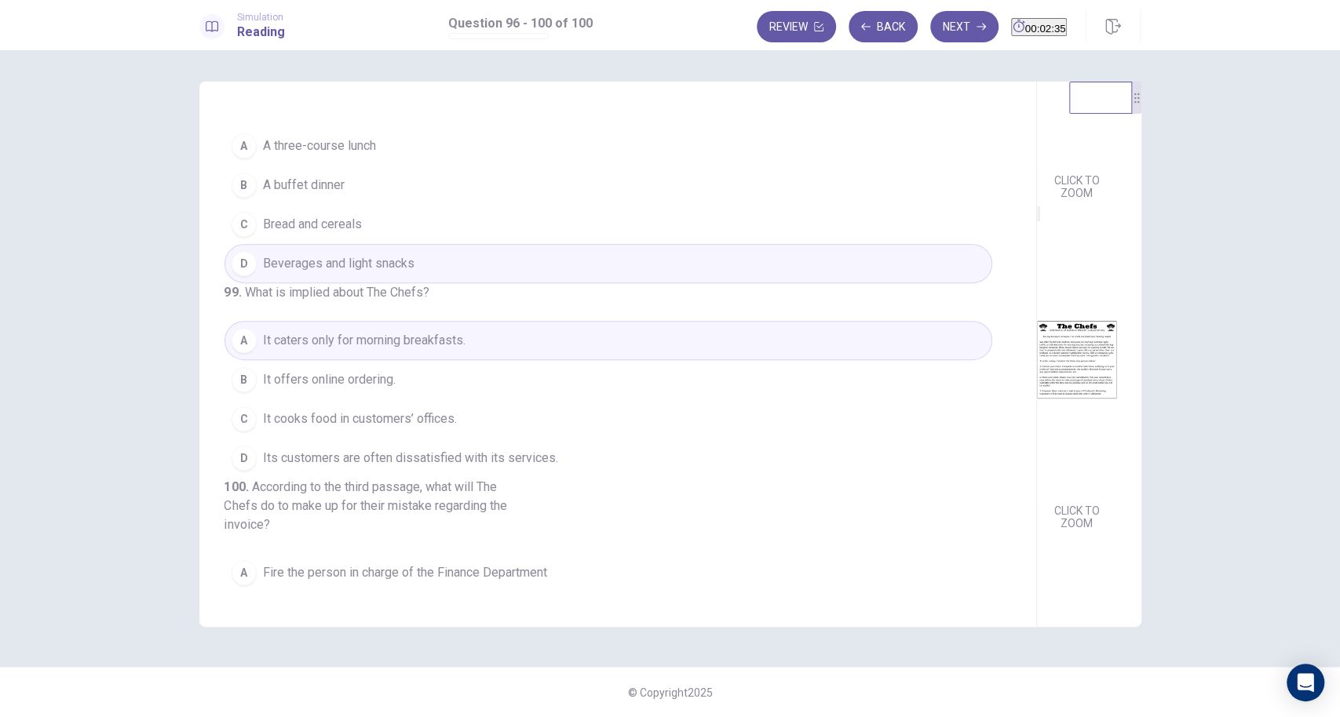
scroll to position [346, 0]
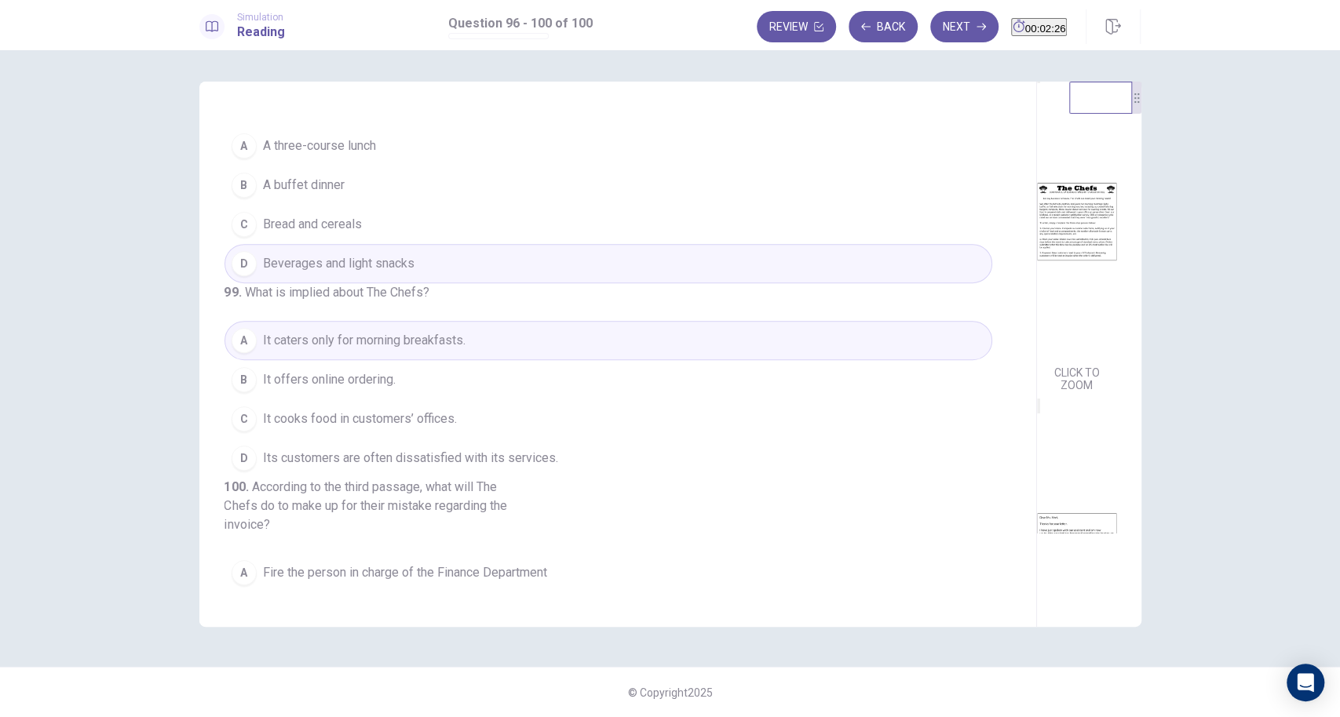
click at [308, 244] on button "C Bread and cereals" at bounding box center [608, 224] width 768 height 39
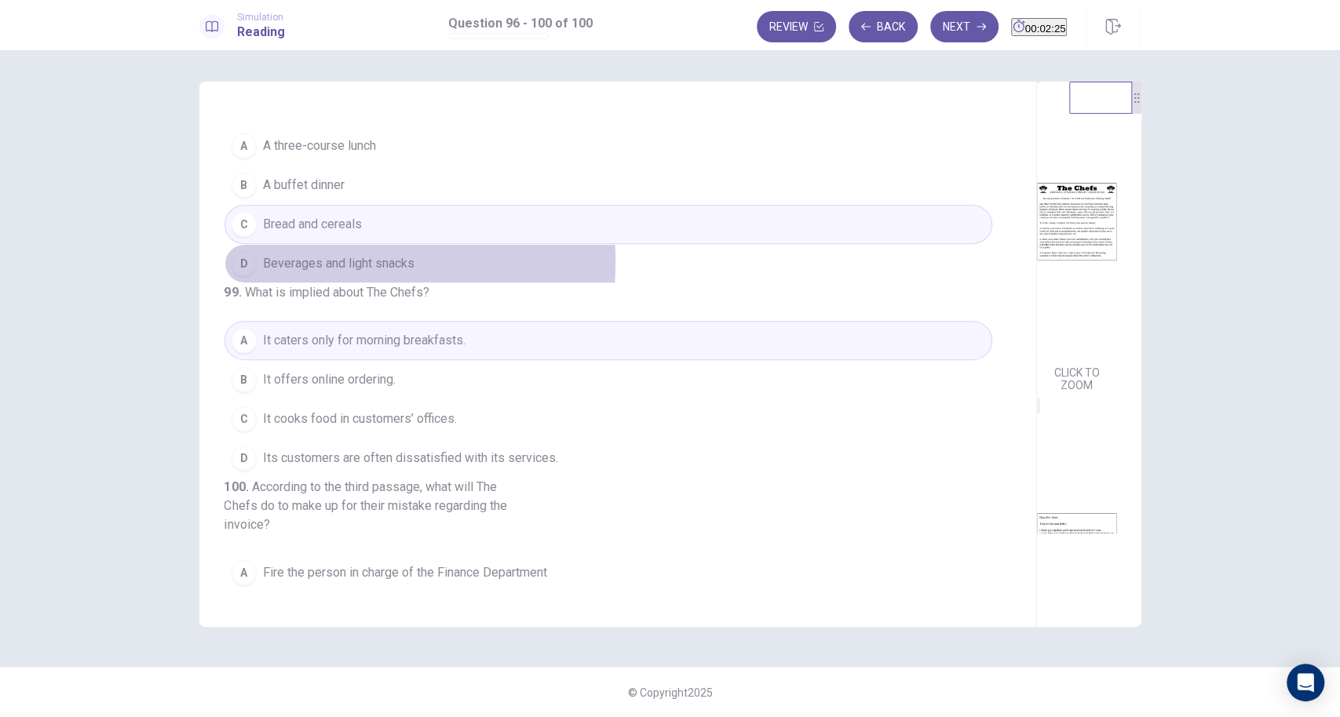
click at [286, 273] on span "Beverages and light snacks" at bounding box center [338, 263] width 151 height 19
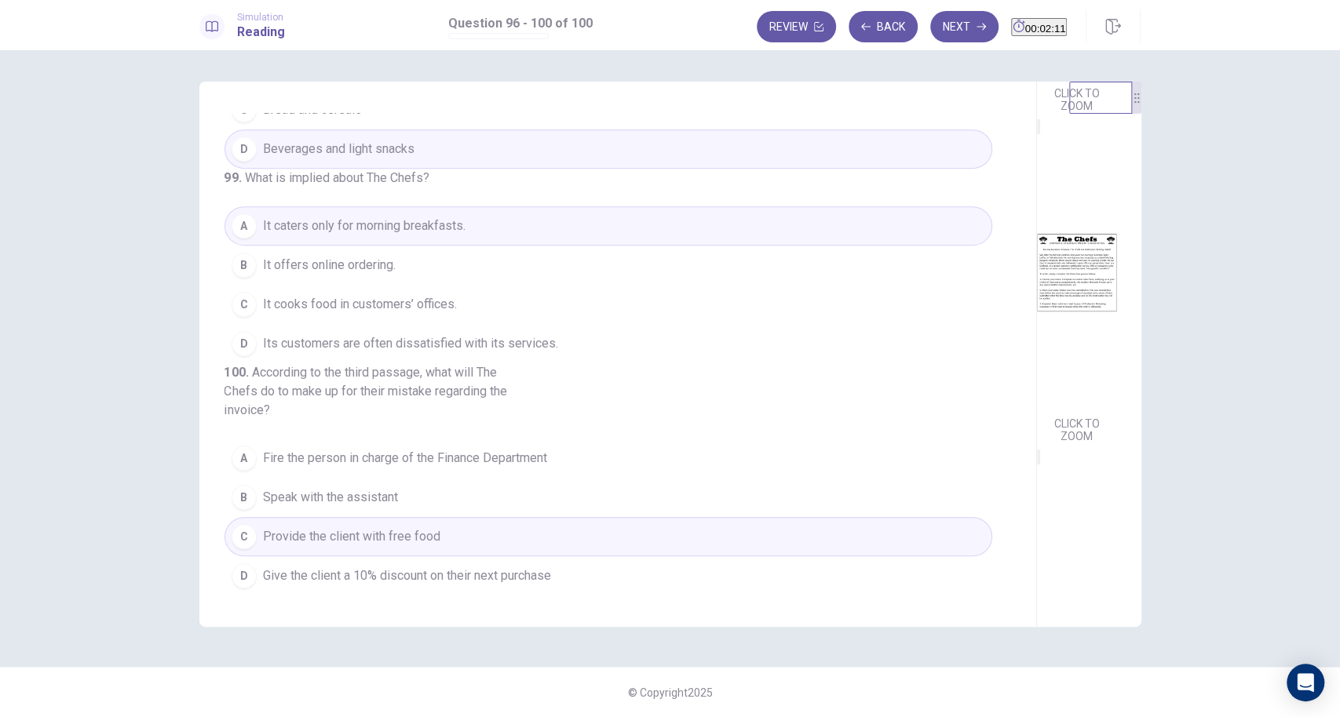
scroll to position [611, 0]
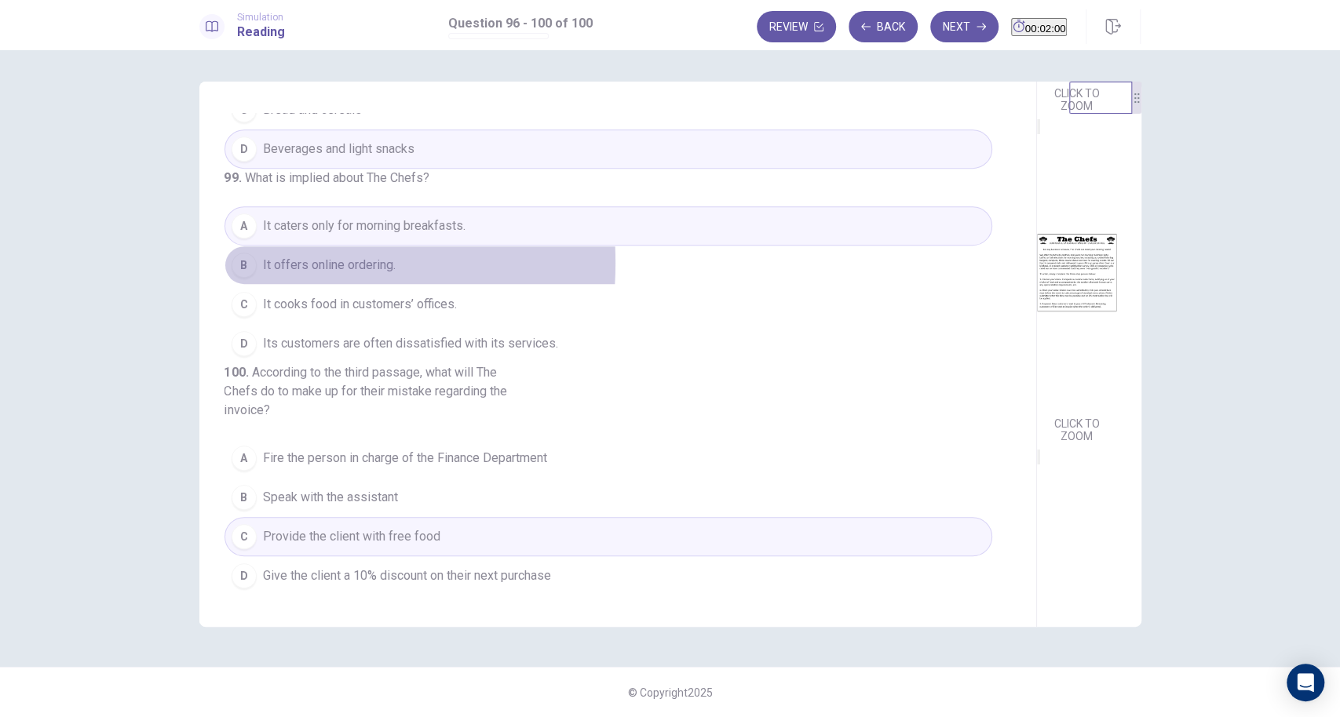
click at [250, 278] on div "B" at bounding box center [244, 265] width 25 height 25
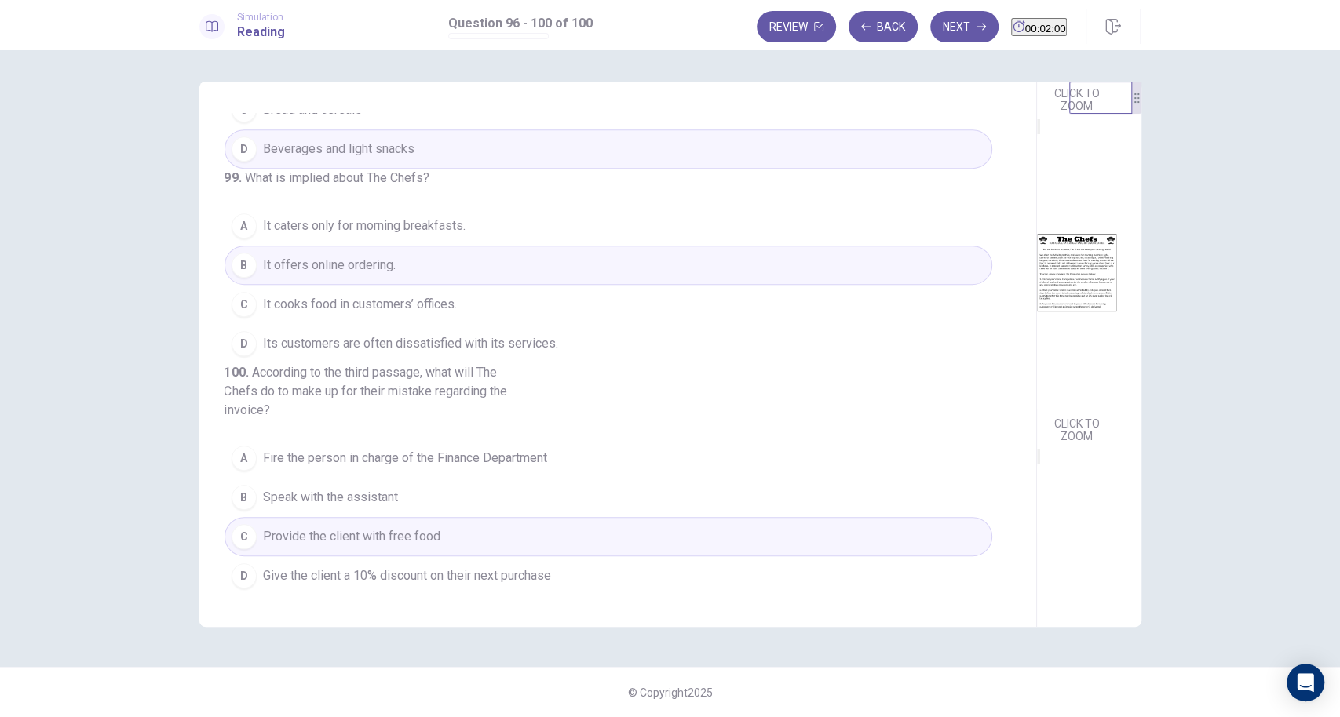
scroll to position [669, 0]
click at [244, 537] on div "D" at bounding box center [244, 575] width 25 height 25
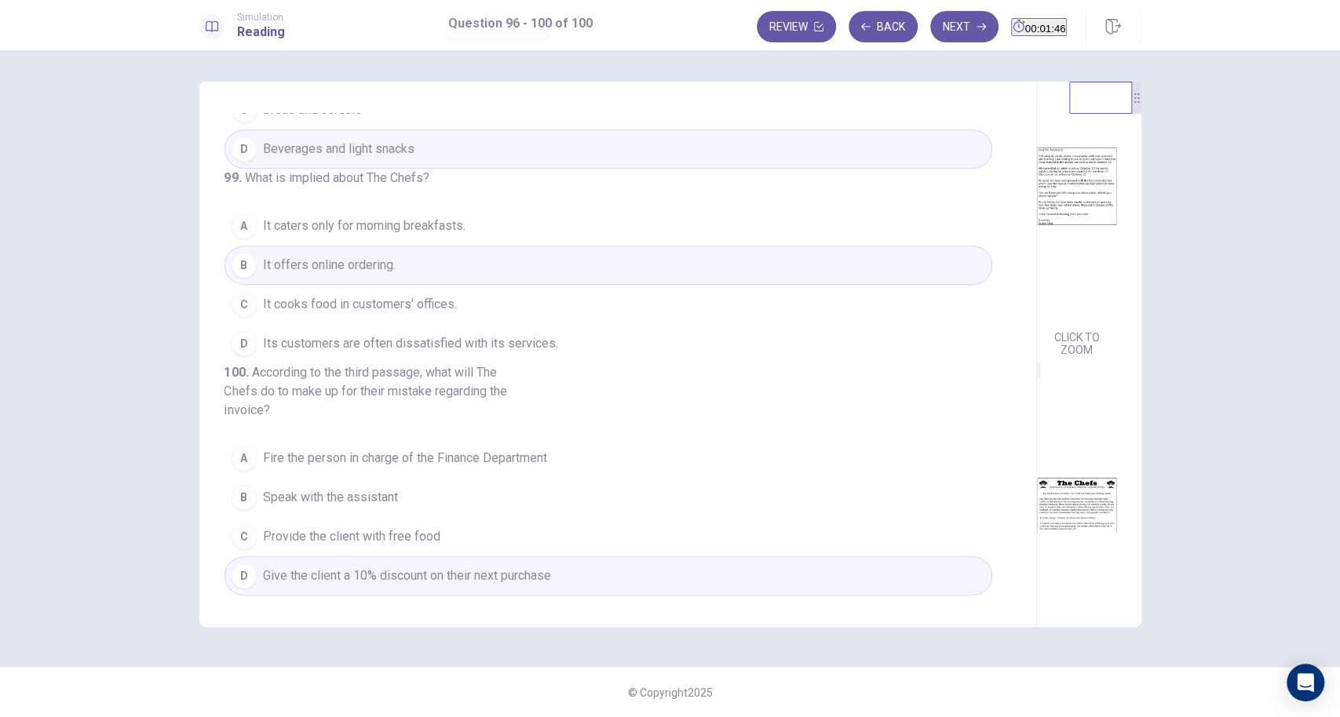
scroll to position [0, 0]
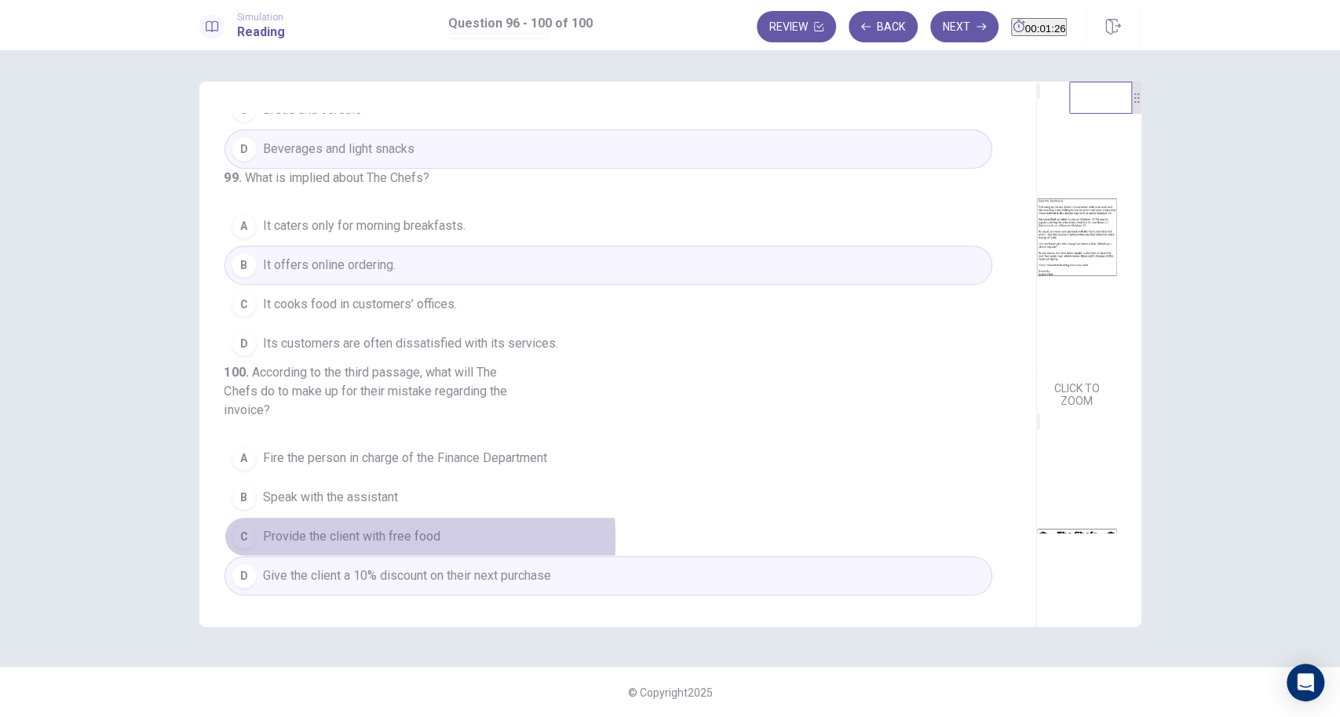
click at [251, 537] on div "C" at bounding box center [244, 536] width 25 height 25
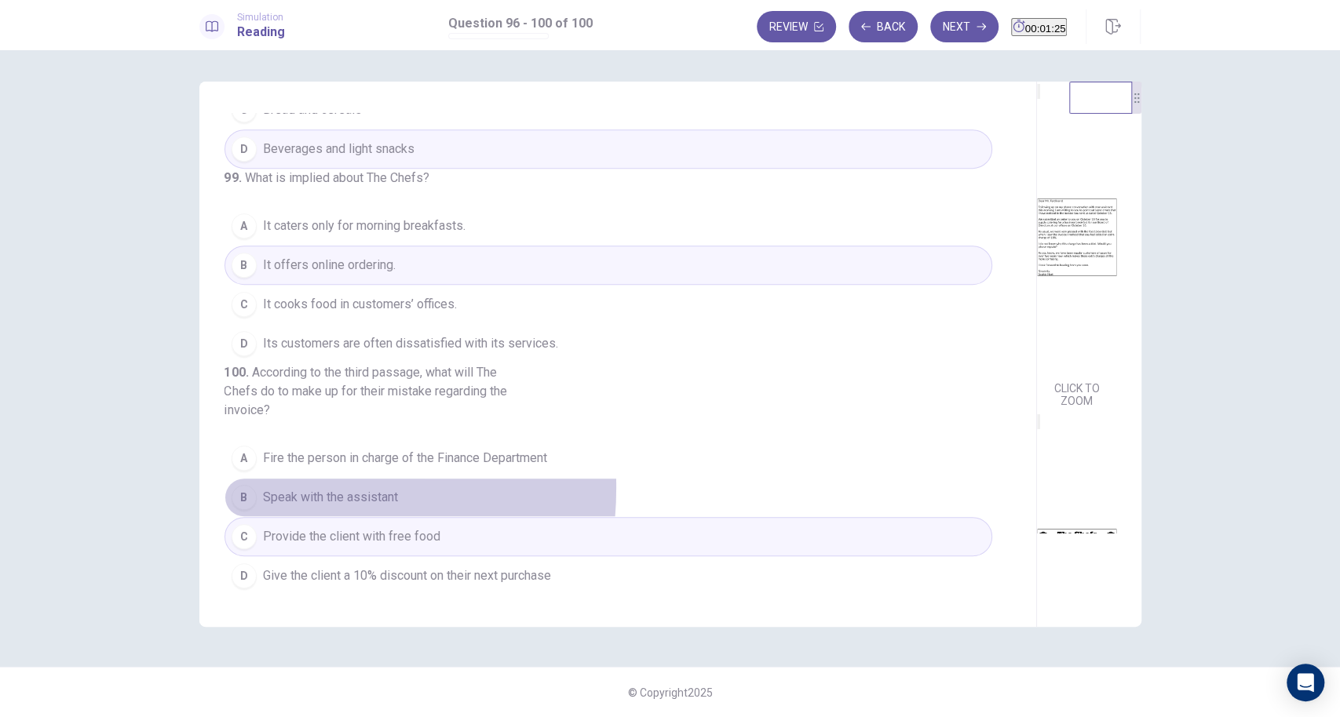
click at [253, 488] on button "B Speak with the assistant" at bounding box center [608, 497] width 768 height 39
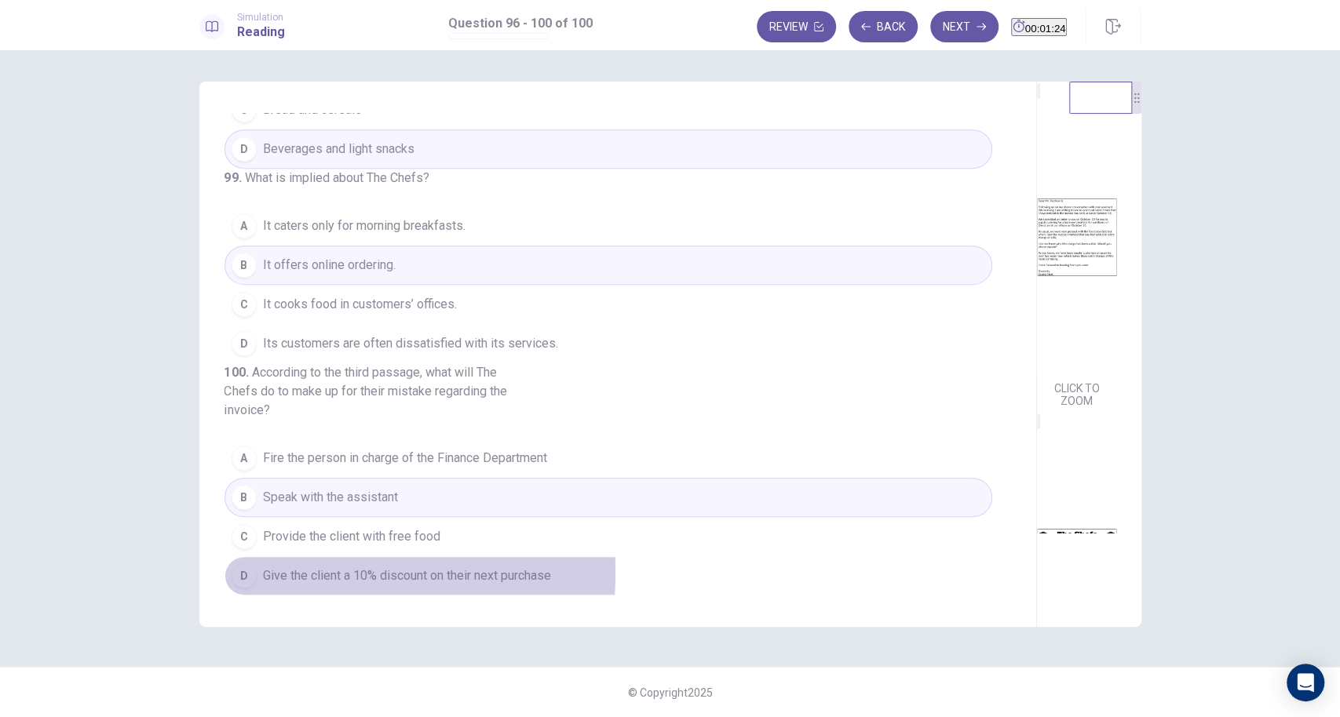
click at [244, 537] on div "D" at bounding box center [244, 575] width 25 height 25
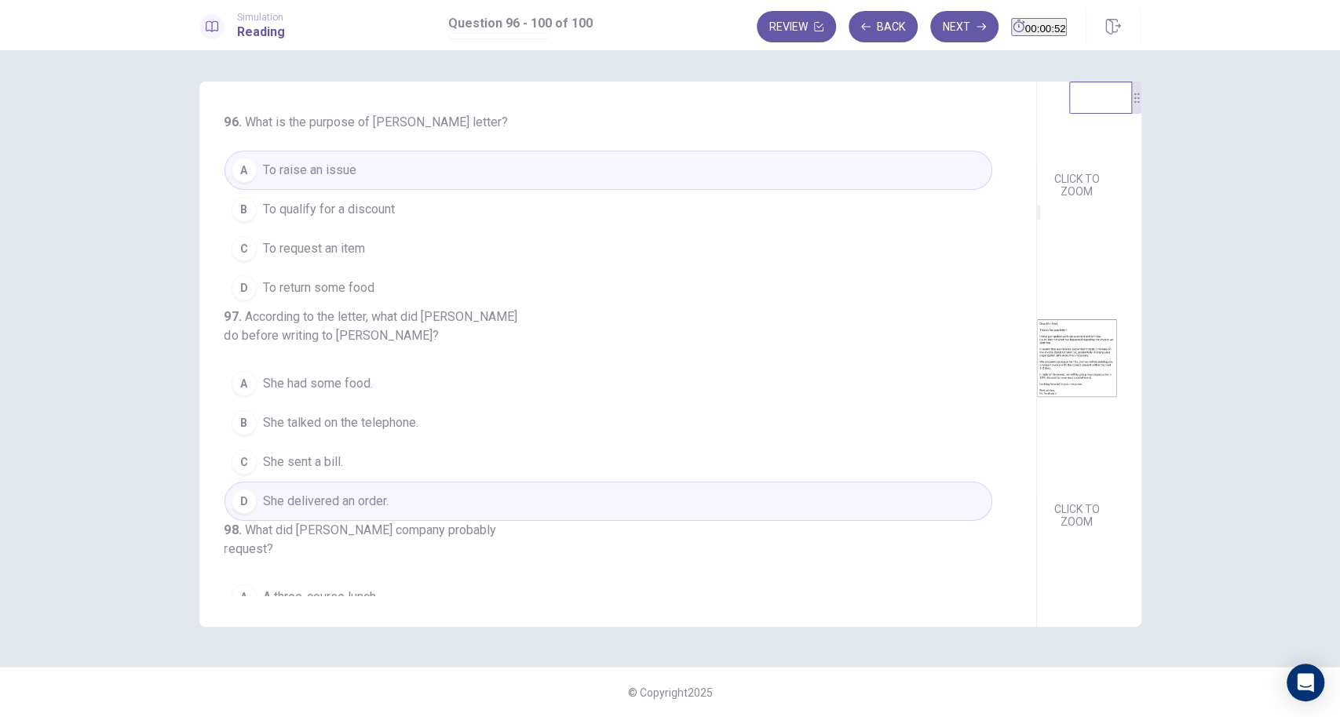
scroll to position [102, 0]
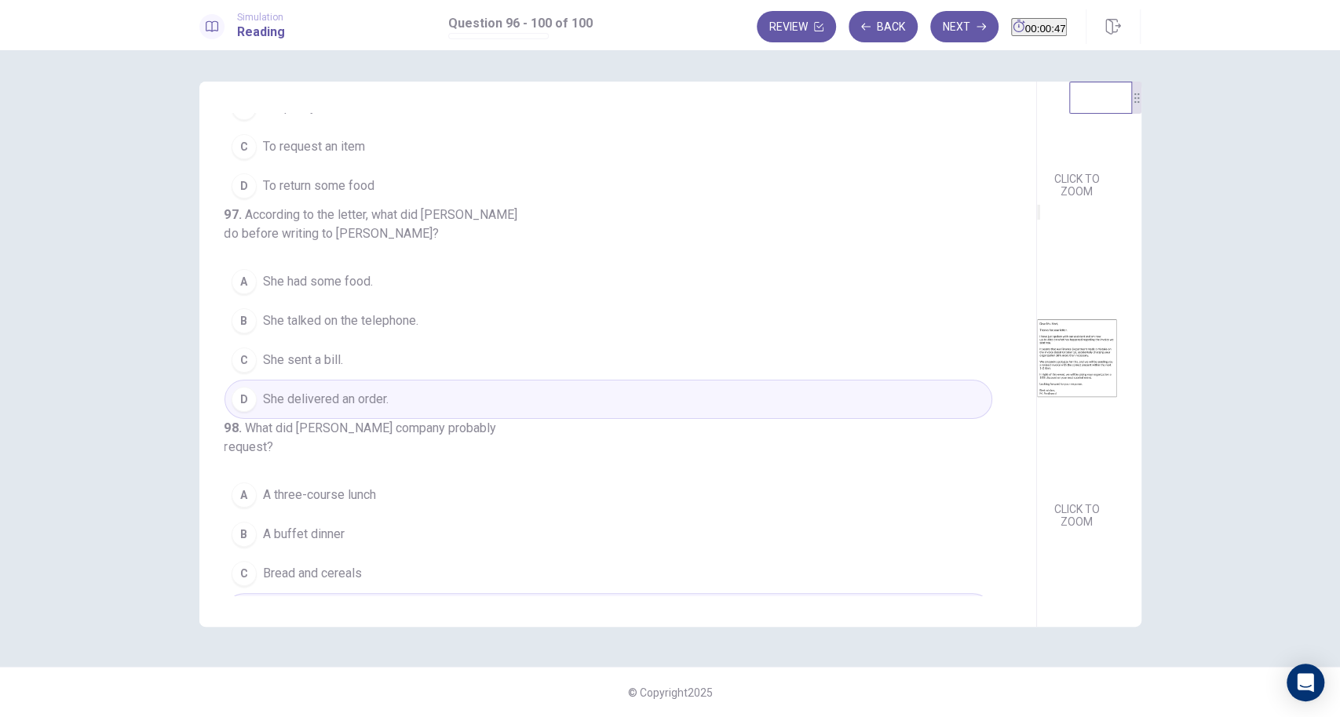
click at [343, 330] on span "She talked on the telephone." at bounding box center [340, 321] width 155 height 19
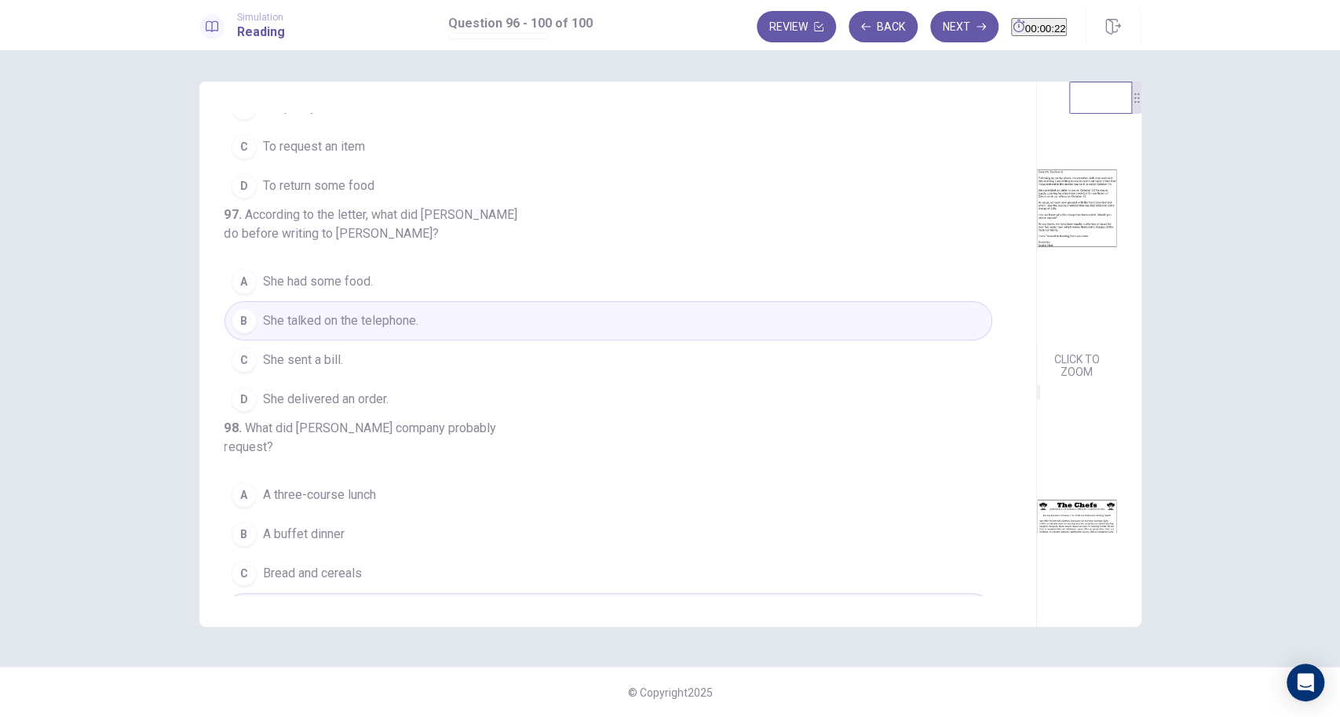
scroll to position [0, 0]
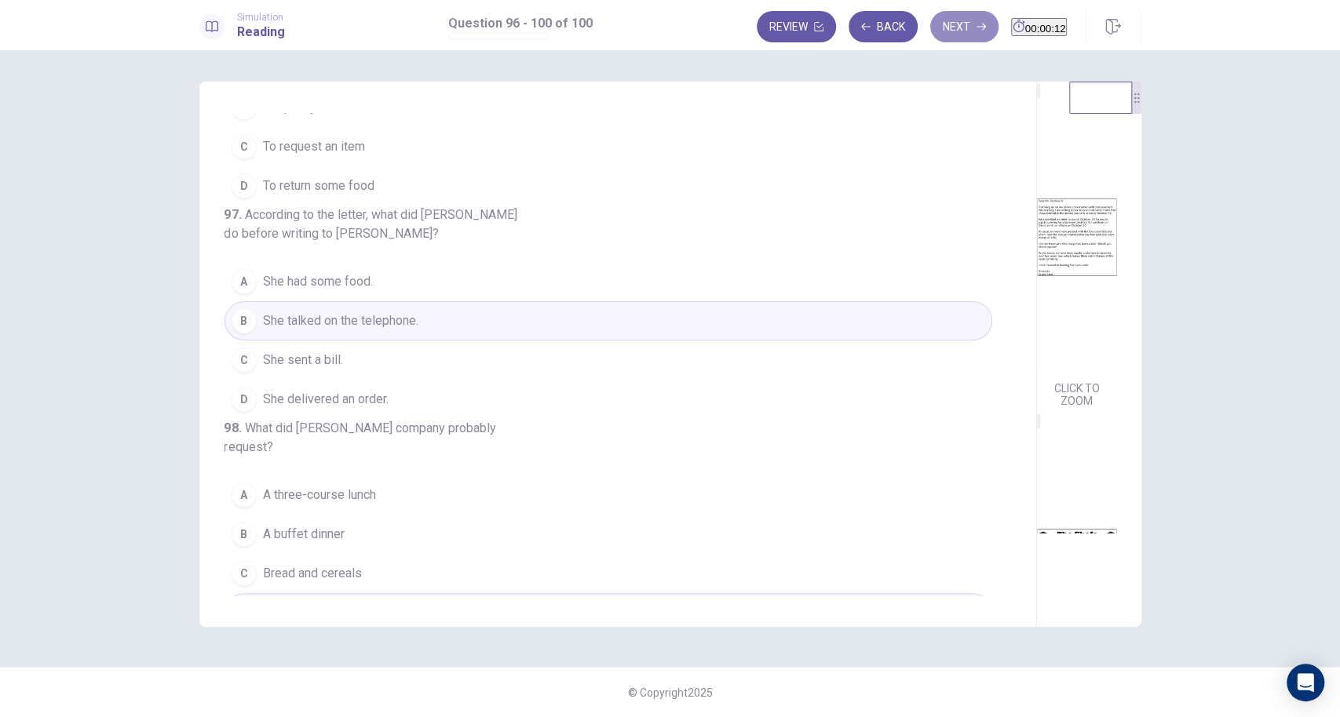
click at [932, 24] on button "Next" at bounding box center [964, 26] width 68 height 31
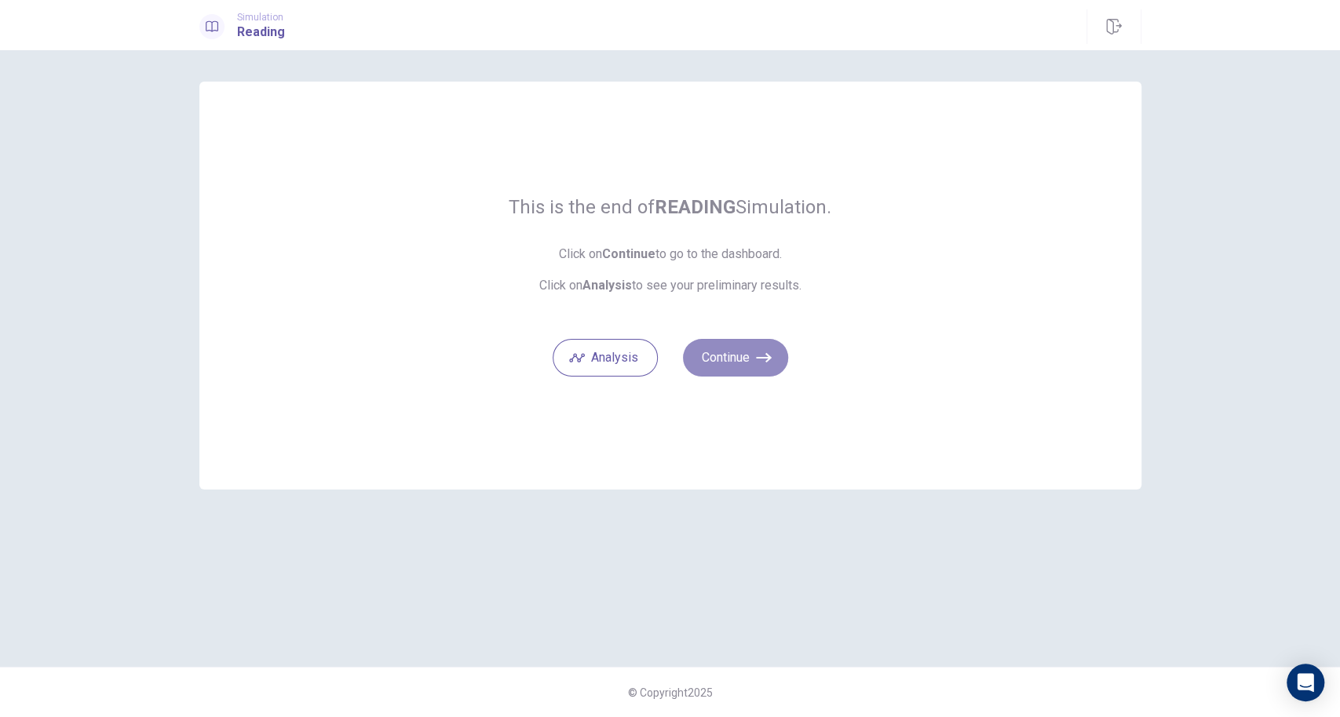
click at [736, 351] on button "Continue" at bounding box center [735, 358] width 105 height 38
